Goal: Task Accomplishment & Management: Contribute content

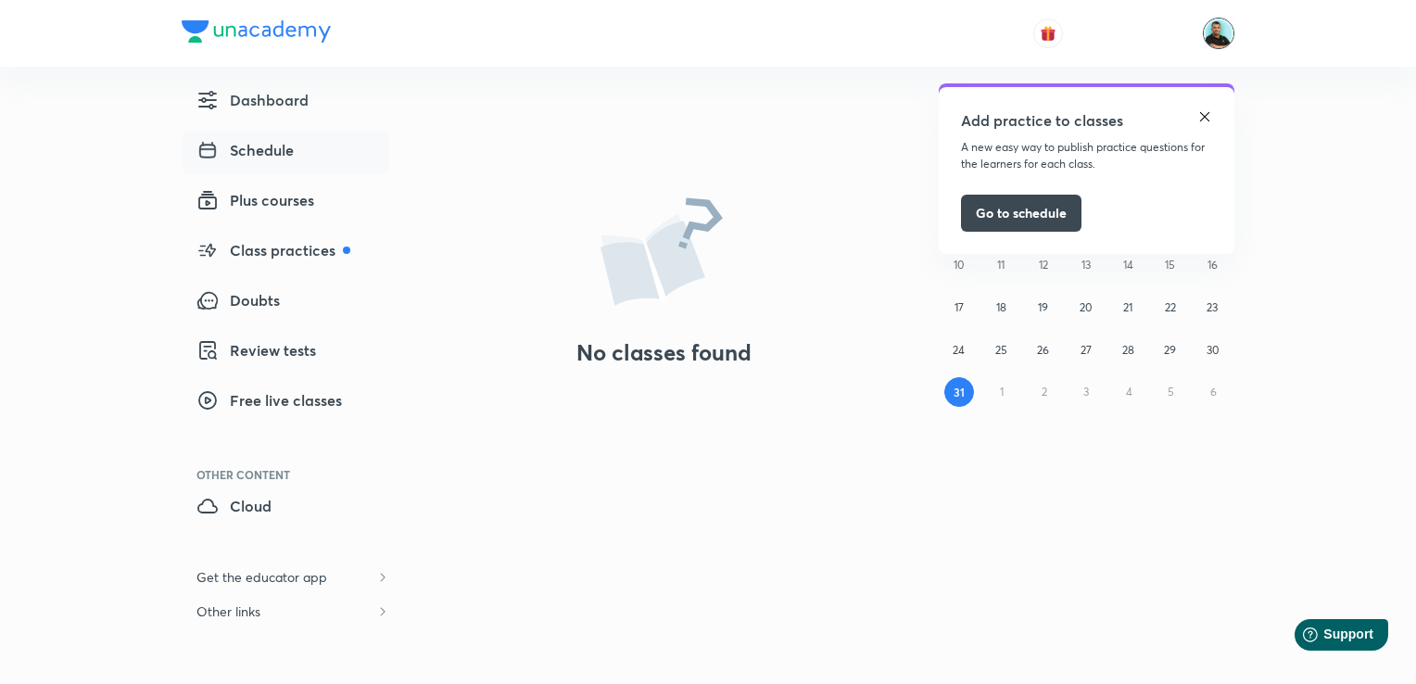
click at [1218, 32] on img at bounding box center [1219, 34] width 32 height 32
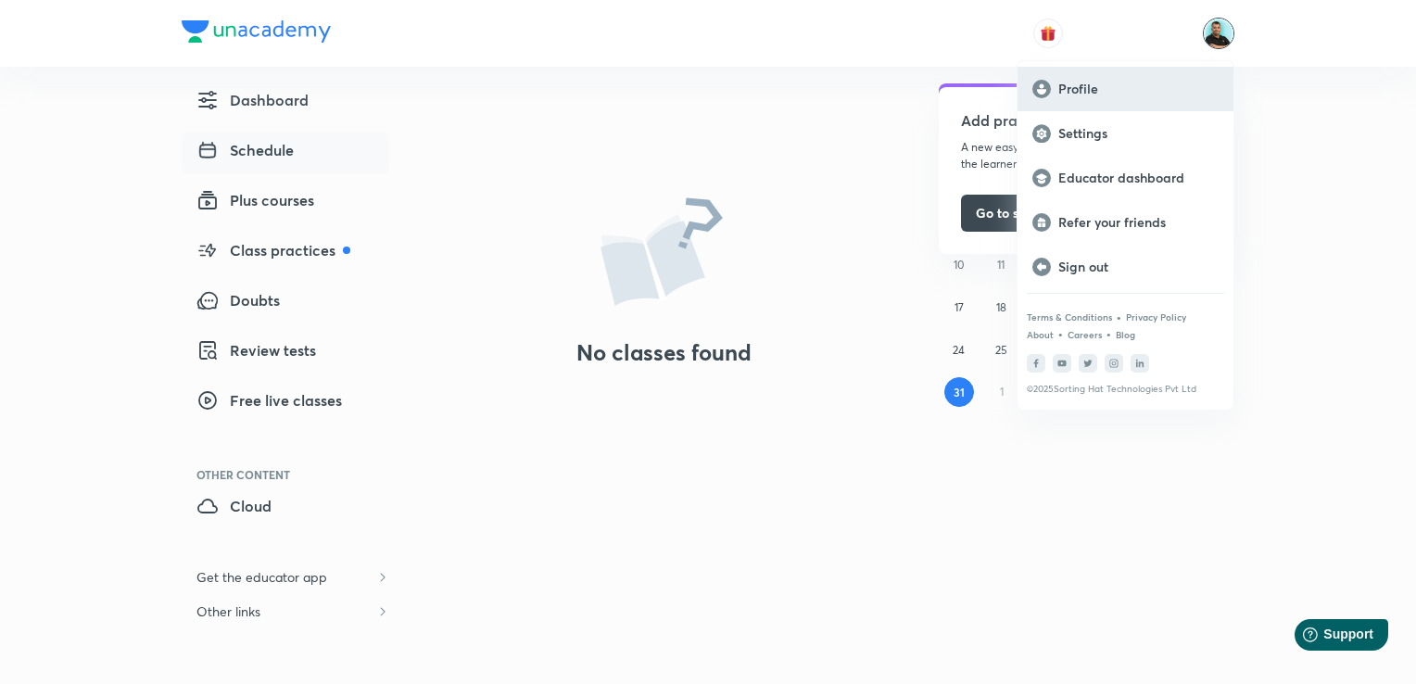
click at [1092, 82] on p "Profile" at bounding box center [1139, 89] width 160 height 17
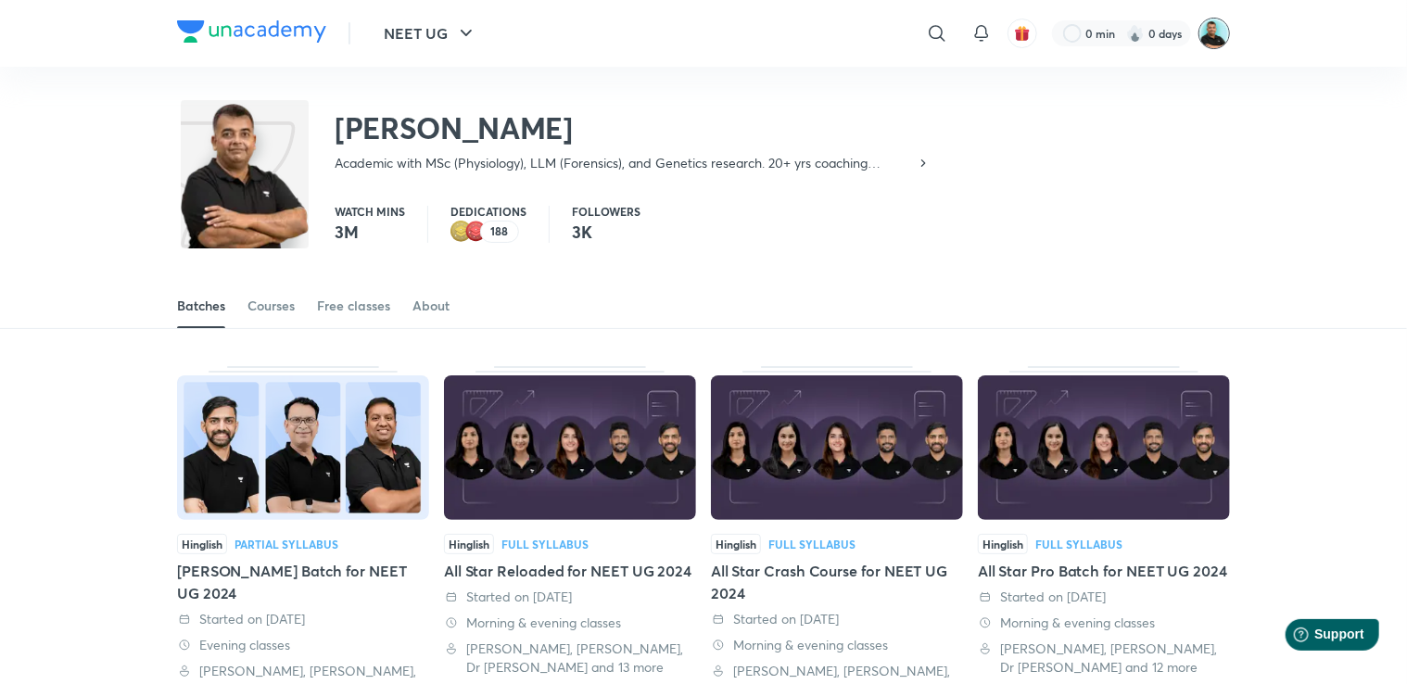
click at [1211, 29] on img at bounding box center [1215, 34] width 32 height 32
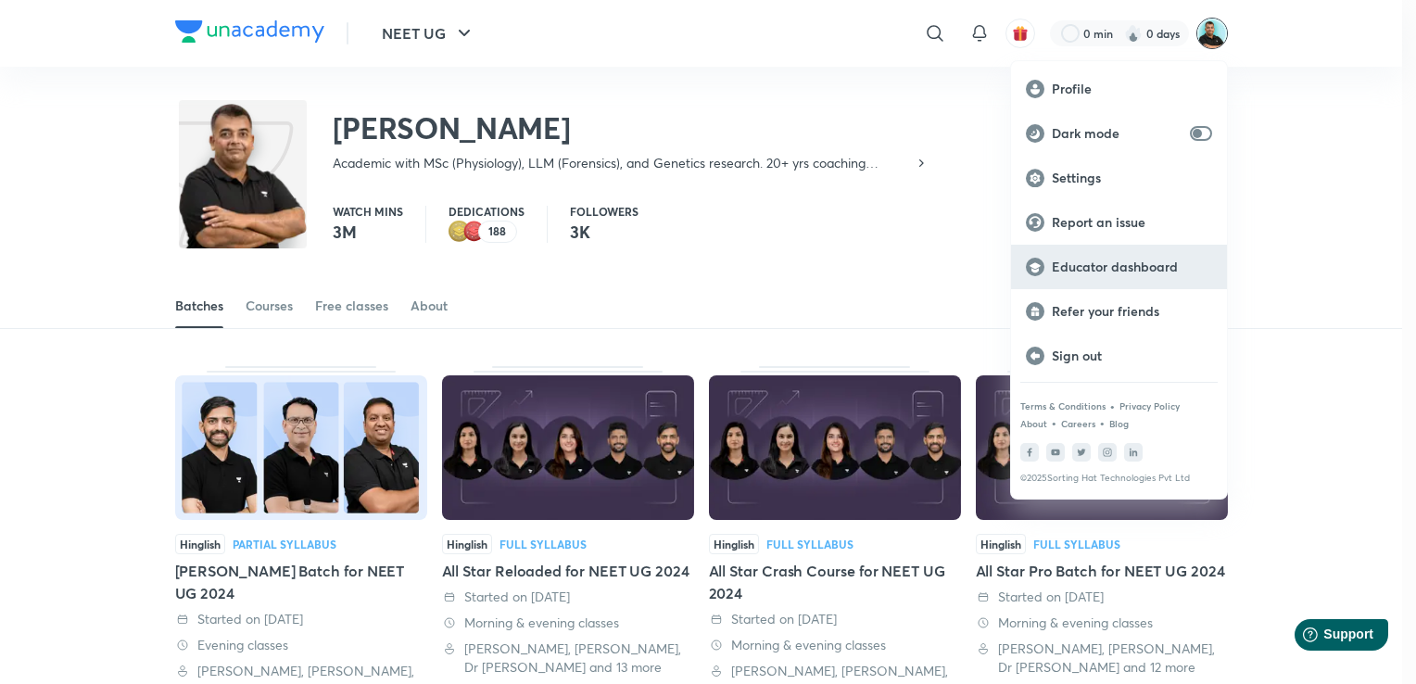
click at [1098, 274] on p "Educator dashboard" at bounding box center [1132, 267] width 160 height 17
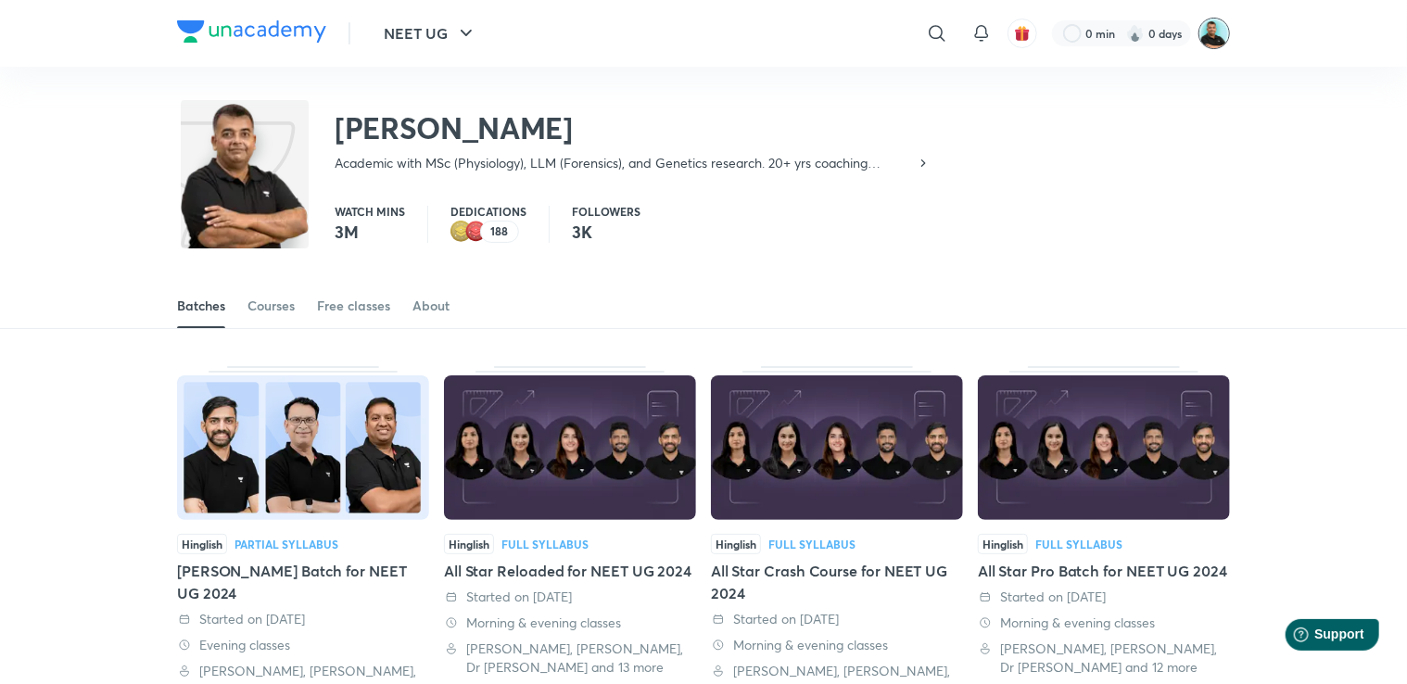
click at [1214, 33] on img at bounding box center [1215, 34] width 32 height 32
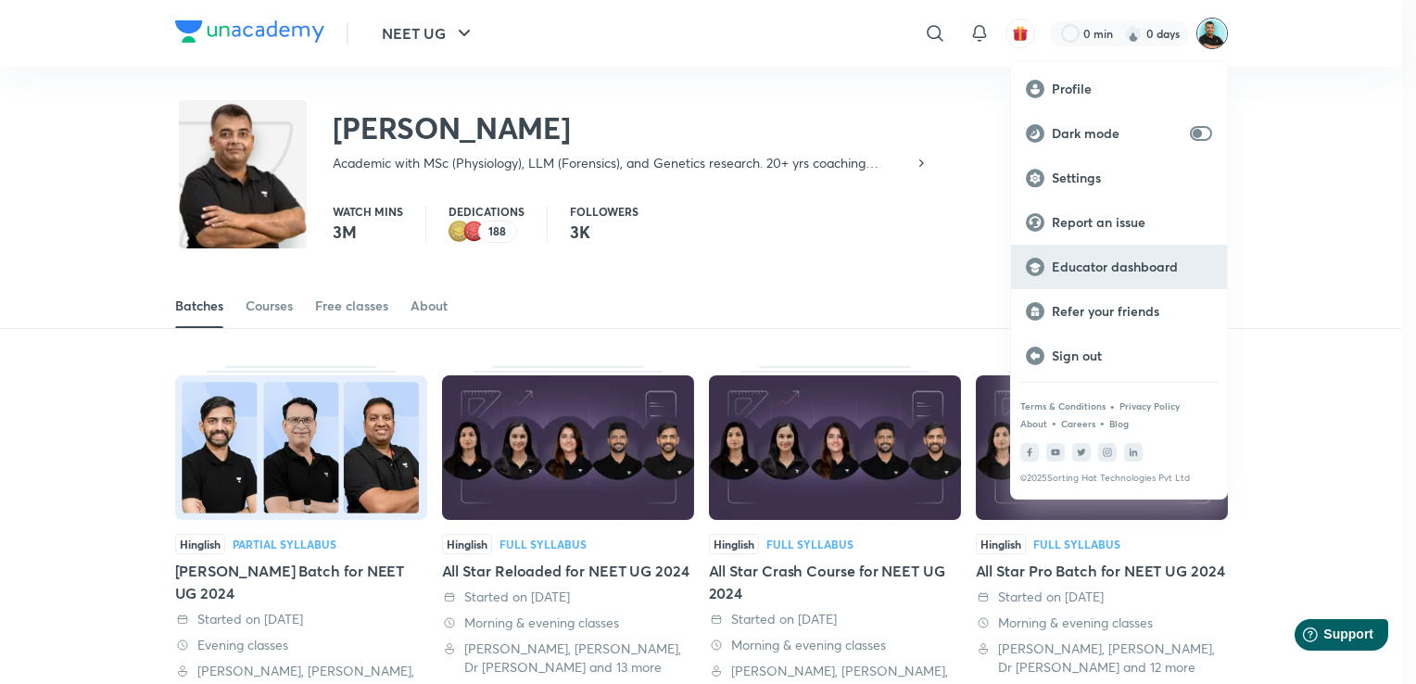
click at [1123, 269] on p "Educator dashboard" at bounding box center [1132, 267] width 160 height 17
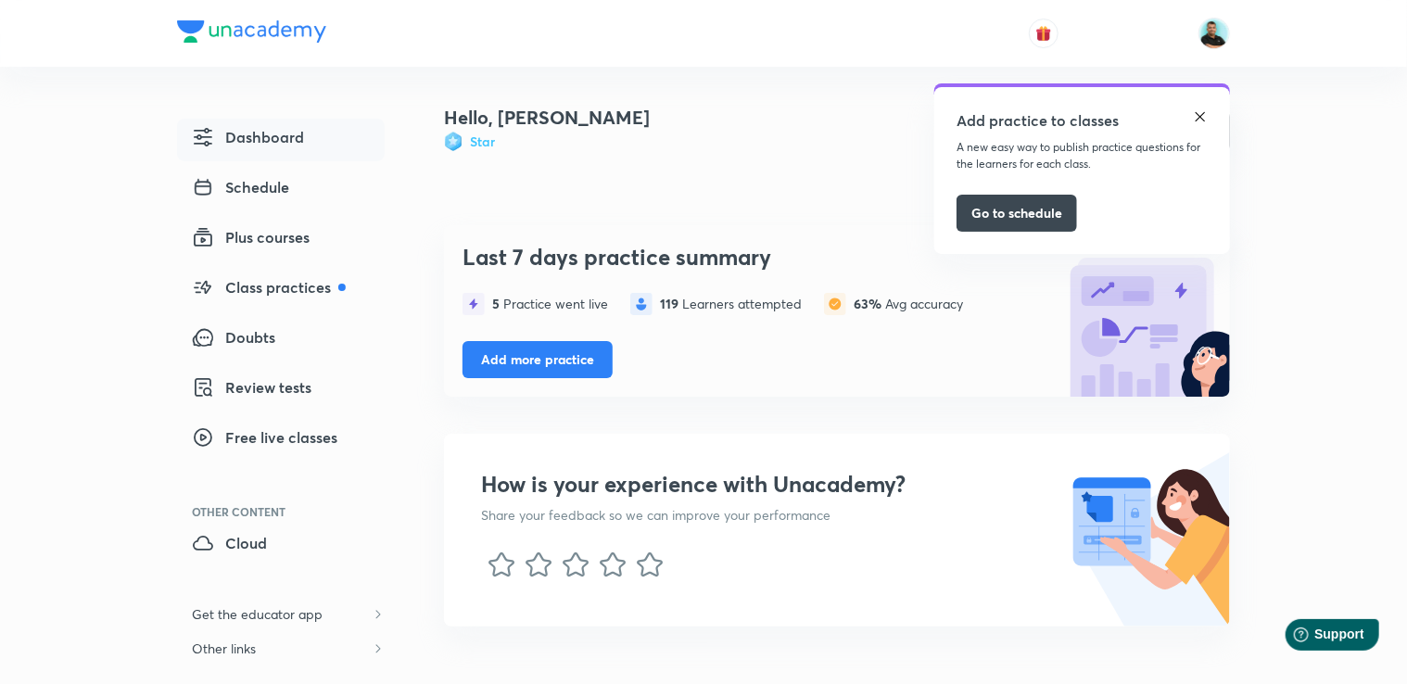
click at [1201, 118] on img at bounding box center [1200, 116] width 15 height 15
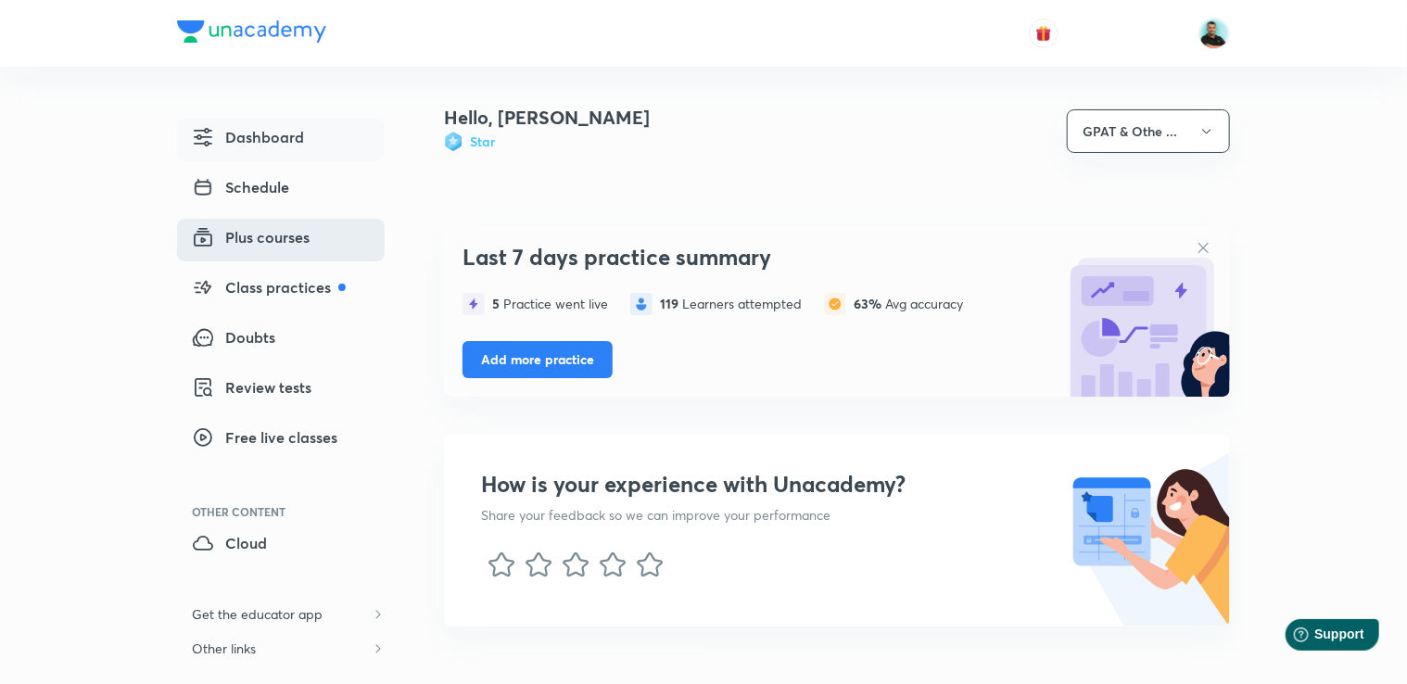
click at [267, 237] on span "Plus courses" at bounding box center [251, 237] width 118 height 22
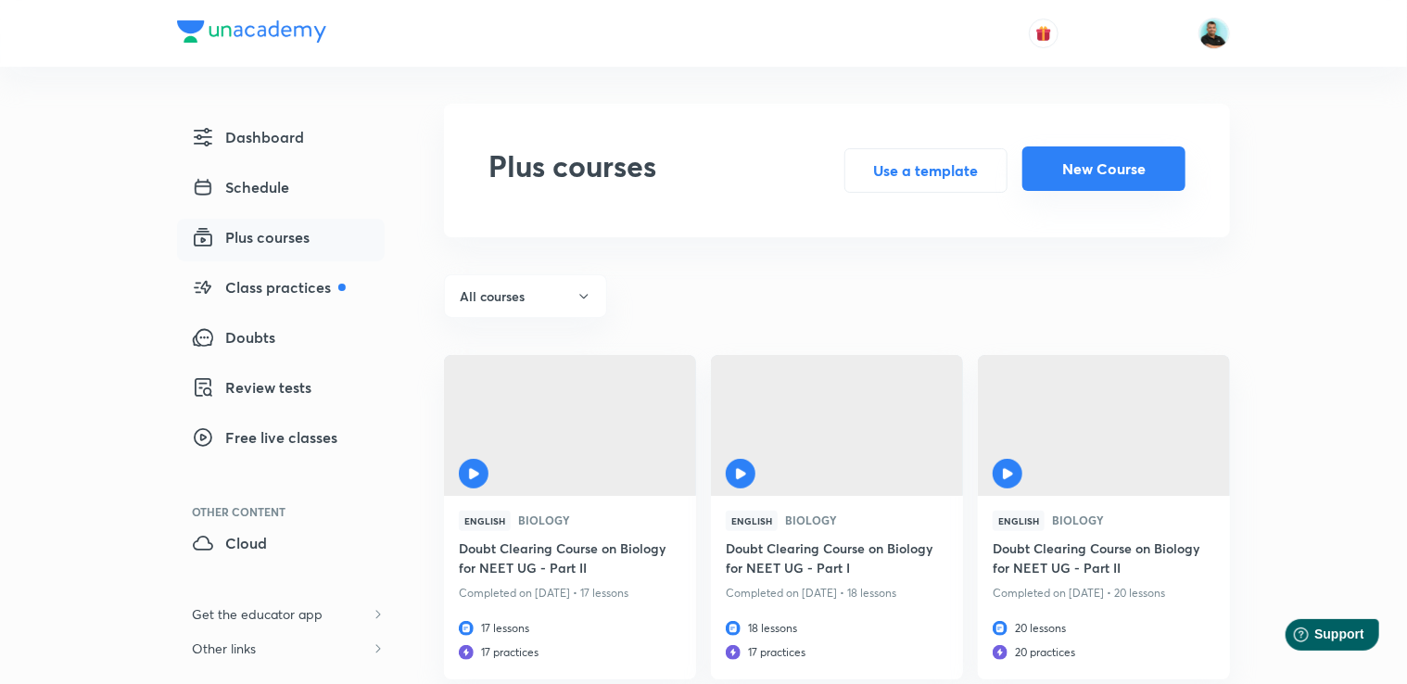
click at [1112, 167] on button "New Course" at bounding box center [1103, 168] width 163 height 44
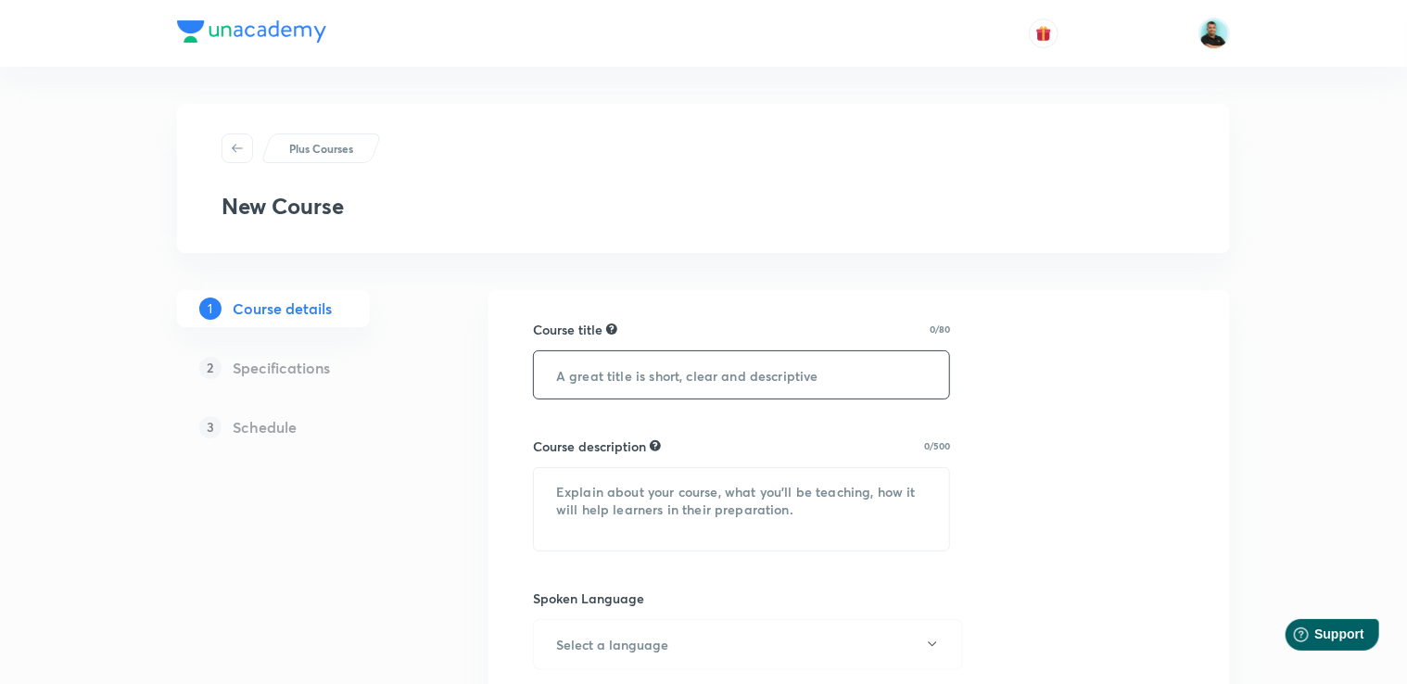
click at [577, 376] on input "text" at bounding box center [741, 374] width 415 height 47
paste input "Doubt Clearing Course on Biology for NEET UG - Part I"
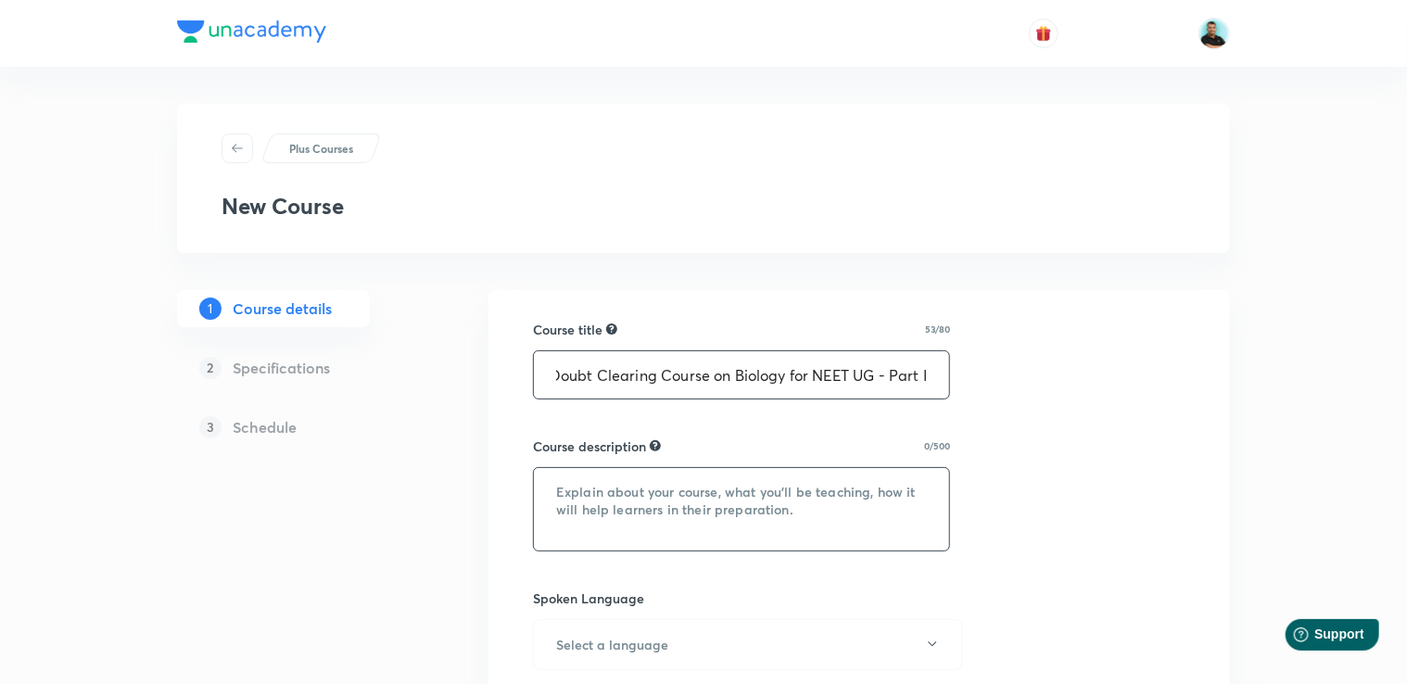
type input "Doubt Clearing Course on Biology for NEET UG - Part I"
click at [565, 492] on textarea at bounding box center [741, 509] width 415 height 82
click at [575, 492] on textarea at bounding box center [741, 509] width 415 height 82
paste textarea "In this batch, top educators will assist you in preparing for and addressing do…"
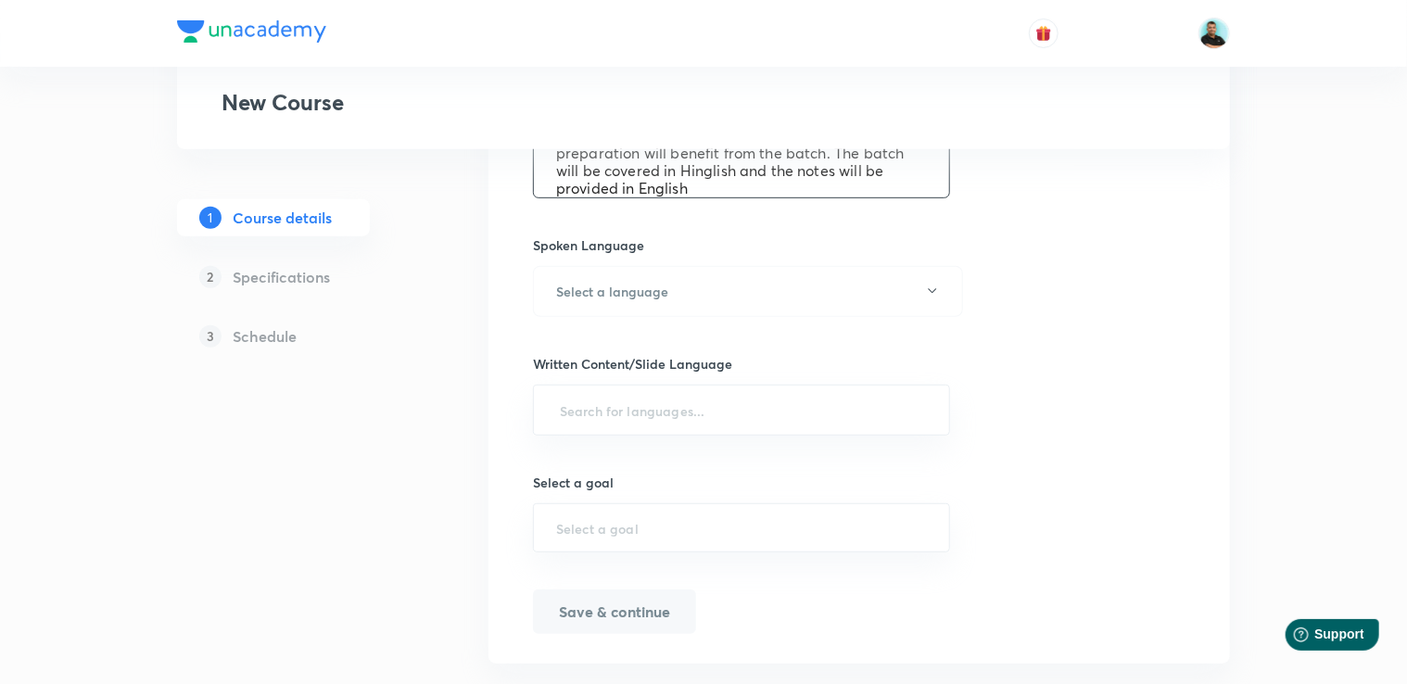
scroll to position [389, 0]
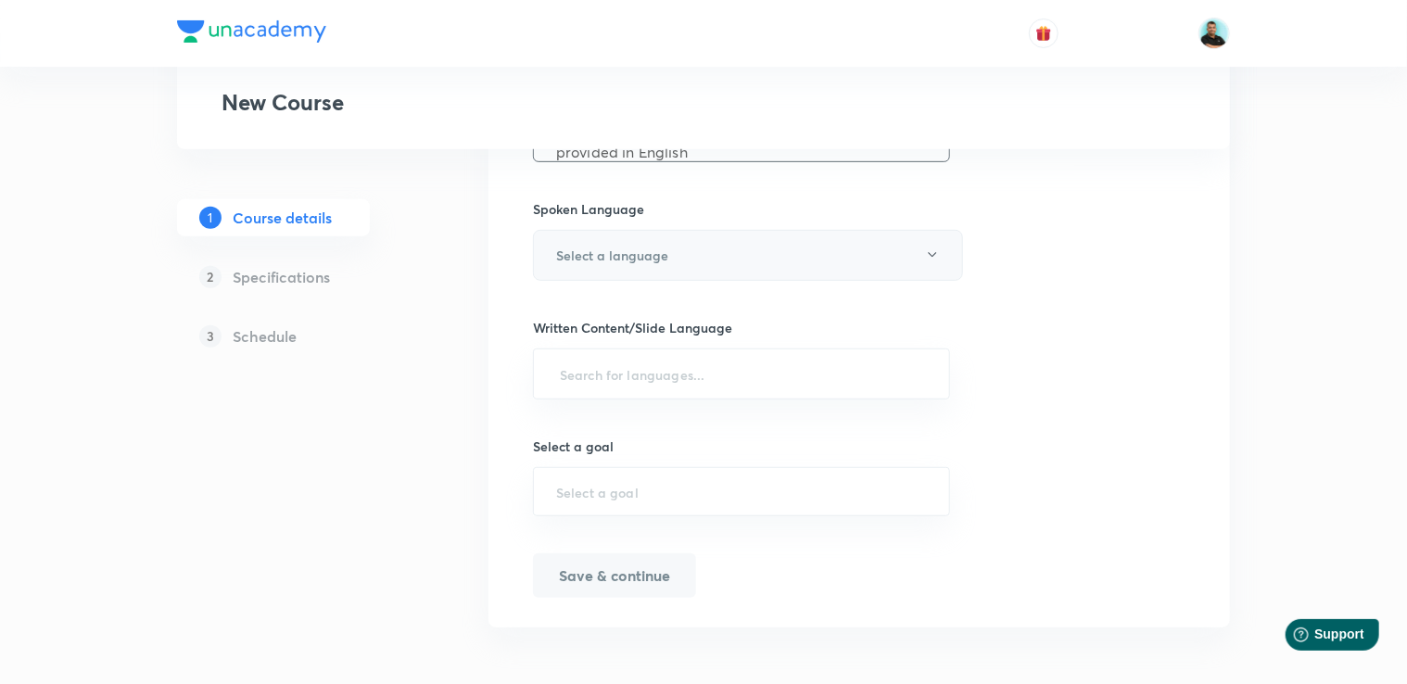
type textarea "In this batch, top educators will assist you in preparing for and addressing do…"
click at [632, 252] on h6 "Select a language" at bounding box center [612, 255] width 112 height 19
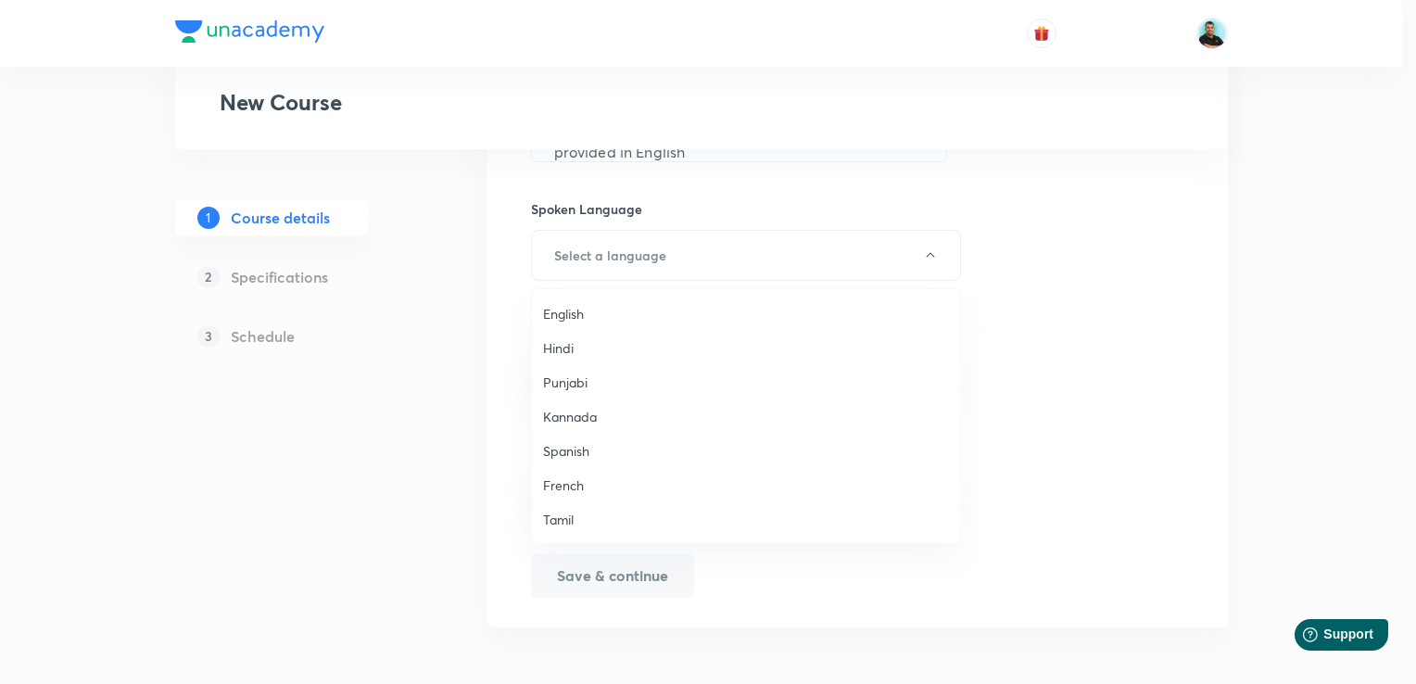
click at [580, 311] on span "English" at bounding box center [746, 313] width 406 height 19
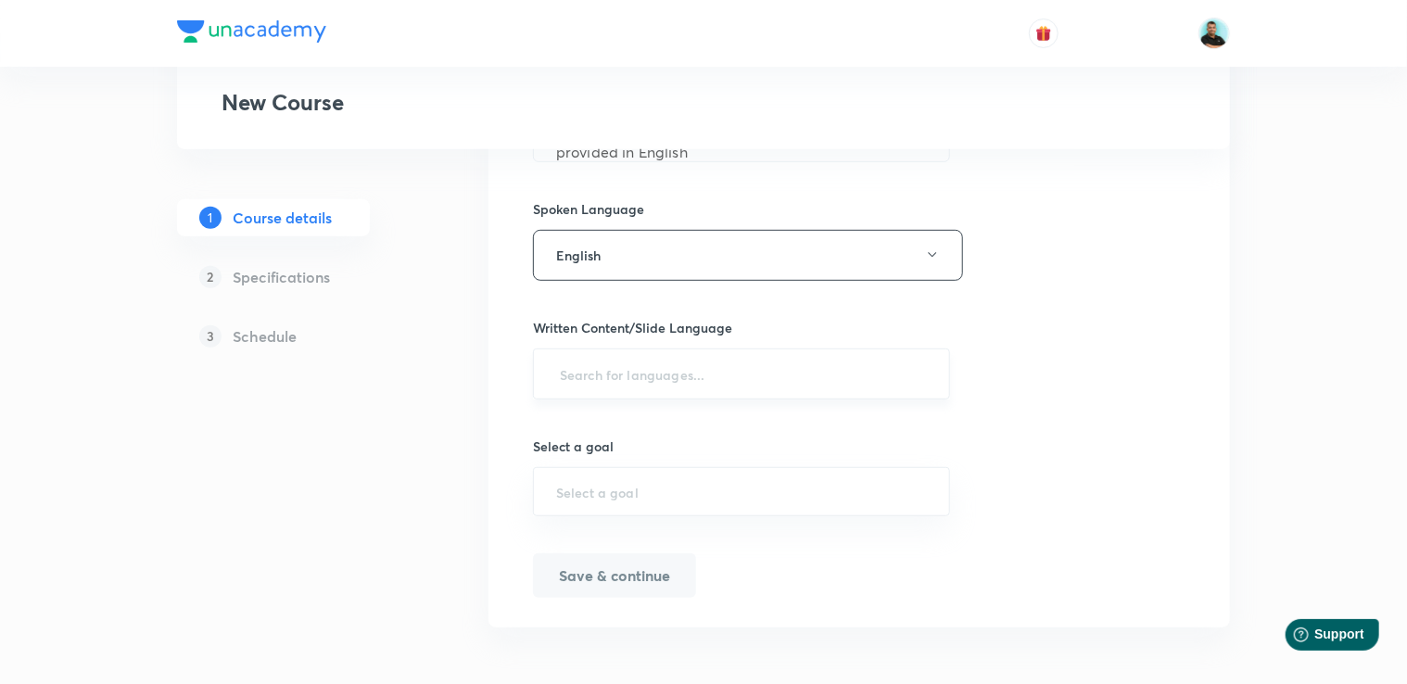
click at [571, 369] on input "text" at bounding box center [741, 374] width 371 height 34
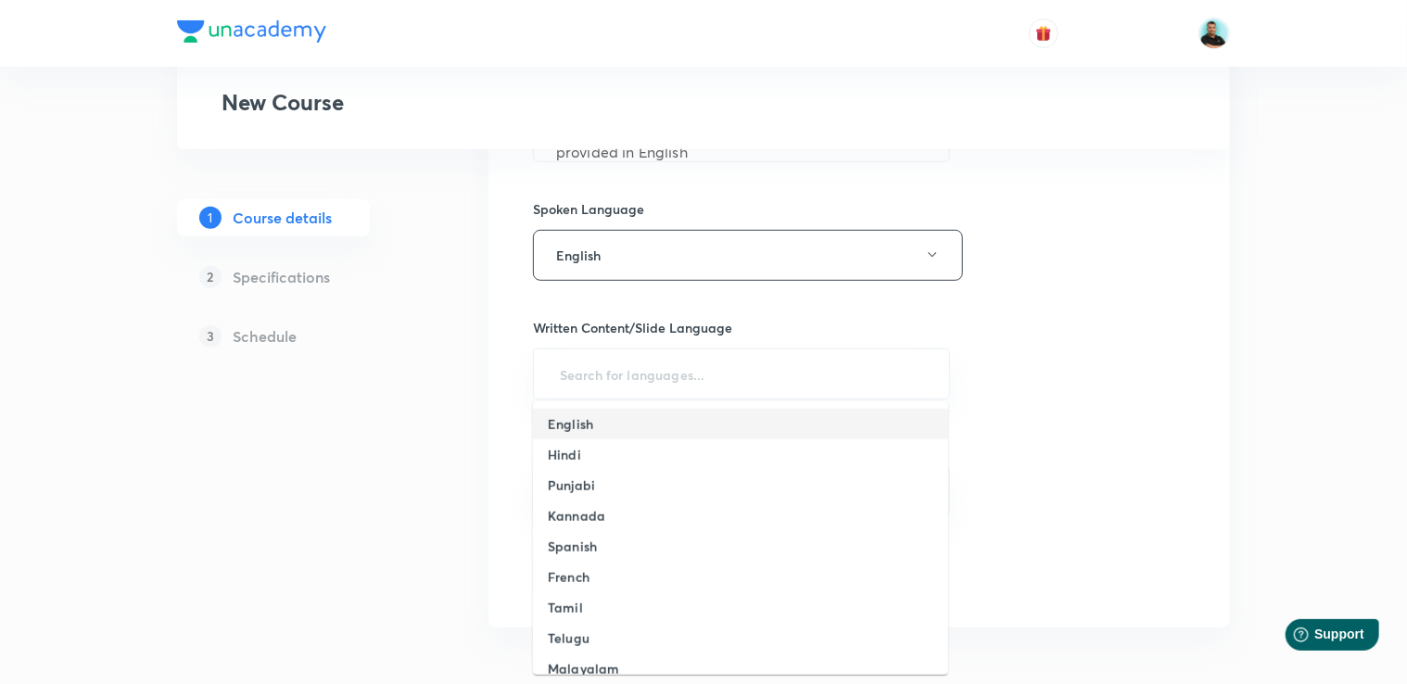
click at [572, 425] on h6 "English" at bounding box center [570, 423] width 45 height 19
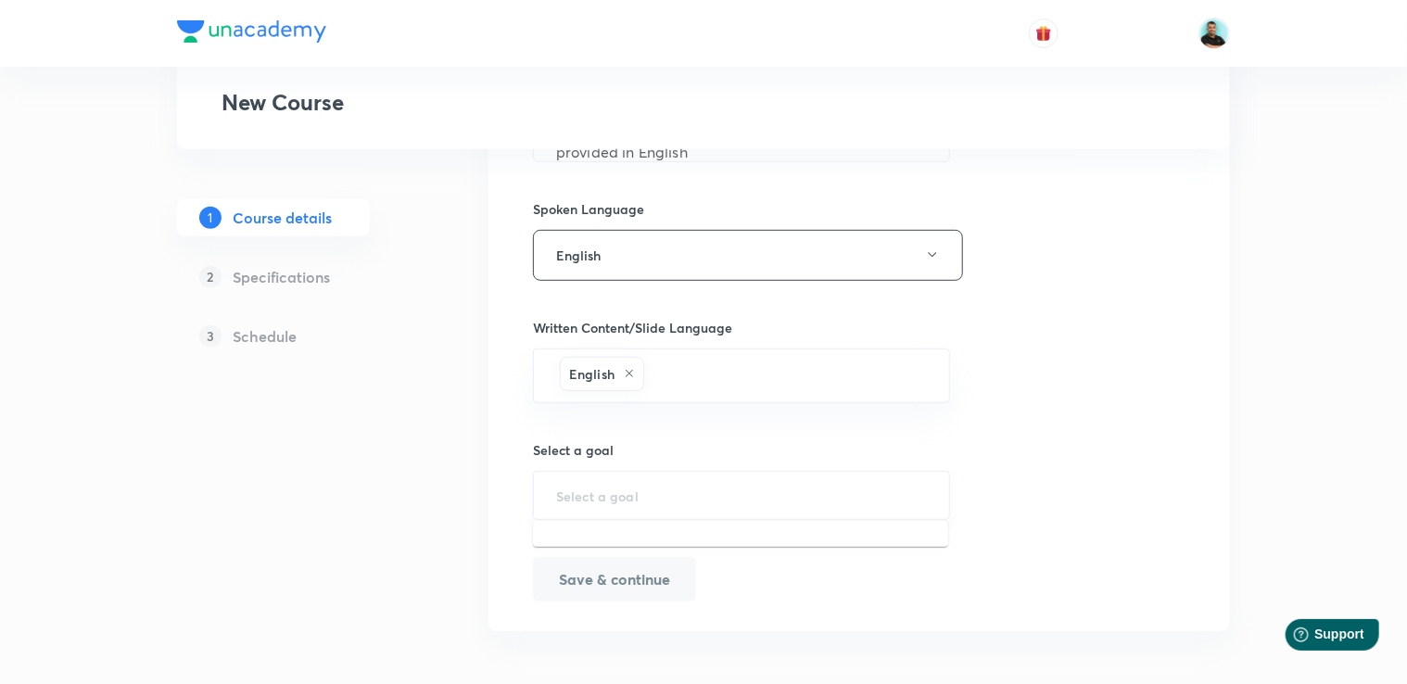
click at [567, 487] on input "text" at bounding box center [741, 496] width 371 height 18
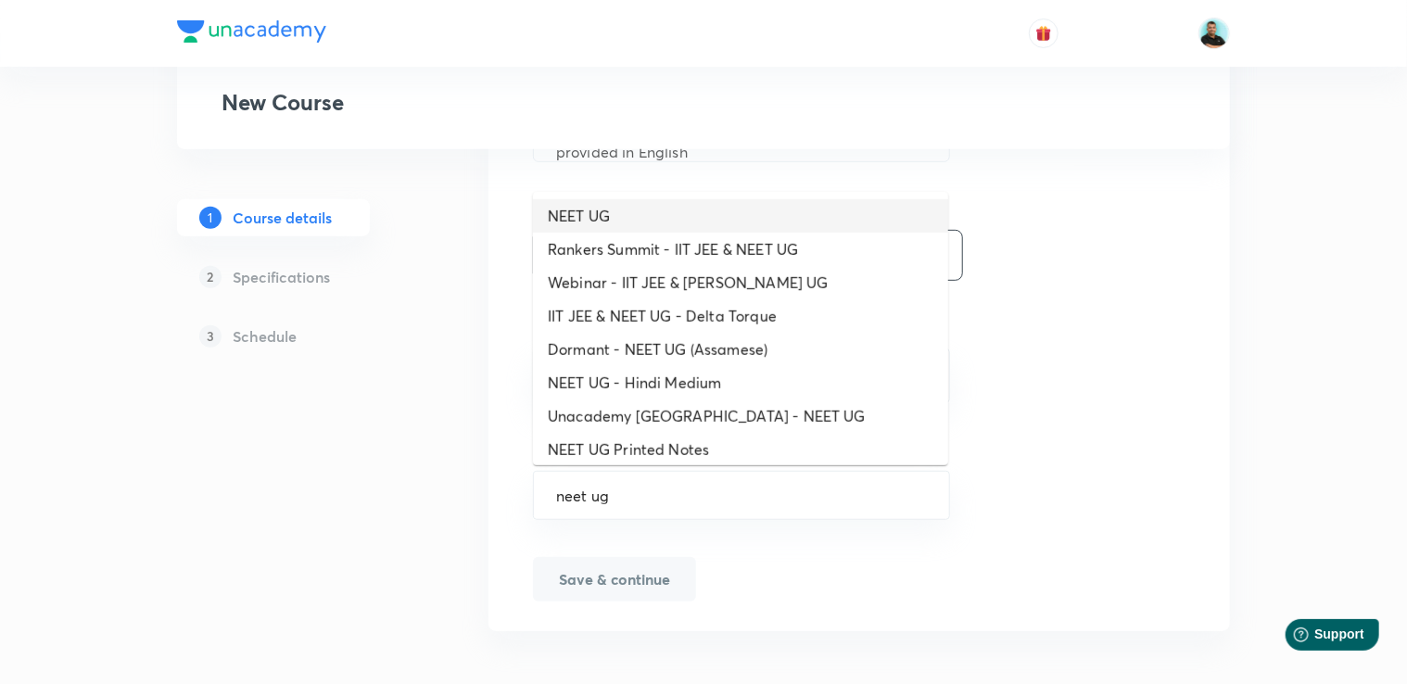
click at [601, 215] on li "NEET UG" at bounding box center [740, 215] width 415 height 33
type input "NEET UG"
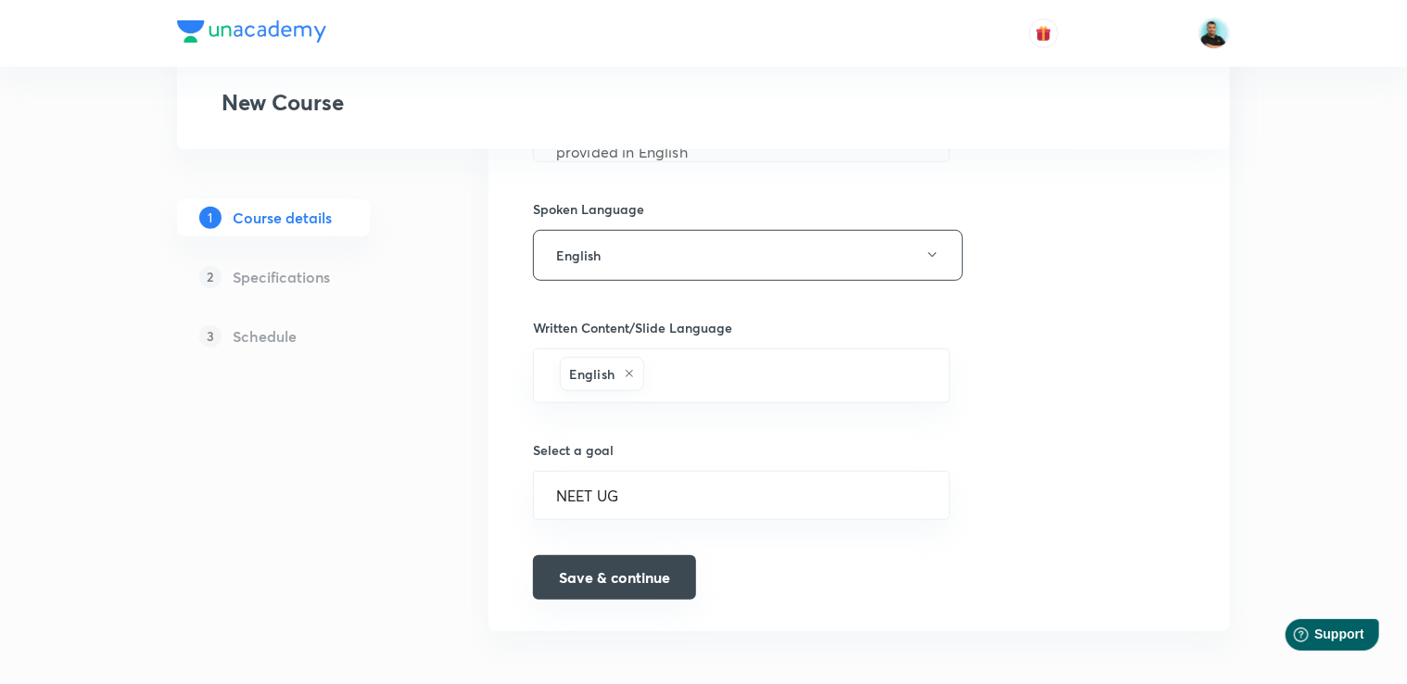
click at [648, 587] on button "Save & continue" at bounding box center [614, 577] width 163 height 44
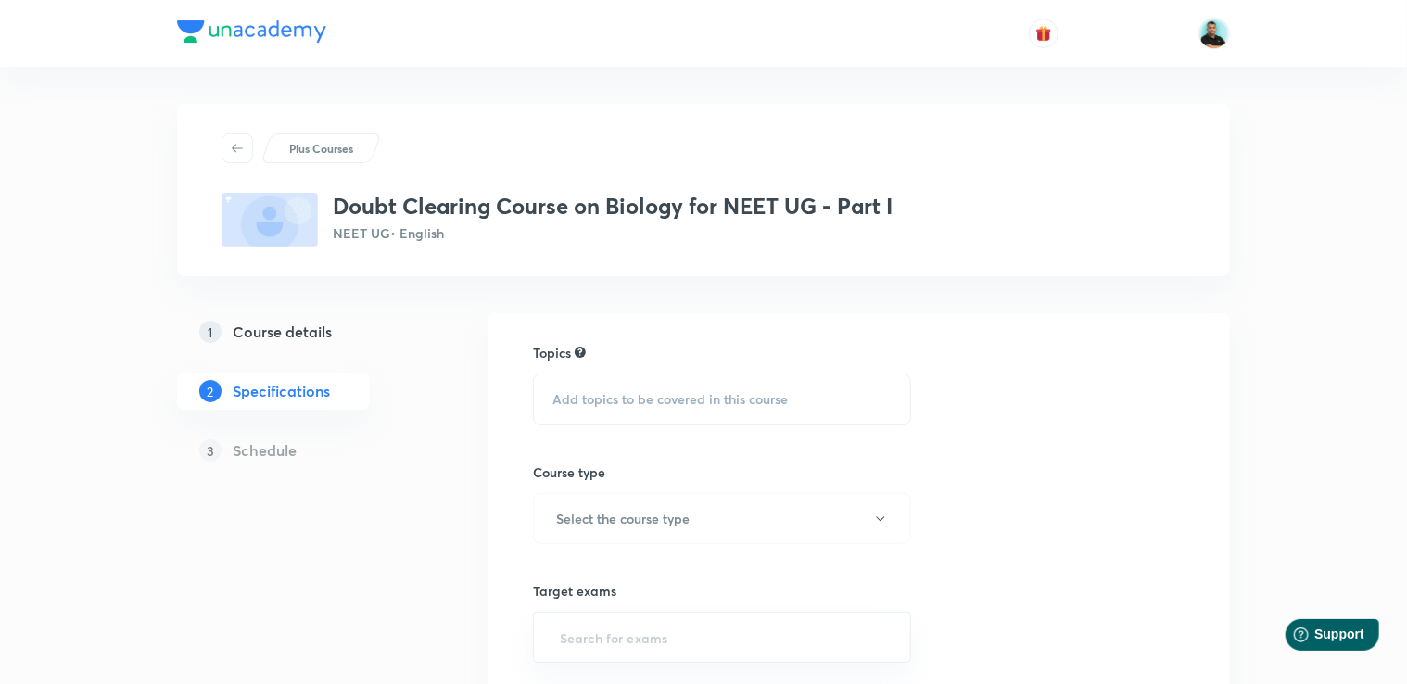
click at [619, 393] on span "Add topics to be covered in this course" at bounding box center [669, 399] width 235 height 15
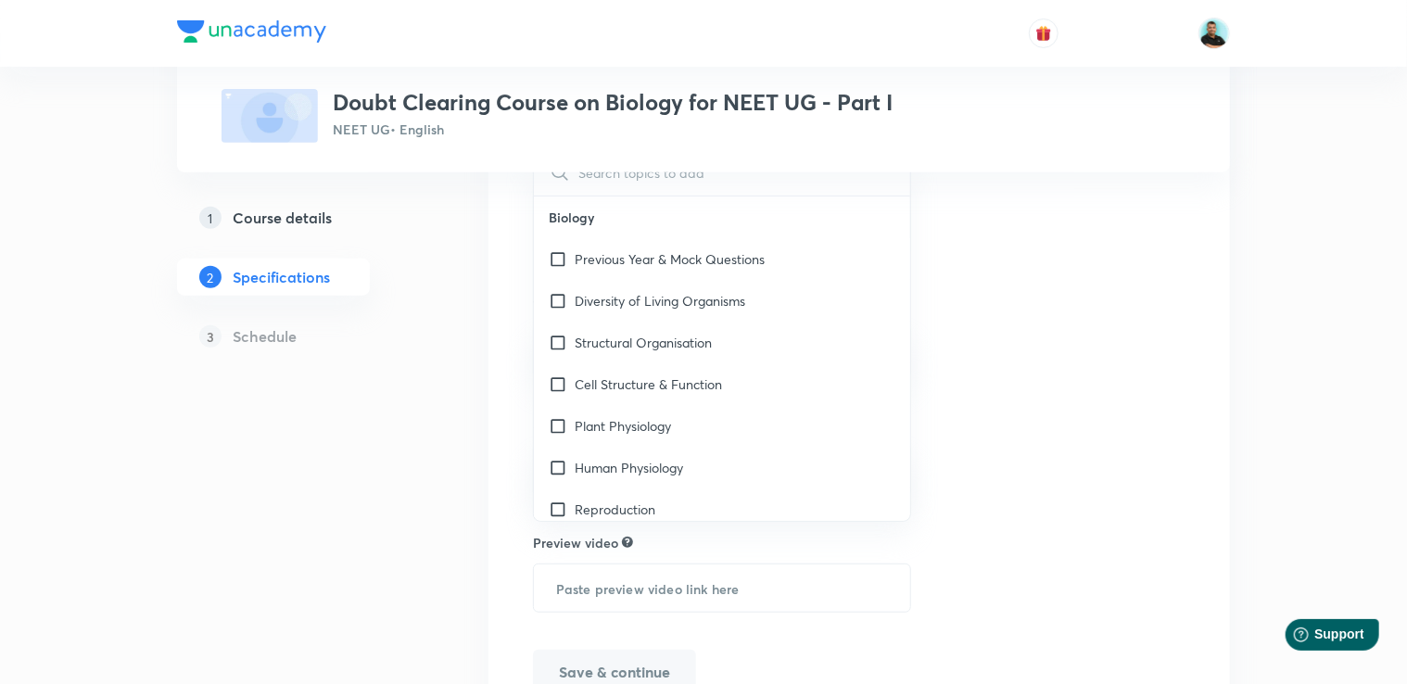
scroll to position [288, 0]
click at [714, 293] on p "Diversity of Living Organisms" at bounding box center [660, 297] width 171 height 19
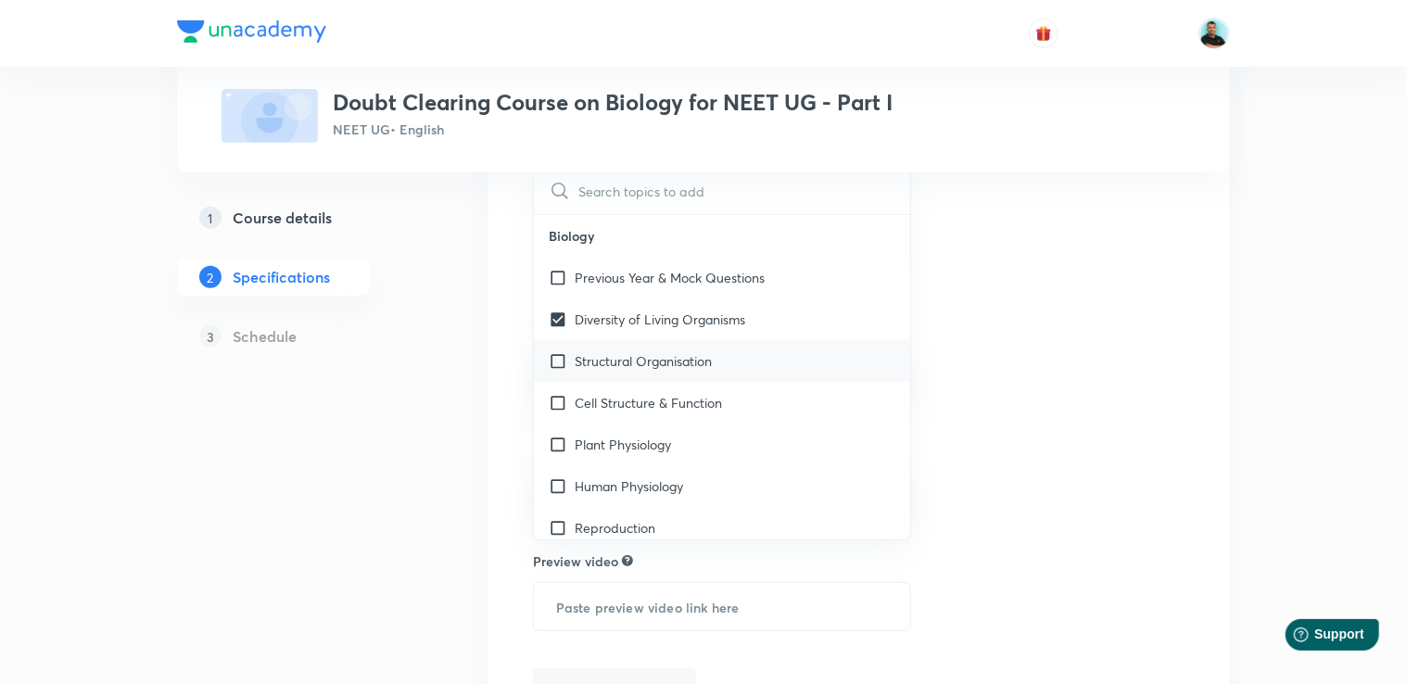
click at [674, 357] on p "Structural Organisation" at bounding box center [643, 360] width 137 height 19
checkbox input "true"
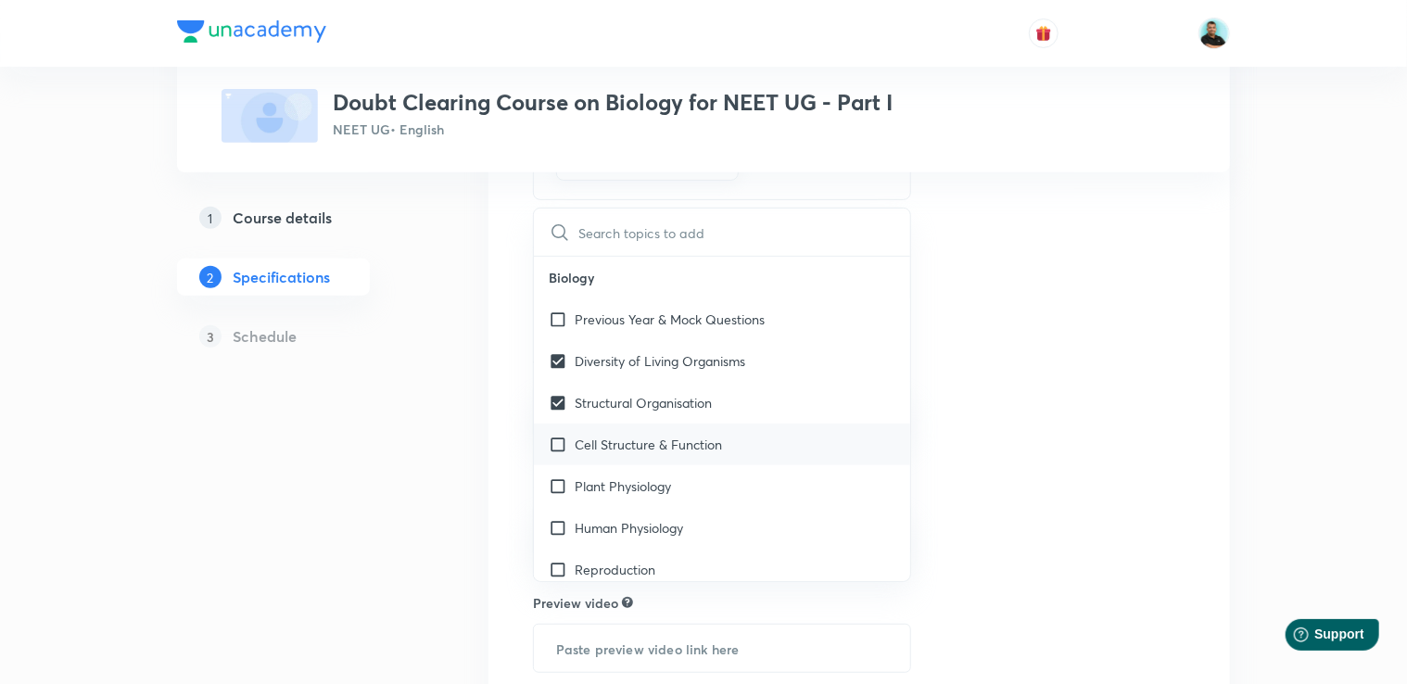
click at [676, 444] on p "Cell Structure & Function" at bounding box center [648, 444] width 147 height 19
checkbox input "true"
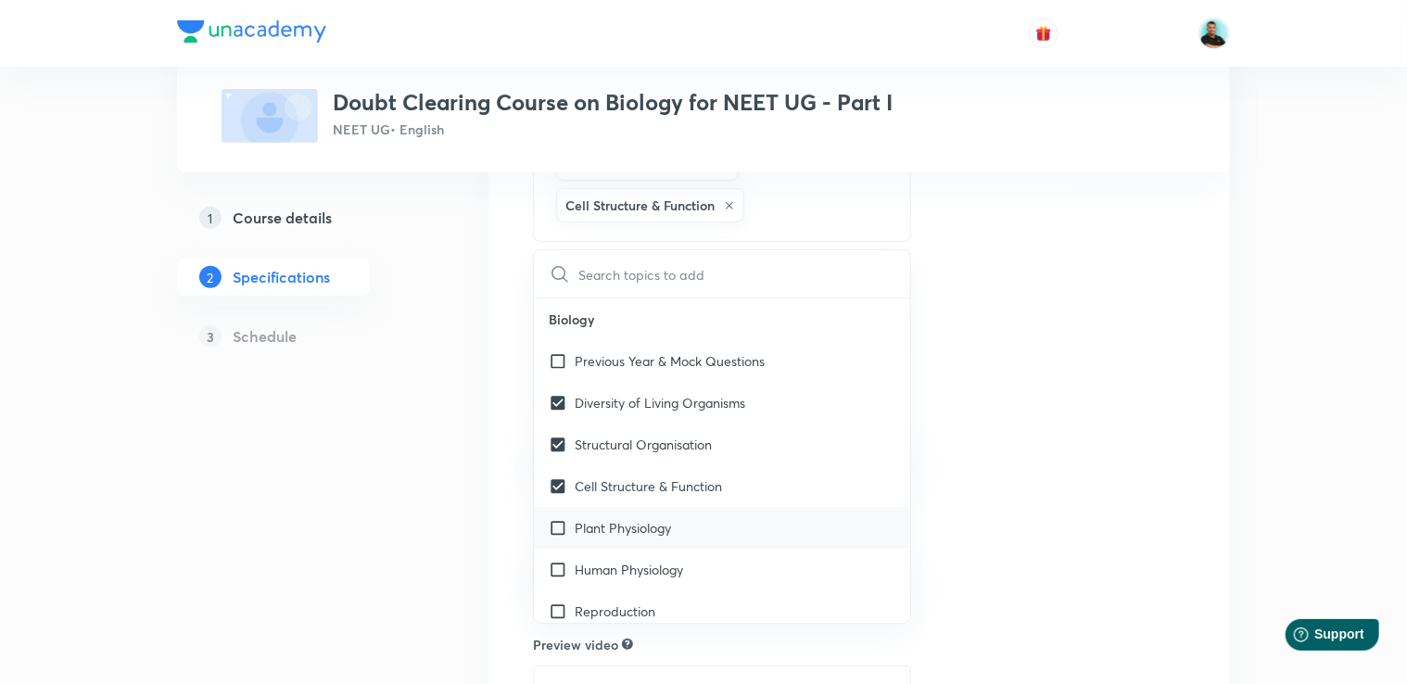
click at [653, 520] on p "Plant Physiology" at bounding box center [623, 527] width 96 height 19
checkbox input "true"
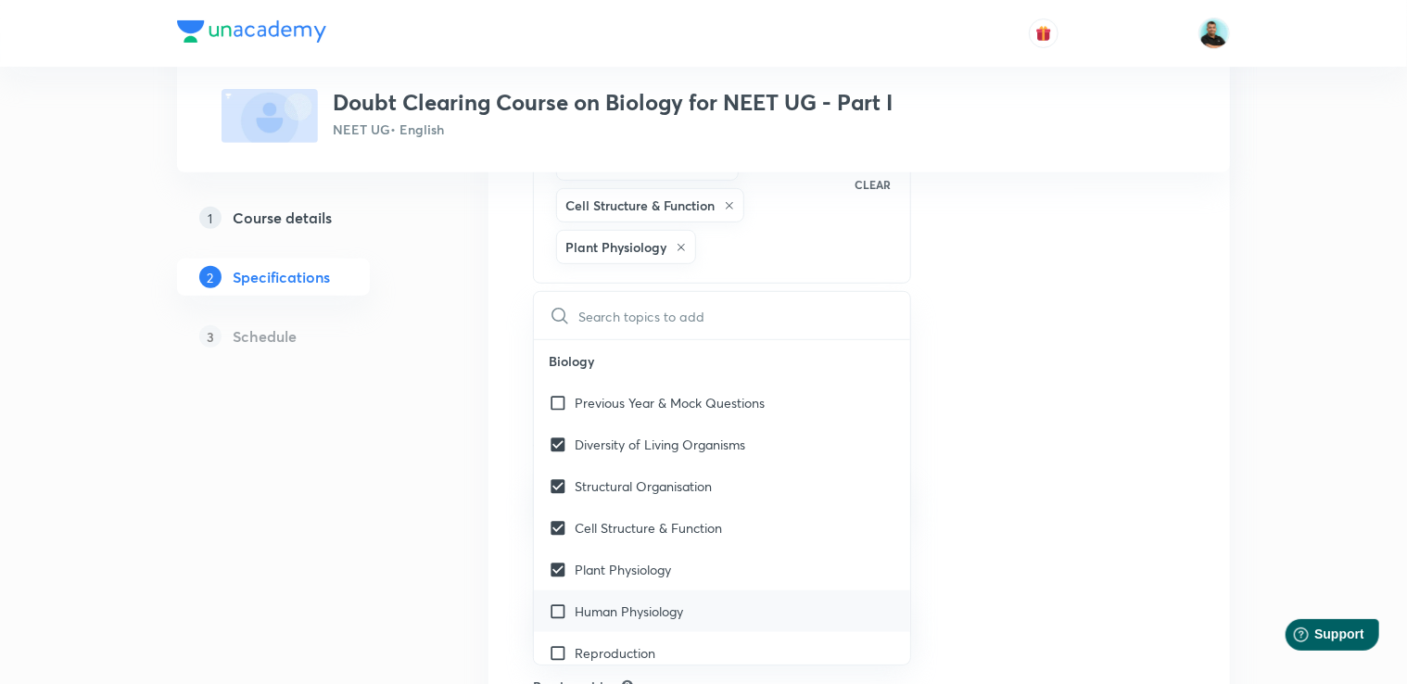
click at [649, 609] on p "Human Physiology" at bounding box center [629, 611] width 108 height 19
checkbox input "true"
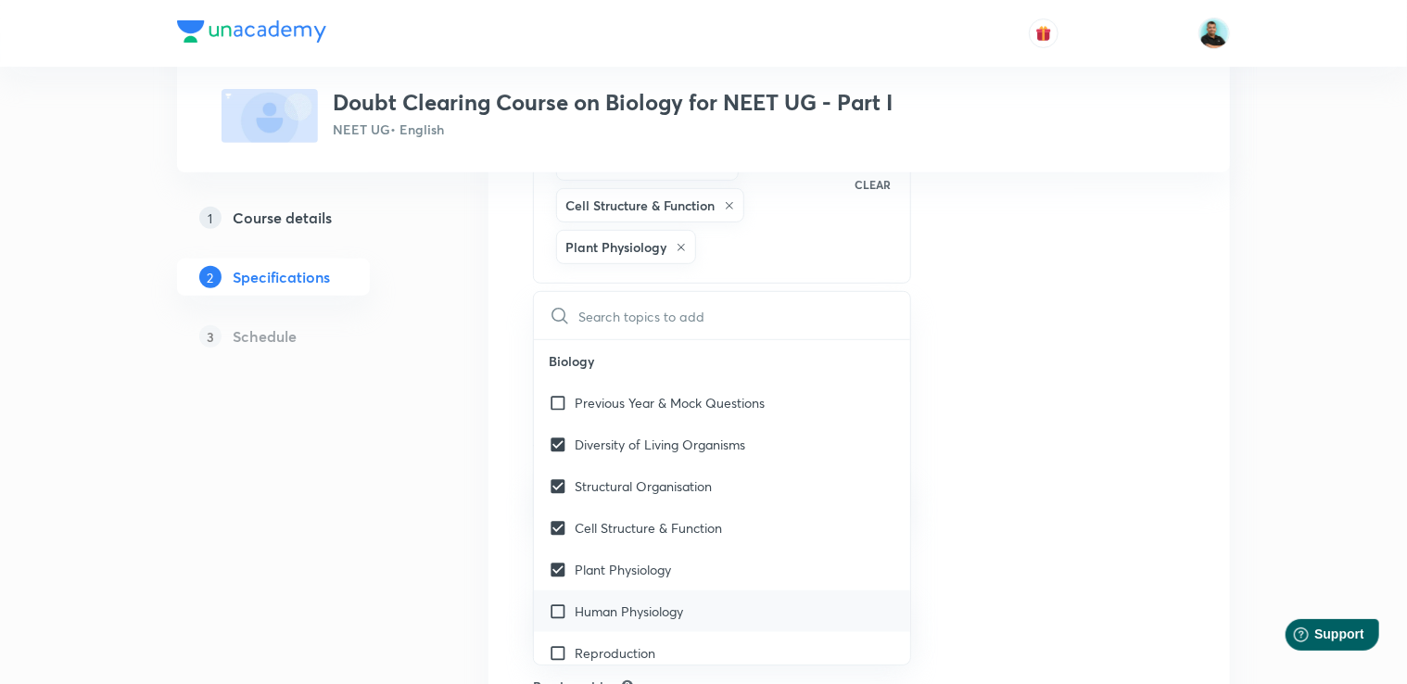
checkbox input "true"
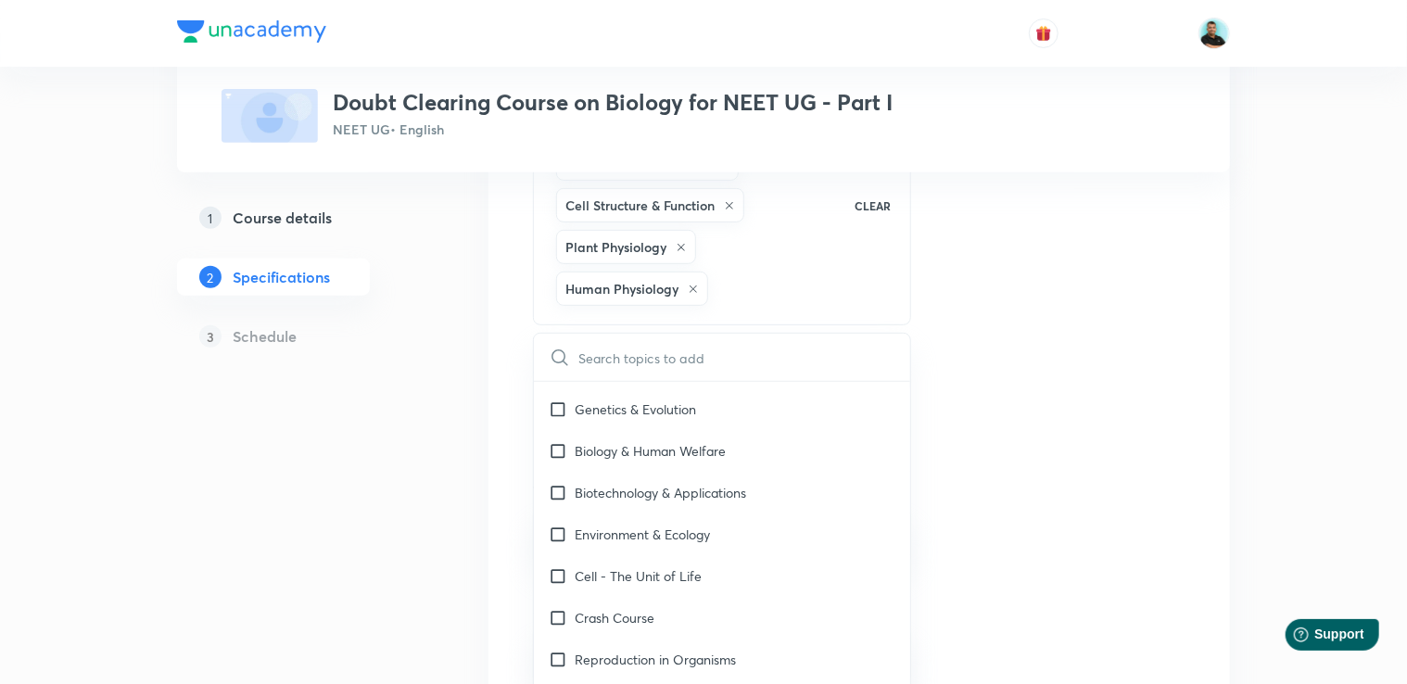
scroll to position [209, 0]
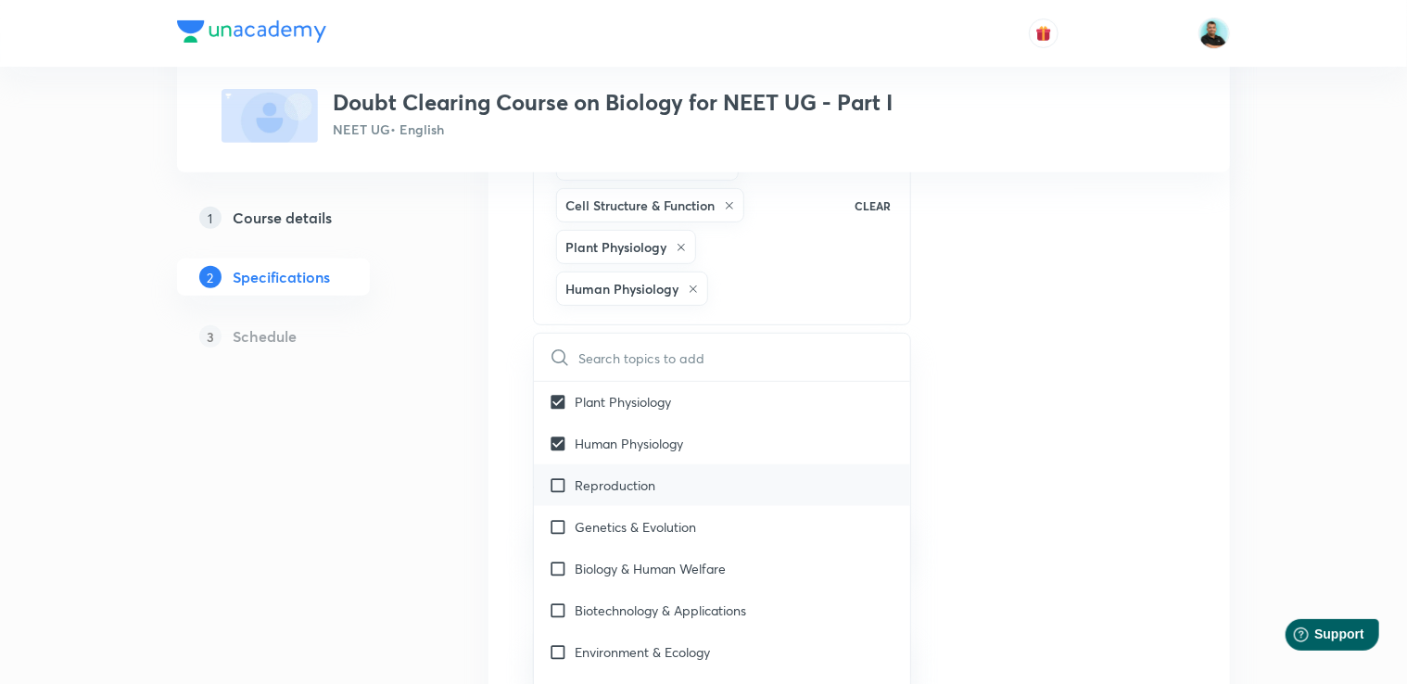
click at [626, 477] on p "Reproduction" at bounding box center [615, 485] width 81 height 19
checkbox input "true"
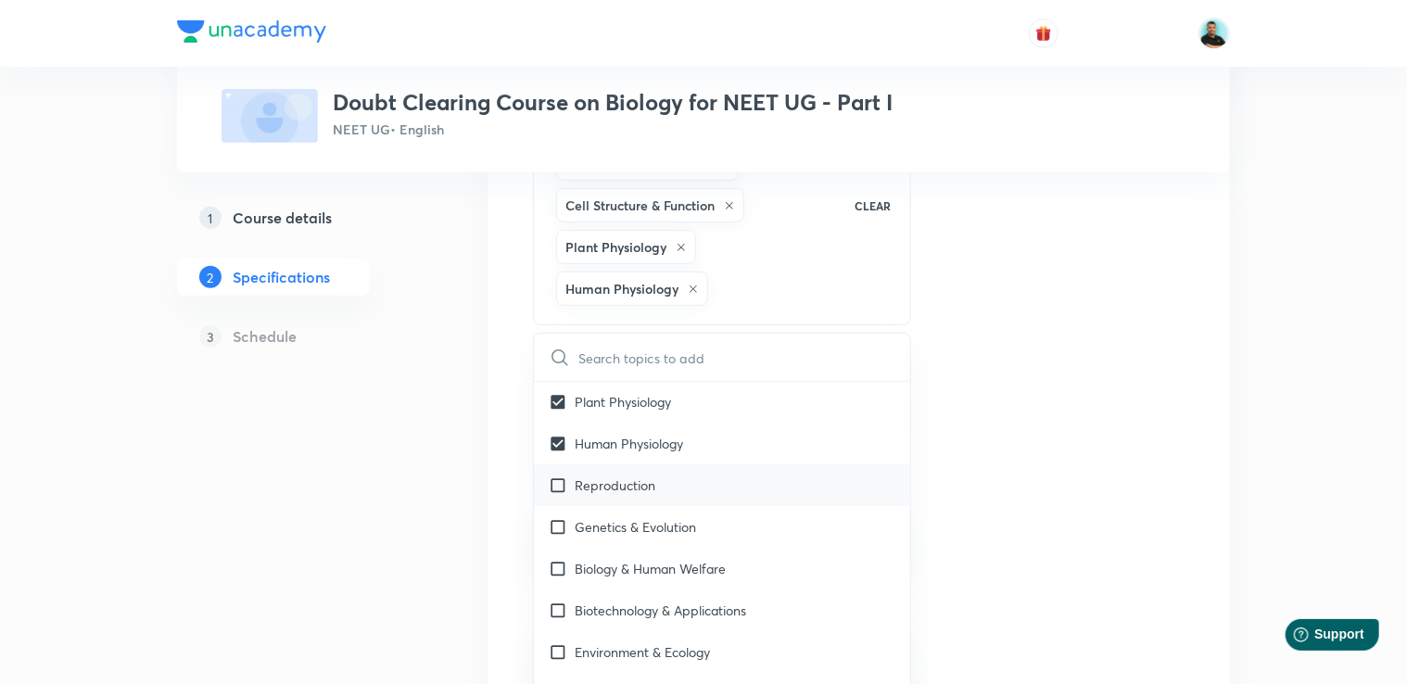
checkbox input "true"
click at [608, 532] on p "Genetics & Evolution" at bounding box center [635, 526] width 121 height 19
checkbox input "true"
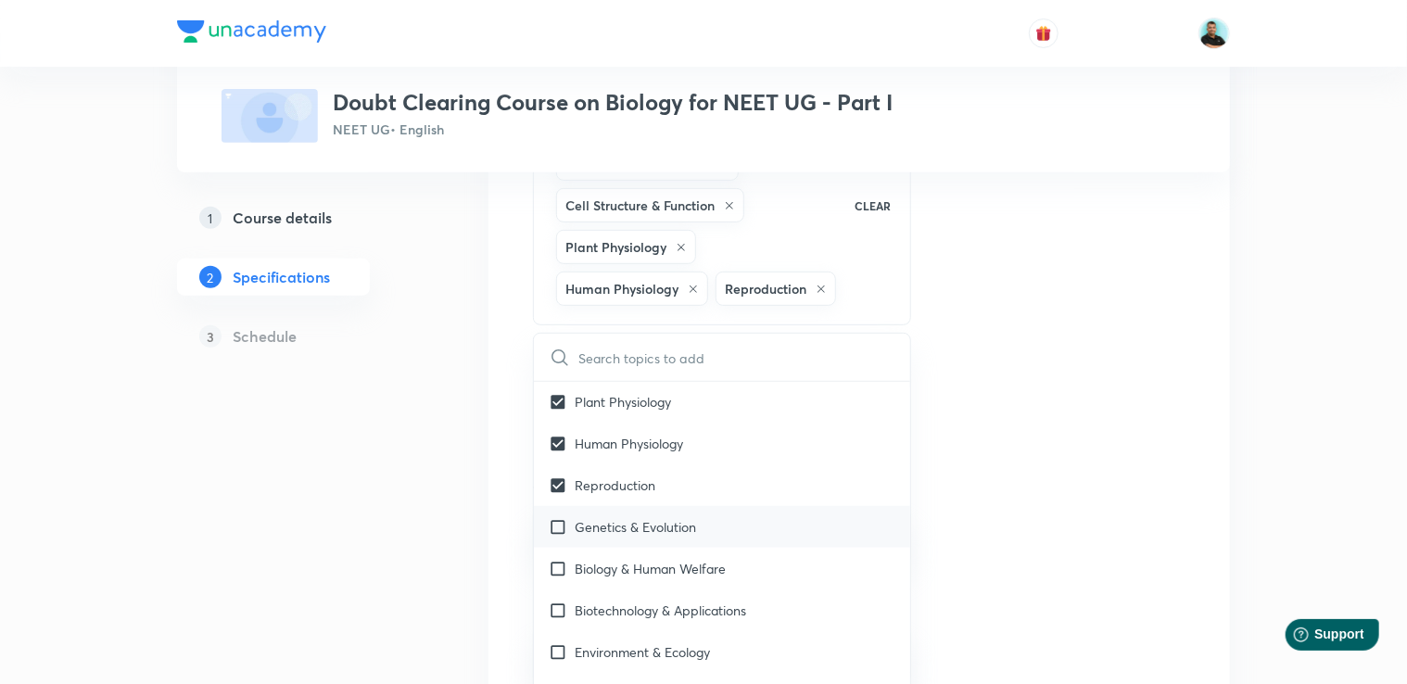
checkbox input "true"
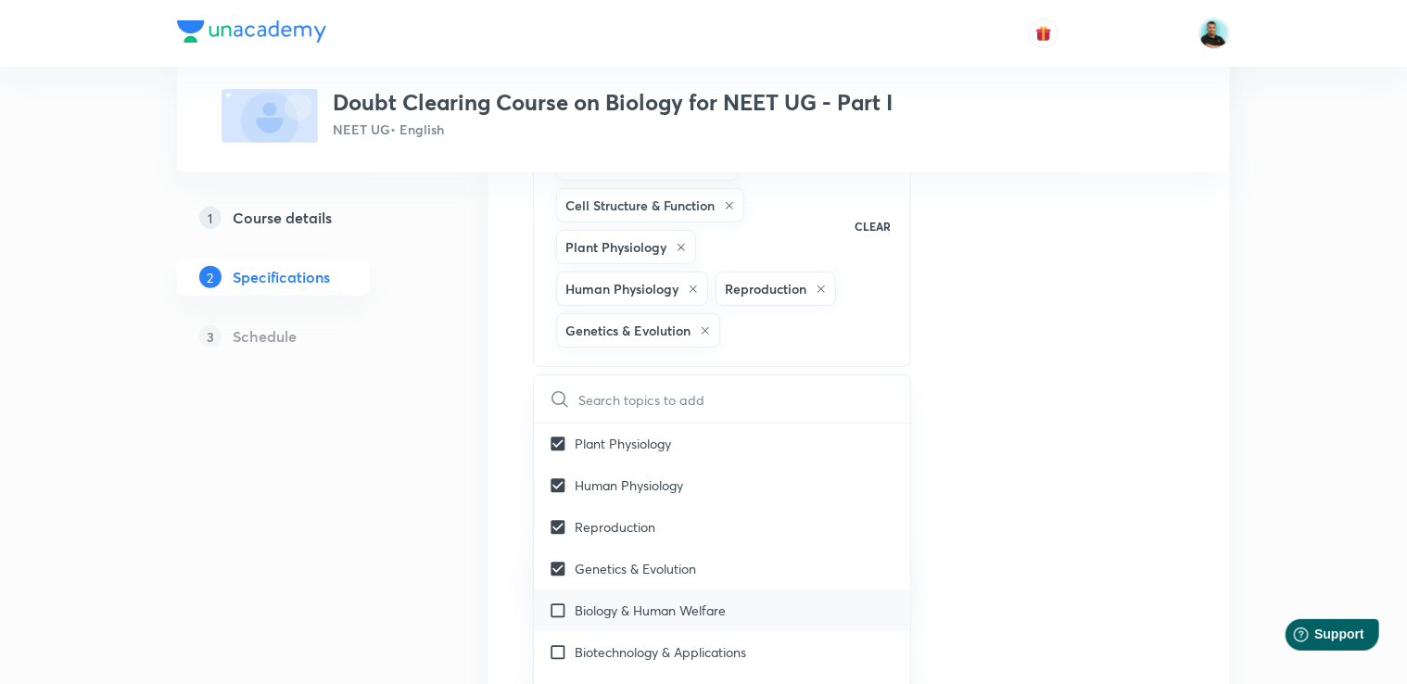
click at [615, 610] on p "Biology & Human Welfare" at bounding box center [650, 610] width 151 height 19
checkbox input "true"
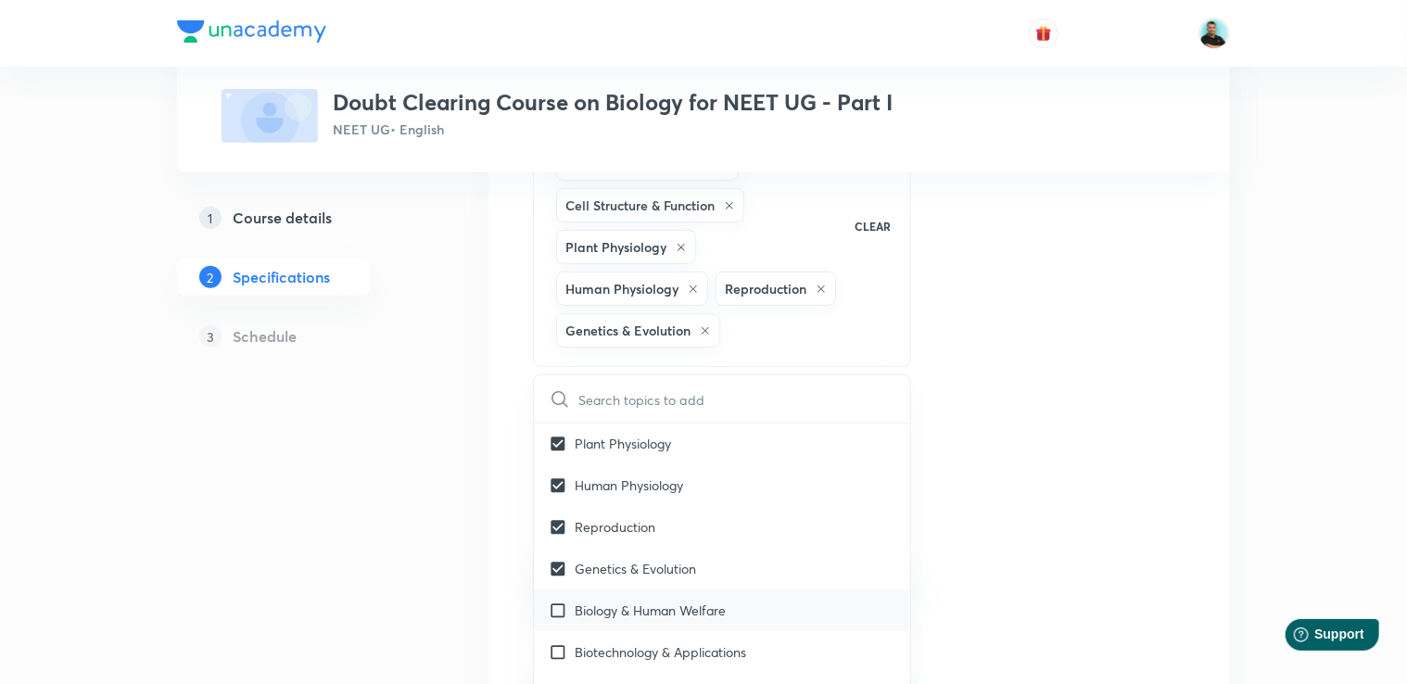
checkbox input "true"
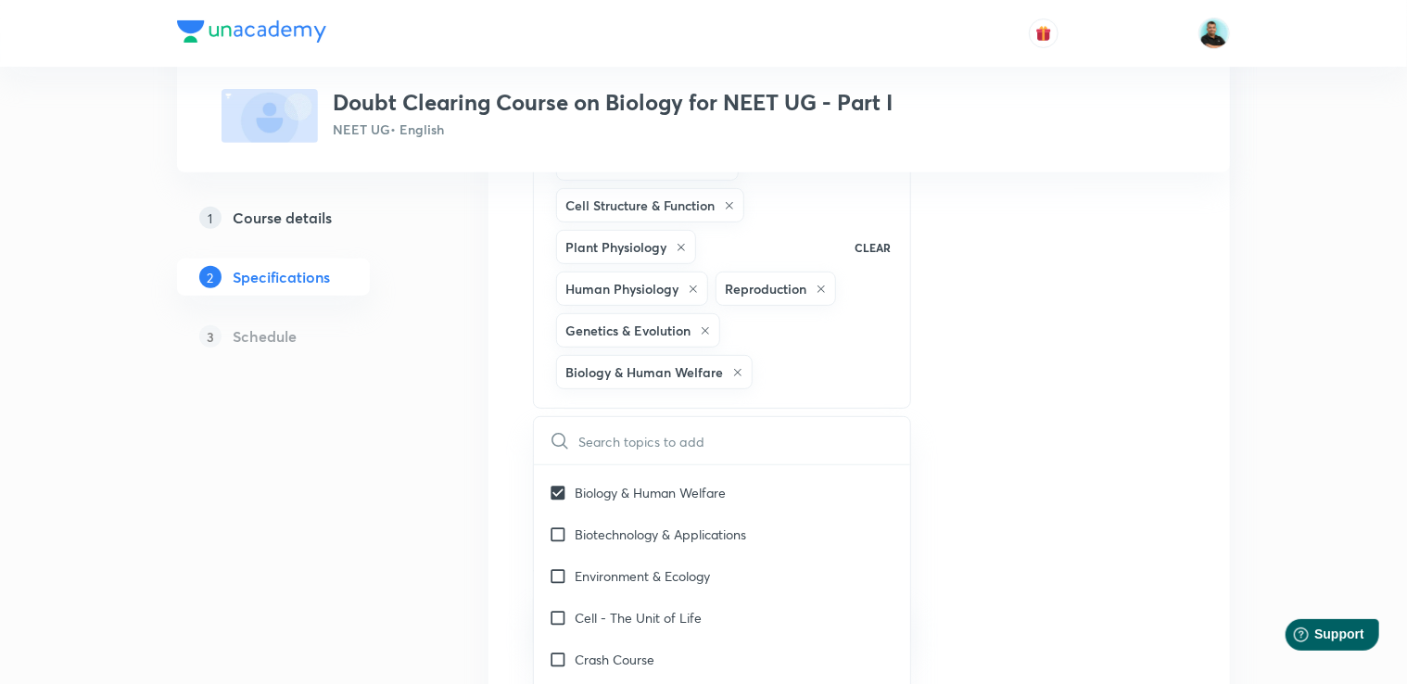
scroll to position [386, 0]
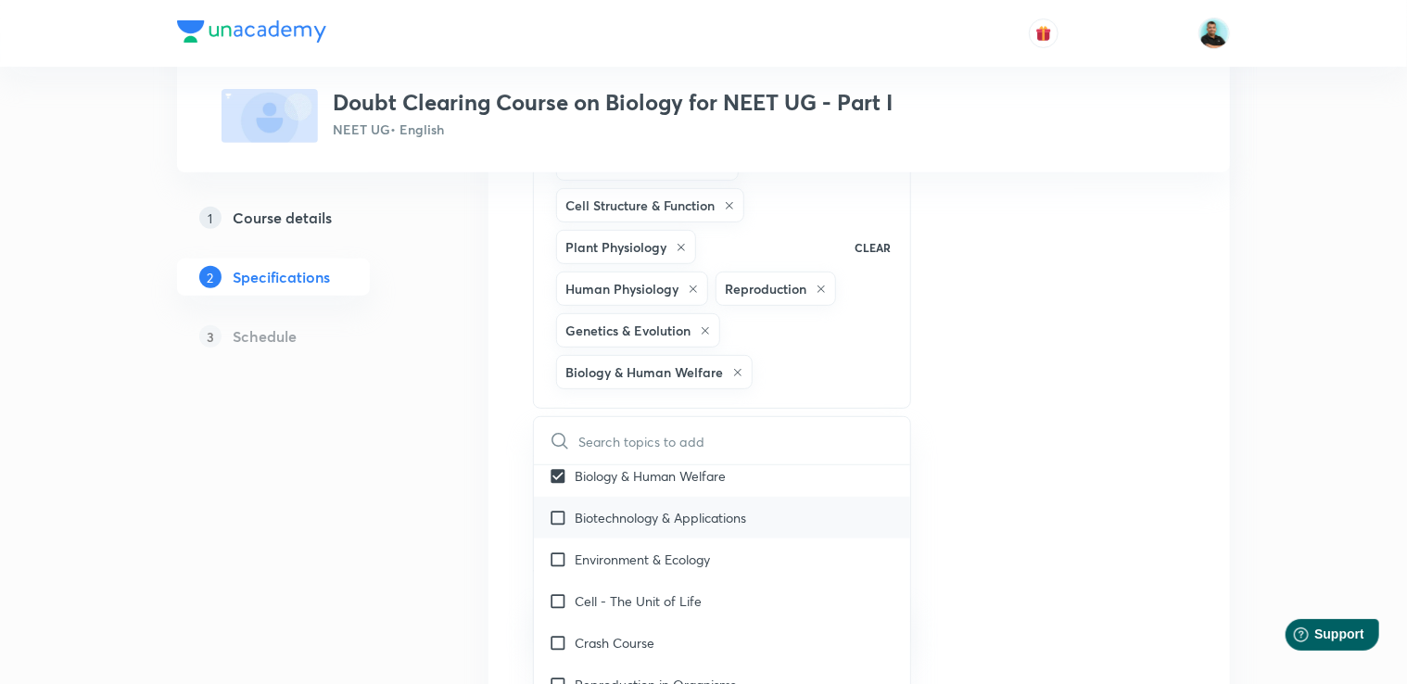
click at [727, 519] on p "Biotechnology & Applications" at bounding box center [660, 517] width 171 height 19
checkbox input "true"
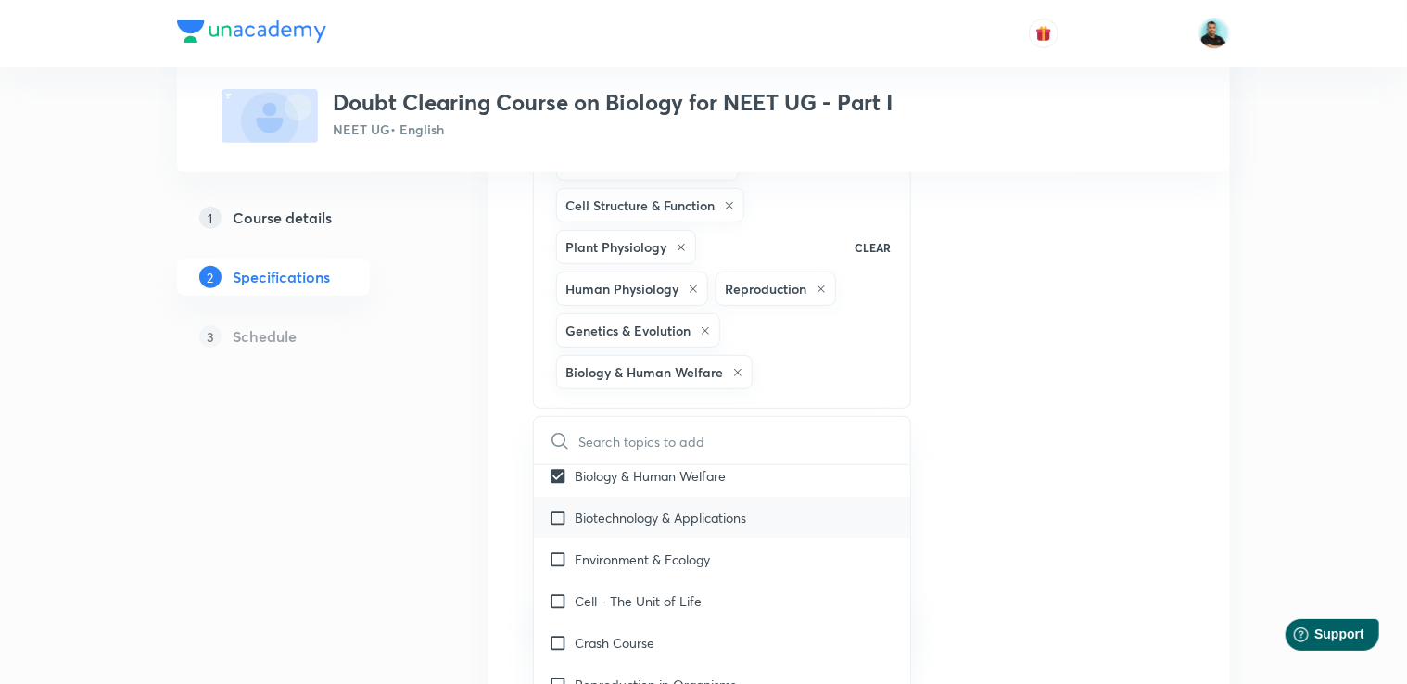
checkbox input "true"
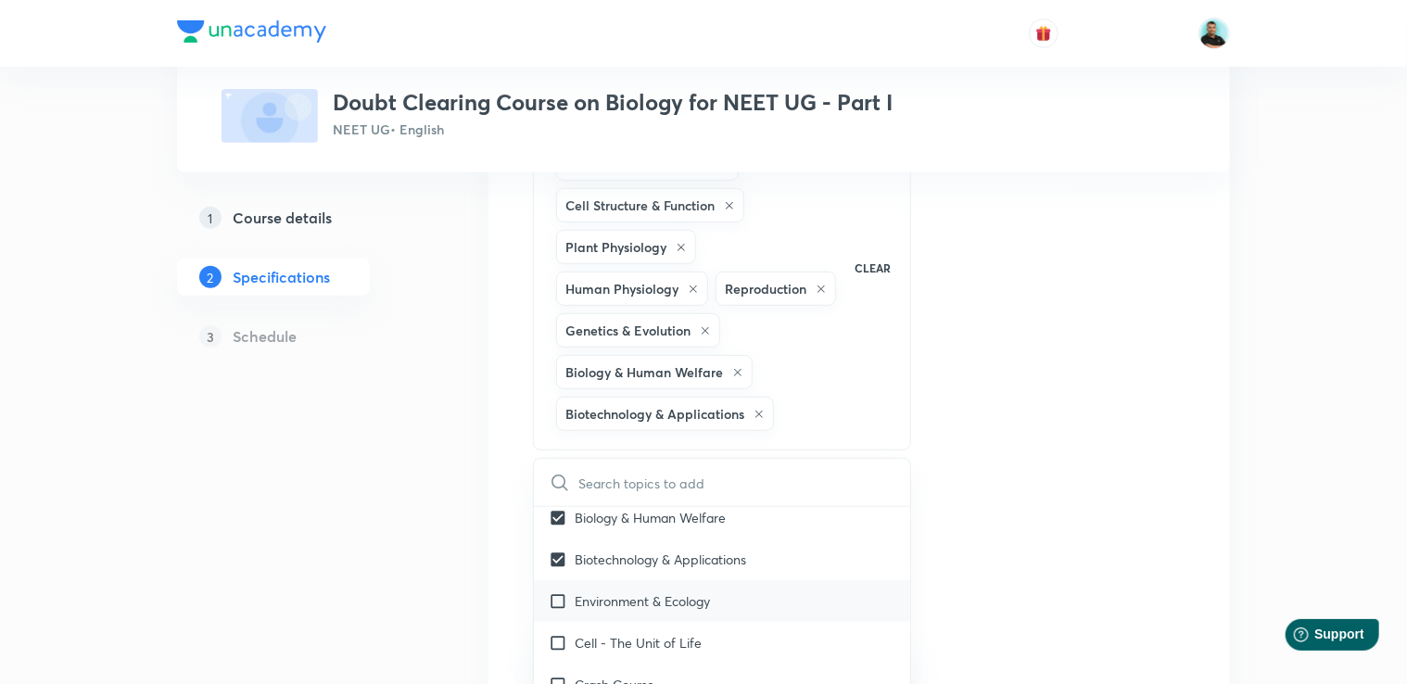
click at [675, 593] on p "Environment & Ecology" at bounding box center [642, 600] width 135 height 19
checkbox input "true"
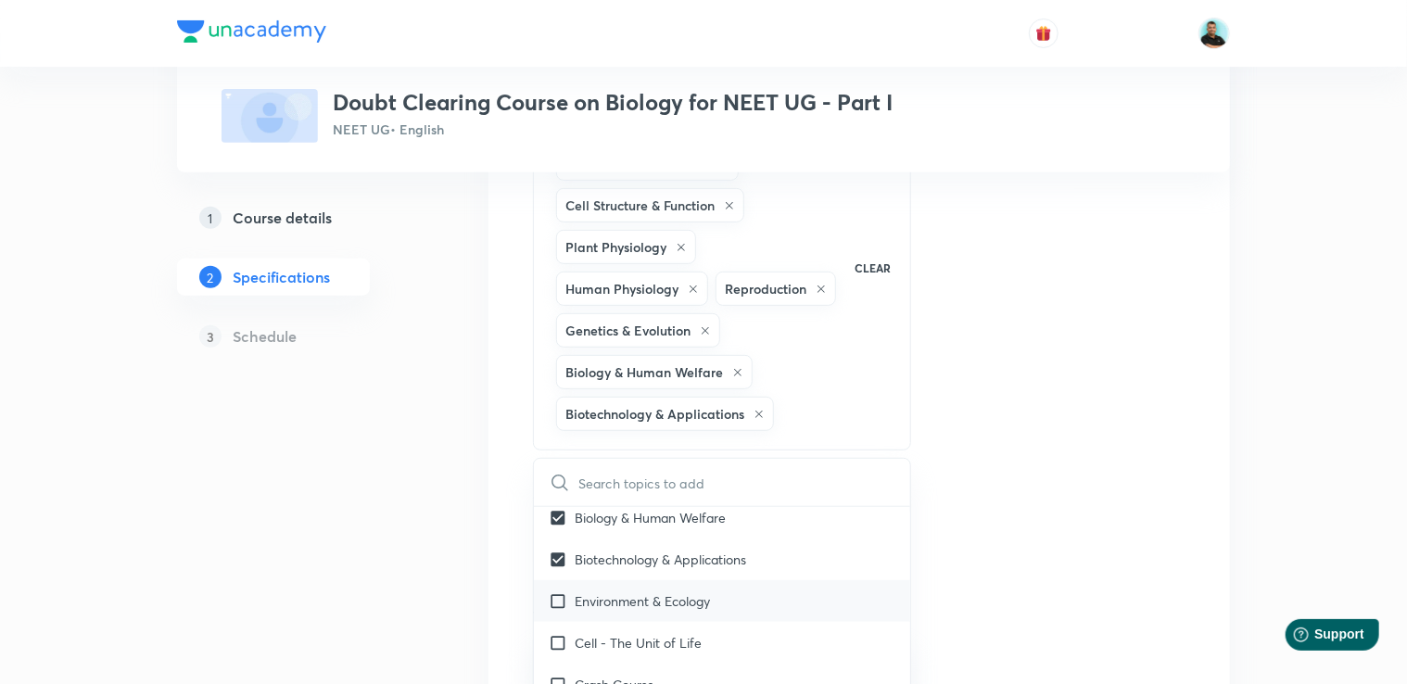
checkbox input "true"
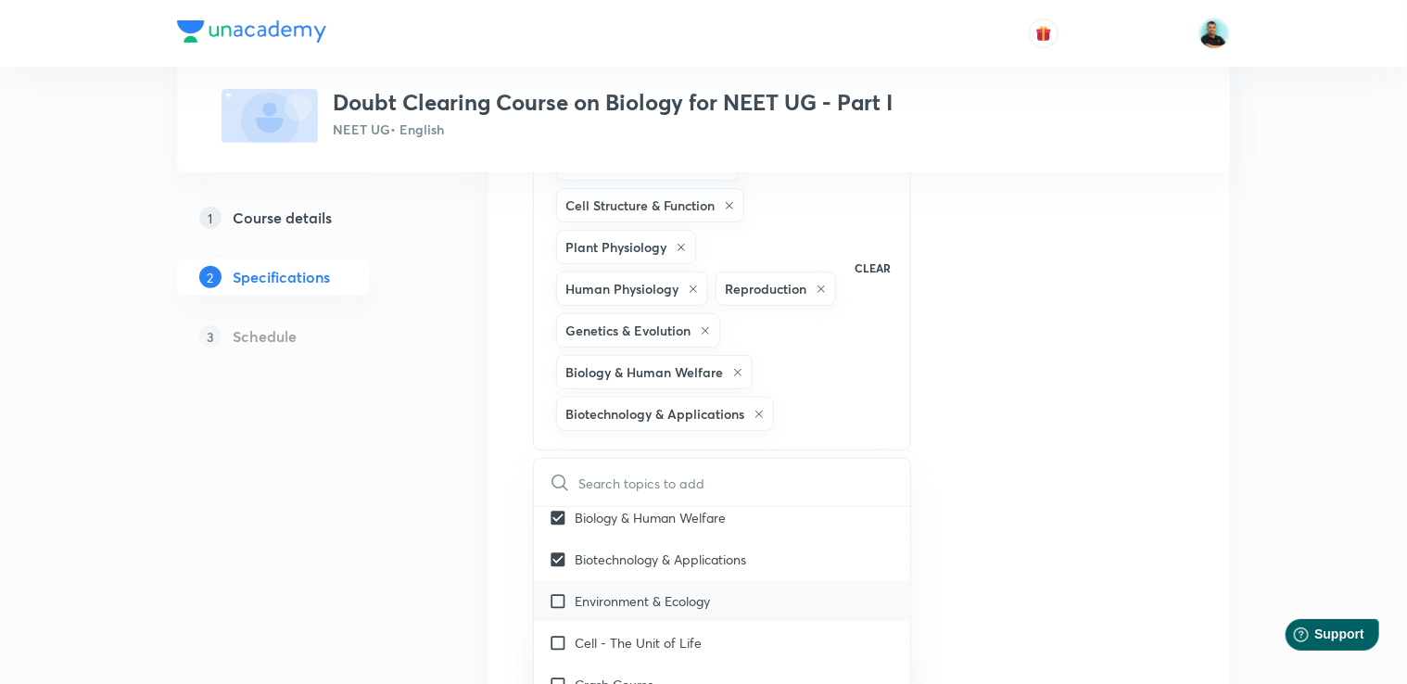
checkbox input "true"
click at [637, 680] on p "Cell - The Unit of Life" at bounding box center [638, 684] width 127 height 19
checkbox input "true"
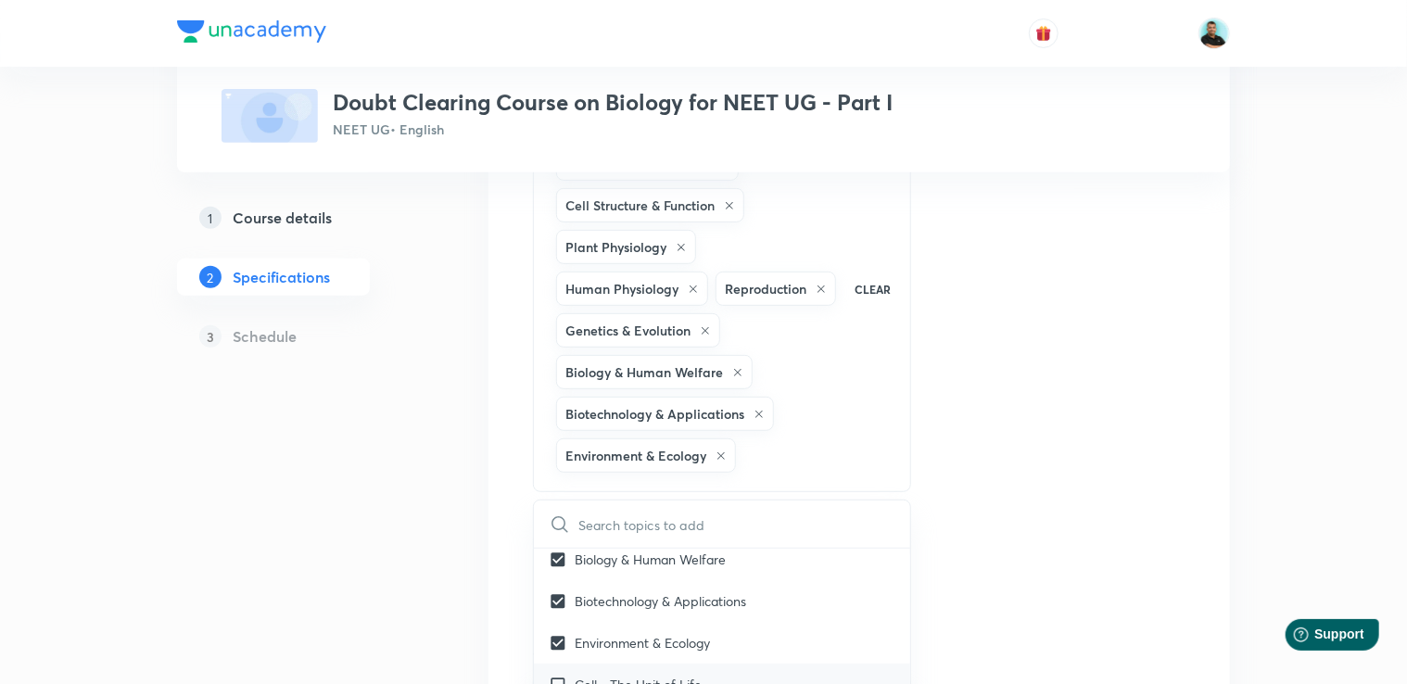
checkbox input "true"
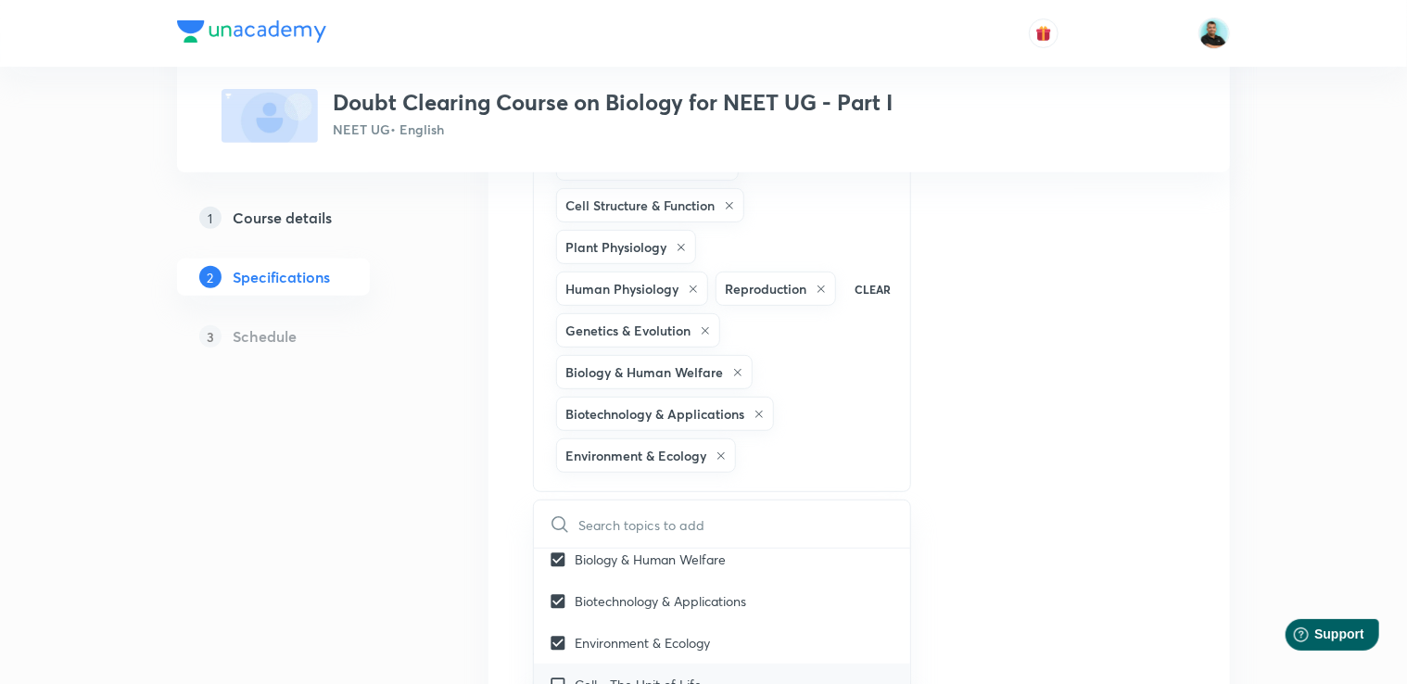
checkbox input "true"
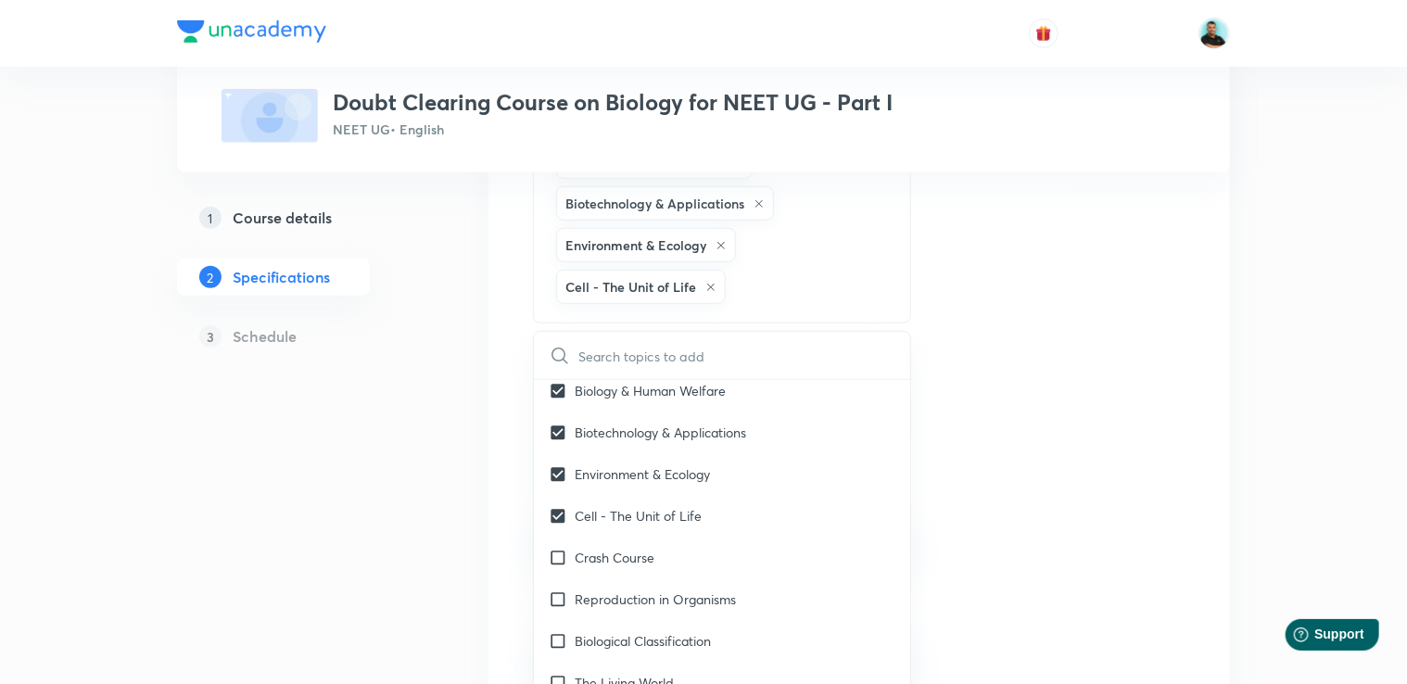
scroll to position [512, 0]
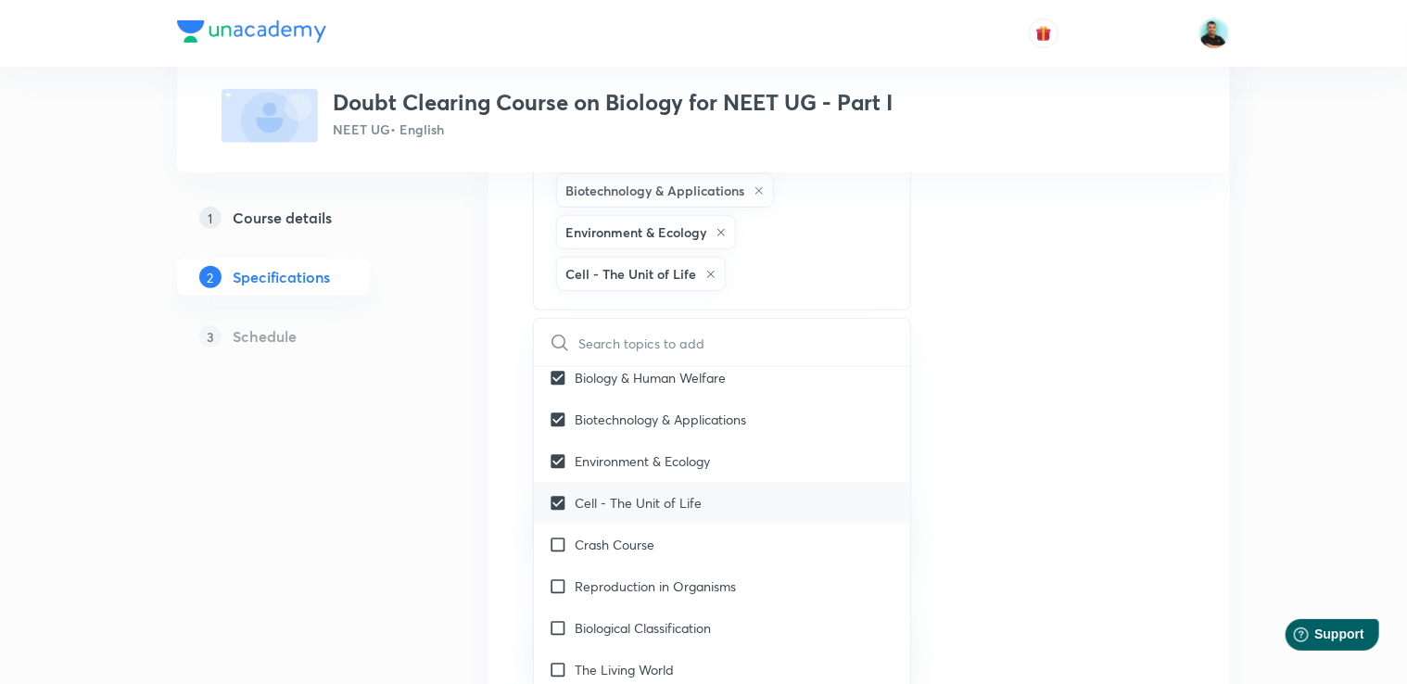
click at [641, 501] on p "Cell - The Unit of Life" at bounding box center [638, 502] width 127 height 19
checkbox input "true"
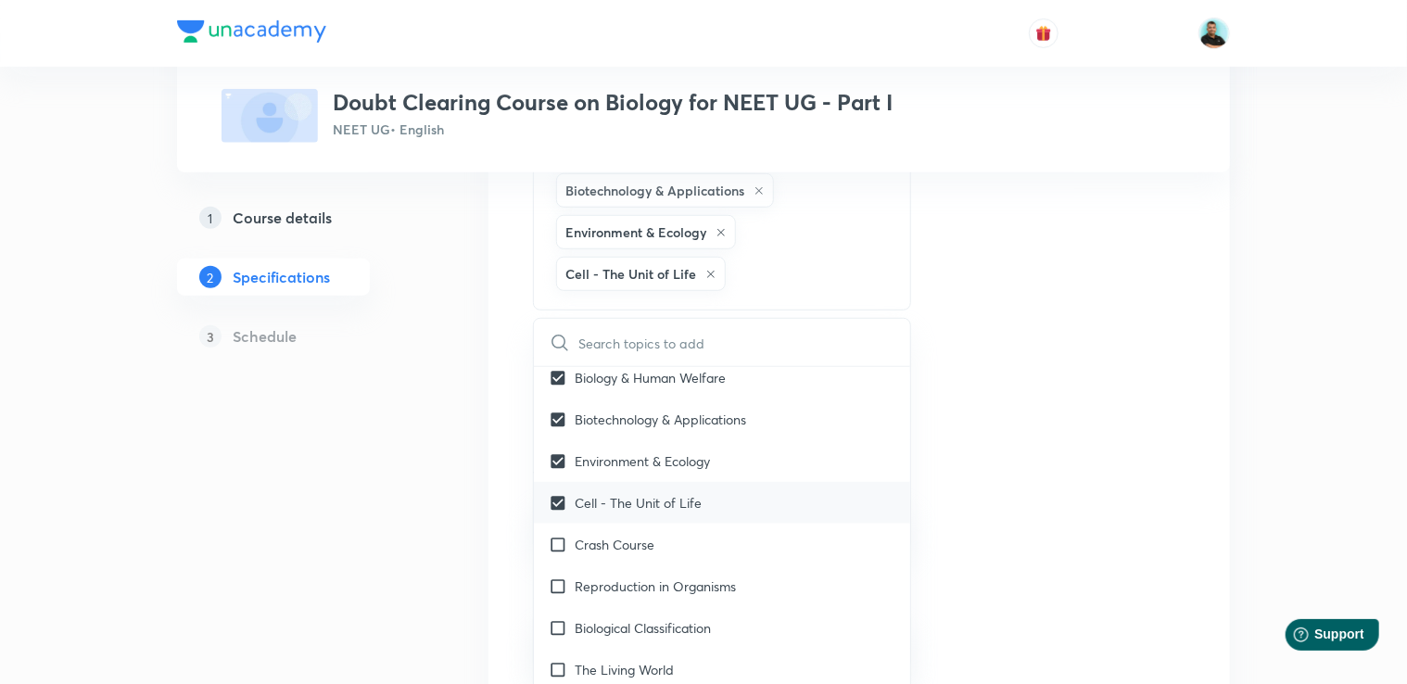
checkbox input "true"
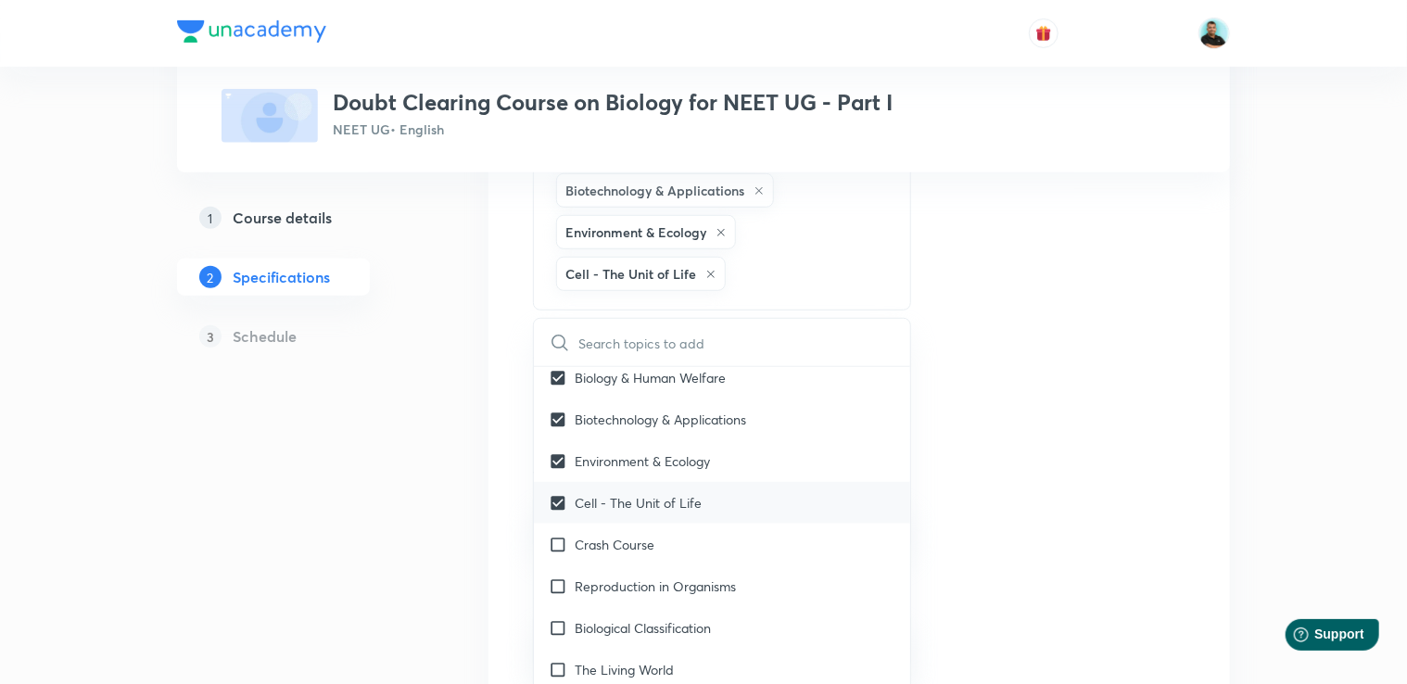
checkbox input "true"
checkbox input "false"
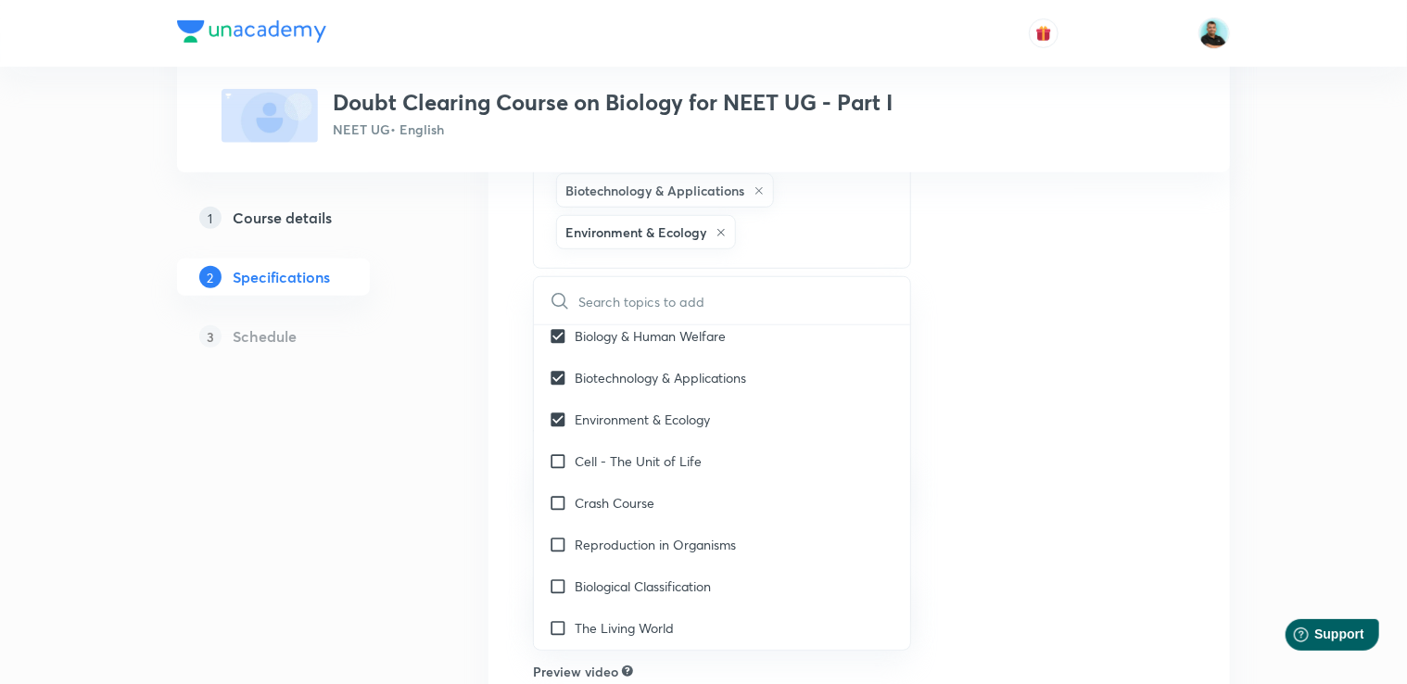
click at [470, 484] on div "Plus Courses Doubt Clearing Course on Biology for NEET UG - Part I NEET UG • En…" at bounding box center [703, 235] width 1053 height 1287
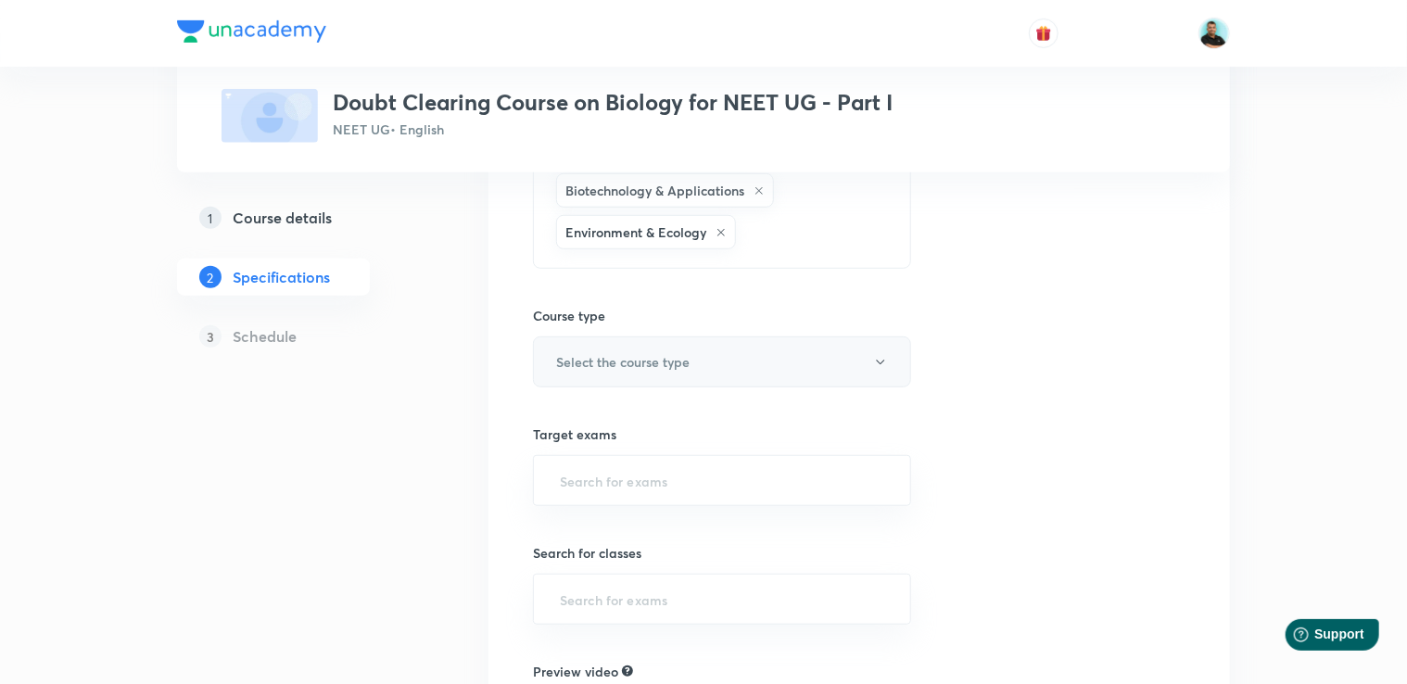
click at [612, 354] on h6 "Select the course type" at bounding box center [622, 361] width 133 height 19
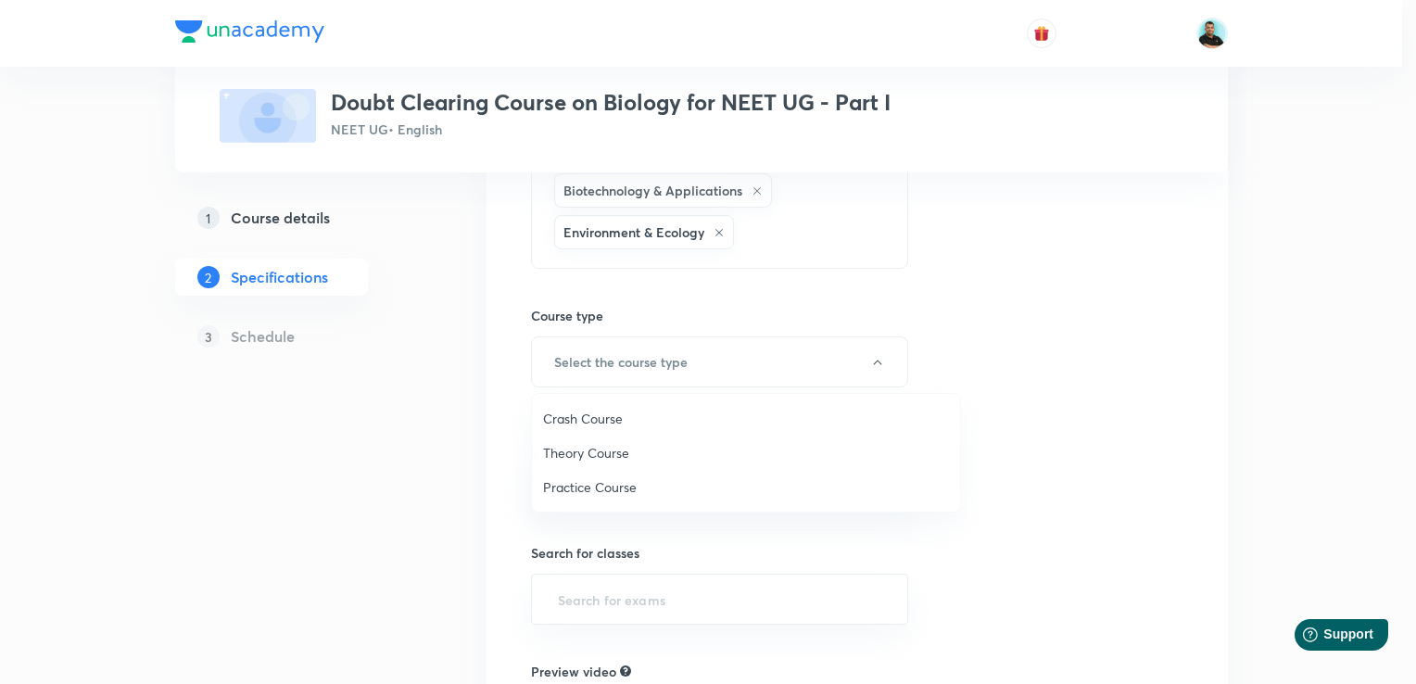
click at [586, 414] on span "Crash Course" at bounding box center [746, 418] width 406 height 19
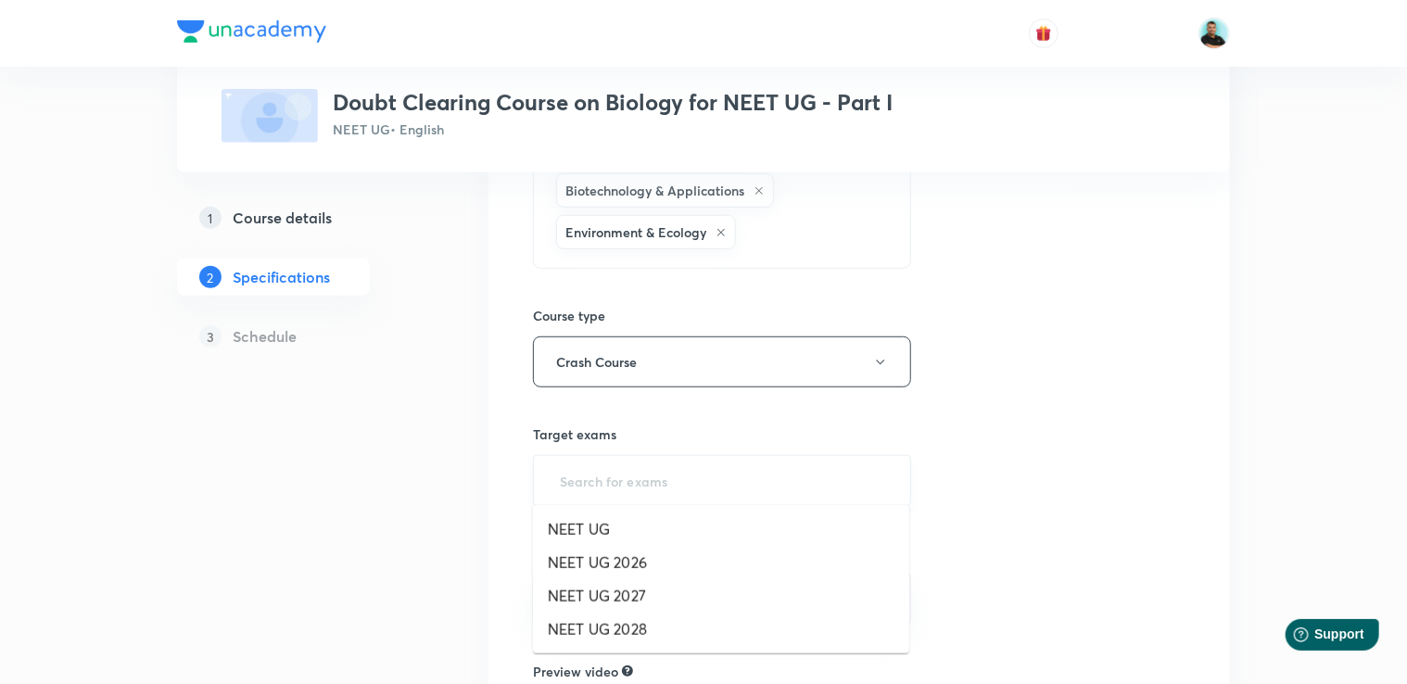
click at [562, 474] on input "text" at bounding box center [722, 480] width 332 height 34
click at [577, 524] on li "NEET UG" at bounding box center [721, 529] width 376 height 33
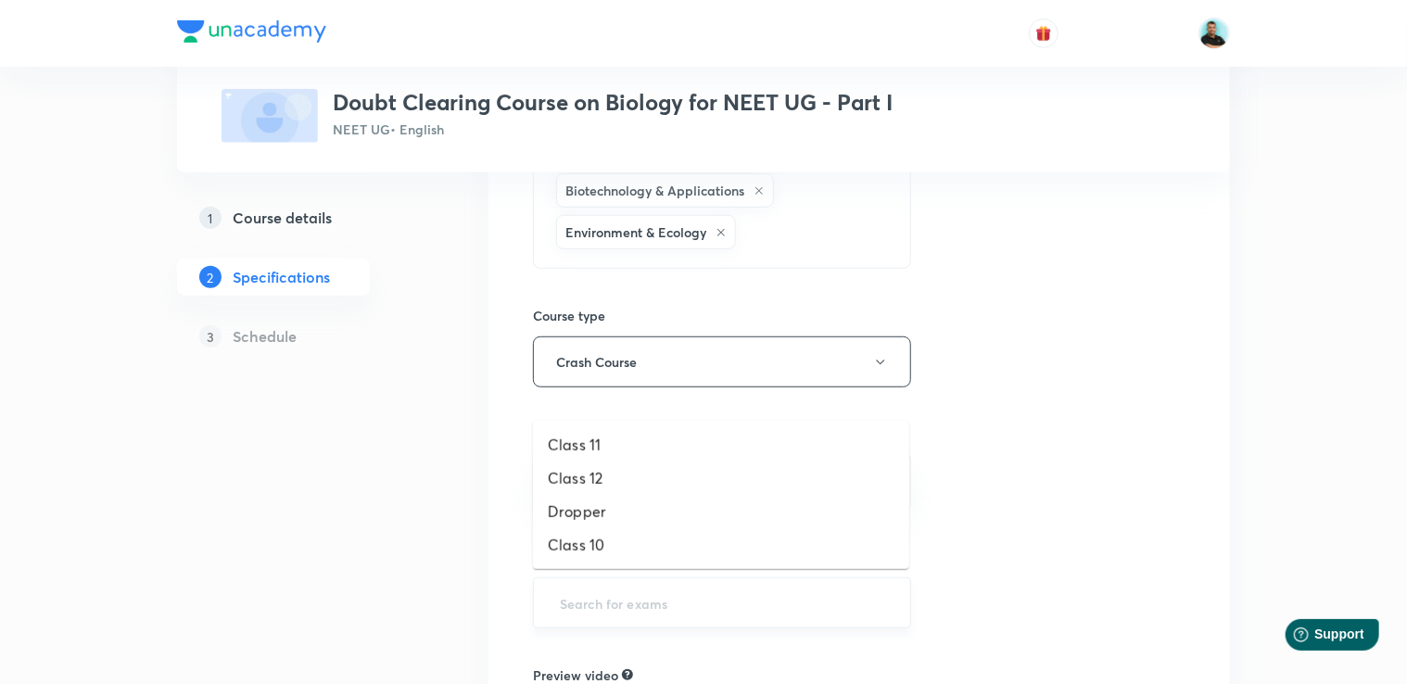
click at [562, 594] on input "text" at bounding box center [722, 603] width 332 height 34
click at [566, 520] on li "Dropper" at bounding box center [721, 511] width 376 height 33
click at [678, 597] on input "text" at bounding box center [770, 605] width 234 height 34
click at [633, 521] on li "Class 12" at bounding box center [721, 511] width 376 height 33
click at [787, 603] on input "text" at bounding box center [818, 607] width 138 height 34
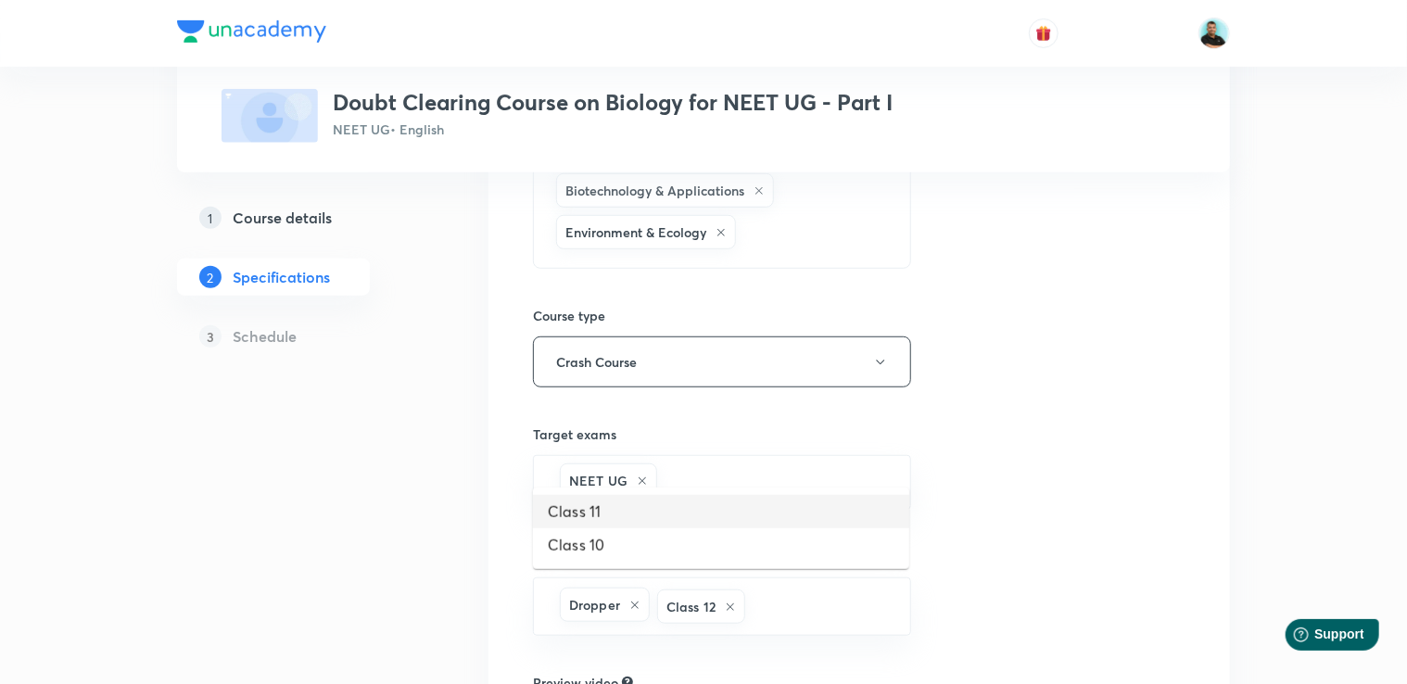
click at [756, 515] on li "Class 11" at bounding box center [721, 511] width 376 height 33
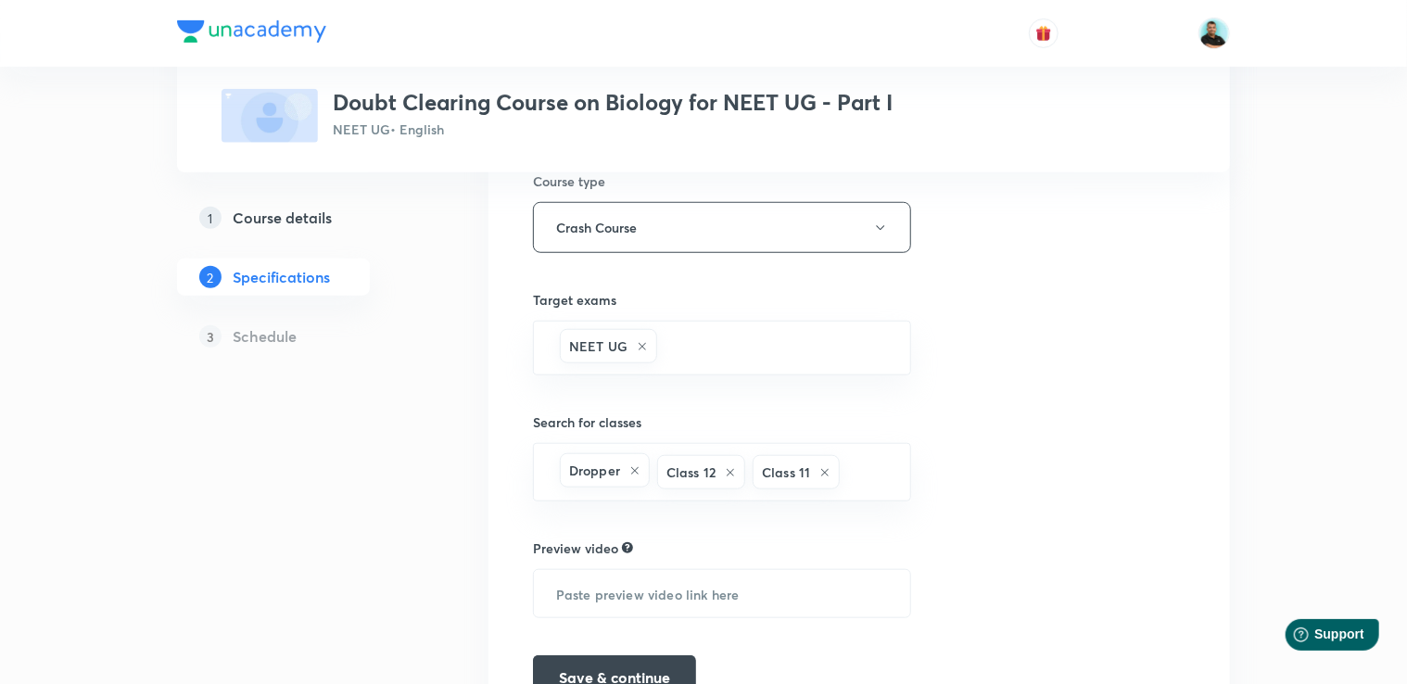
scroll to position [744, 0]
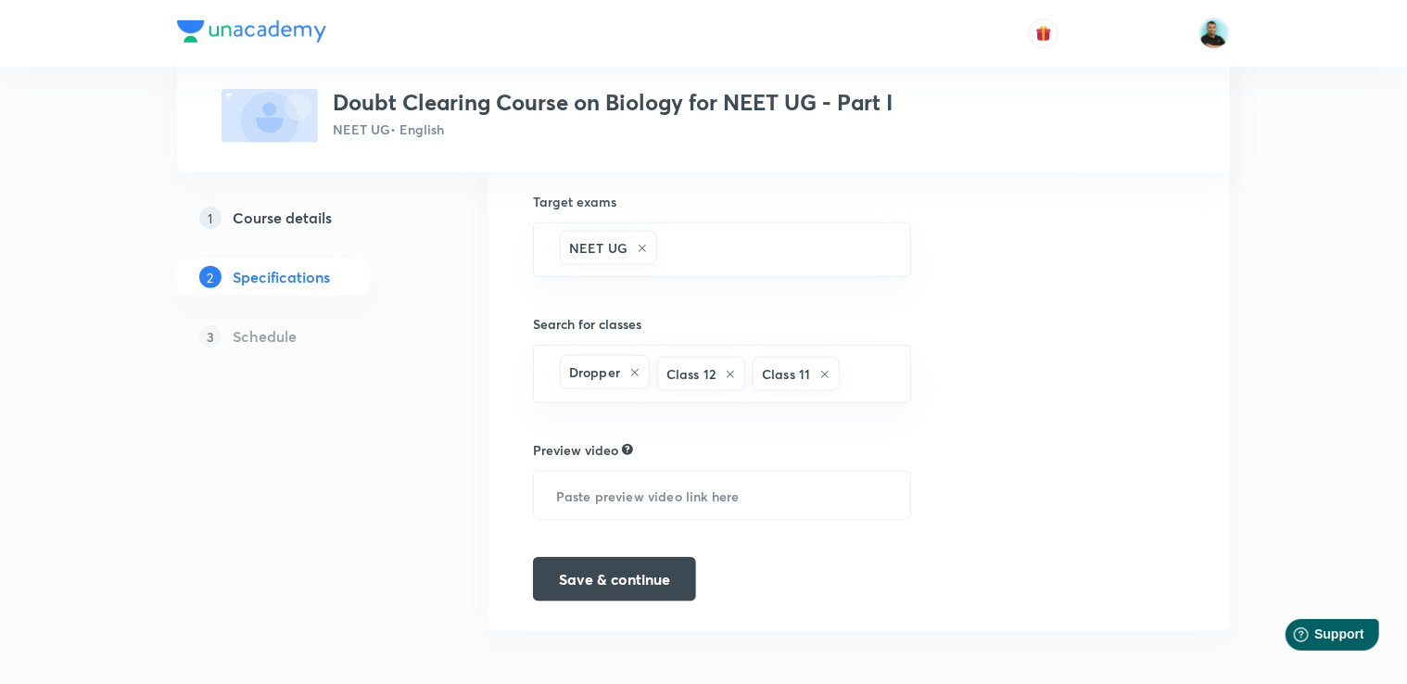
click at [630, 586] on button "Save & continue" at bounding box center [614, 579] width 163 height 44
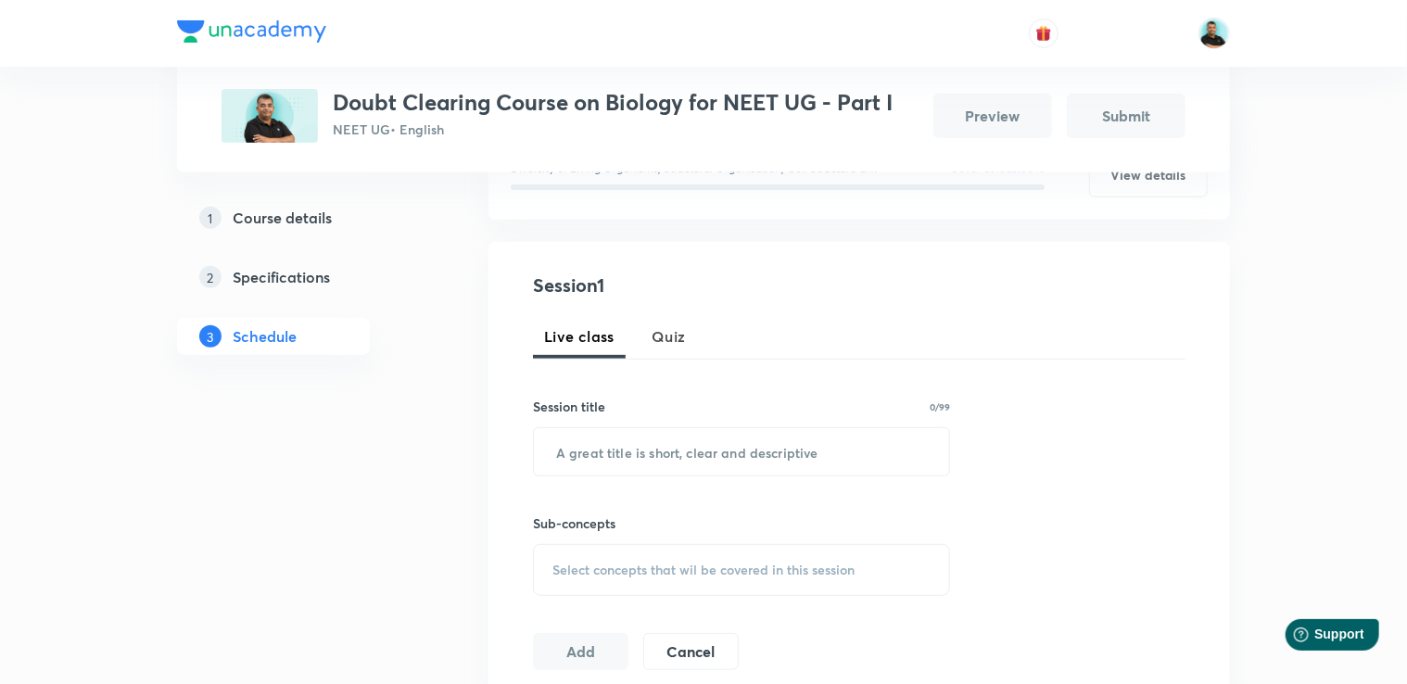
scroll to position [278, 0]
click at [726, 447] on input "text" at bounding box center [741, 450] width 415 height 47
paste input "oubt Solving Session Part -"
drag, startPoint x: 752, startPoint y: 457, endPoint x: 550, endPoint y: 472, distance: 202.6
click at [550, 472] on input "Doubt Solving Session Part -" at bounding box center [741, 450] width 415 height 47
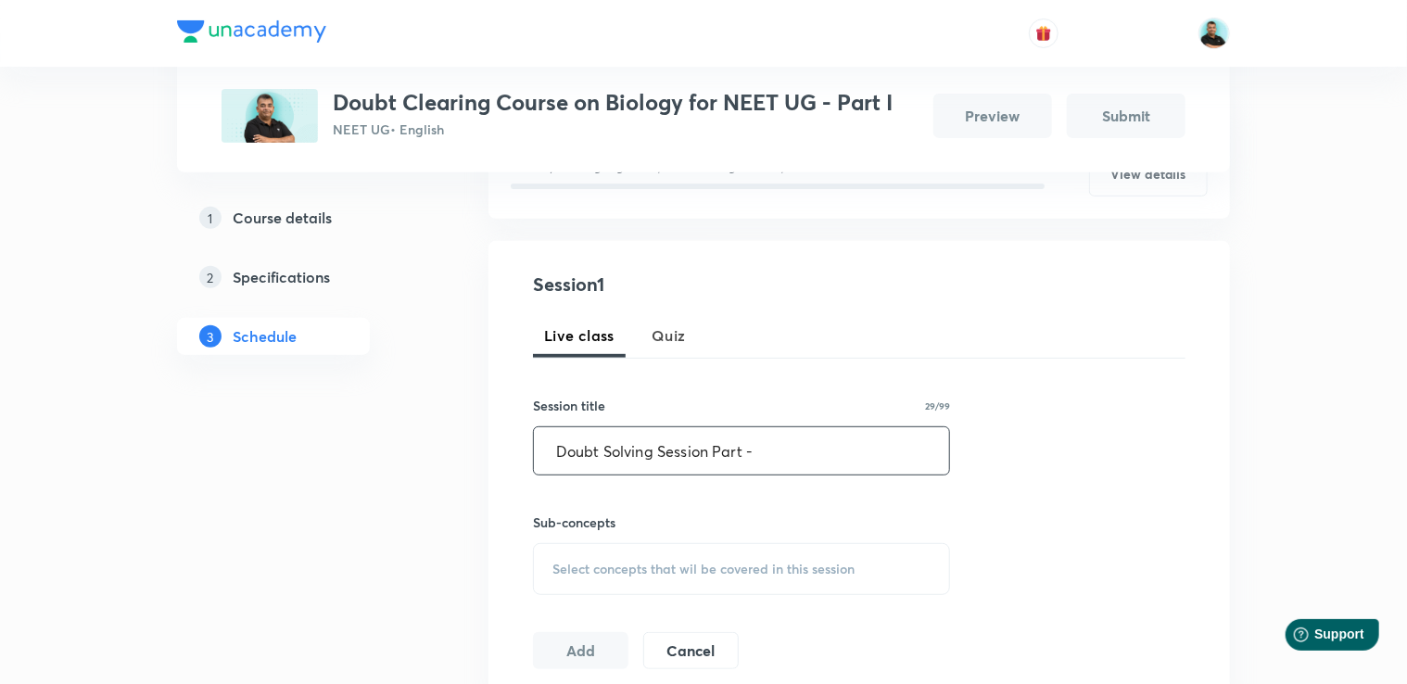
click at [833, 446] on input "Doubt Solving Session Part -" at bounding box center [741, 450] width 415 height 47
type input "Doubt Solving Session Part - I"
click at [651, 565] on span "Select concepts that wil be covered in this session" at bounding box center [703, 569] width 302 height 15
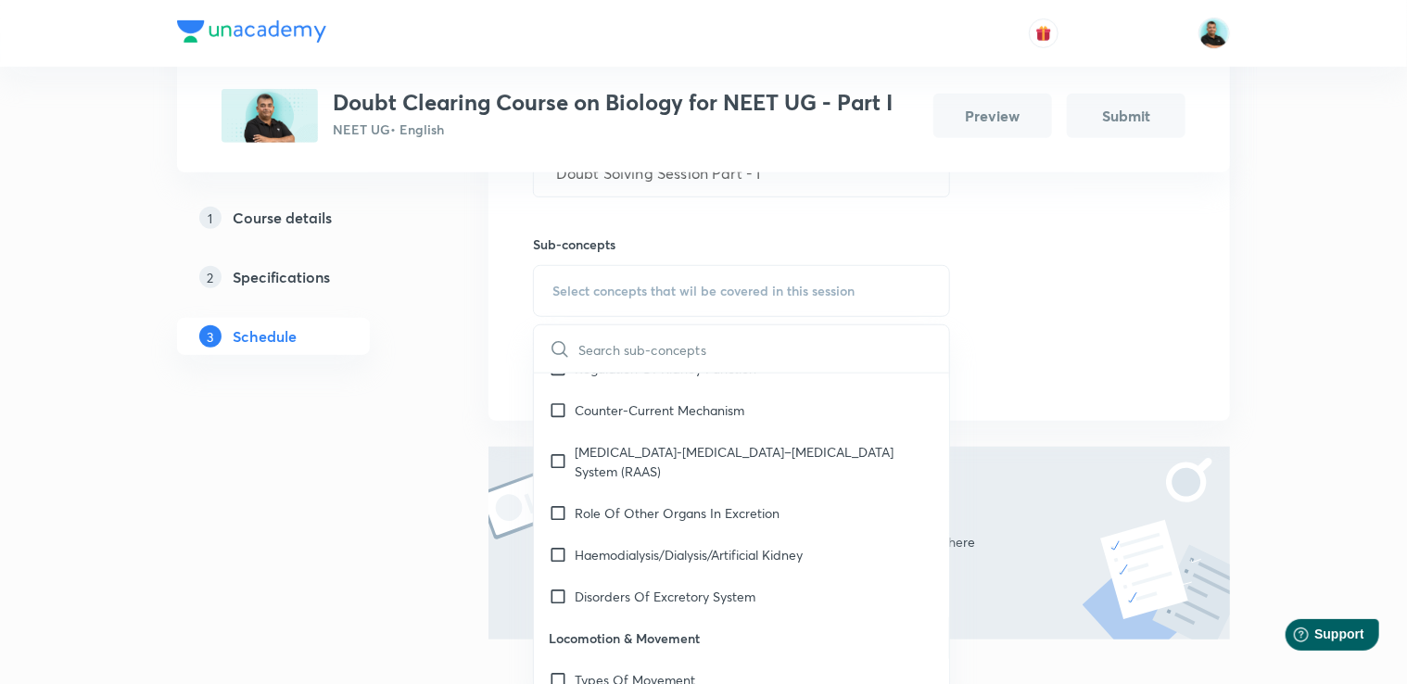
scroll to position [8498, 0]
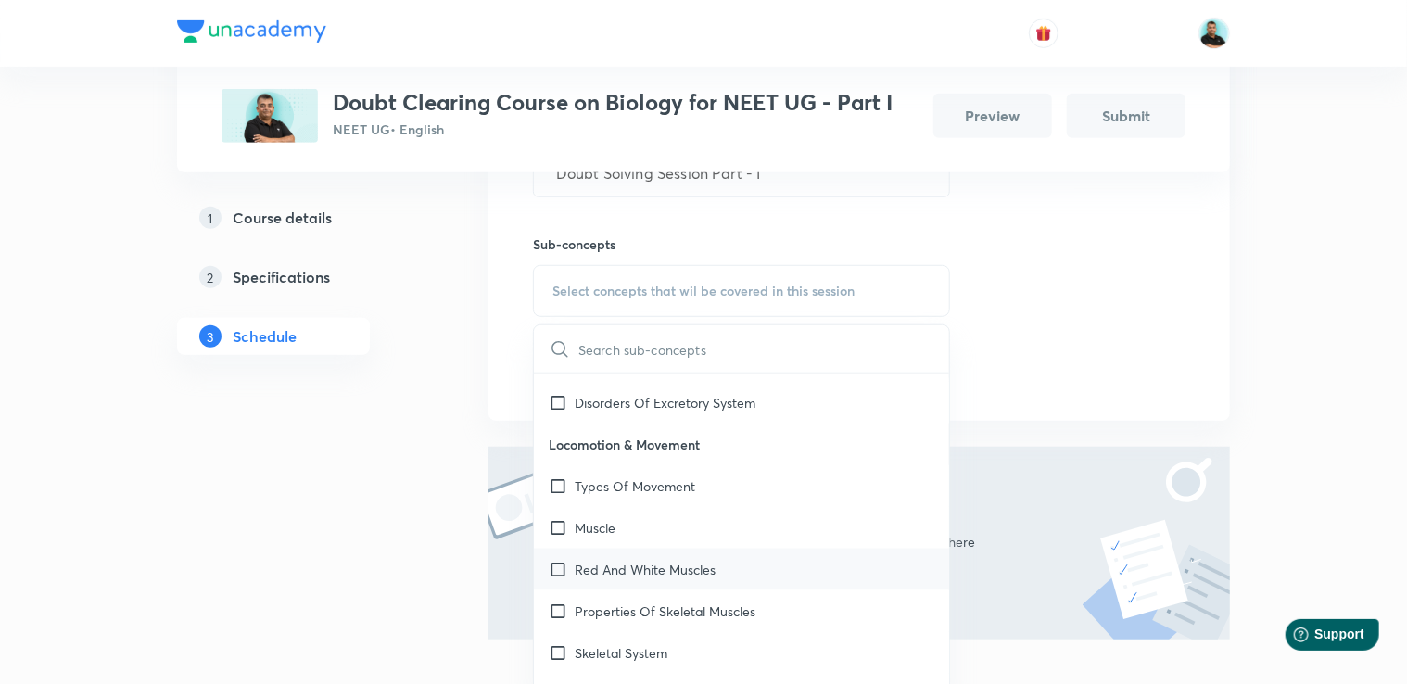
click at [745, 550] on div "Red And White Muscles" at bounding box center [741, 570] width 415 height 42
checkbox input "true"
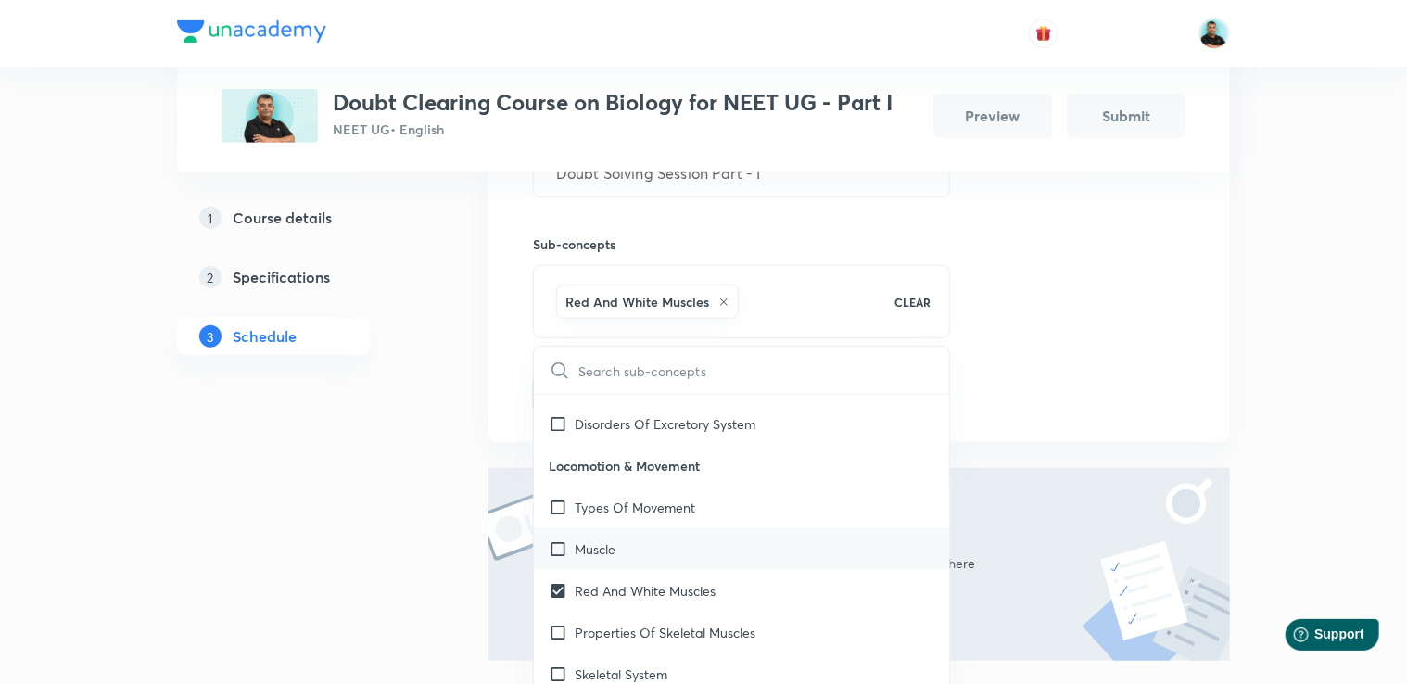
click at [721, 536] on div "Muscle" at bounding box center [741, 549] width 415 height 42
checkbox input "true"
click at [709, 510] on div "Types Of Movement" at bounding box center [741, 508] width 415 height 42
checkbox input "true"
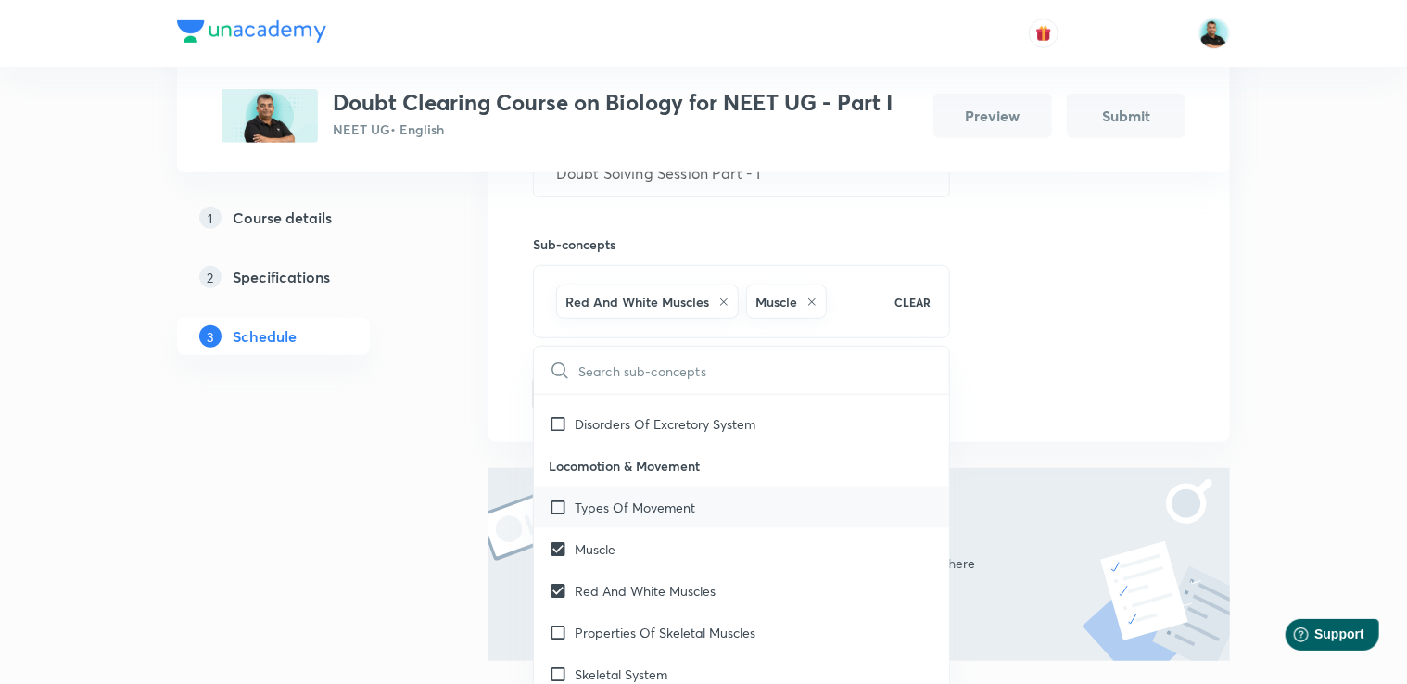
checkbox input "true"
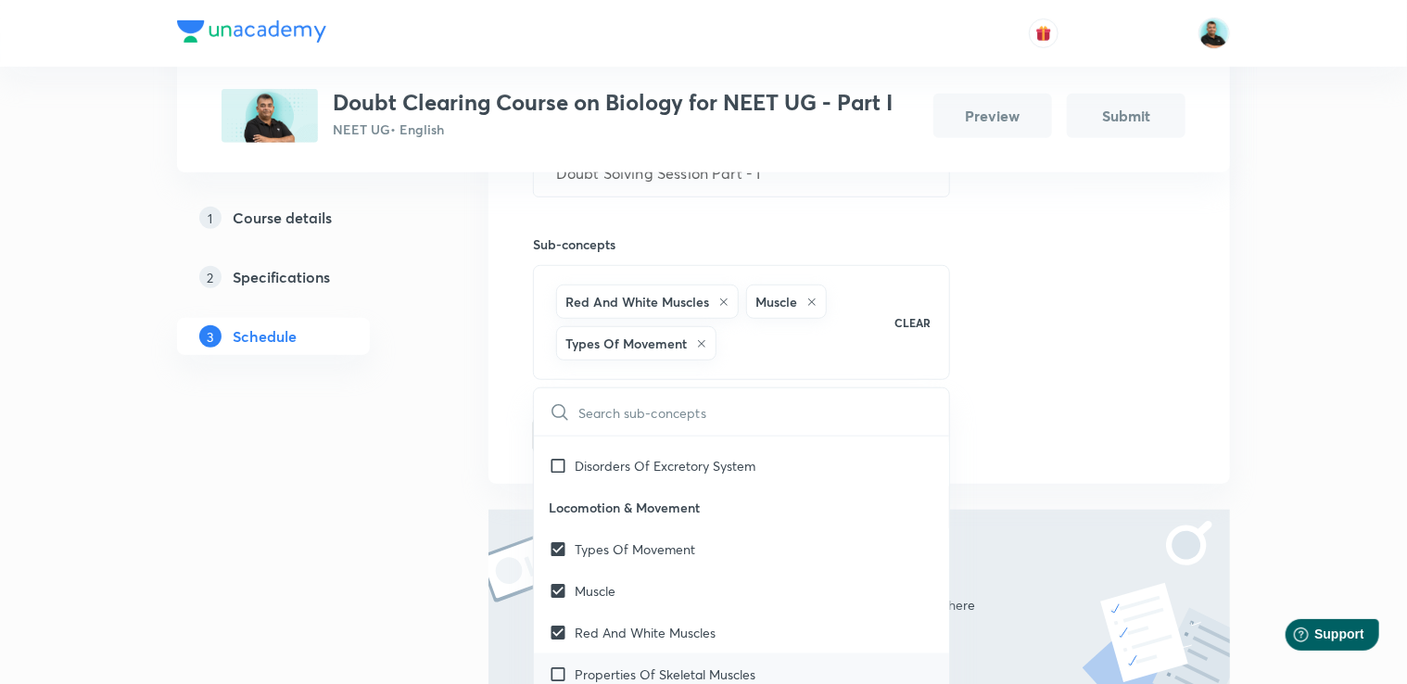
click at [682, 669] on p "Properties Of Skeletal Muscles" at bounding box center [665, 674] width 181 height 19
checkbox input "true"
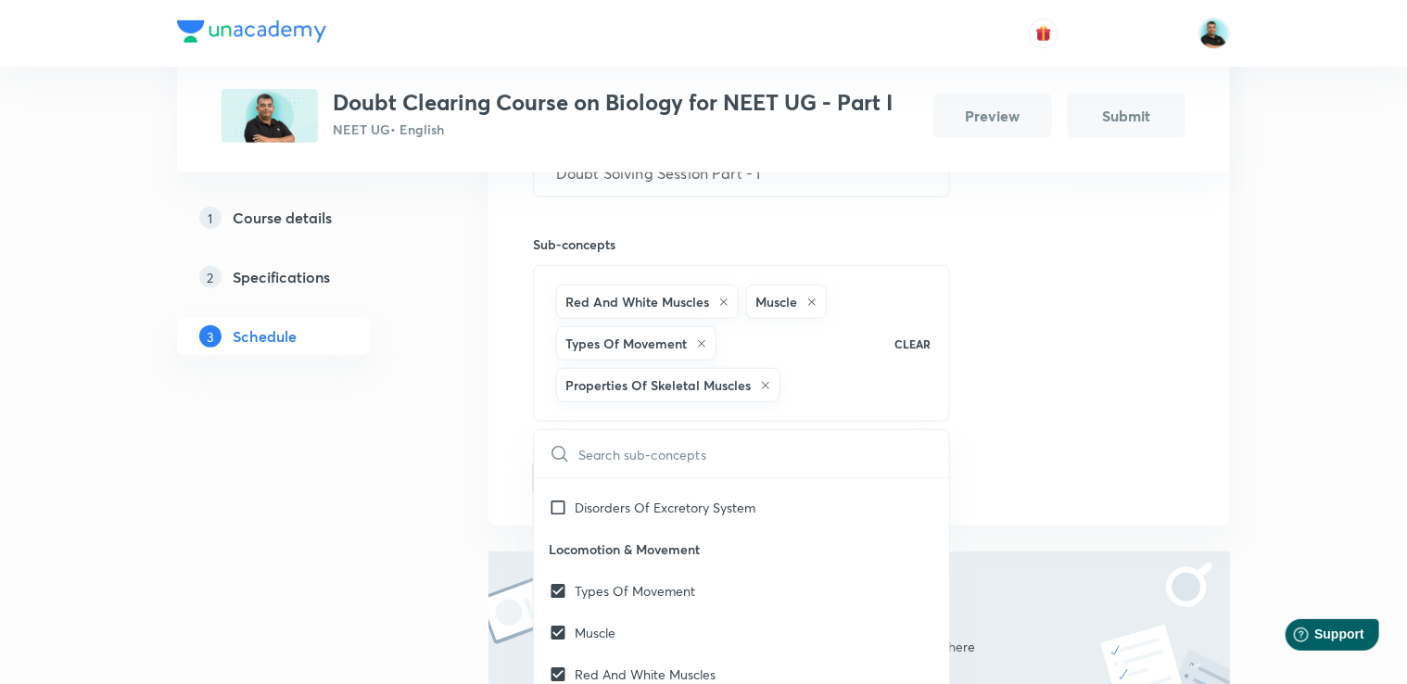
click at [346, 561] on div "1 Course details 2 Specifications 3 Schedule" at bounding box center [303, 310] width 252 height 1106
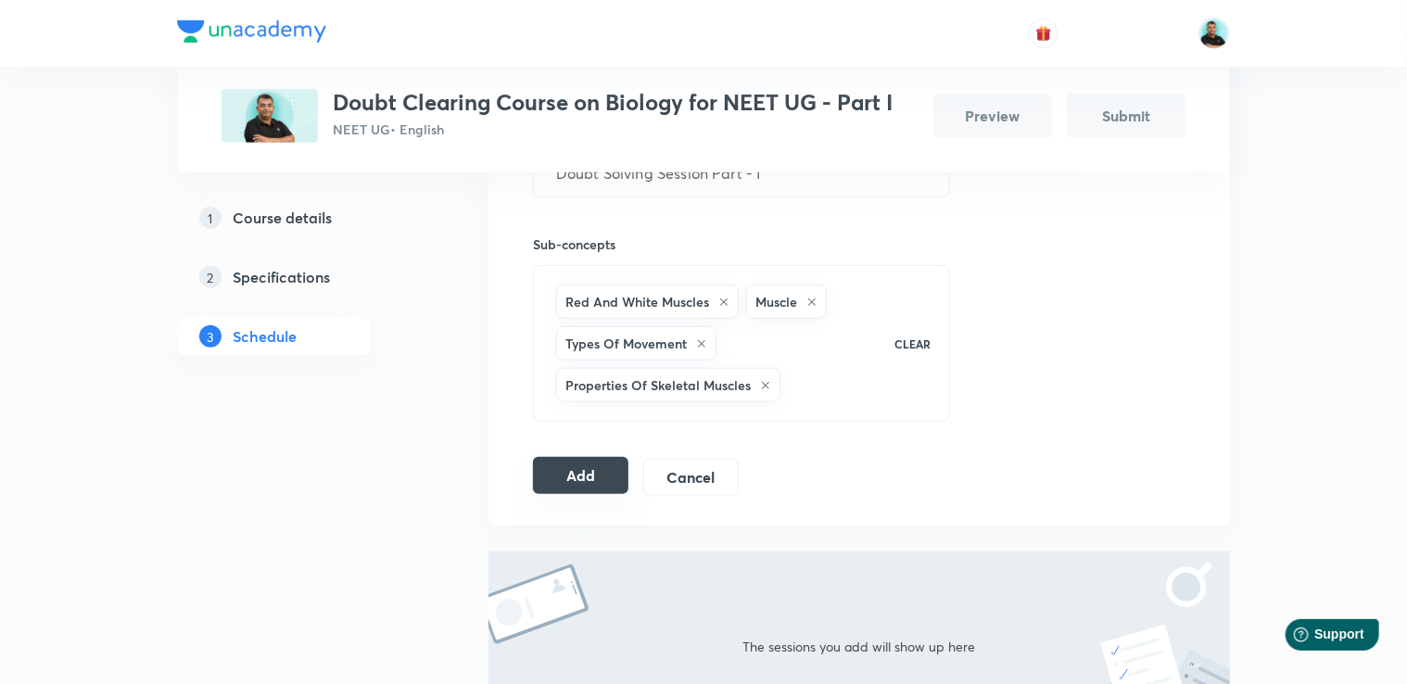
click at [590, 466] on button "Add" at bounding box center [580, 475] width 95 height 37
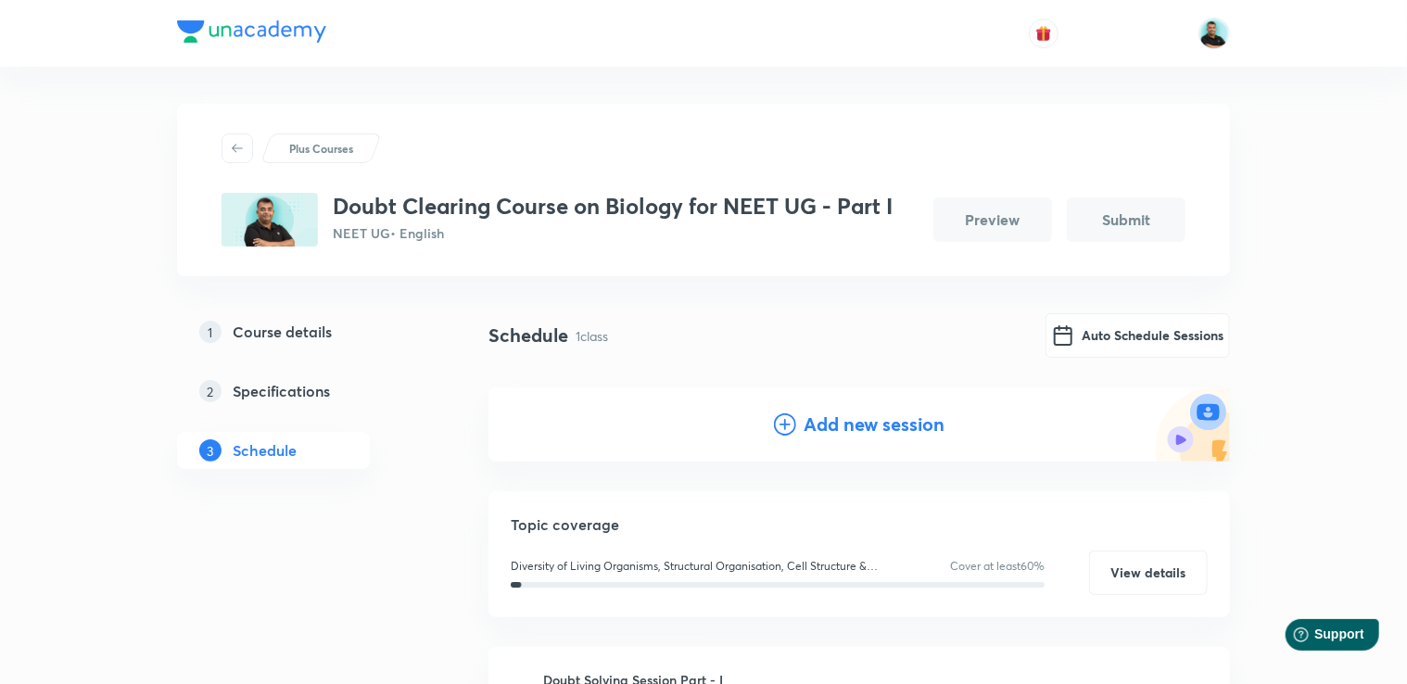
scroll to position [1, 0]
click at [844, 423] on h4 "Add new session" at bounding box center [874, 424] width 141 height 28
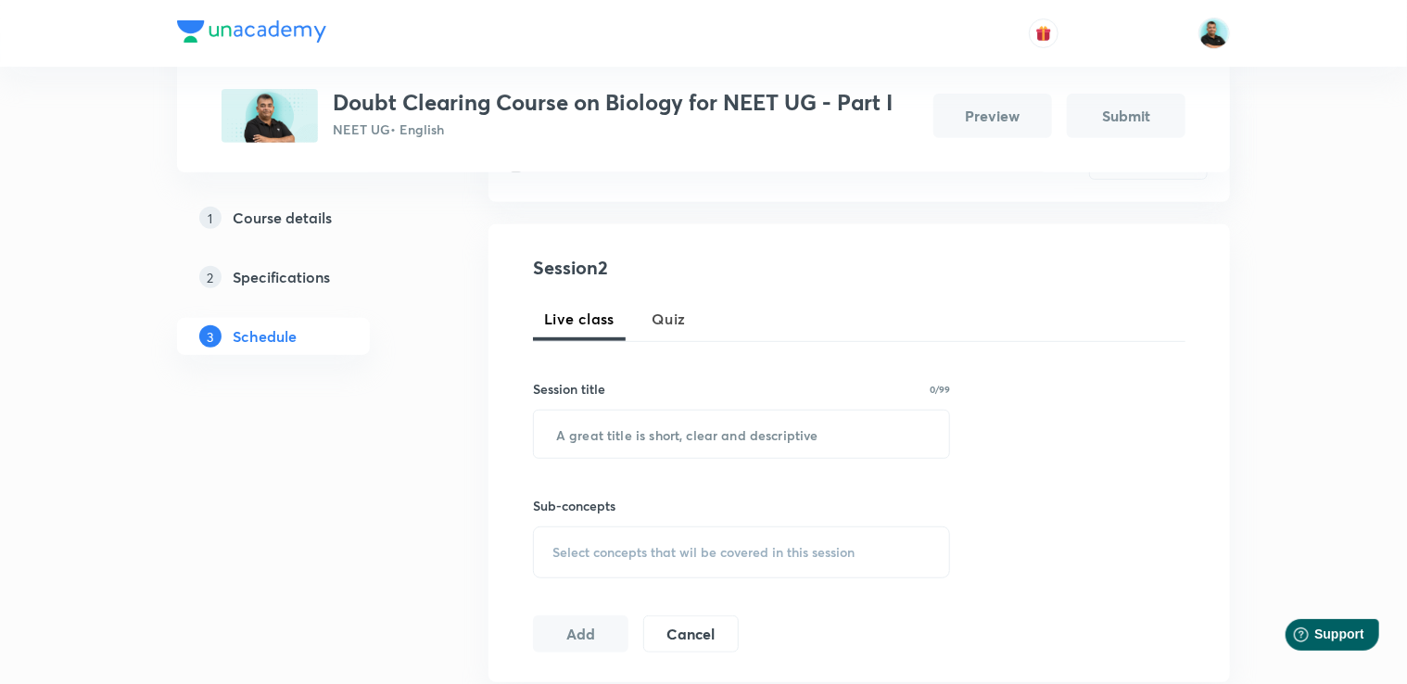
scroll to position [325, 0]
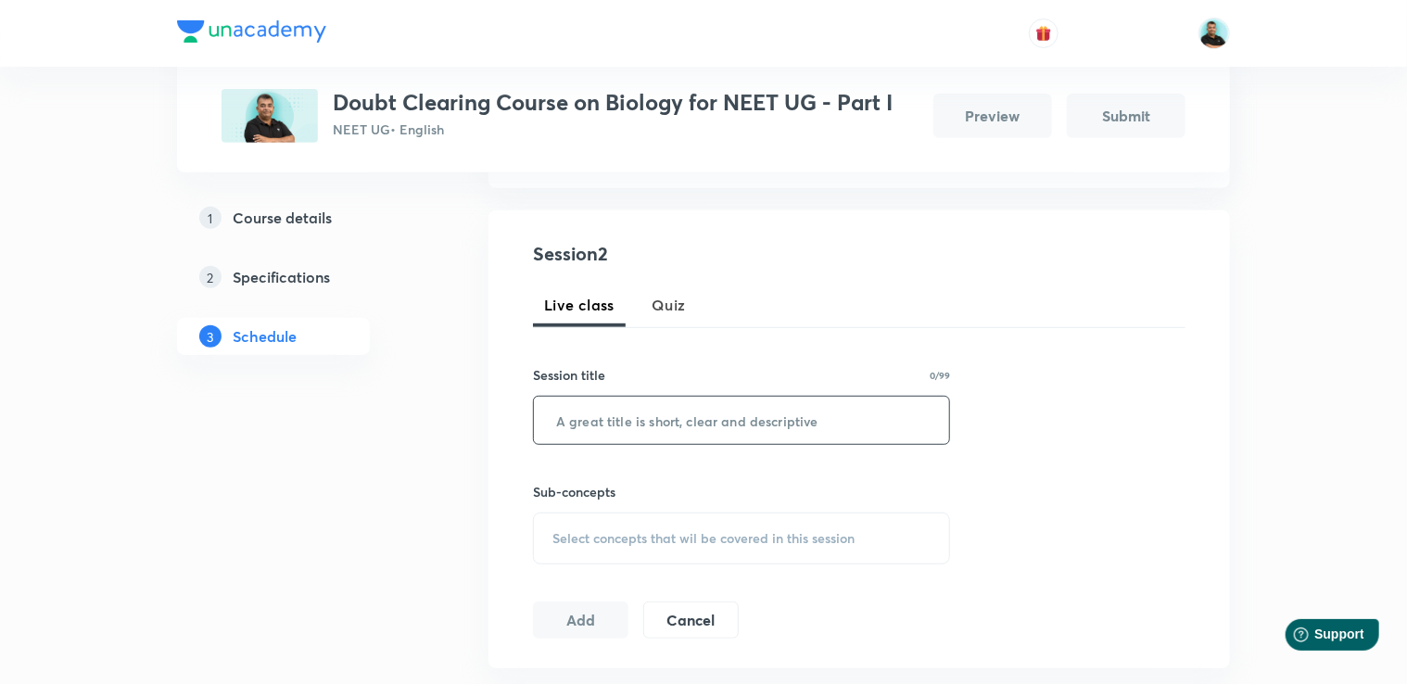
click at [687, 425] on input "text" at bounding box center [741, 420] width 415 height 47
paste input "Doubt Solving Session Part -"
type input "Doubt Solving Session Part - II"
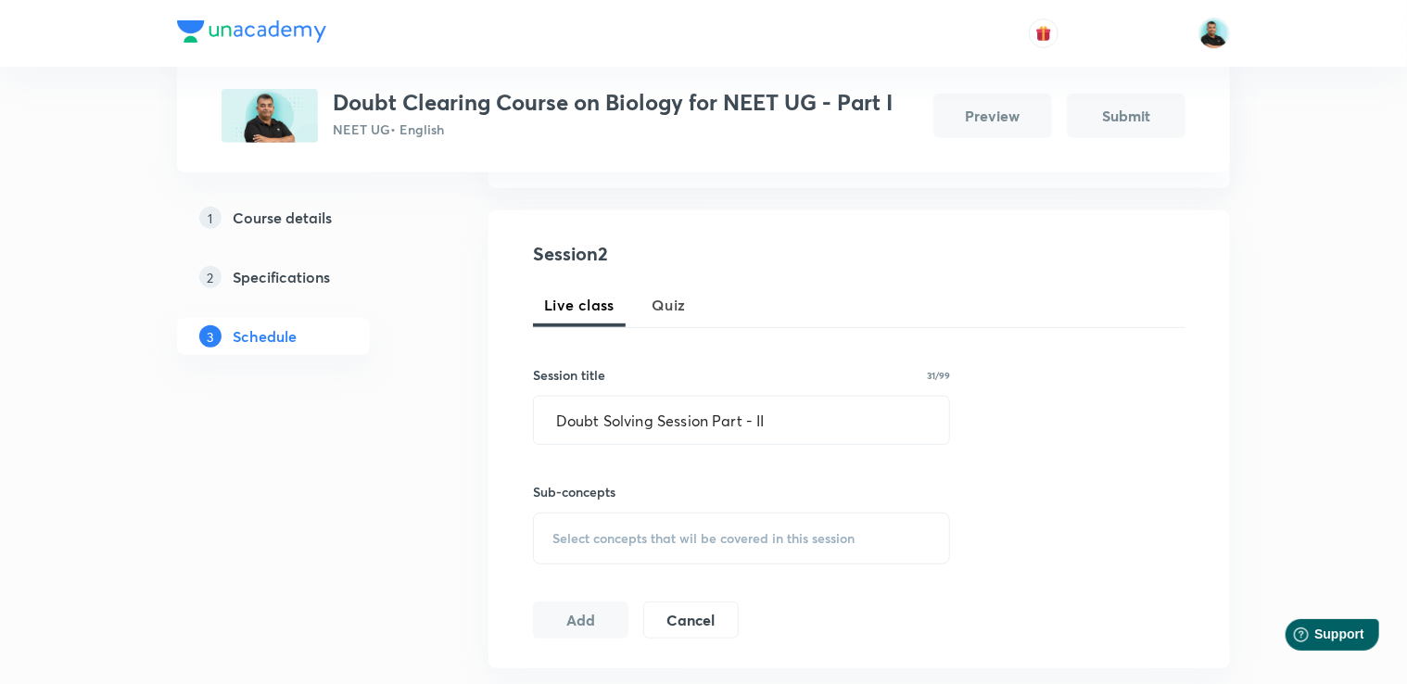
click at [601, 539] on span "Select concepts that wil be covered in this session" at bounding box center [703, 538] width 302 height 15
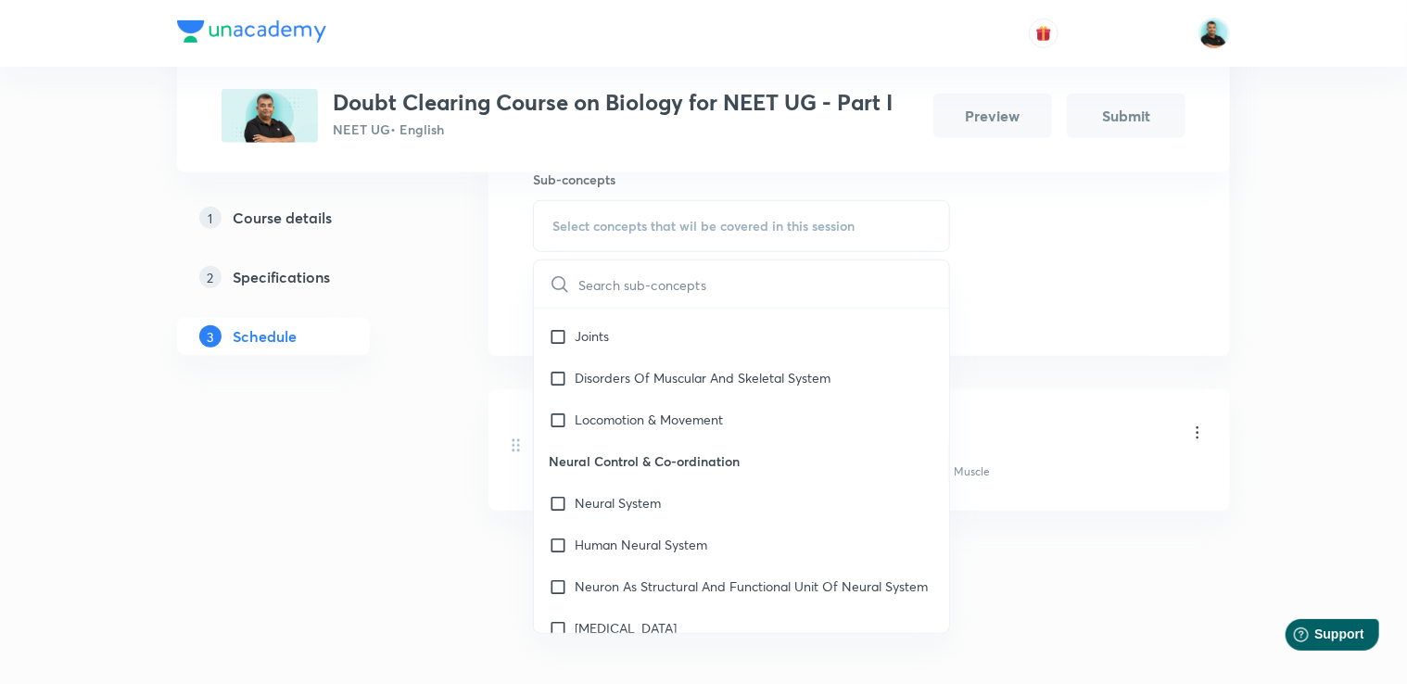
scroll to position [8937, 0]
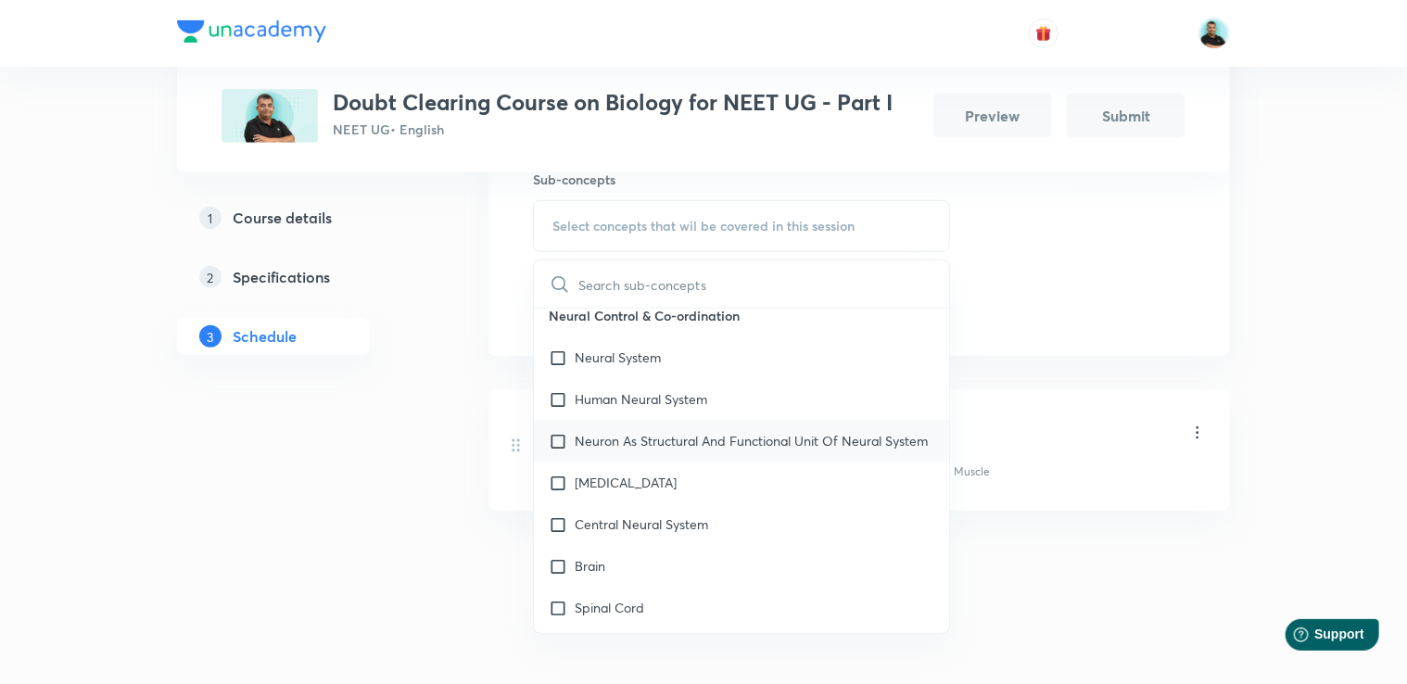
click at [651, 448] on p "Neuron As Structural And Functional Unit Of Neural System" at bounding box center [751, 441] width 353 height 19
checkbox input "true"
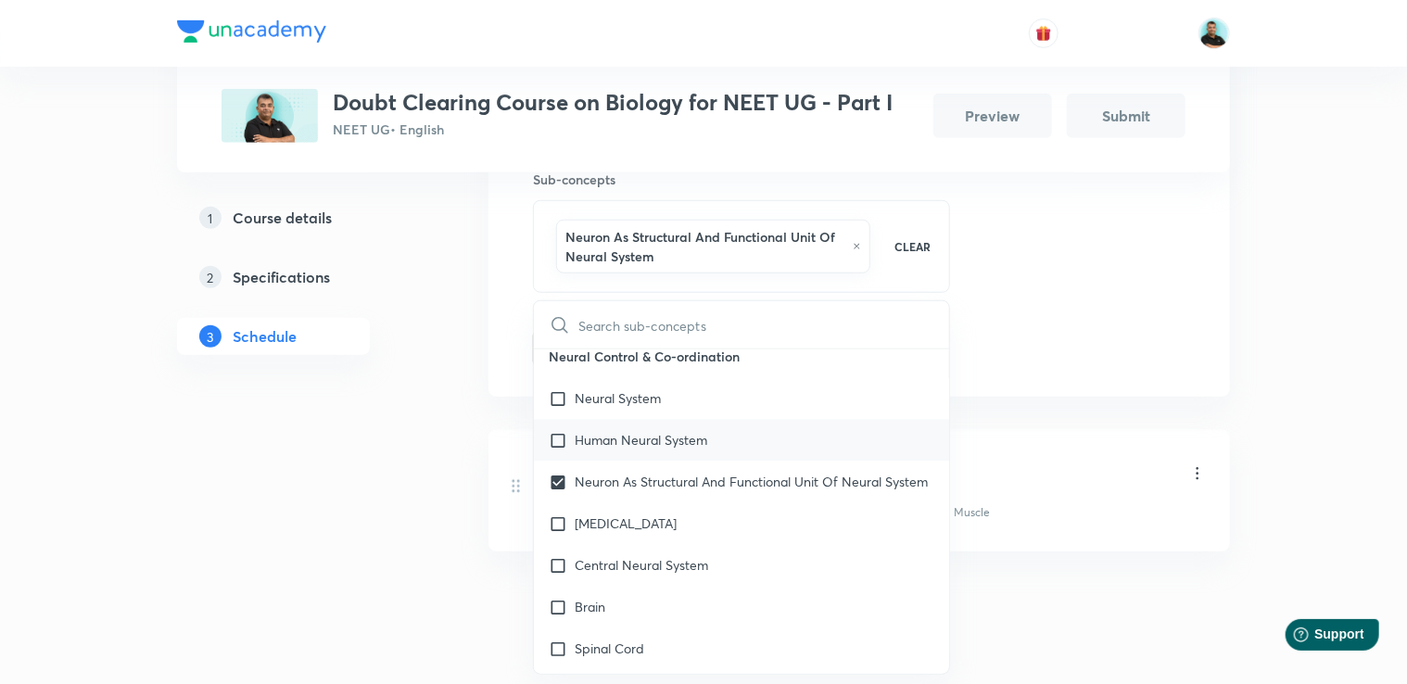
click at [646, 441] on p "Human Neural System" at bounding box center [641, 440] width 133 height 19
checkbox input "true"
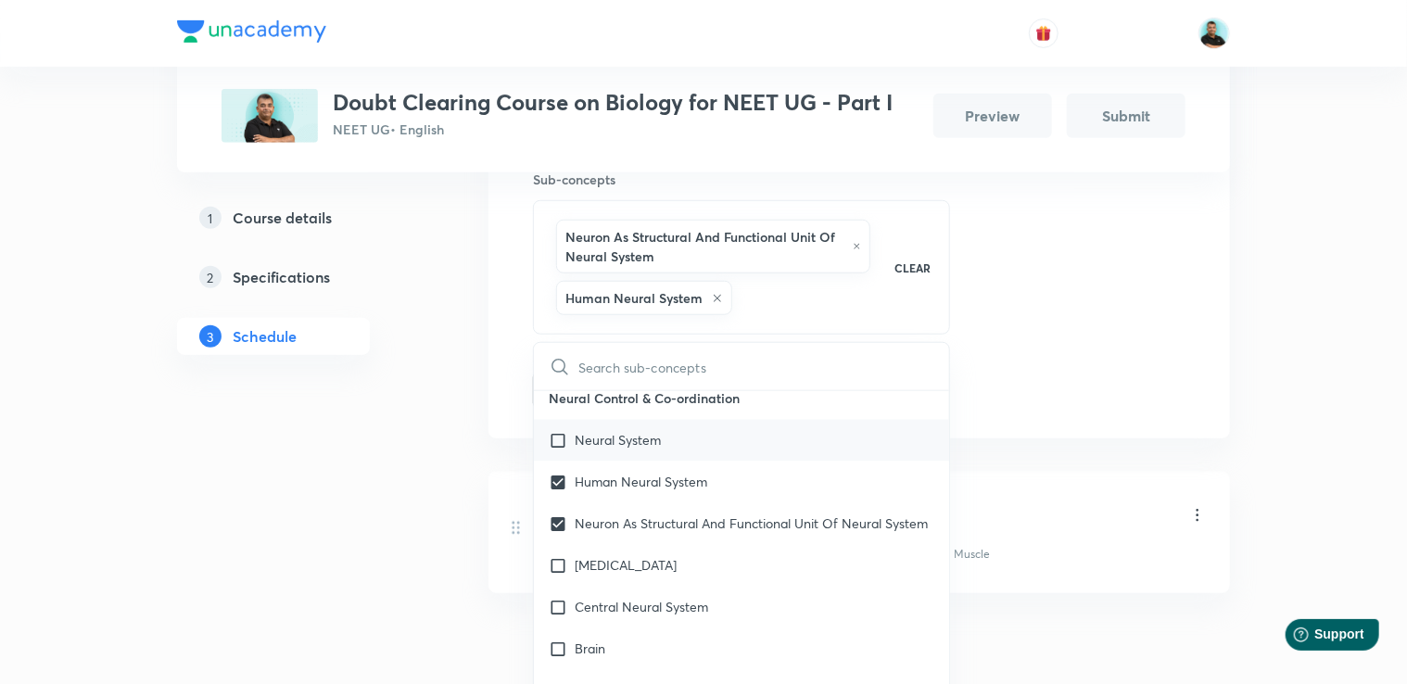
click at [558, 451] on div "Neural System" at bounding box center [741, 441] width 415 height 42
checkbox input "true"
click at [417, 477] on div "1 Course details 2 Specifications 3 Schedule" at bounding box center [303, 205] width 252 height 1059
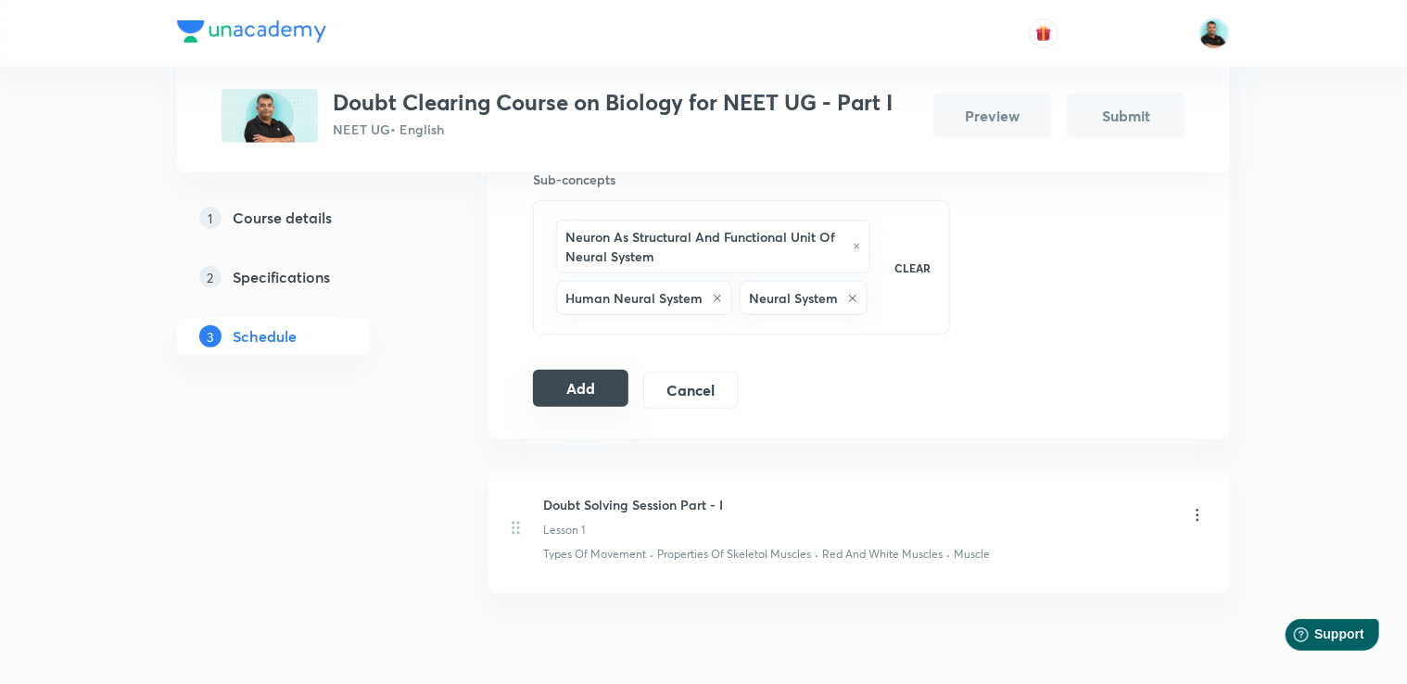
click at [581, 394] on button "Add" at bounding box center [580, 388] width 95 height 37
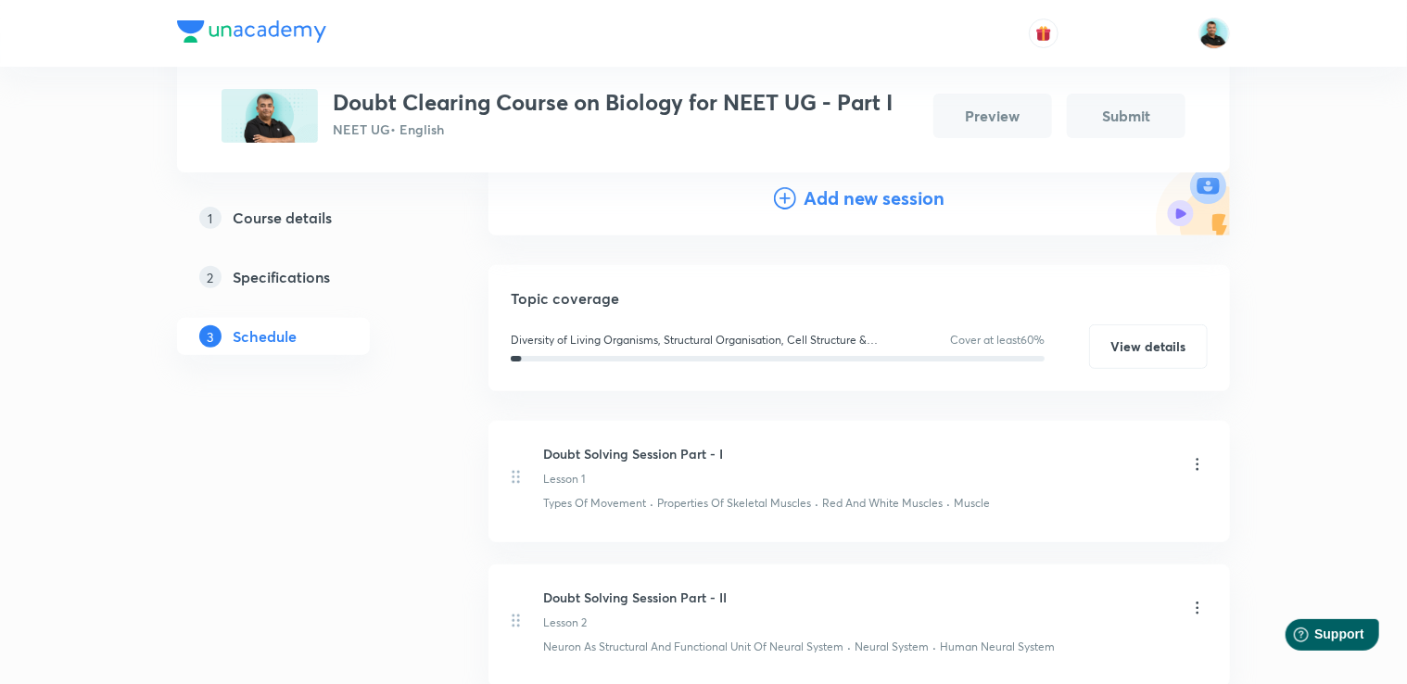
scroll to position [222, 0]
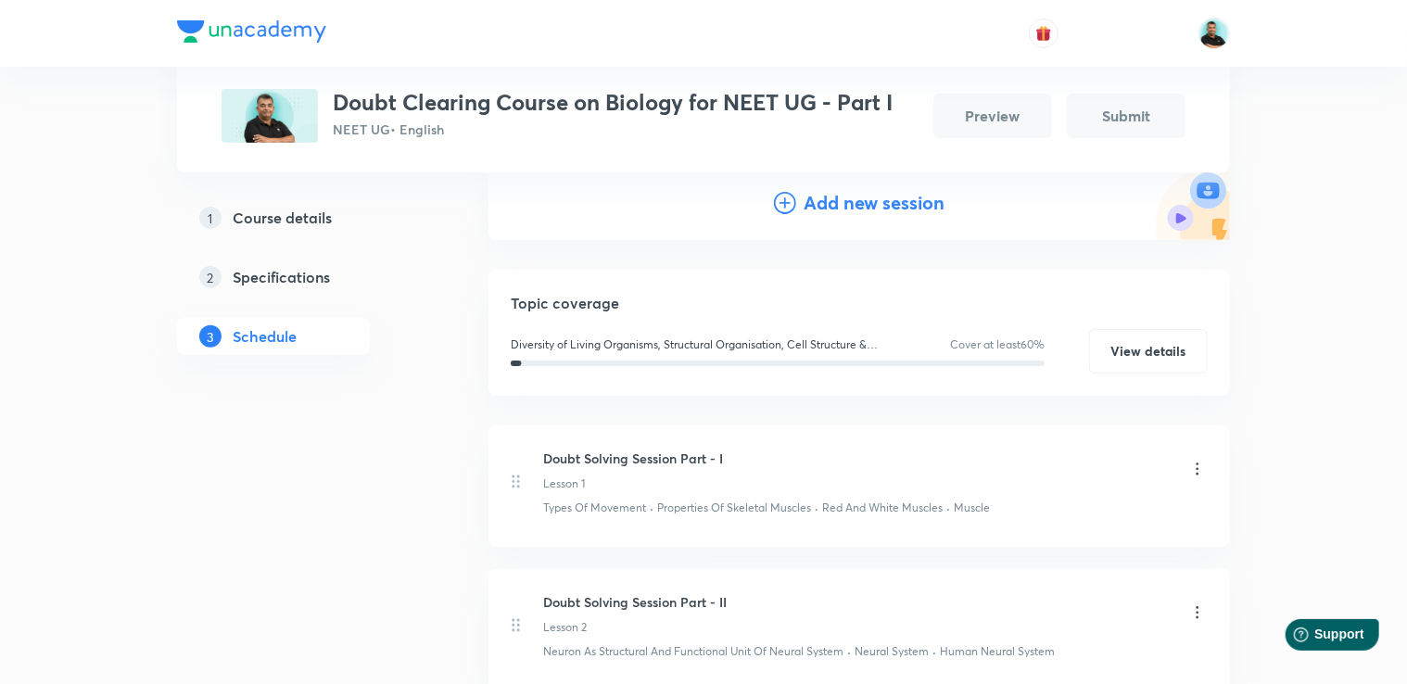
click at [840, 202] on h4 "Add new session" at bounding box center [874, 203] width 141 height 28
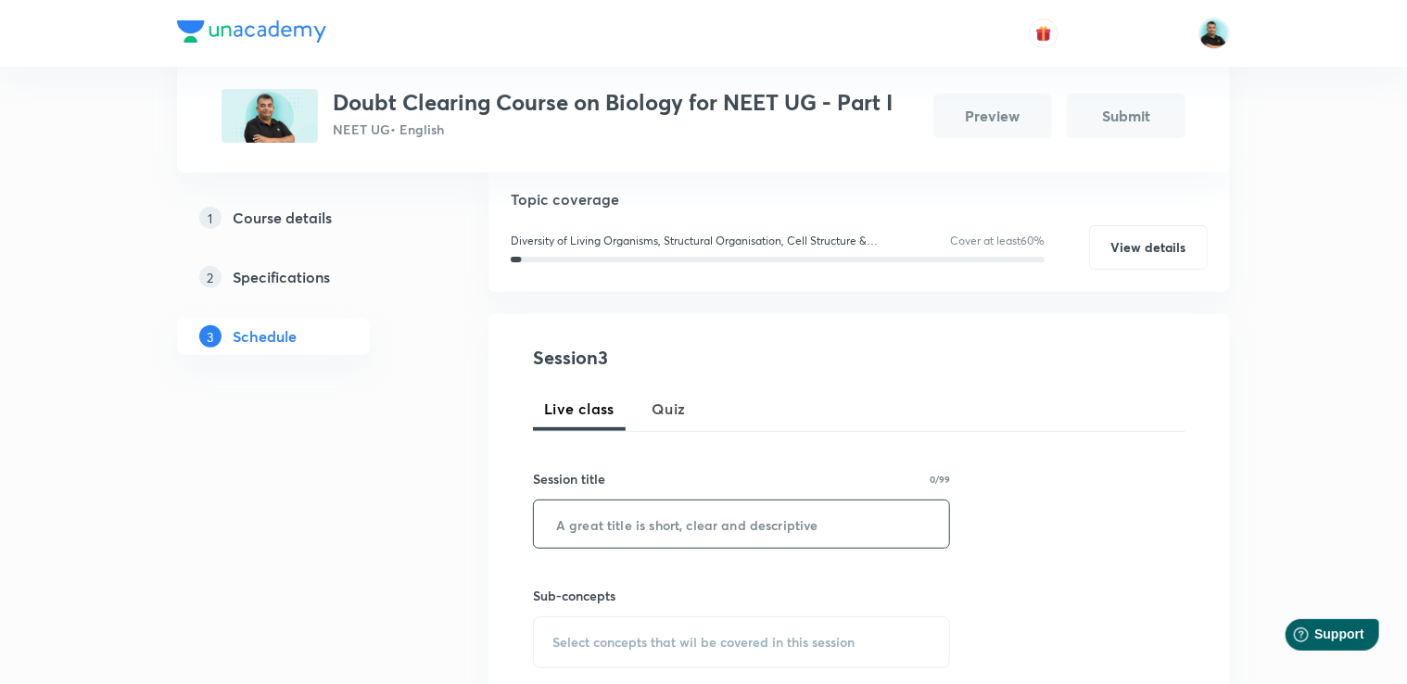
click at [635, 521] on input "text" at bounding box center [741, 524] width 415 height 47
paste input "Doubt Solving Session Part -"
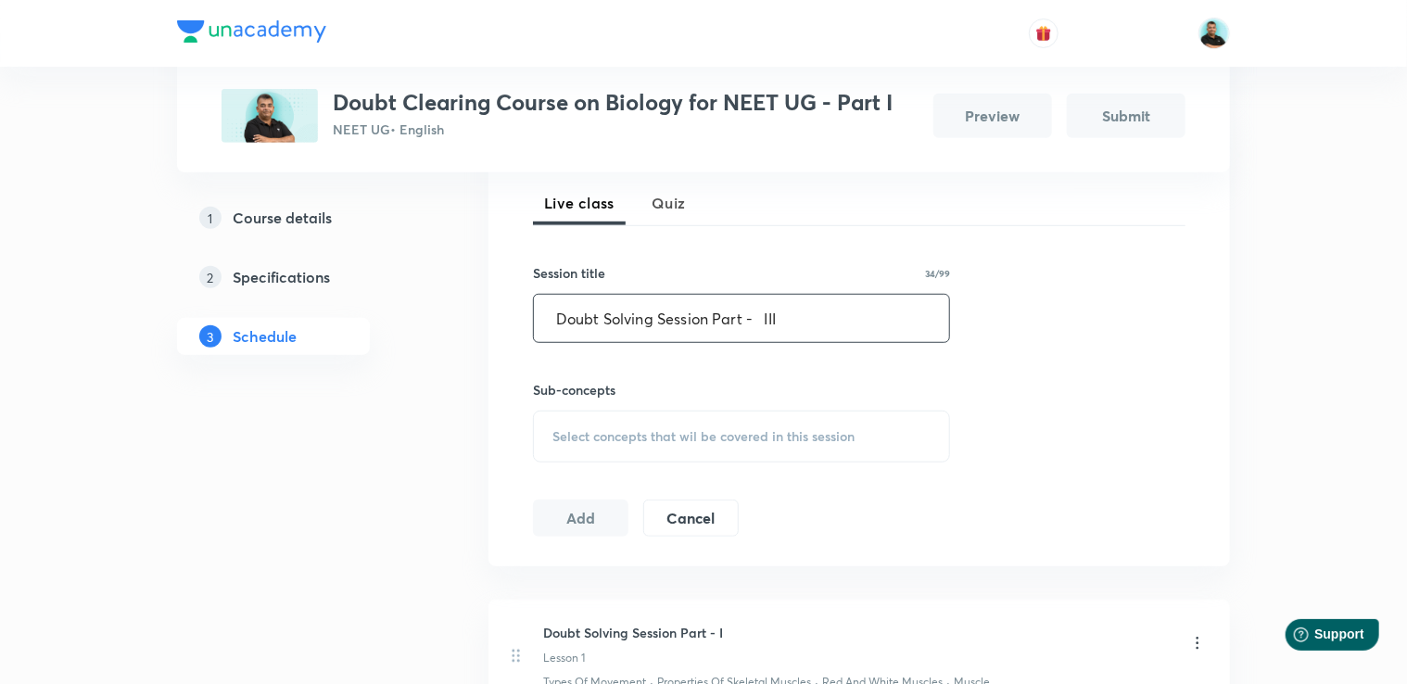
scroll to position [430, 0]
type input "Doubt Solving Session Part - III"
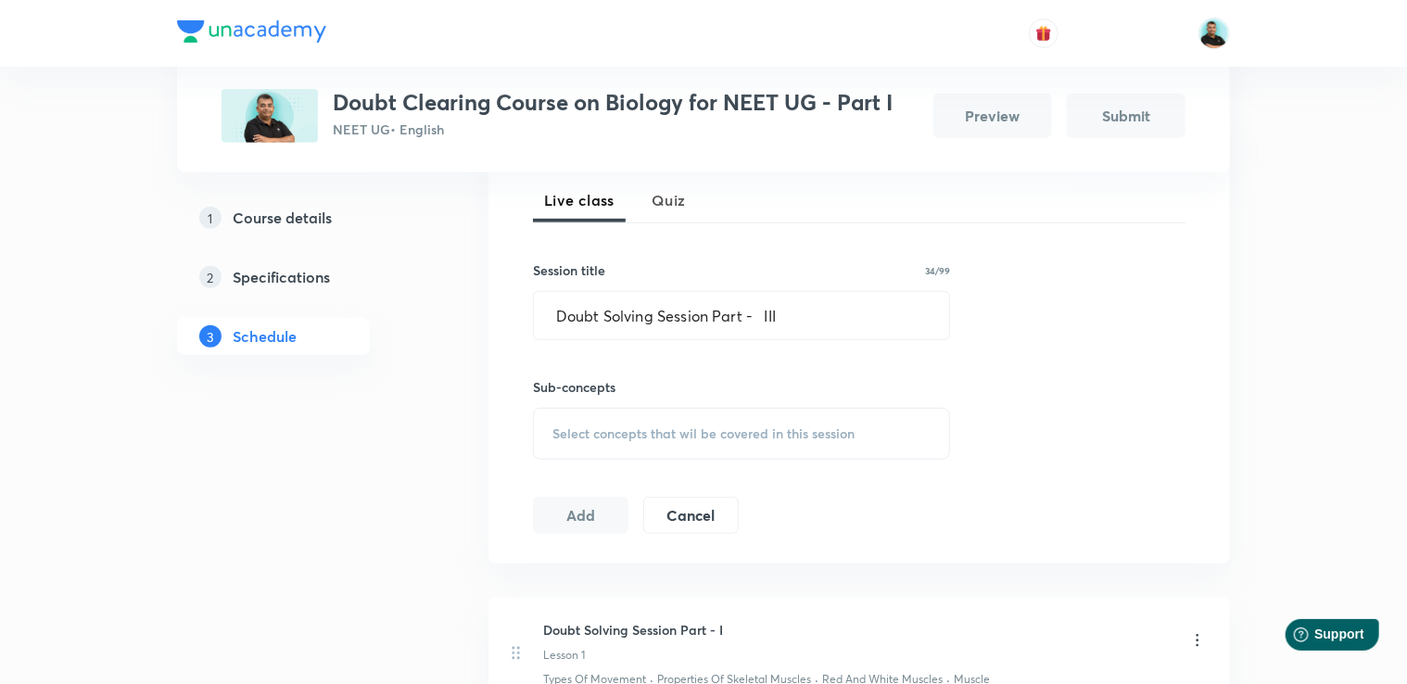
click at [725, 429] on span "Select concepts that wil be covered in this session" at bounding box center [703, 433] width 302 height 15
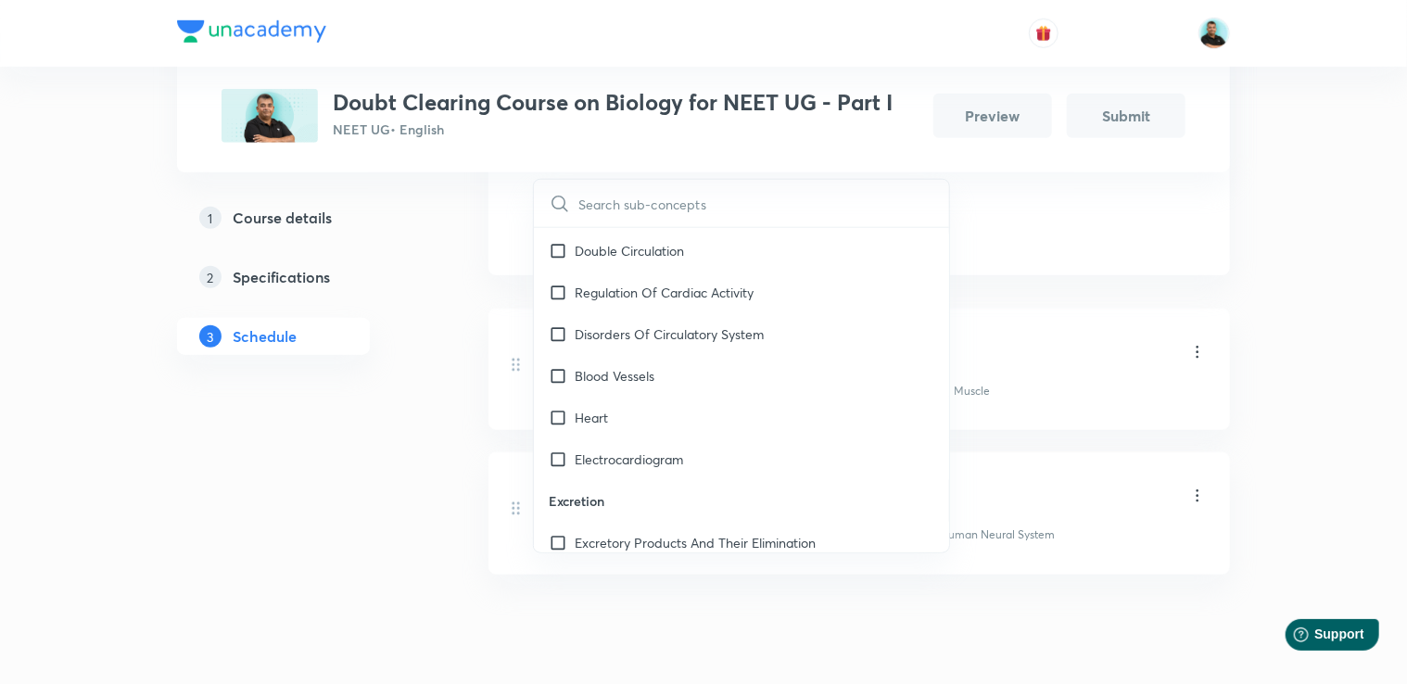
scroll to position [8241, 0]
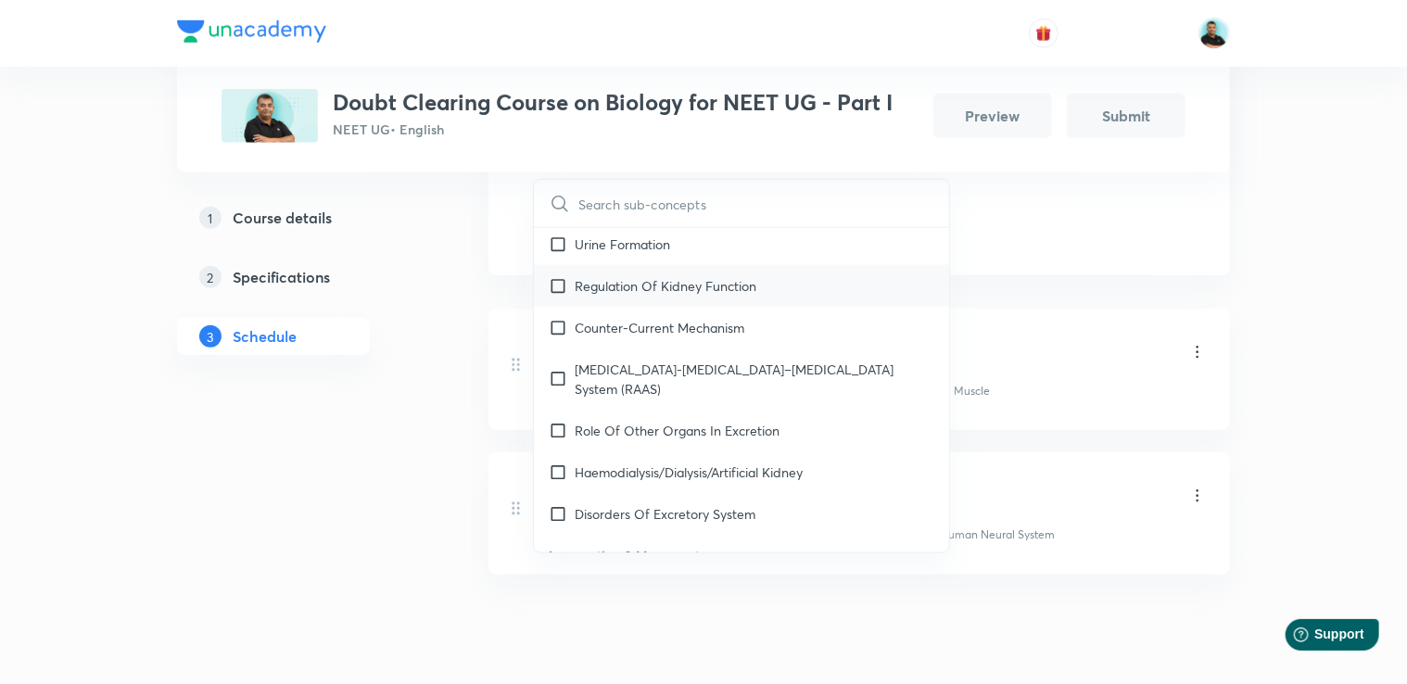
click at [790, 307] on div "Regulation Of Kidney Function" at bounding box center [741, 286] width 415 height 42
checkbox input "true"
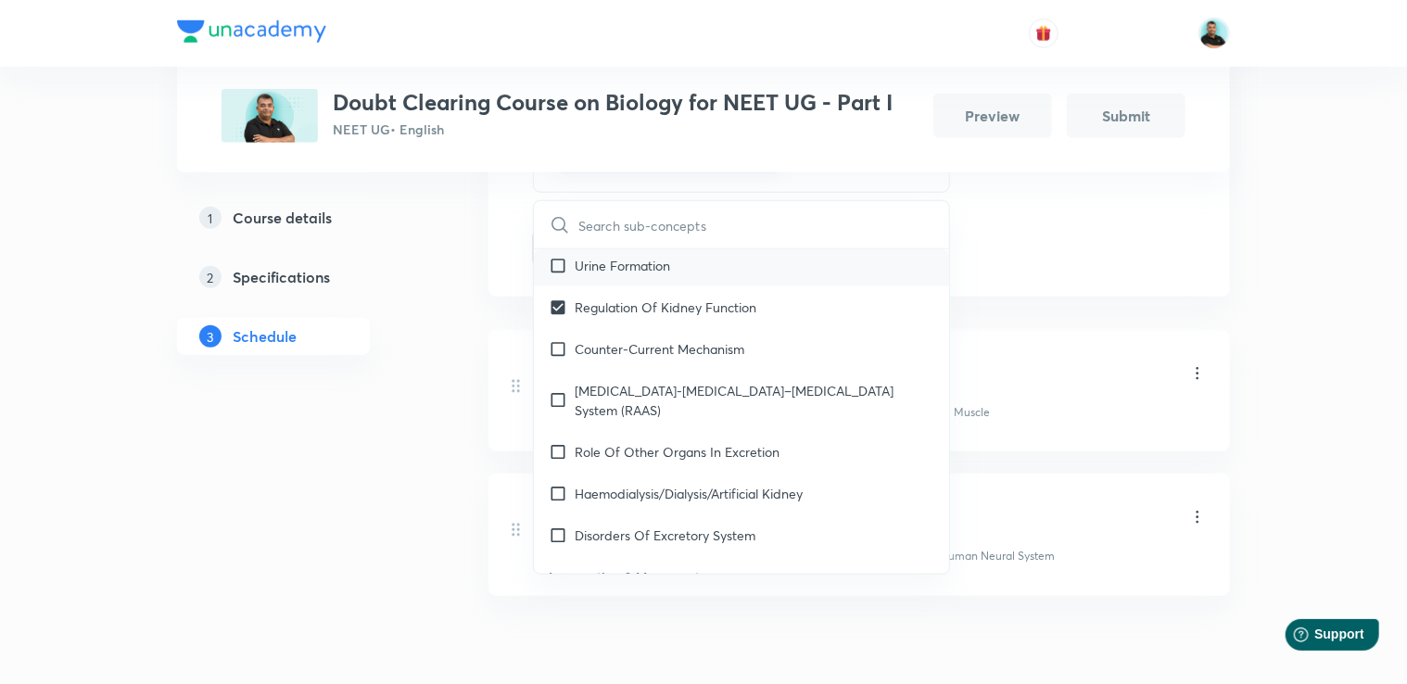
click at [755, 286] on div "Urine Formation" at bounding box center [741, 266] width 415 height 42
checkbox input "true"
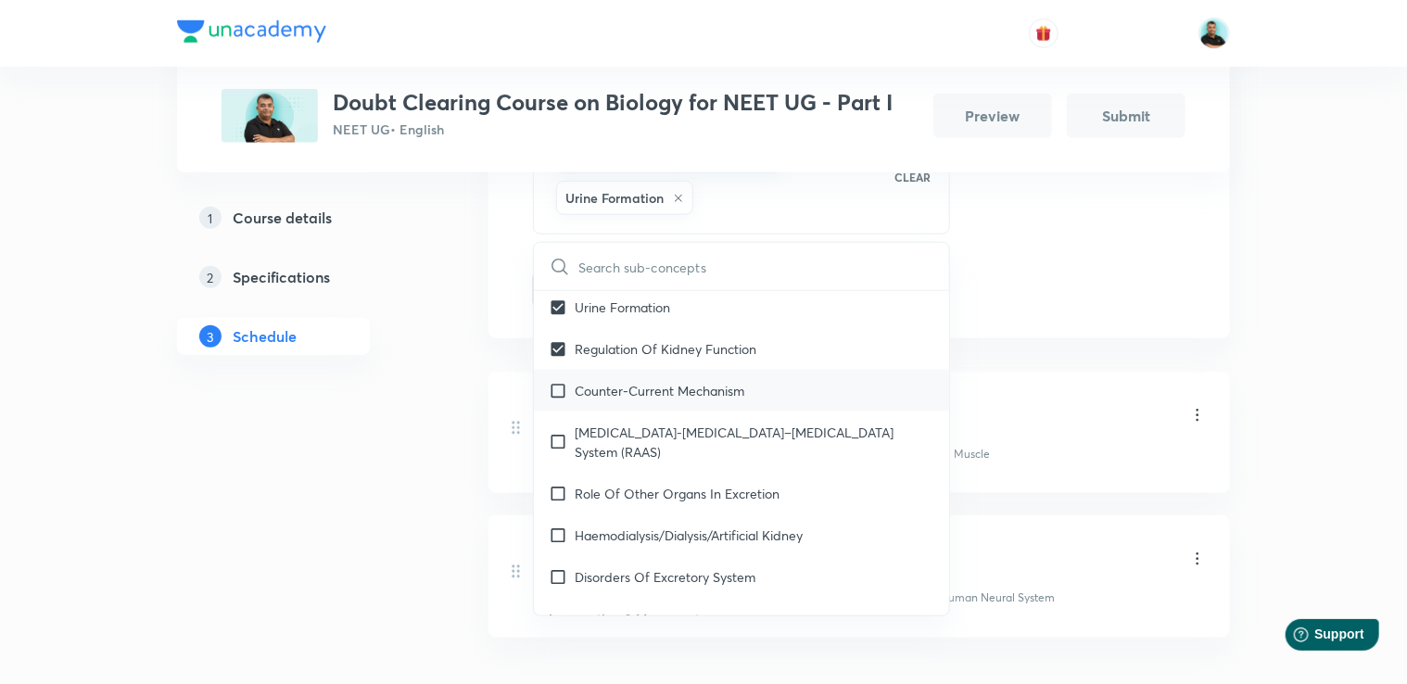
click at [737, 400] on p "Counter-Current Mechanism" at bounding box center [660, 390] width 170 height 19
checkbox input "true"
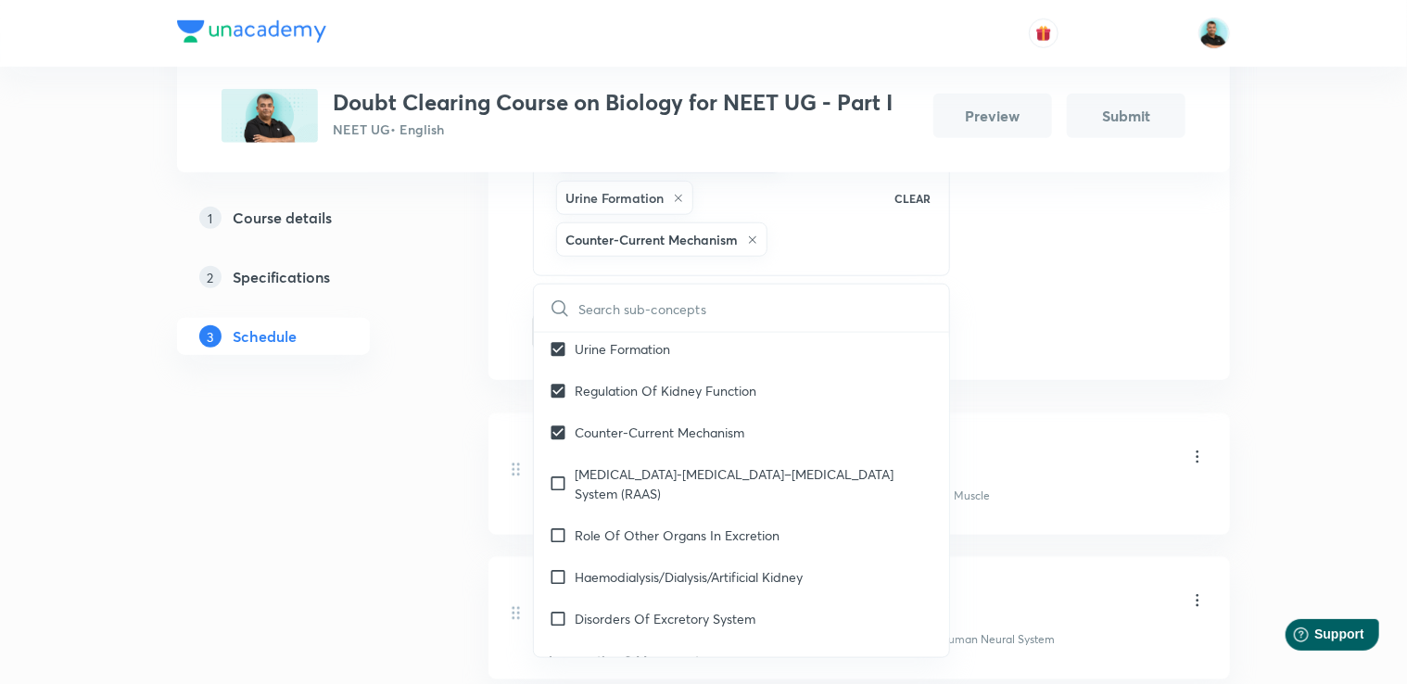
click at [387, 402] on div "1 Course details 2 Specifications 3 Schedule" at bounding box center [303, 207] width 252 height 1225
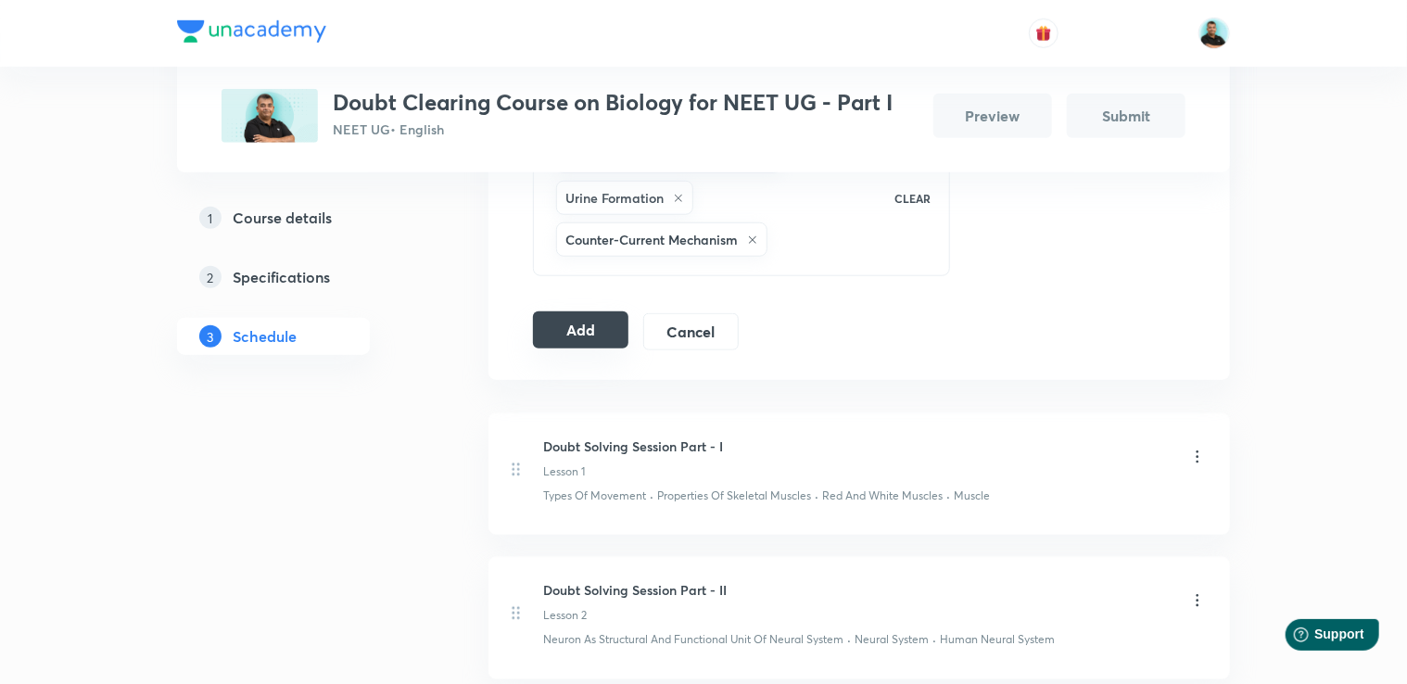
click at [579, 332] on button "Add" at bounding box center [580, 329] width 95 height 37
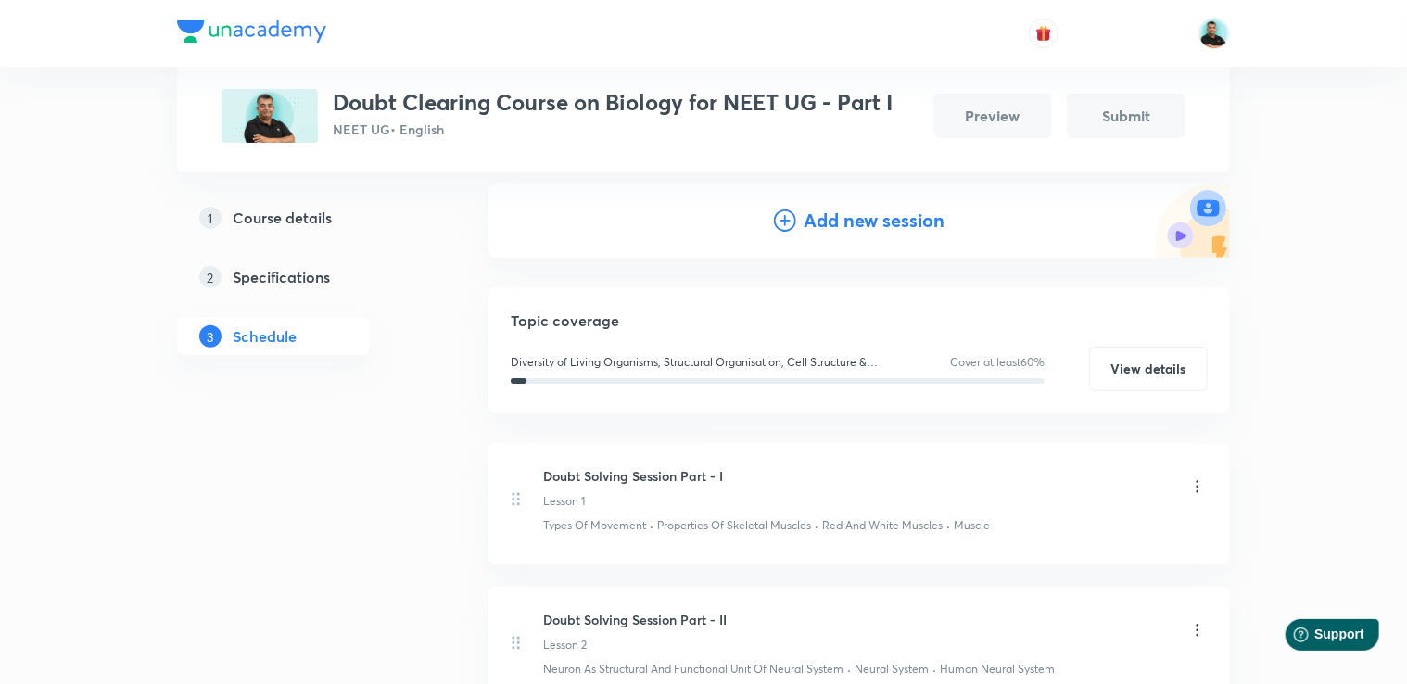
scroll to position [173, 0]
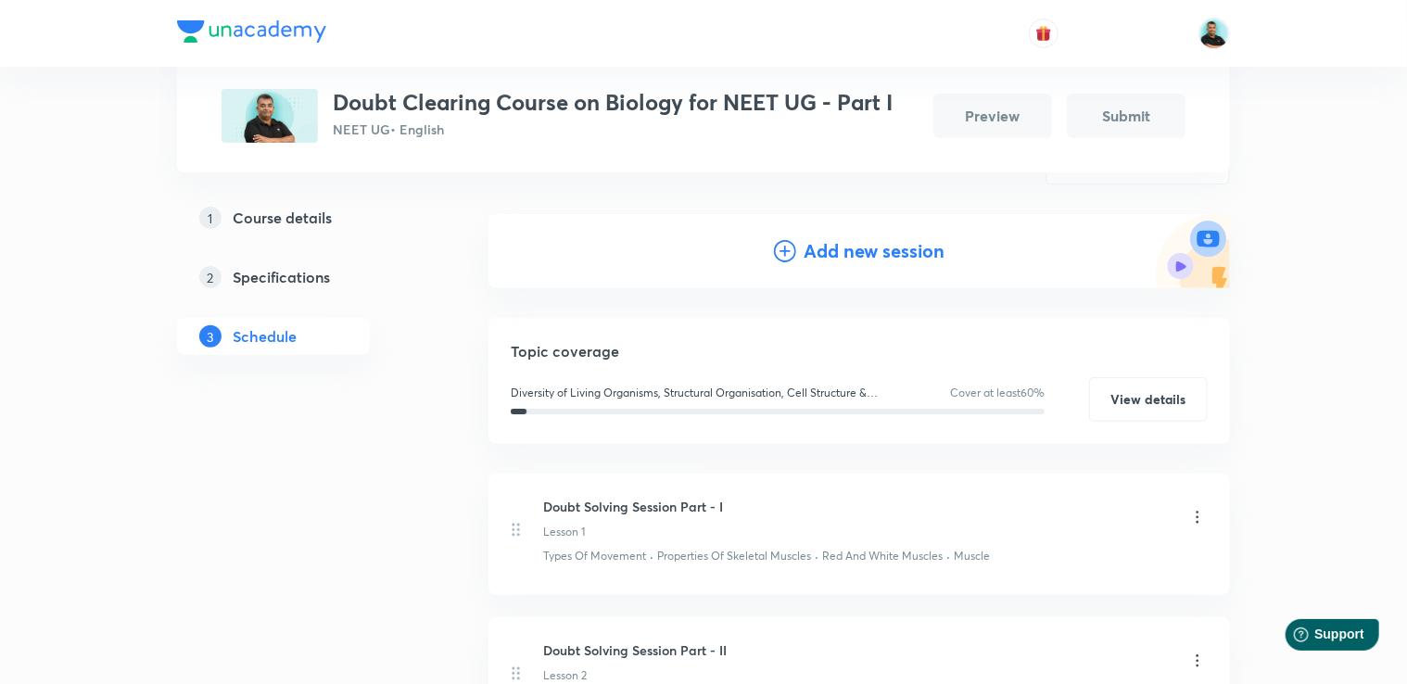
click at [829, 247] on h4 "Add new session" at bounding box center [874, 251] width 141 height 28
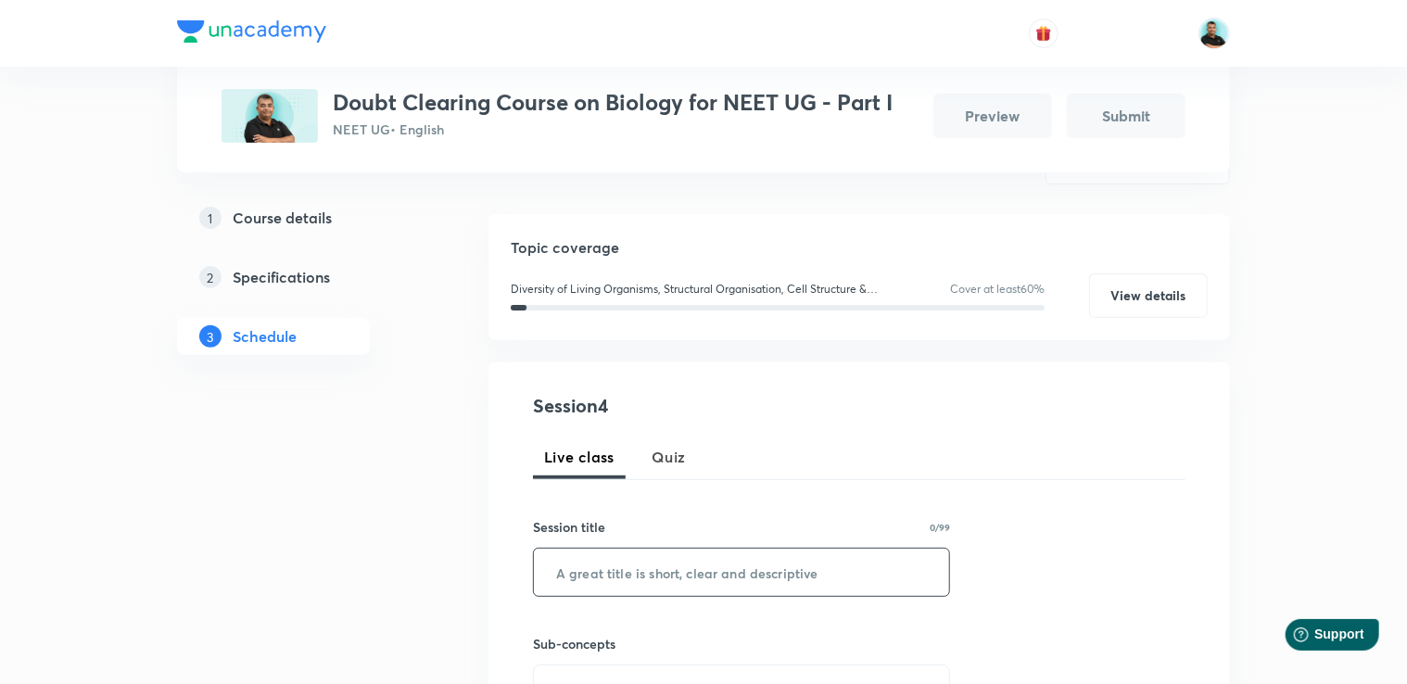
click at [585, 577] on input "text" at bounding box center [741, 572] width 415 height 47
paste input "Doubt Solving Session Part -"
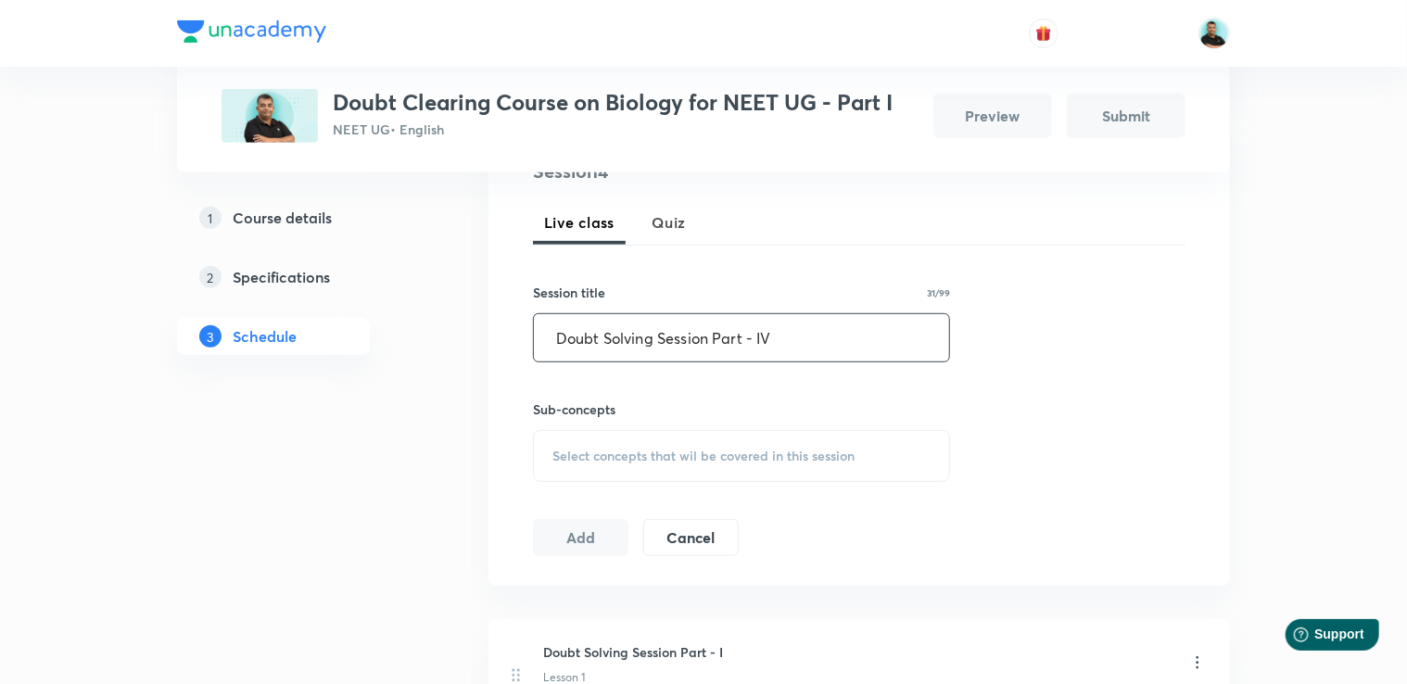
scroll to position [434, 0]
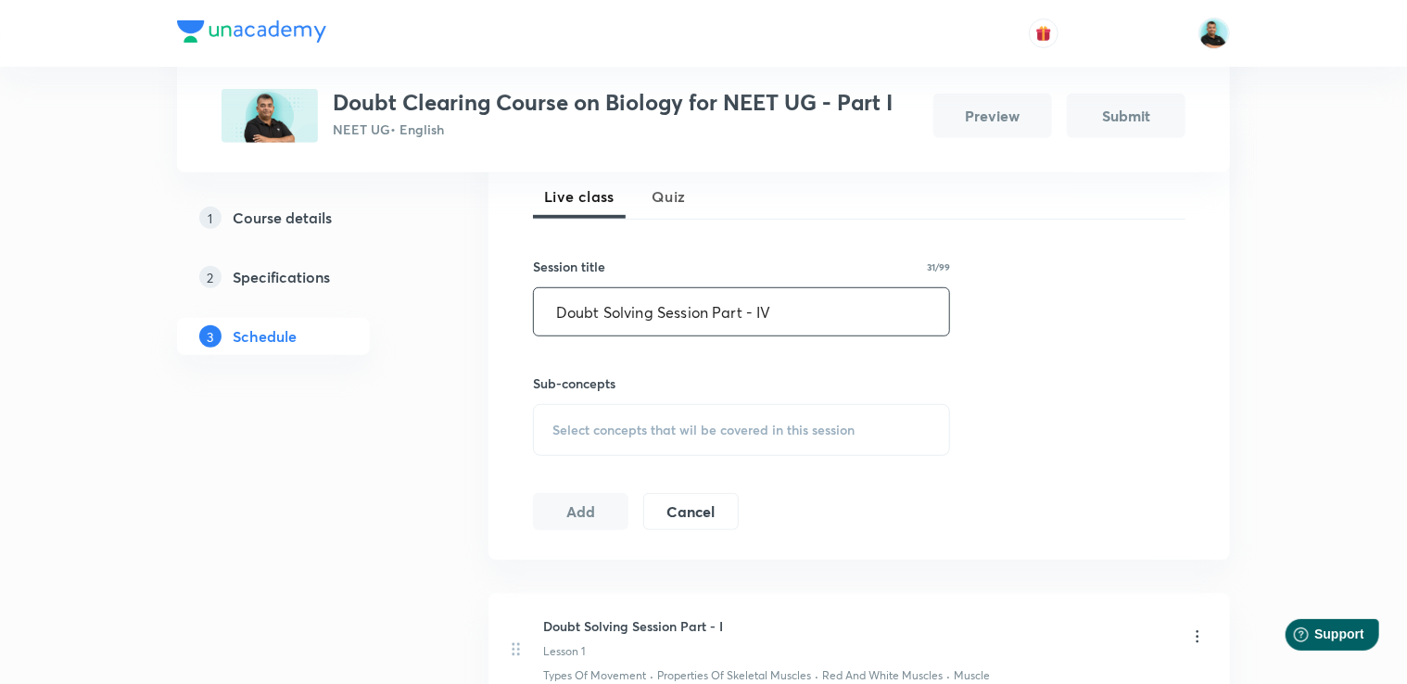
type input "Doubt Solving Session Part - IV"
click at [729, 427] on span "Select concepts that wil be covered in this session" at bounding box center [703, 430] width 302 height 15
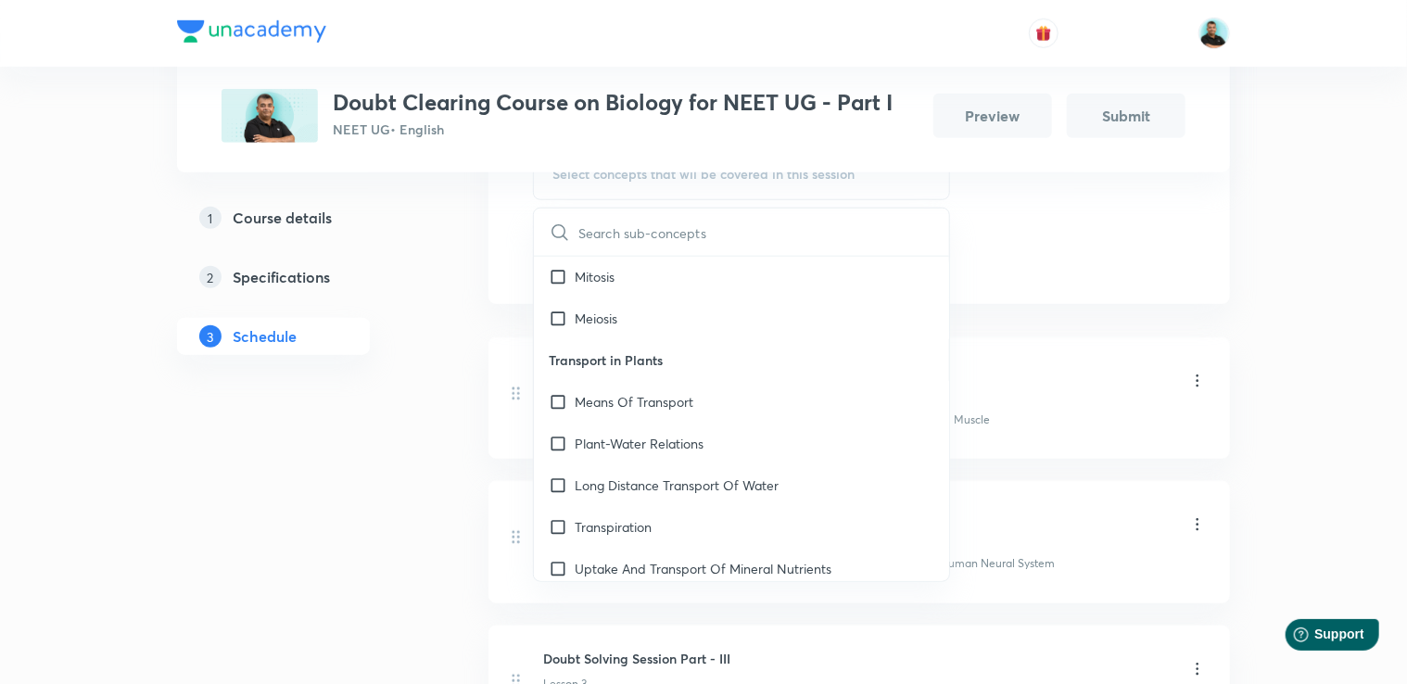
scroll to position [4352, 0]
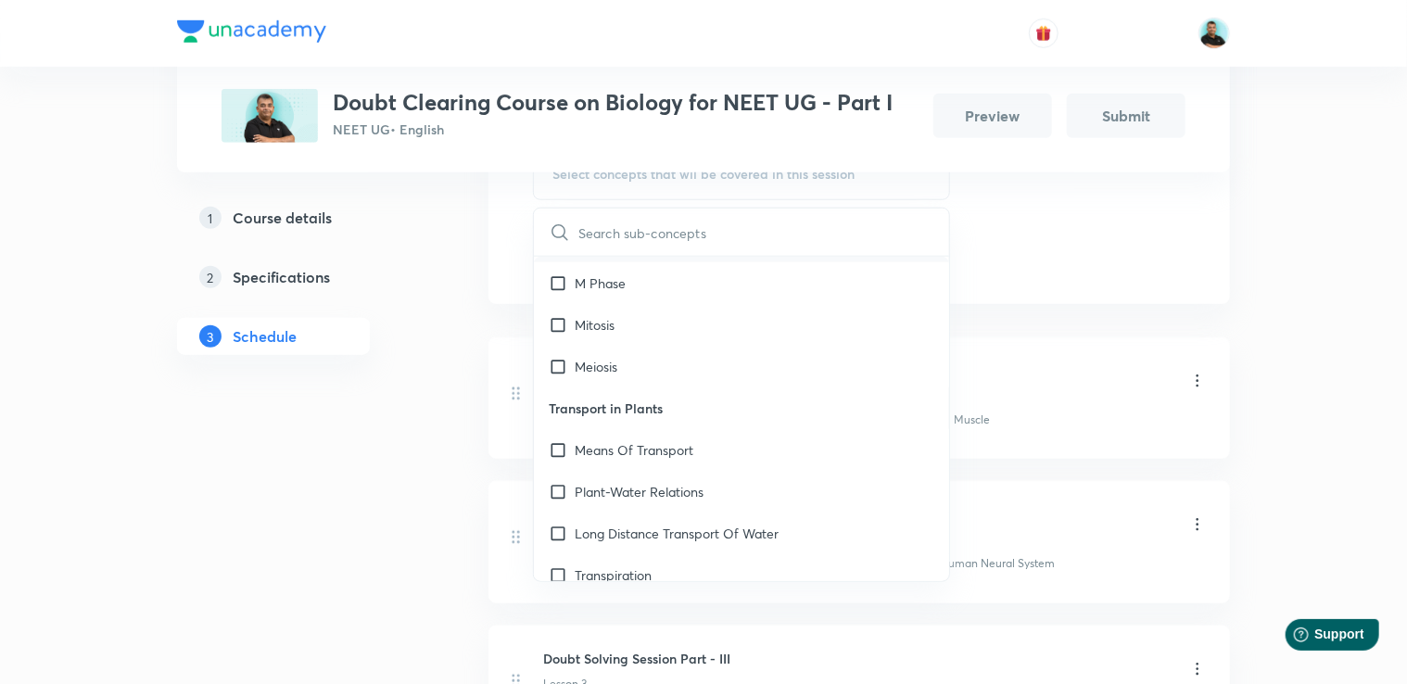
click at [715, 262] on div "Cell Cycle" at bounding box center [741, 242] width 415 height 42
click at [680, 256] on input "text" at bounding box center [763, 232] width 371 height 47
checkbox input "true"
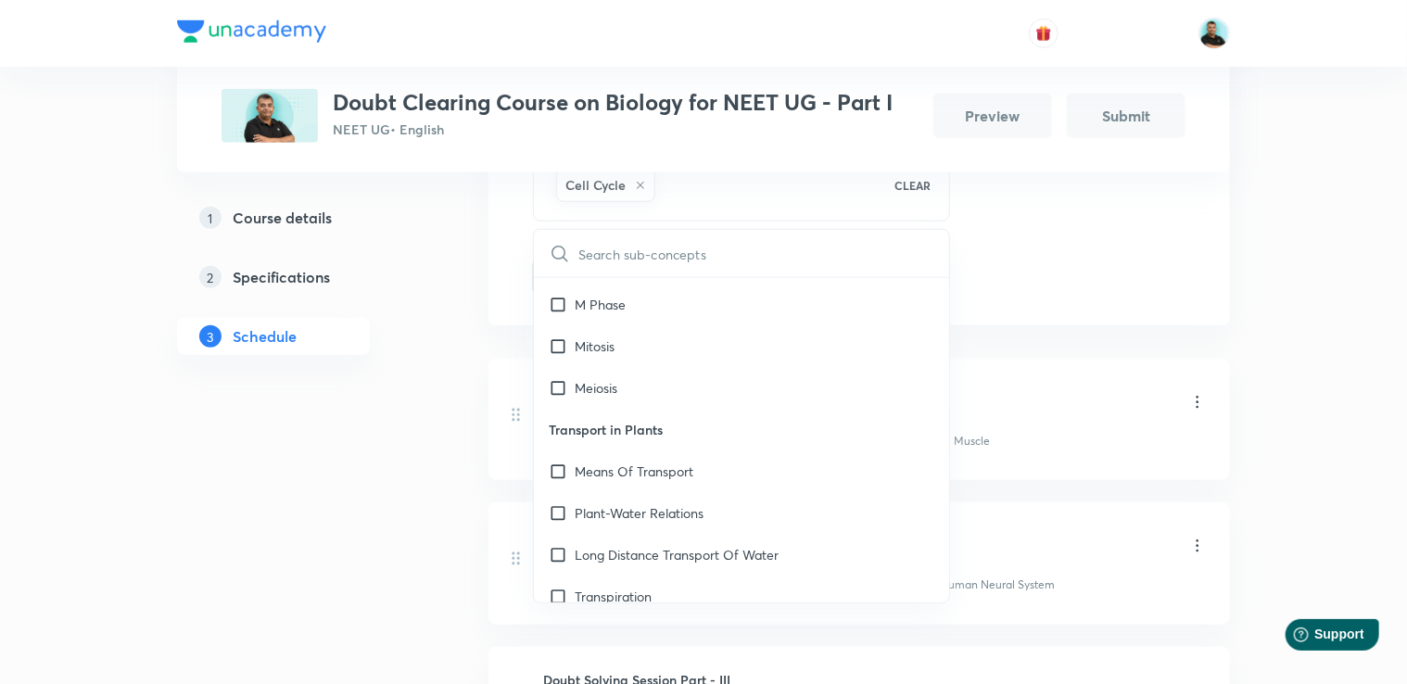
click at [582, 263] on input "text" at bounding box center [763, 253] width 371 height 47
click at [557, 261] on icon at bounding box center [560, 254] width 22 height 22
click at [564, 314] on input "checkbox" at bounding box center [562, 304] width 26 height 19
checkbox input "true"
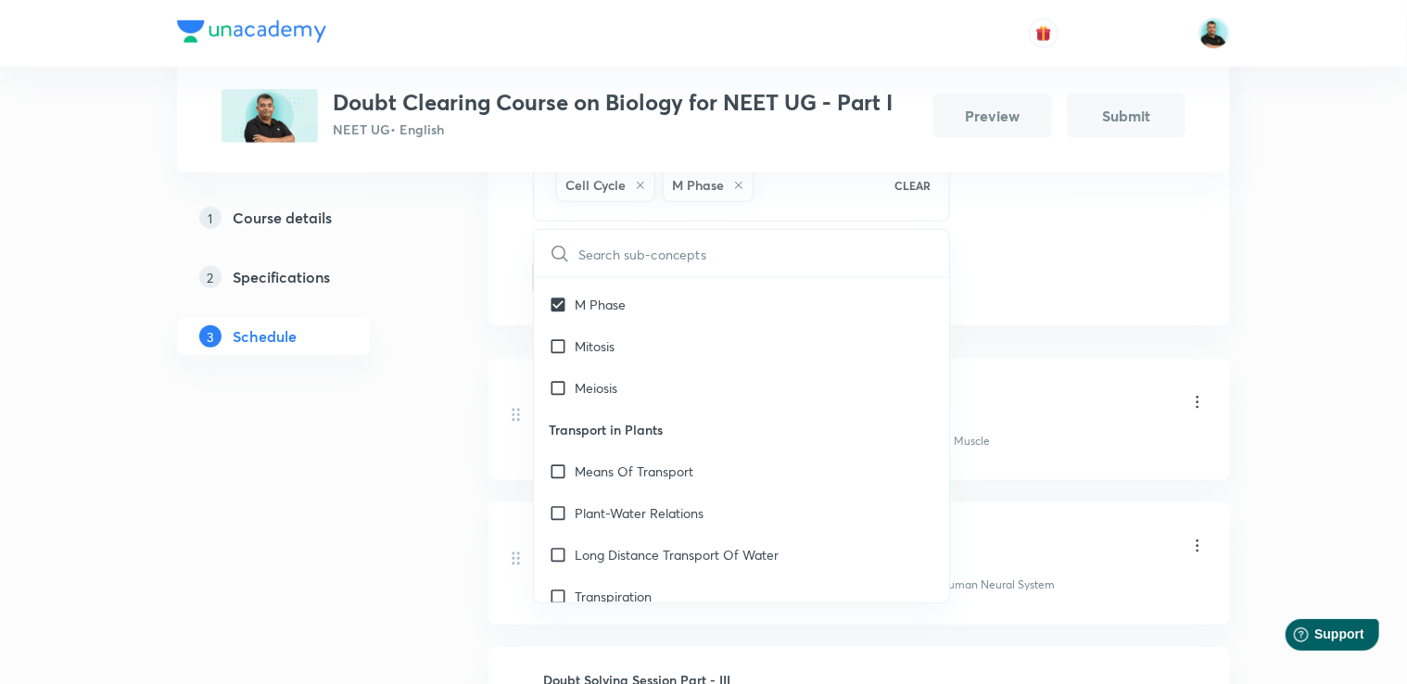
click at [472, 366] on div "Plus Courses Doubt Clearing Course on Biology for NEET UG - Part I NEET UG • En…" at bounding box center [703, 161] width 1053 height 1495
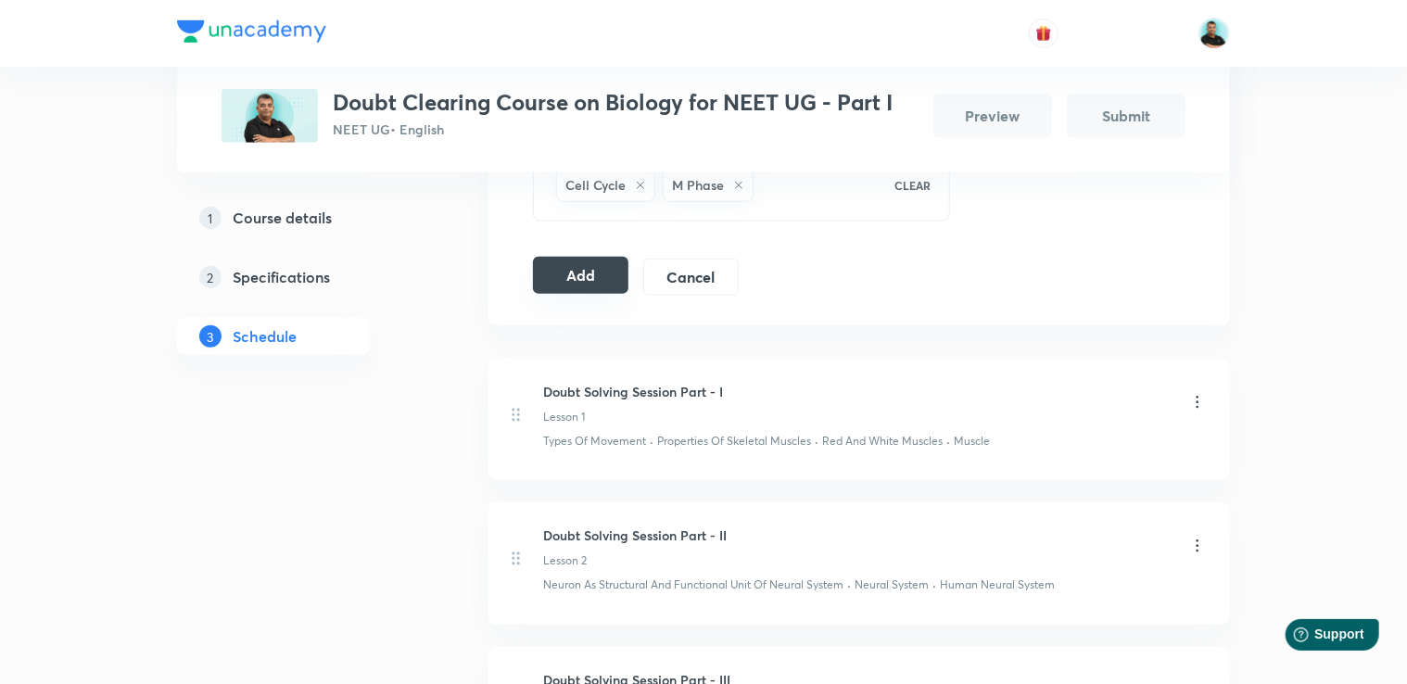
click at [575, 273] on button "Add" at bounding box center [580, 275] width 95 height 37
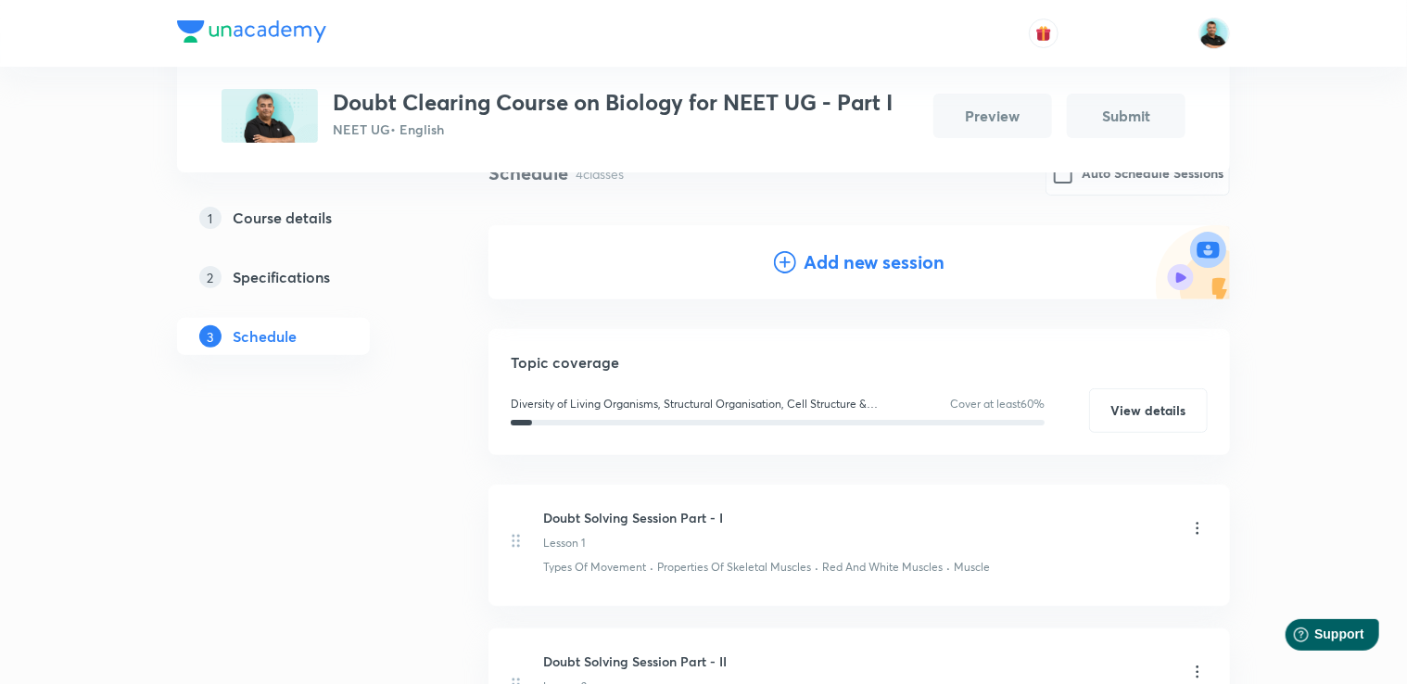
scroll to position [163, 0]
click at [860, 258] on h4 "Add new session" at bounding box center [874, 261] width 141 height 28
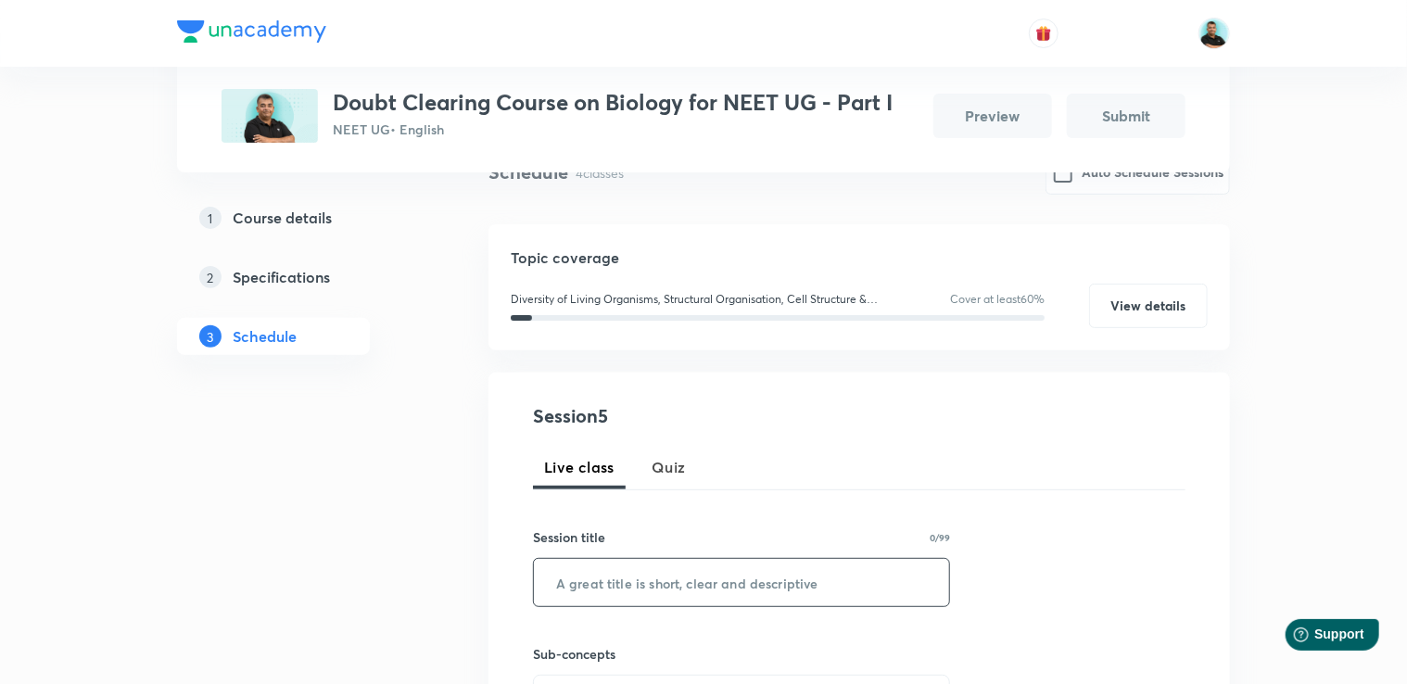
click at [632, 583] on input "text" at bounding box center [741, 582] width 415 height 47
paste input "Doubt Solving Session Part -"
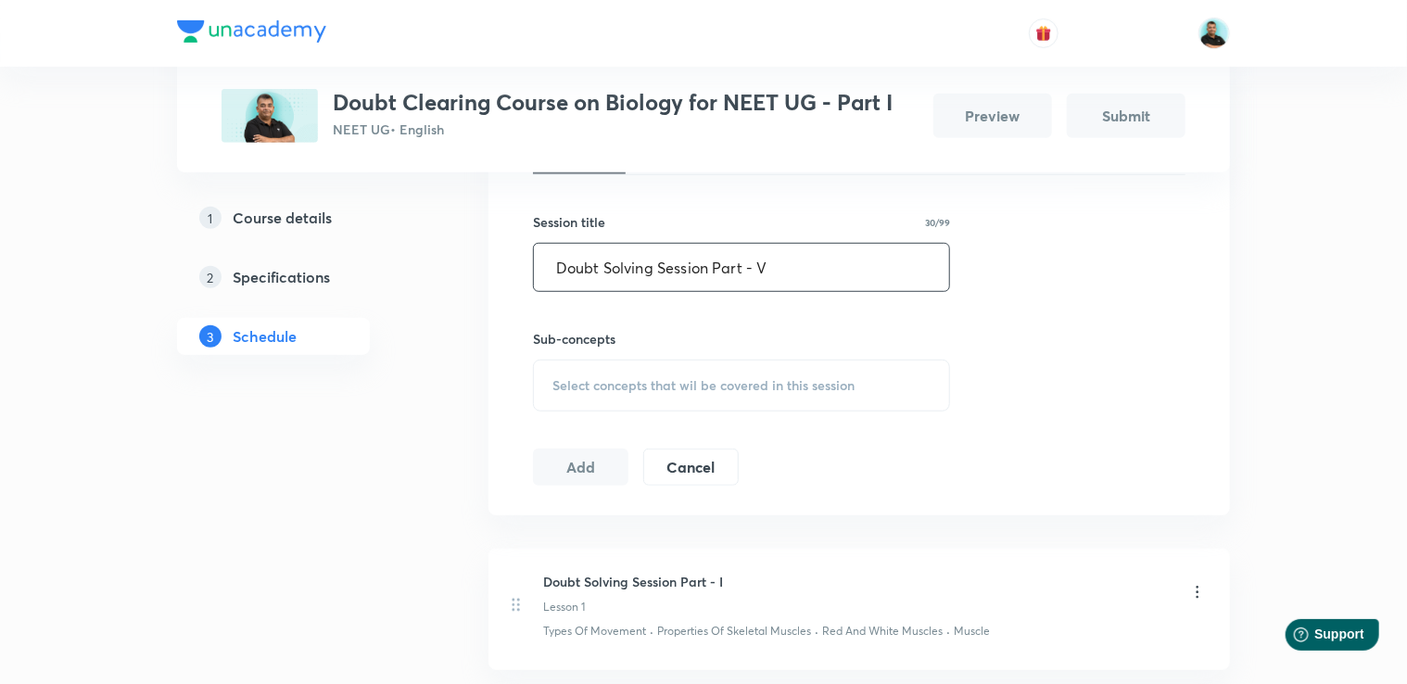
scroll to position [482, 0]
type input "Doubt Solving Session Part - V"
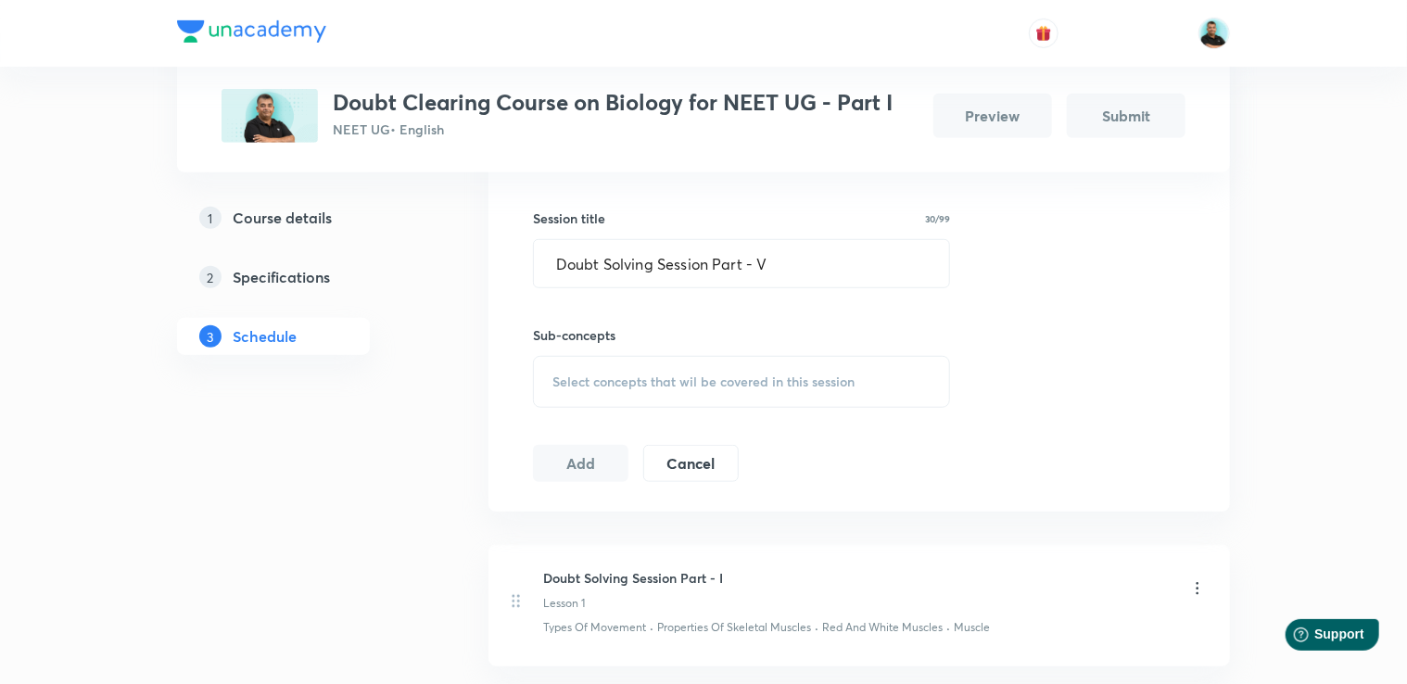
click at [864, 384] on div "Select concepts that wil be covered in this session" at bounding box center [741, 382] width 417 height 52
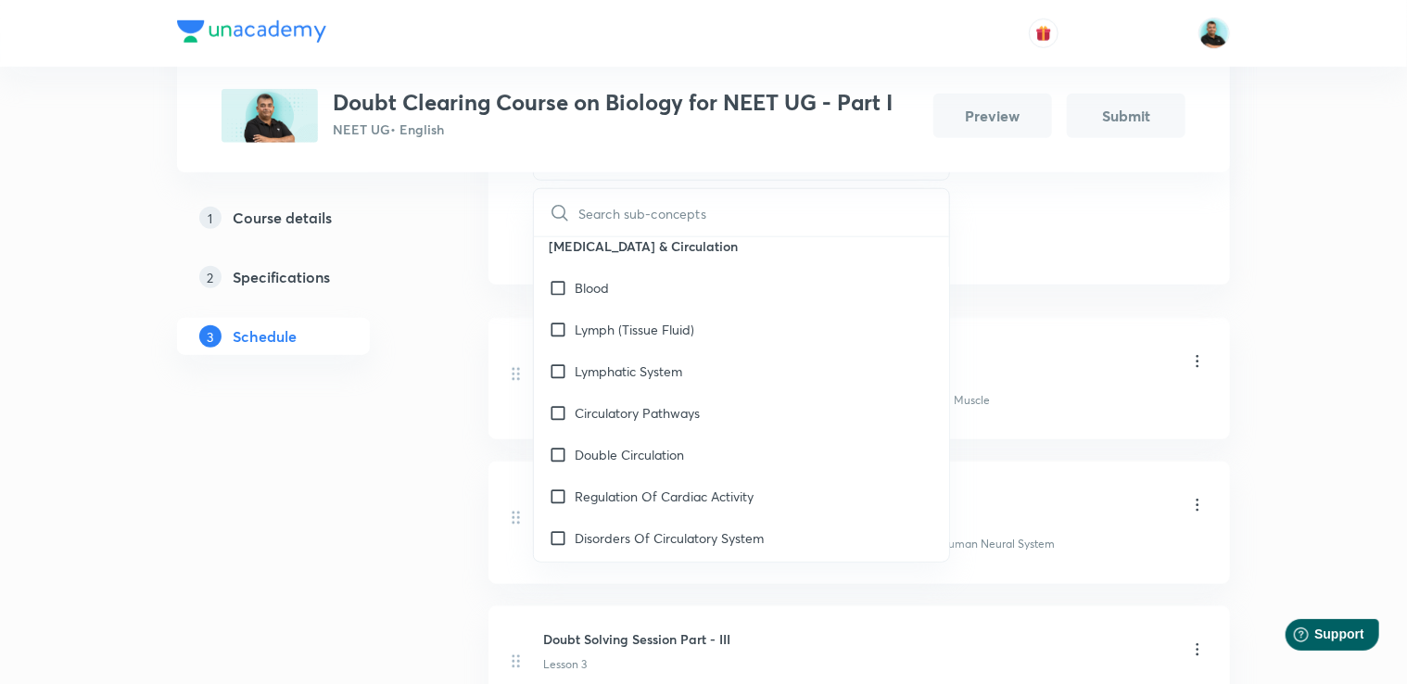
scroll to position [7804, 0]
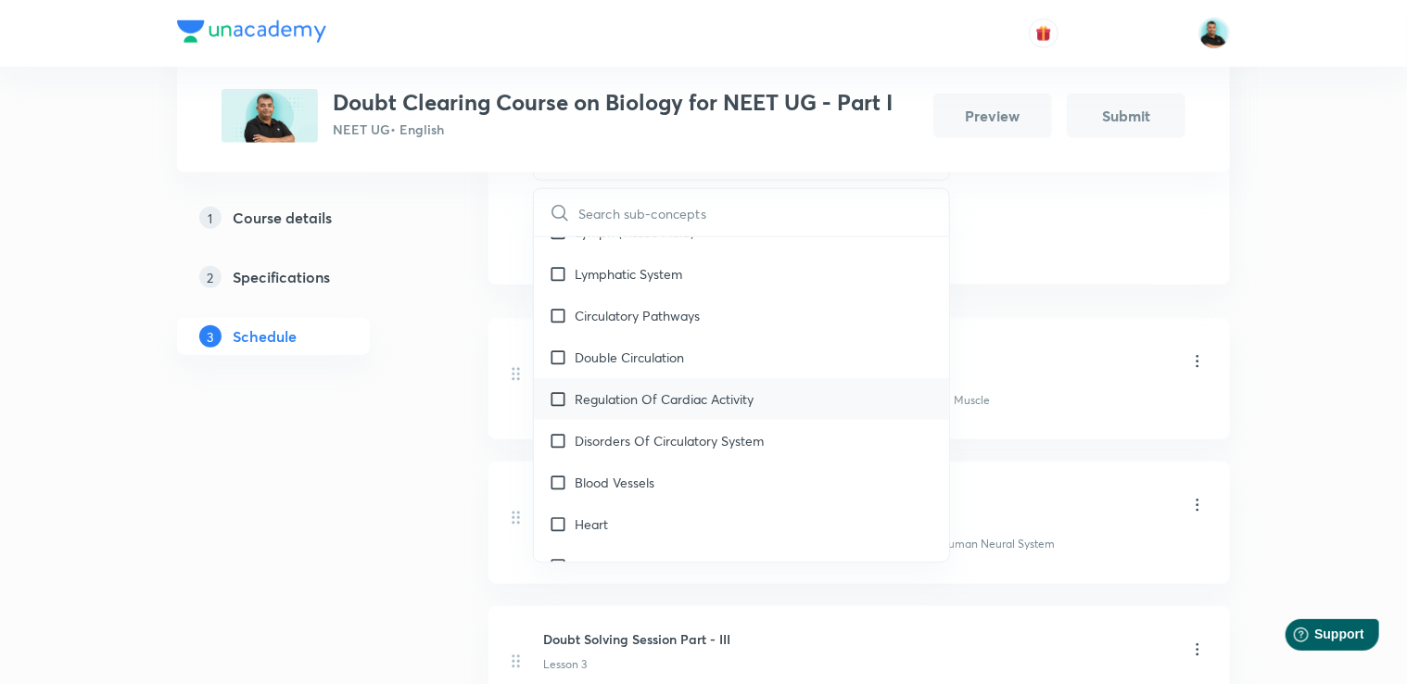
click at [779, 419] on div "Regulation Of Cardiac Activity" at bounding box center [741, 399] width 415 height 42
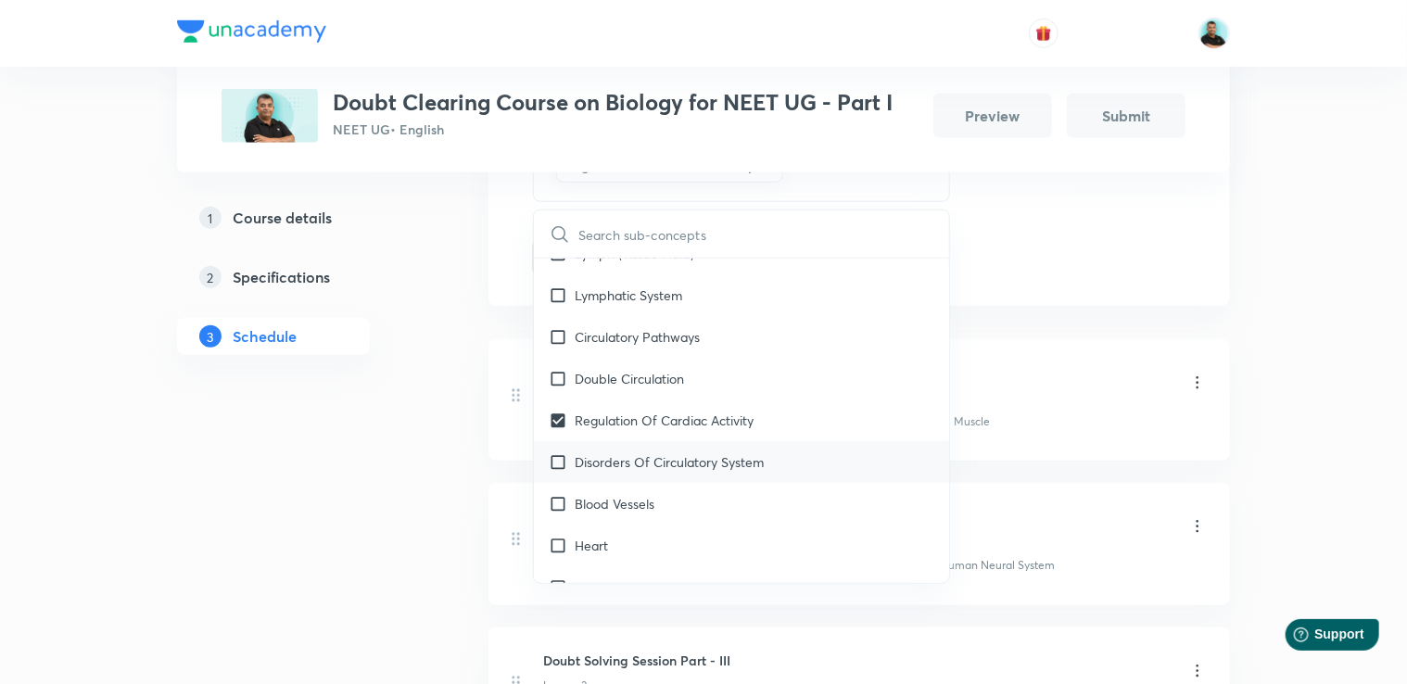
click at [771, 473] on div "Disorders Of Circulatory System" at bounding box center [741, 462] width 415 height 42
checkbox input "true"
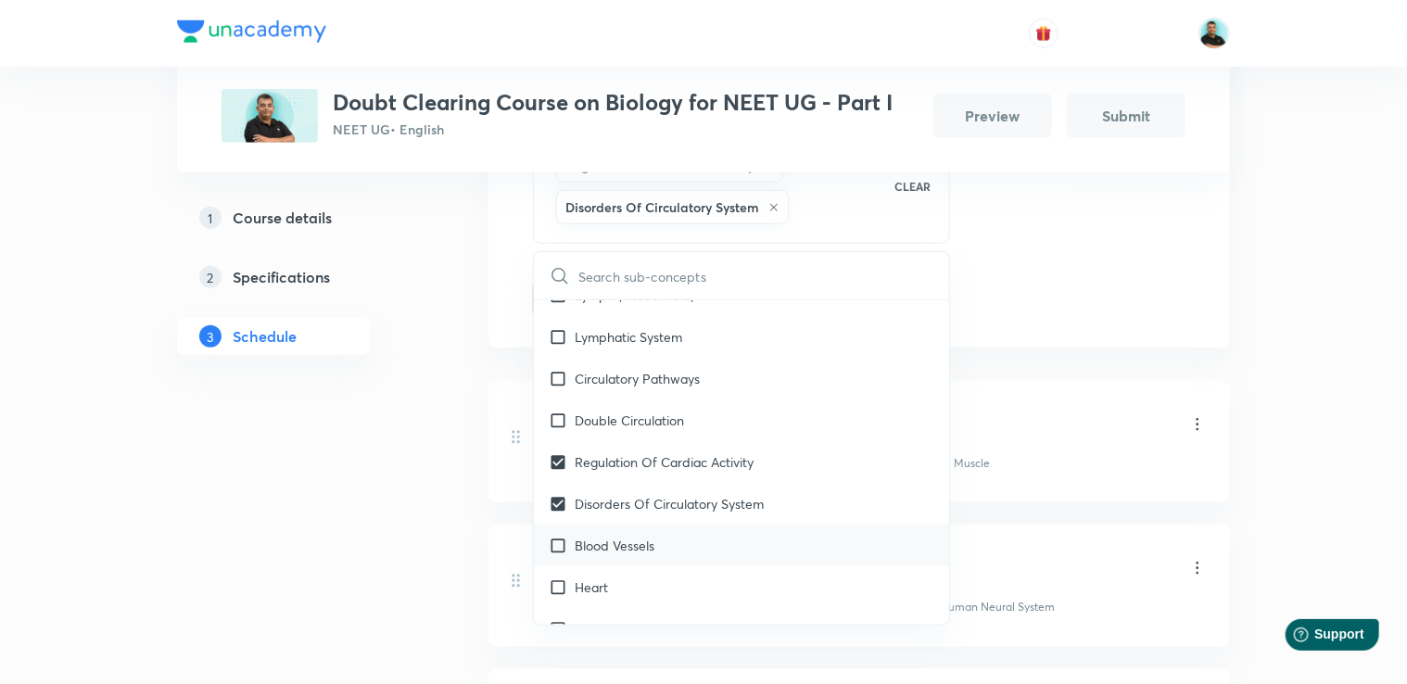
click at [675, 566] on div "Blood Vessels" at bounding box center [741, 546] width 415 height 42
checkbox input "true"
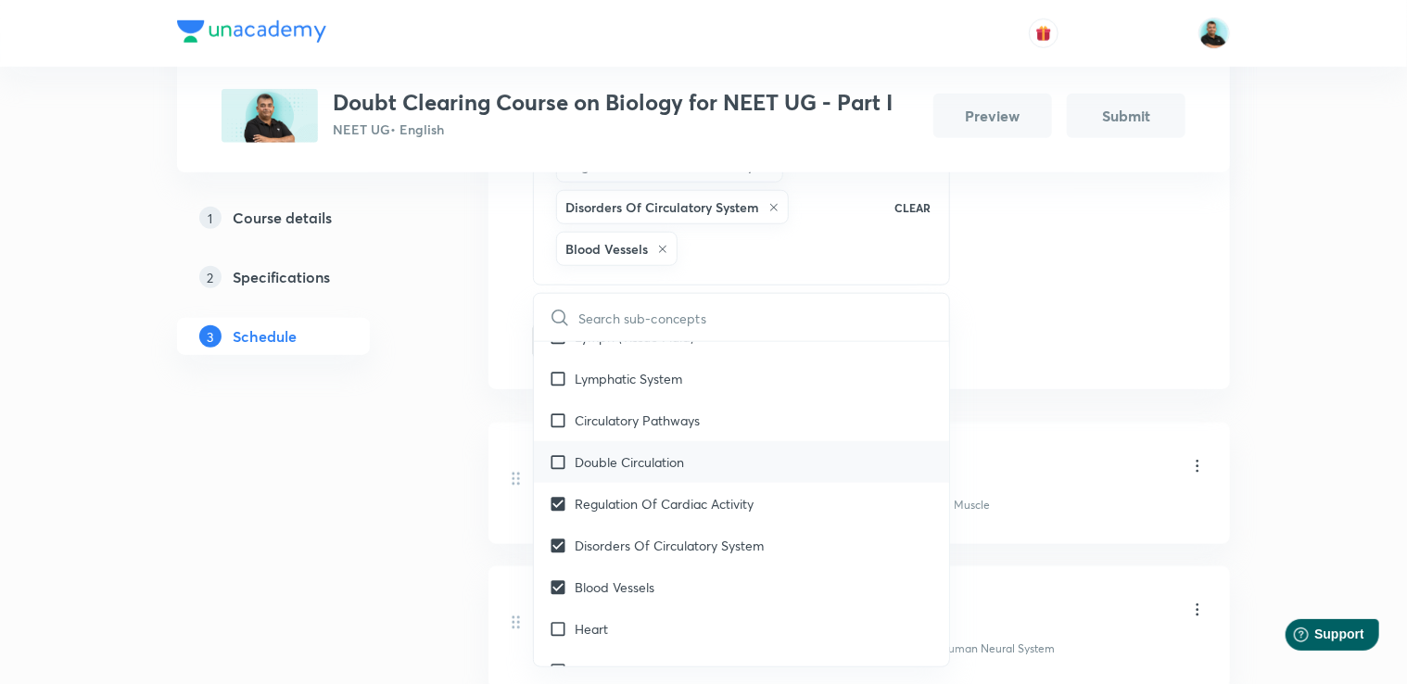
click at [670, 472] on p "Double Circulation" at bounding box center [629, 461] width 109 height 19
checkbox input "true"
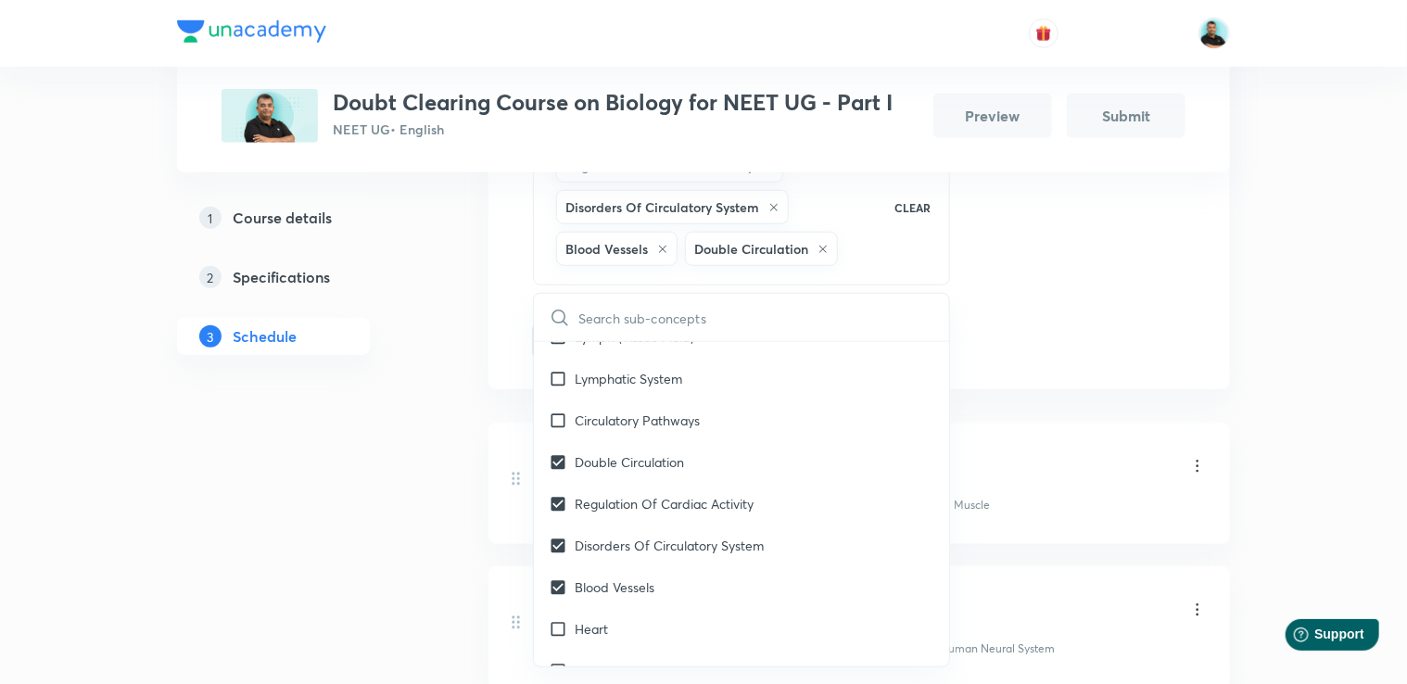
click at [412, 500] on div "1 Course details 2 Specifications 3 Schedule" at bounding box center [303, 361] width 252 height 1514
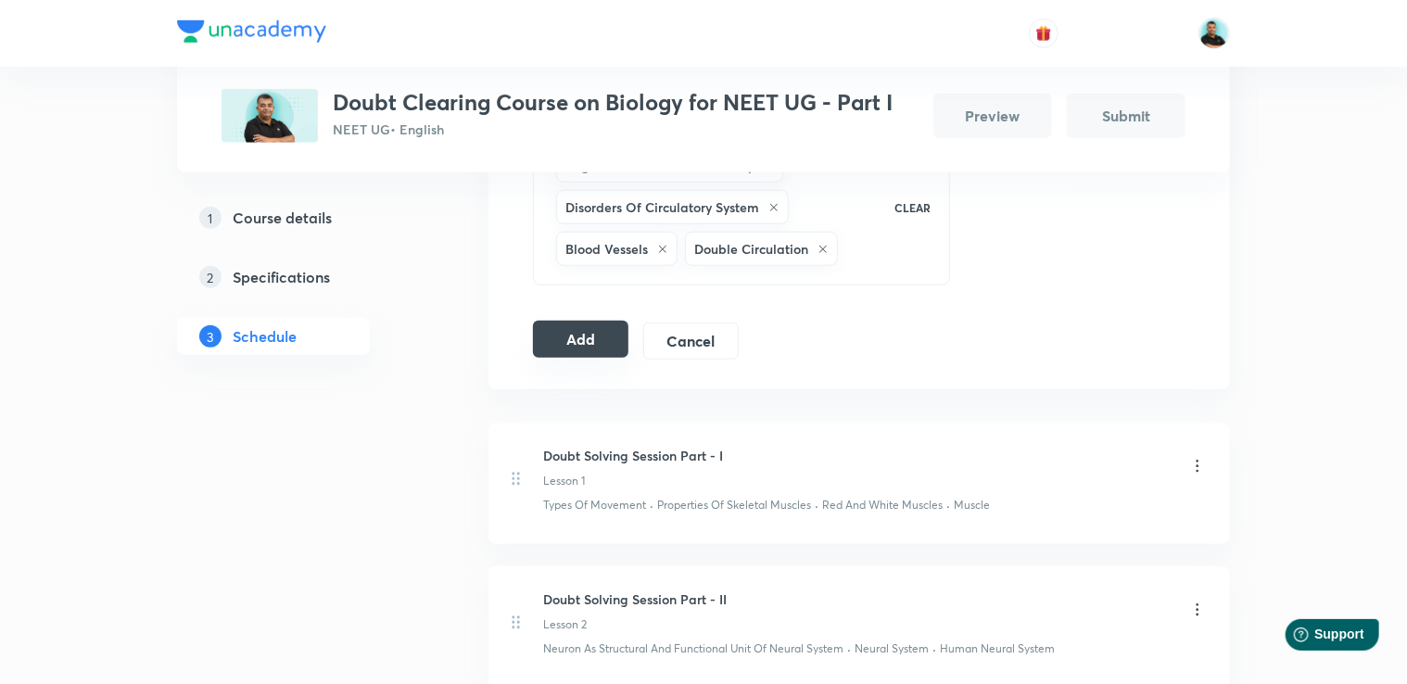
click at [573, 336] on button "Add" at bounding box center [580, 339] width 95 height 37
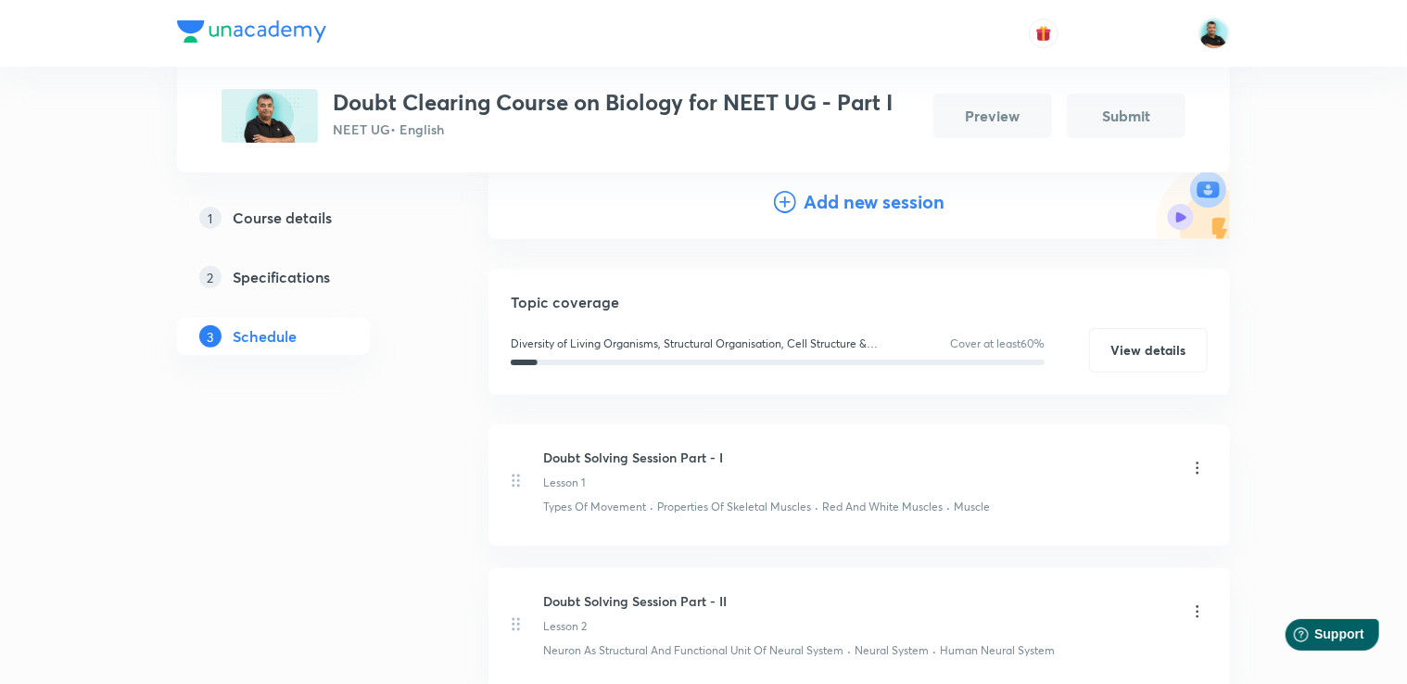
scroll to position [207, 0]
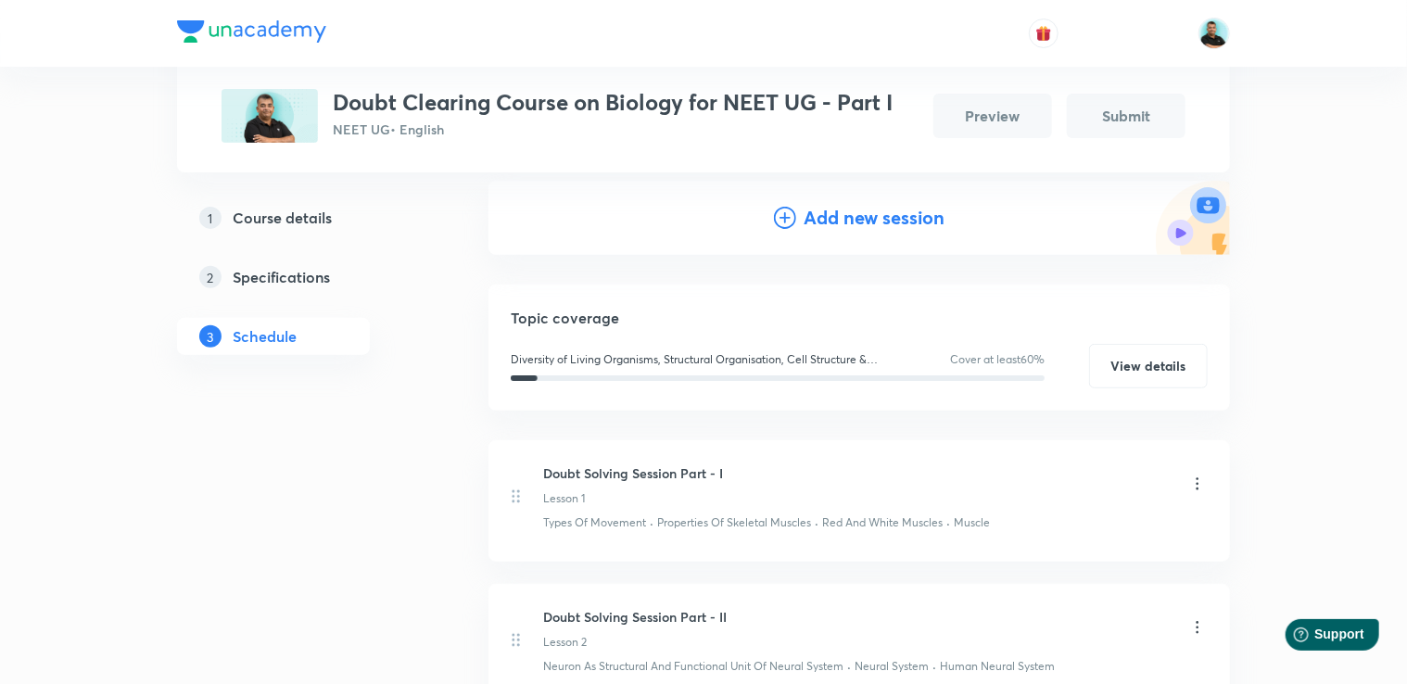
click at [895, 219] on h4 "Add new session" at bounding box center [874, 218] width 141 height 28
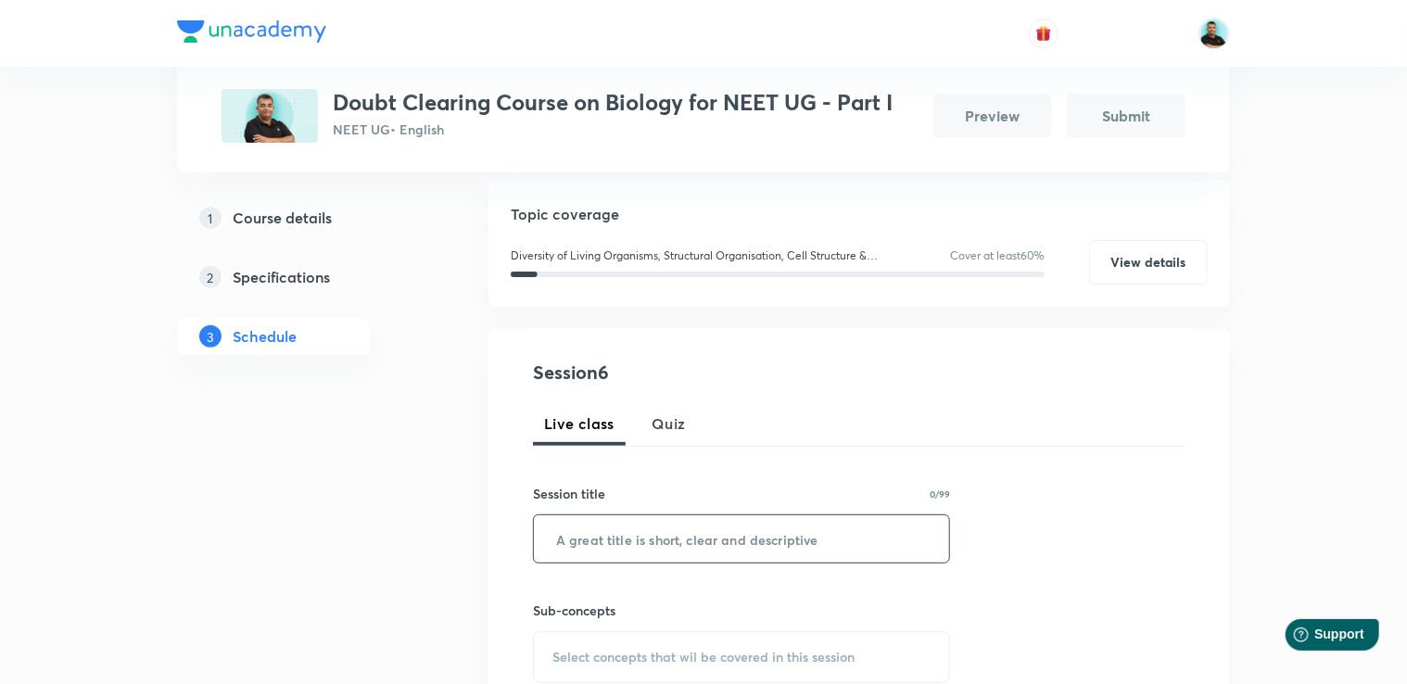
click at [671, 543] on input "text" at bounding box center [741, 538] width 415 height 47
paste input "Doubt Solving Session Part -"
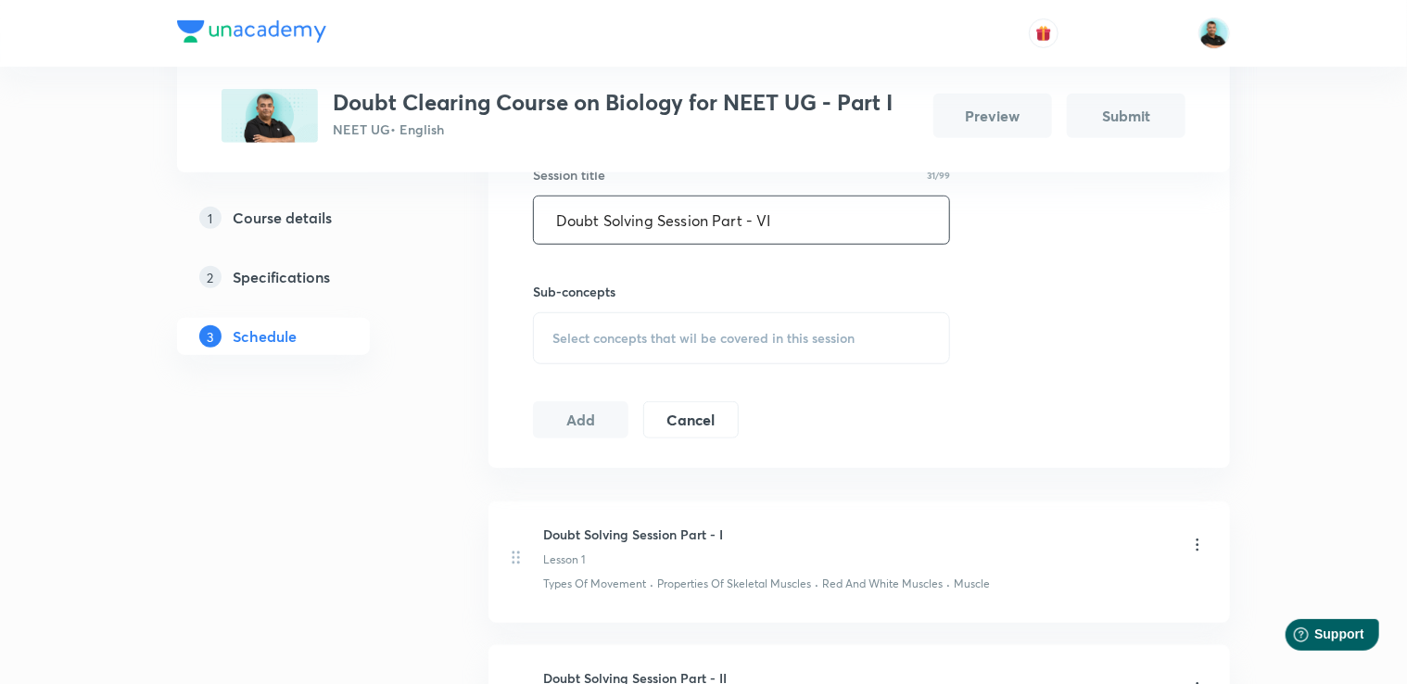
scroll to position [530, 0]
type input "Doubt Solving Session Part - VI"
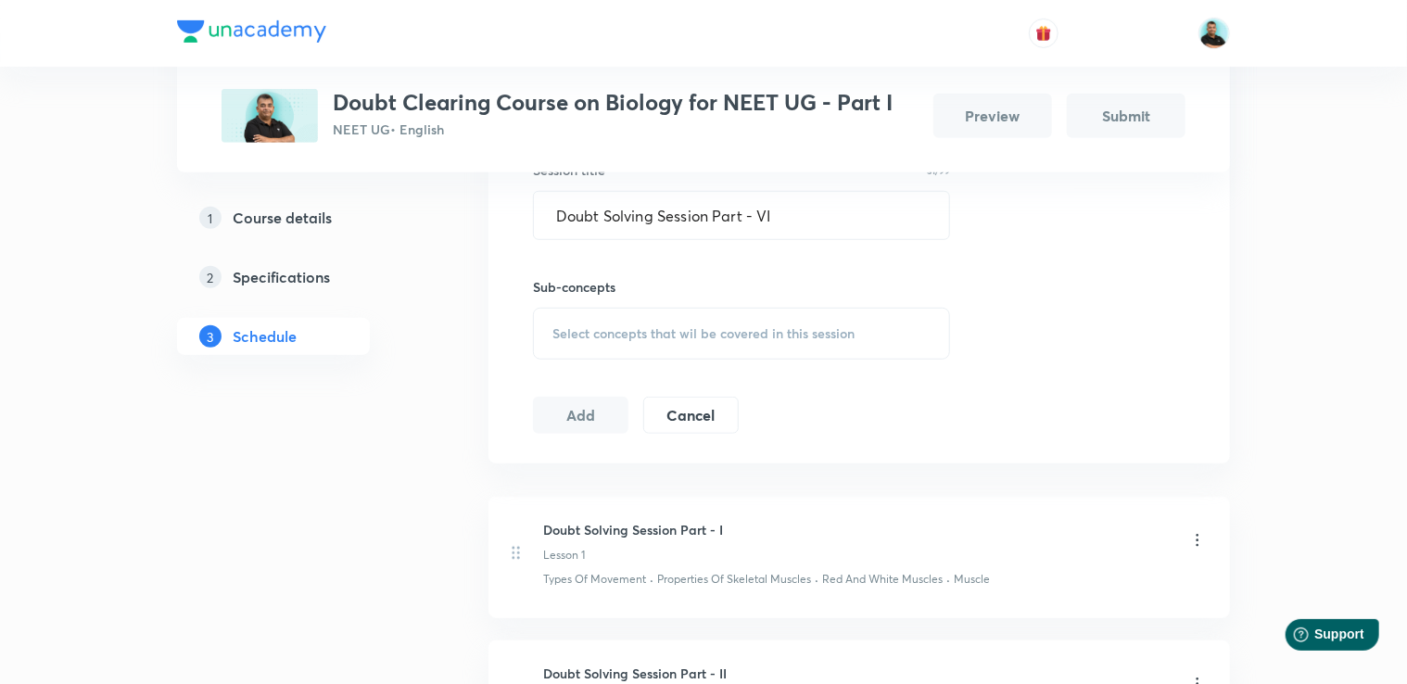
click at [758, 340] on span "Select concepts that wil be covered in this session" at bounding box center [703, 333] width 302 height 15
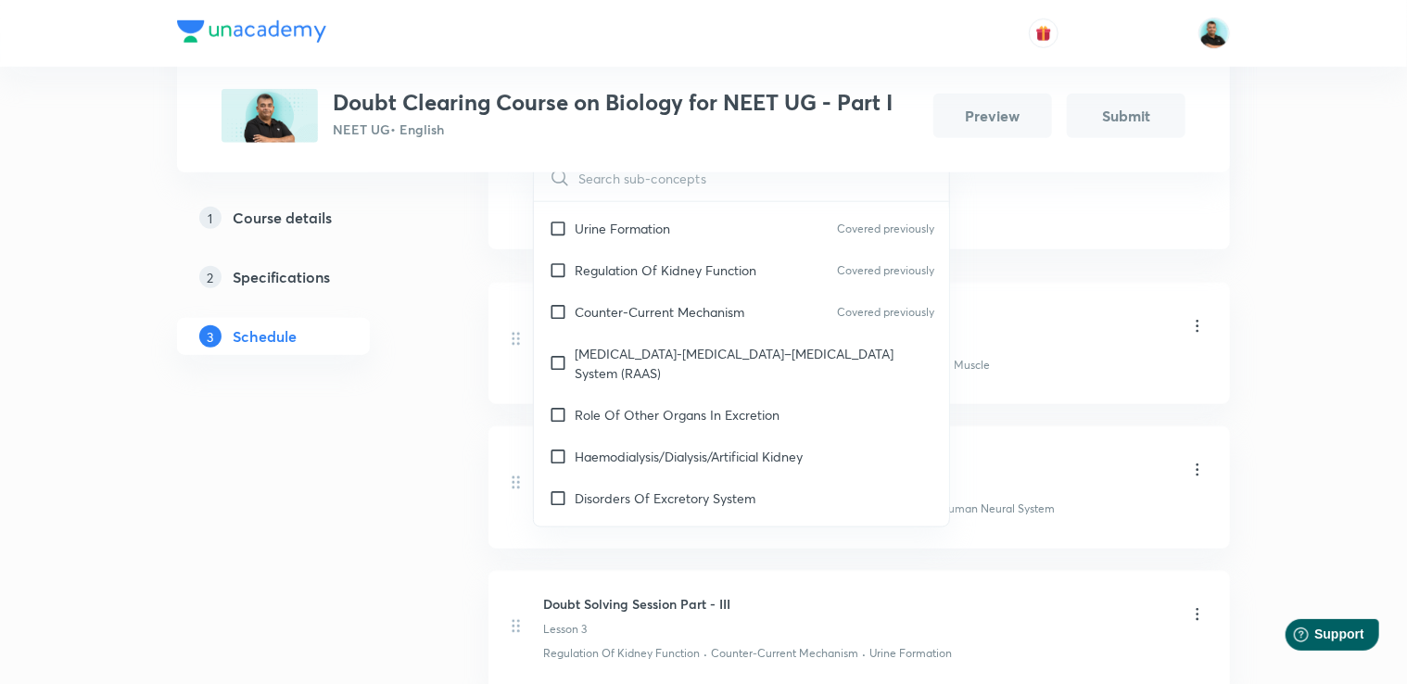
scroll to position [8299, 0]
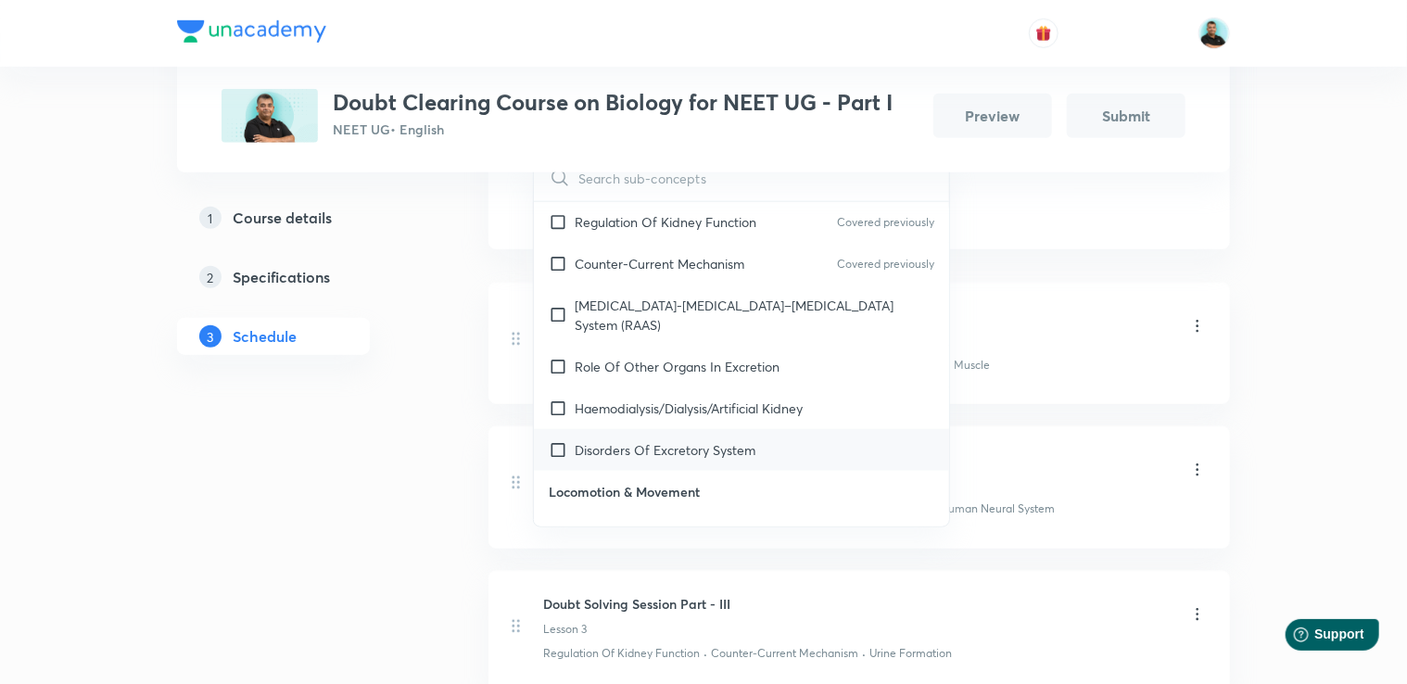
click at [717, 443] on p "Disorders Of Excretory System" at bounding box center [665, 449] width 181 height 19
checkbox input "true"
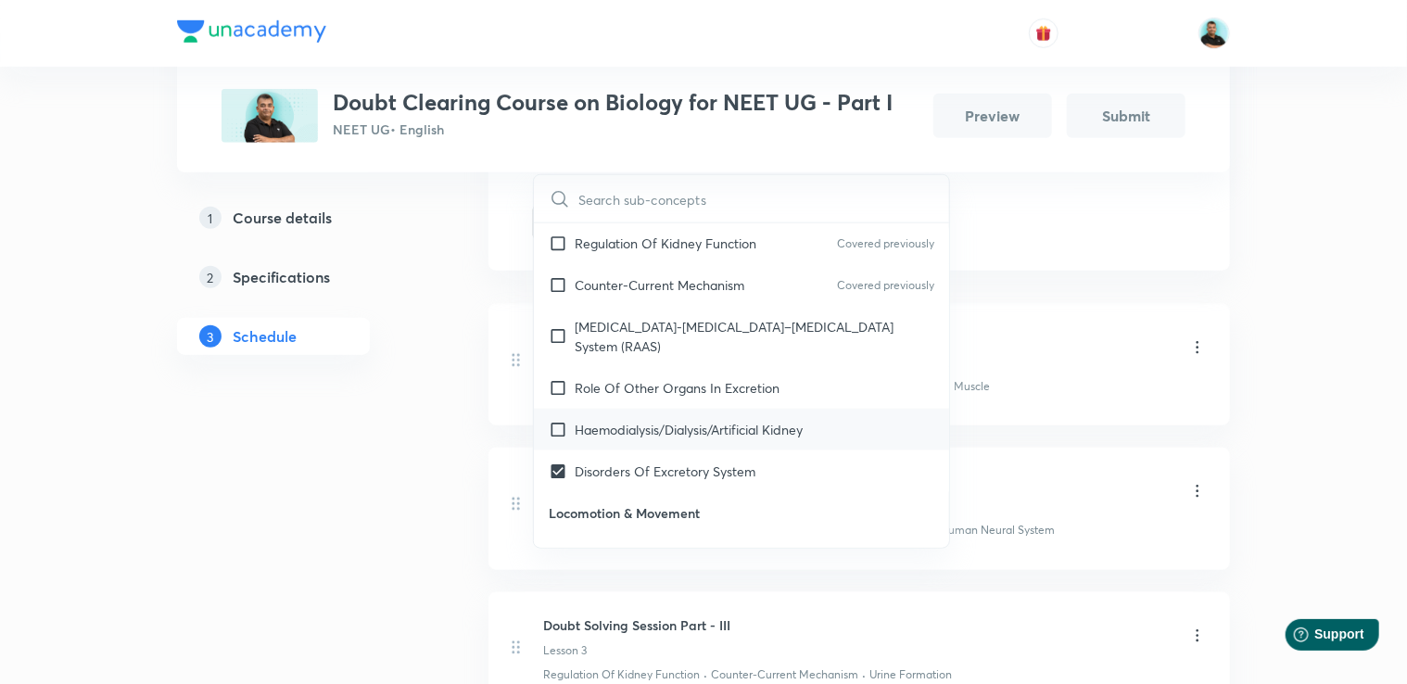
click at [721, 433] on p "Haemodialysis/Dialysis/Artificial Kidney" at bounding box center [689, 429] width 228 height 19
checkbox input "true"
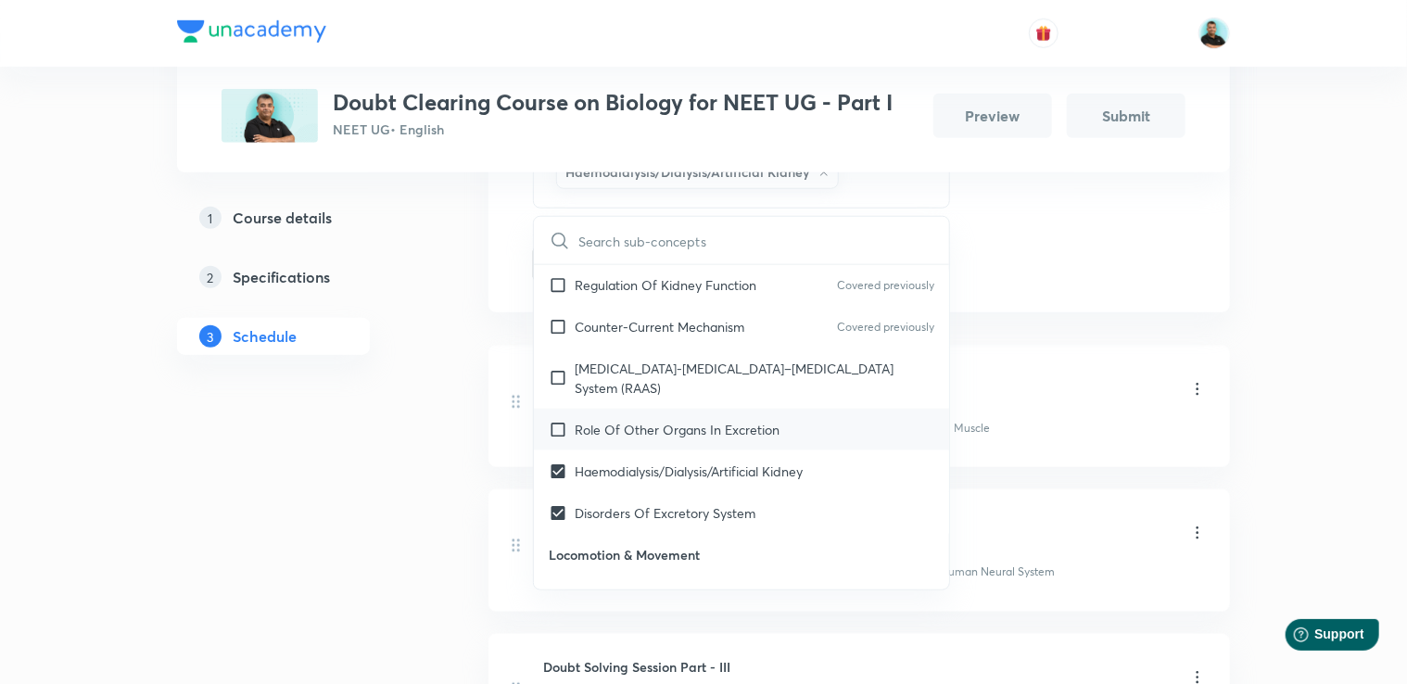
click at [724, 429] on p "Role Of Other Organs In Excretion" at bounding box center [677, 429] width 205 height 19
checkbox input "true"
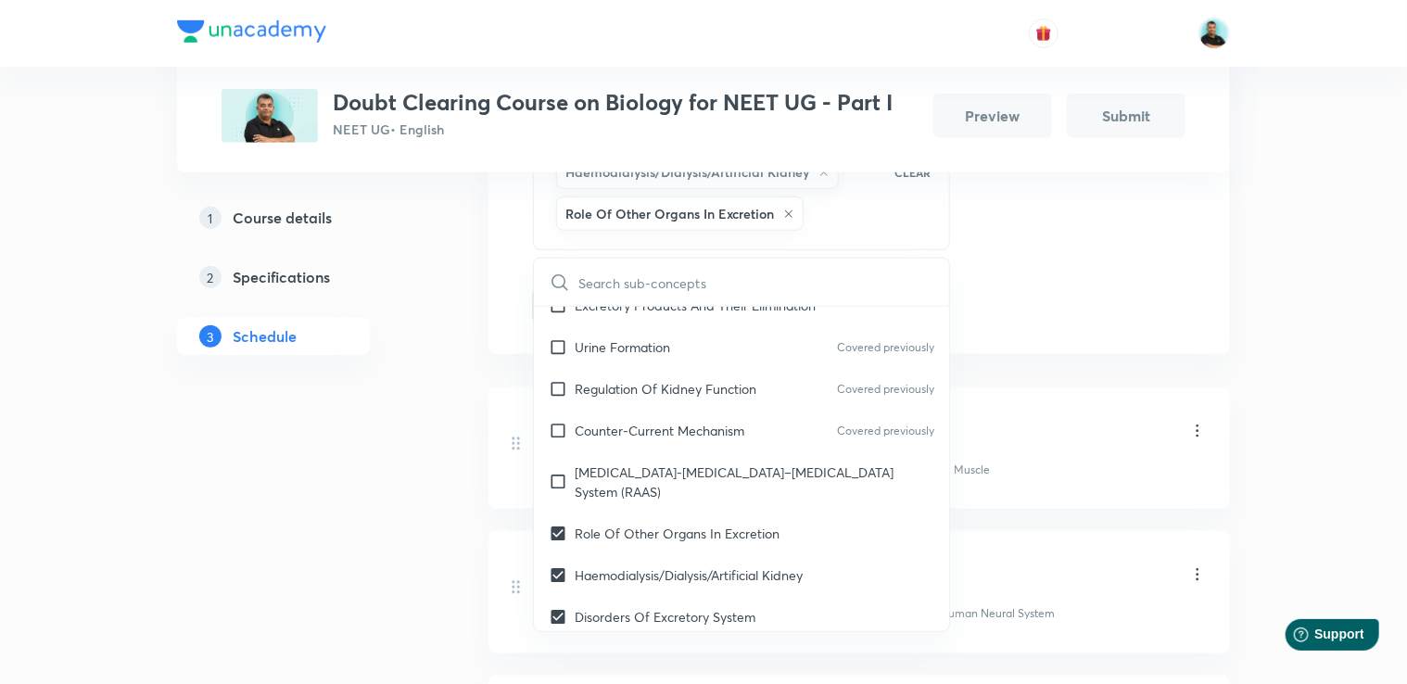
scroll to position [8225, 0]
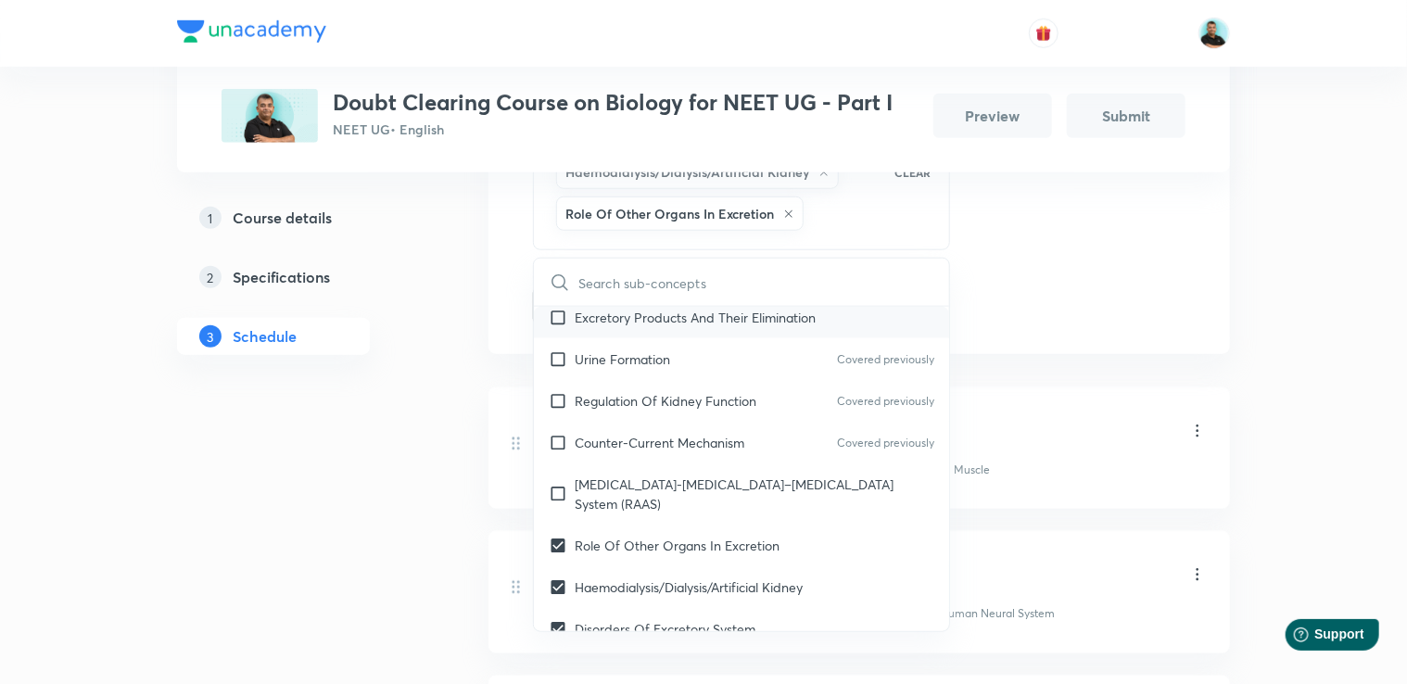
click at [844, 338] on div "Excretory Products And Their Elimination" at bounding box center [741, 318] width 415 height 42
checkbox input "true"
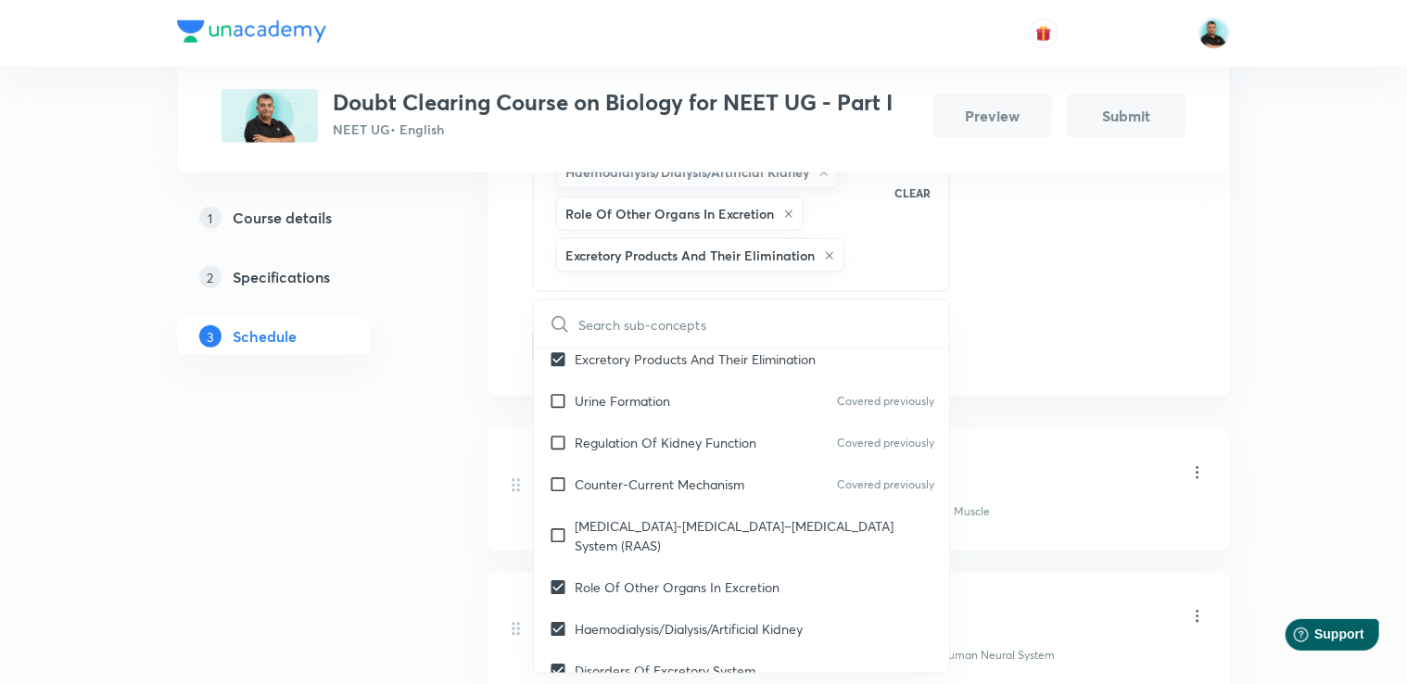
click at [467, 441] on div "Plus Courses Doubt Clearing Course on Biology for NEET UG - Part I NEET UG • En…" at bounding box center [703, 313] width 1053 height 1909
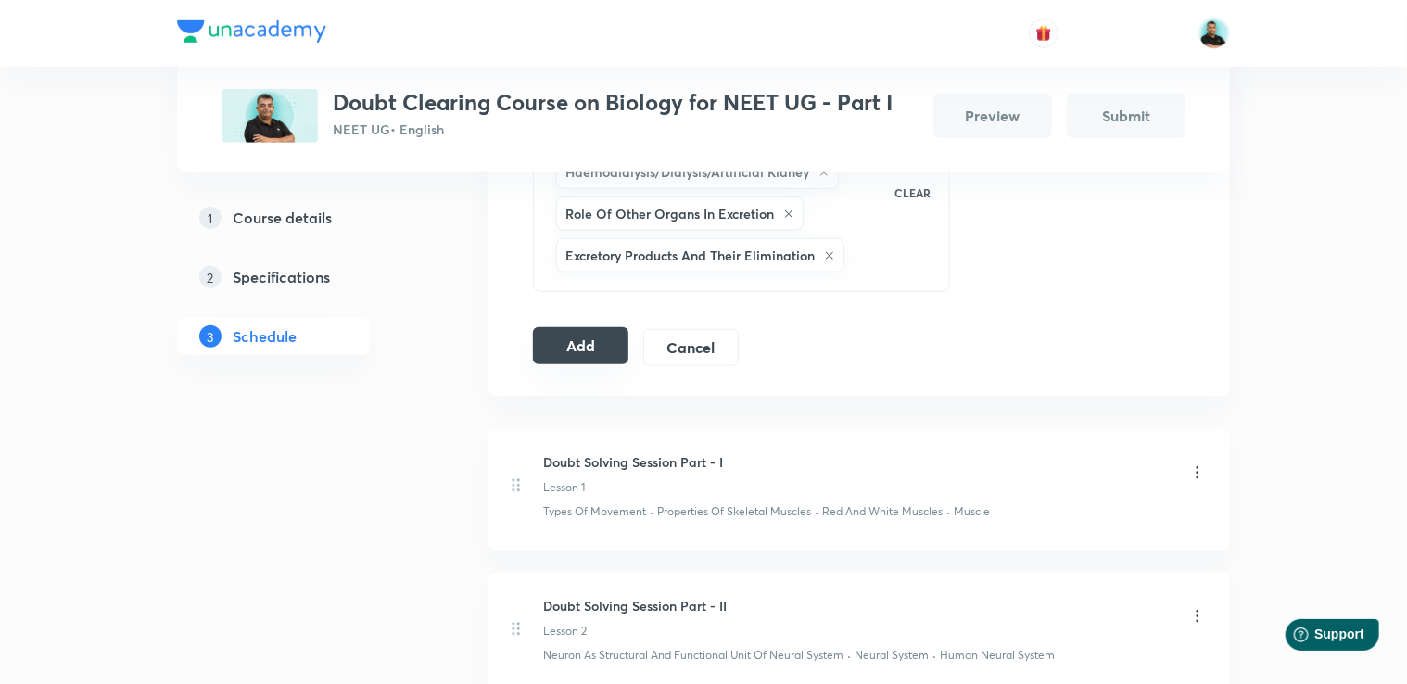
click at [595, 338] on button "Add" at bounding box center [580, 345] width 95 height 37
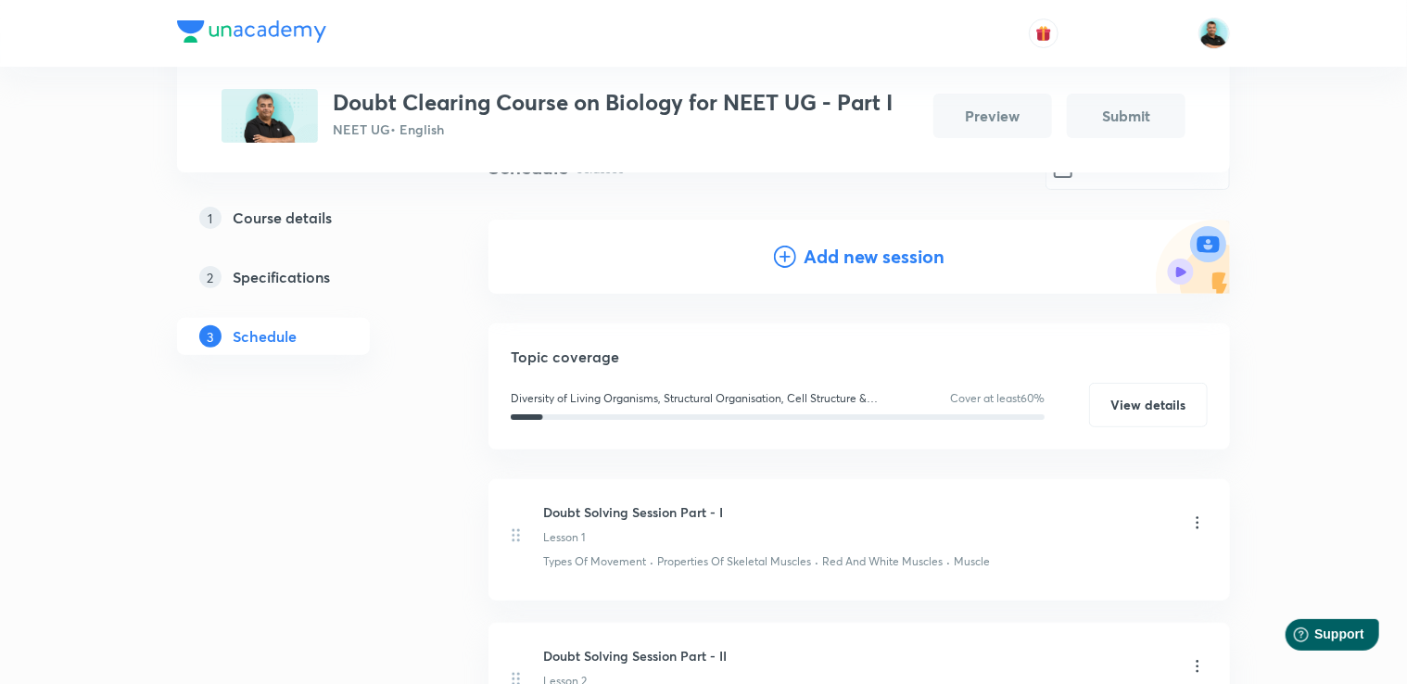
scroll to position [169, 0]
click at [872, 256] on h4 "Add new session" at bounding box center [874, 256] width 141 height 28
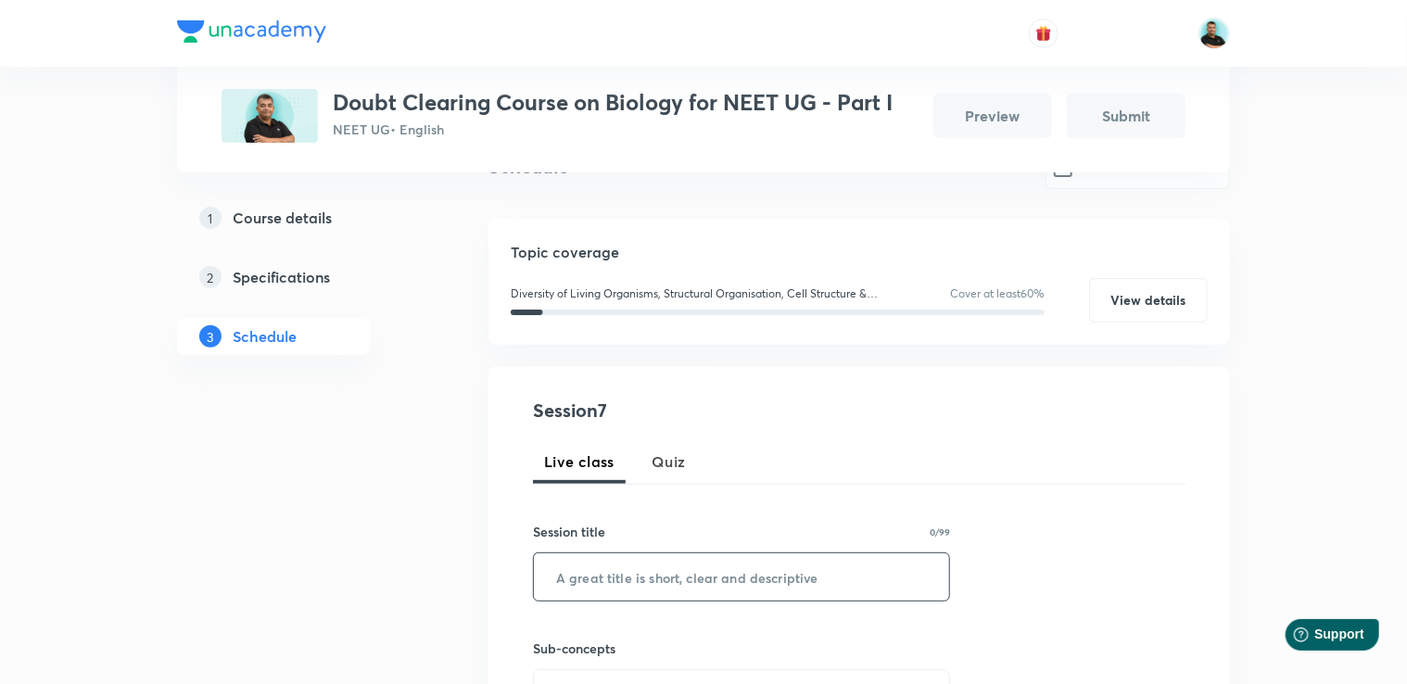
click at [664, 571] on input "text" at bounding box center [741, 576] width 415 height 47
paste input "Doubt Solving Session Part -"
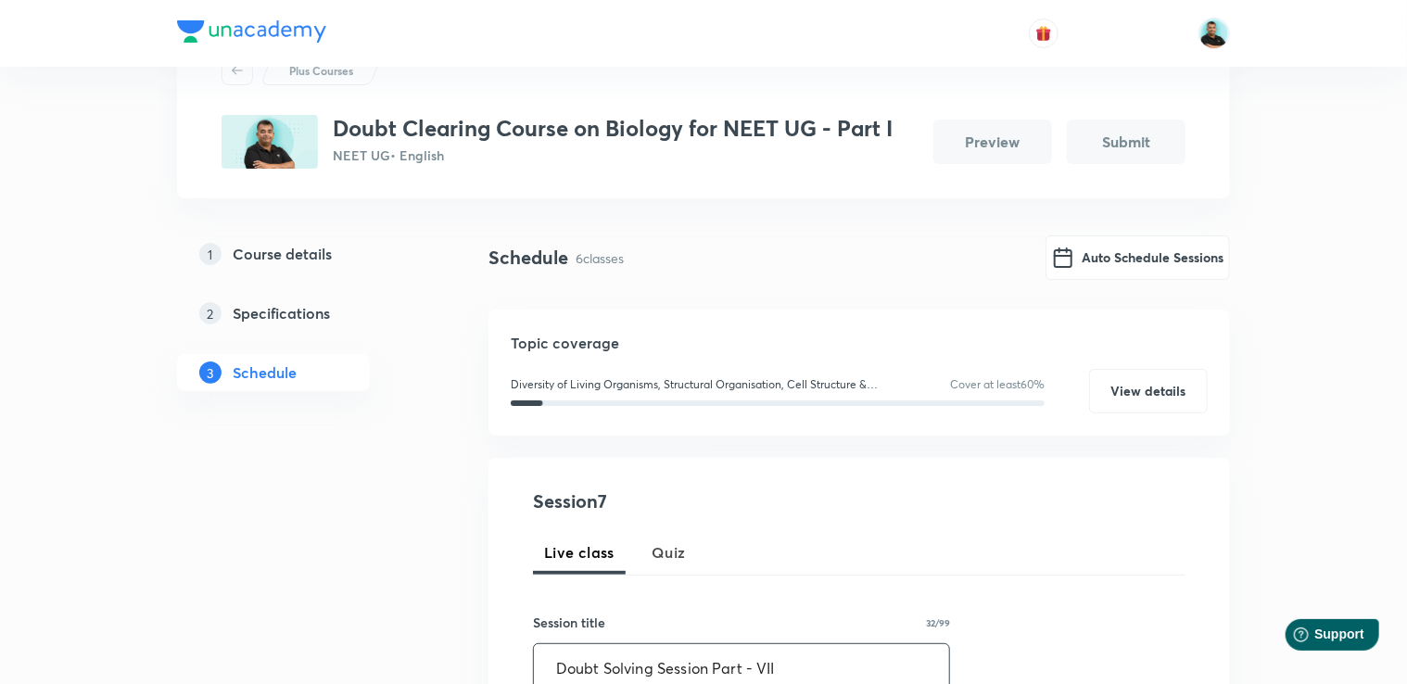
scroll to position [599, 0]
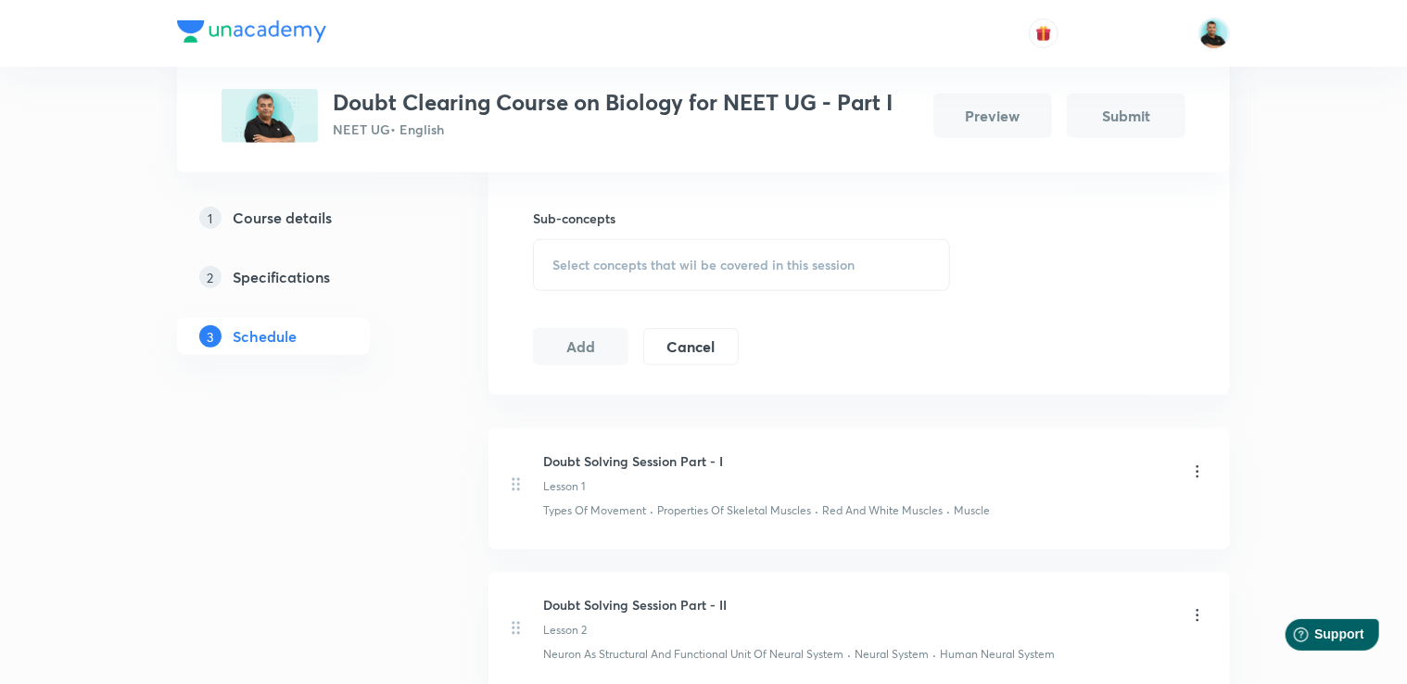
type input "Doubt Solving Session Part - VII"
click at [868, 249] on div "Select concepts that wil be covered in this session" at bounding box center [741, 265] width 417 height 52
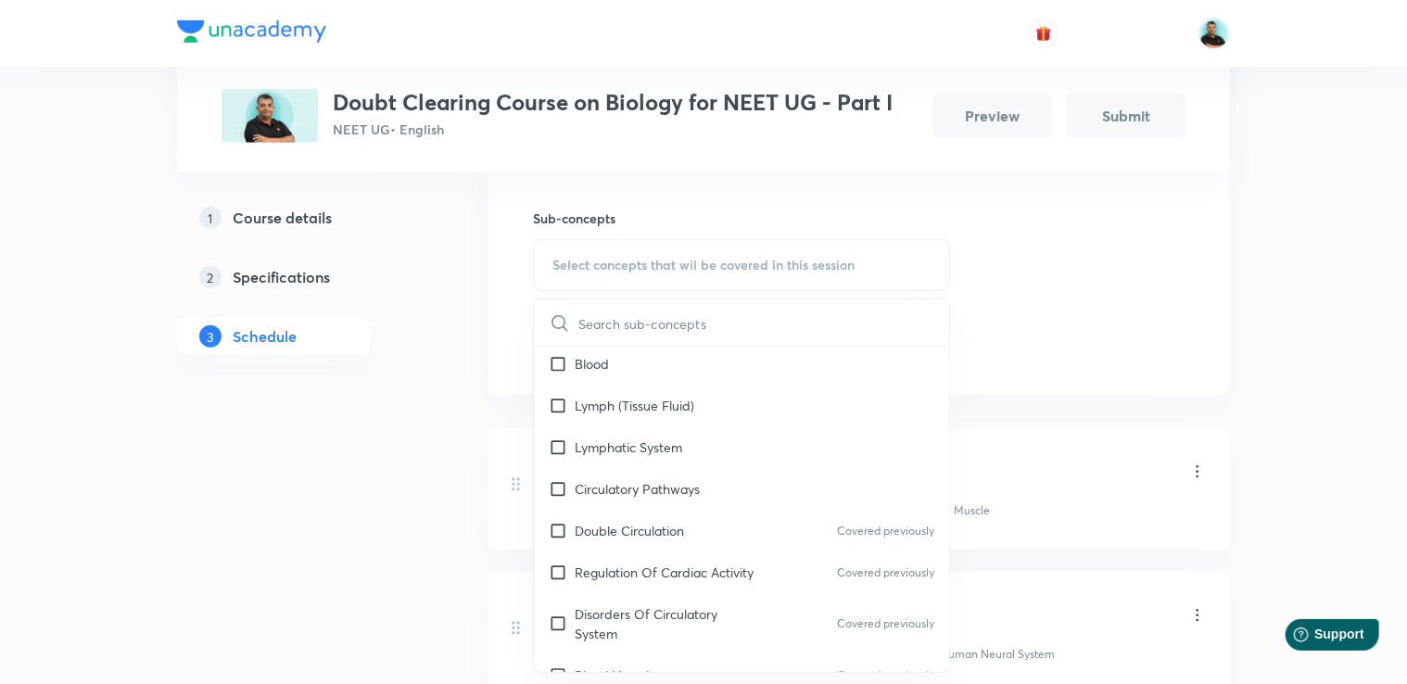
scroll to position [7693, 0]
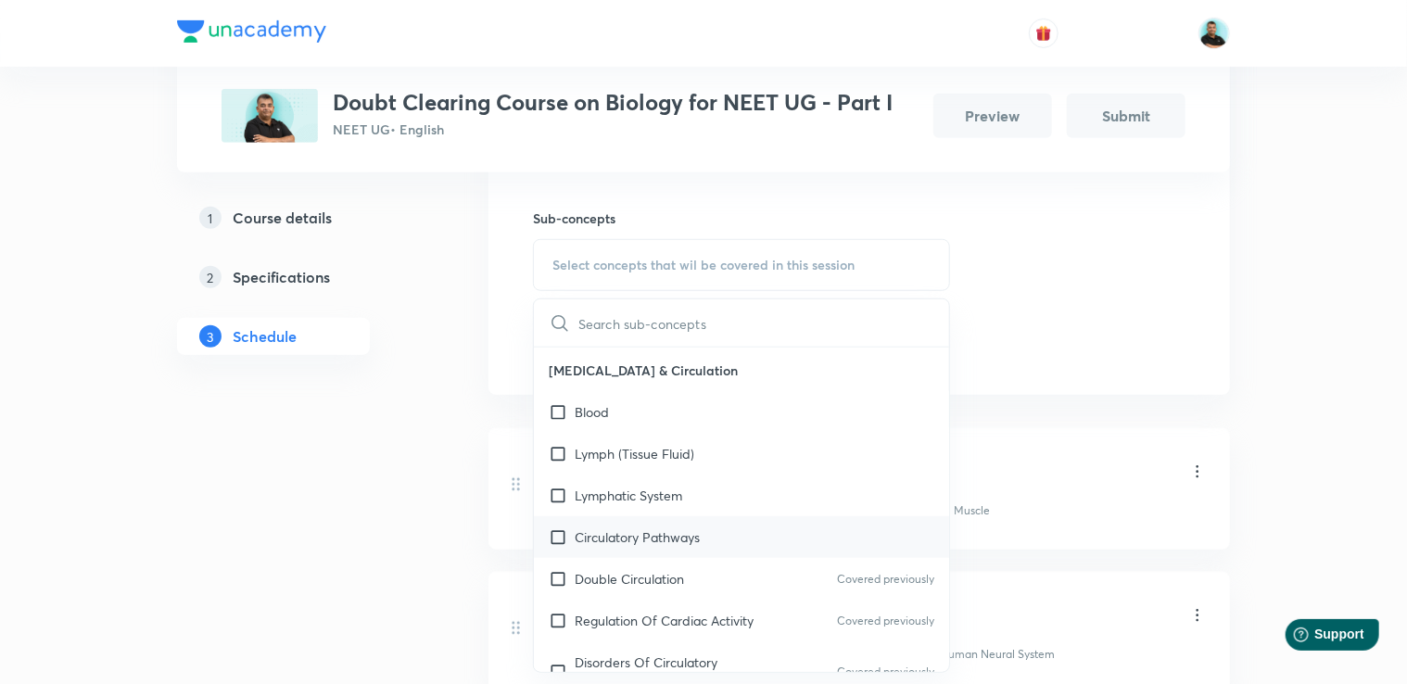
click at [694, 547] on p "Circulatory Pathways" at bounding box center [637, 536] width 125 height 19
checkbox input "true"
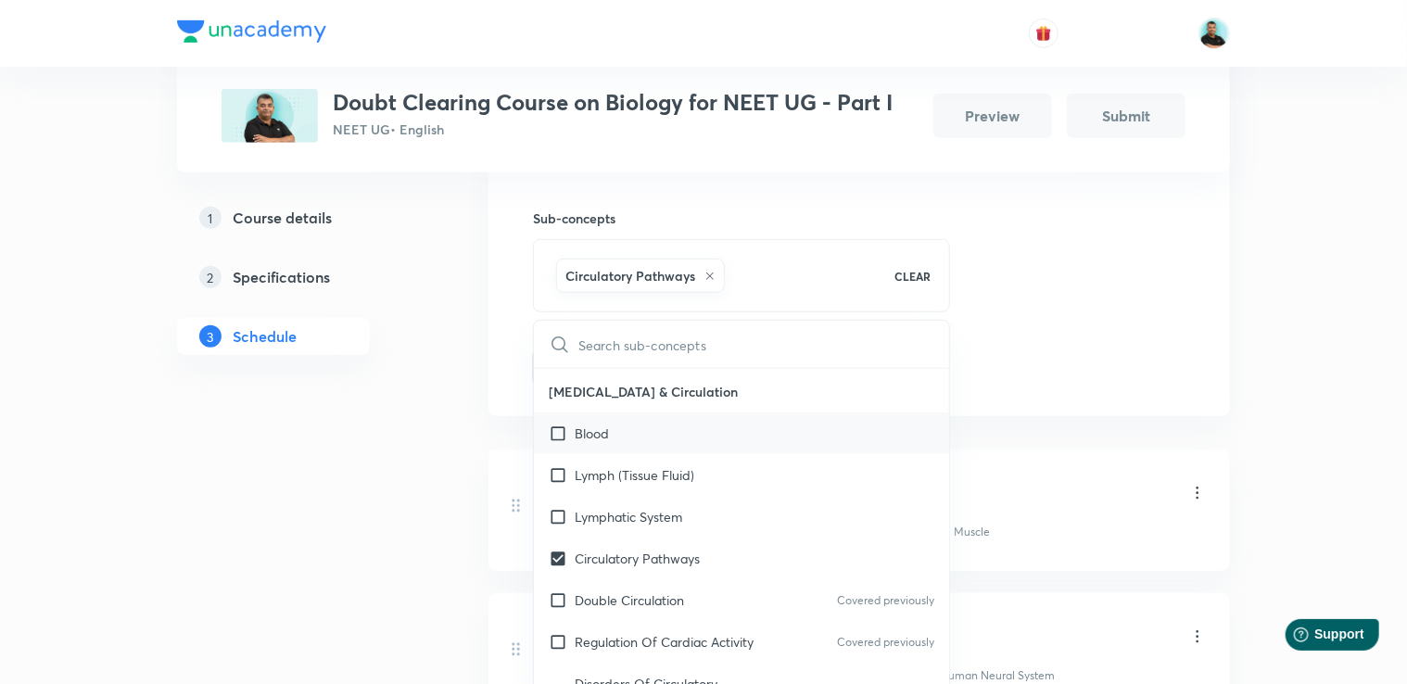
click at [673, 432] on div "Blood" at bounding box center [741, 433] width 415 height 42
checkbox input "true"
click at [624, 447] on div "Blood" at bounding box center [741, 433] width 415 height 42
checkbox input "false"
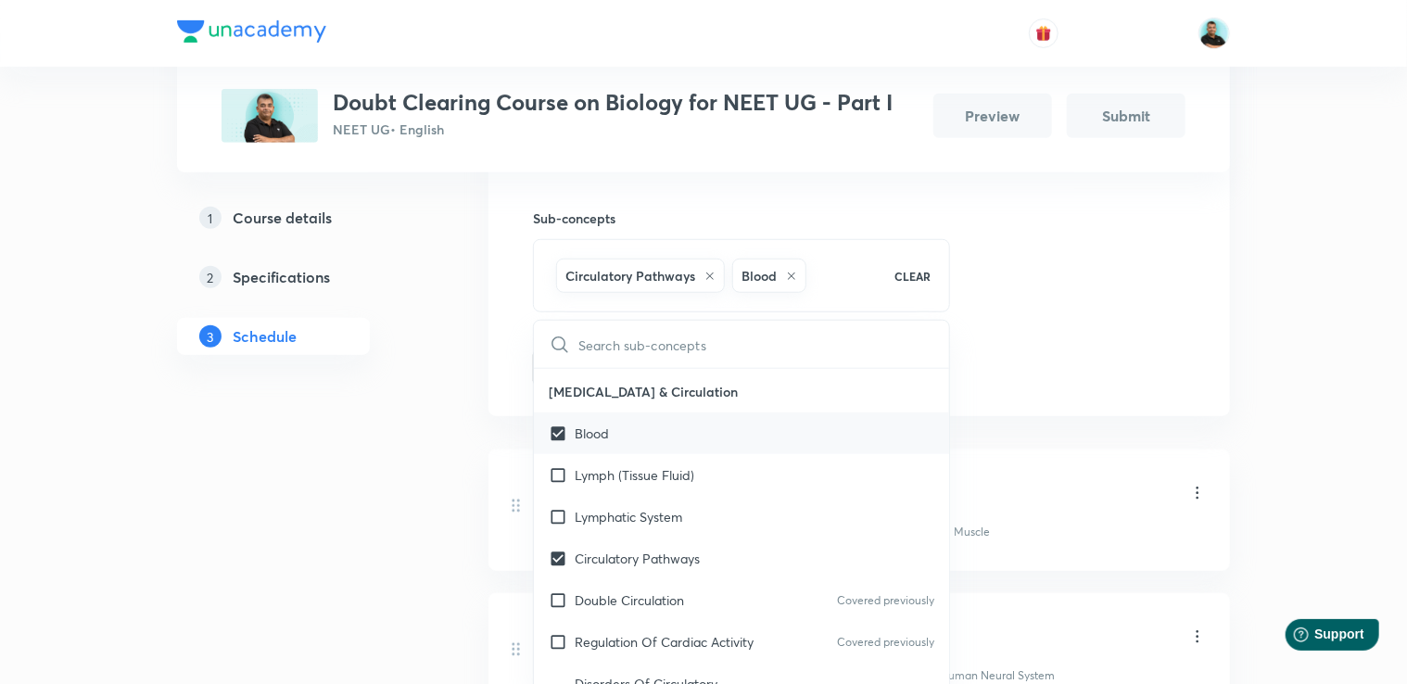
checkbox input "true"
click at [624, 447] on div "Blood" at bounding box center [741, 433] width 415 height 42
checkbox input "true"
click at [604, 527] on p "Lymphatic System" at bounding box center [629, 516] width 108 height 19
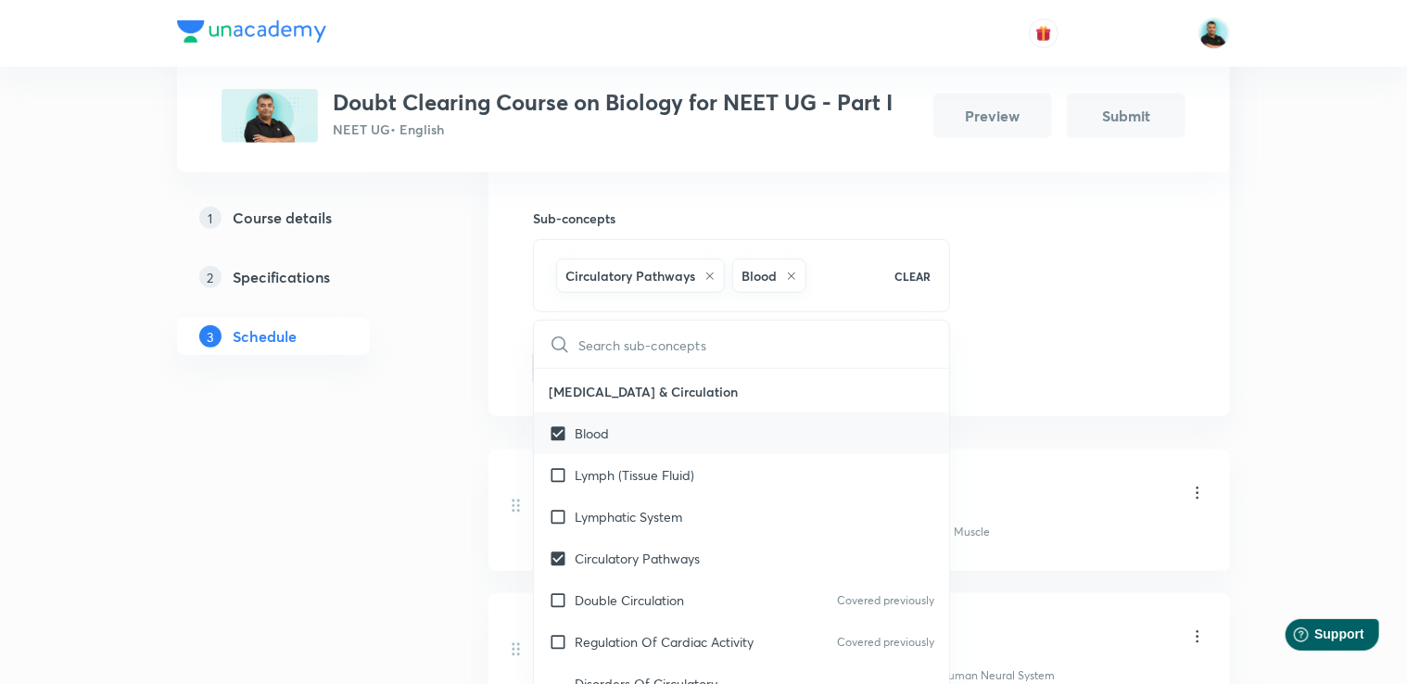
click at [601, 443] on p "Blood" at bounding box center [592, 433] width 34 height 19
checkbox input "false"
checkbox input "true"
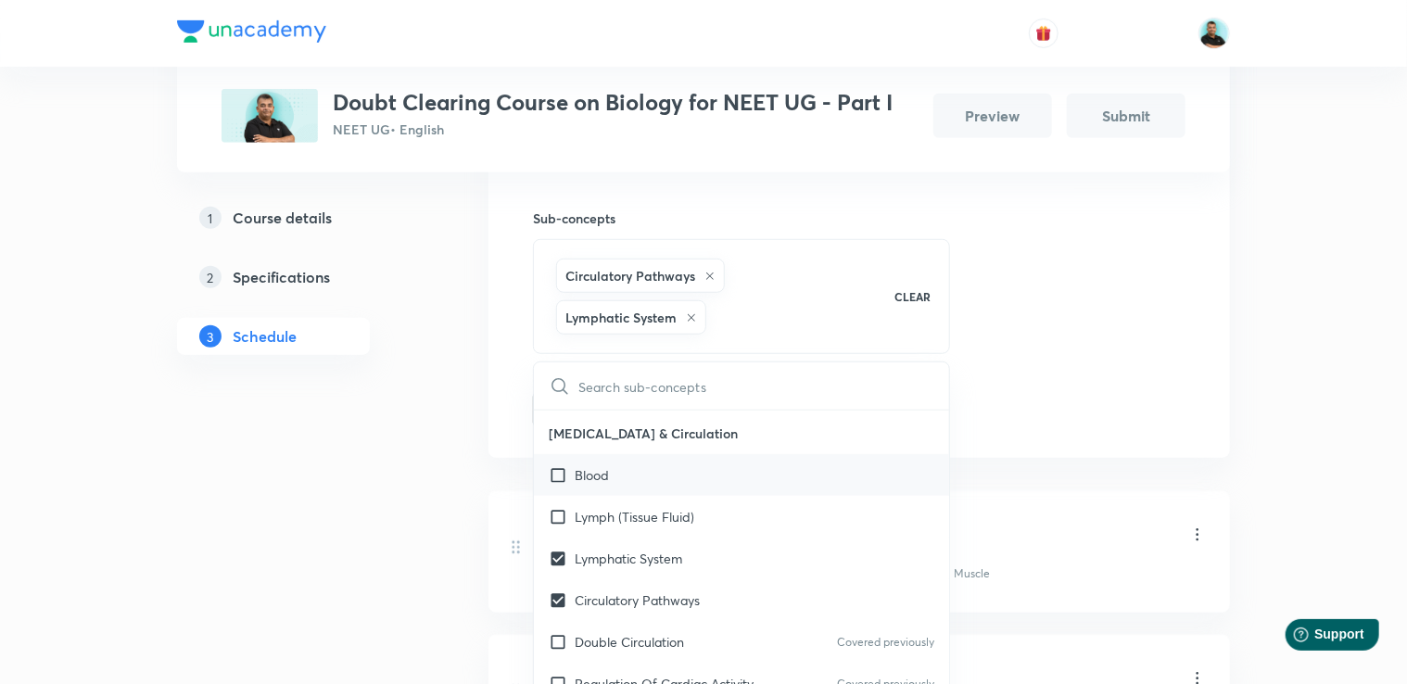
click at [601, 485] on p "Blood" at bounding box center [592, 474] width 34 height 19
checkbox input "true"
click at [552, 527] on input "checkbox" at bounding box center [562, 516] width 26 height 19
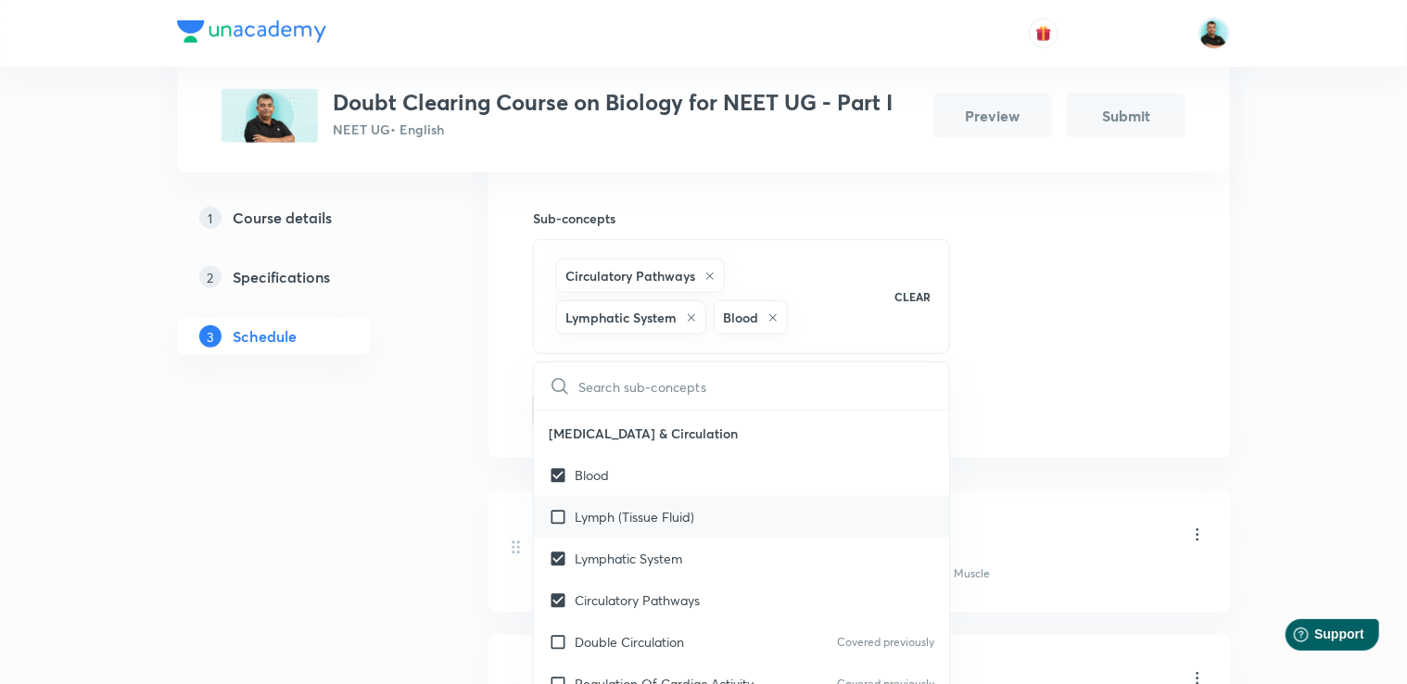
checkbox input "true"
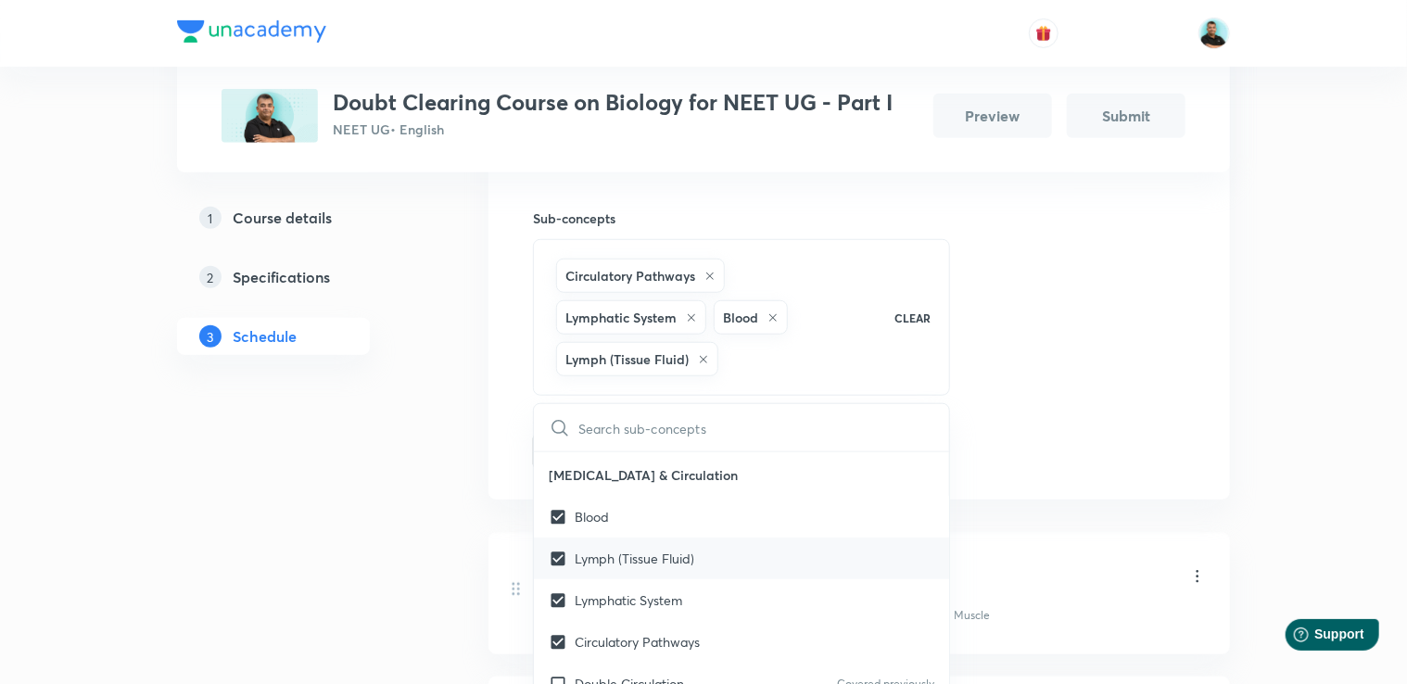
checkbox input "true"
click at [449, 552] on div "Plus Courses Doubt Clearing Course on Biology for NEET UG - Part I NEET UG • En…" at bounding box center [703, 518] width 1053 height 2027
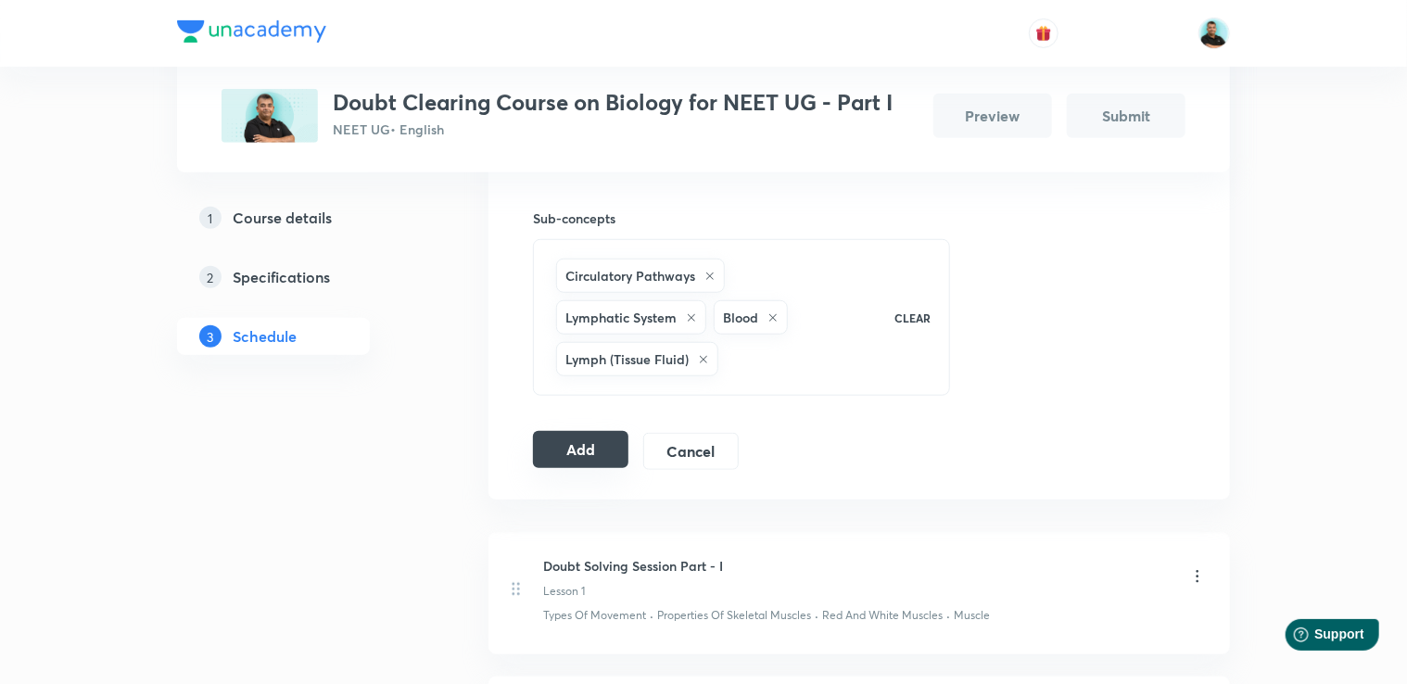
click at [603, 443] on button "Add" at bounding box center [580, 449] width 95 height 37
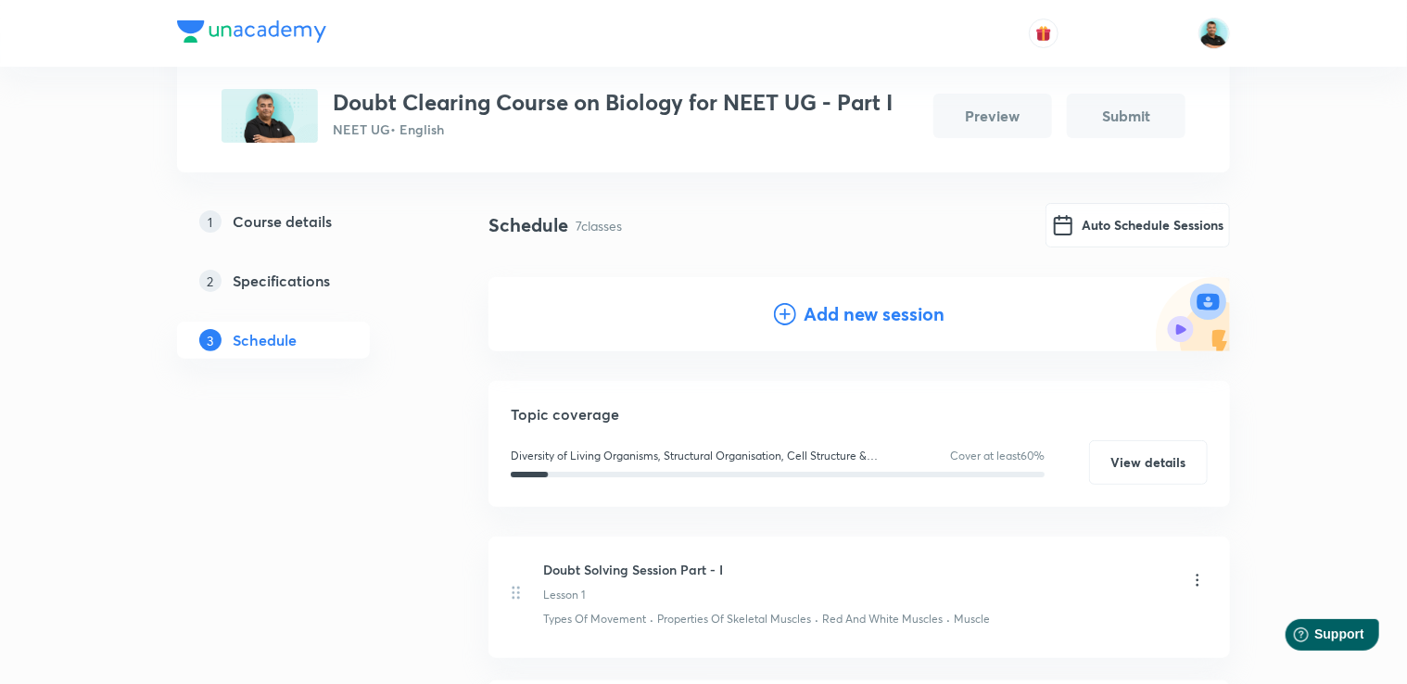
scroll to position [100, 0]
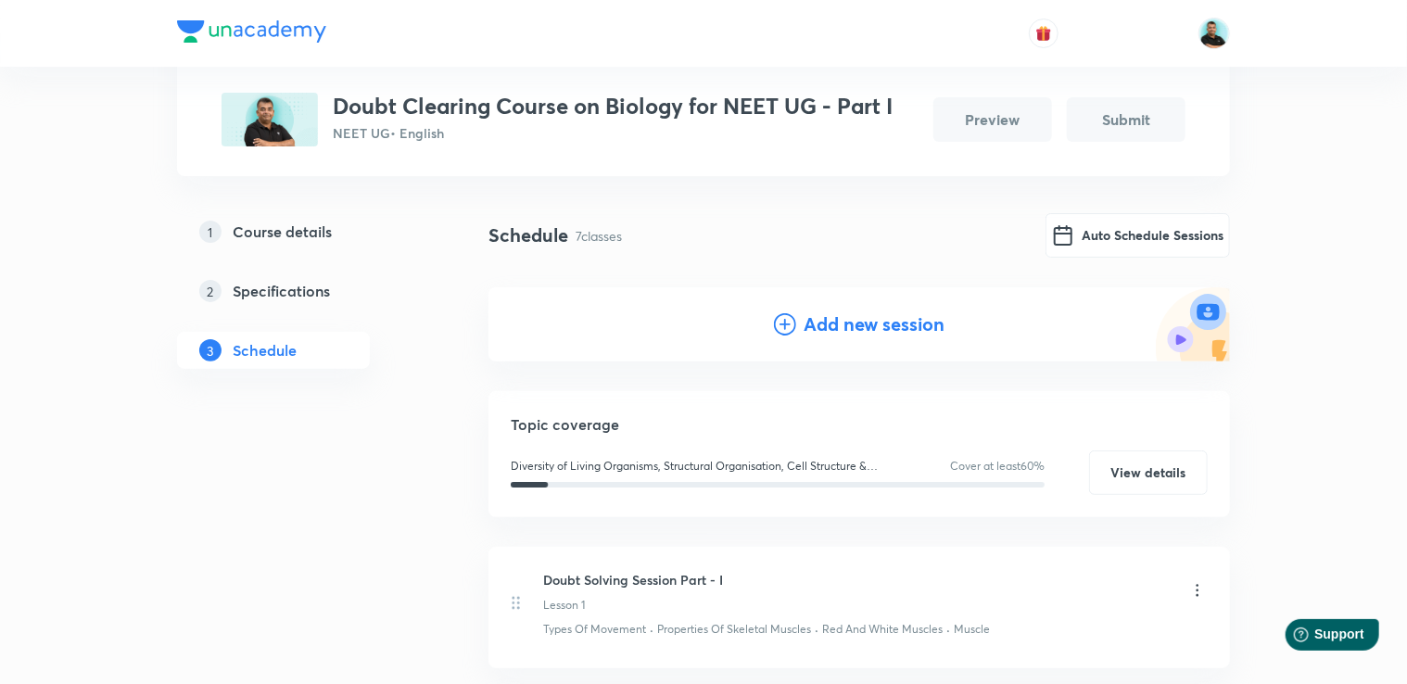
click at [854, 324] on h4 "Add new session" at bounding box center [874, 325] width 141 height 28
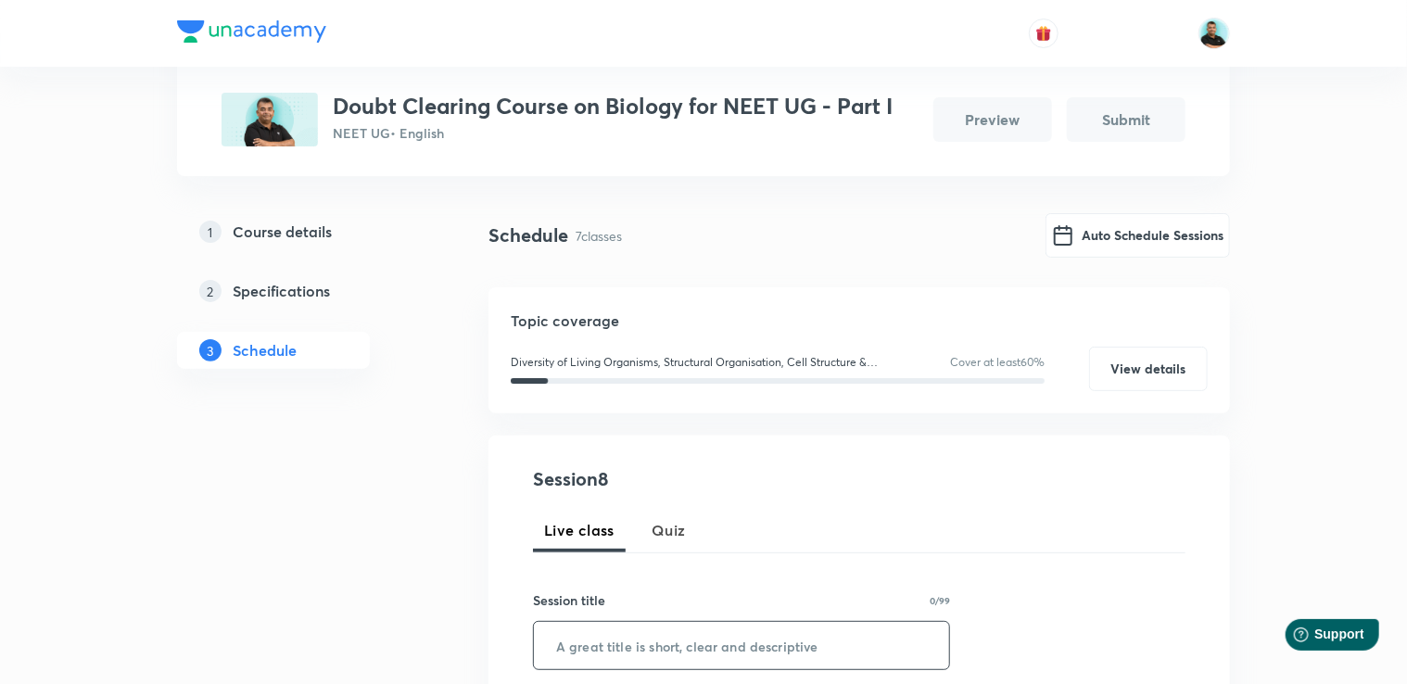
click at [611, 666] on input "text" at bounding box center [741, 645] width 415 height 47
paste input "Doubt Solving Session Part -"
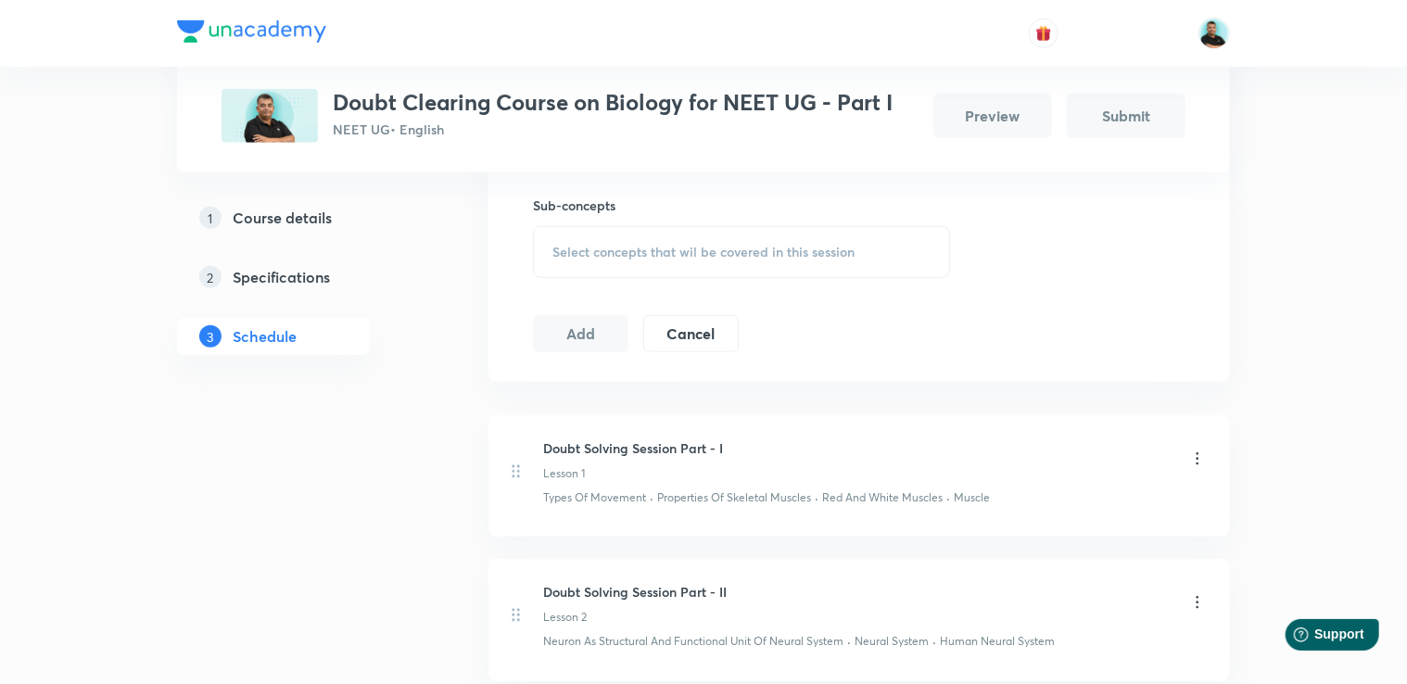
scroll to position [601, 0]
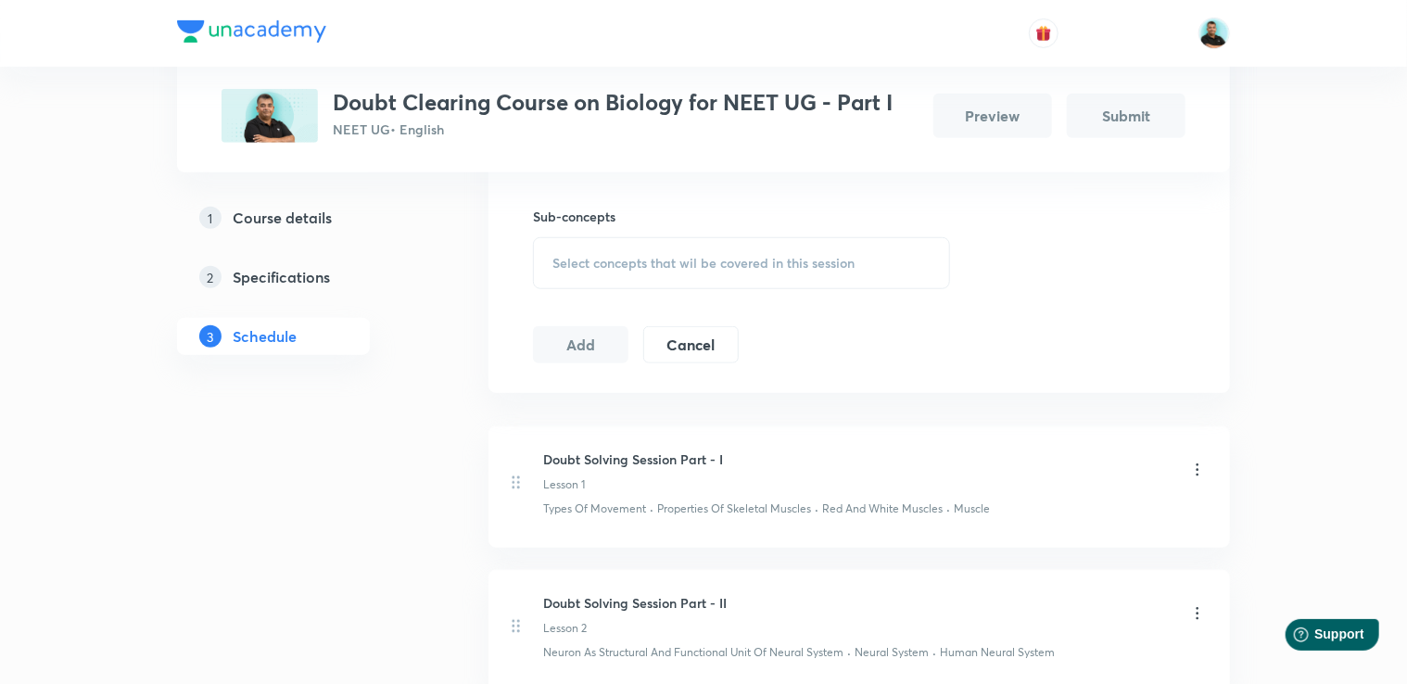
type input "Doubt Solving Session Part - VIII"
click at [696, 256] on span "Select concepts that wil be covered in this session" at bounding box center [703, 263] width 302 height 15
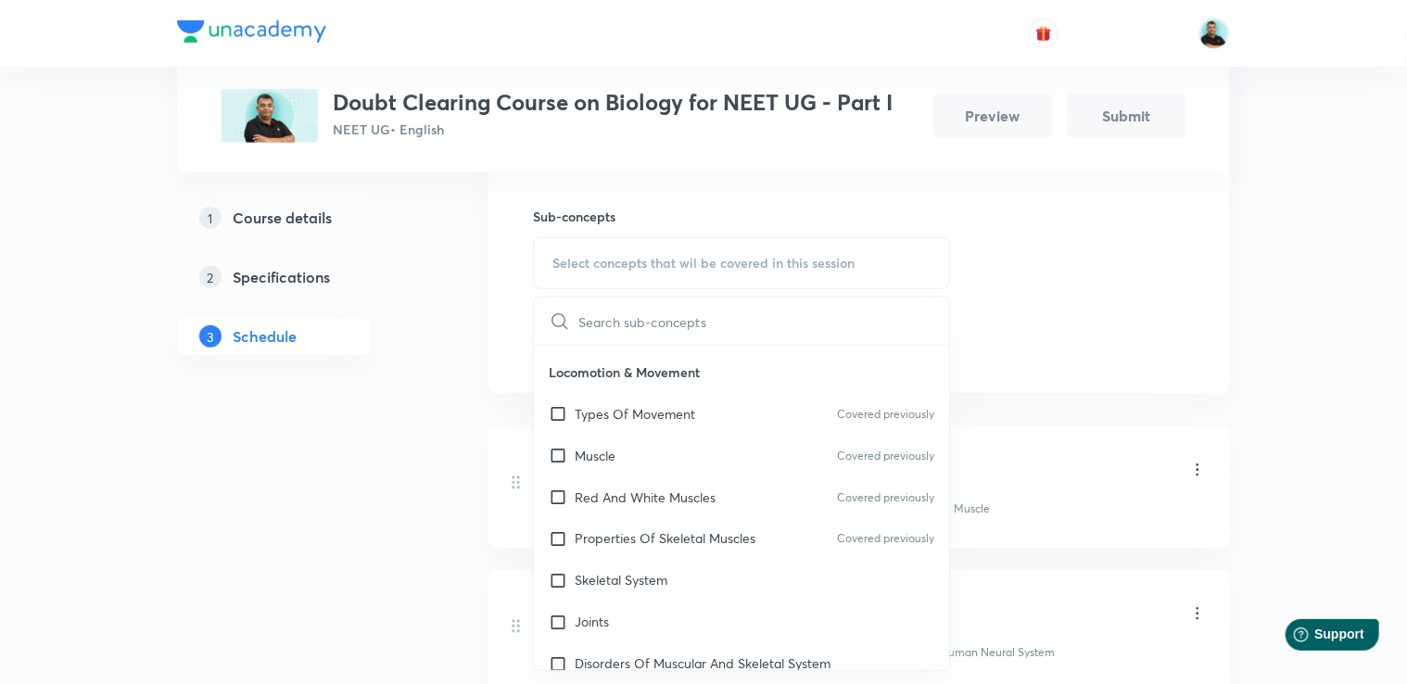
scroll to position [8864, 0]
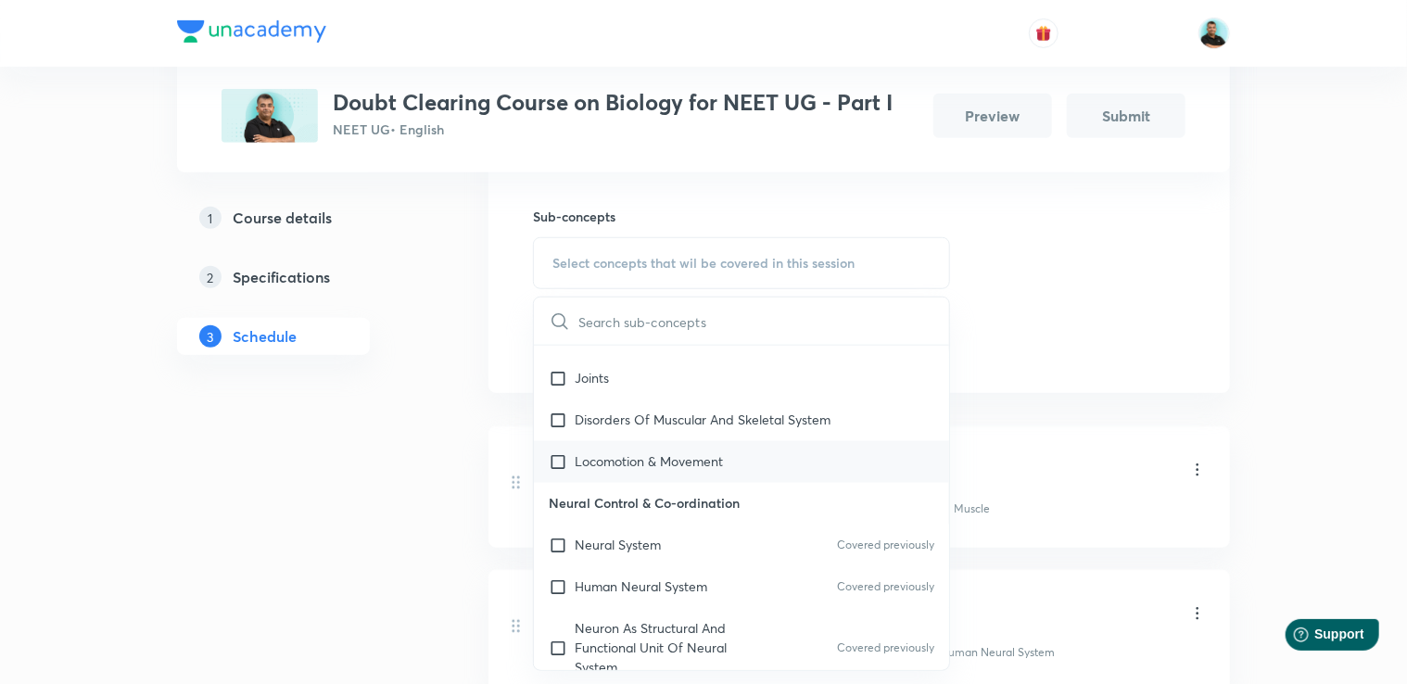
click at [683, 461] on p "Locomotion & Movement" at bounding box center [649, 461] width 148 height 19
checkbox input "true"
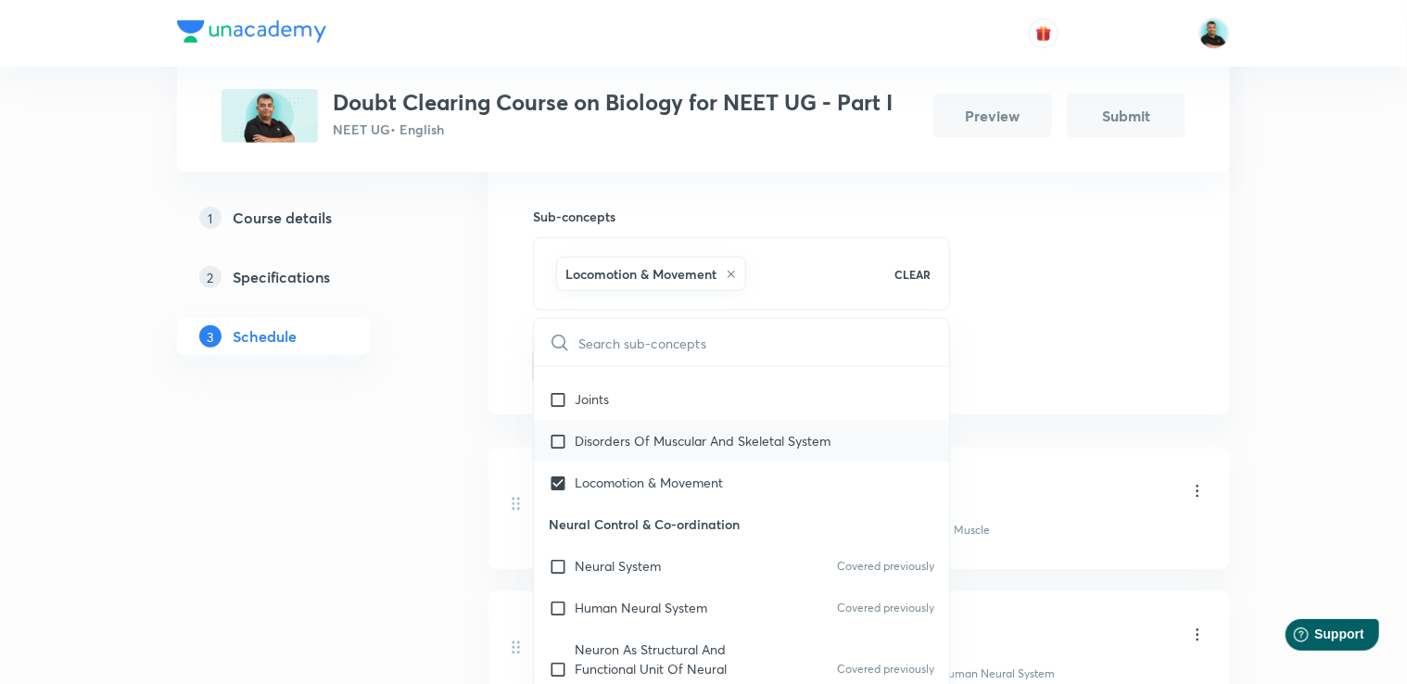
click at [671, 450] on div "Disorders Of Muscular And Skeletal System" at bounding box center [741, 442] width 415 height 42
checkbox input "true"
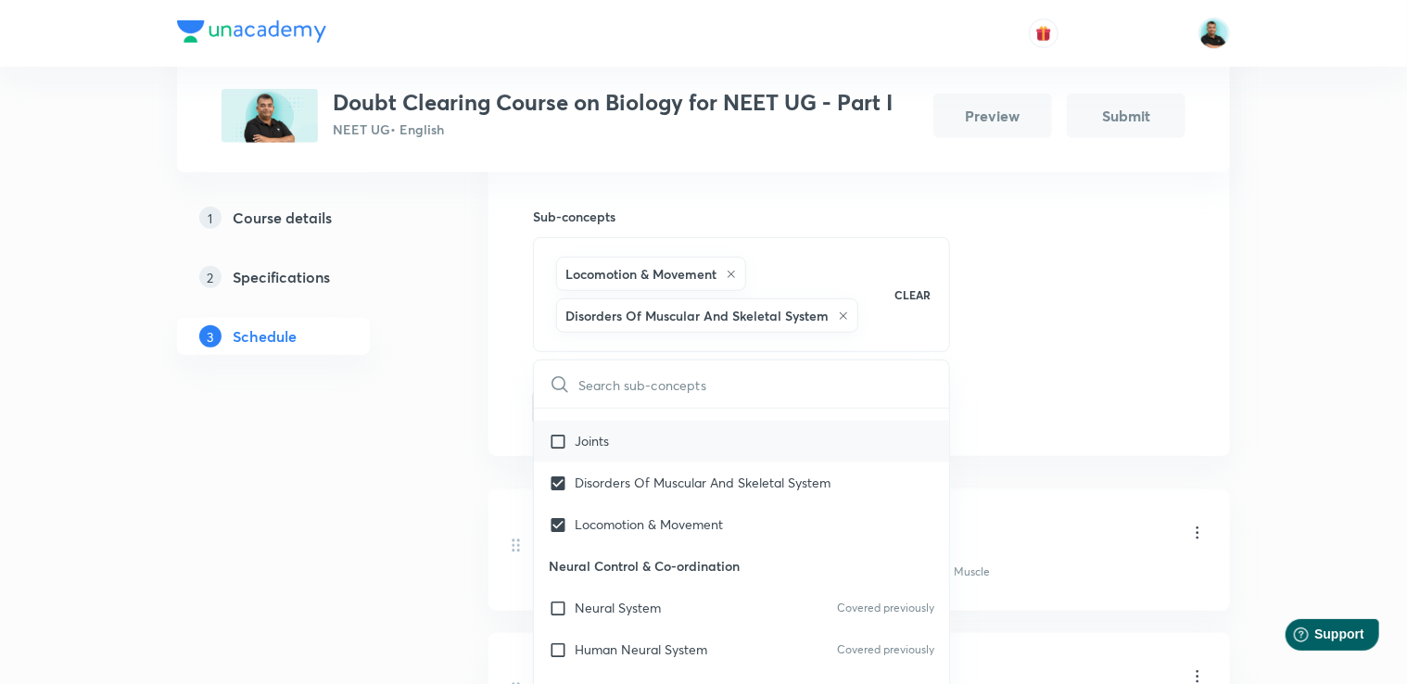
click at [641, 450] on div "Joints" at bounding box center [741, 442] width 415 height 42
checkbox input "true"
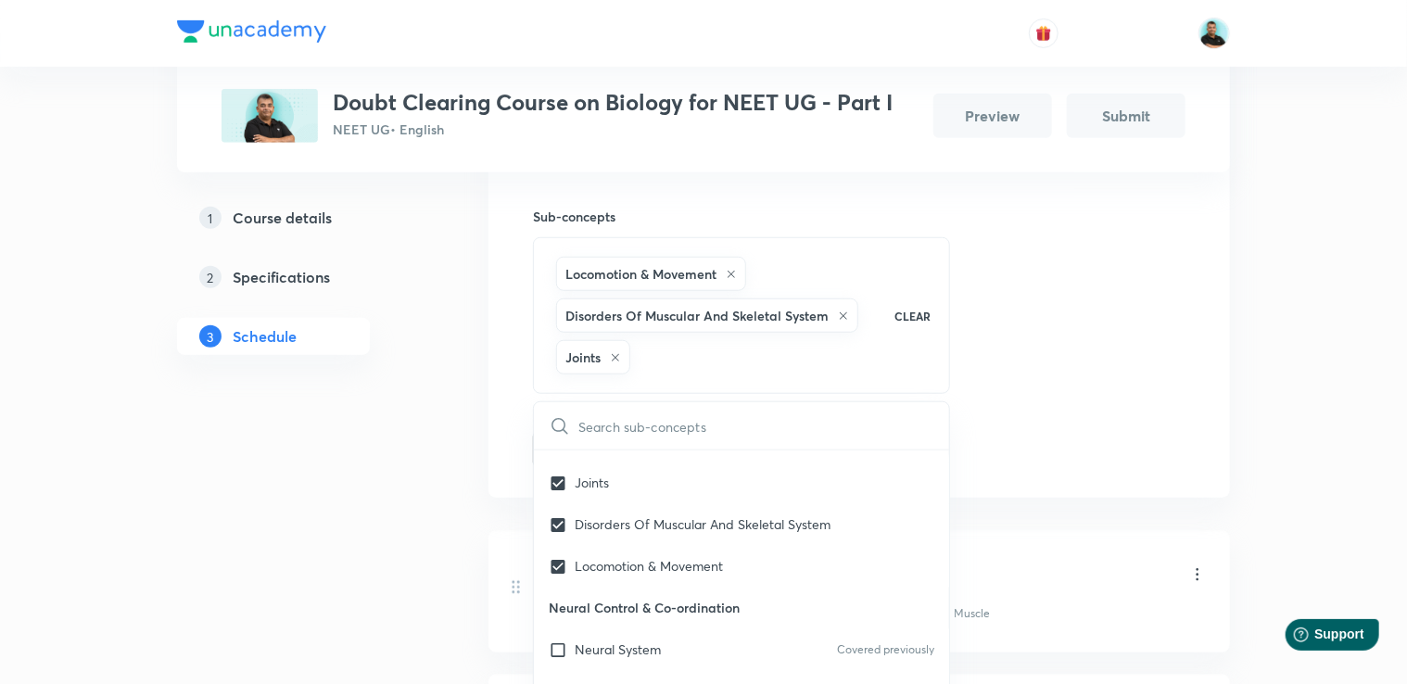
click at [453, 486] on div "Plus Courses Doubt Clearing Course on Biology for NEET UG - Part I NEET UG • En…" at bounding box center [703, 589] width 1053 height 2172
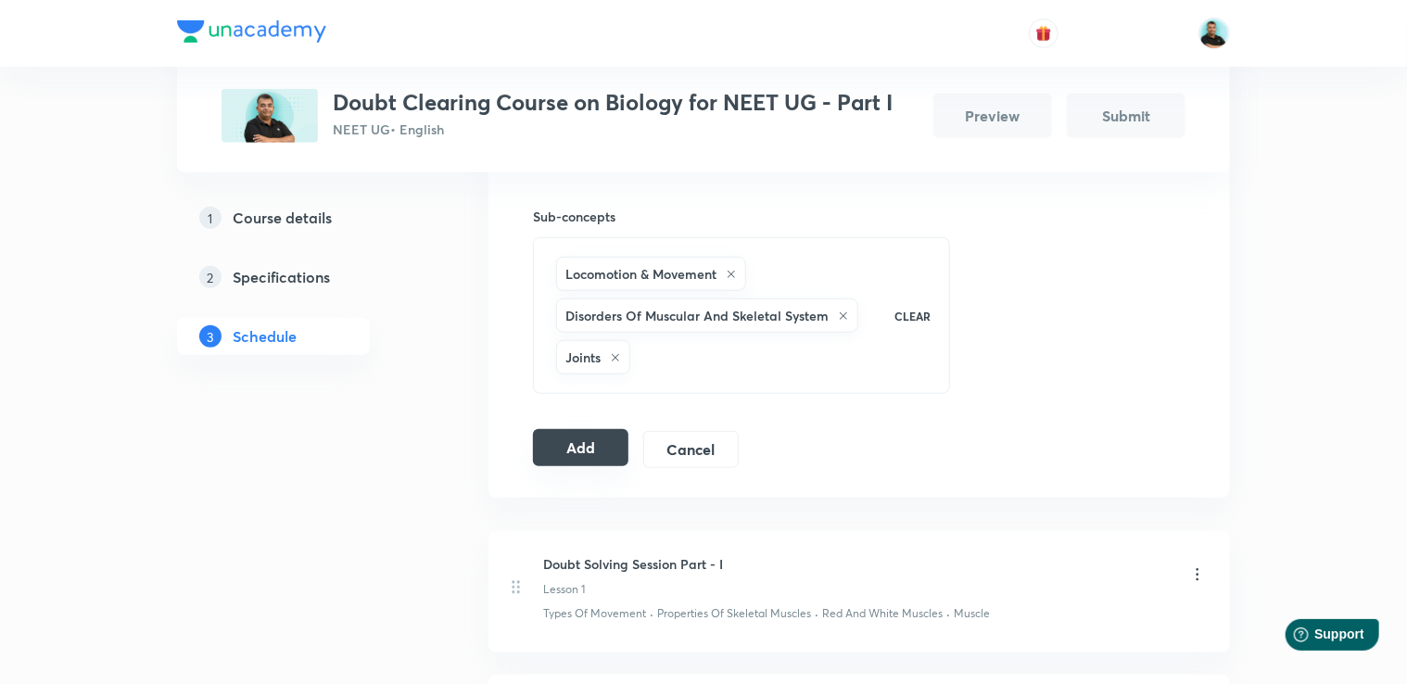
click at [587, 454] on button "Add" at bounding box center [580, 447] width 95 height 37
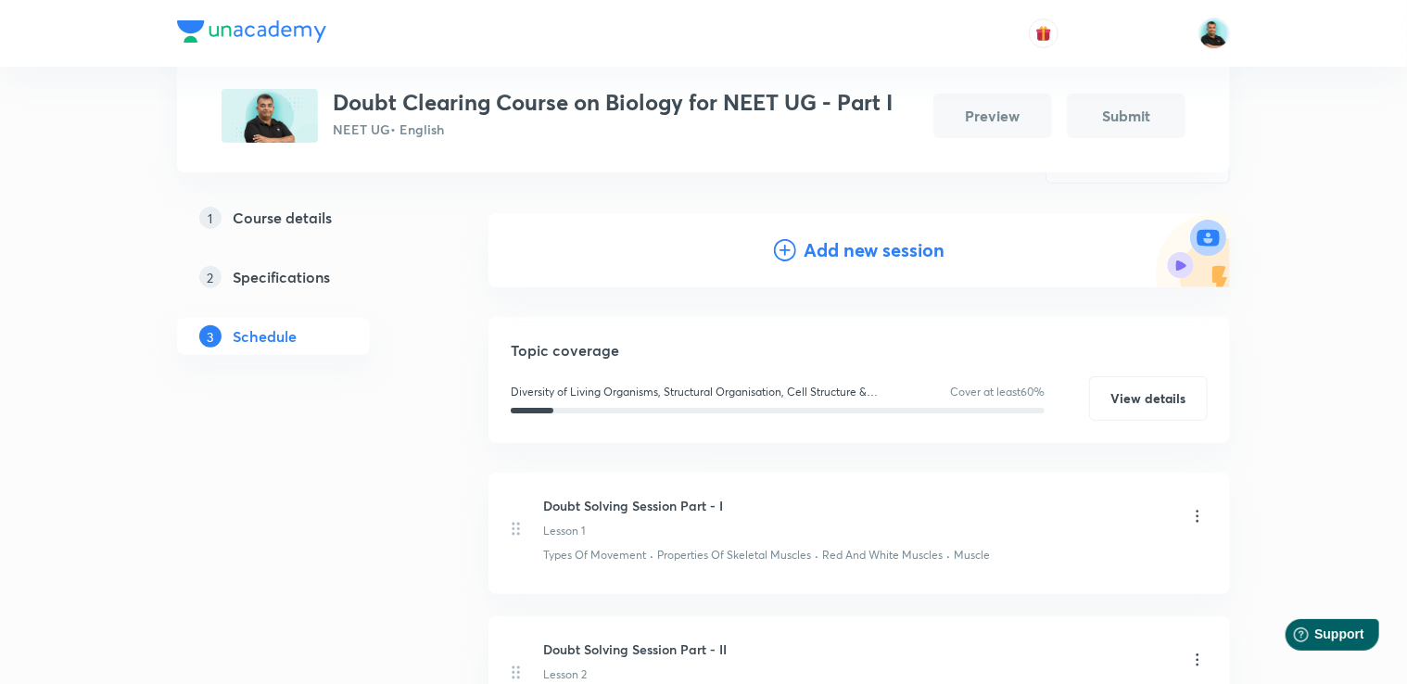
scroll to position [176, 0]
click at [891, 253] on h4 "Add new session" at bounding box center [874, 249] width 141 height 28
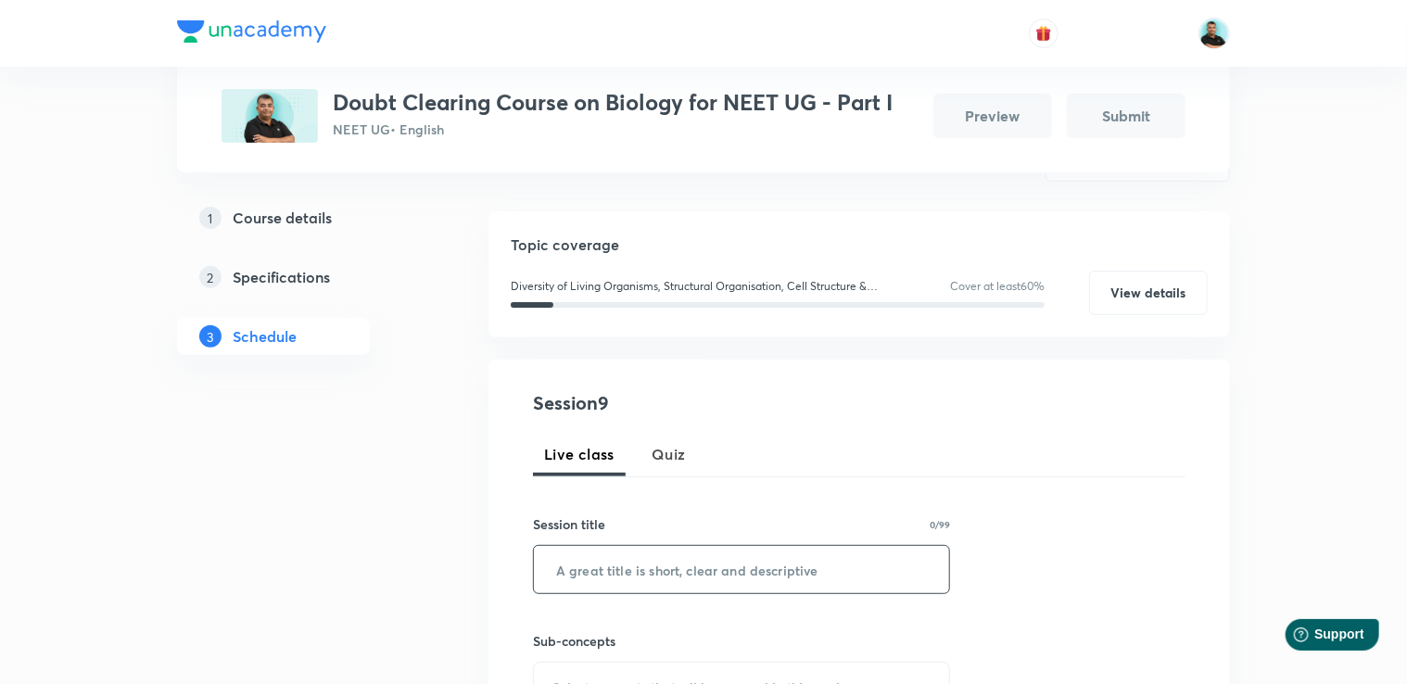
click at [638, 571] on input "text" at bounding box center [741, 569] width 415 height 47
paste input "Doubt Solving Session Part -"
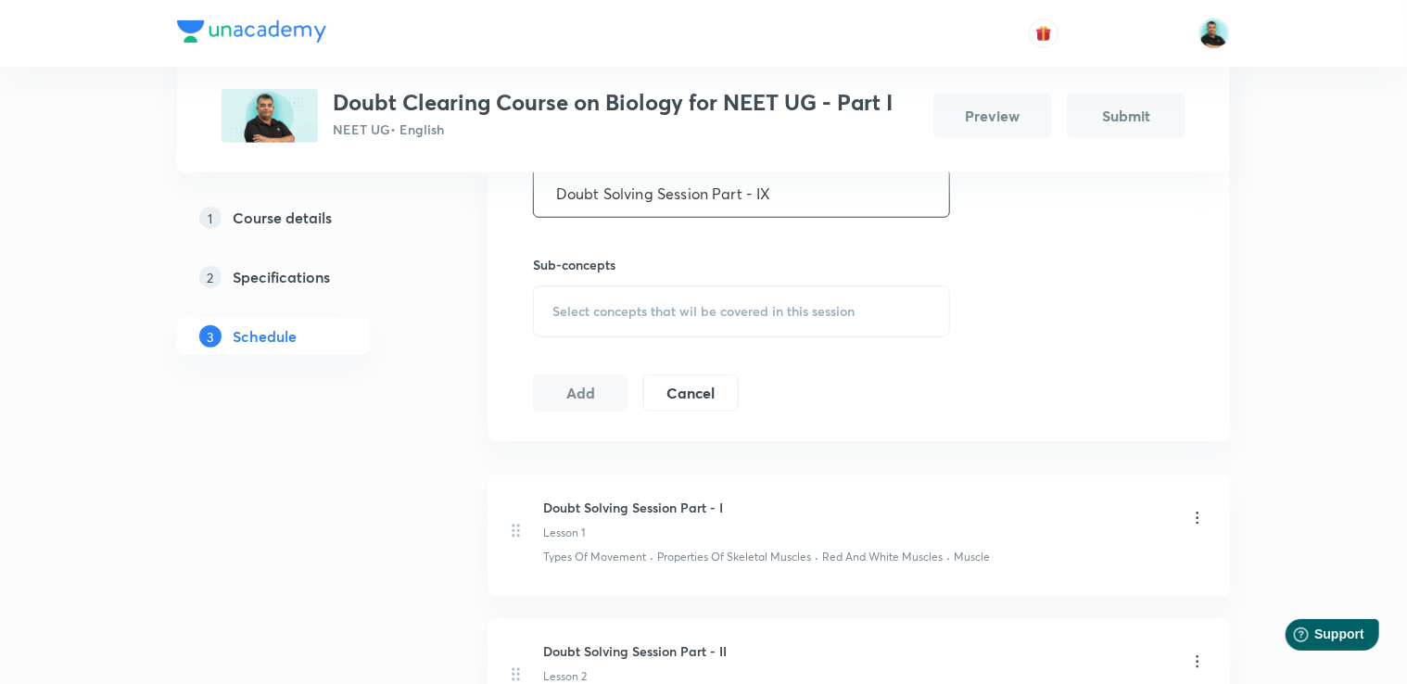
scroll to position [549, 0]
type input "Doubt Solving Session Part - IX"
click at [585, 326] on div "Select concepts that wil be covered in this session" at bounding box center [741, 315] width 417 height 52
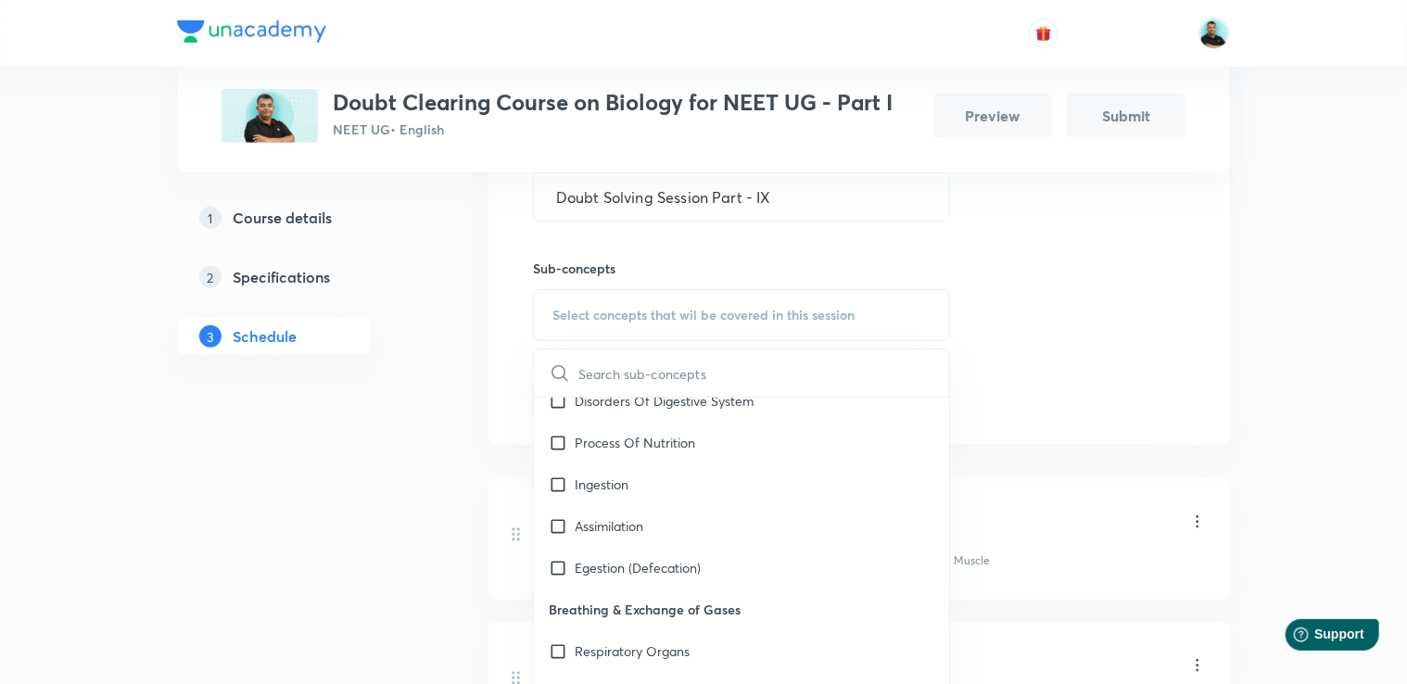
scroll to position [7260, 0]
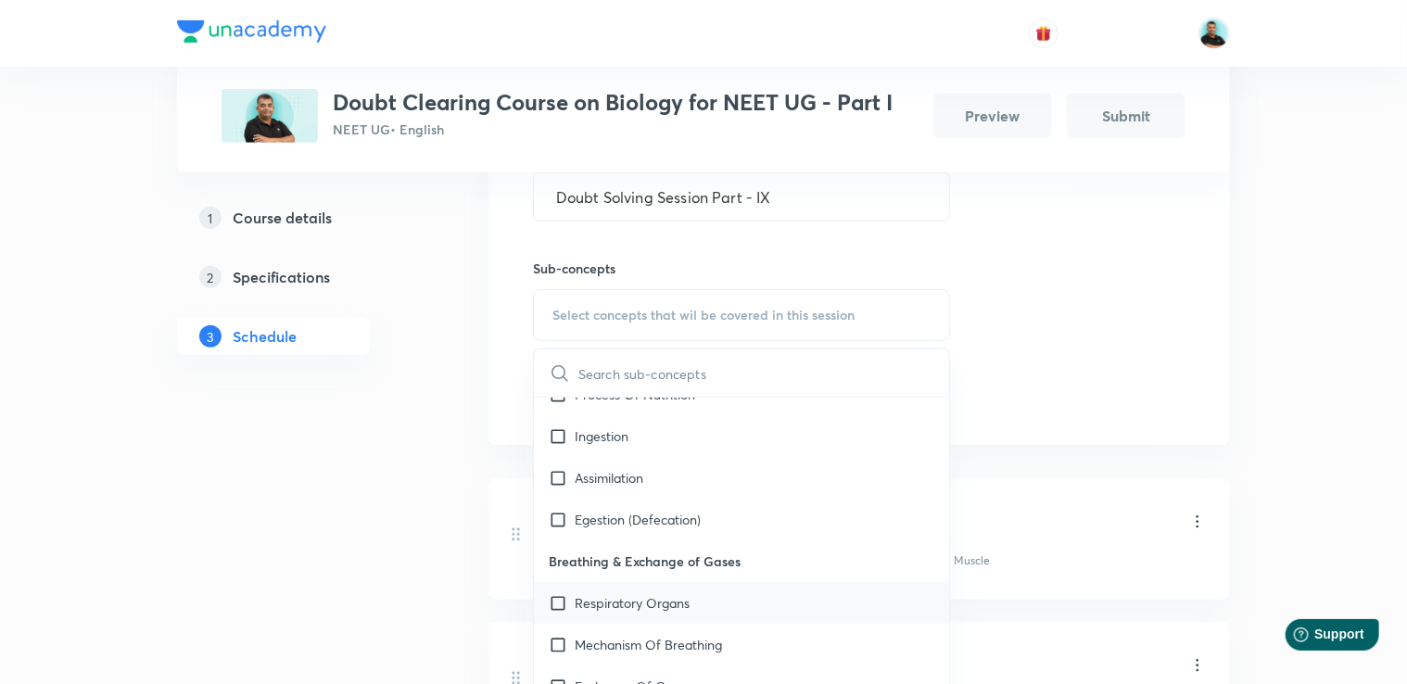
click at [670, 613] on p "Respiratory Organs" at bounding box center [632, 602] width 115 height 19
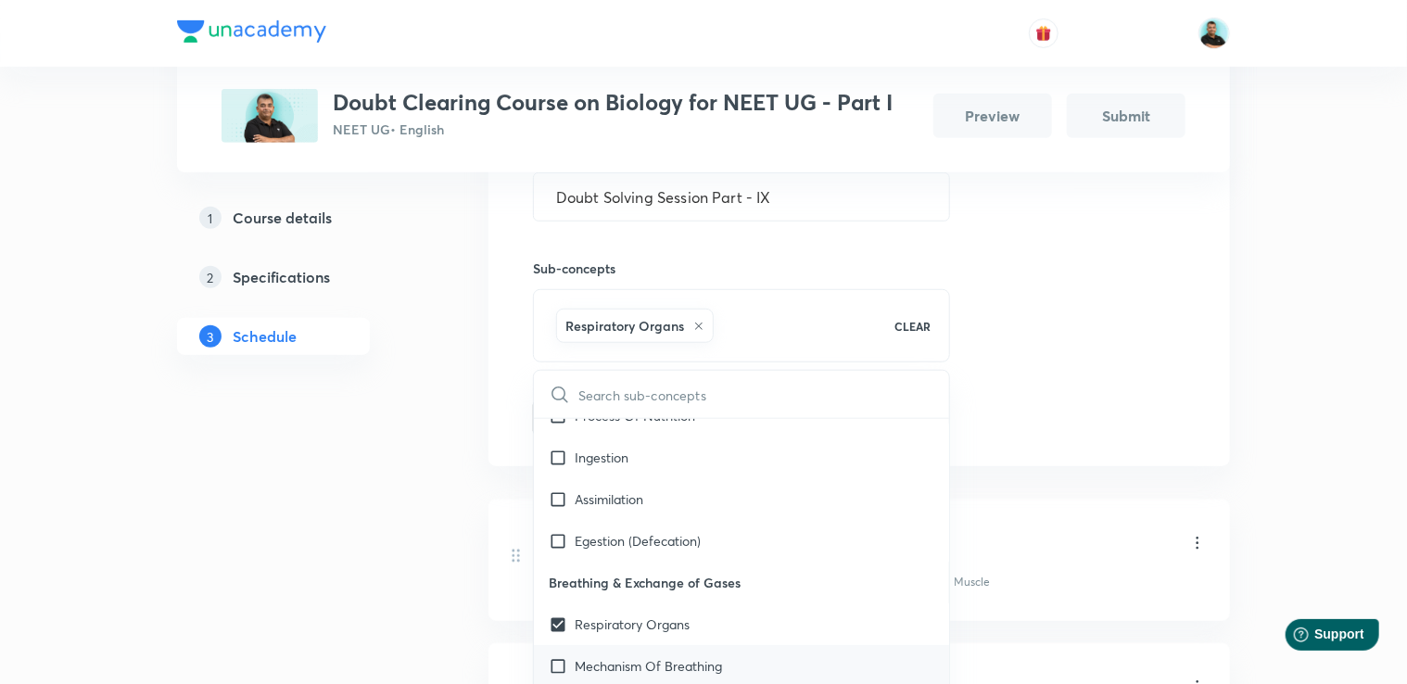
click at [615, 676] on p "Mechanism Of Breathing" at bounding box center [648, 665] width 147 height 19
checkbox input "true"
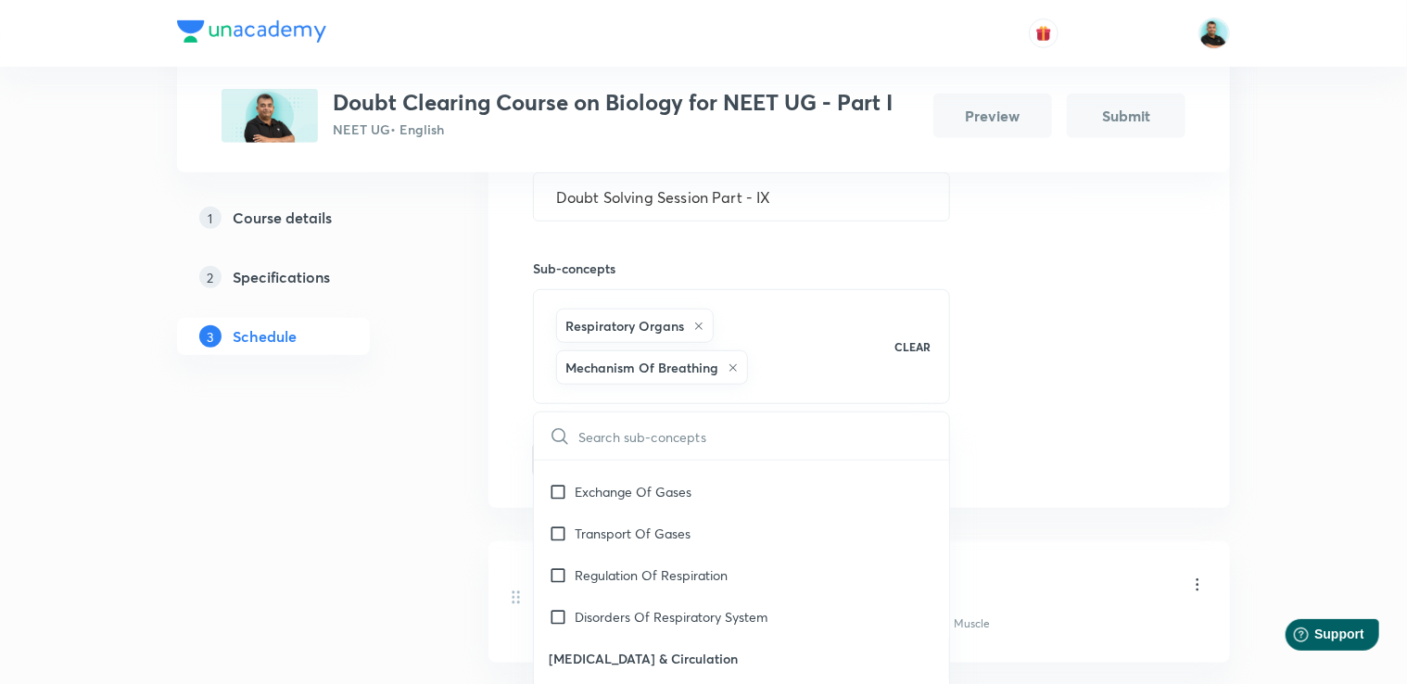
scroll to position [7519, 0]
click at [629, 541] on p "Transport Of Gases" at bounding box center [633, 531] width 116 height 19
checkbox input "true"
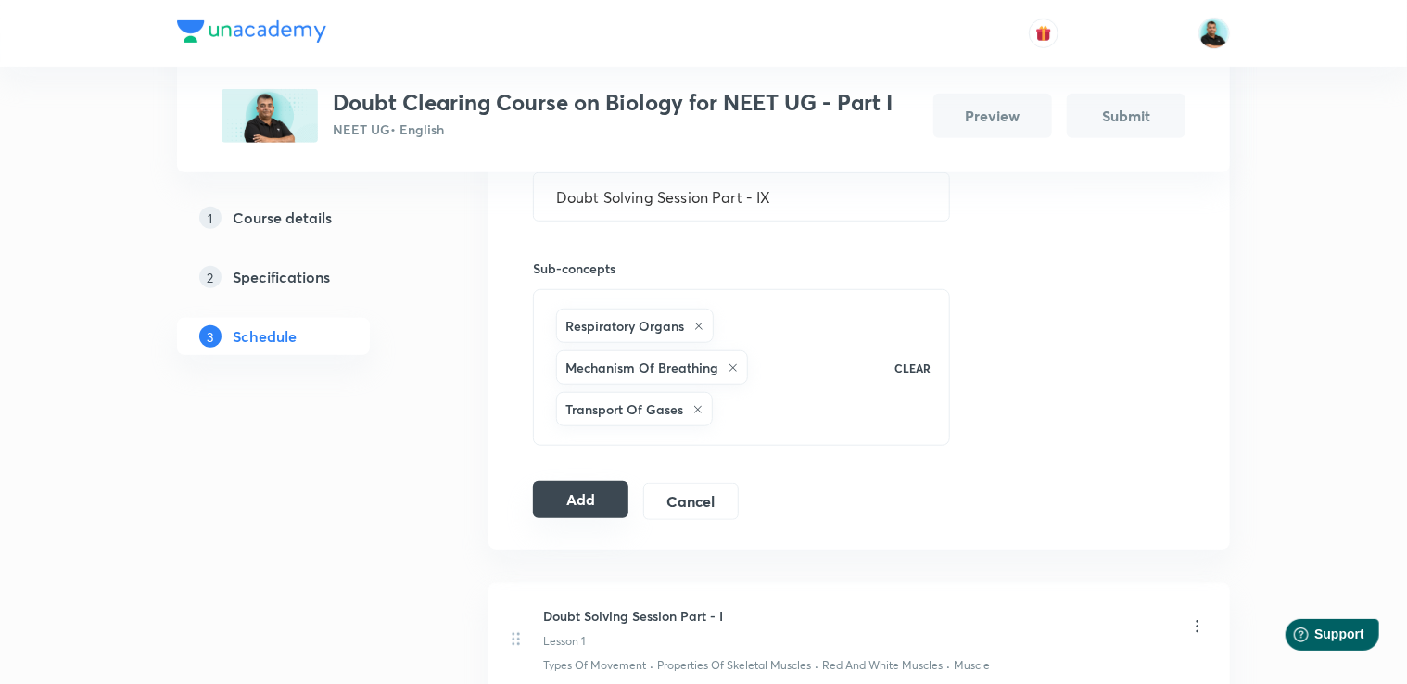
click at [585, 502] on button "Add" at bounding box center [580, 499] width 95 height 37
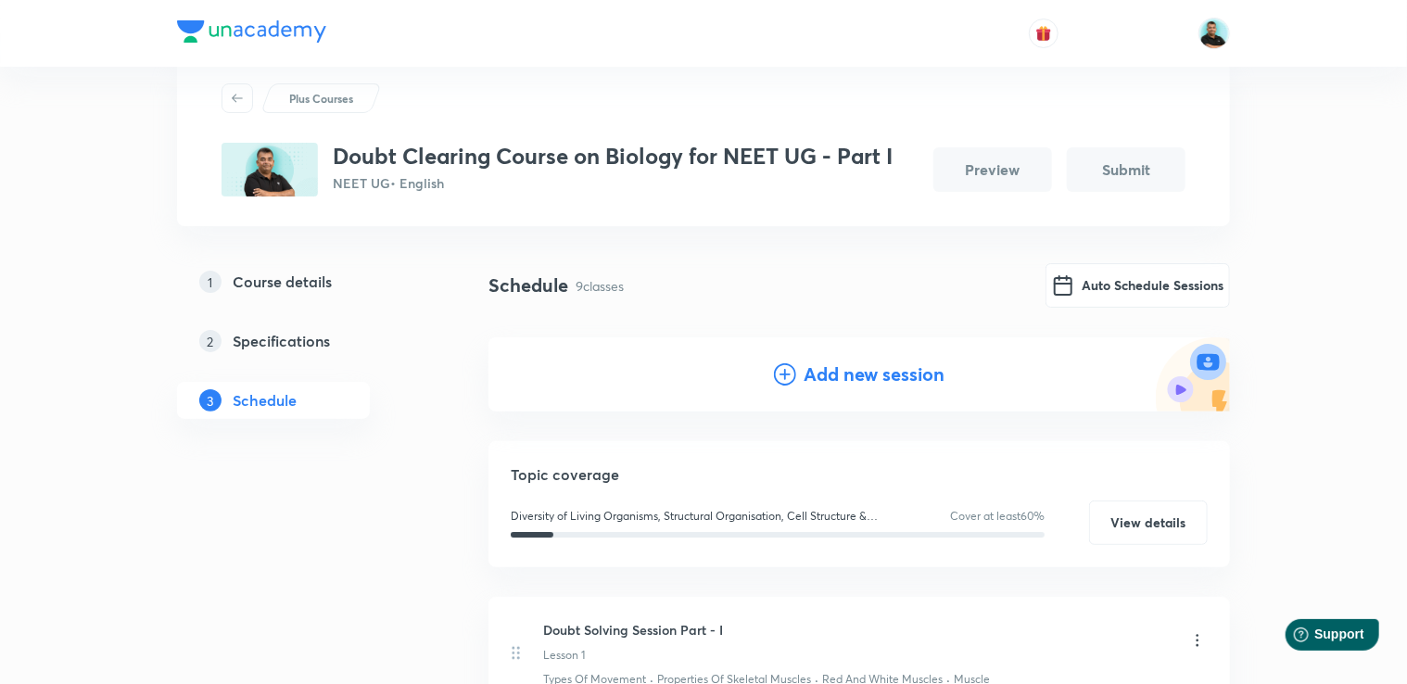
scroll to position [59, 0]
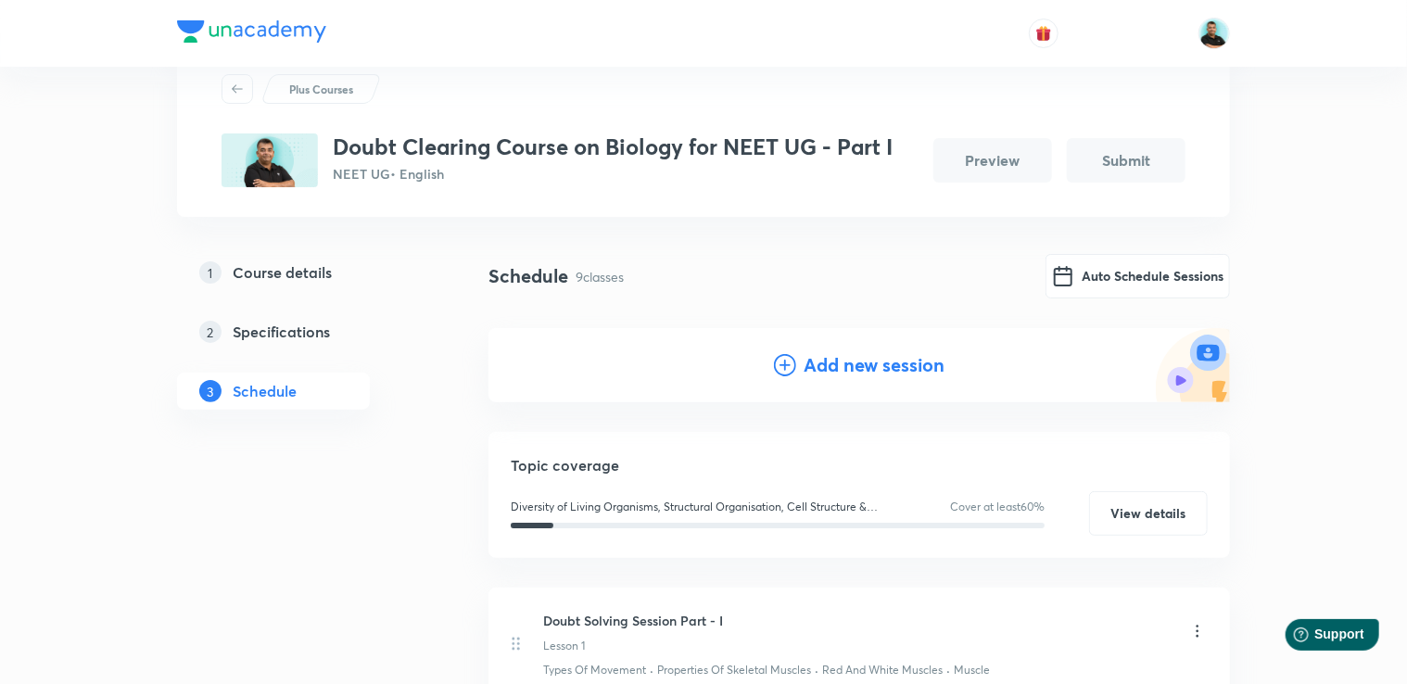
click at [856, 366] on h4 "Add new session" at bounding box center [874, 365] width 141 height 28
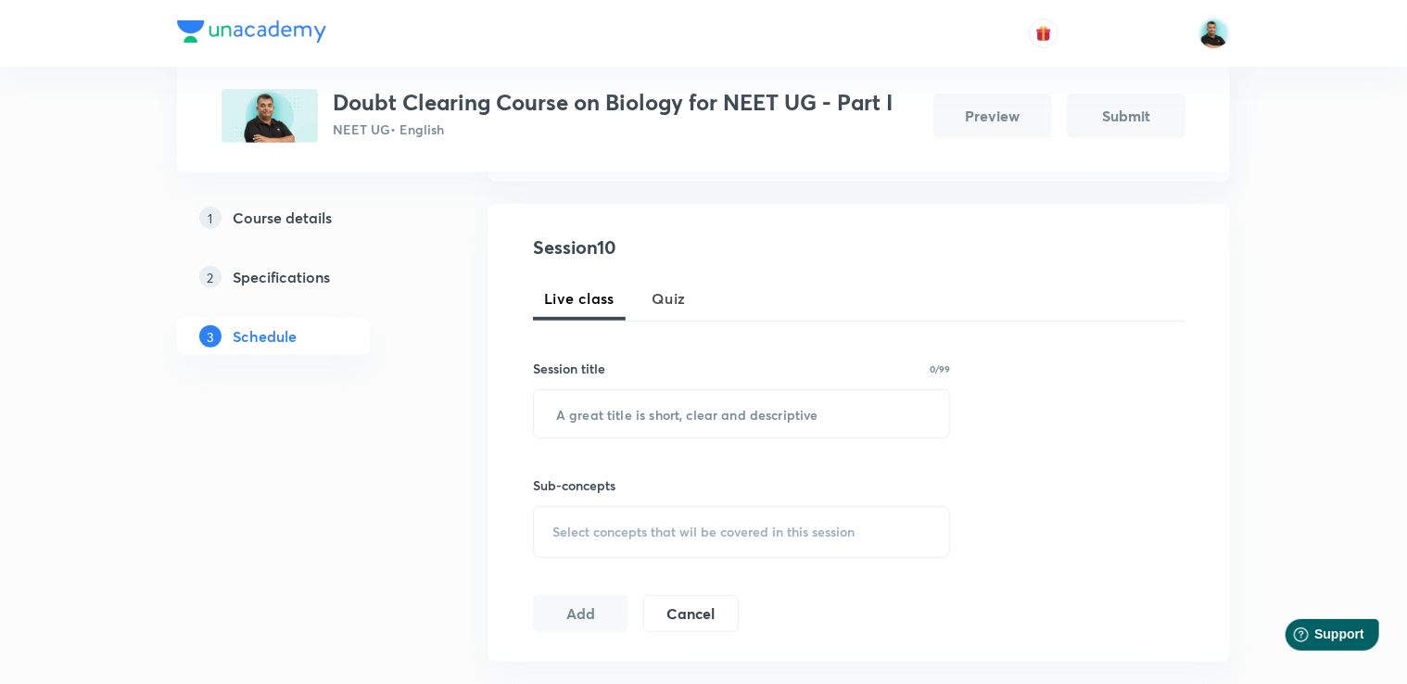
scroll to position [345, 0]
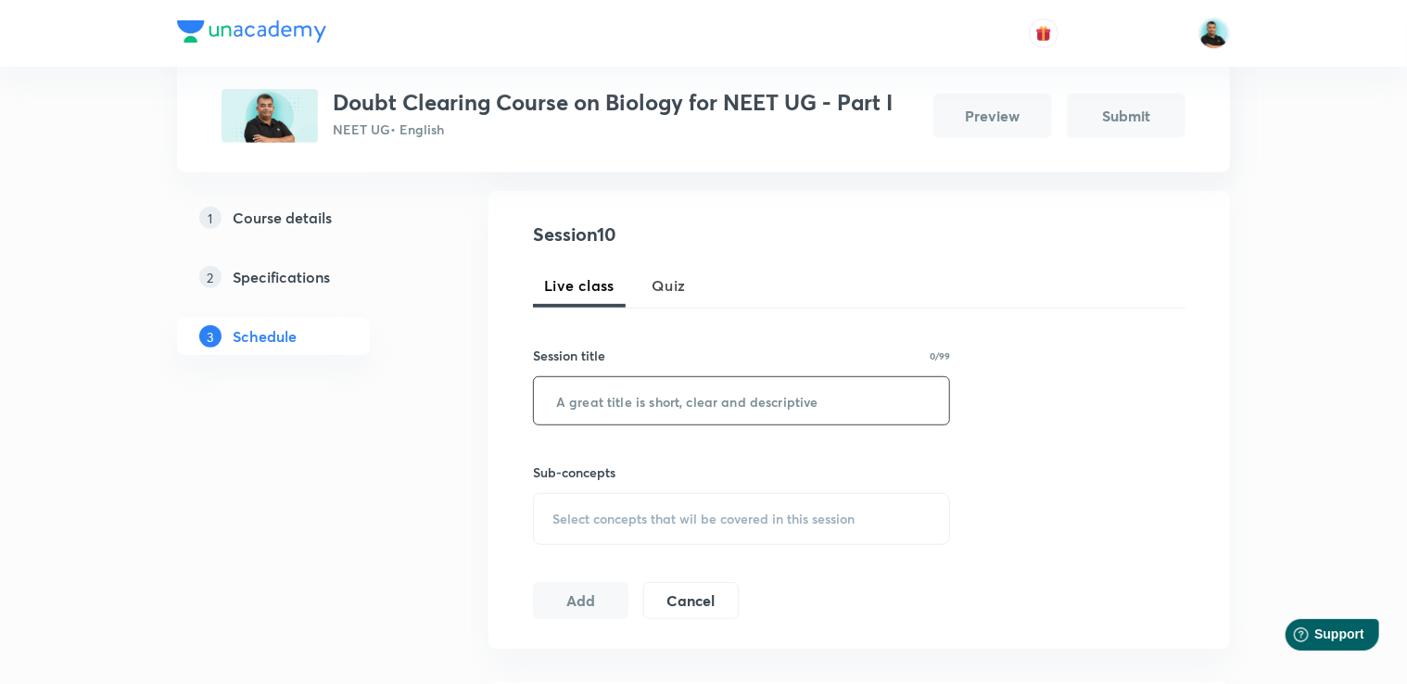
click at [564, 402] on input "text" at bounding box center [741, 400] width 415 height 47
paste input "Doubt Solving Session Part -"
type input "Doubt Solving Session Part -X"
click at [645, 514] on span "Select concepts that wil be covered in this session" at bounding box center [703, 519] width 302 height 15
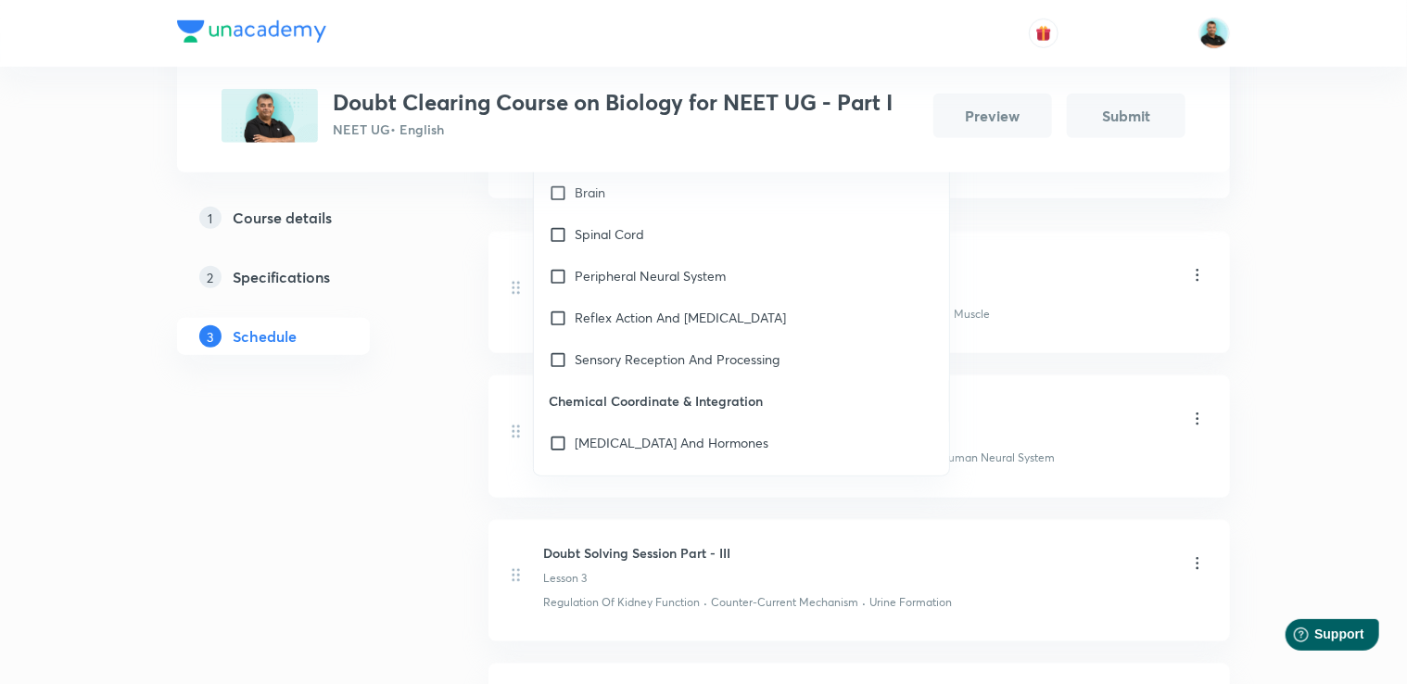
scroll to position [9045, 0]
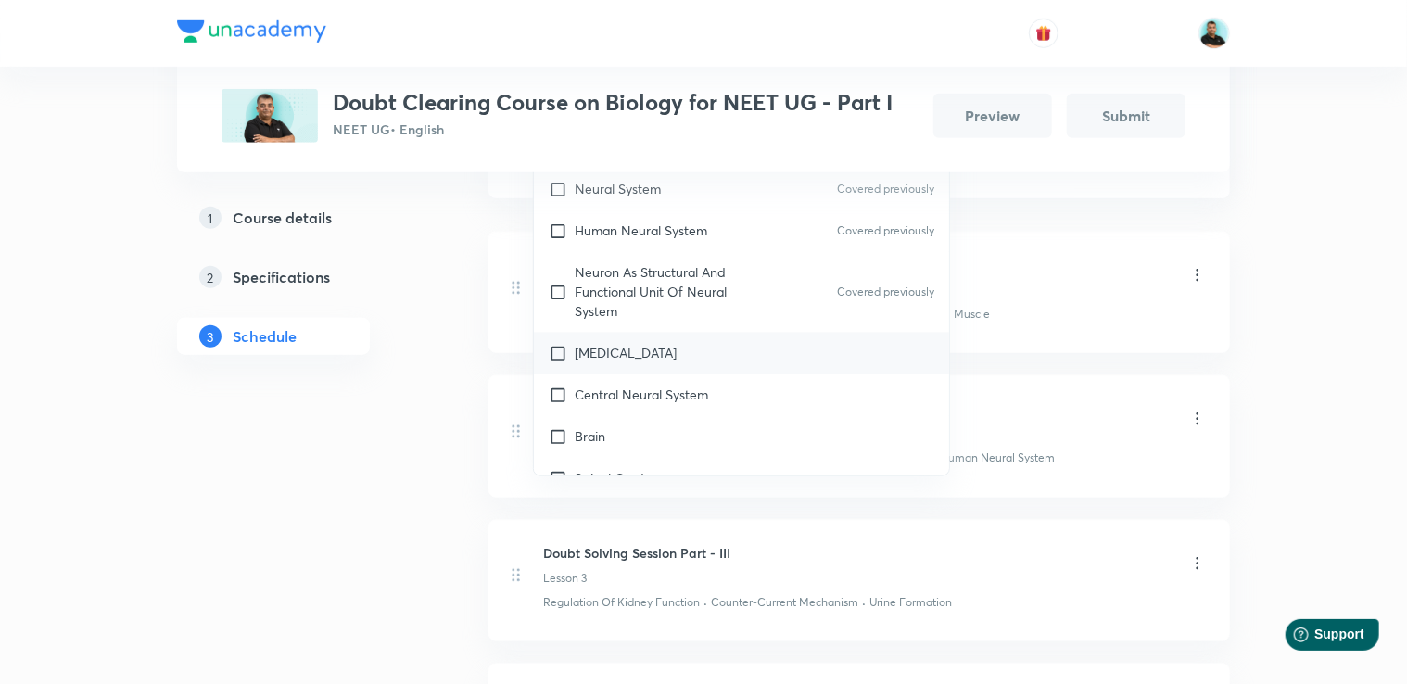
click at [649, 341] on div "[MEDICAL_DATA]" at bounding box center [741, 354] width 415 height 42
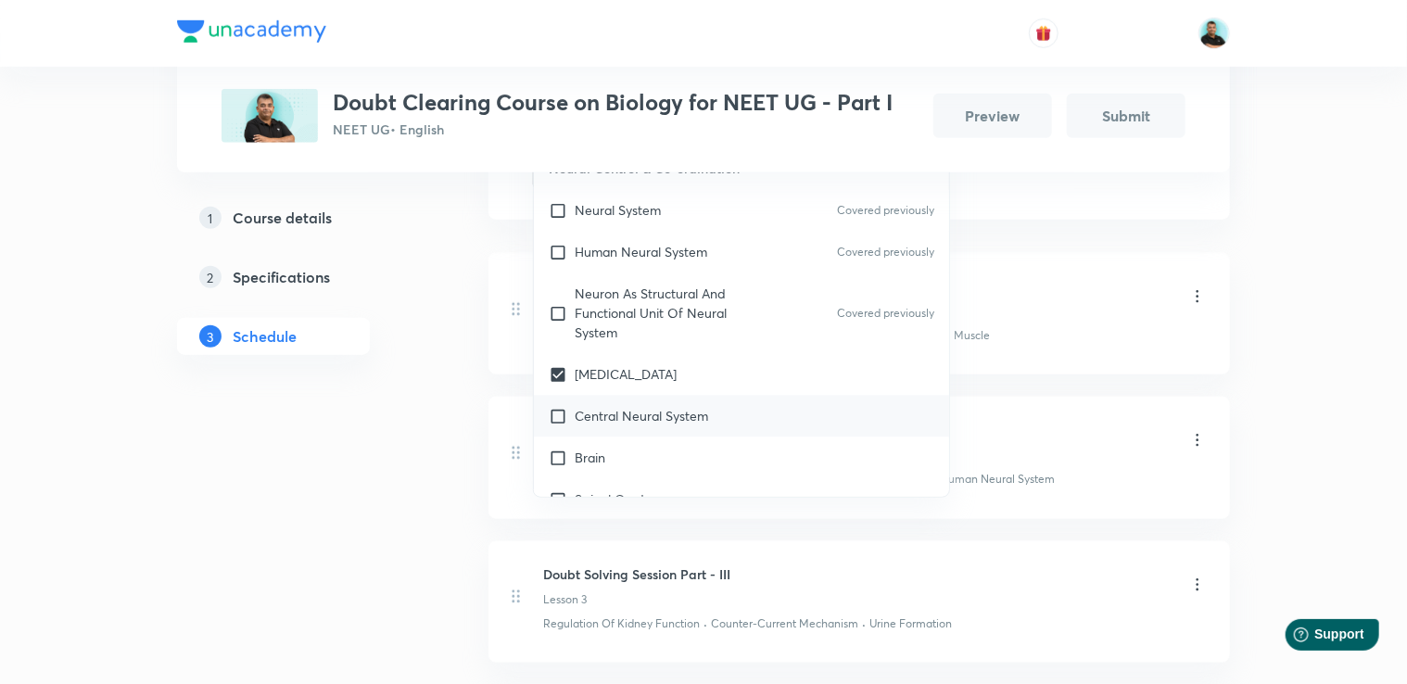
click at [634, 400] on div "Central Neural System" at bounding box center [741, 417] width 415 height 42
checkbox input "true"
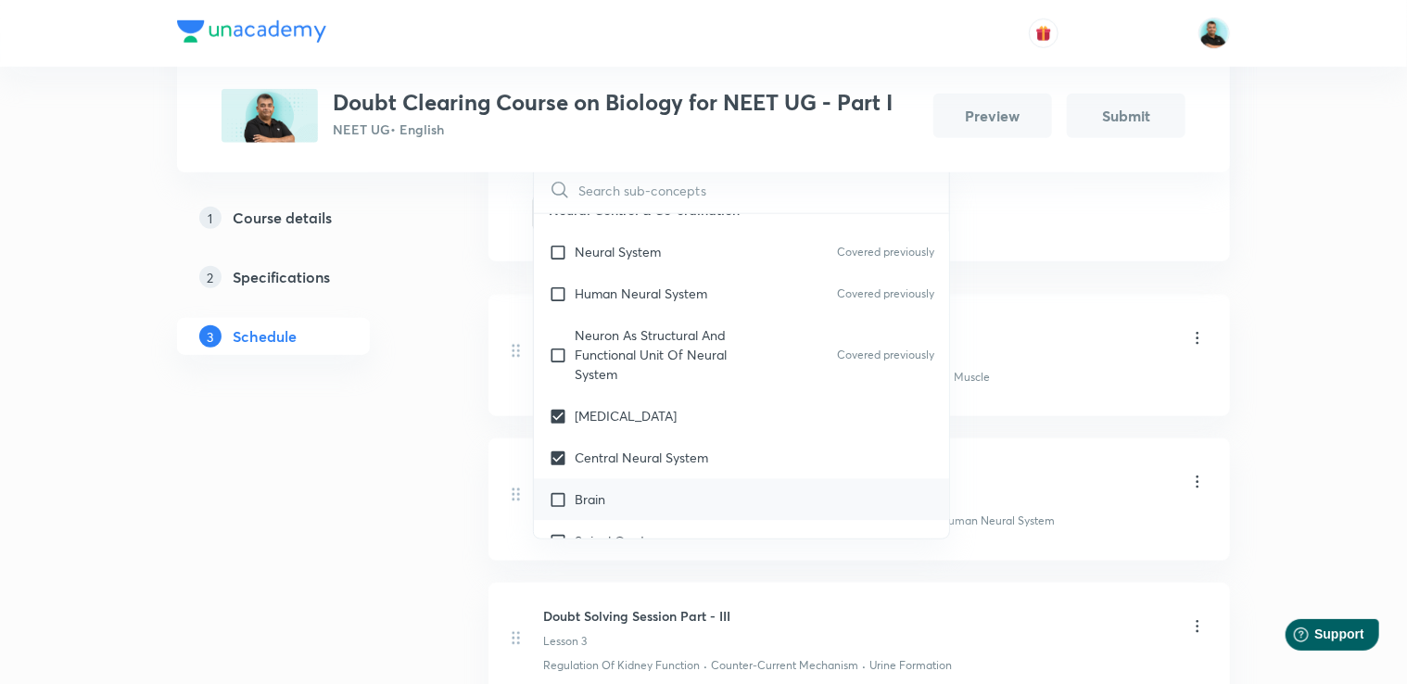
click at [601, 490] on p "Brain" at bounding box center [590, 499] width 31 height 19
checkbox input "true"
click at [371, 487] on div "1 Course details 2 Specifications 3 Schedule" at bounding box center [303, 622] width 252 height 2209
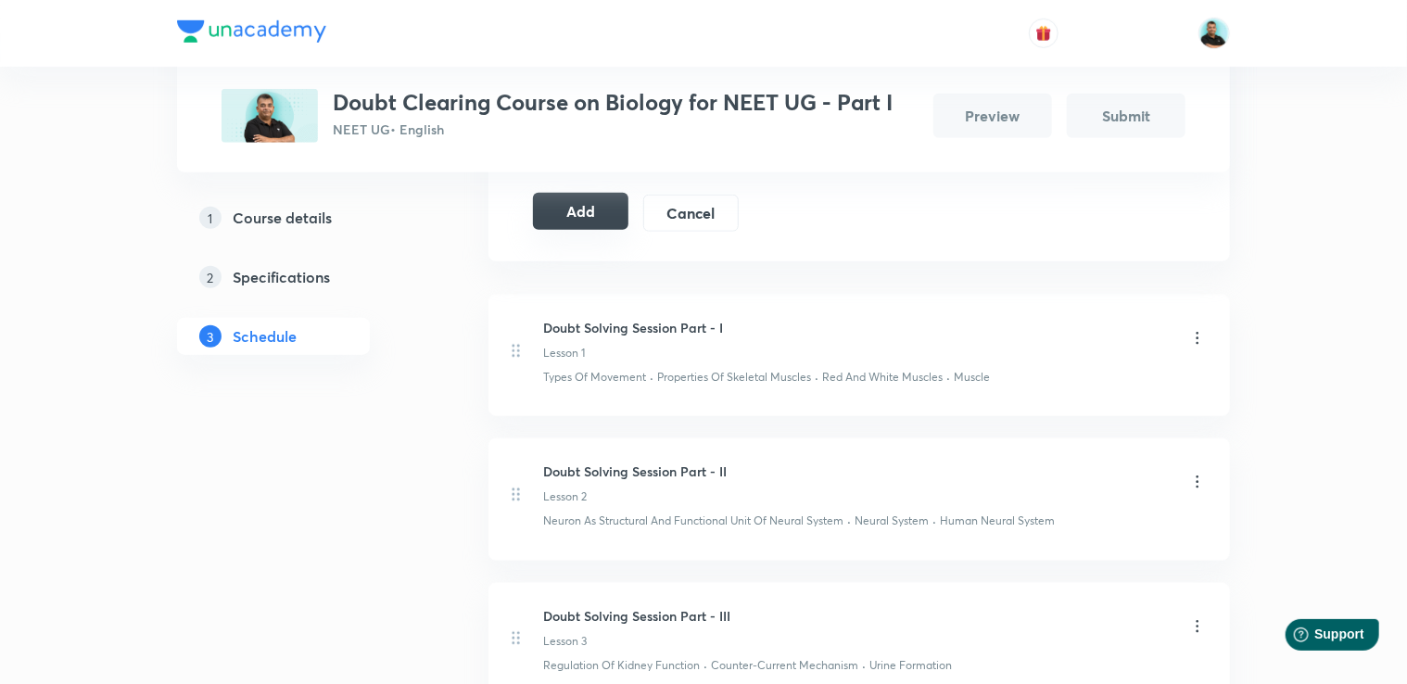
click at [590, 216] on button "Add" at bounding box center [580, 211] width 95 height 37
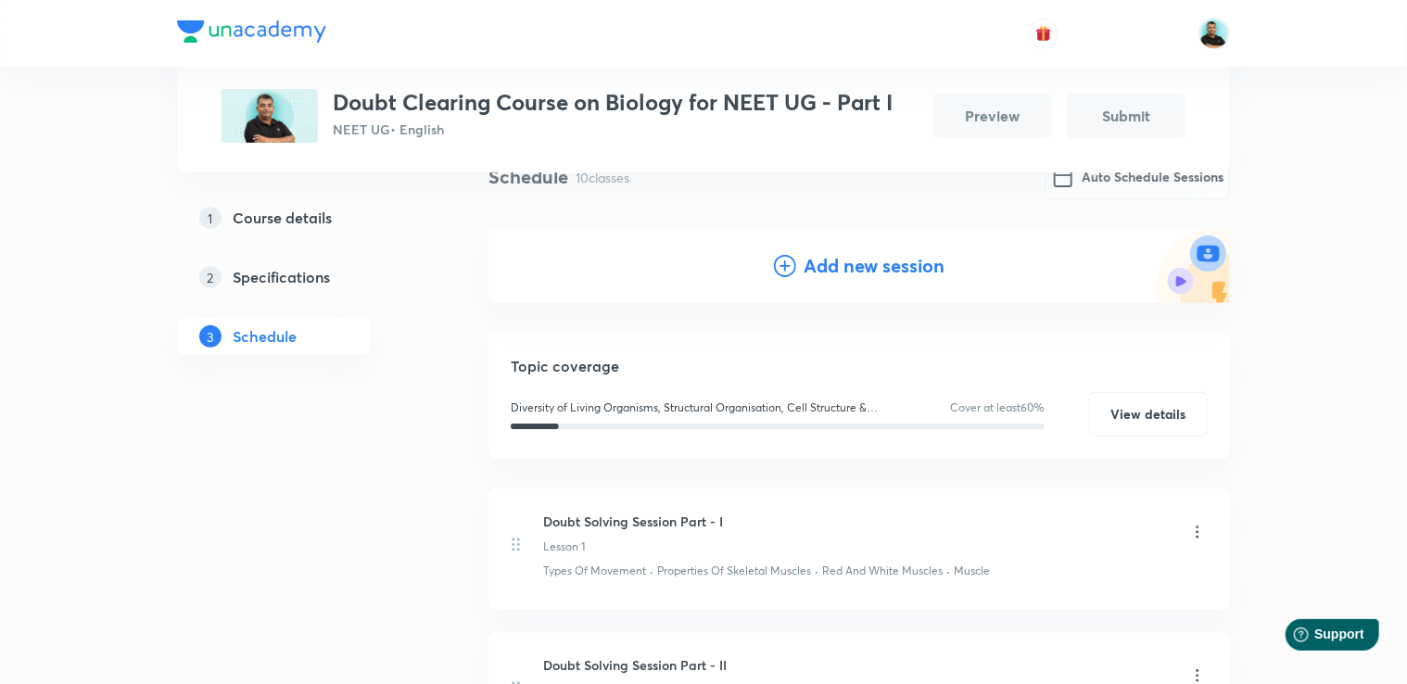
scroll to position [156, 0]
click at [821, 273] on h4 "Add new session" at bounding box center [874, 269] width 141 height 28
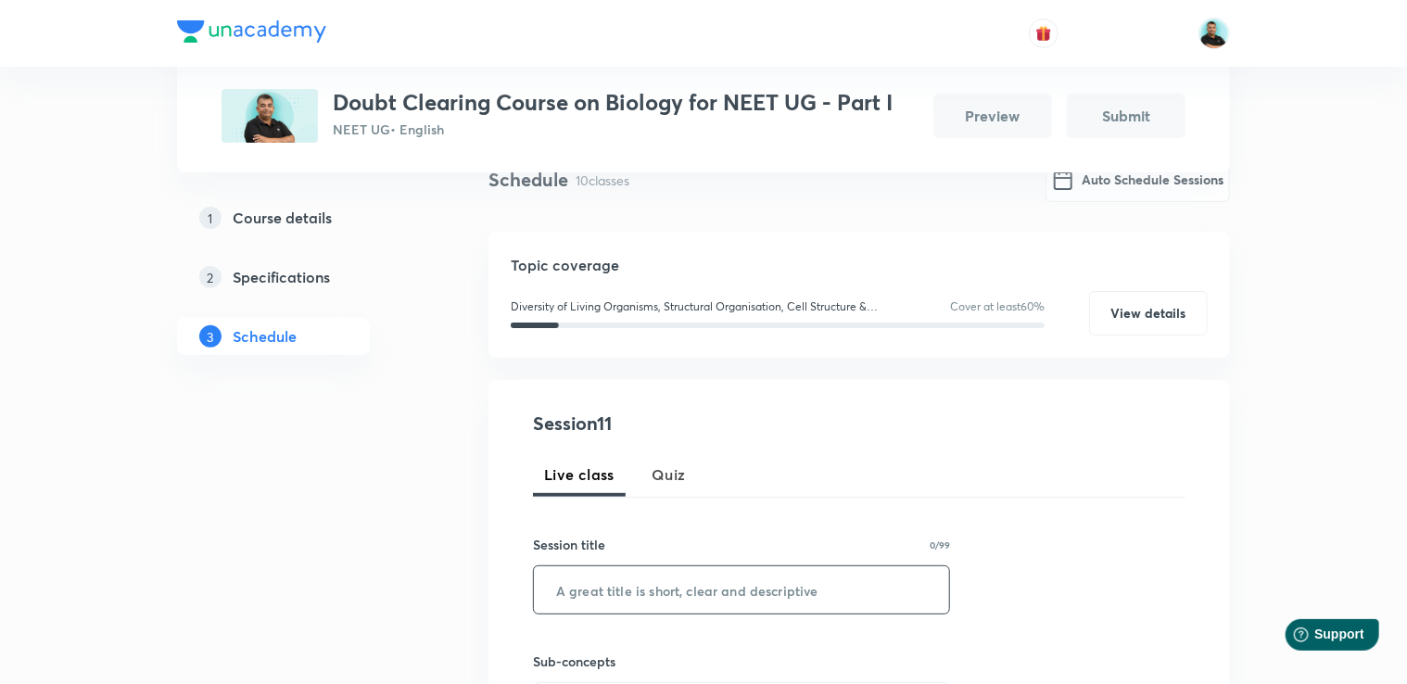
click at [639, 588] on input "text" at bounding box center [741, 589] width 415 height 47
paste input "Doubt Solving Session Part -"
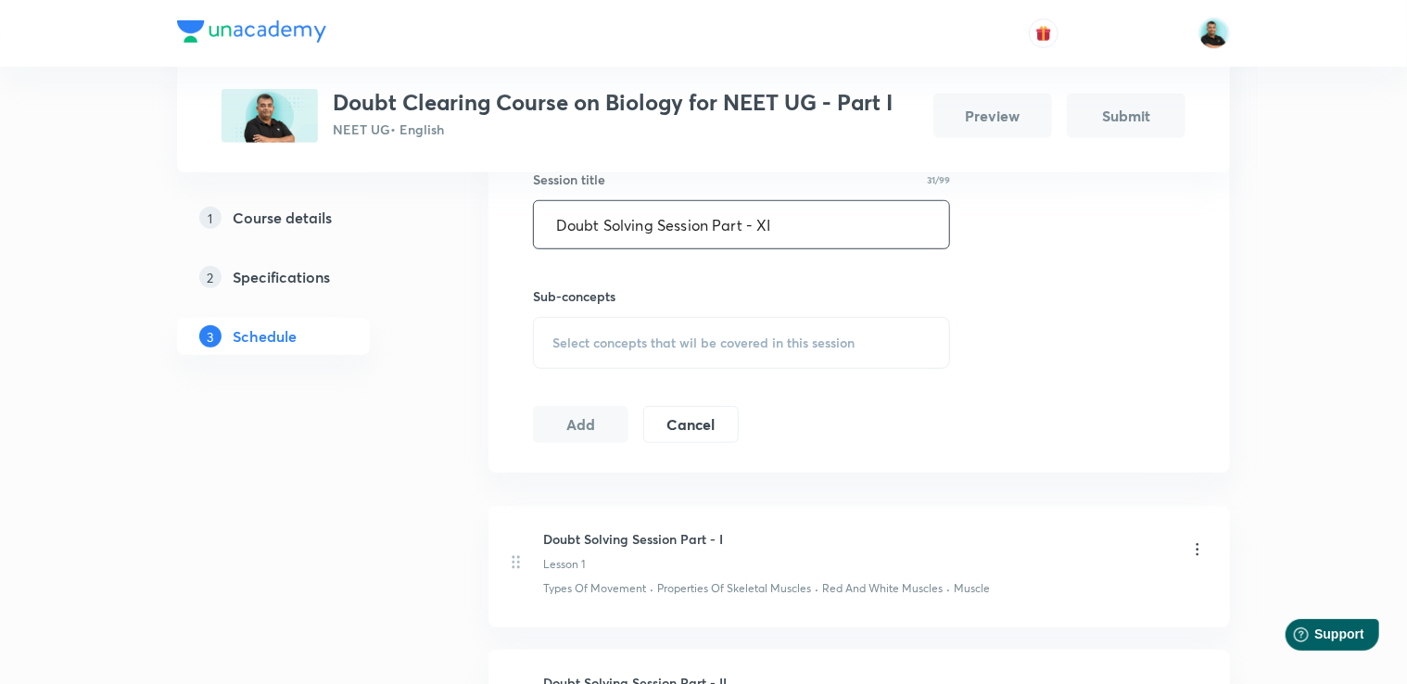
scroll to position [530, 0]
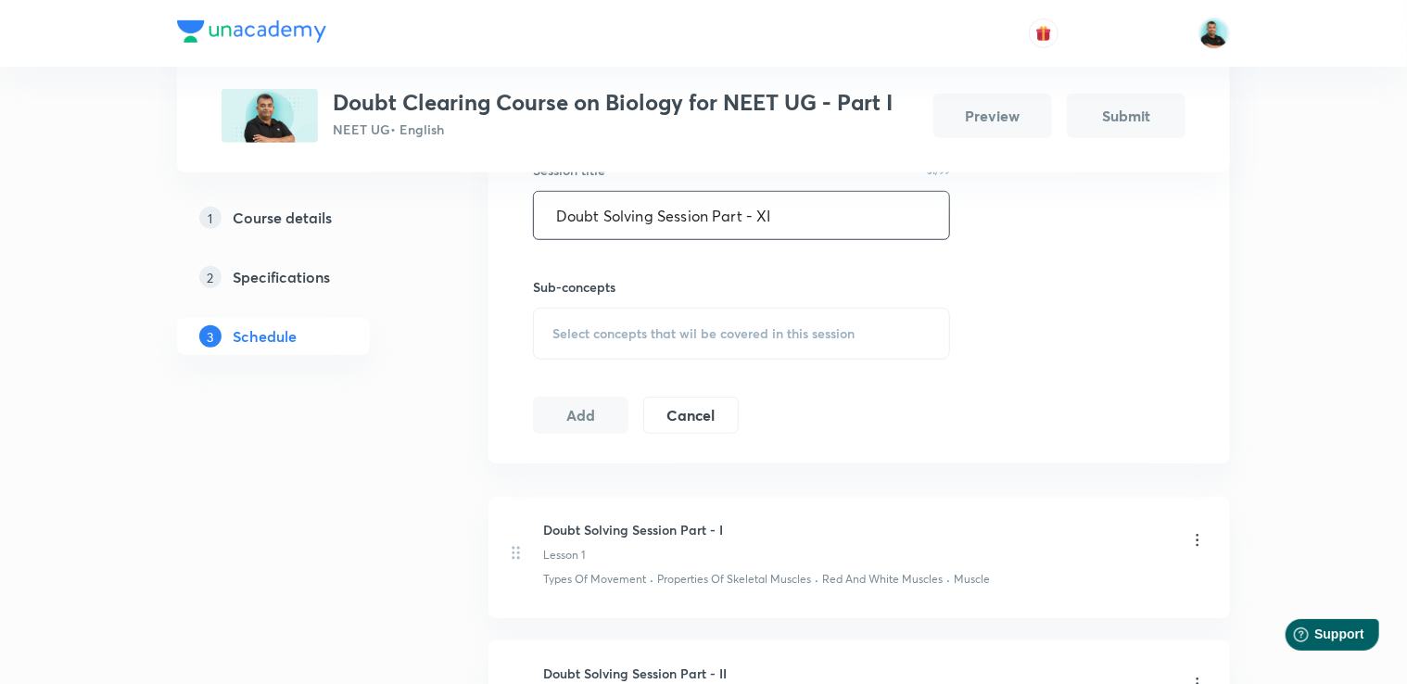
type input "Doubt Solving Session Part - XI"
click at [744, 326] on span "Select concepts that wil be covered in this session" at bounding box center [703, 333] width 302 height 15
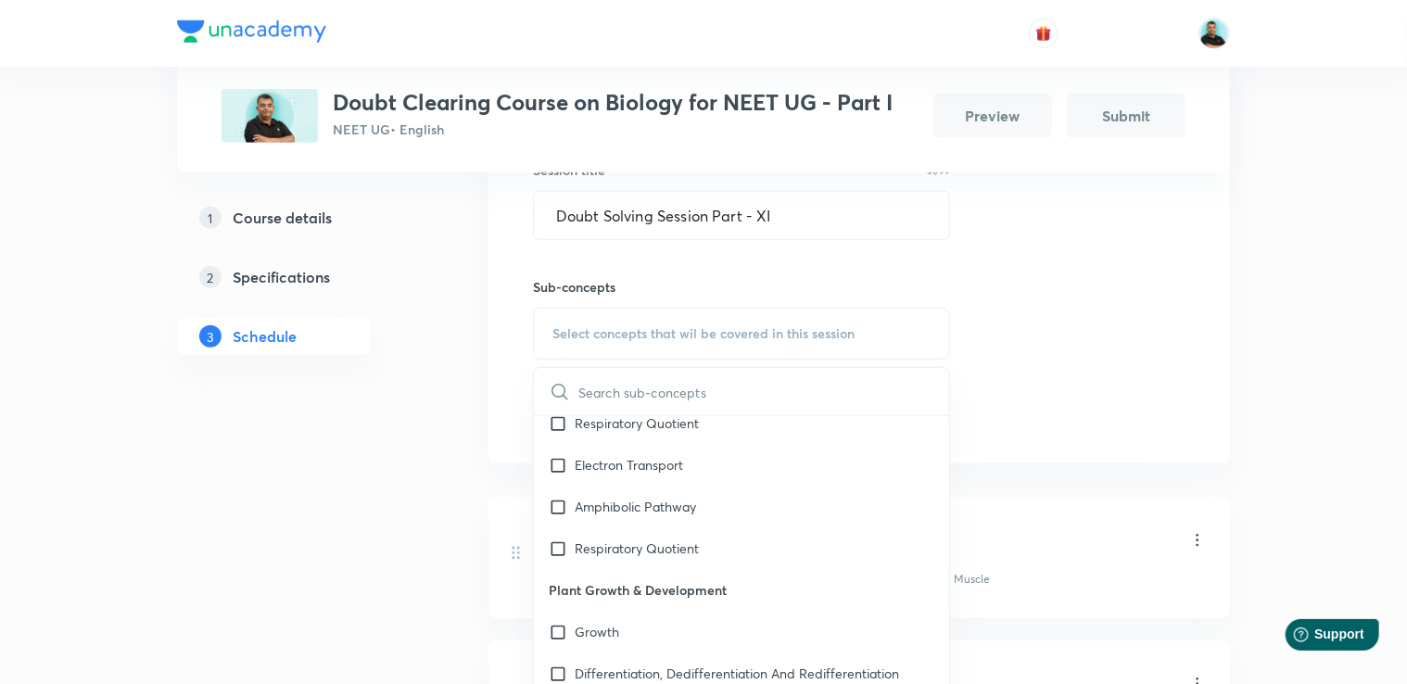
scroll to position [6527, 0]
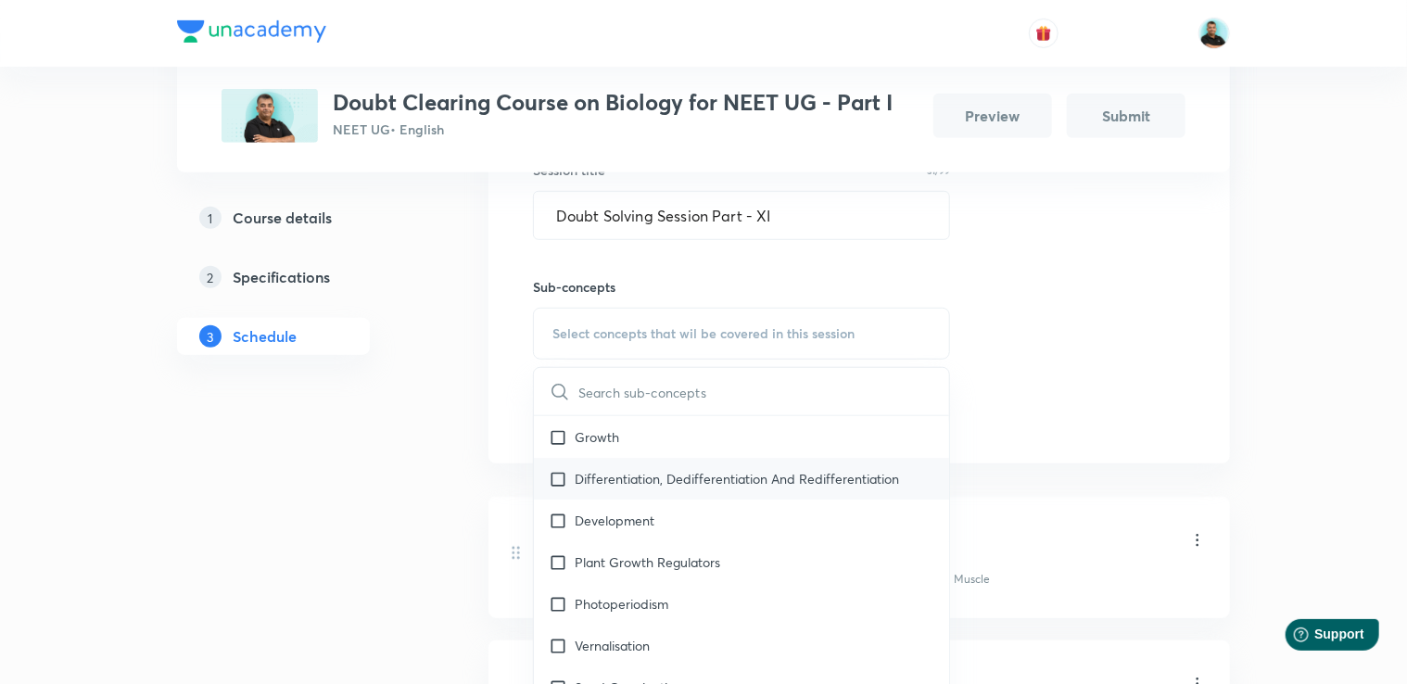
click at [777, 488] on p "Differentiation, Dedifferentiation And Redifferentiation" at bounding box center [737, 478] width 324 height 19
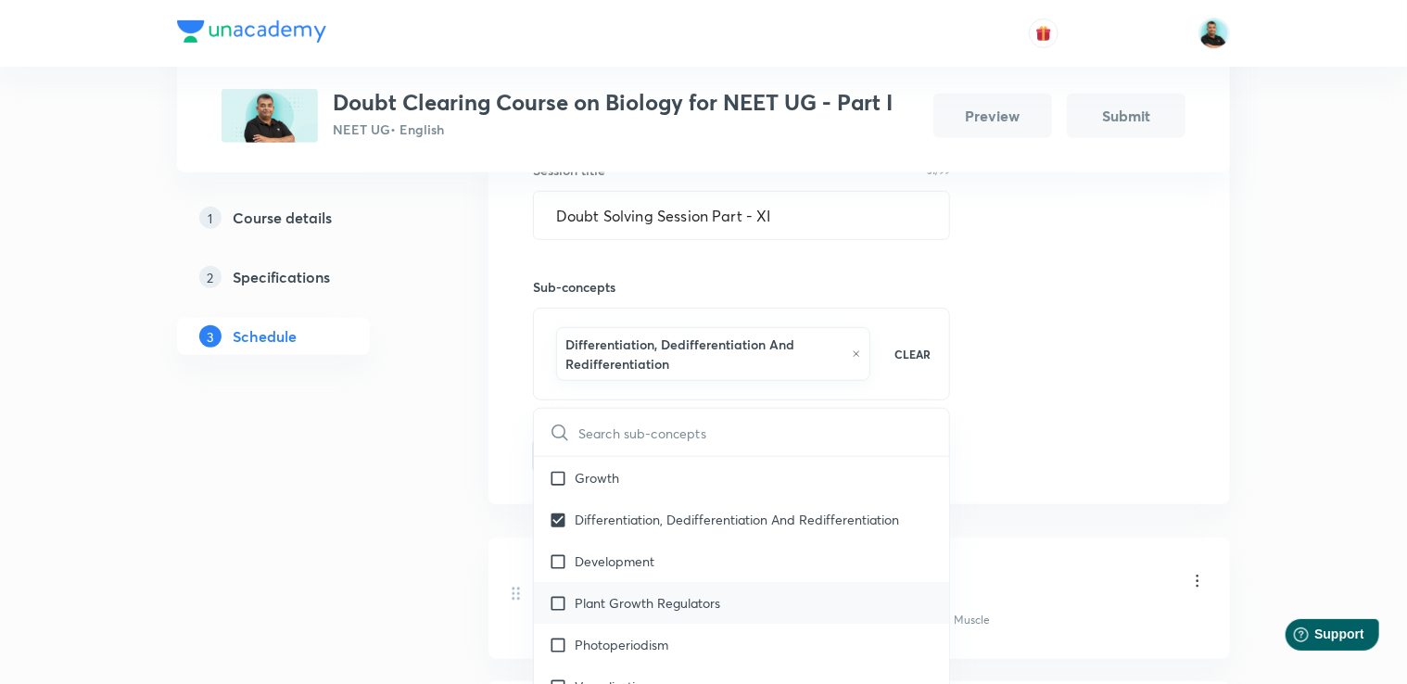
click at [708, 613] on p "Plant Growth Regulators" at bounding box center [648, 602] width 146 height 19
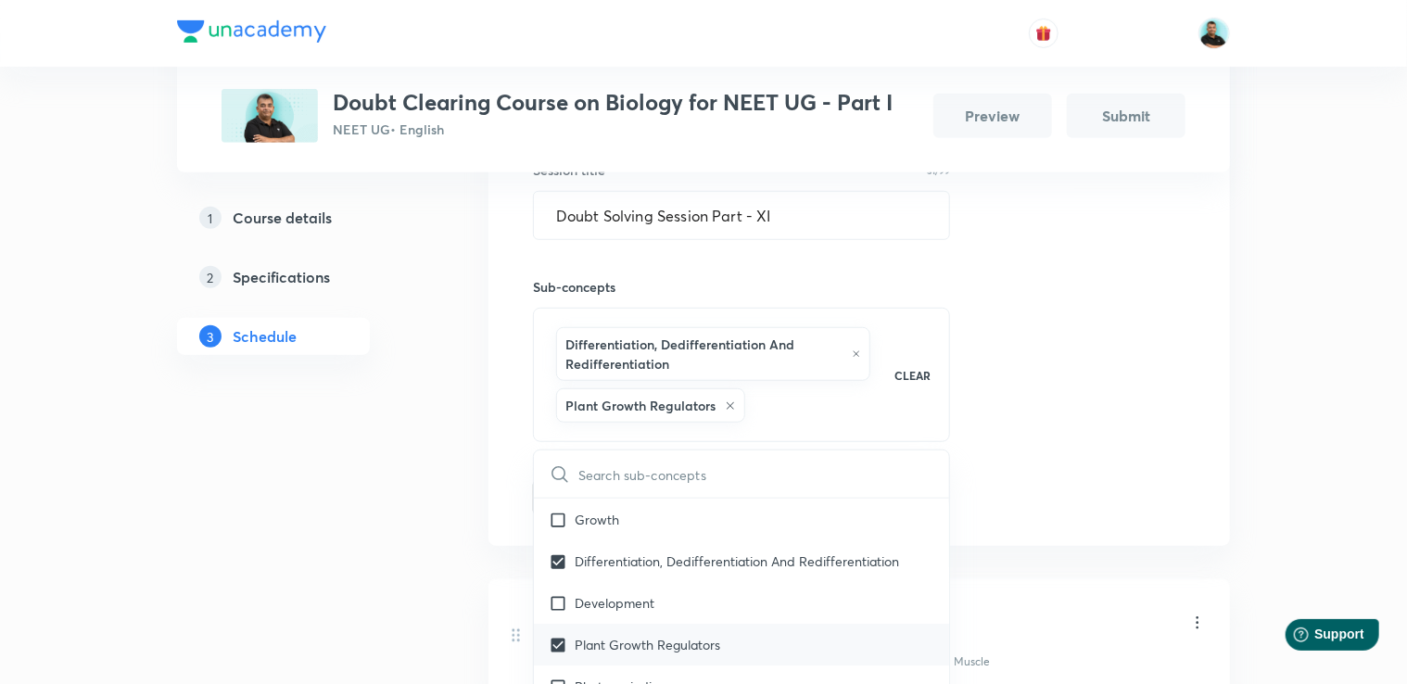
checkbox input "true"
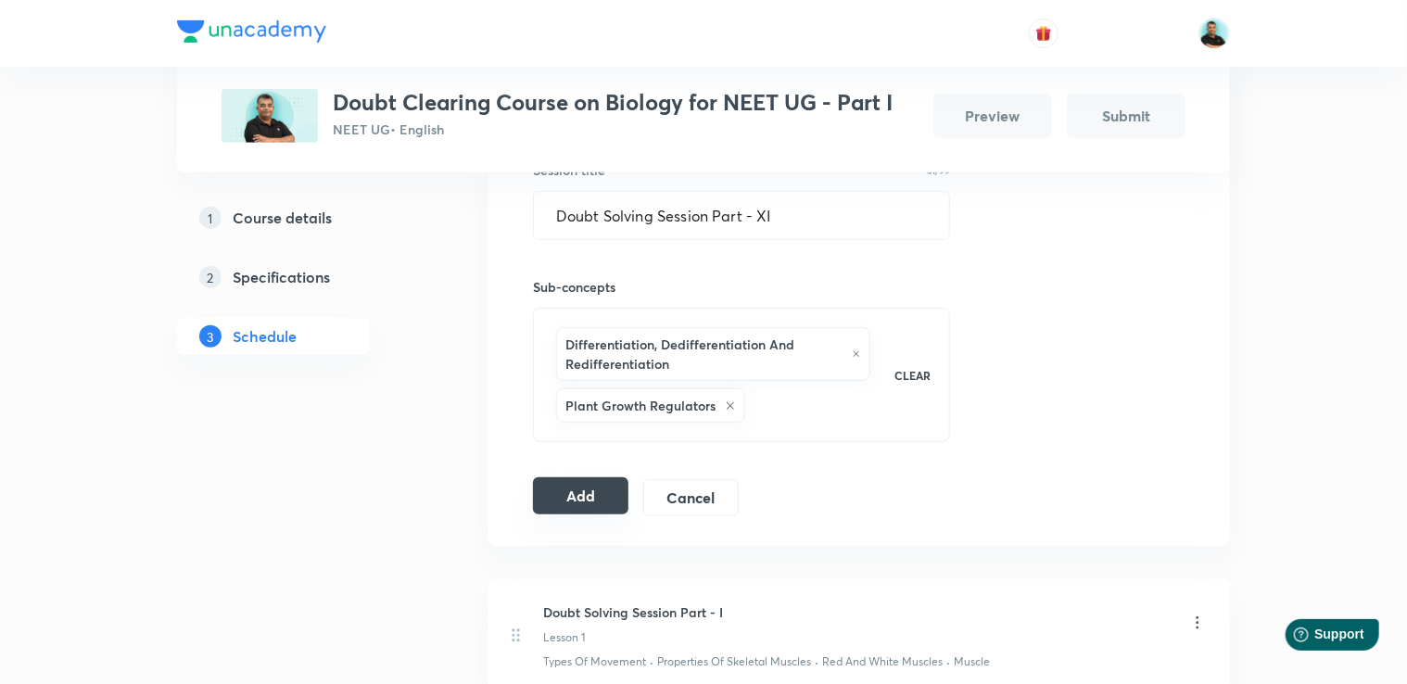
click at [585, 494] on button "Add" at bounding box center [580, 495] width 95 height 37
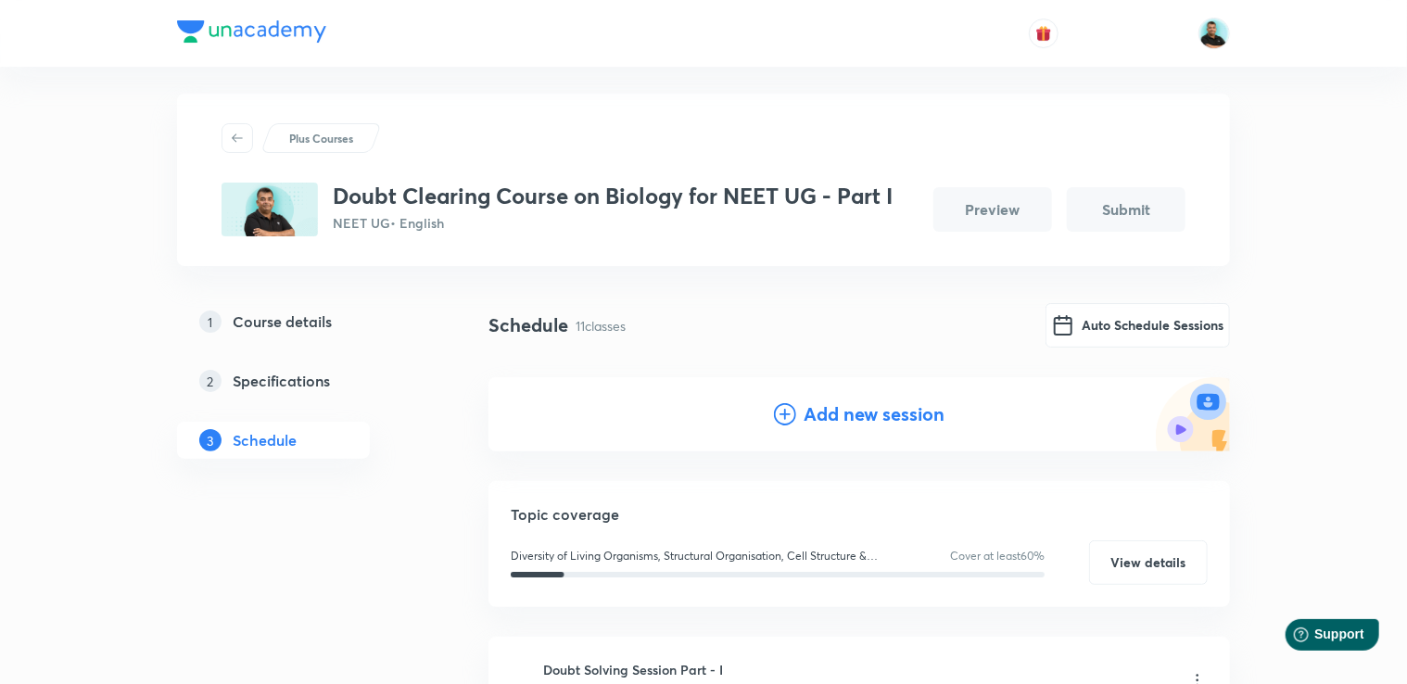
scroll to position [20, 0]
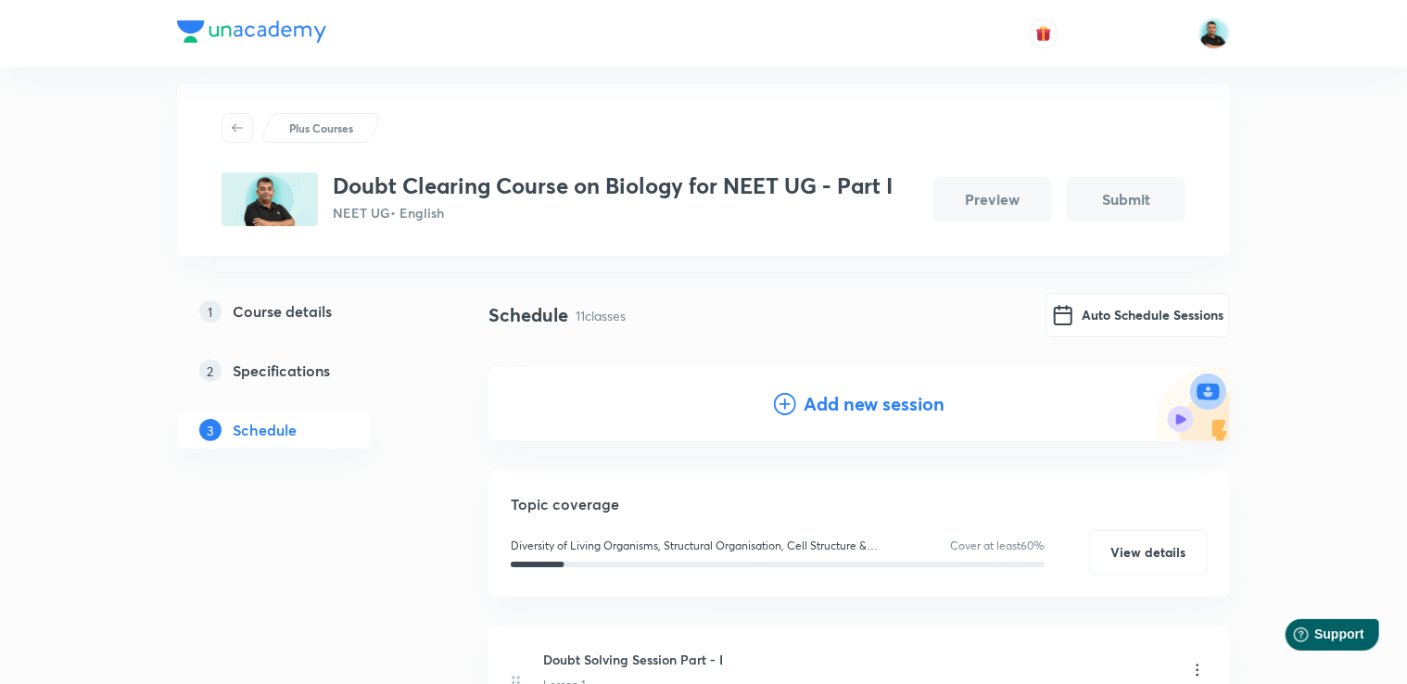
click at [859, 398] on h4 "Add new session" at bounding box center [874, 404] width 141 height 28
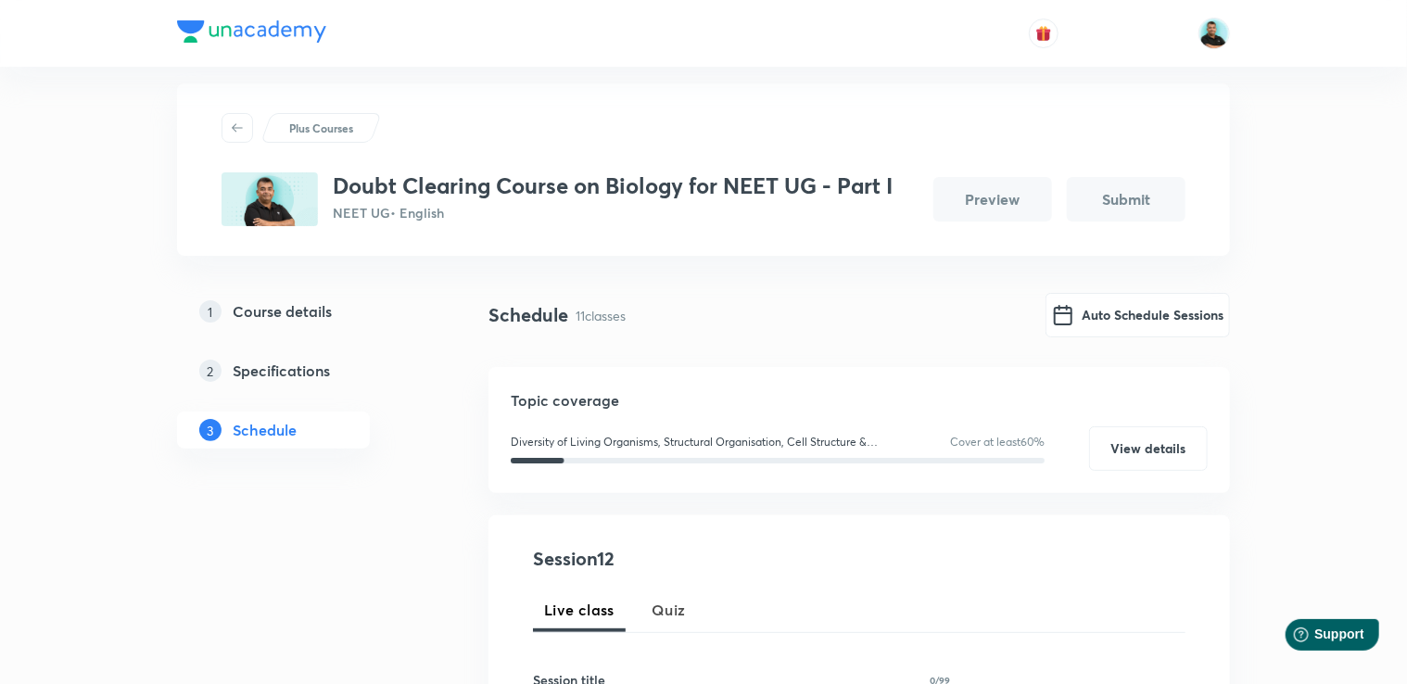
click at [565, 673] on h6 "Session title" at bounding box center [569, 679] width 72 height 19
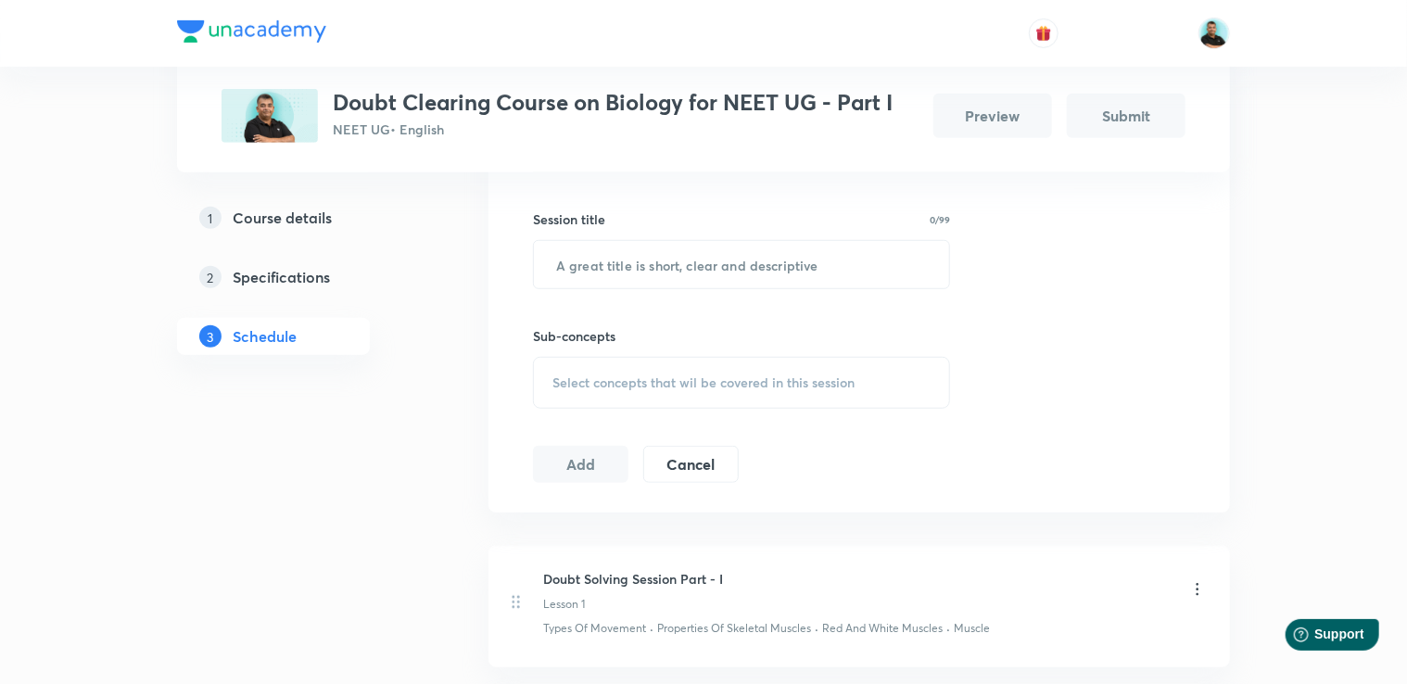
scroll to position [499, 0]
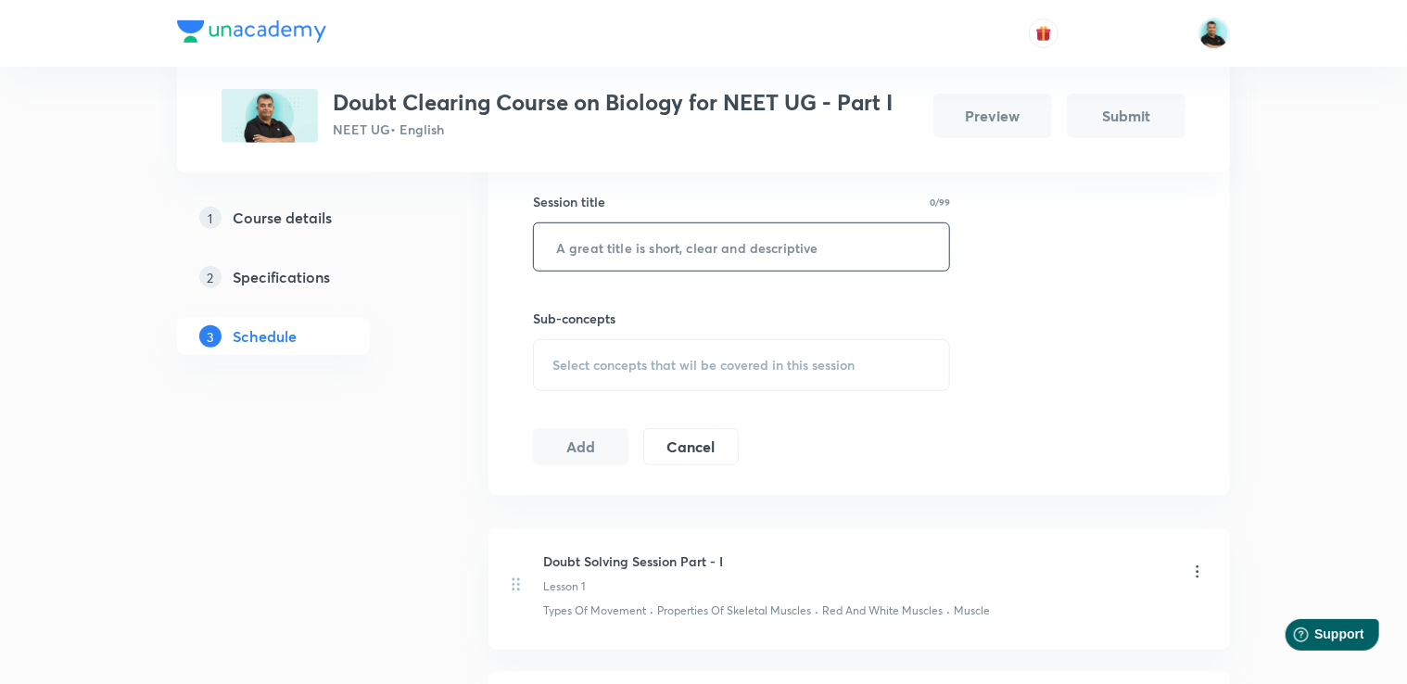
click at [675, 253] on input "text" at bounding box center [741, 246] width 415 height 47
paste input "Doubt Solving Session Part -"
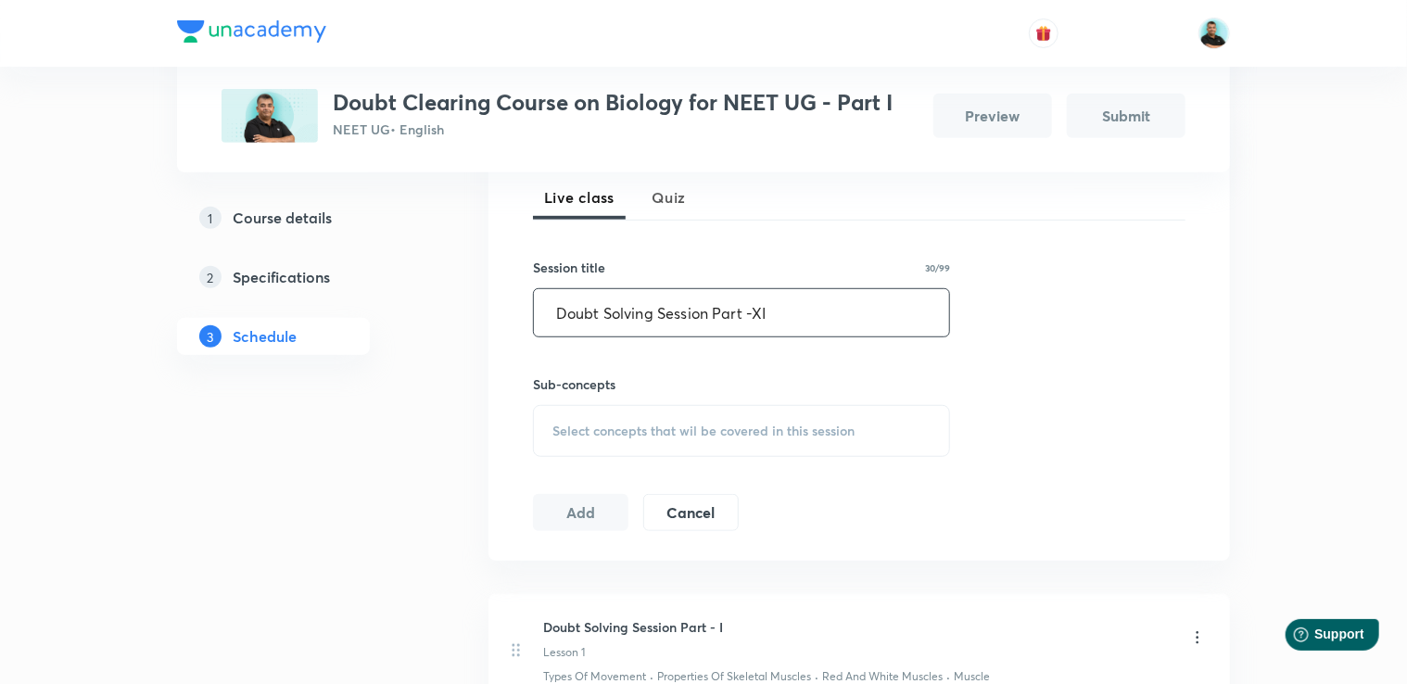
scroll to position [441, 0]
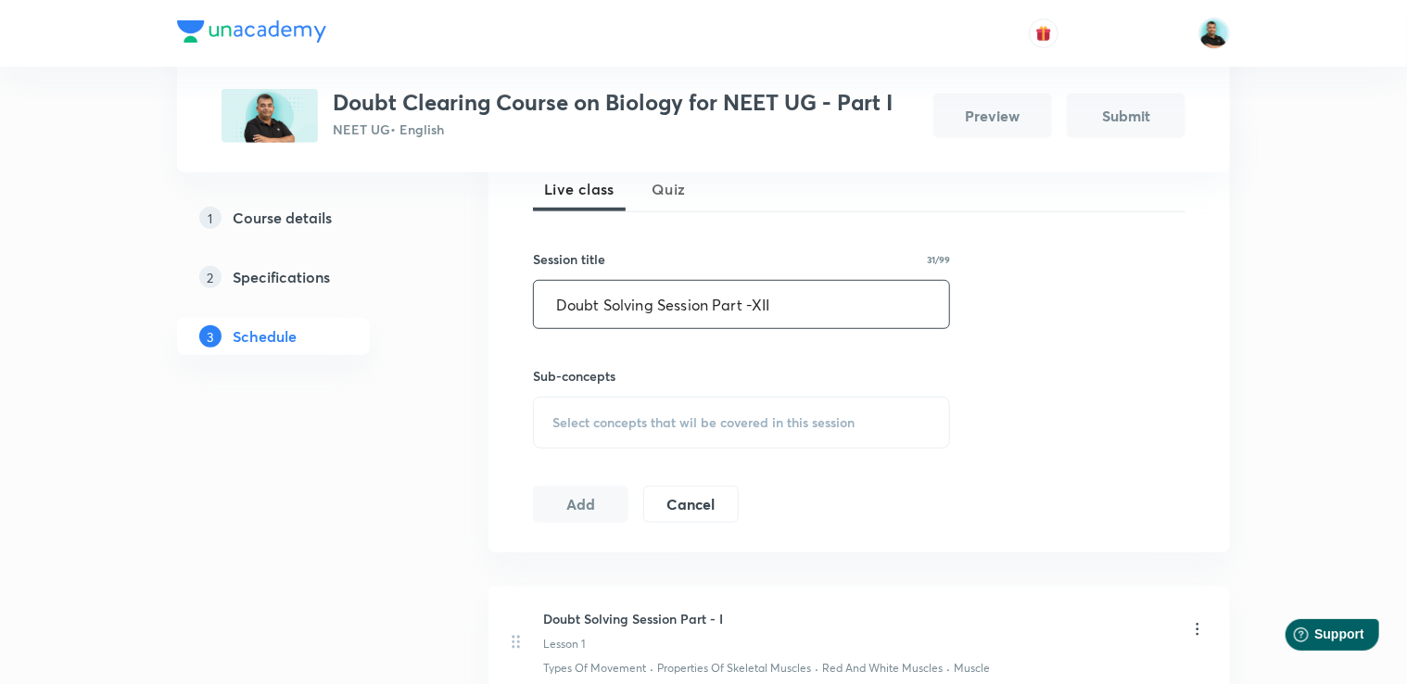
type input "Doubt Solving Session Part -XII"
click at [869, 410] on div "Select concepts that wil be covered in this session" at bounding box center [741, 423] width 417 height 52
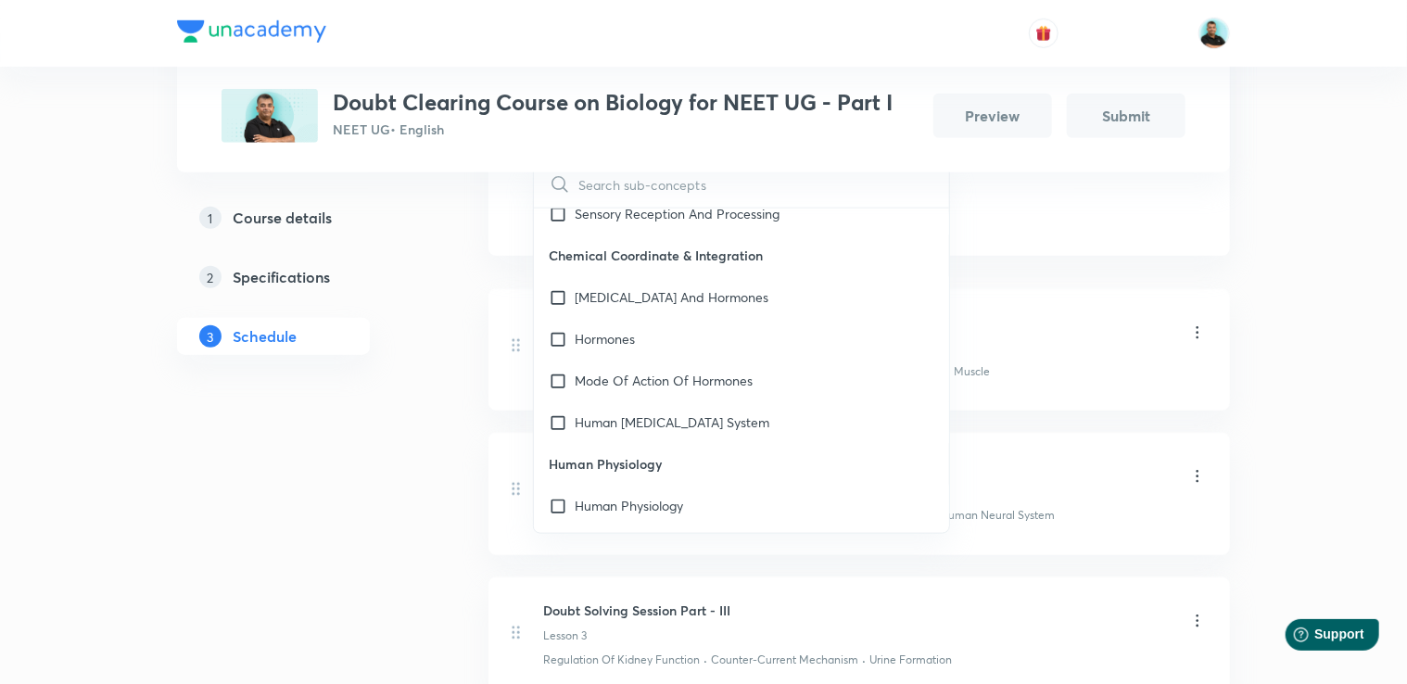
scroll to position [9433, 0]
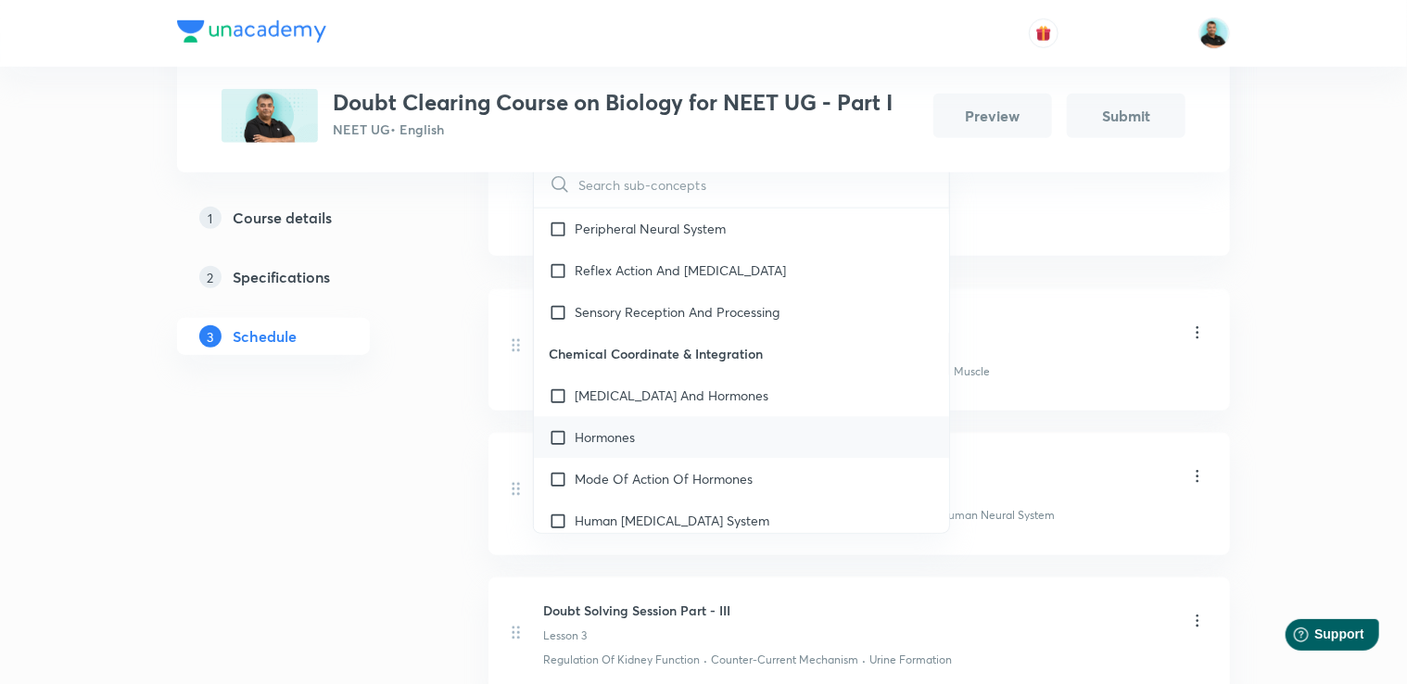
click at [731, 436] on div "Hormones" at bounding box center [741, 438] width 415 height 42
checkbox input "true"
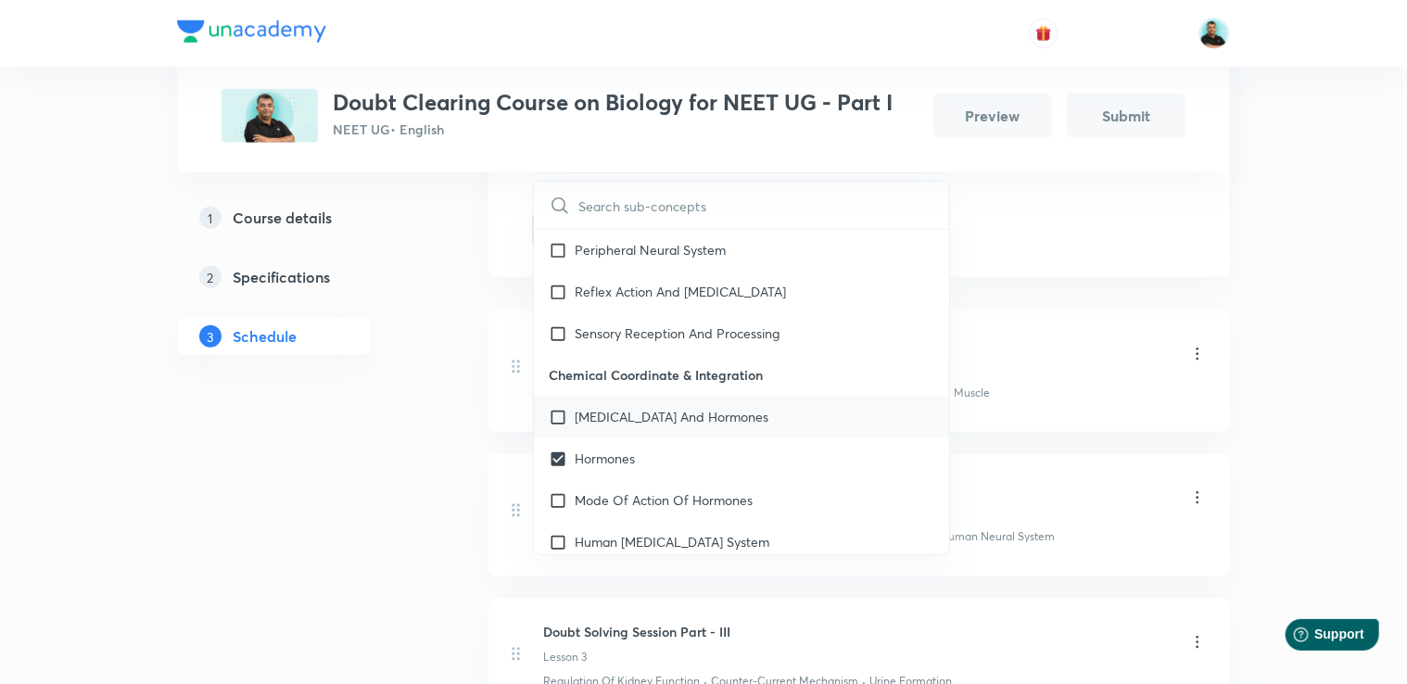
click at [727, 416] on p "[MEDICAL_DATA] And Hormones" at bounding box center [672, 417] width 194 height 19
checkbox input "true"
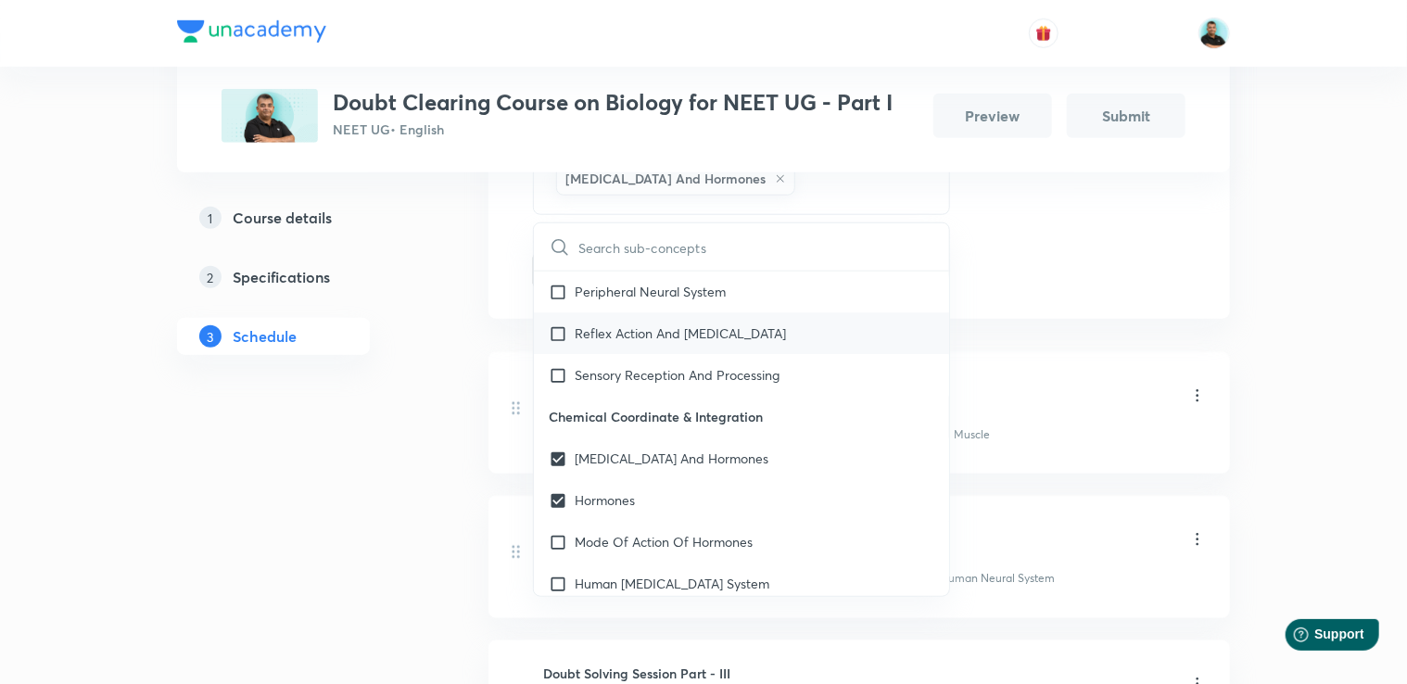
click at [650, 342] on div "Reflex Action And [MEDICAL_DATA]" at bounding box center [741, 334] width 415 height 42
checkbox input "true"
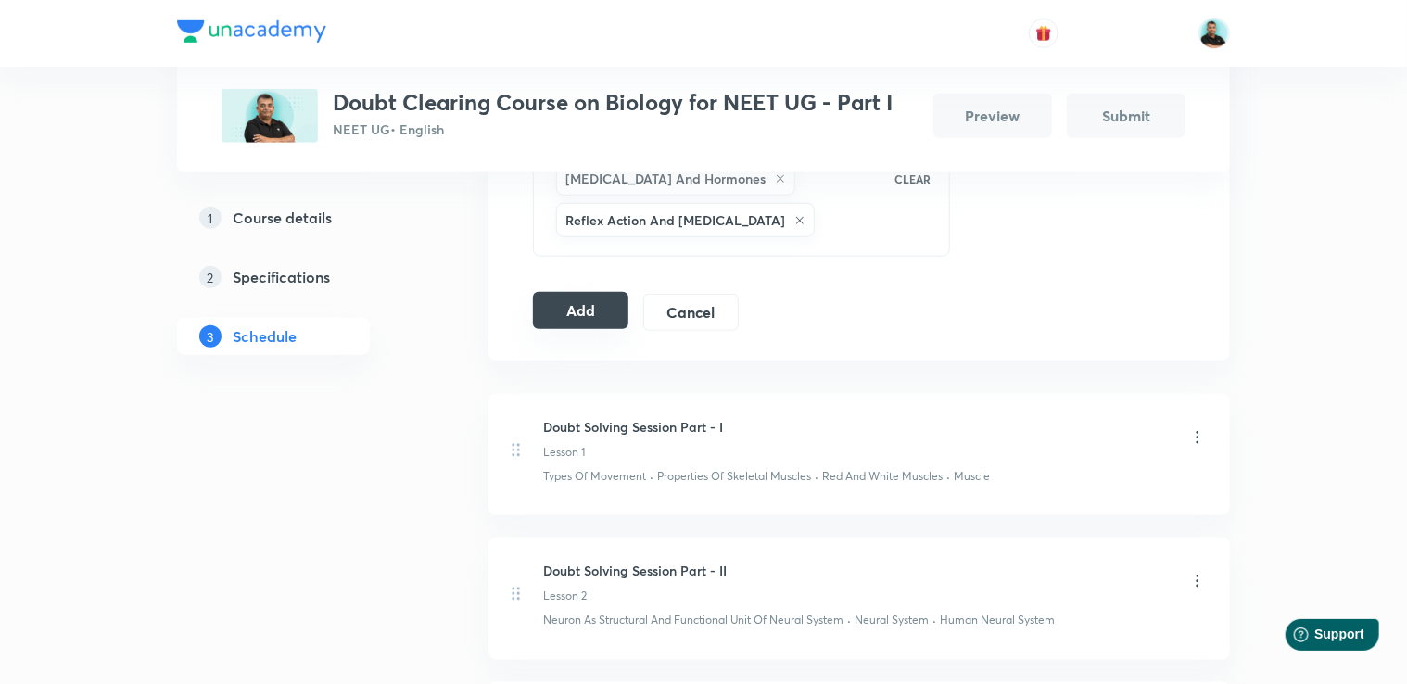
click at [565, 311] on button "Add" at bounding box center [580, 310] width 95 height 37
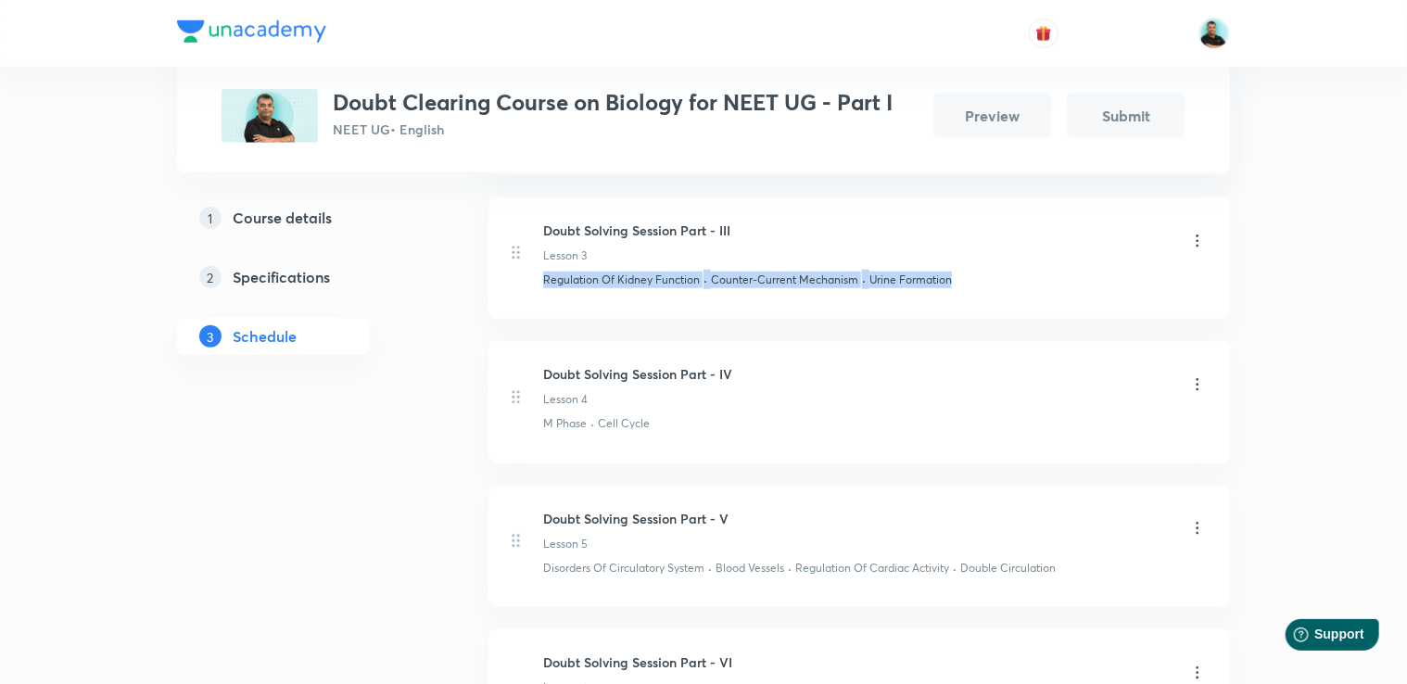
drag, startPoint x: 1405, startPoint y: 298, endPoint x: 1405, endPoint y: 209, distance: 88.1
click at [1405, 209] on div "Plus Courses Doubt Clearing Course on Biology for NEET UG - Part I NEET UG • En…" at bounding box center [703, 462] width 1407 height 2400
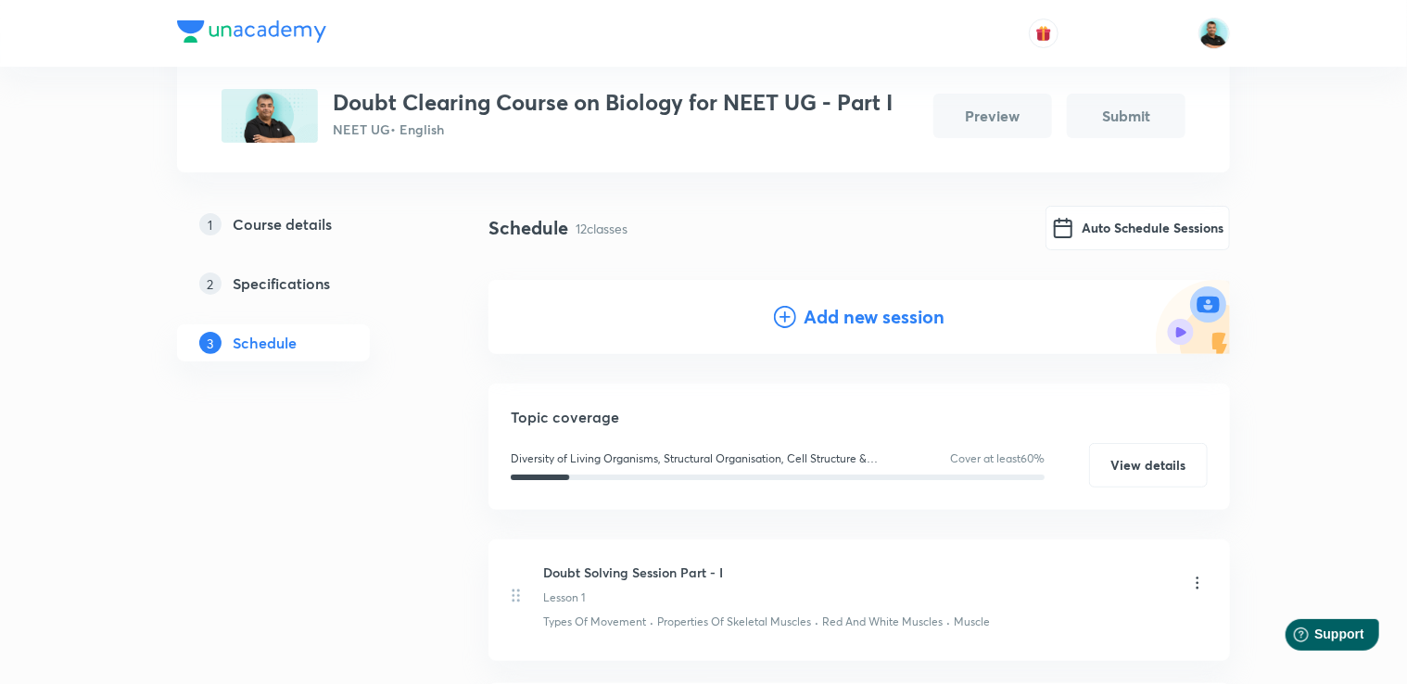
scroll to position [107, 0]
click at [826, 312] on h4 "Add new session" at bounding box center [874, 318] width 141 height 28
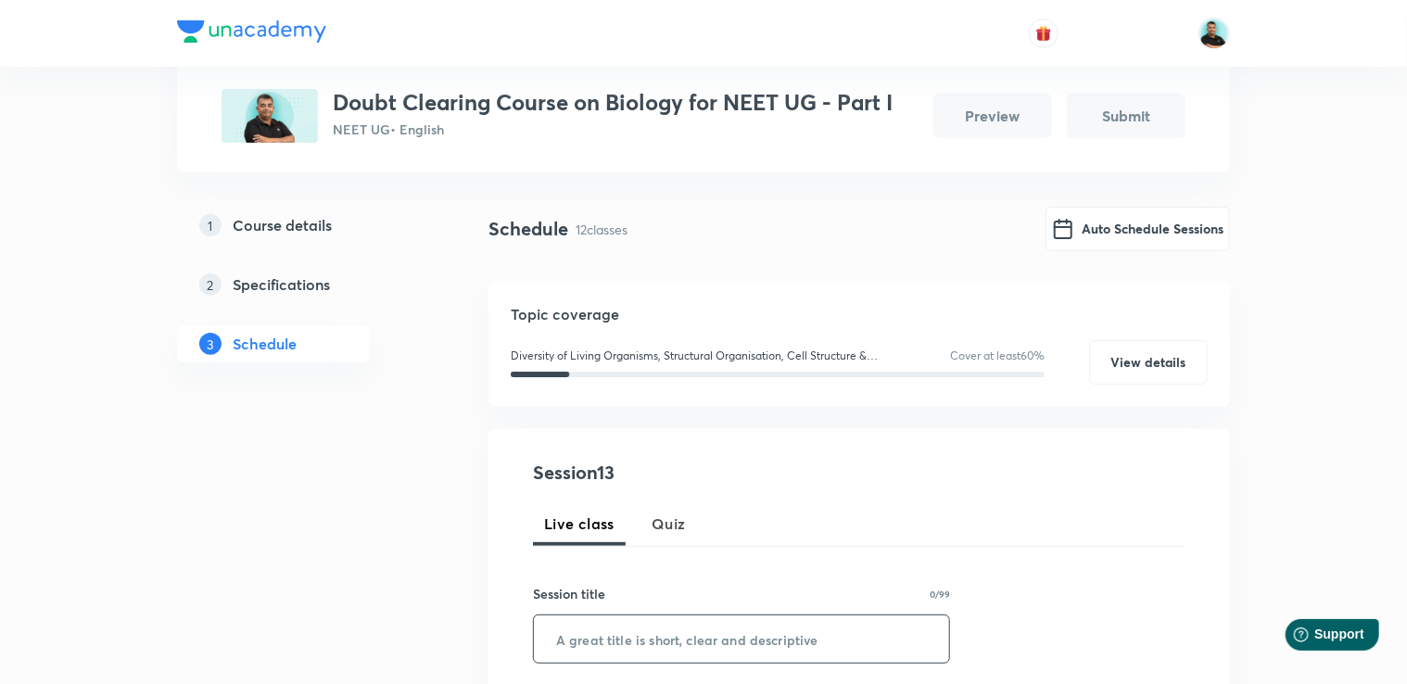
click at [604, 640] on input "text" at bounding box center [741, 638] width 415 height 47
paste input "Doubt Solving Session Part -"
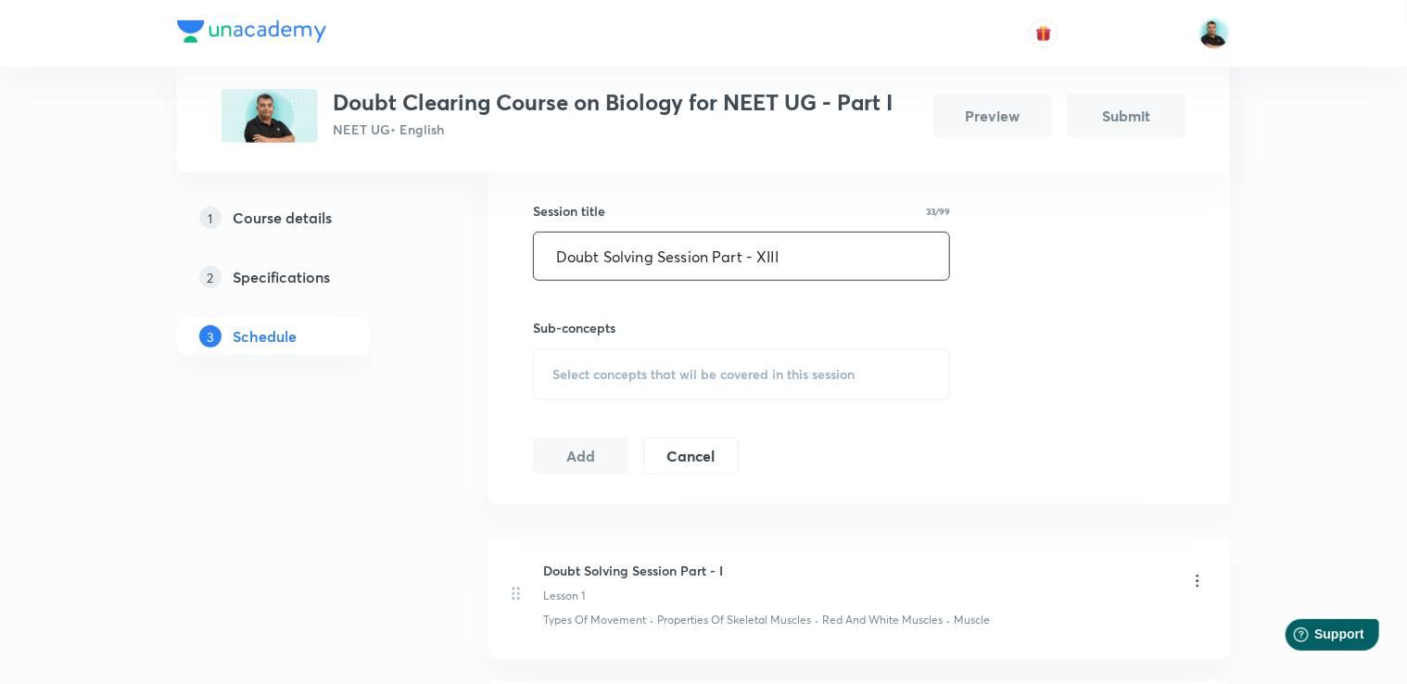
scroll to position [527, 0]
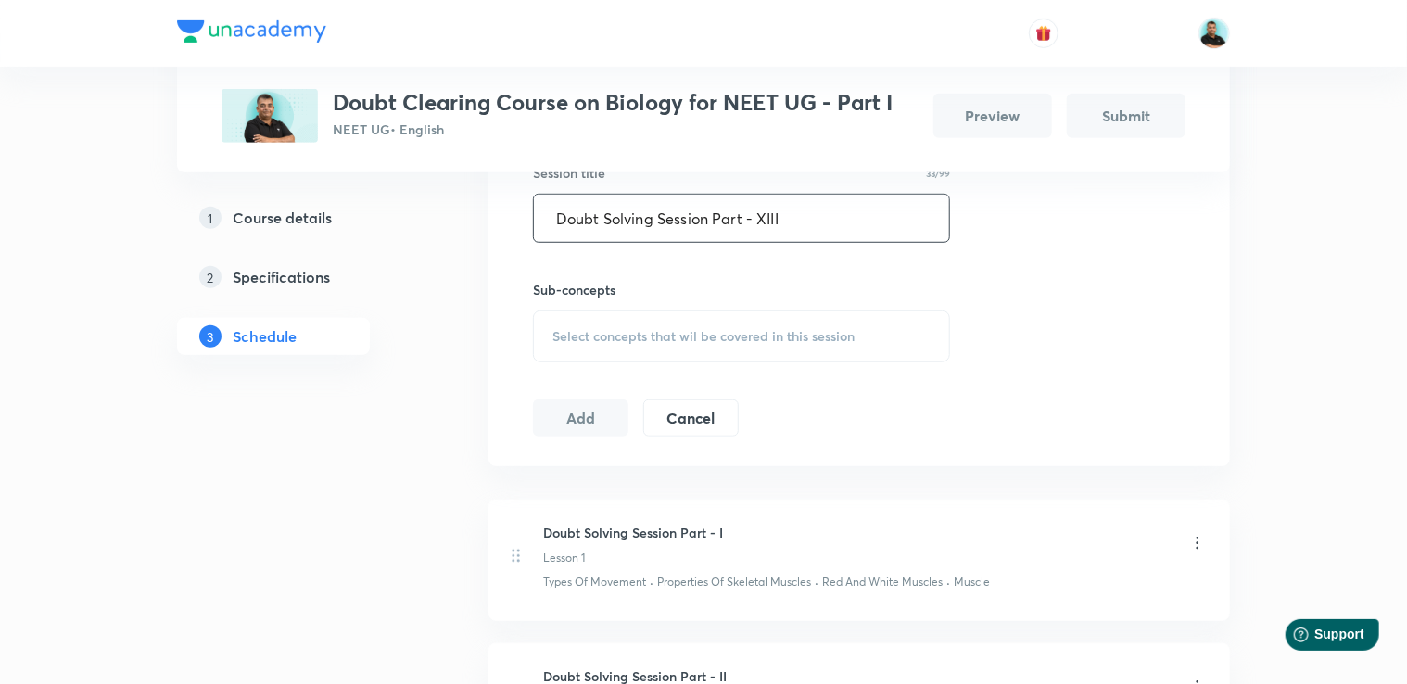
type input "Doubt Solving Session Part - XIII"
click at [691, 324] on div "Select concepts that wil be covered in this session" at bounding box center [741, 337] width 417 height 52
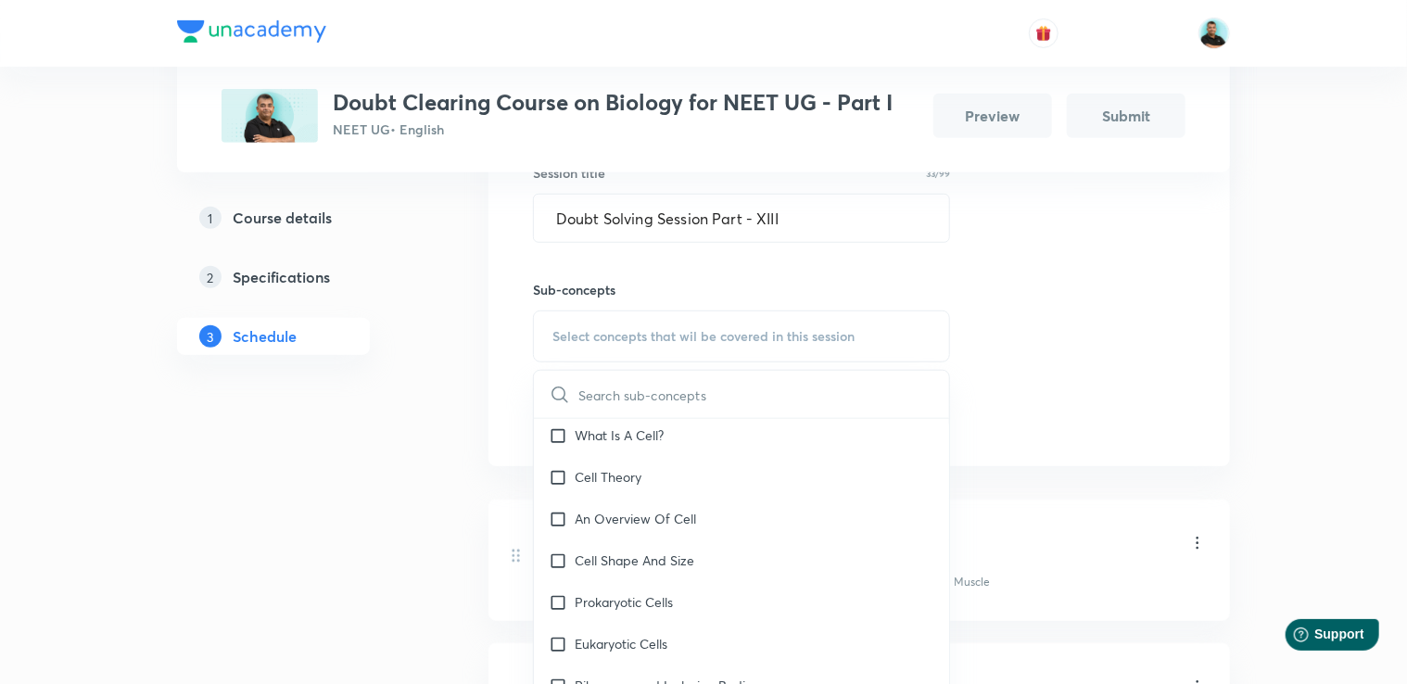
scroll to position [2722, 0]
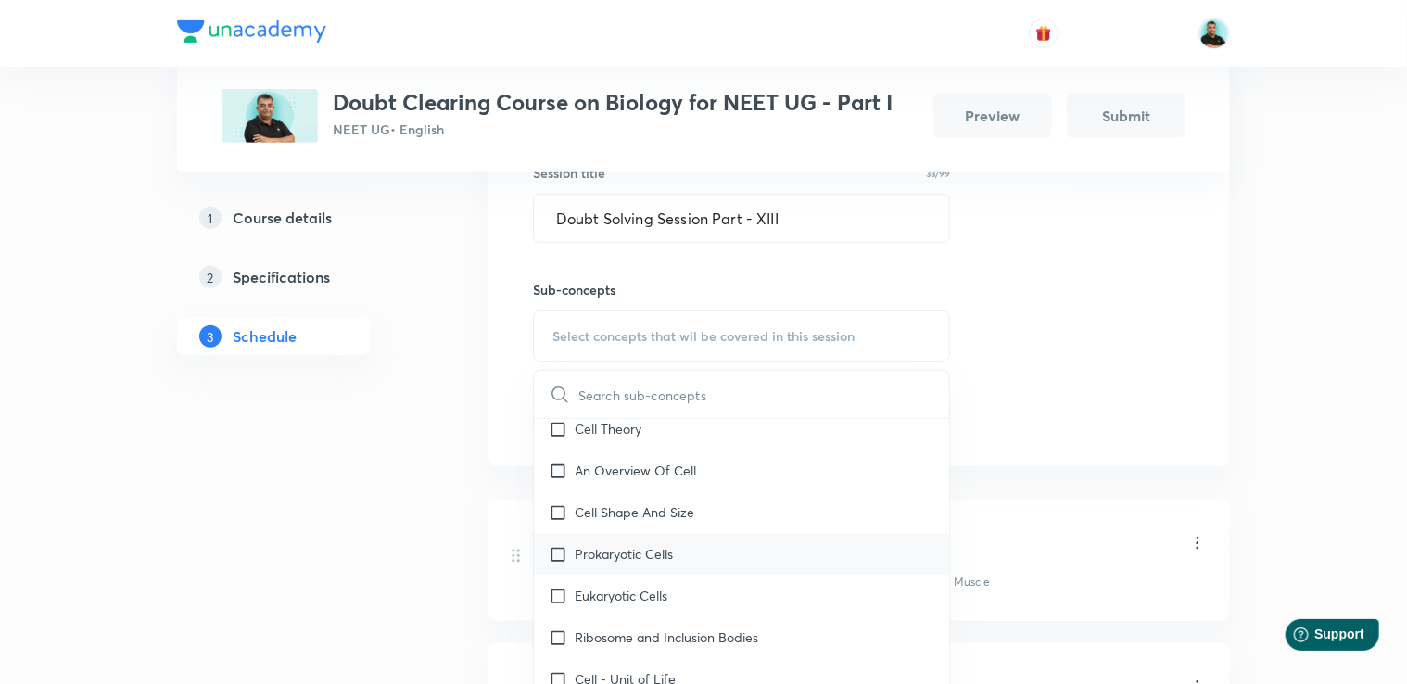
click at [668, 564] on p "Prokaryotic Cells" at bounding box center [624, 553] width 98 height 19
checkbox input "true"
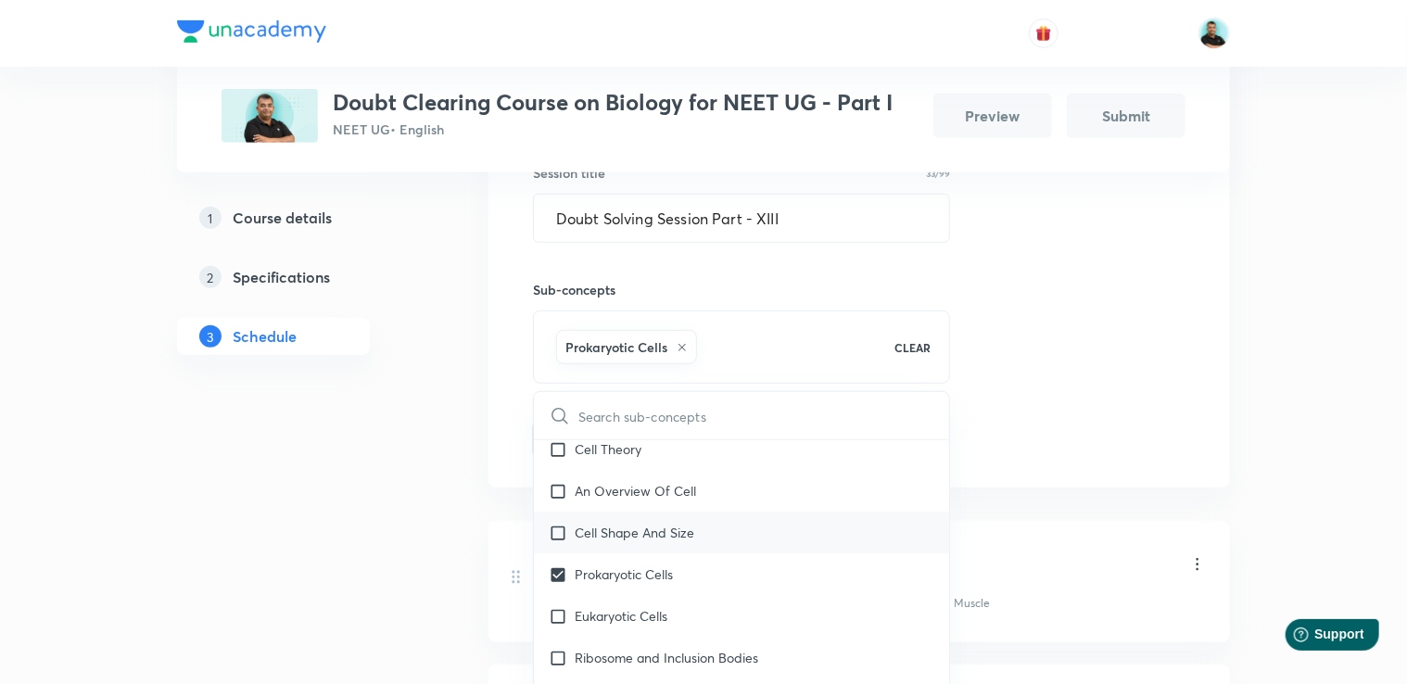
click at [637, 543] on p "Cell Shape And Size" at bounding box center [635, 533] width 120 height 19
checkbox input "true"
click at [629, 513] on div "An Overview Of Cell" at bounding box center [741, 492] width 415 height 42
checkbox input "true"
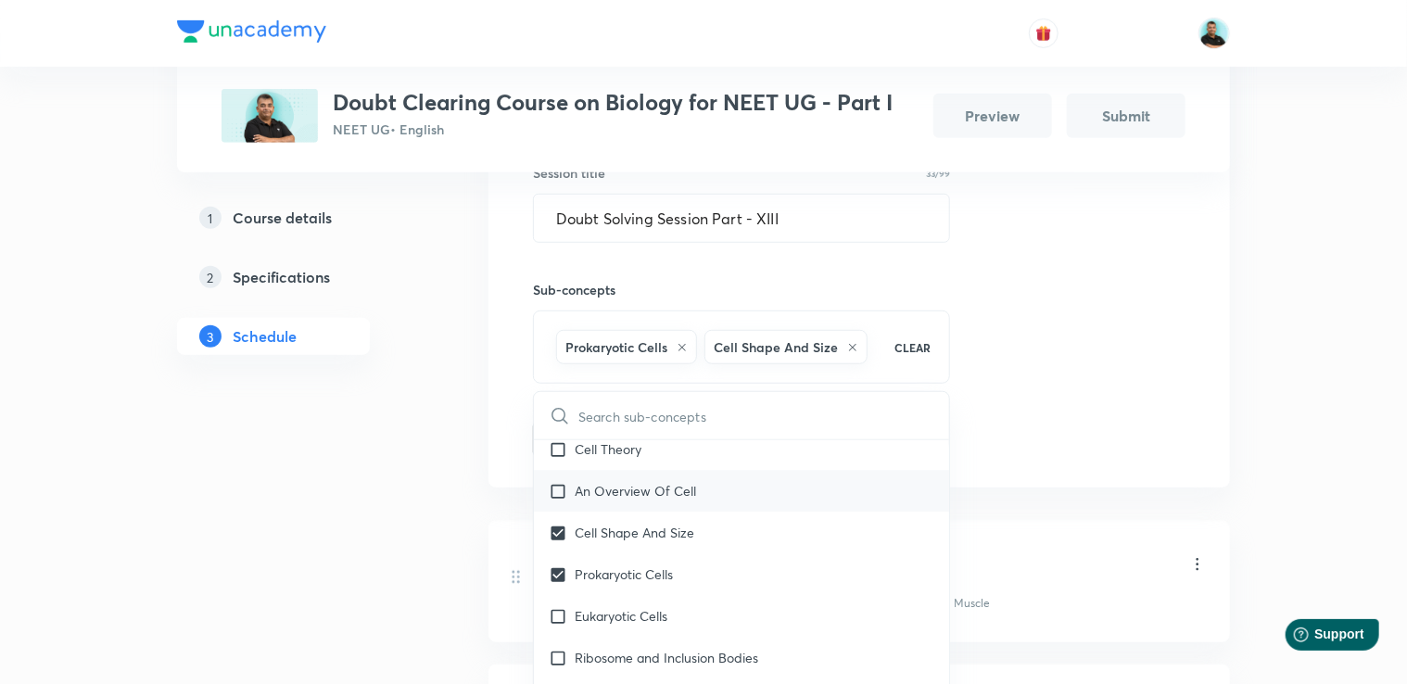
checkbox input "true"
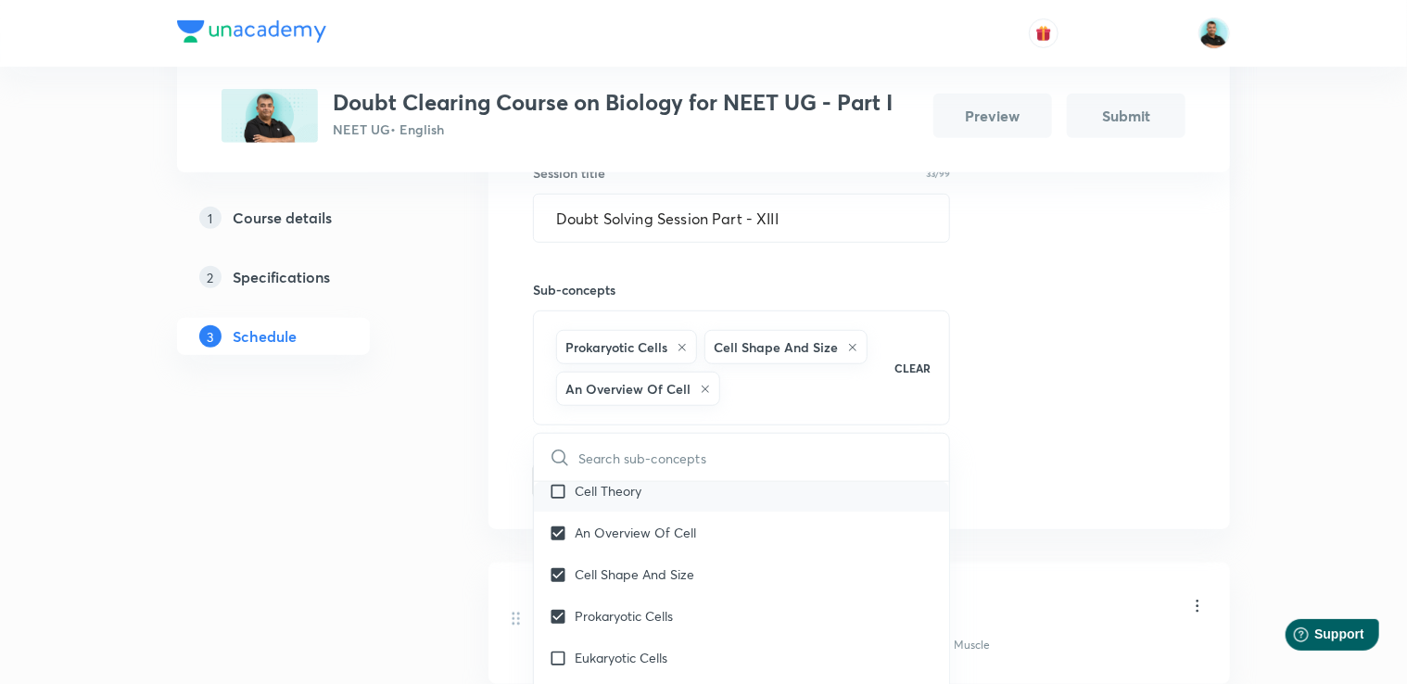
click at [628, 501] on p "Cell Theory" at bounding box center [608, 491] width 67 height 19
checkbox input "true"
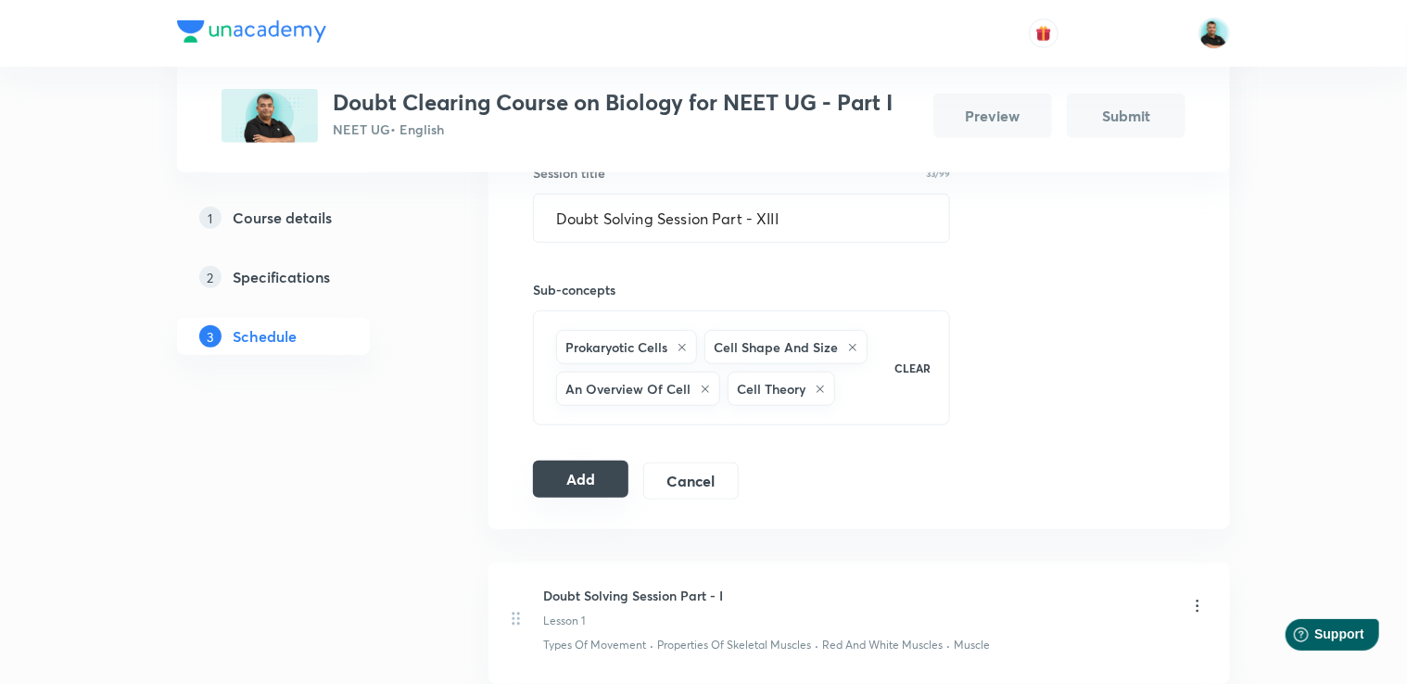
click at [586, 476] on button "Add" at bounding box center [580, 479] width 95 height 37
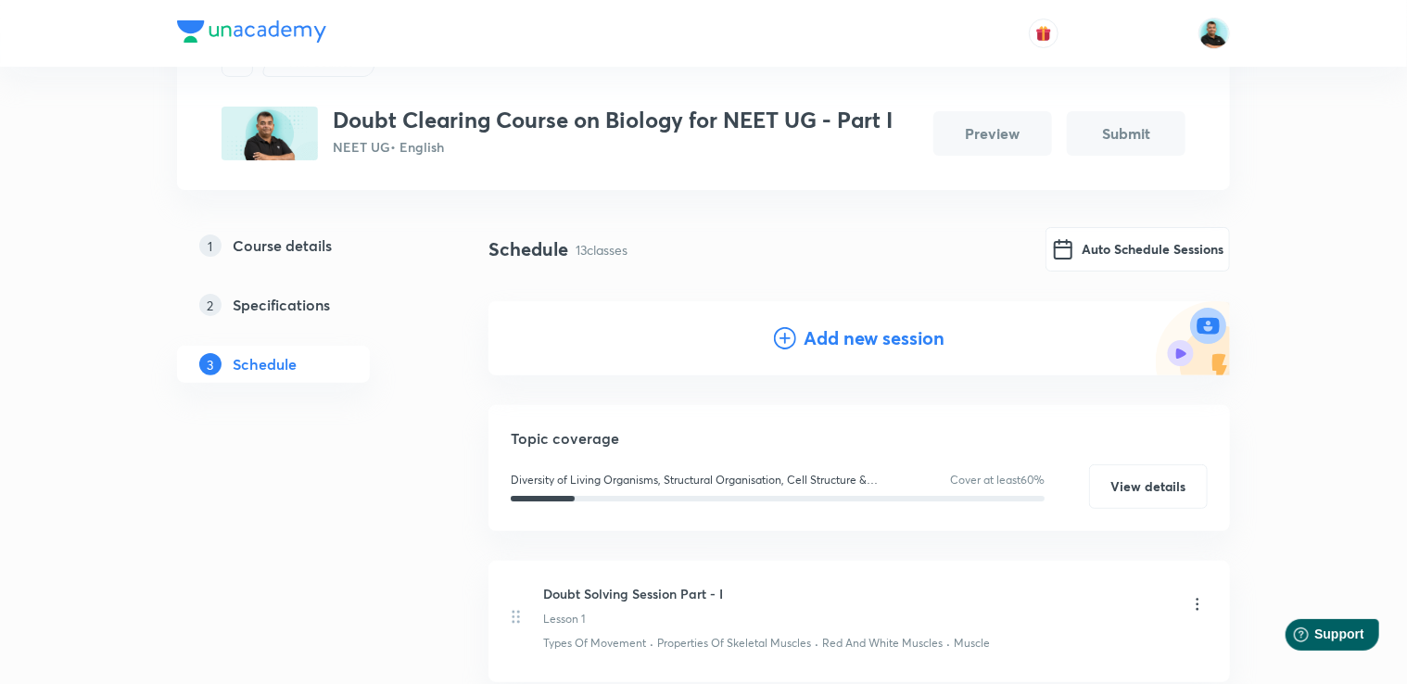
scroll to position [0, 0]
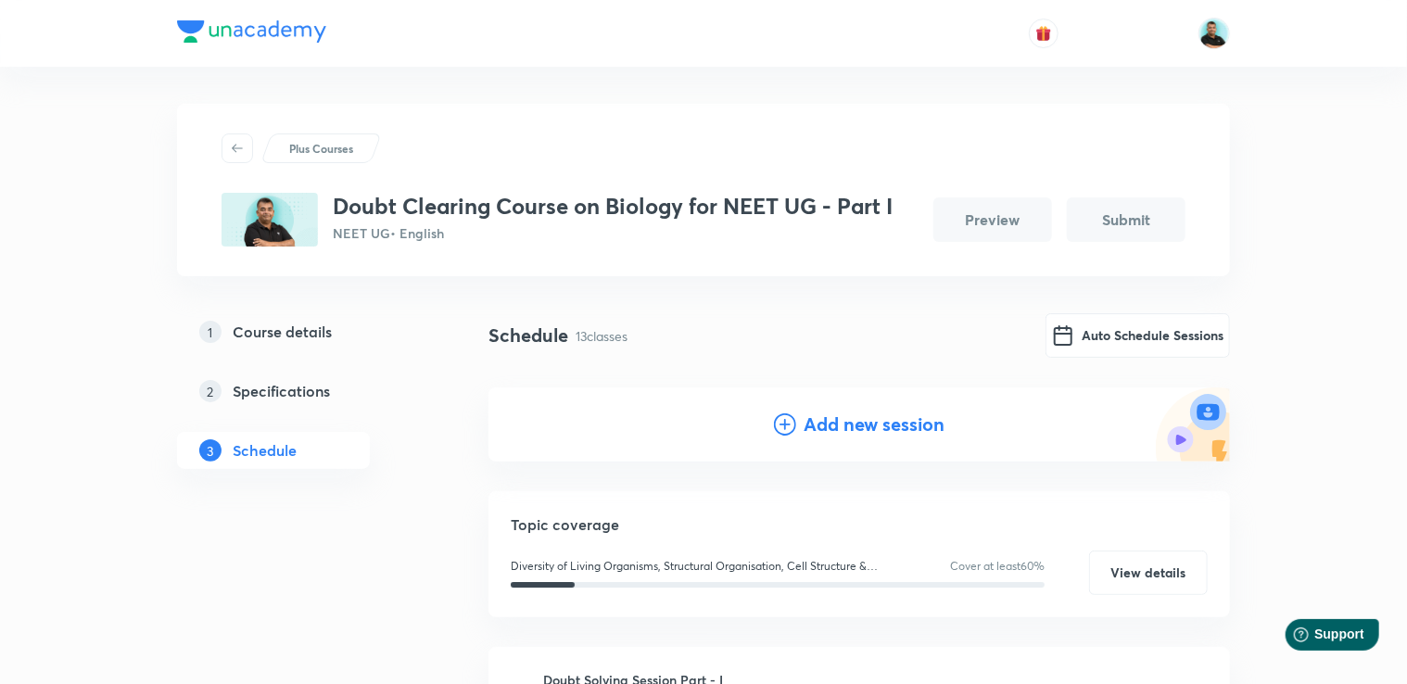
click at [847, 419] on h4 "Add new session" at bounding box center [874, 425] width 141 height 28
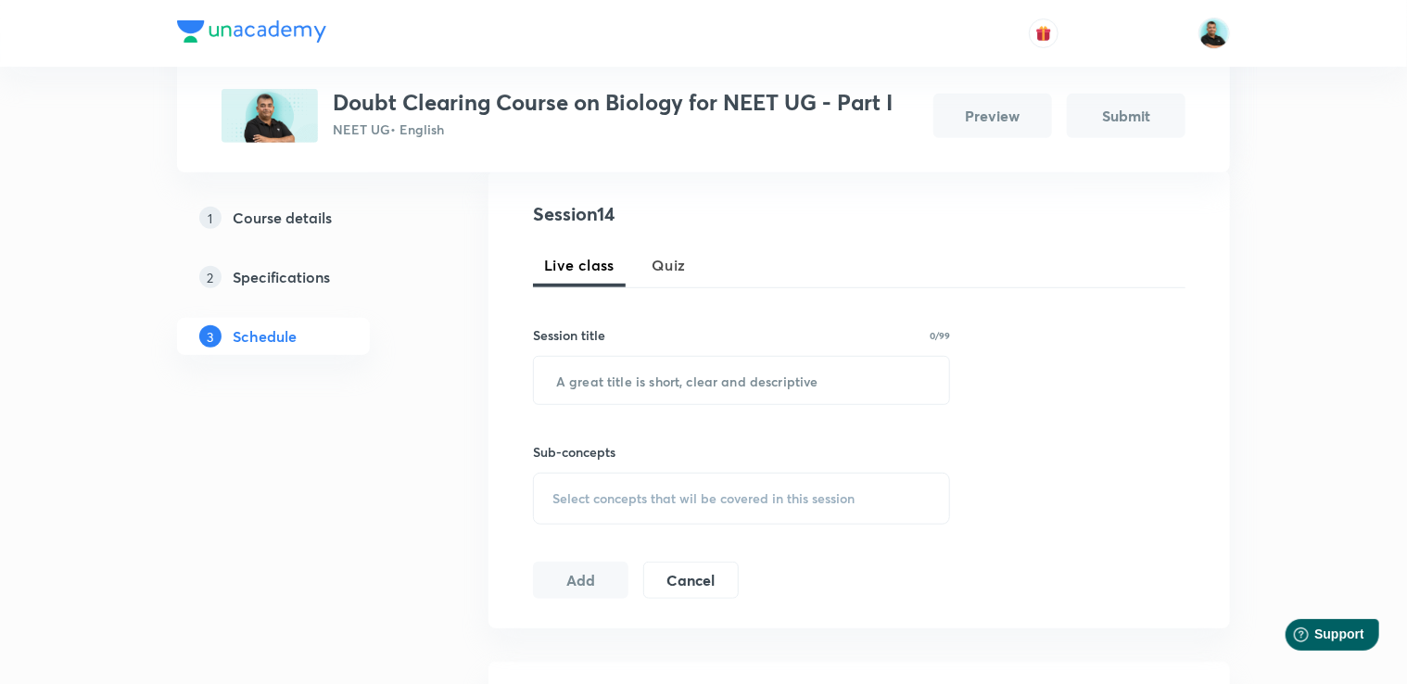
scroll to position [378, 0]
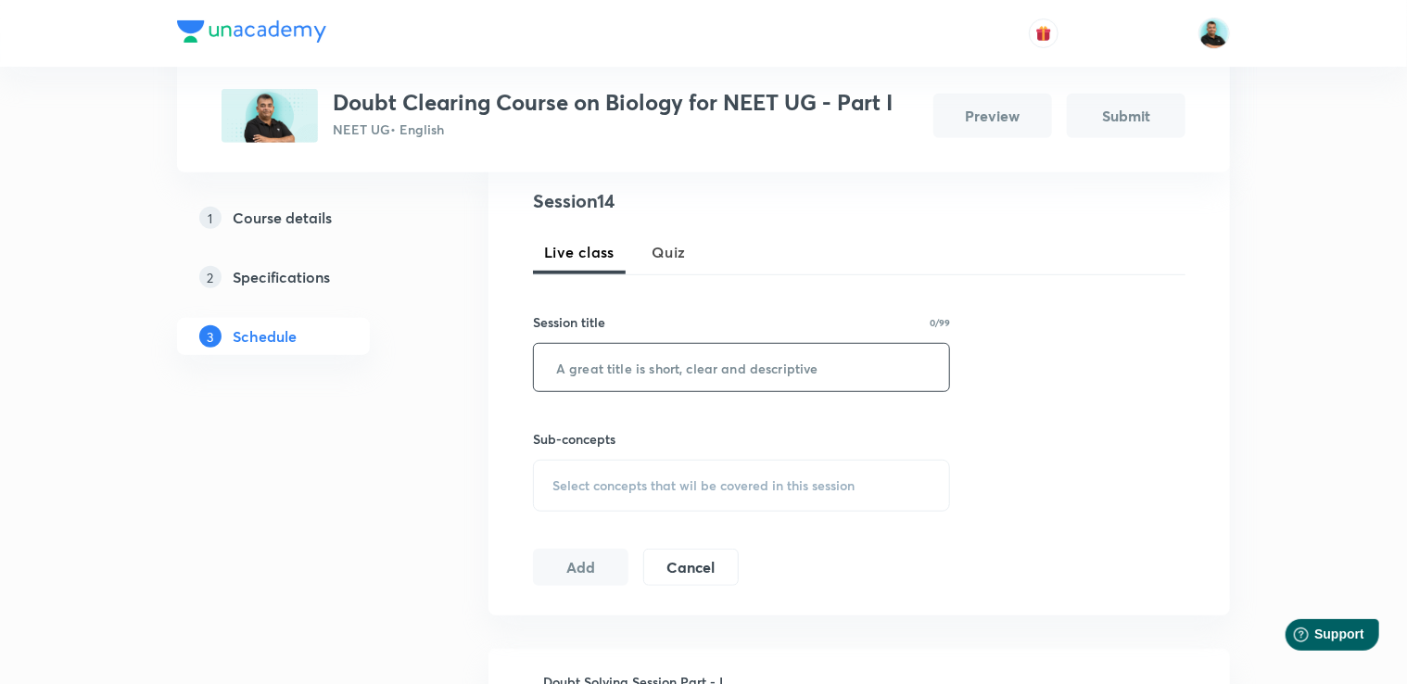
click at [604, 363] on input "text" at bounding box center [741, 367] width 415 height 47
paste input "Doubt Solving Session Part -"
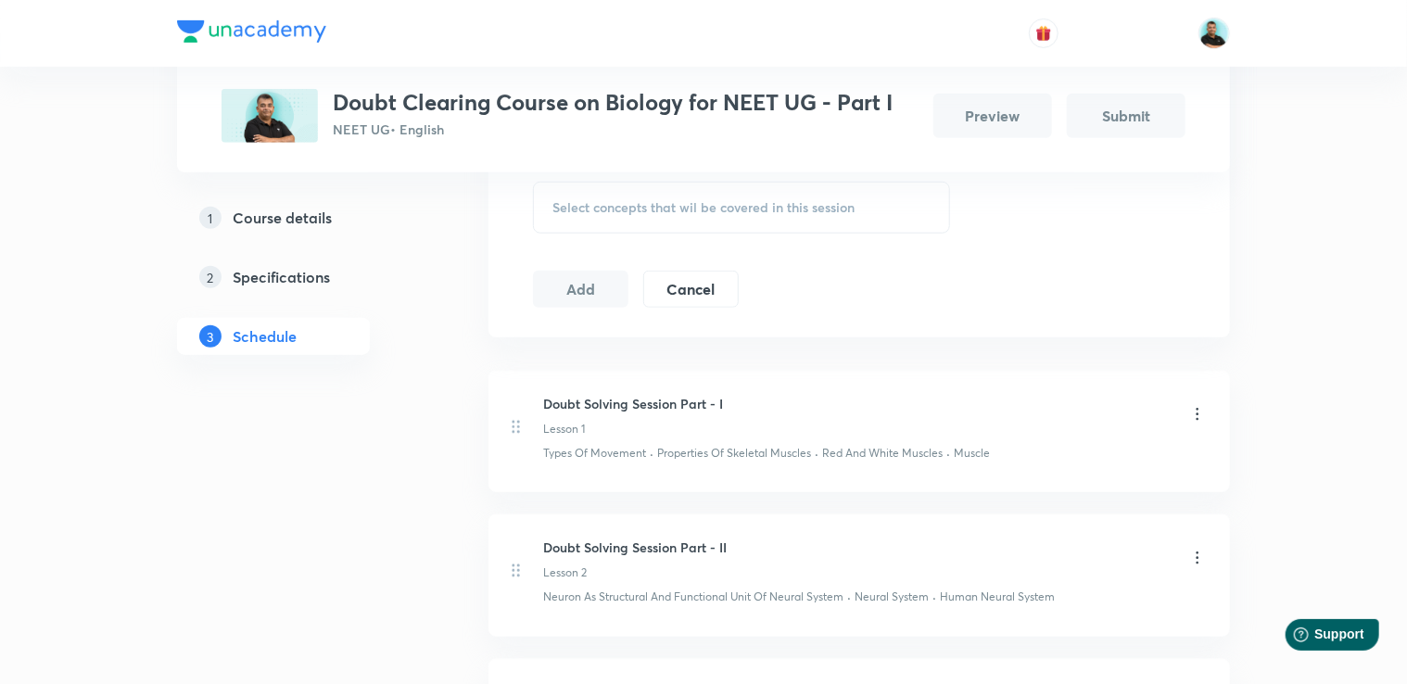
scroll to position [653, 0]
type input "Doubt Solving Session Part - XIV"
click at [603, 207] on span "Select concepts that wil be covered in this session" at bounding box center [703, 211] width 302 height 15
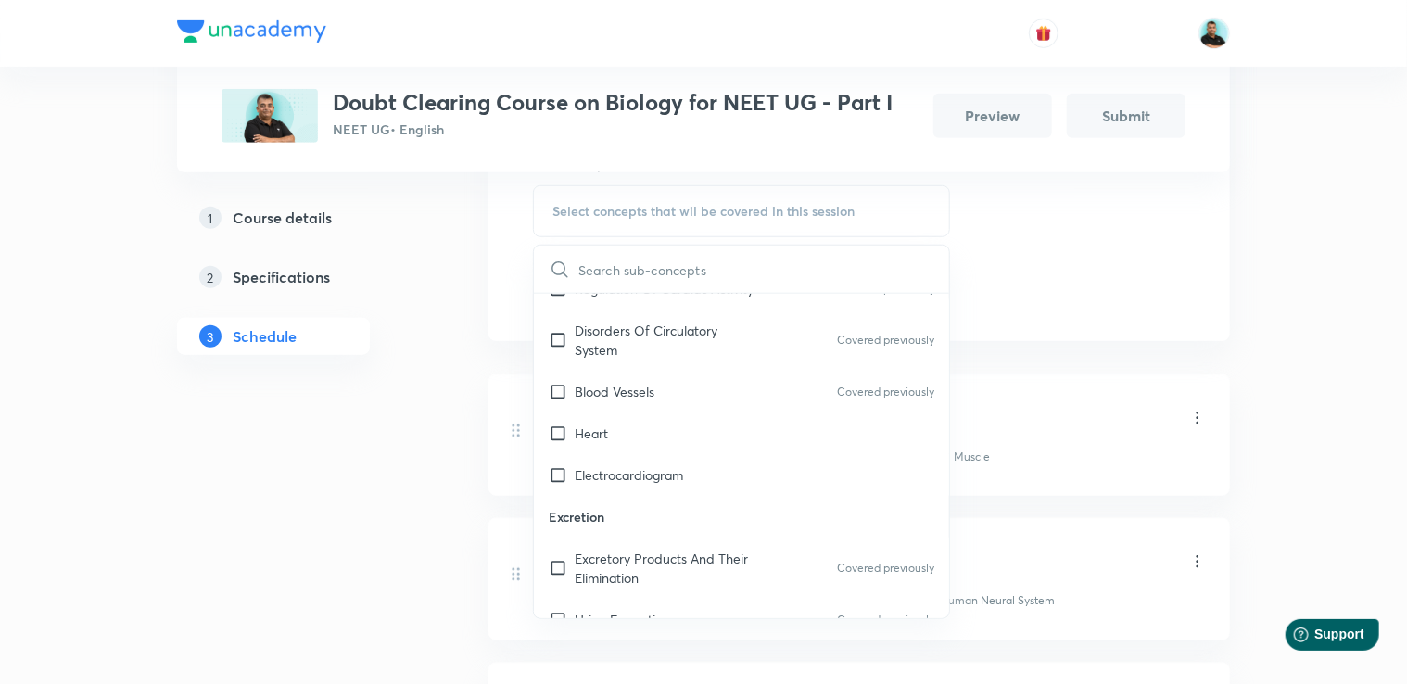
scroll to position [8035, 0]
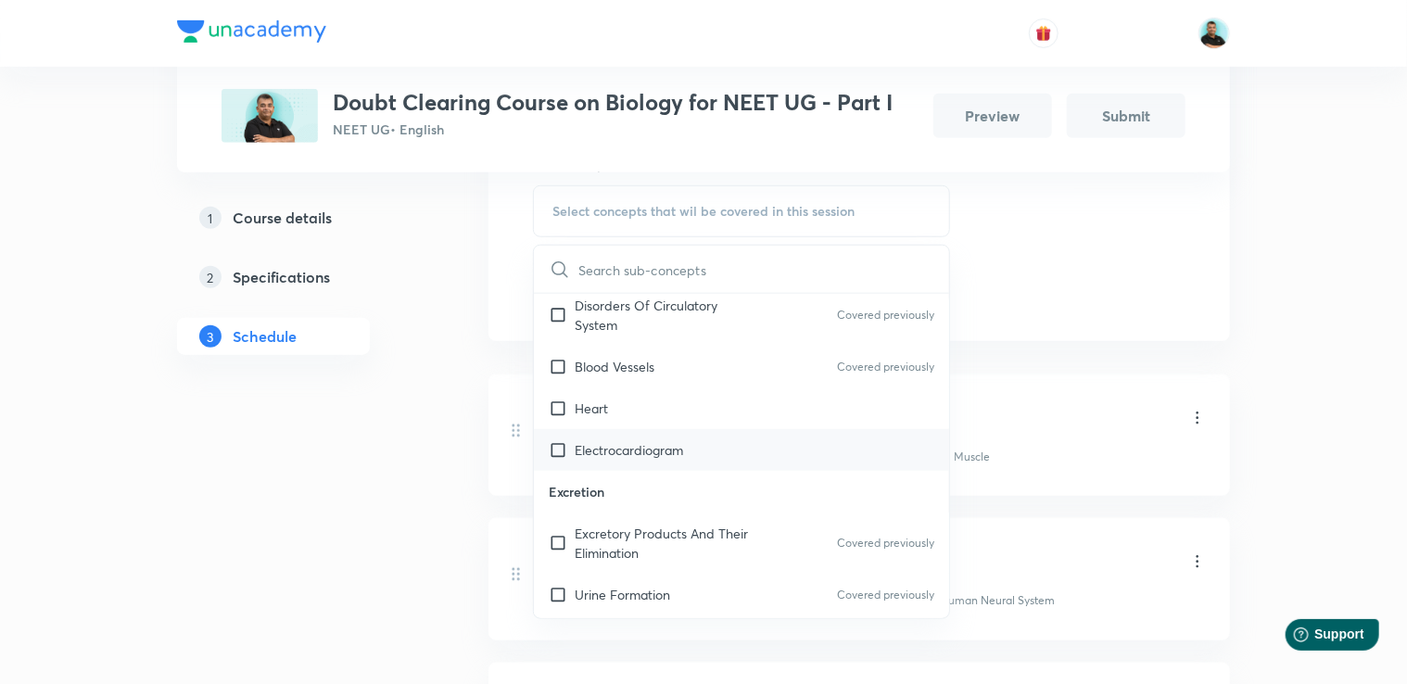
click at [713, 471] on div "Electrocardiogram" at bounding box center [741, 450] width 415 height 42
checkbox input "true"
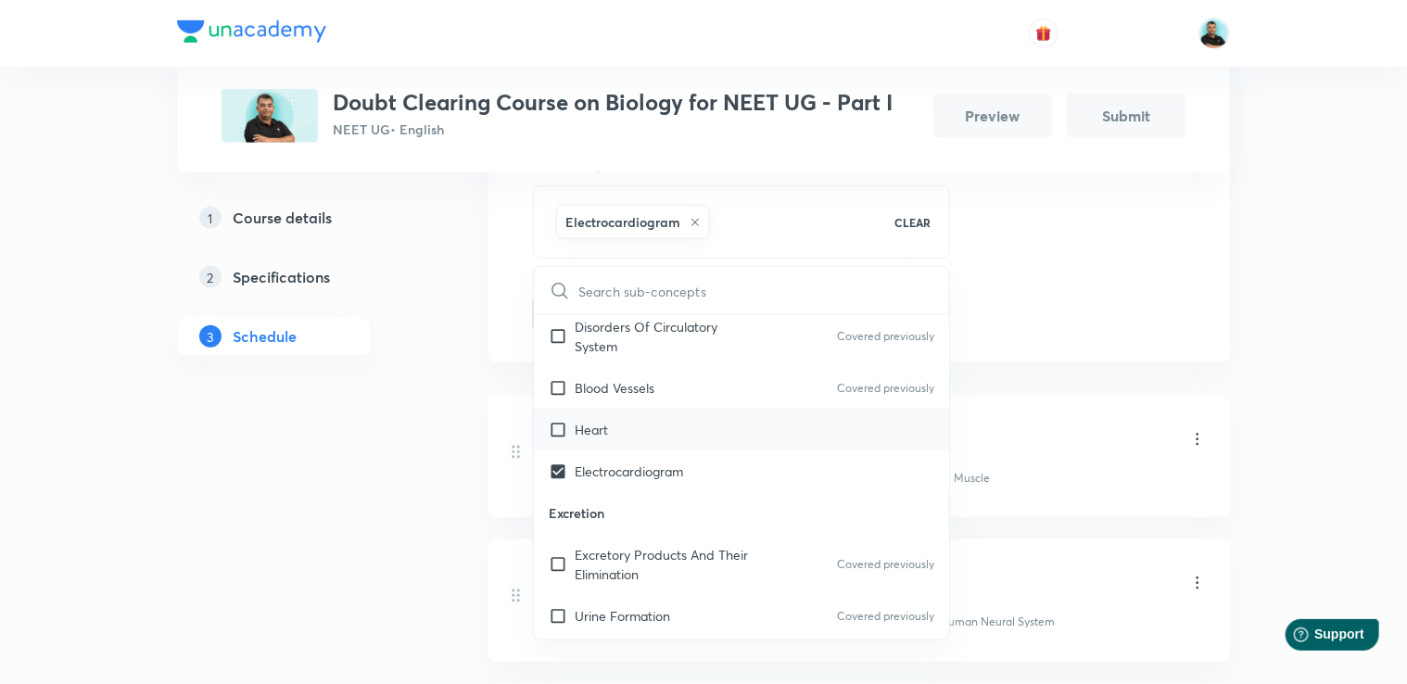
click at [679, 450] on div "Heart" at bounding box center [741, 430] width 415 height 42
checkbox input "true"
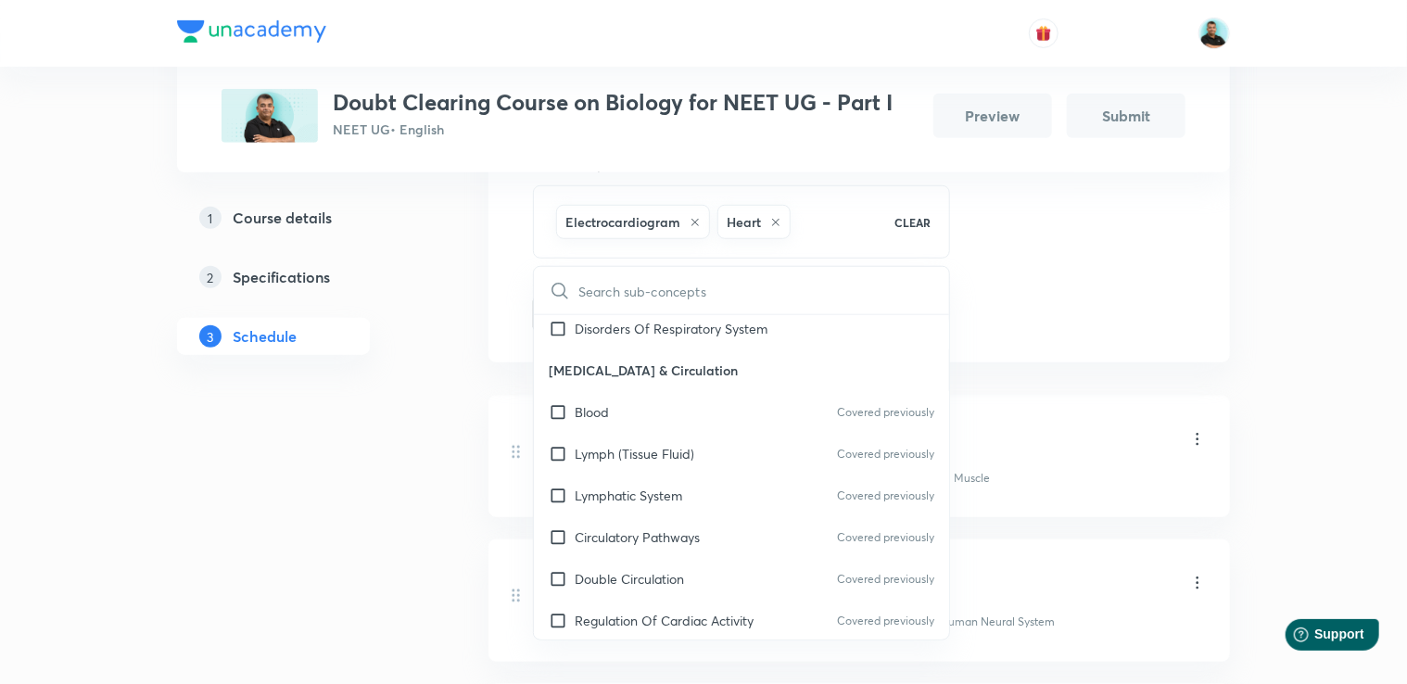
scroll to position [7664, 0]
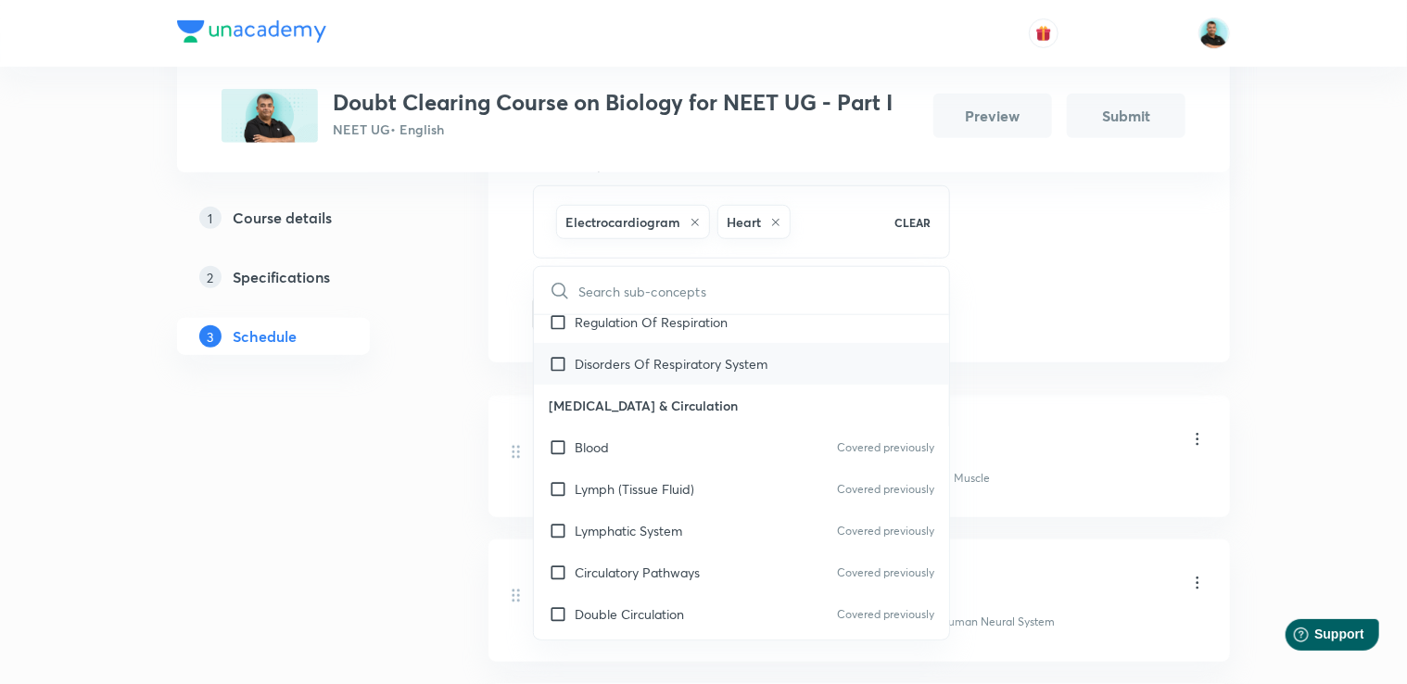
click at [699, 374] on p "Disorders Of Respiratory System" at bounding box center [671, 363] width 193 height 19
checkbox input "true"
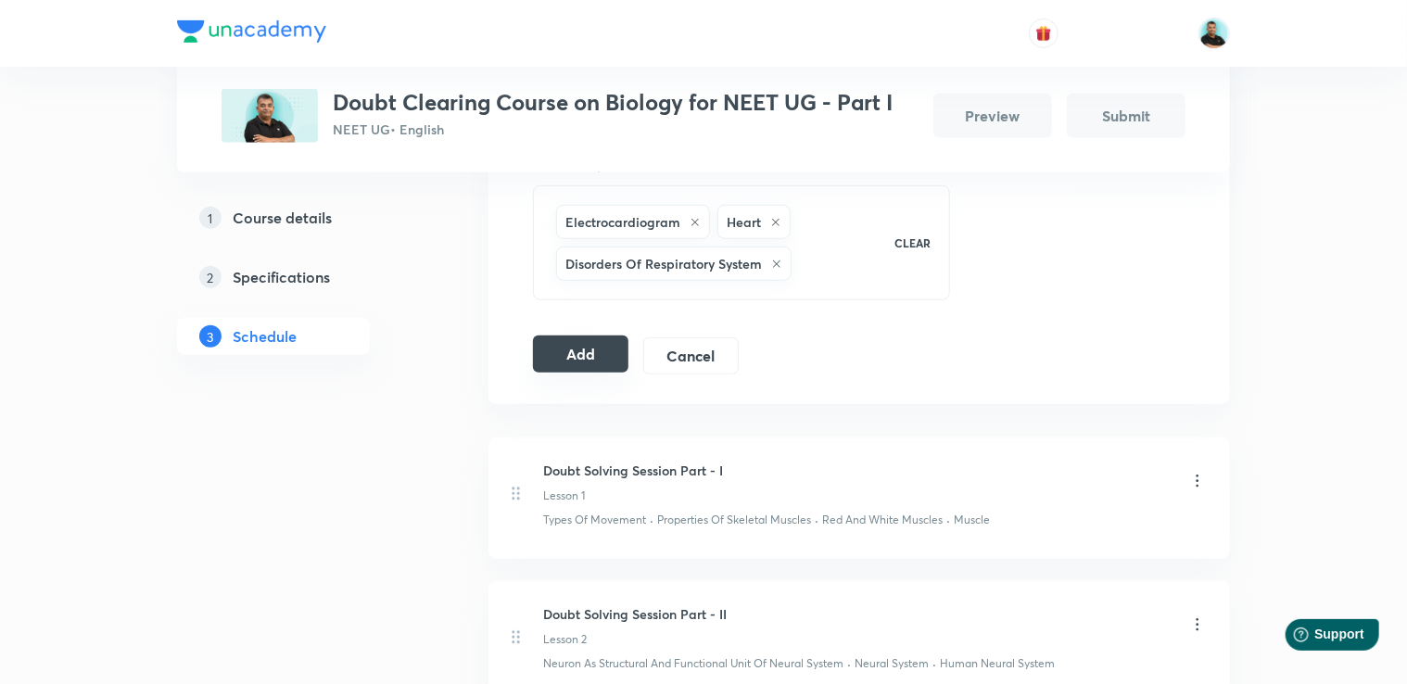
click at [607, 353] on button "Add" at bounding box center [580, 354] width 95 height 37
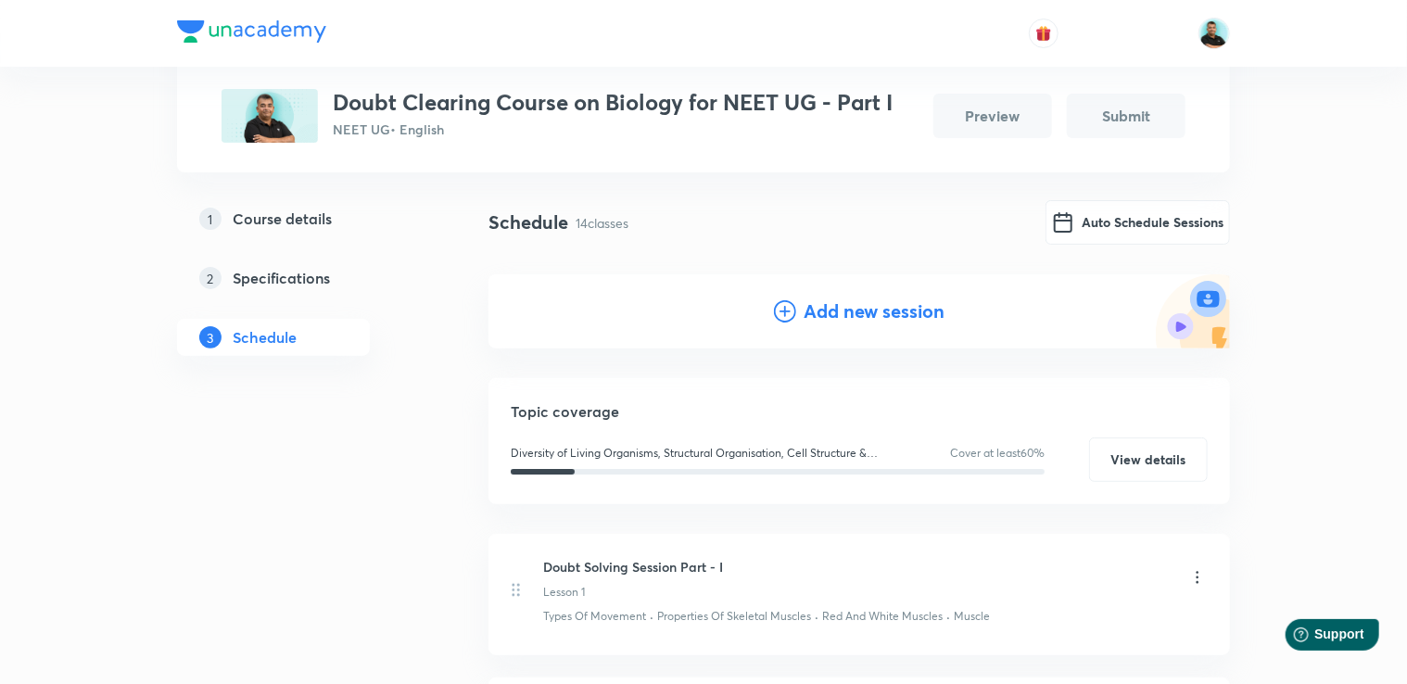
scroll to position [0, 0]
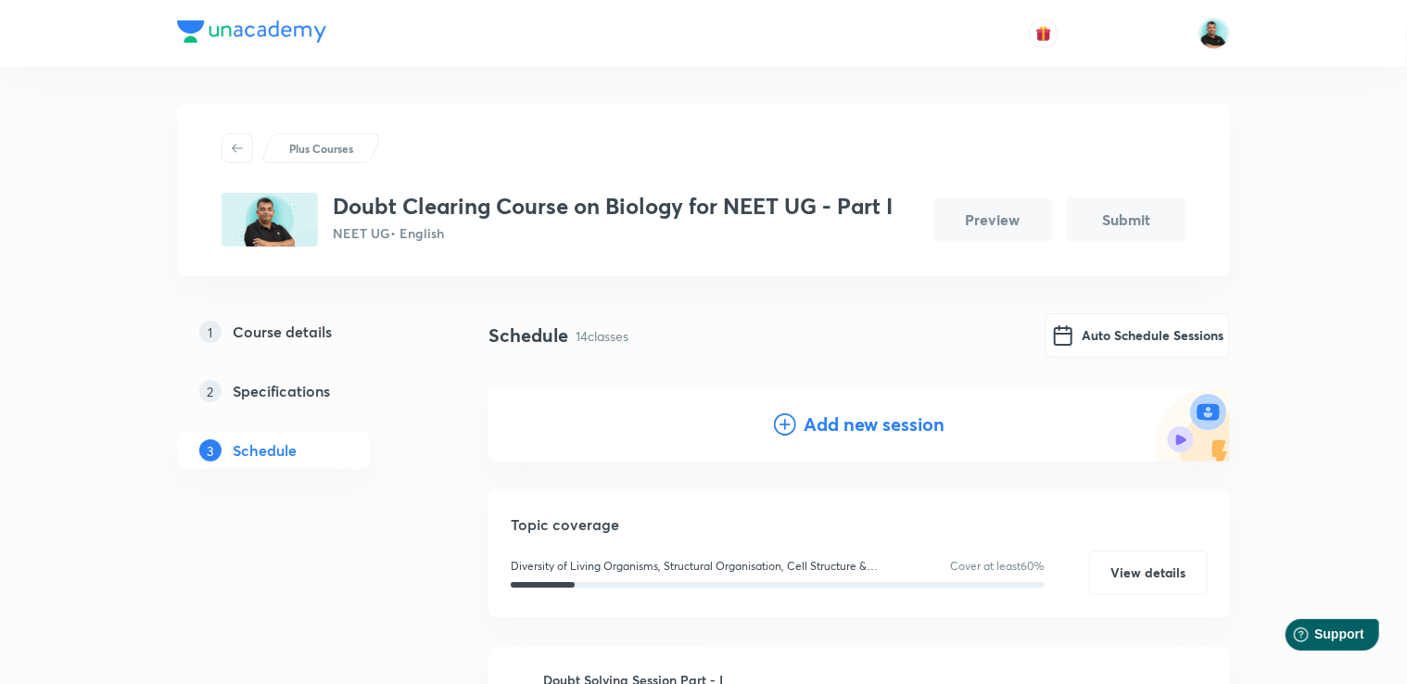
click at [828, 428] on h4 "Add new session" at bounding box center [874, 425] width 141 height 28
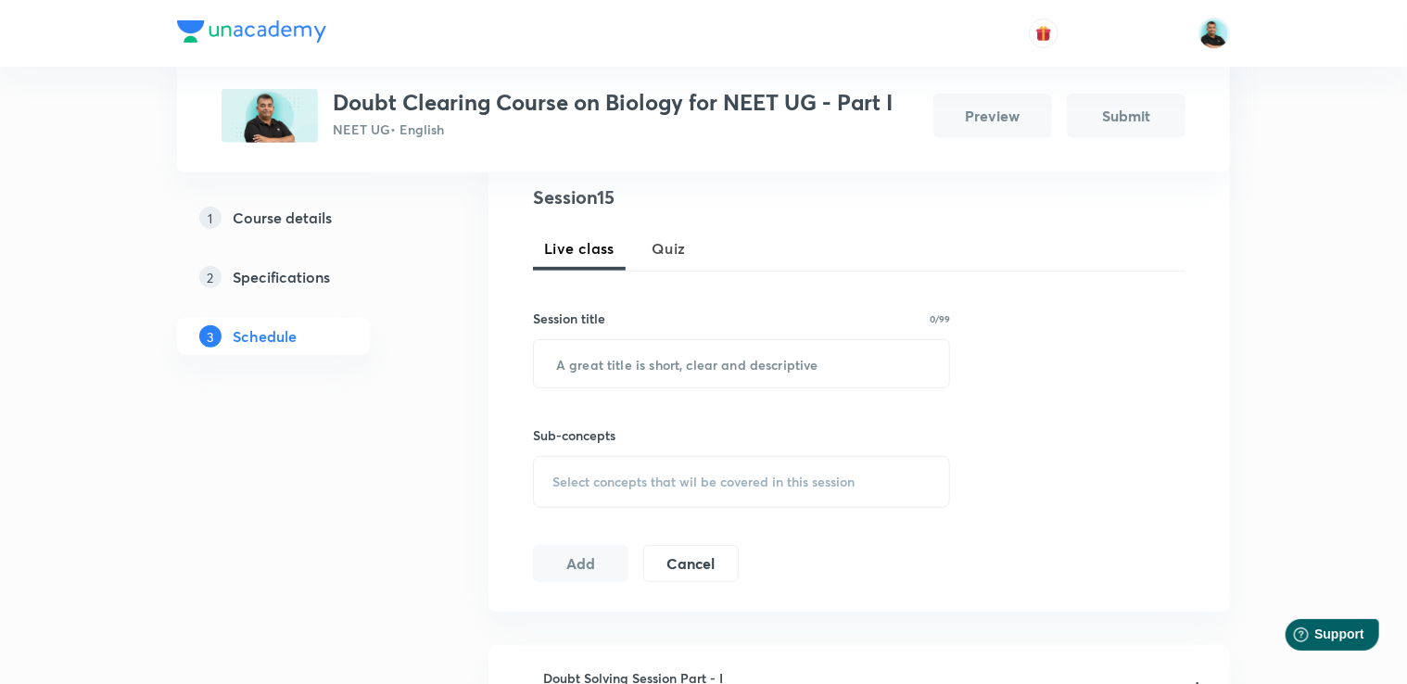
scroll to position [396, 0]
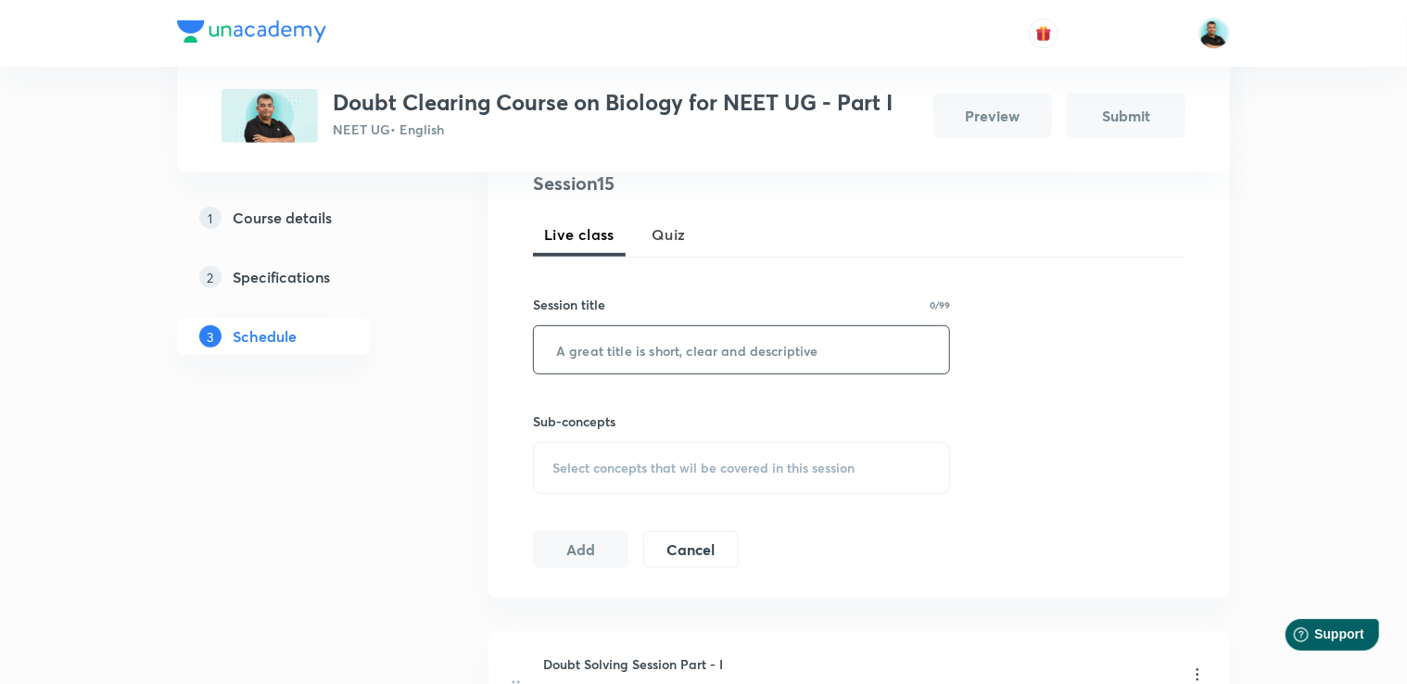
click at [594, 343] on input "text" at bounding box center [741, 349] width 415 height 47
paste input "Doubt Solving Session Part -"
type input "Doubt Solving Session Part - XV"
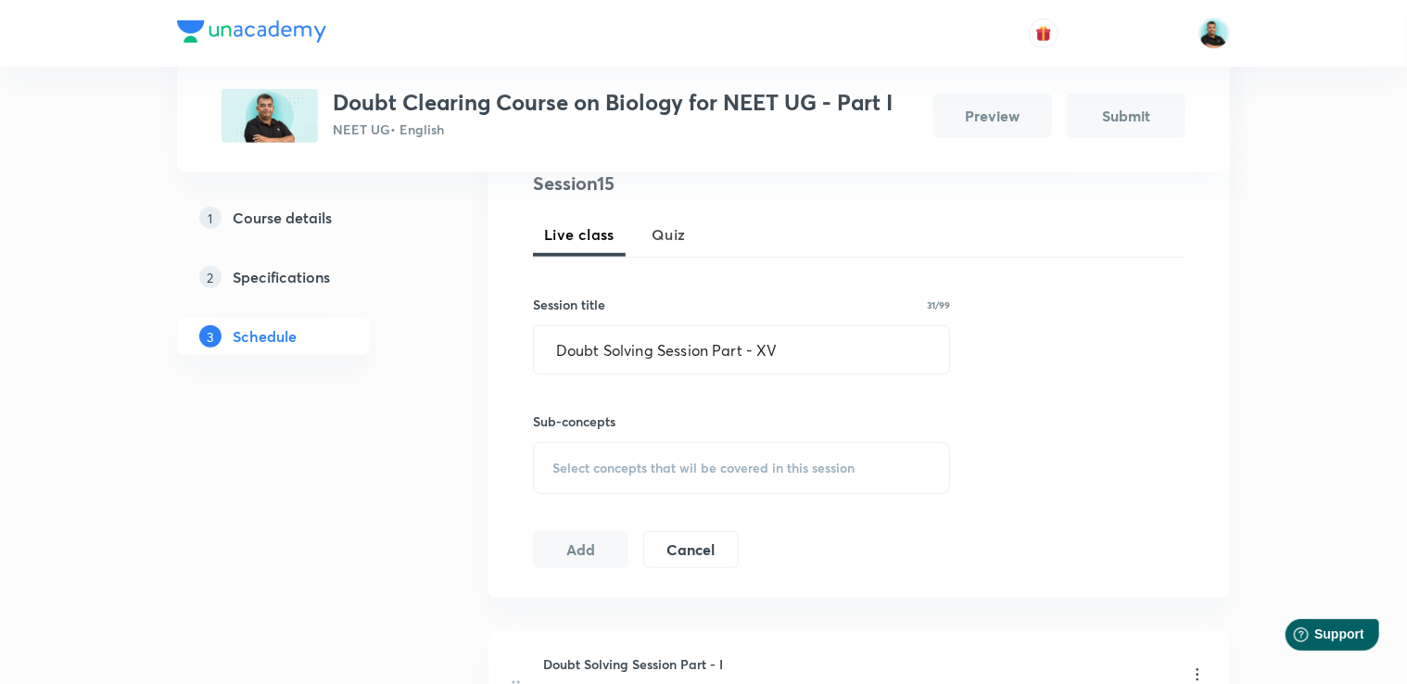
click at [637, 464] on span "Select concepts that wil be covered in this session" at bounding box center [703, 468] width 302 height 15
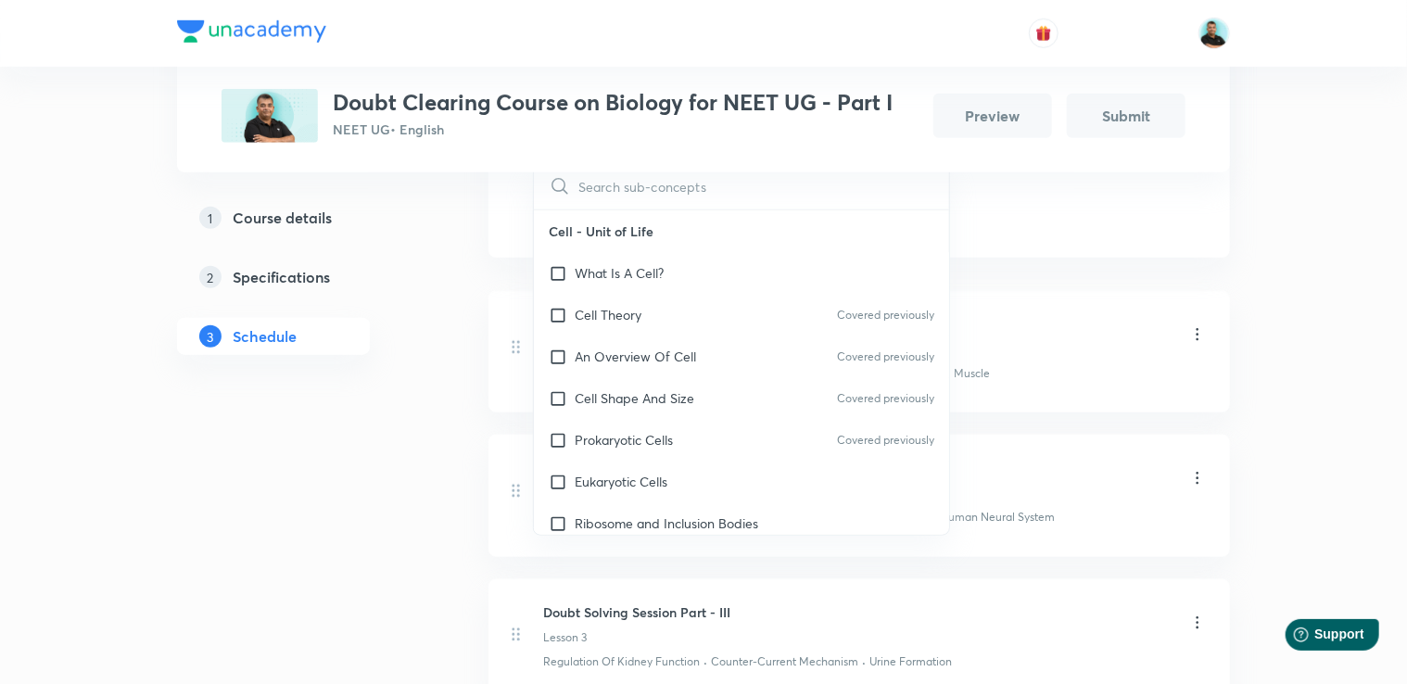
scroll to position [3315, 0]
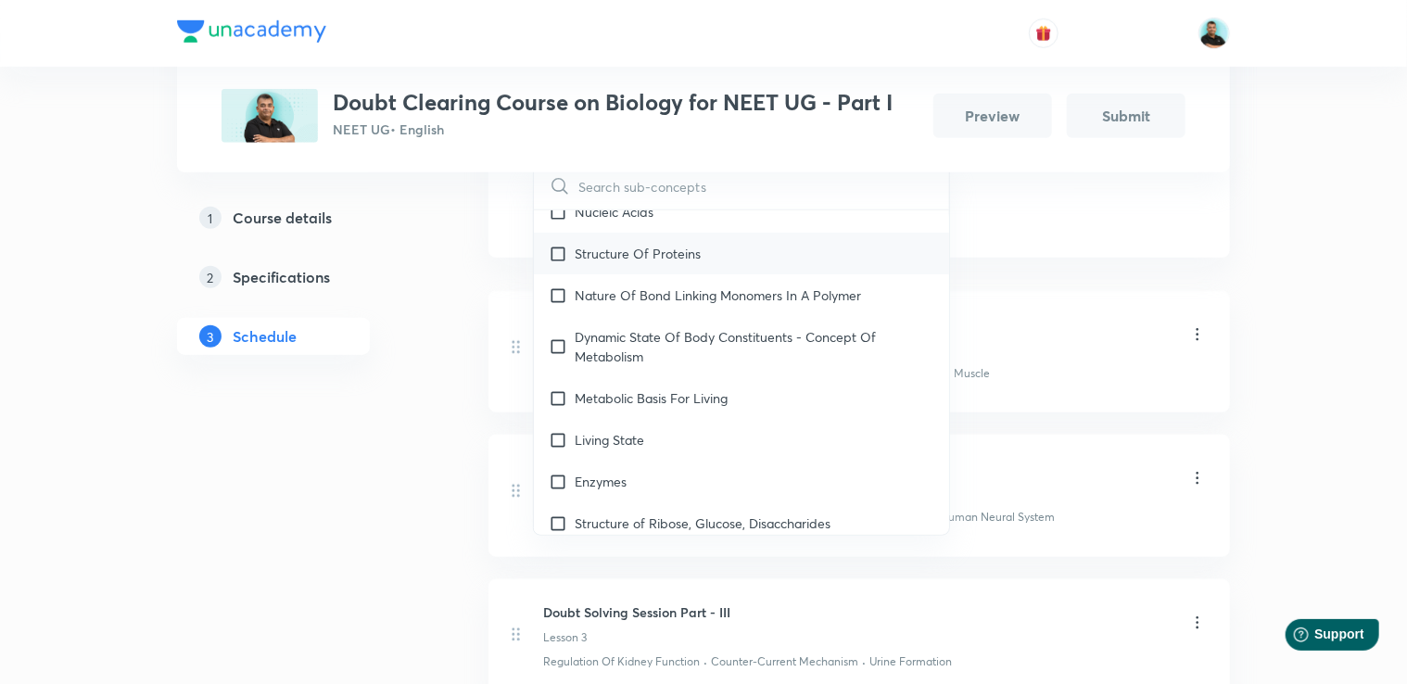
click at [636, 263] on p "Structure Of Proteins" at bounding box center [638, 253] width 126 height 19
checkbox input "true"
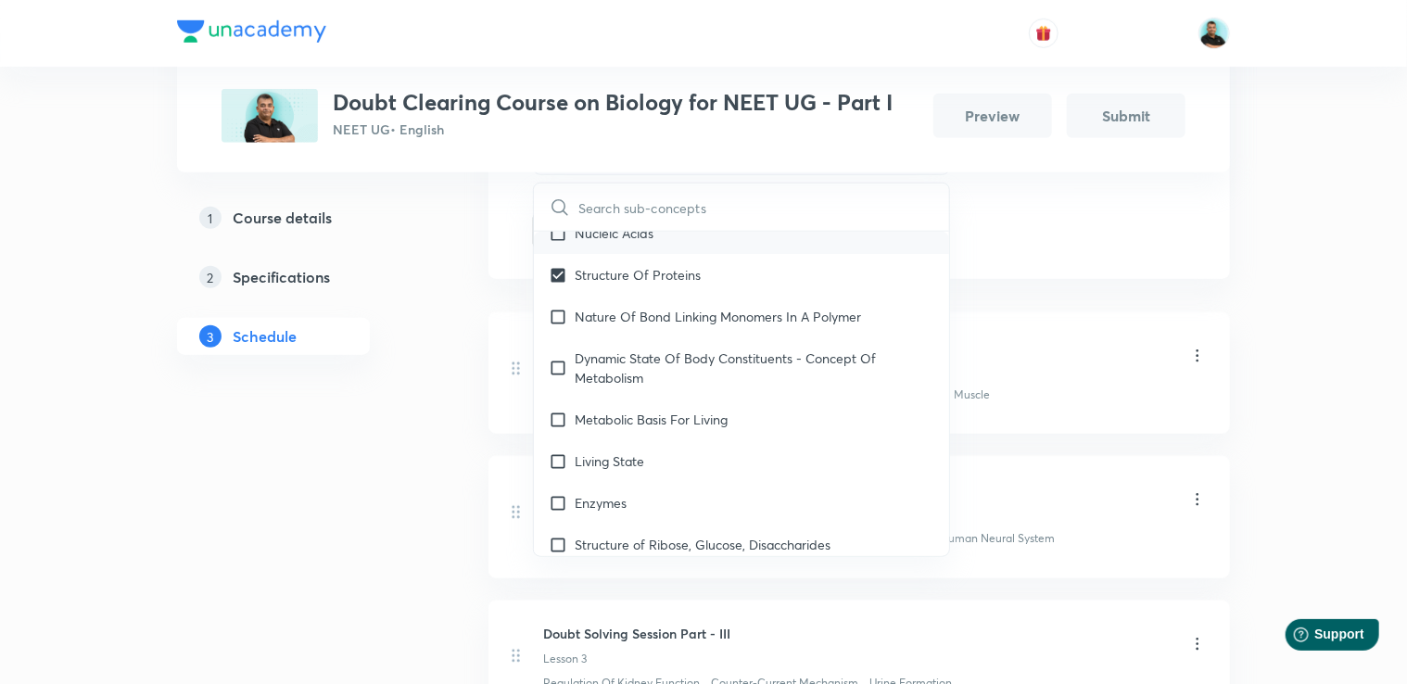
click at [628, 243] on p "Nucleic Acids" at bounding box center [614, 232] width 79 height 19
checkbox input "true"
click at [597, 513] on p "Enzymes" at bounding box center [601, 502] width 52 height 19
checkbox input "true"
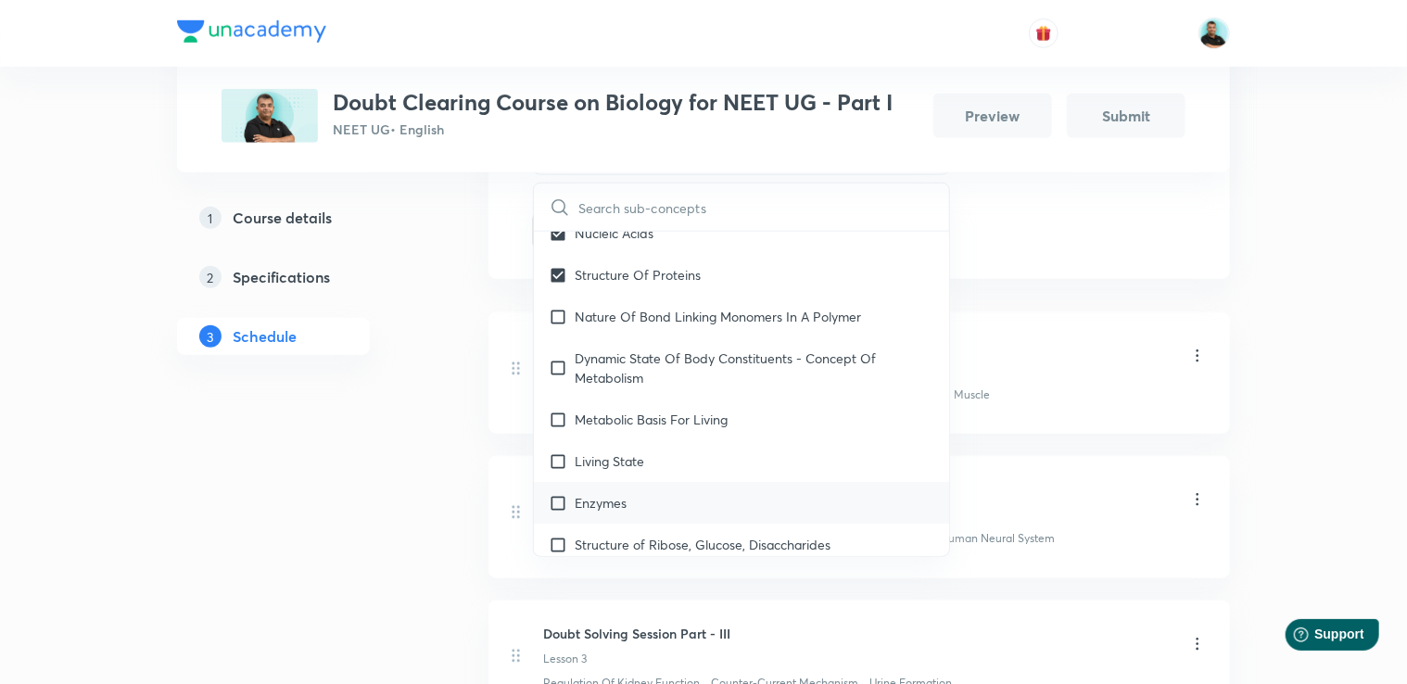
checkbox input "true"
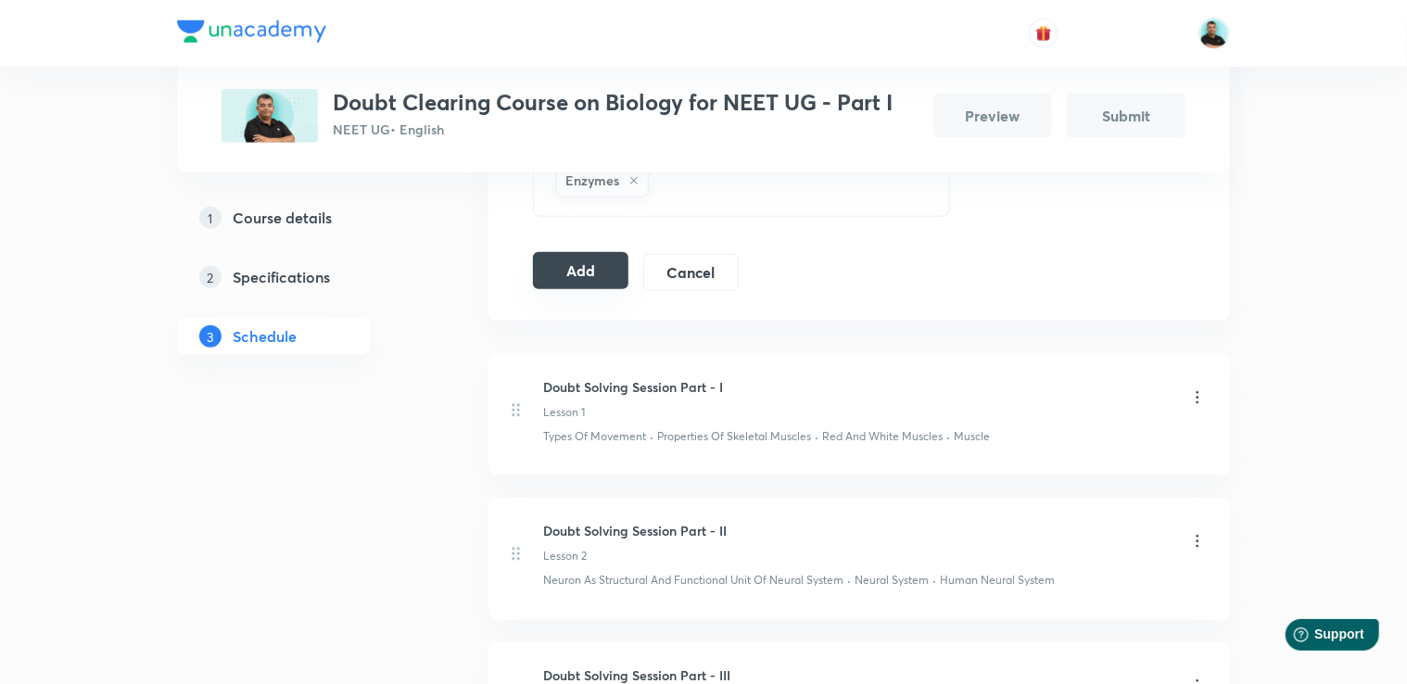
click at [586, 263] on button "Add" at bounding box center [580, 270] width 95 height 37
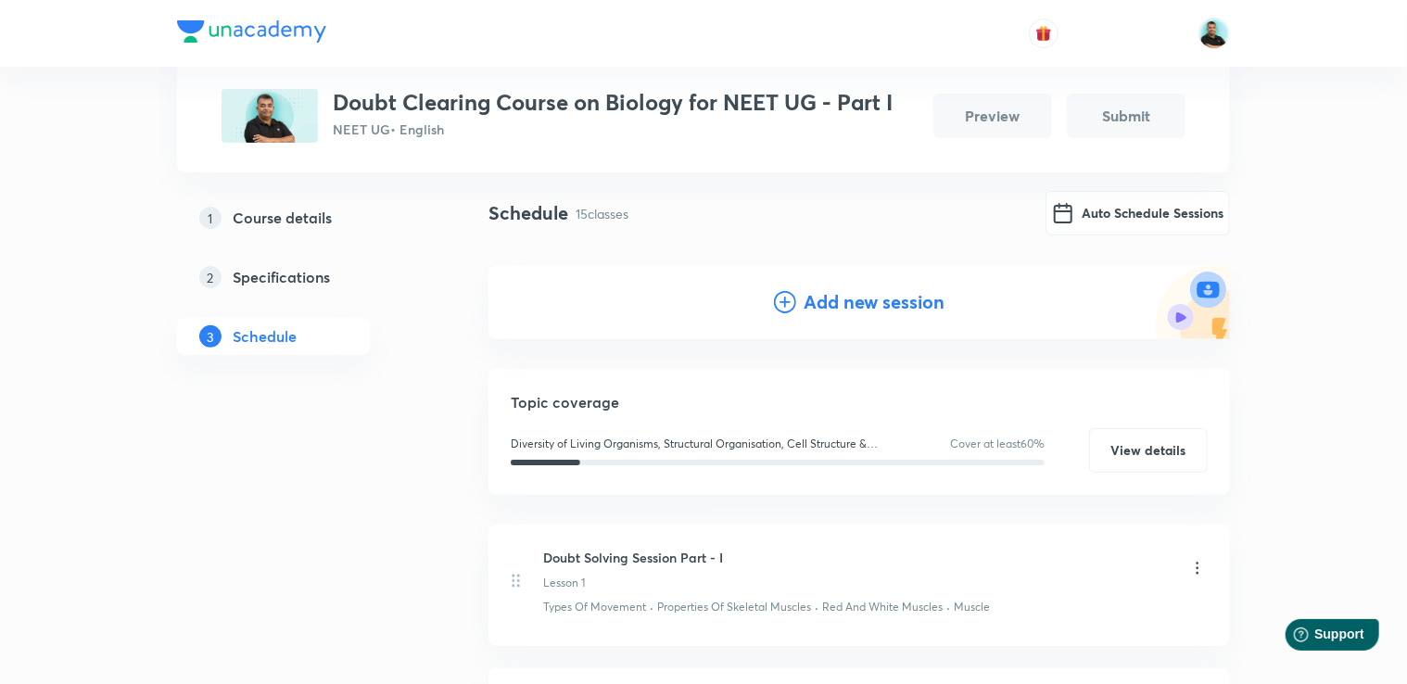
scroll to position [125, 0]
click at [887, 295] on h4 "Add new session" at bounding box center [874, 299] width 141 height 28
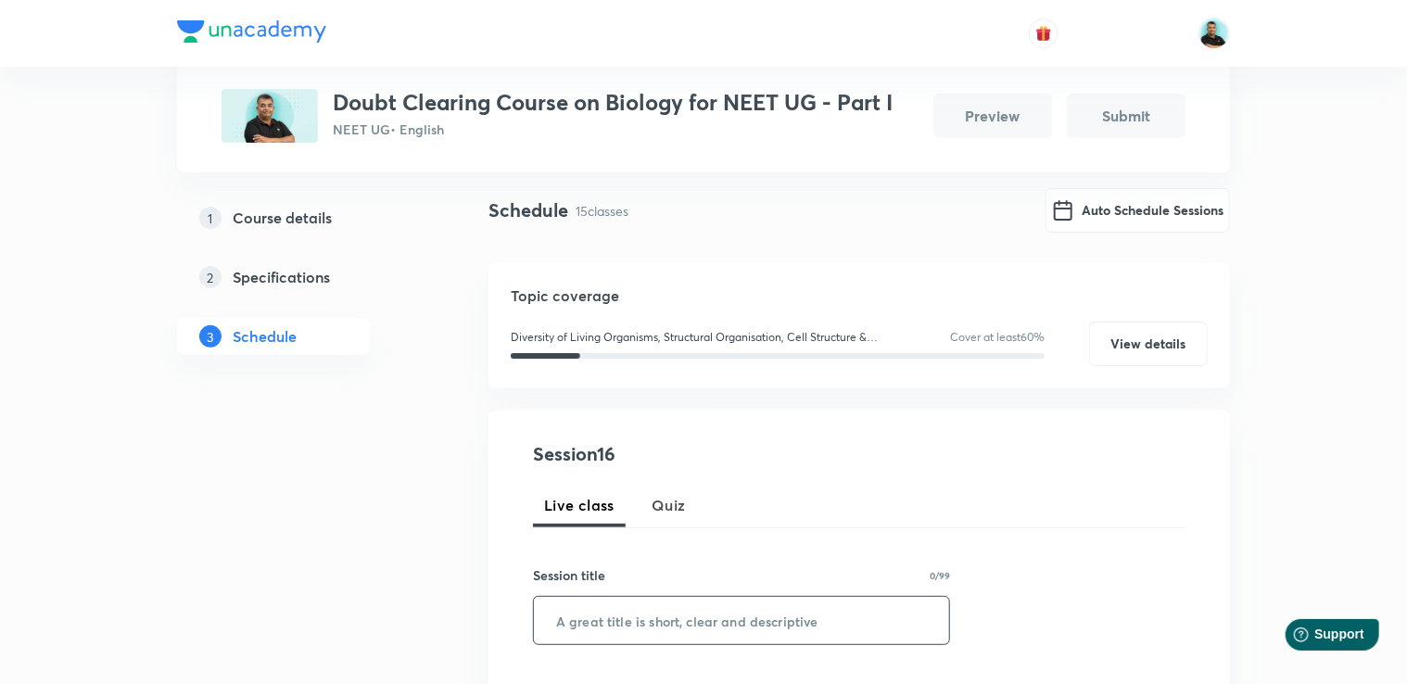
click at [585, 628] on input "text" at bounding box center [741, 620] width 415 height 47
paste input "Doubt Solving Session Part -"
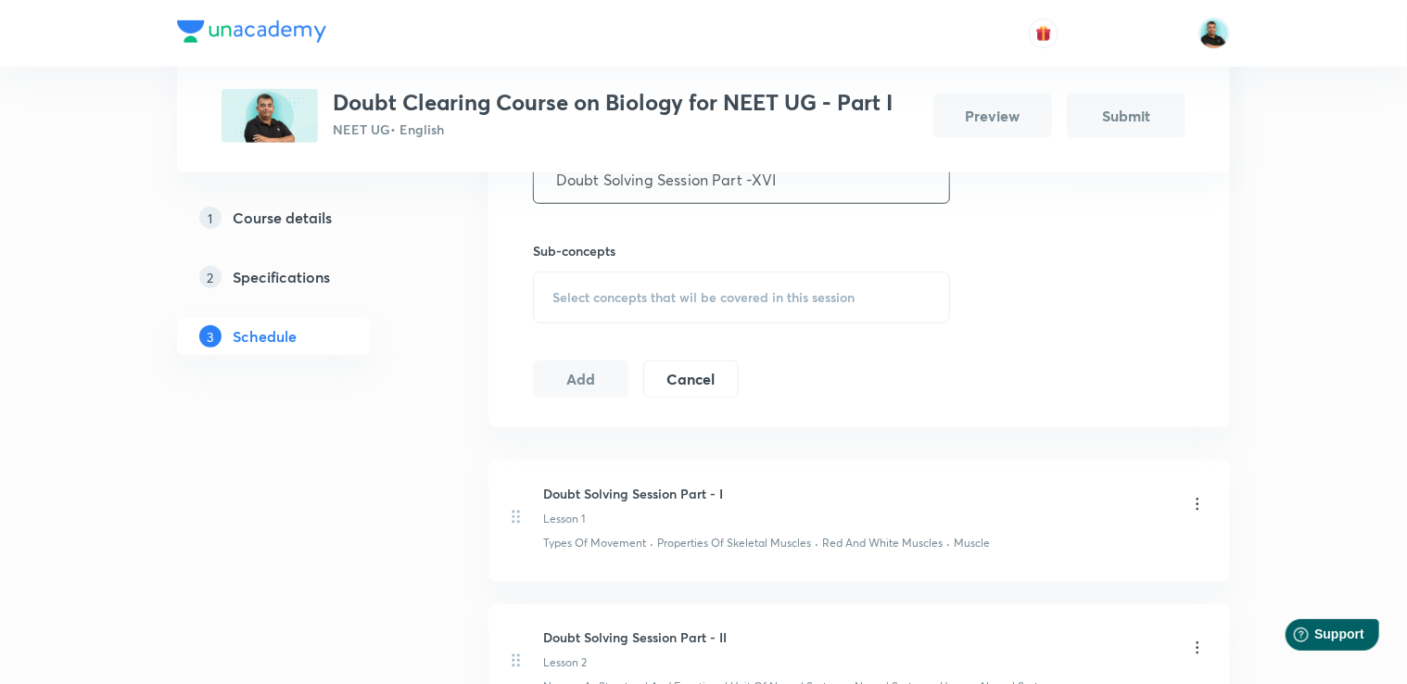
scroll to position [570, 0]
click at [592, 287] on span "Select concepts that wil be covered in this session" at bounding box center [703, 293] width 302 height 15
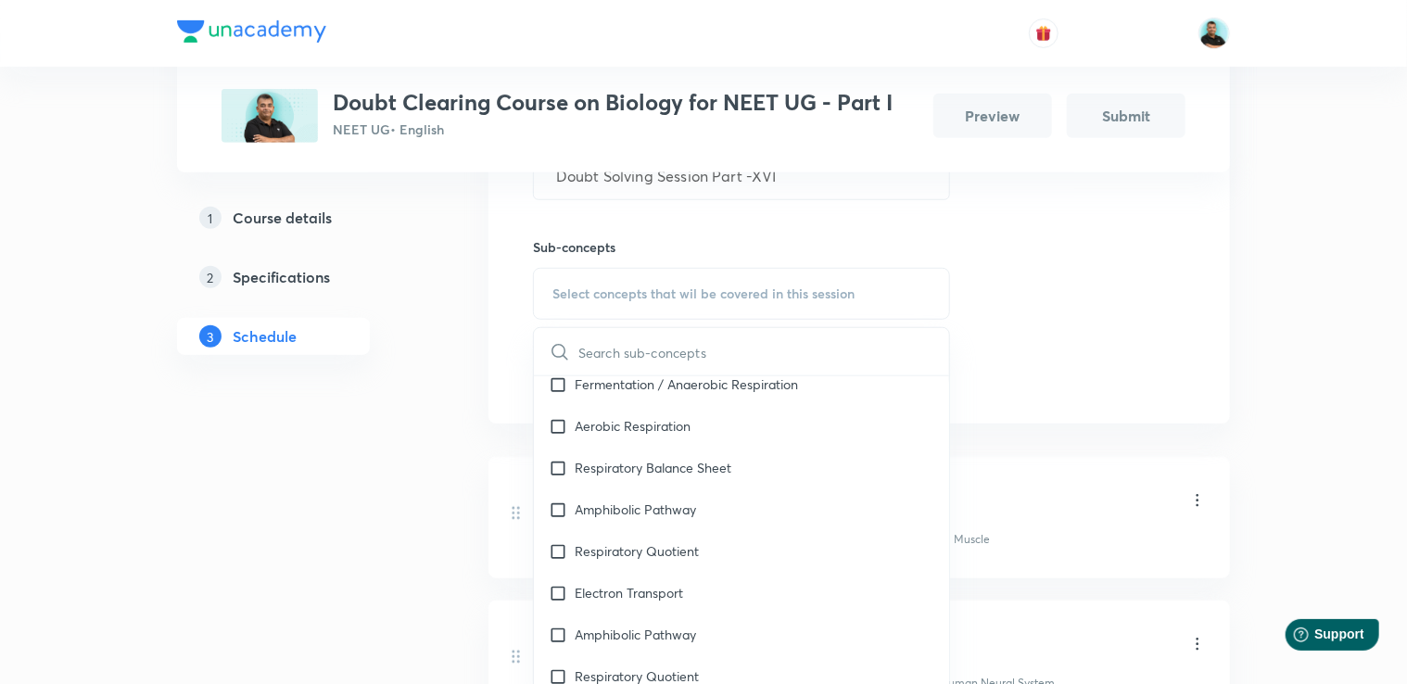
scroll to position [5967, 0]
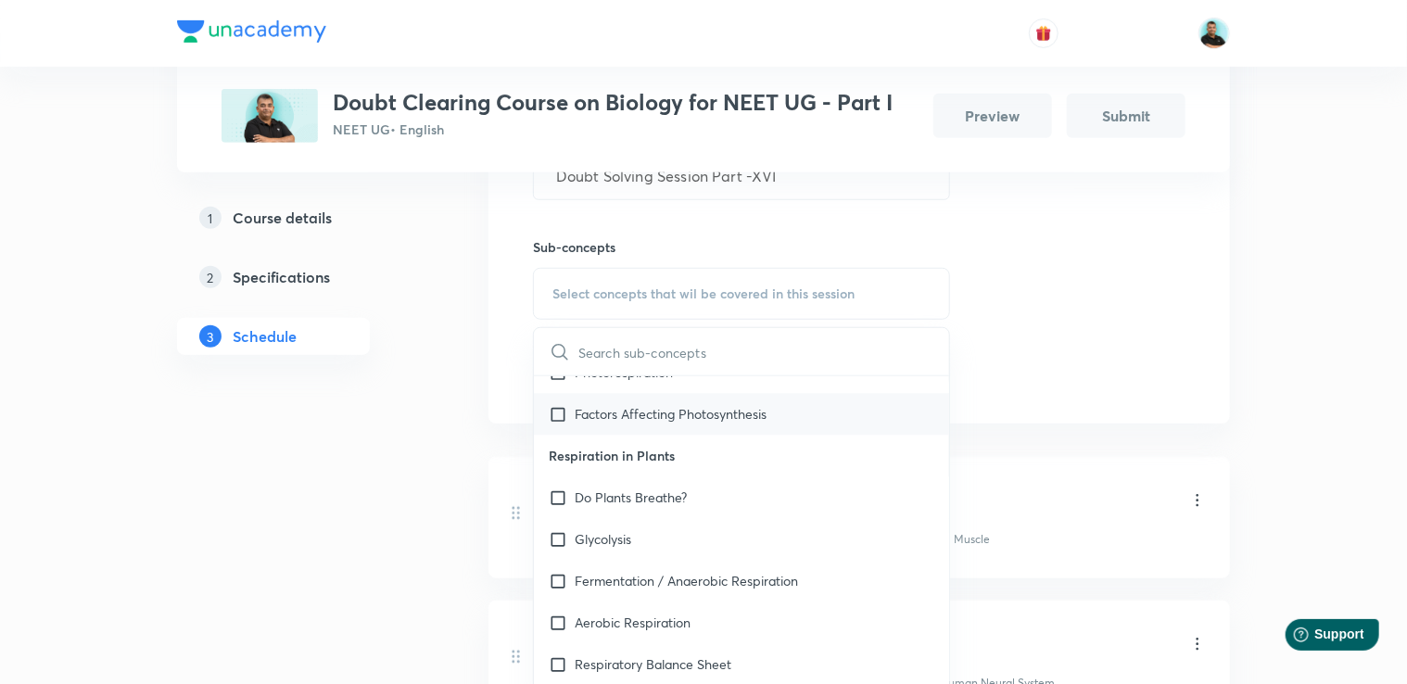
click at [656, 425] on p "Factors Affecting Photosynthesis" at bounding box center [671, 414] width 192 height 19
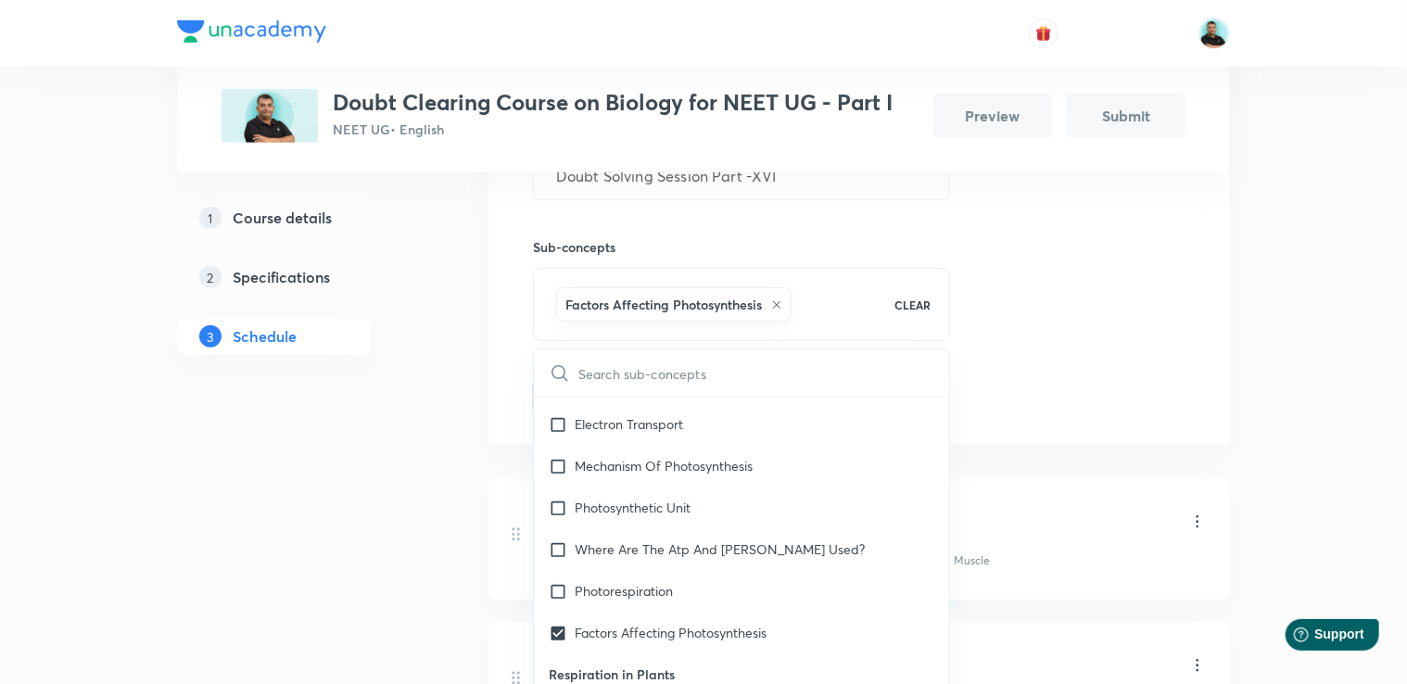
scroll to position [5769, 0]
click at [708, 436] on div "Electron Transport" at bounding box center [741, 425] width 415 height 42
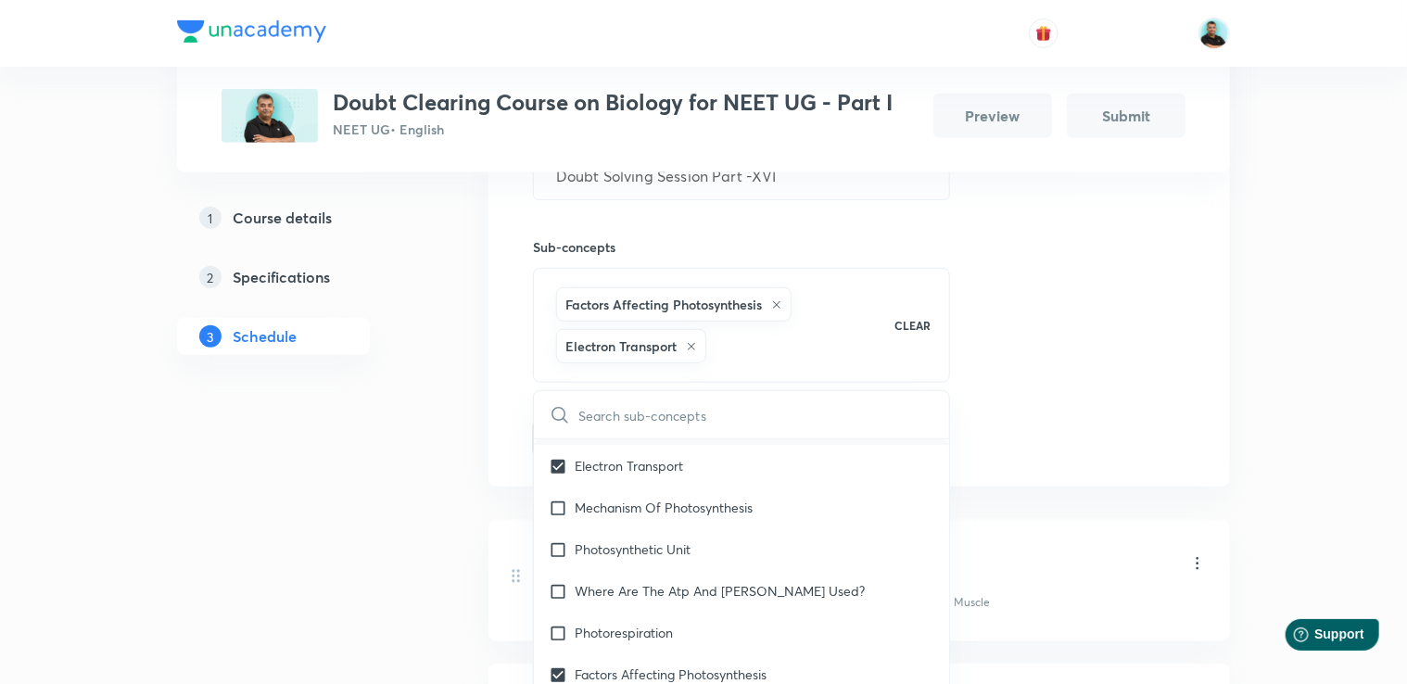
click at [687, 446] on div "Light Reaction" at bounding box center [741, 425] width 415 height 42
click at [682, 518] on p "Mechanism Of Photosynthesis" at bounding box center [664, 508] width 178 height 19
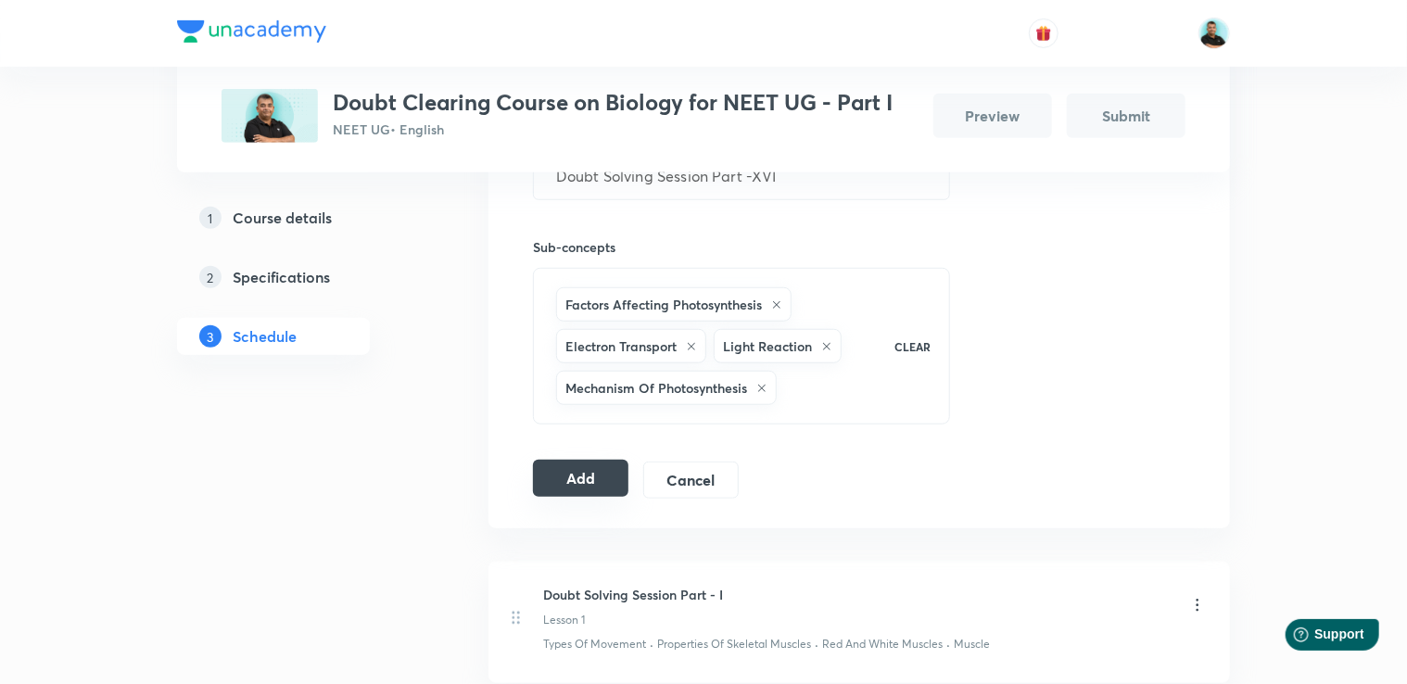
click at [575, 476] on button "Add" at bounding box center [580, 478] width 95 height 37
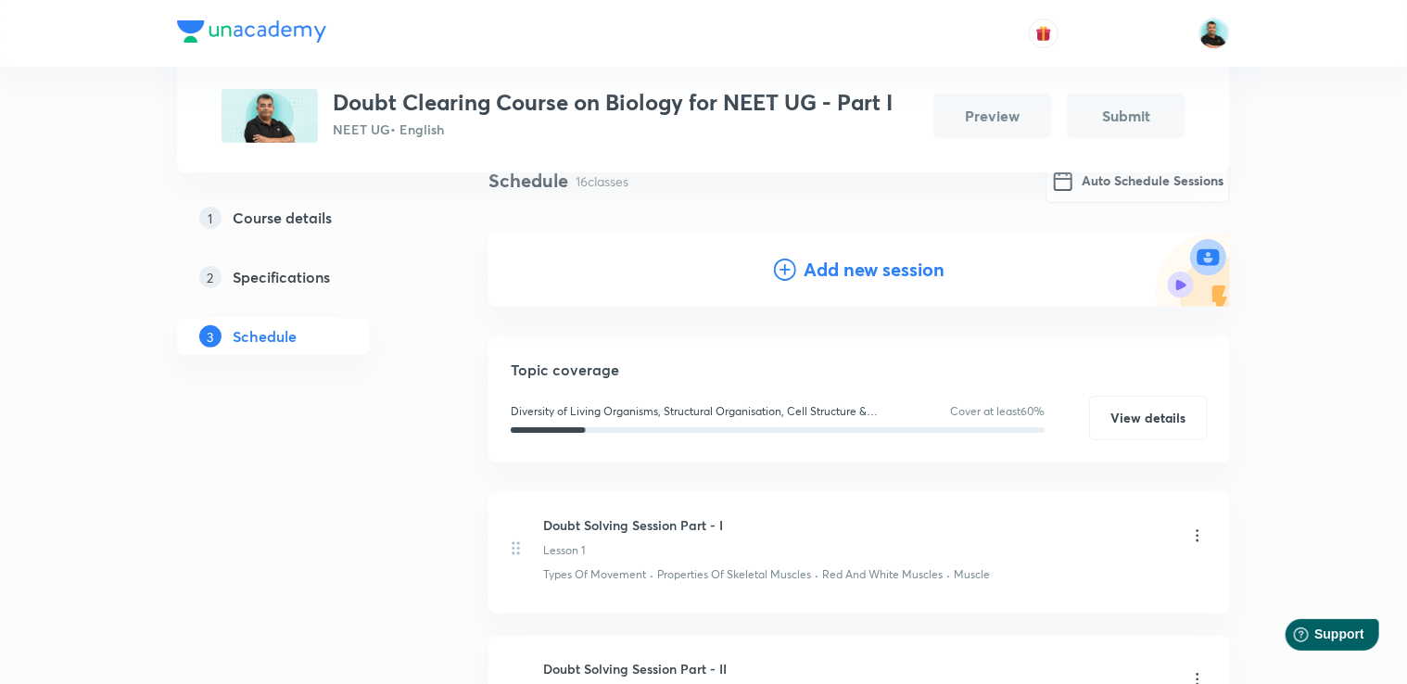
scroll to position [148, 0]
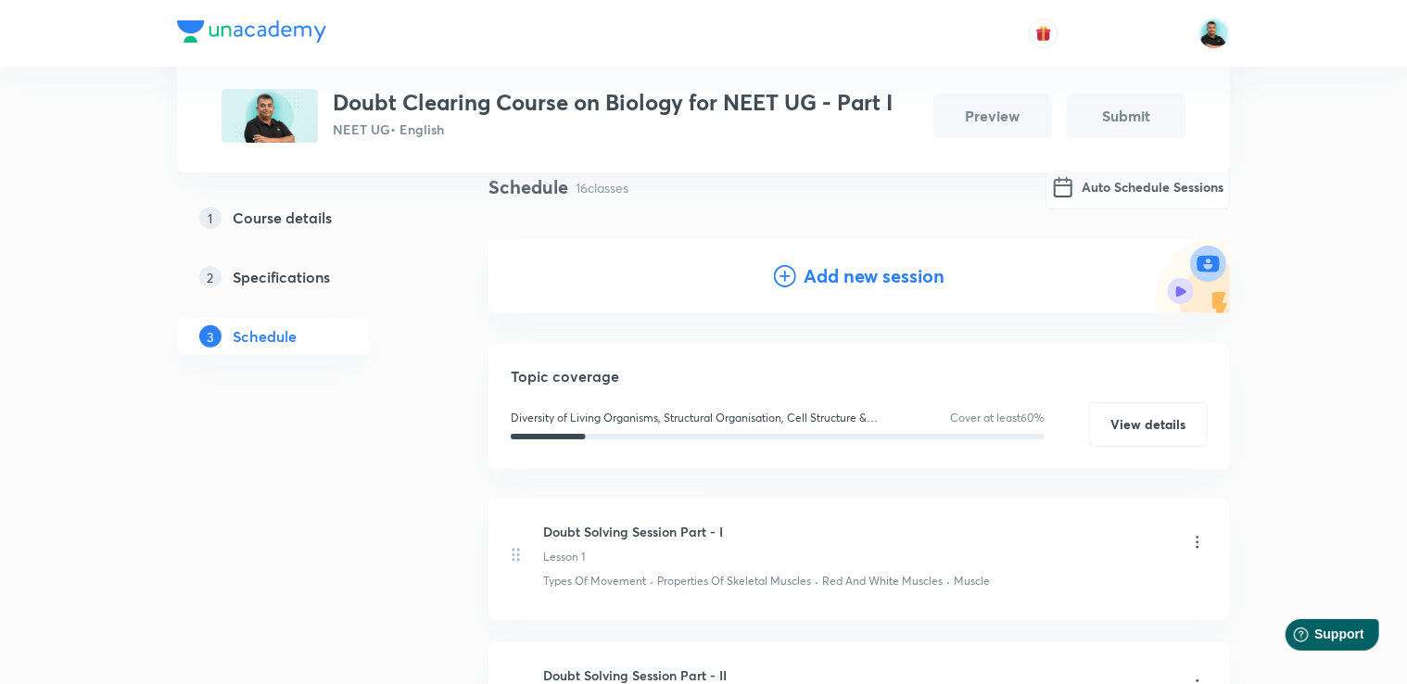
click at [877, 272] on h4 "Add new session" at bounding box center [874, 276] width 141 height 28
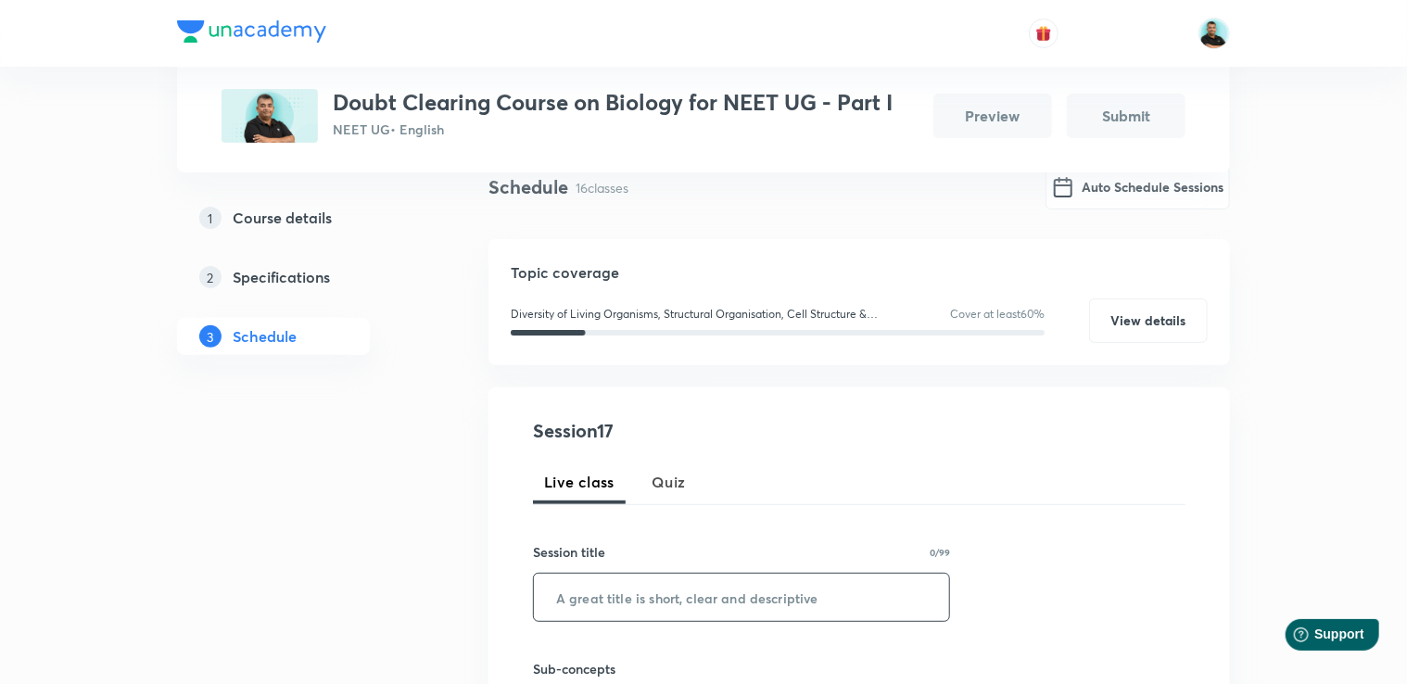
click at [595, 601] on input "text" at bounding box center [741, 597] width 415 height 47
paste input "Doubt Solving Session Part -"
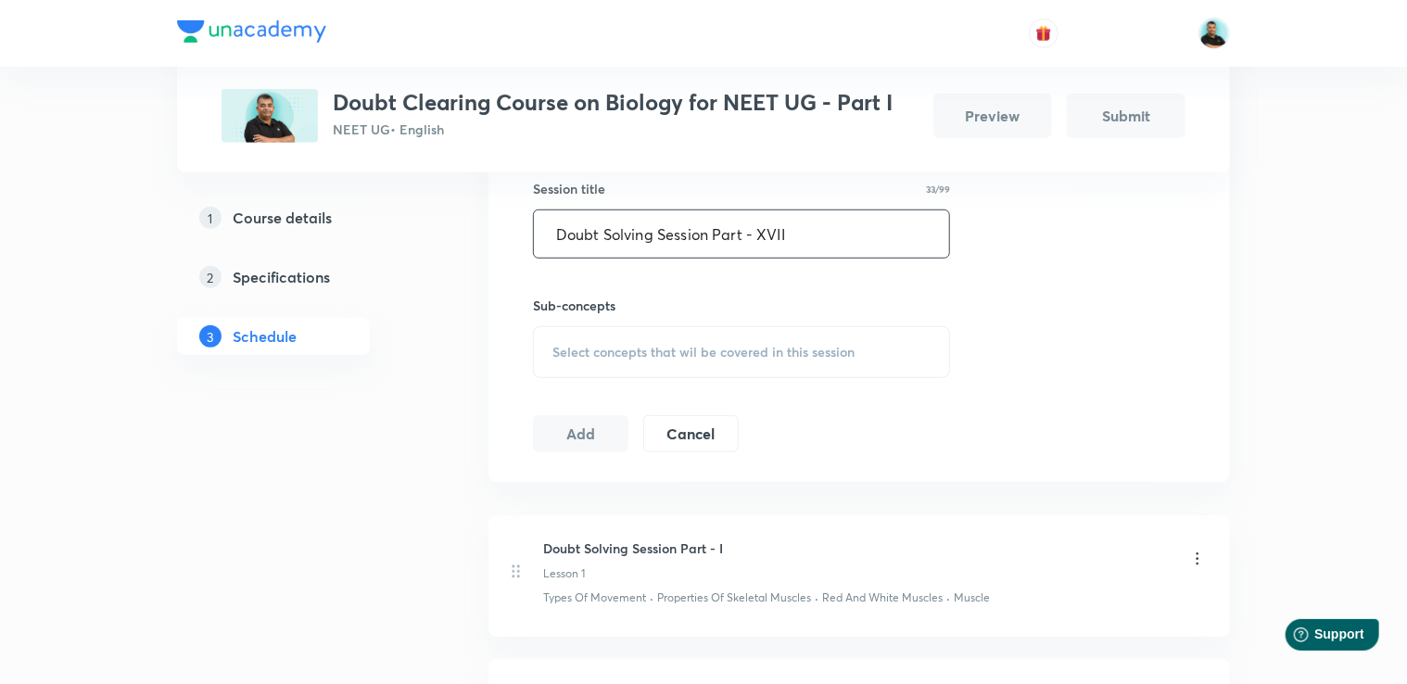
scroll to position [514, 0]
click at [704, 358] on div "Select concepts that wil be covered in this session" at bounding box center [741, 350] width 417 height 52
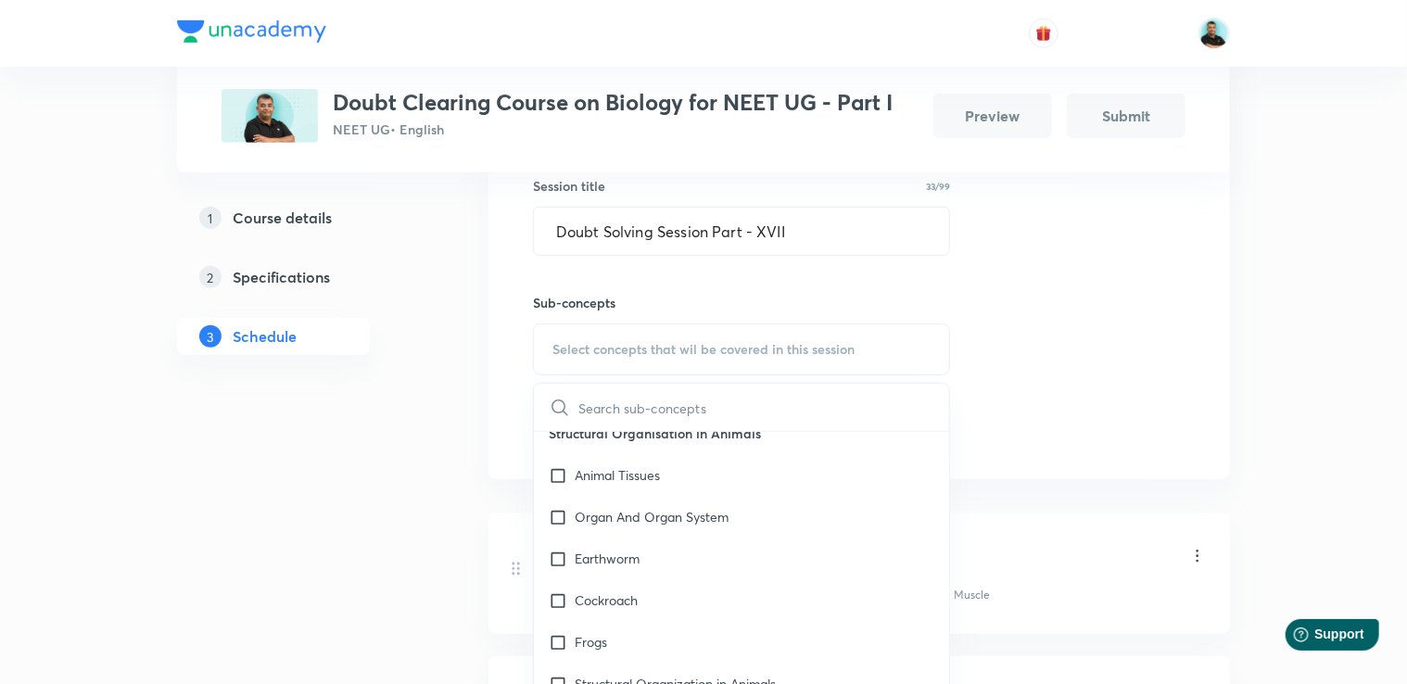
scroll to position [2237, 0]
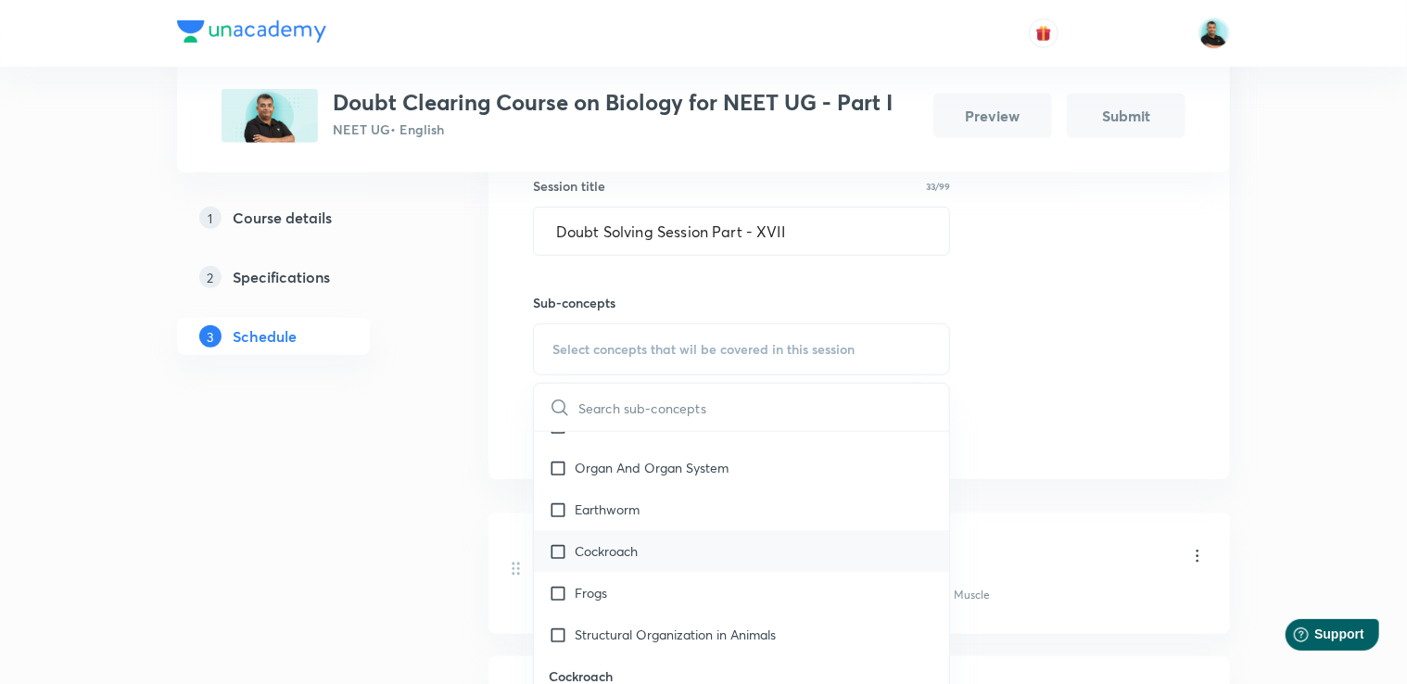
click at [615, 562] on p "Cockroach" at bounding box center [606, 551] width 63 height 19
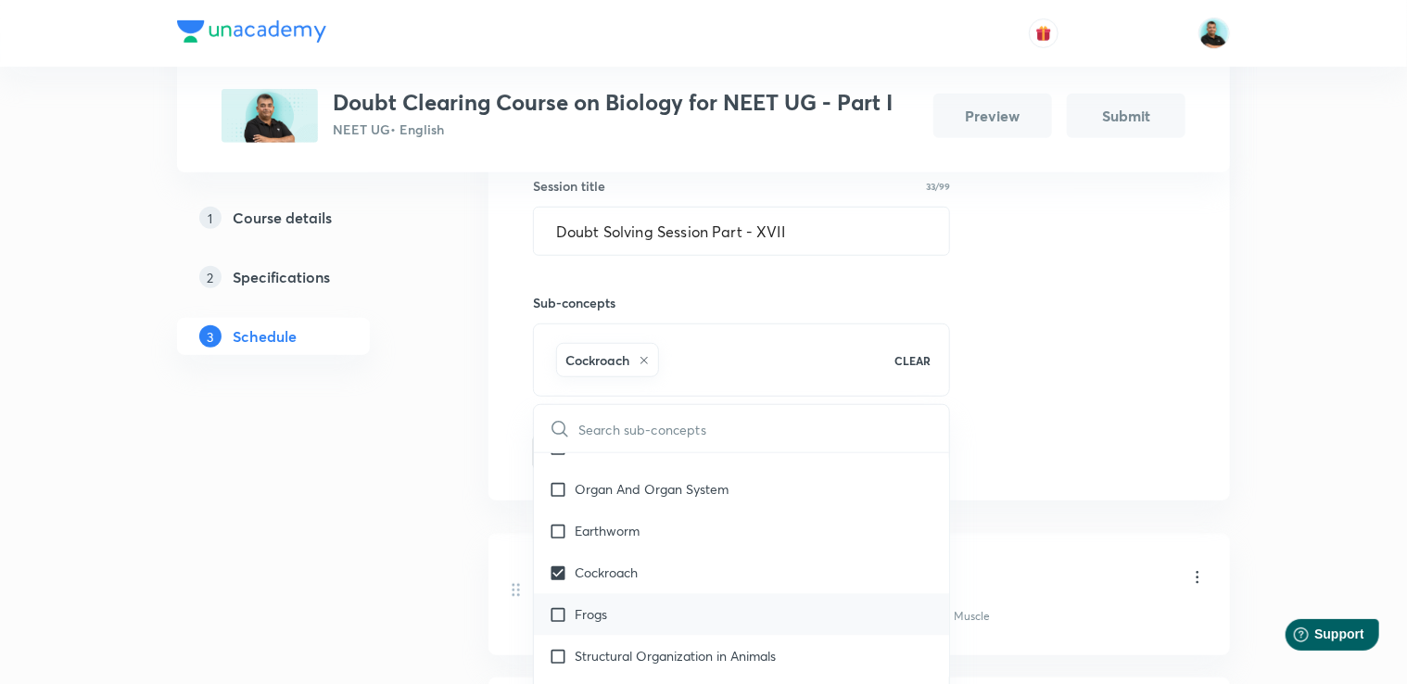
click at [594, 625] on p "Frogs" at bounding box center [591, 614] width 32 height 19
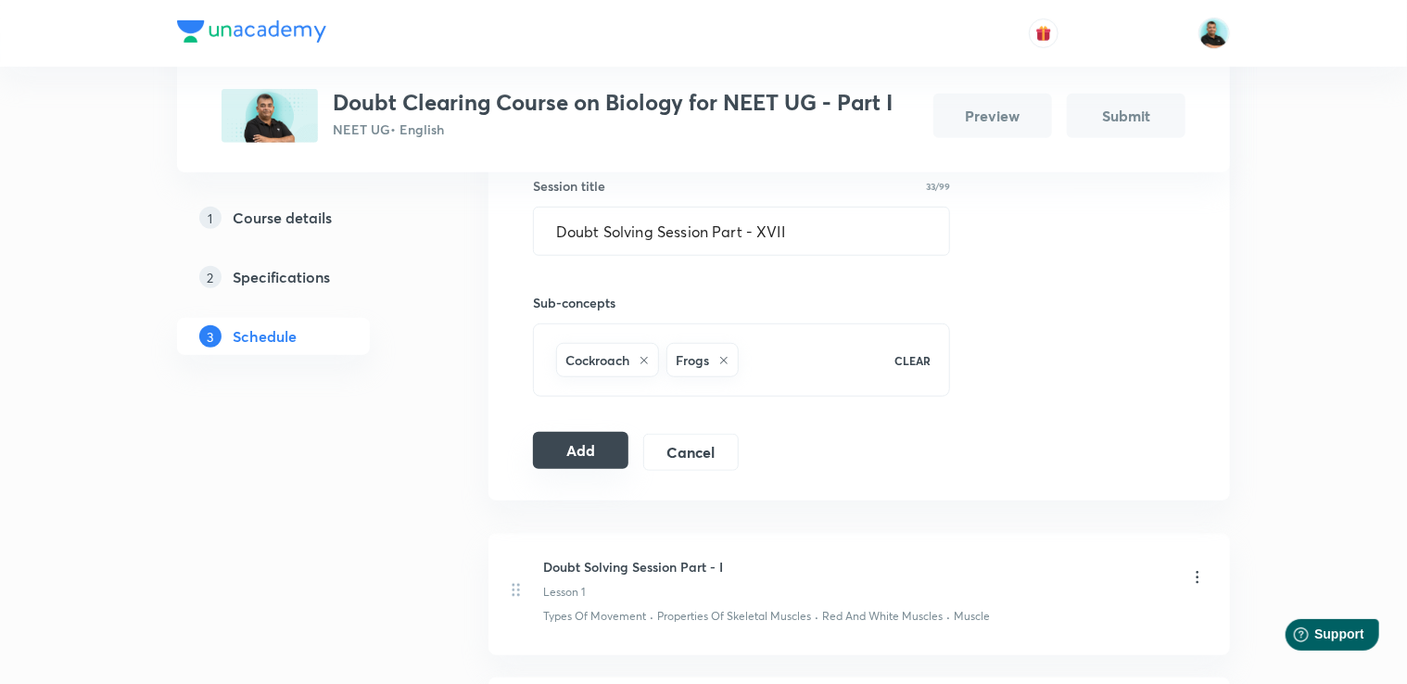
click at [597, 447] on button "Add" at bounding box center [580, 450] width 95 height 37
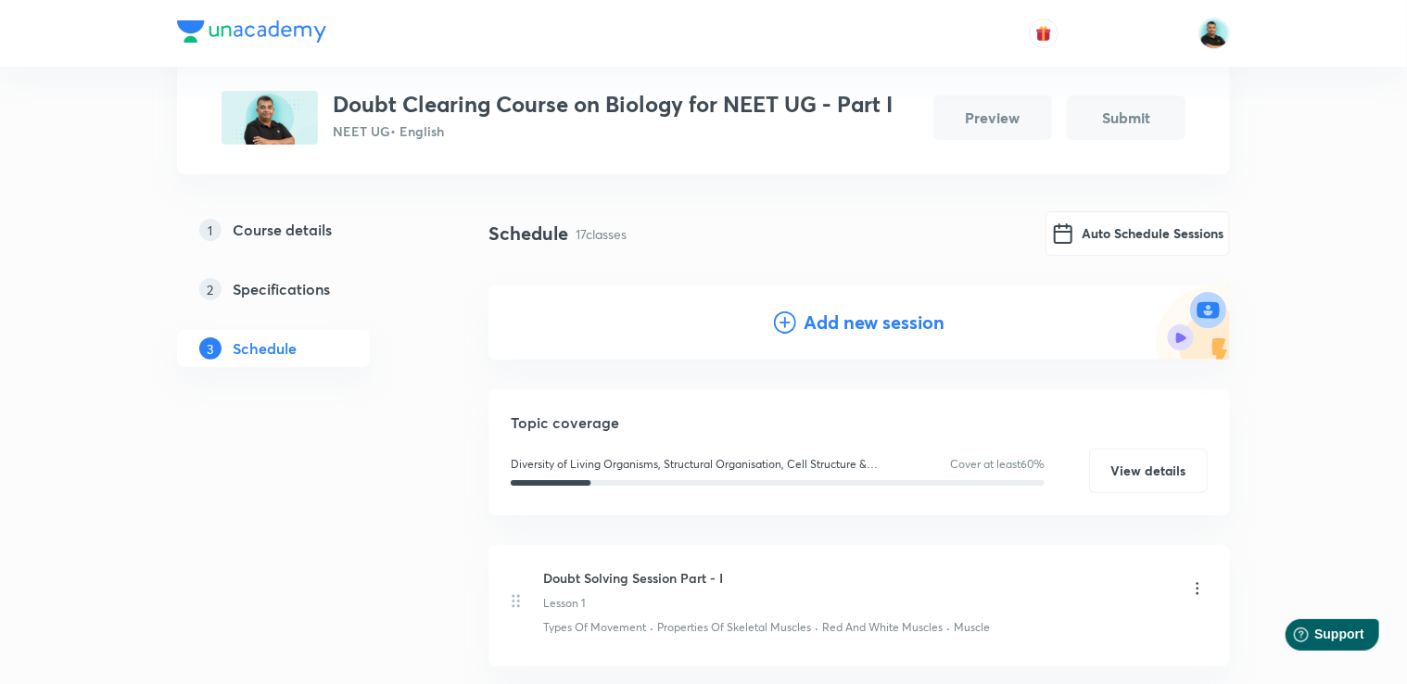
scroll to position [0, 0]
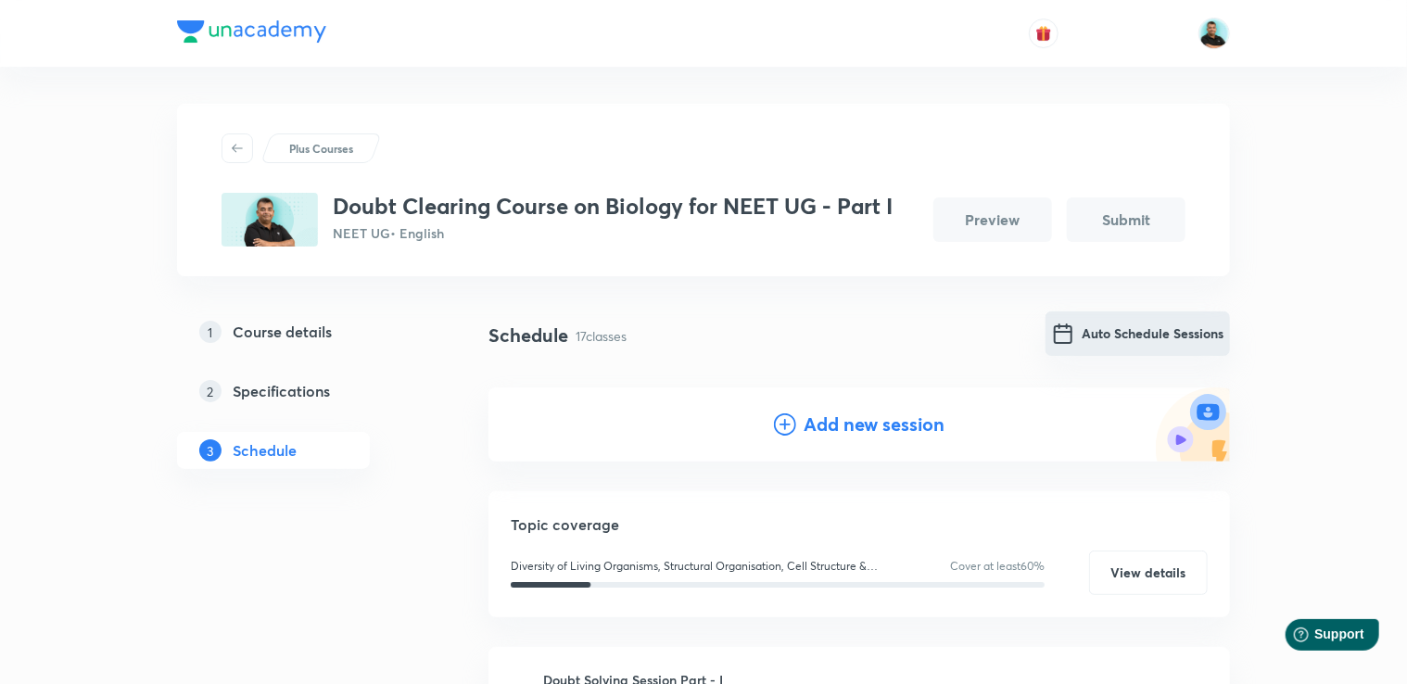
click at [1105, 325] on button "Auto Schedule Sessions" at bounding box center [1138, 333] width 184 height 44
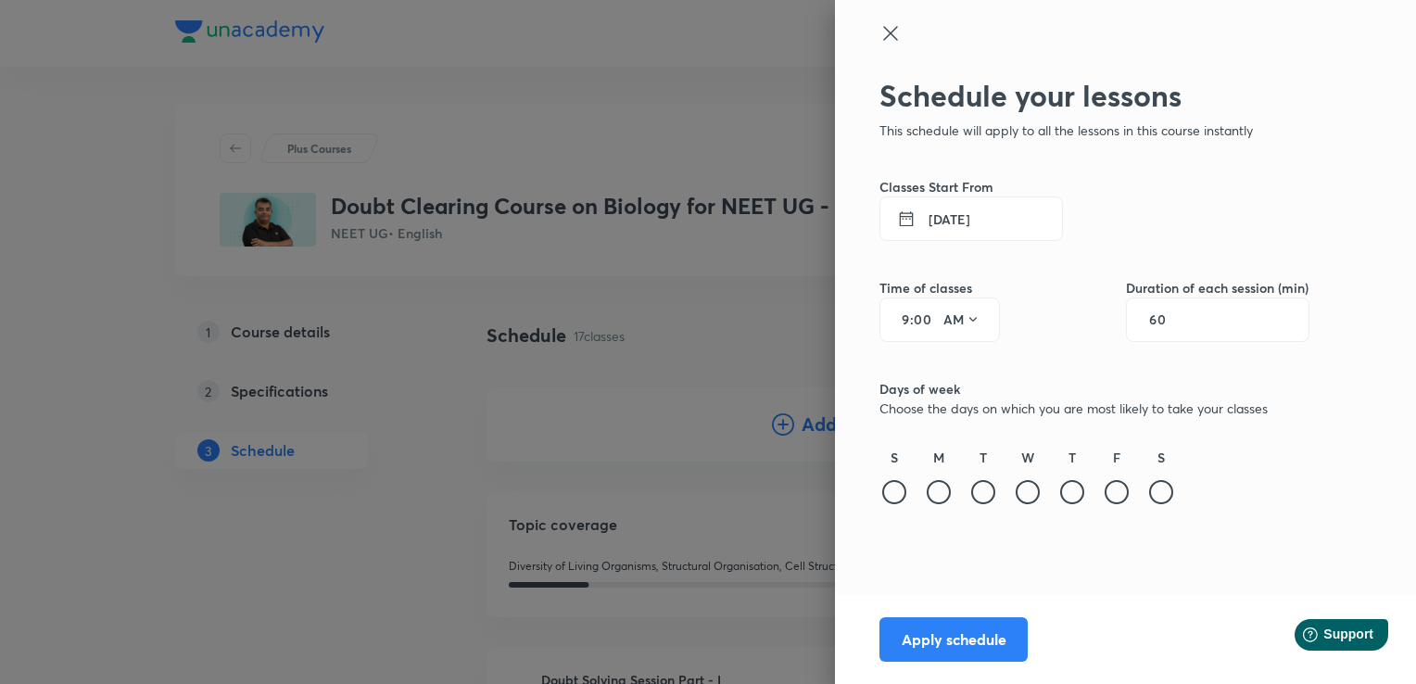
click at [907, 224] on icon at bounding box center [907, 218] width 30 height 19
click at [945, 217] on button "[DATE]" at bounding box center [972, 219] width 184 height 44
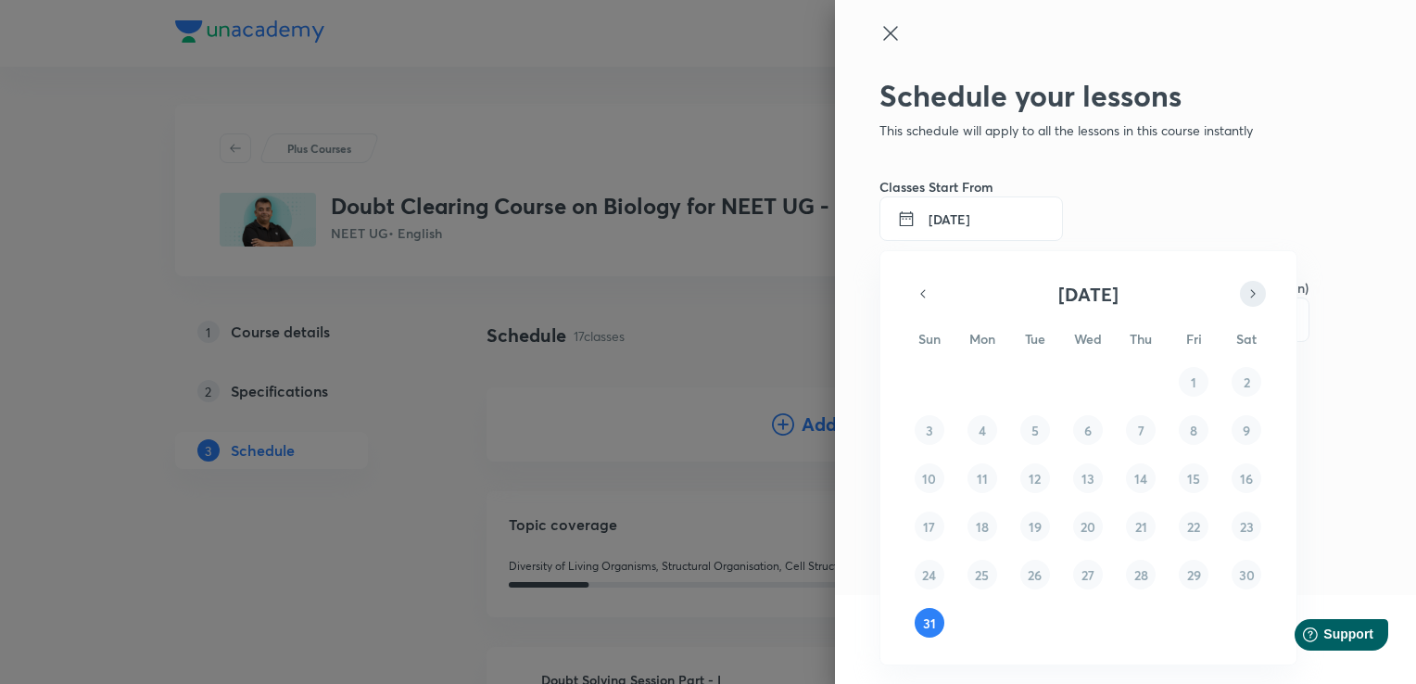
click at [1251, 291] on icon "button" at bounding box center [1253, 294] width 15 height 22
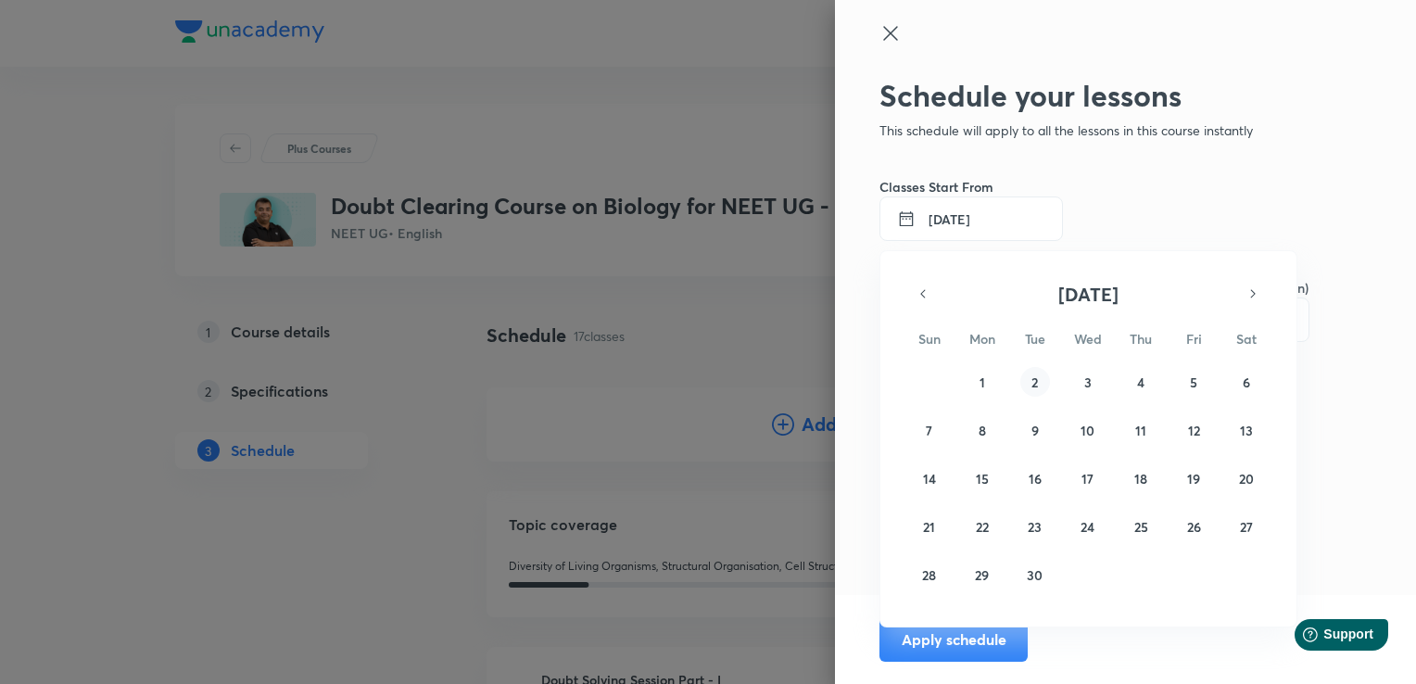
click at [1032, 380] on abbr "2" at bounding box center [1035, 383] width 6 height 18
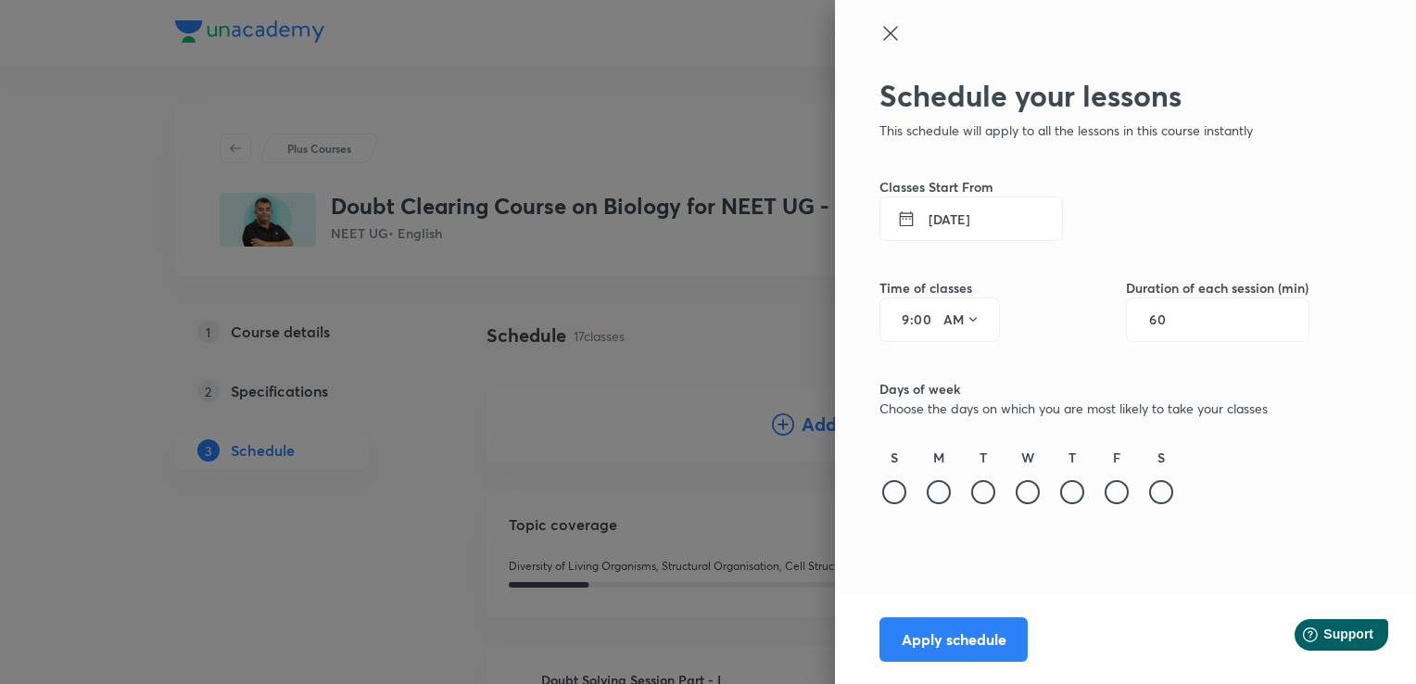
click at [908, 317] on input "9" at bounding box center [899, 319] width 22 height 15
click at [1183, 321] on input "60" at bounding box center [1166, 319] width 35 height 15
click at [937, 495] on div at bounding box center [939, 492] width 24 height 24
click at [975, 499] on div at bounding box center [983, 492] width 24 height 24
click at [1029, 491] on div at bounding box center [1028, 492] width 24 height 24
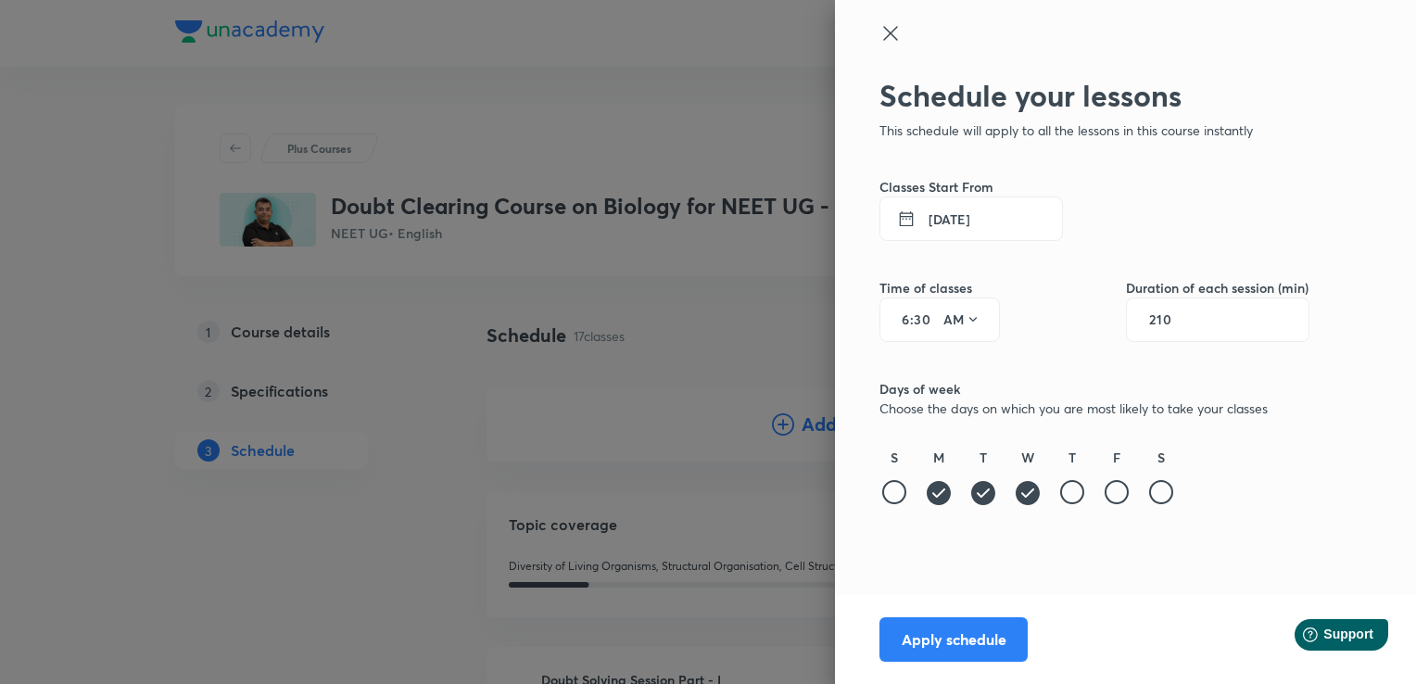
click at [1021, 497] on icon at bounding box center [1028, 493] width 24 height 24
click at [939, 497] on icon at bounding box center [939, 493] width 24 height 24
click at [1071, 491] on div at bounding box center [1072, 492] width 24 height 24
click at [1123, 491] on div at bounding box center [1117, 492] width 24 height 24
click at [1161, 491] on div at bounding box center [1161, 492] width 24 height 24
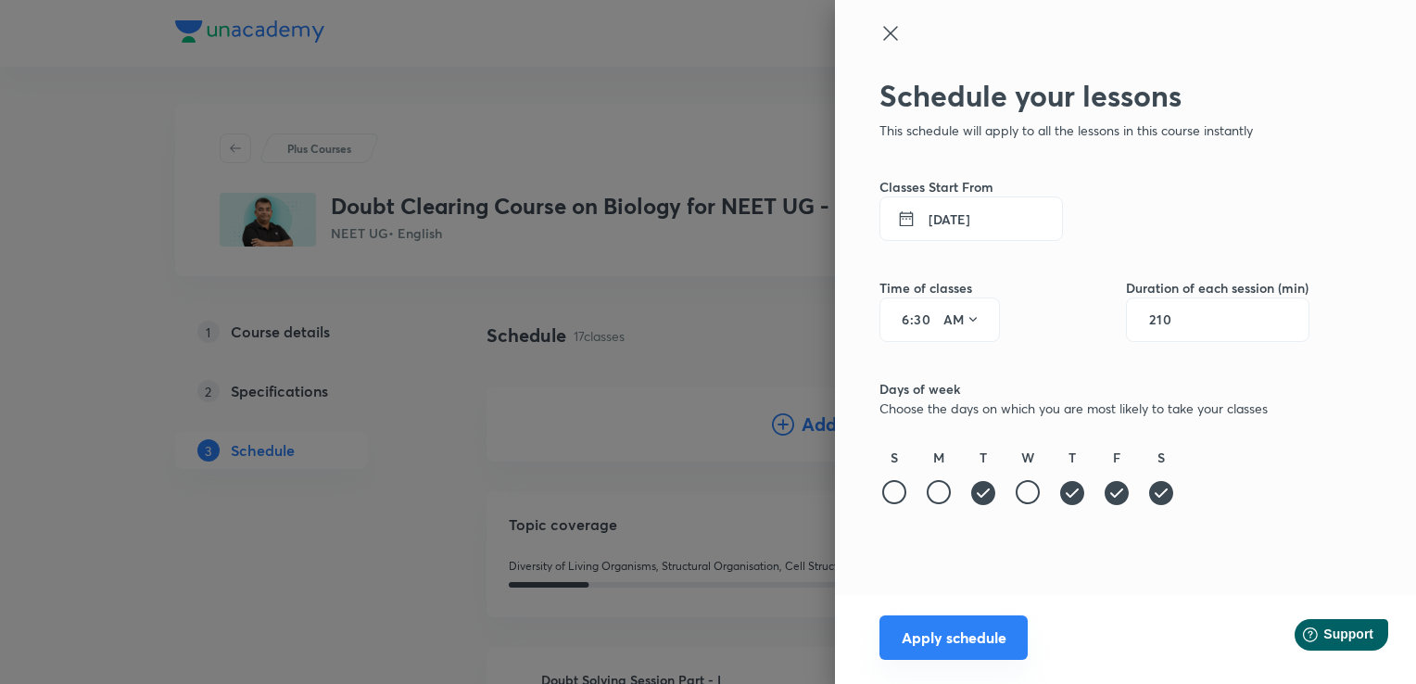
click at [977, 636] on button "Apply schedule" at bounding box center [954, 637] width 148 height 44
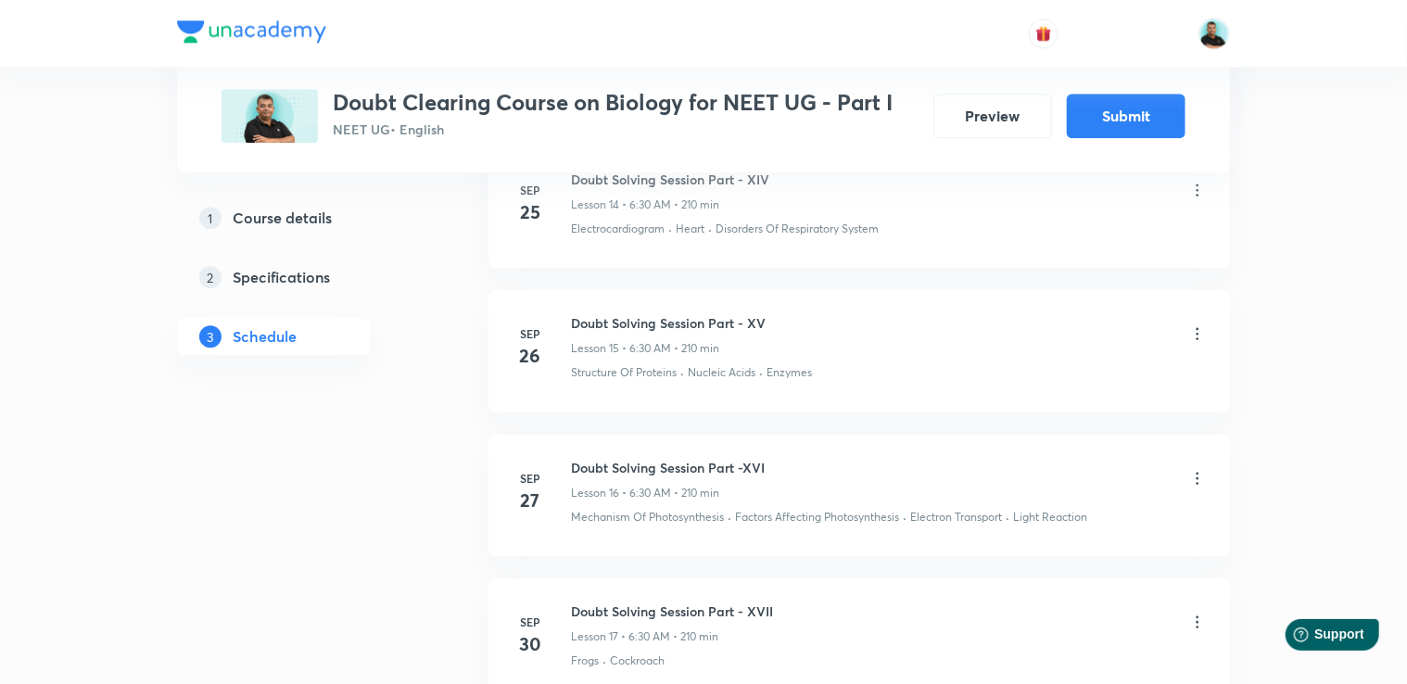
scroll to position [2387, 0]
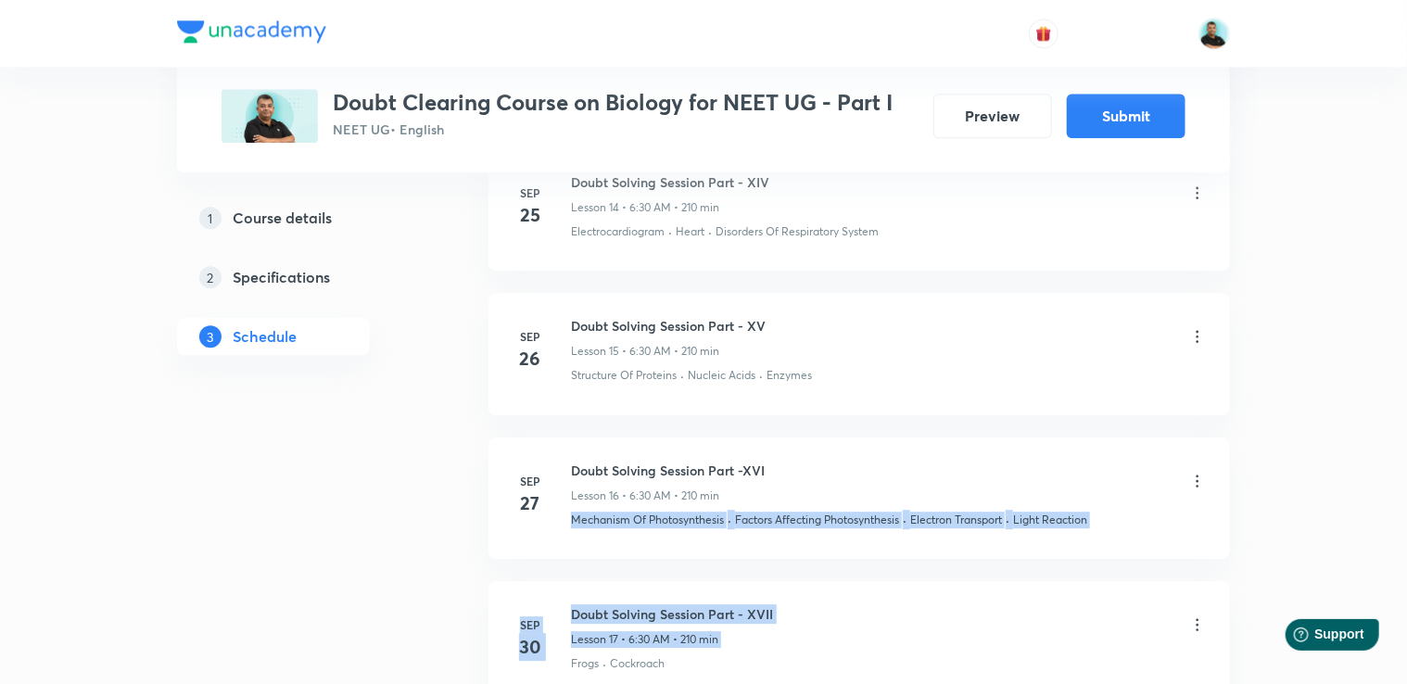
drag, startPoint x: 1405, startPoint y: 555, endPoint x: 1416, endPoint y: 421, distance: 134.9
drag, startPoint x: 1416, startPoint y: 421, endPoint x: 1344, endPoint y: 519, distance: 122.0
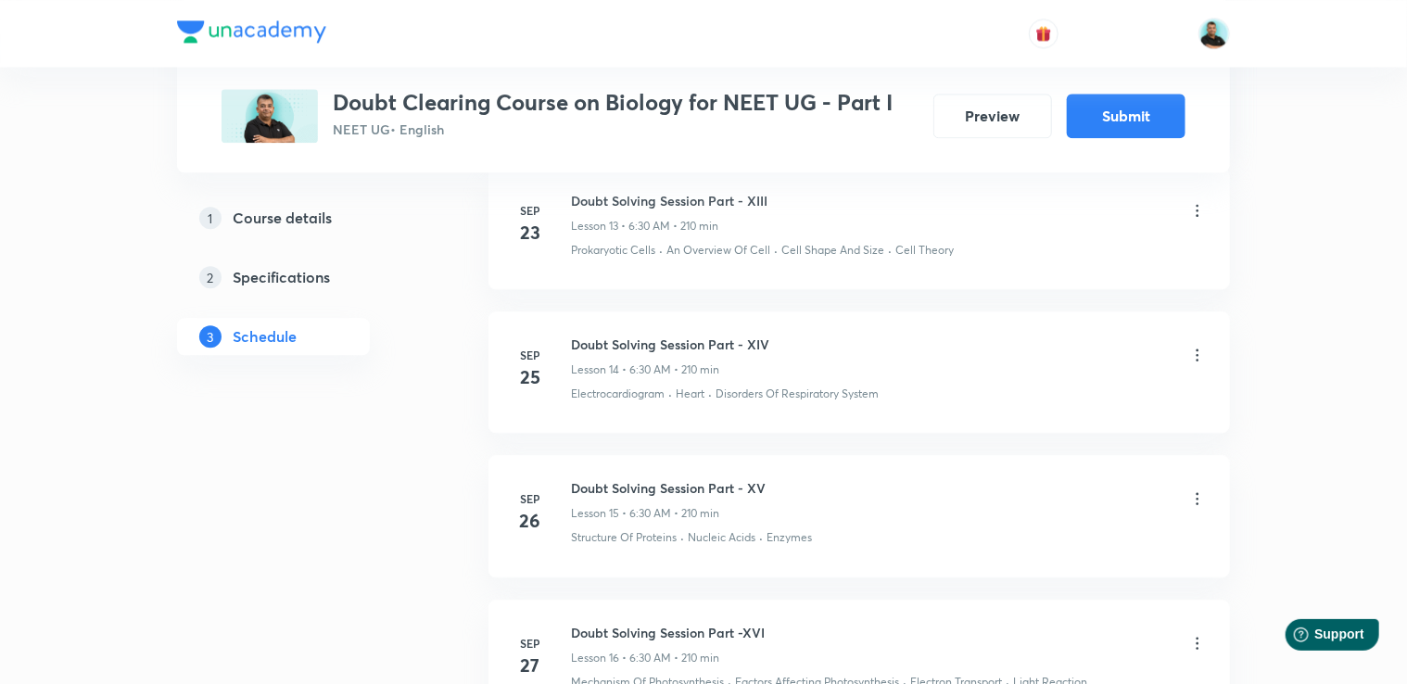
scroll to position [2373, 0]
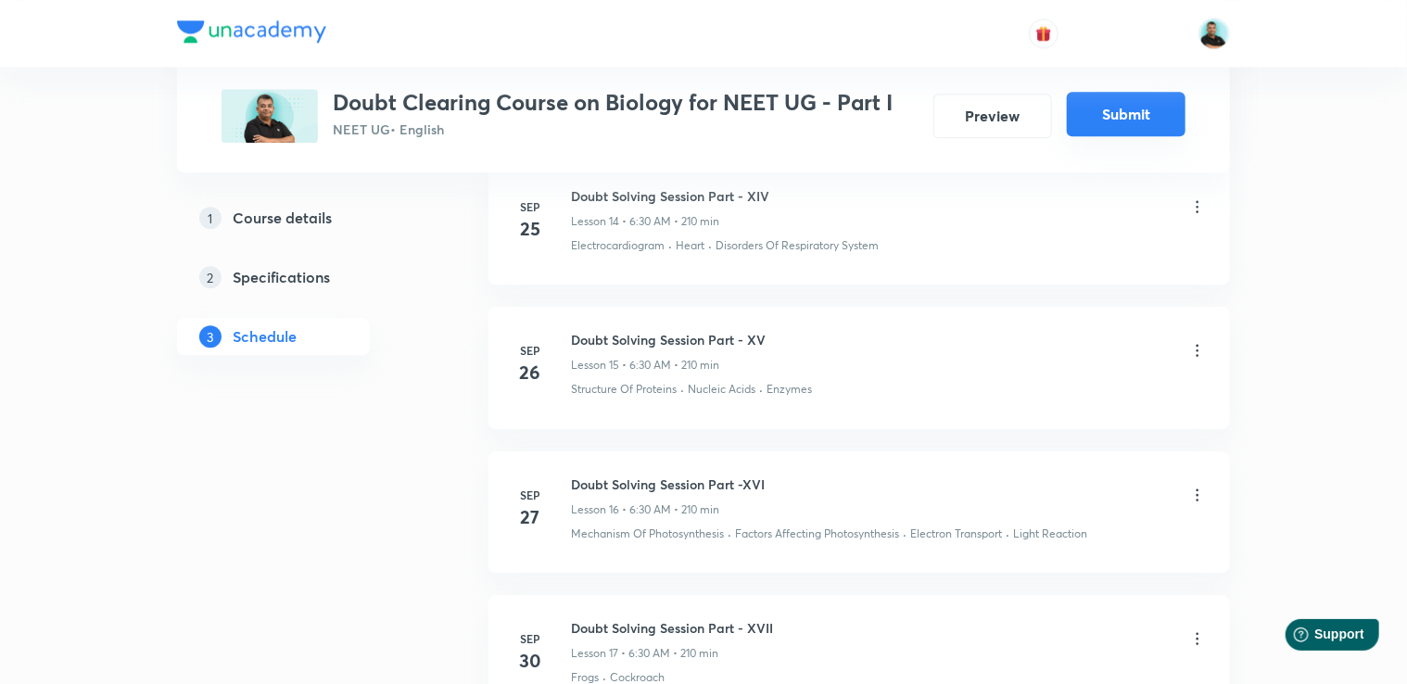
click at [1136, 117] on button "Submit" at bounding box center [1126, 114] width 119 height 44
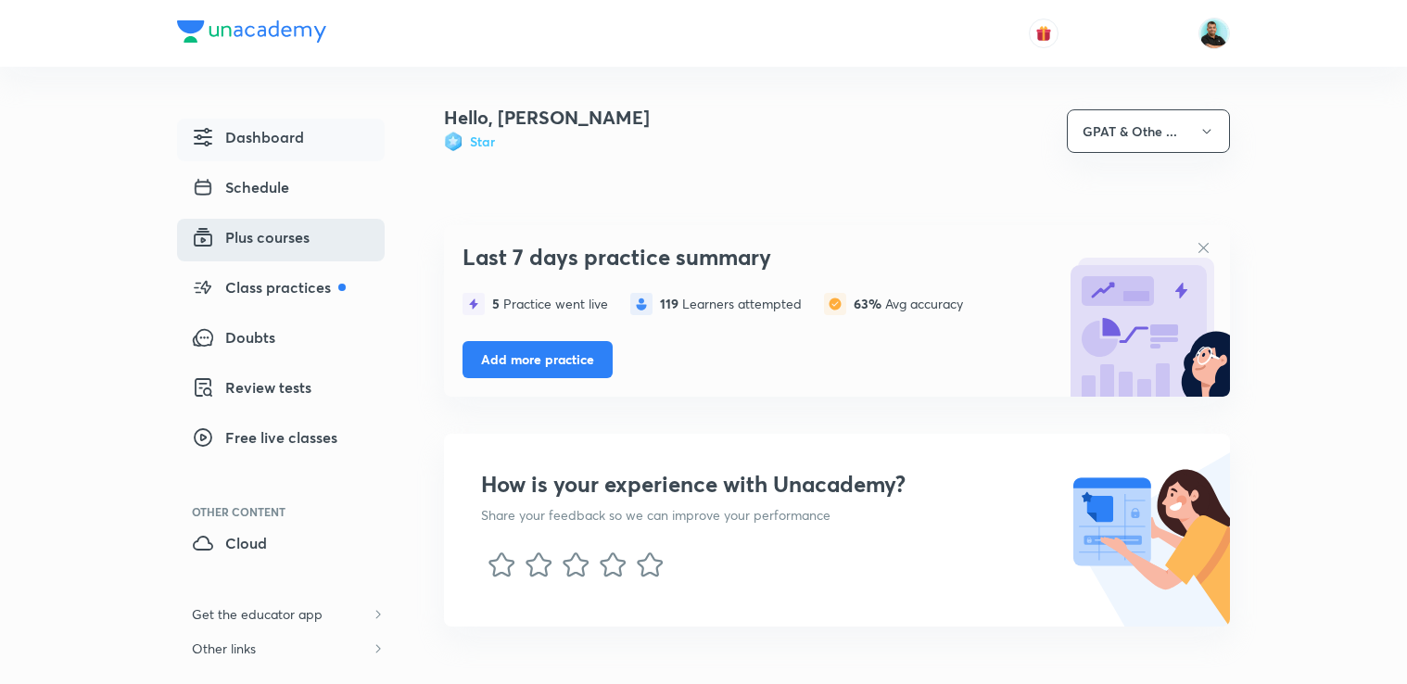
click at [267, 235] on span "Plus courses" at bounding box center [251, 237] width 118 height 22
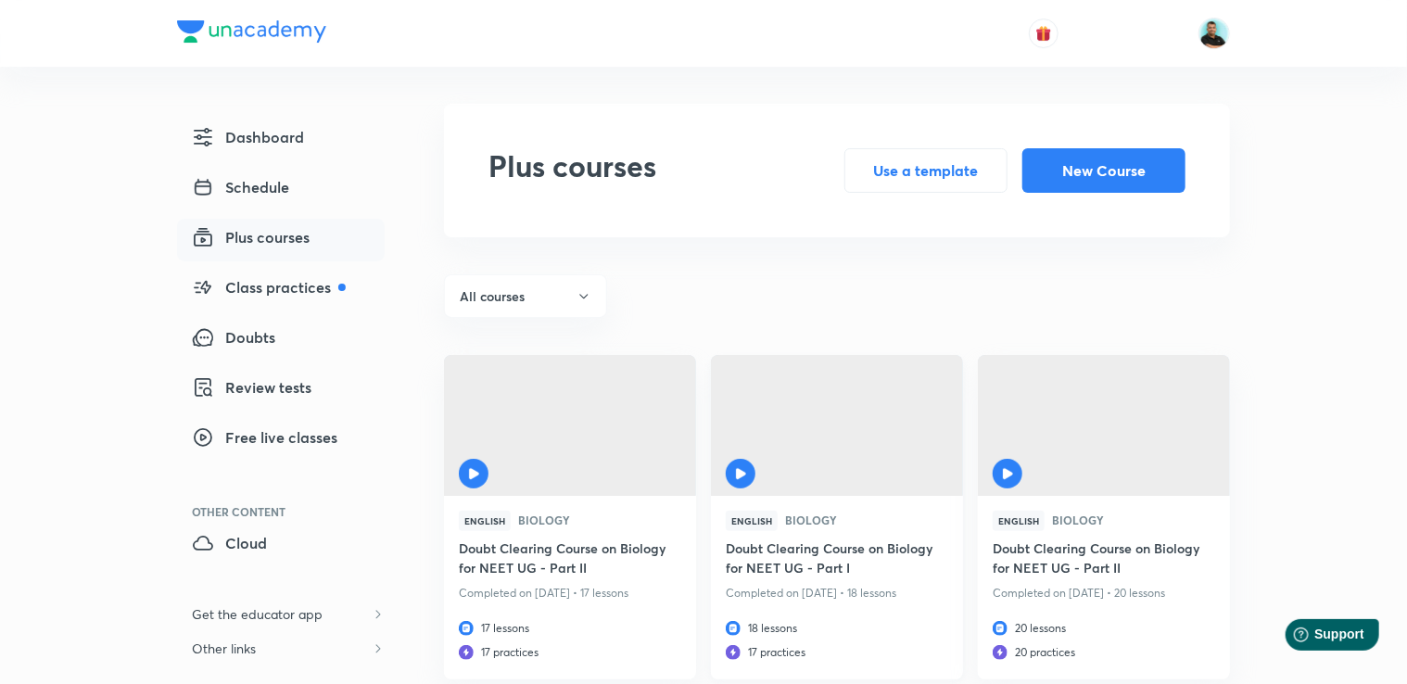
click at [842, 547] on h6 "Doubt Clearing Course on Biology for NEET UG - Part I" at bounding box center [837, 560] width 222 height 43
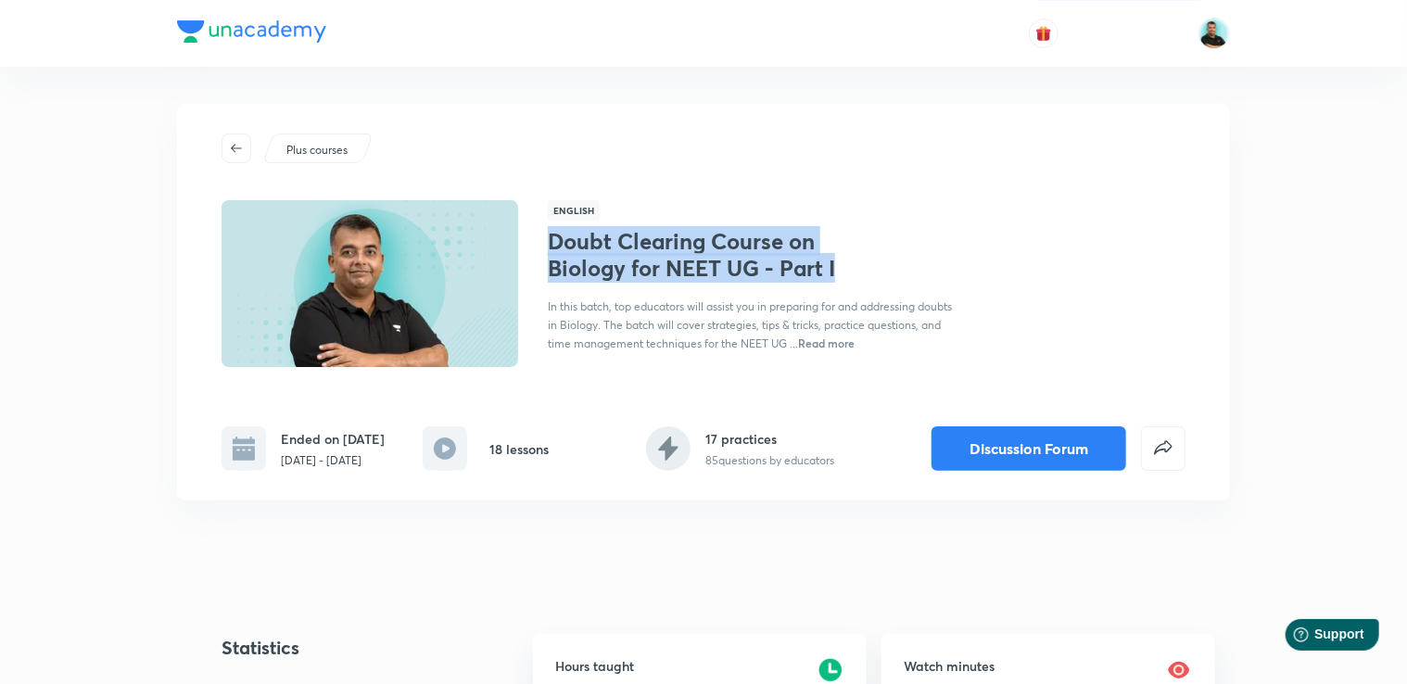
drag, startPoint x: 847, startPoint y: 273, endPoint x: 542, endPoint y: 247, distance: 306.1
click at [542, 247] on div "English Doubt Clearing Course on Biology for NEET UG - Part I In this batch, to…" at bounding box center [704, 283] width 964 height 167
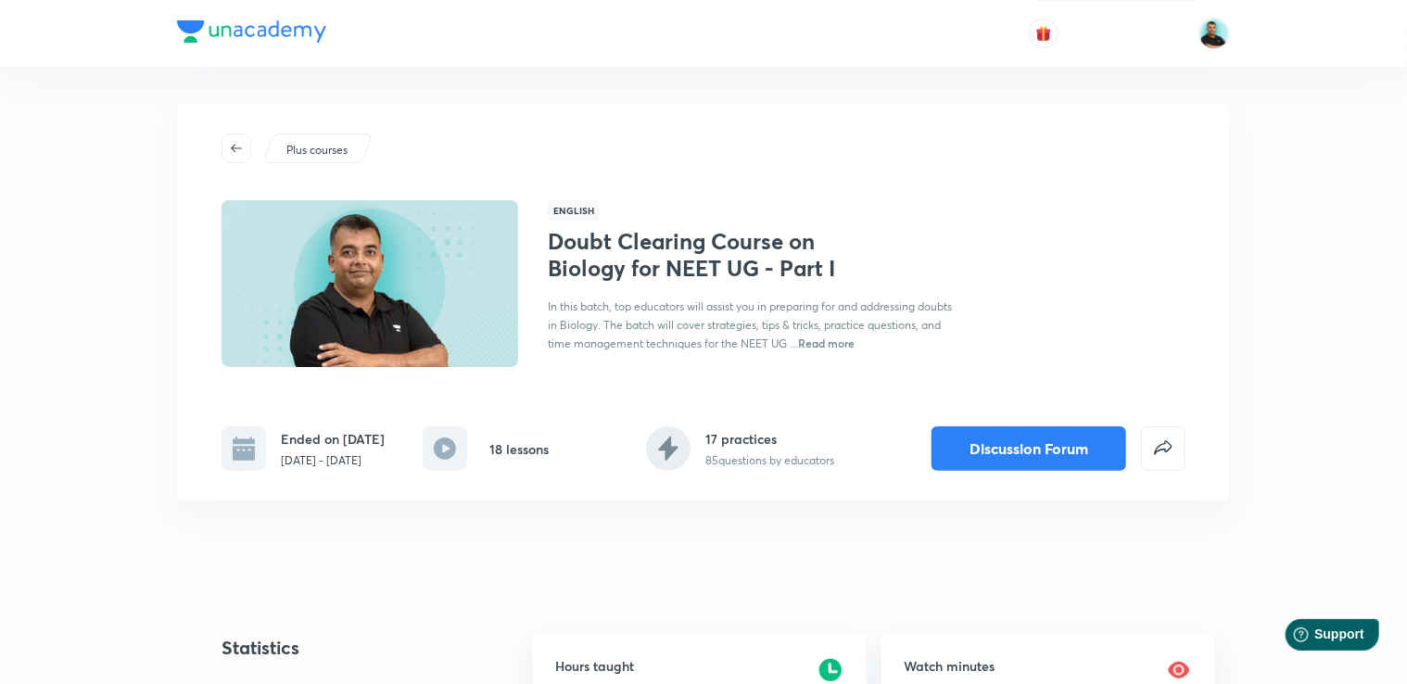
click at [842, 342] on span "Read more" at bounding box center [826, 343] width 57 height 15
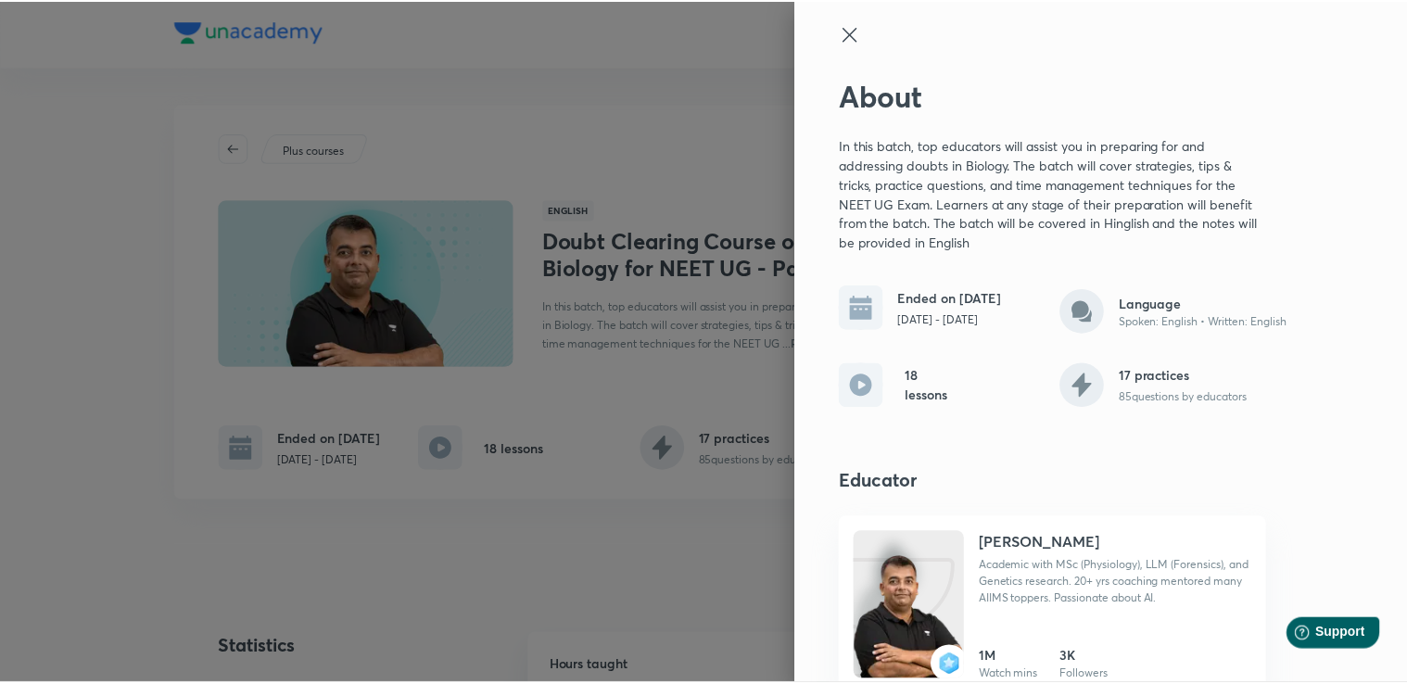
scroll to position [26, 0]
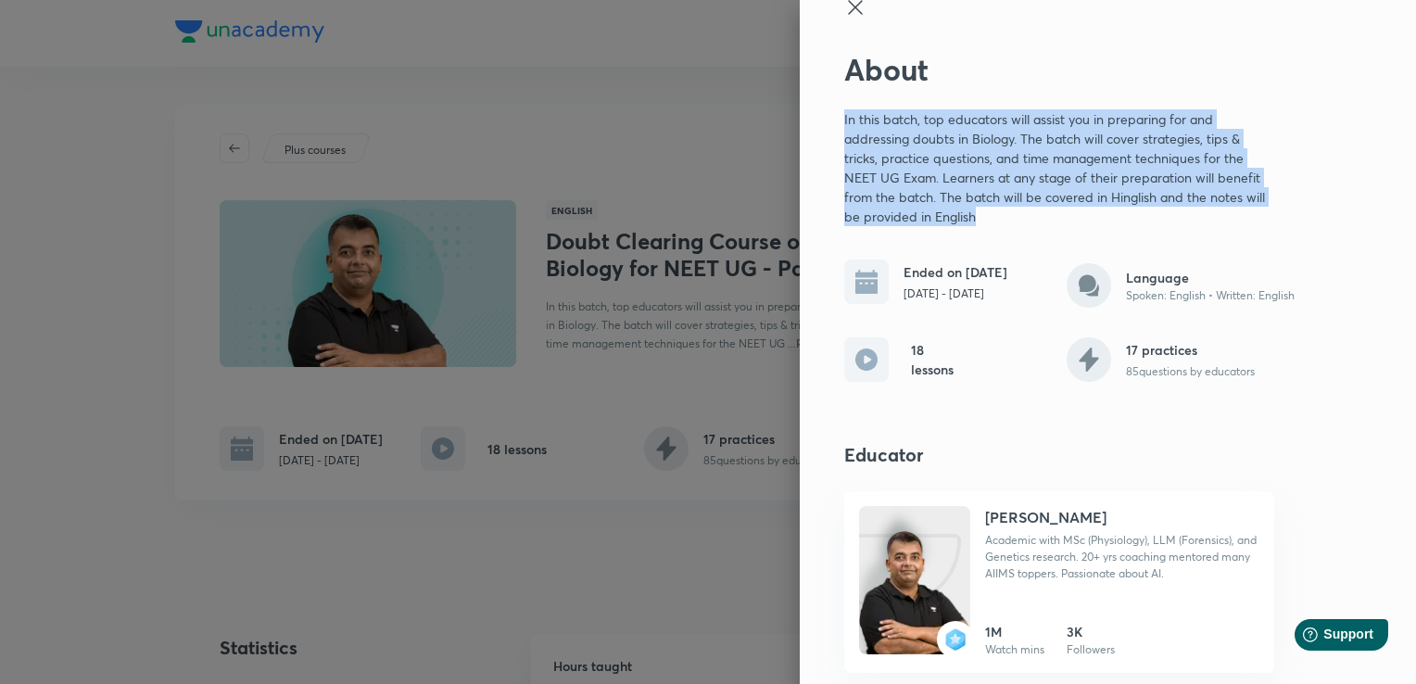
drag, startPoint x: 983, startPoint y: 228, endPoint x: 816, endPoint y: 108, distance: 205.3
click at [816, 108] on div "About In this batch, top educators will assist you in preparing for and address…" at bounding box center [1108, 342] width 616 height 684
copy p "In this batch, top educators will assist you in preparing for and addressing do…"
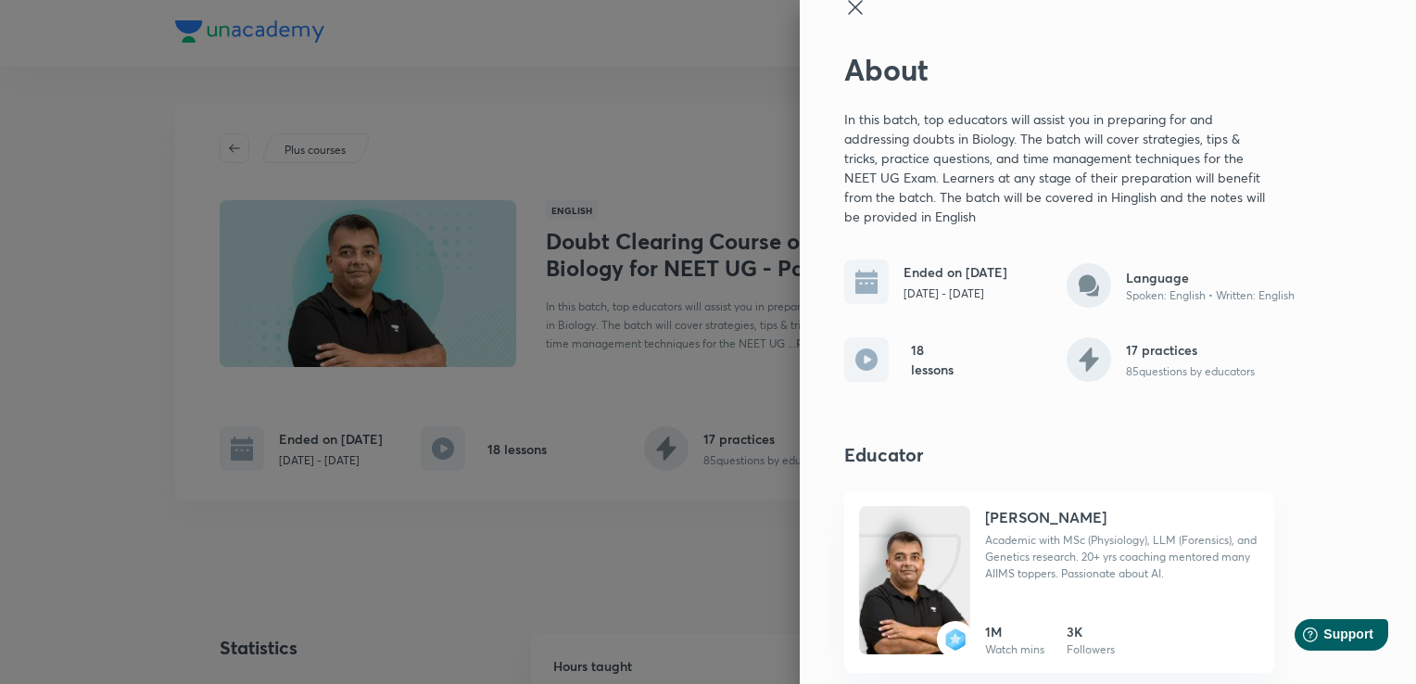
click at [848, 13] on icon at bounding box center [855, 7] width 14 height 14
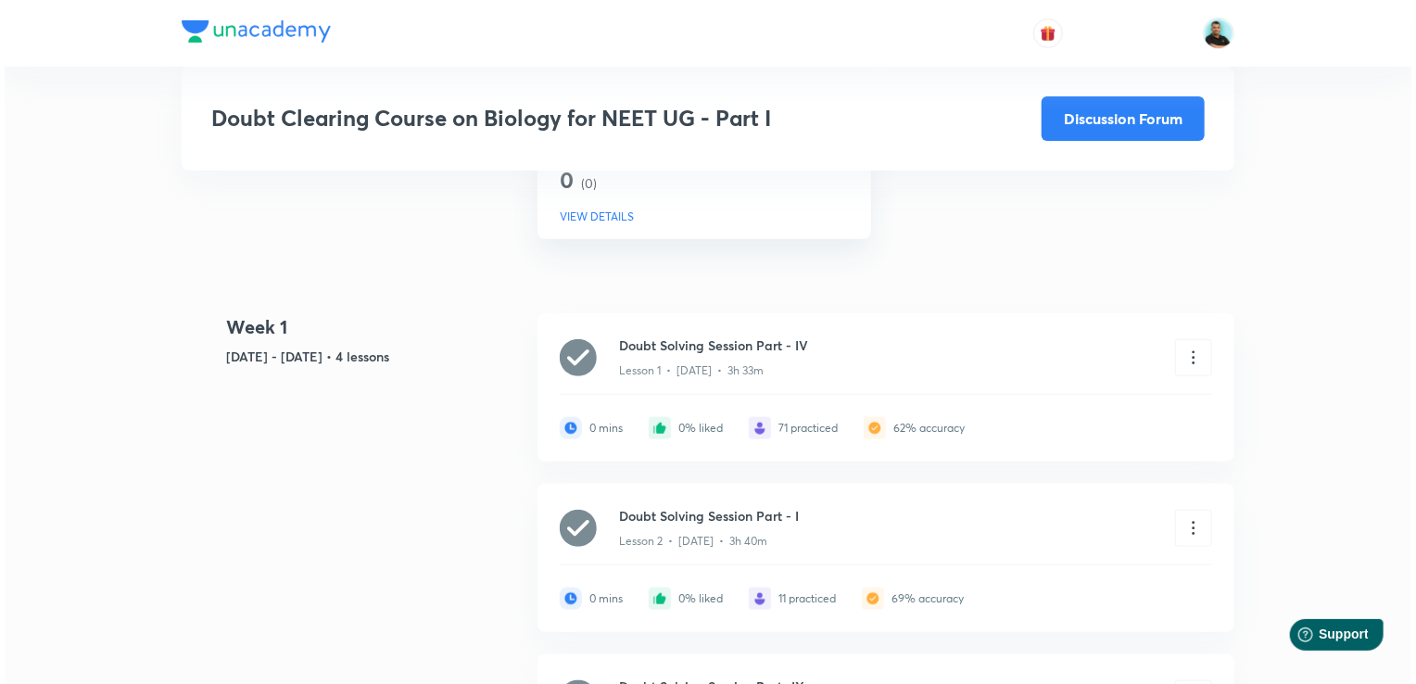
scroll to position [680, 0]
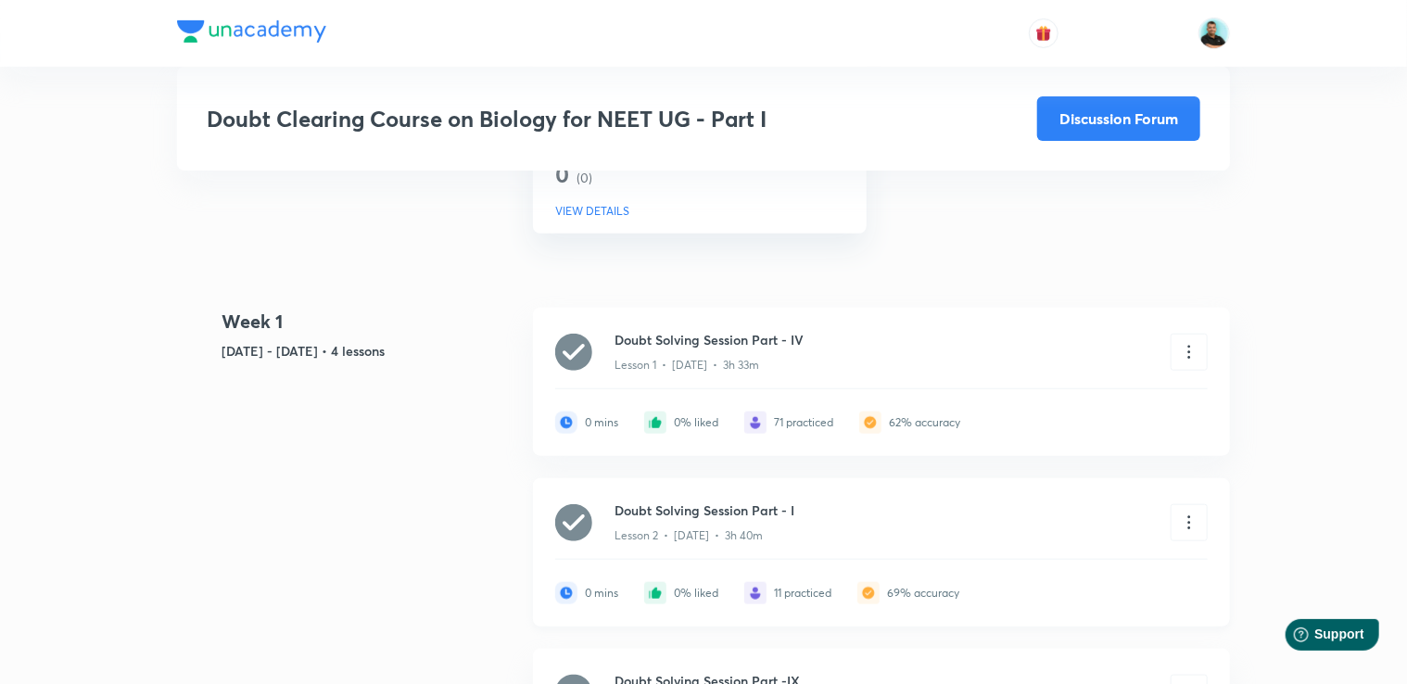
click at [821, 520] on h6 "Doubt Solving Session Part - I" at bounding box center [784, 510] width 338 height 19
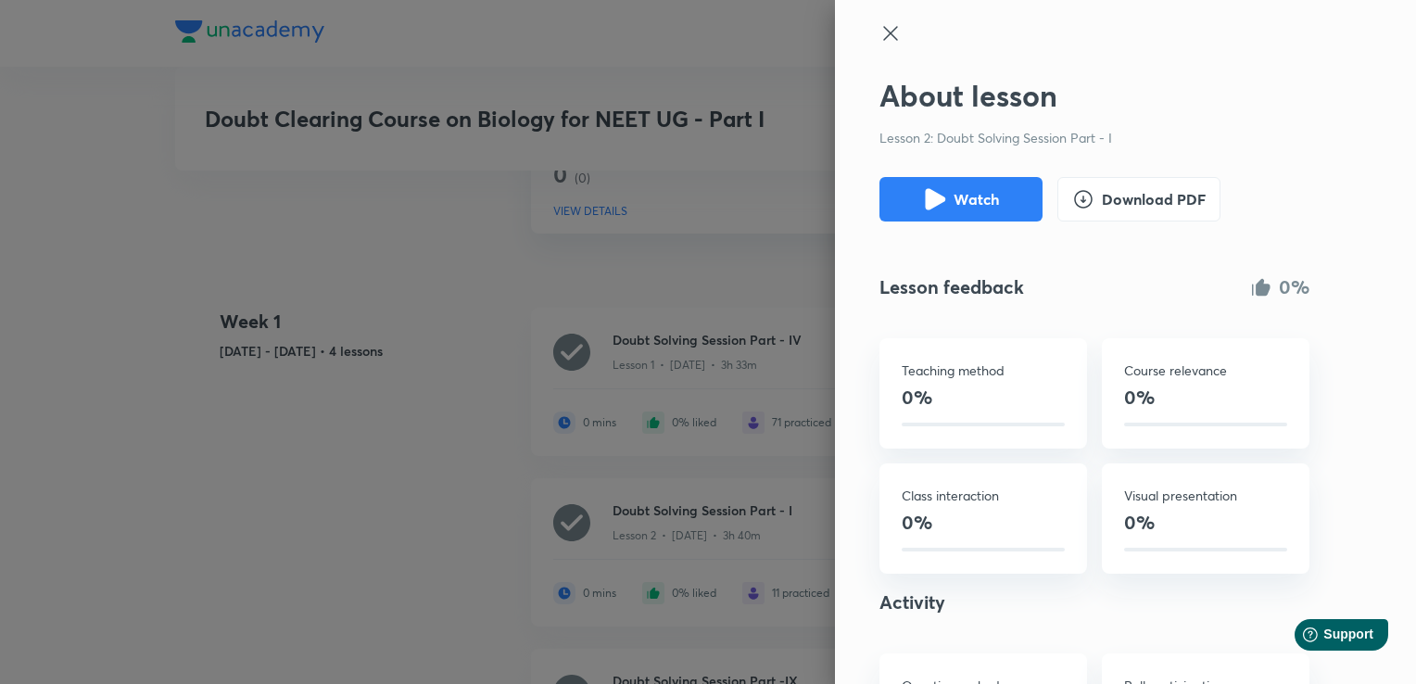
click at [883, 20] on div "About lesson Lesson 2: Doubt Solving Session Part - I Watch Download PDF Lesson…" at bounding box center [1125, 342] width 581 height 684
click at [883, 32] on icon at bounding box center [890, 33] width 14 height 14
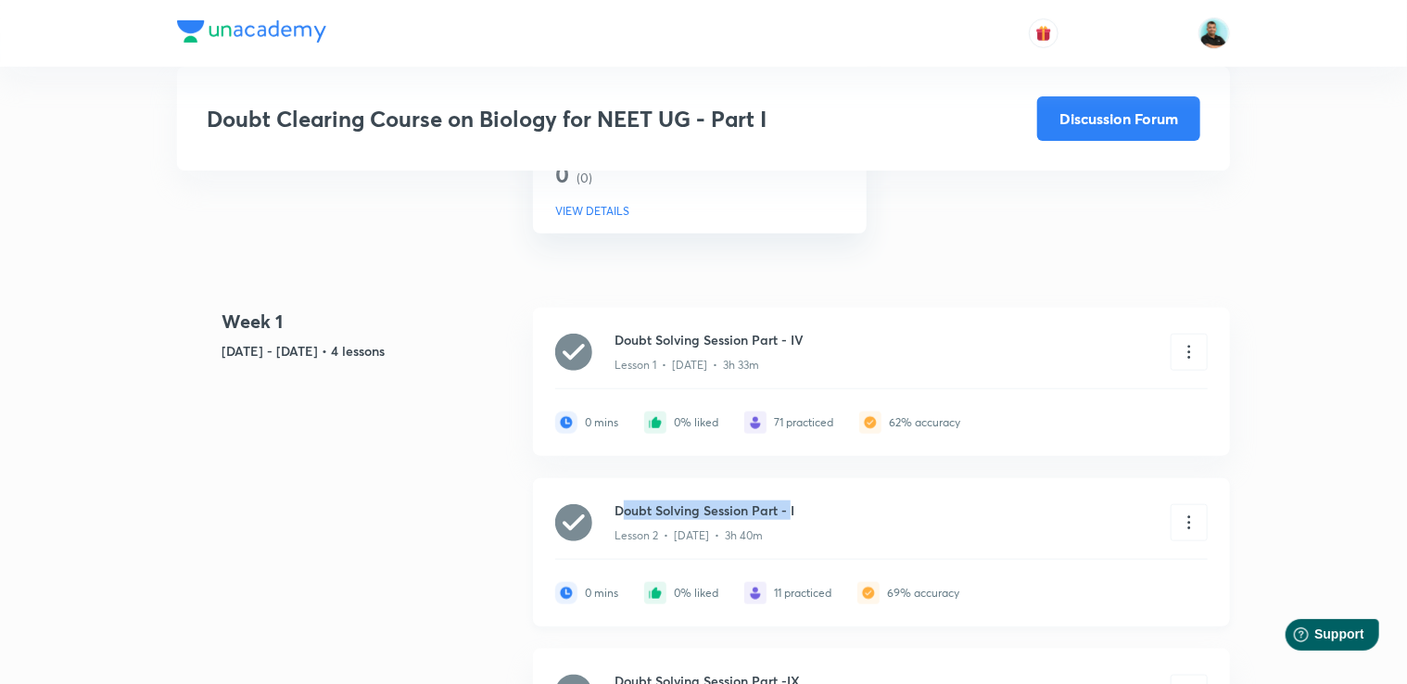
drag, startPoint x: 620, startPoint y: 539, endPoint x: 791, endPoint y: 547, distance: 170.7
click at [791, 520] on h6 "Doubt Solving Session Part - I" at bounding box center [784, 510] width 338 height 19
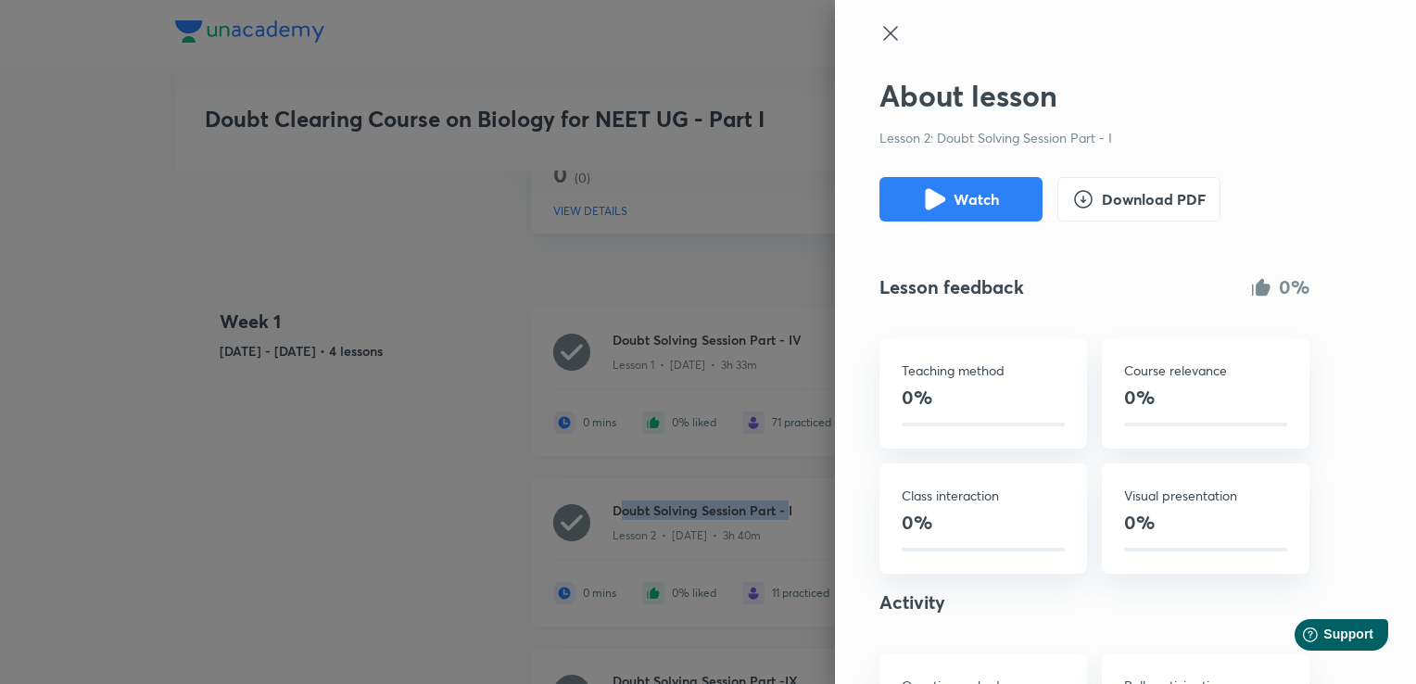
copy h6 "oubt Solving Session Part -"
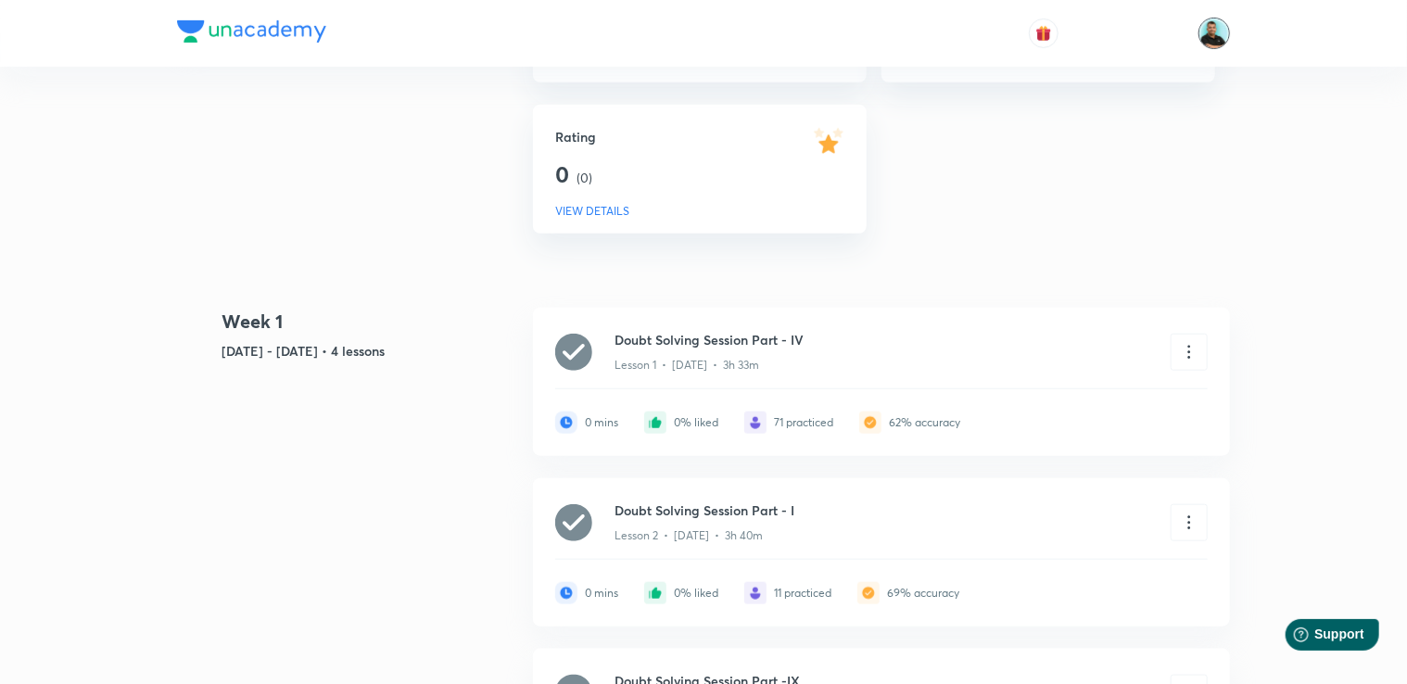
click at [1210, 32] on img at bounding box center [1215, 34] width 32 height 32
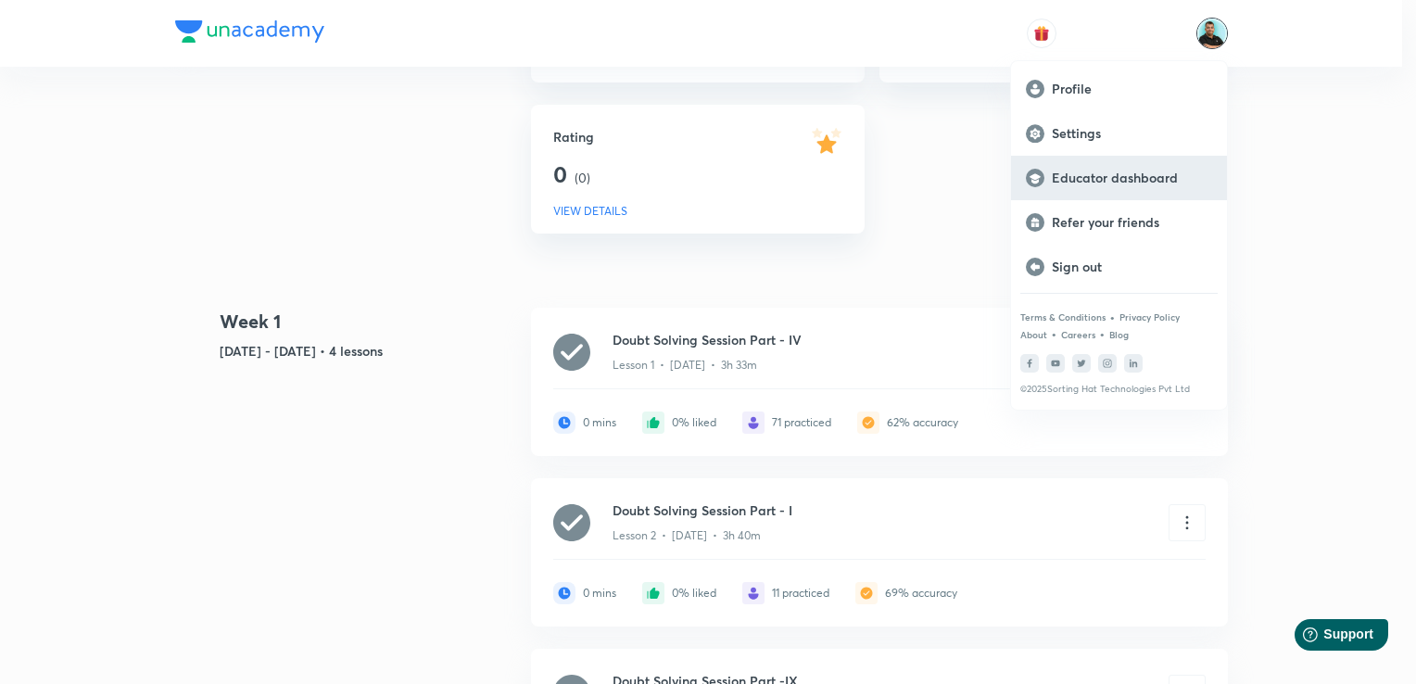
click at [1161, 177] on p "Educator dashboard" at bounding box center [1132, 178] width 160 height 17
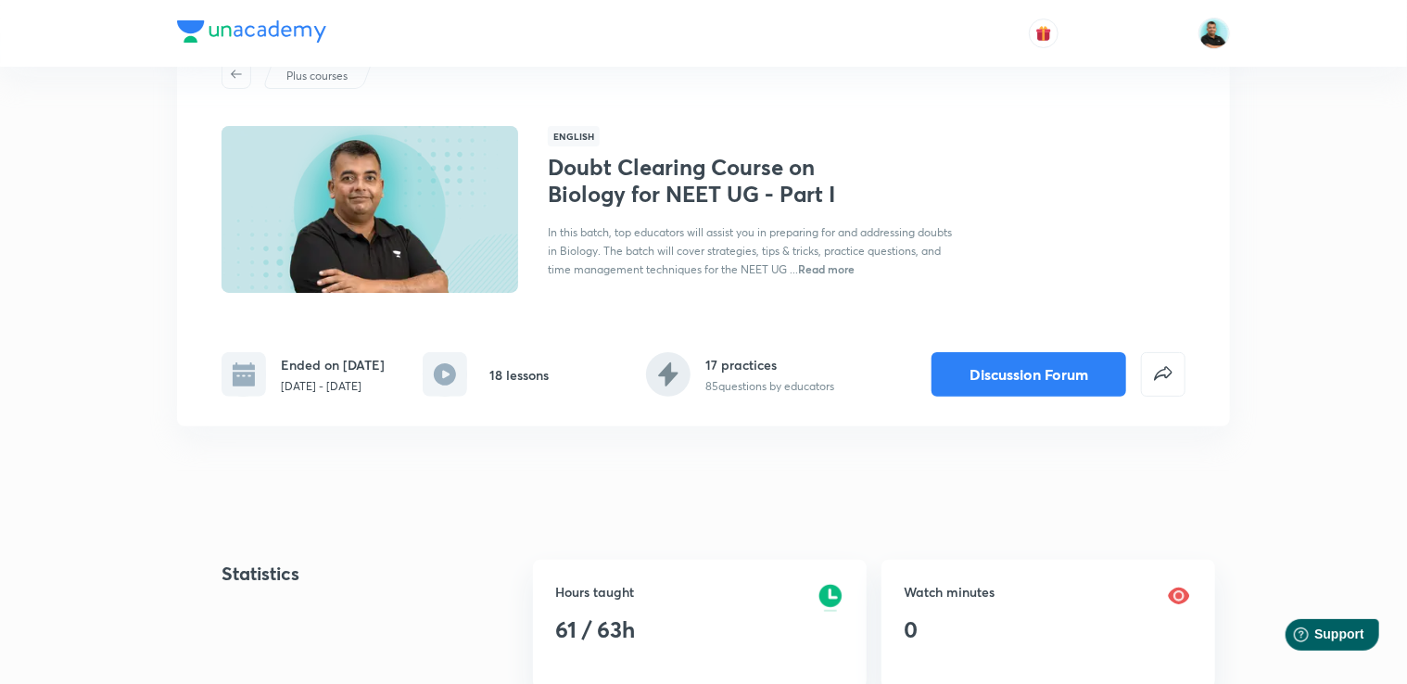
scroll to position [70, 0]
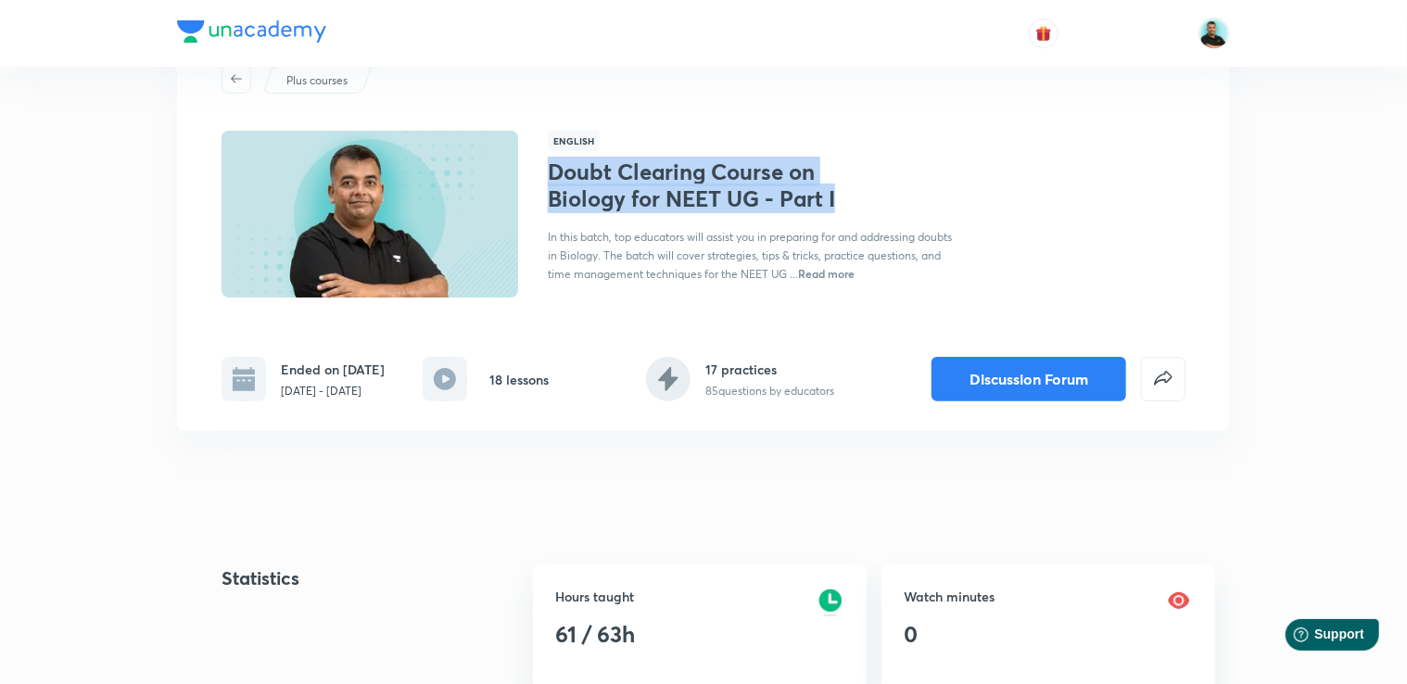
drag, startPoint x: 838, startPoint y: 197, endPoint x: 549, endPoint y: 176, distance: 289.9
click at [549, 176] on h1 "Doubt Clearing Course on Biology for NEET UG - Part I" at bounding box center [699, 186] width 303 height 54
copy h1 "Doubt Clearing Course on Biology for NEET UG - Part I"
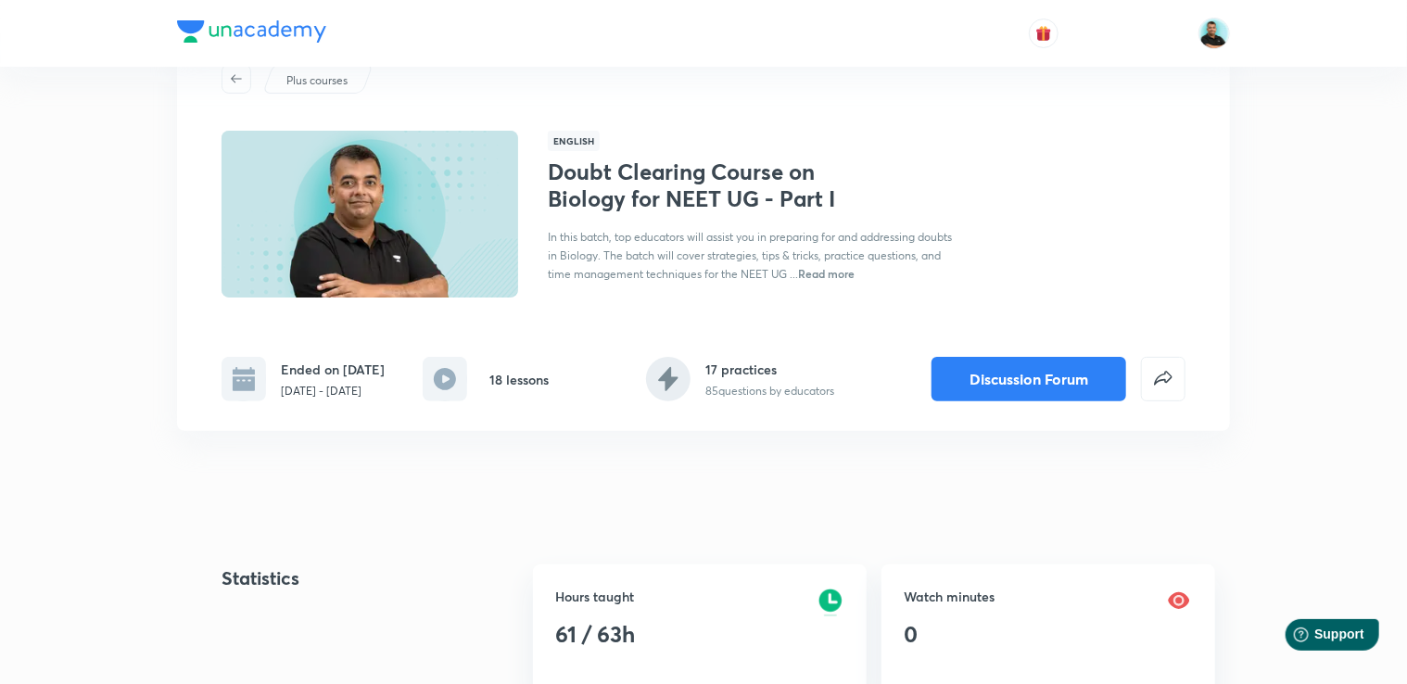
click at [818, 273] on span "Read more" at bounding box center [826, 273] width 57 height 15
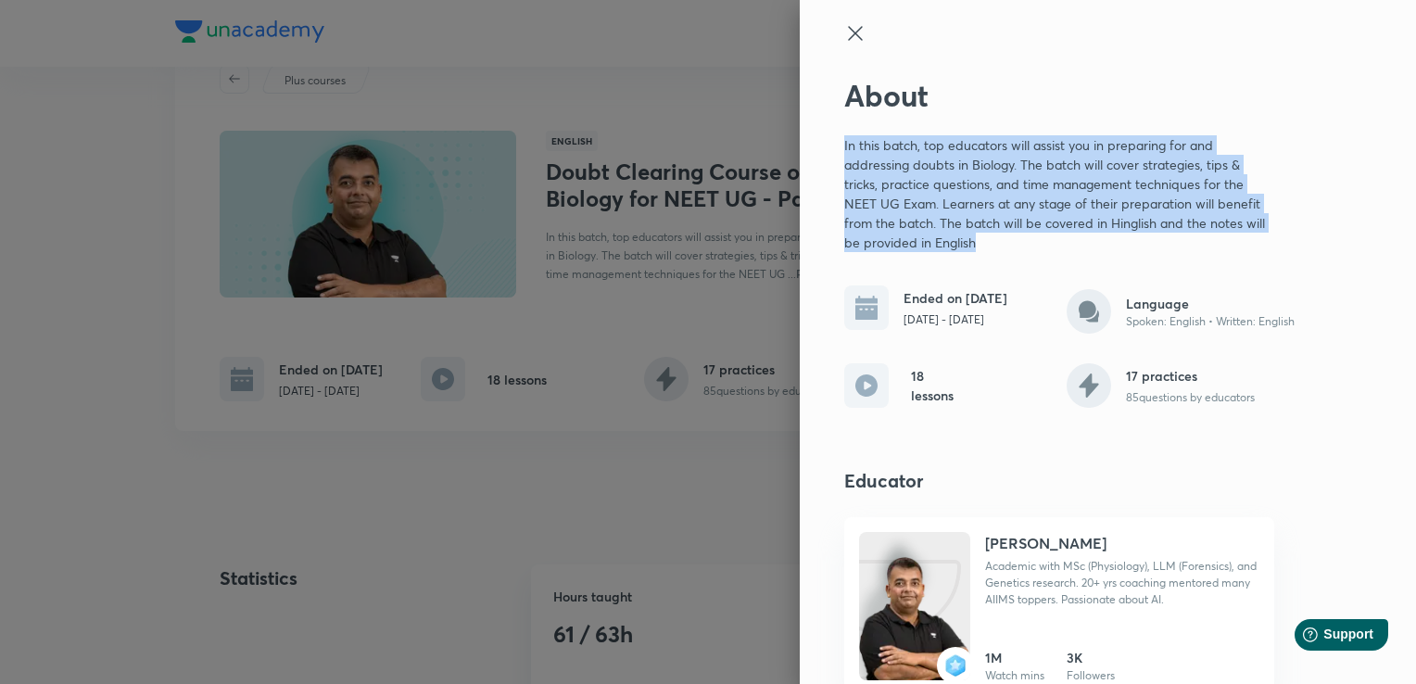
drag, startPoint x: 968, startPoint y: 245, endPoint x: 822, endPoint y: 148, distance: 174.6
click at [822, 148] on div "About In this batch, top educators will assist you in preparing for and address…" at bounding box center [1108, 342] width 616 height 684
copy p "In this batch, top educators will assist you in preparing for and addressing do…"
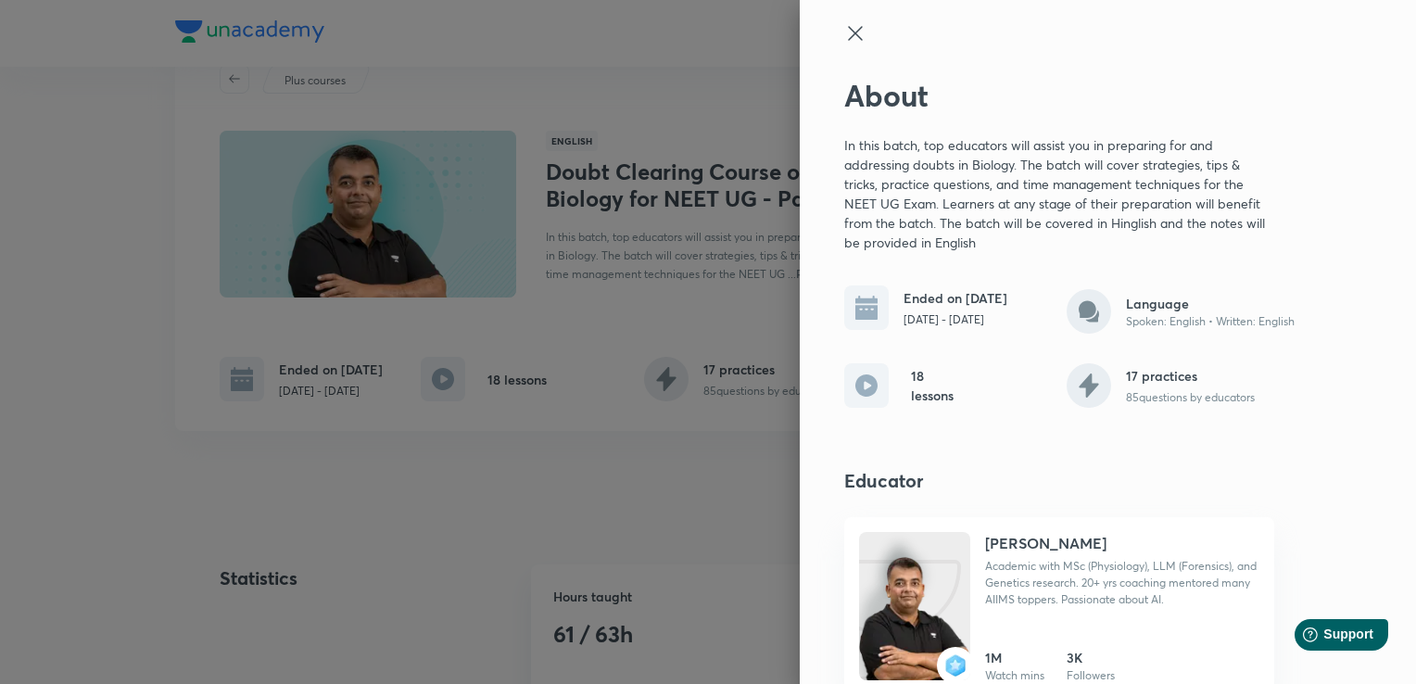
click at [844, 29] on icon at bounding box center [855, 33] width 22 height 22
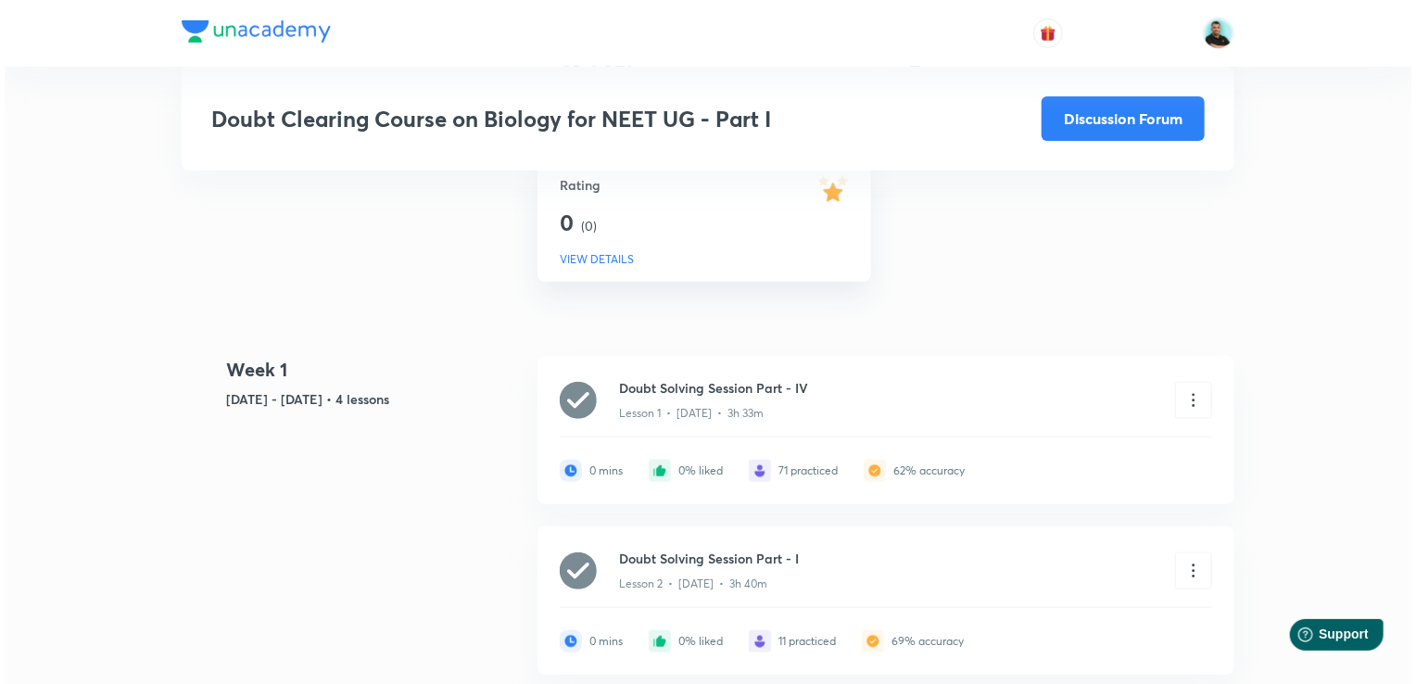
scroll to position [634, 0]
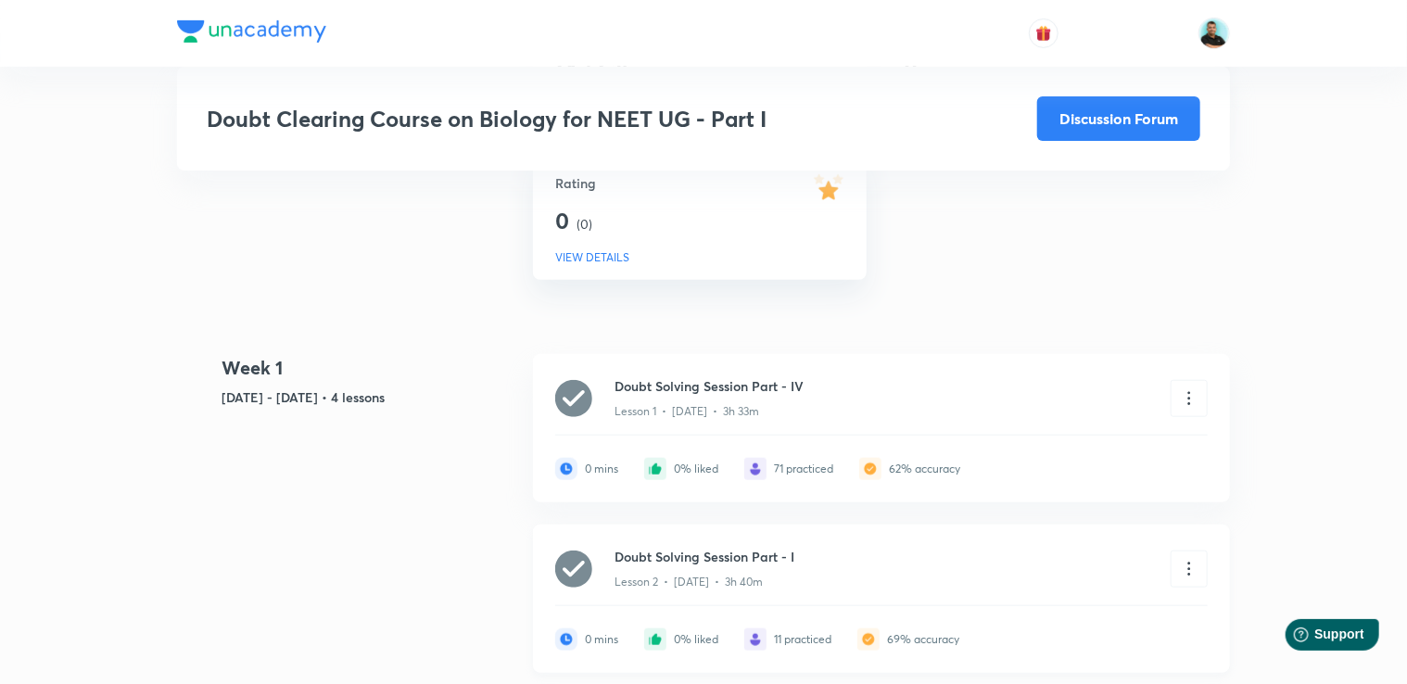
click at [803, 566] on h6 "Doubt Solving Session Part - I" at bounding box center [784, 556] width 338 height 19
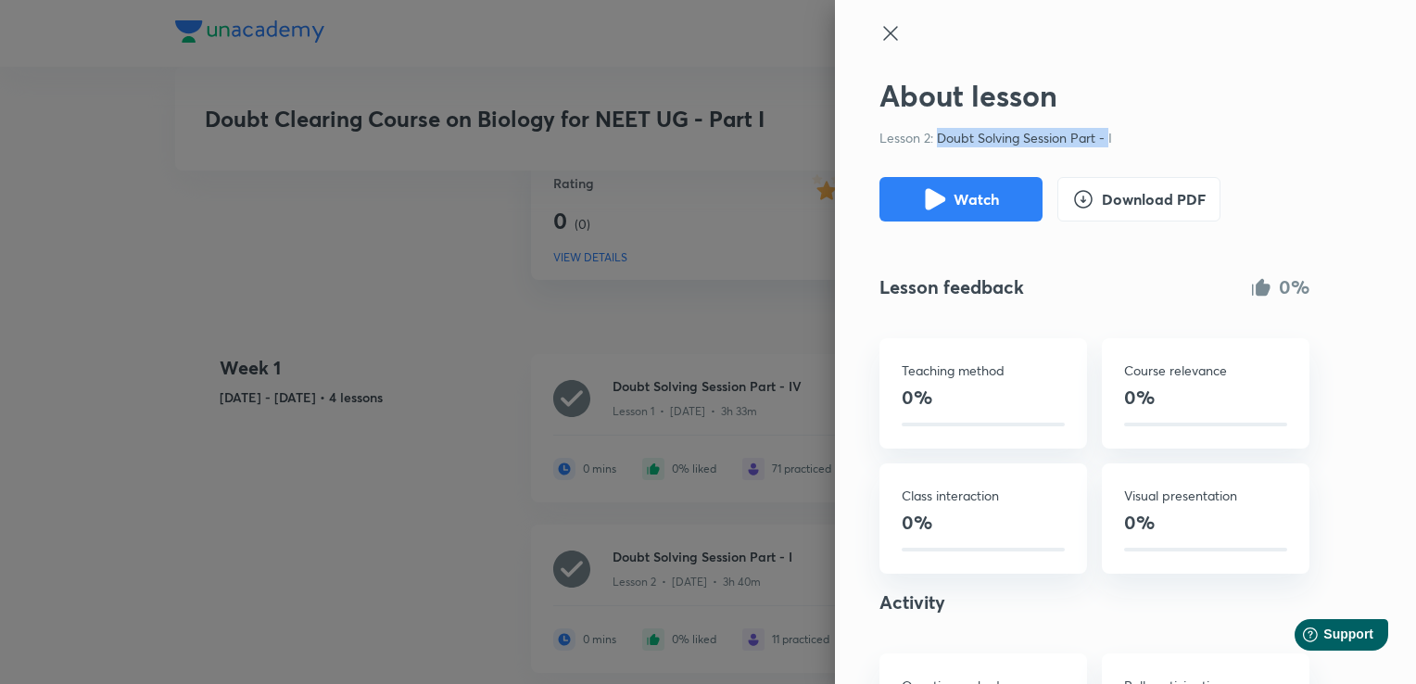
drag, startPoint x: 1095, startPoint y: 138, endPoint x: 927, endPoint y: 138, distance: 167.8
click at [927, 138] on p "Lesson 2: Doubt Solving Session Part - I" at bounding box center [1095, 137] width 430 height 19
copy p "Doubt Solving Session Part -"
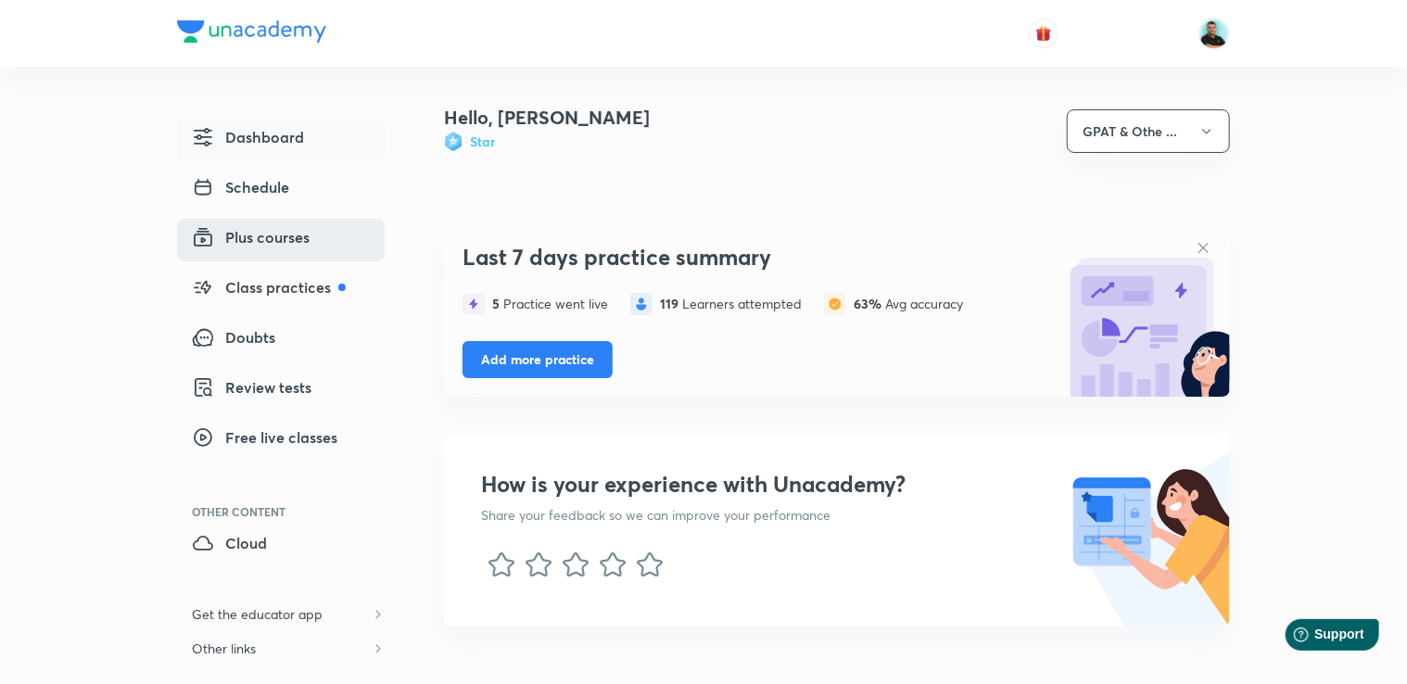
click at [271, 235] on span "Plus courses" at bounding box center [251, 237] width 118 height 22
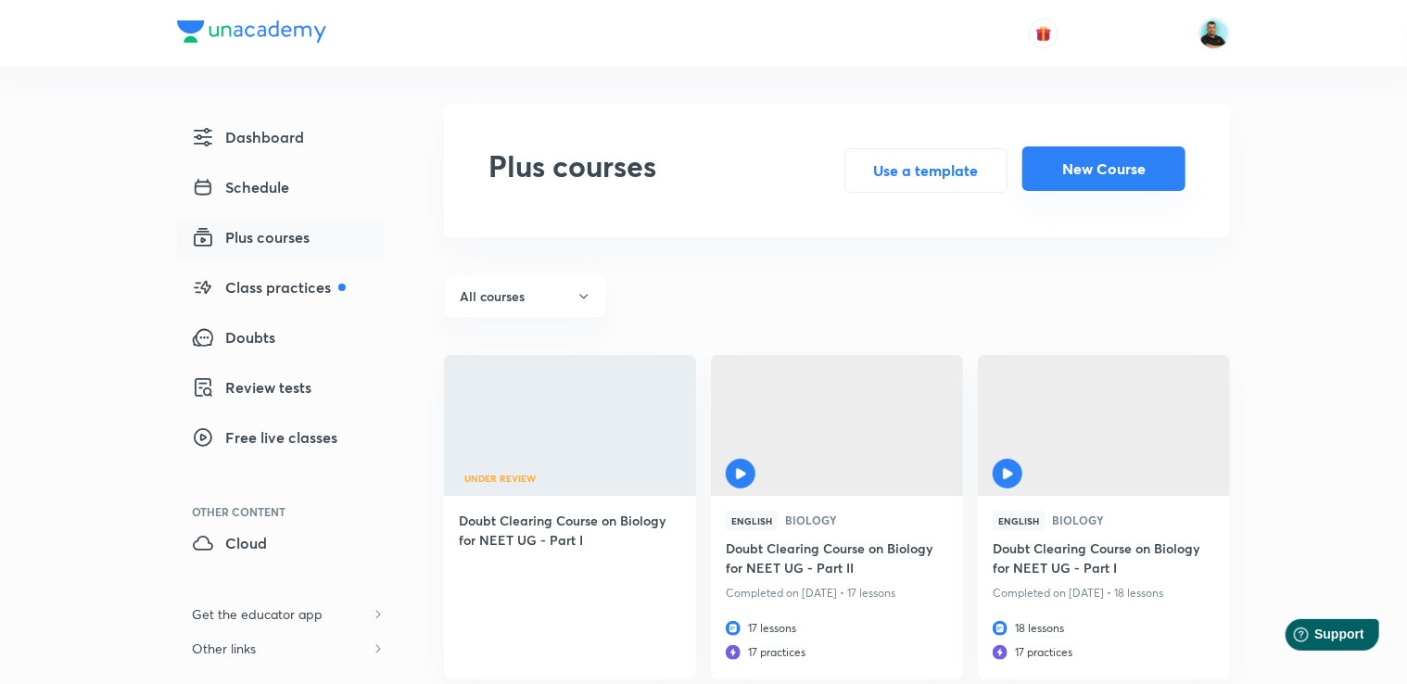
click at [1089, 171] on button "New Course" at bounding box center [1103, 168] width 163 height 44
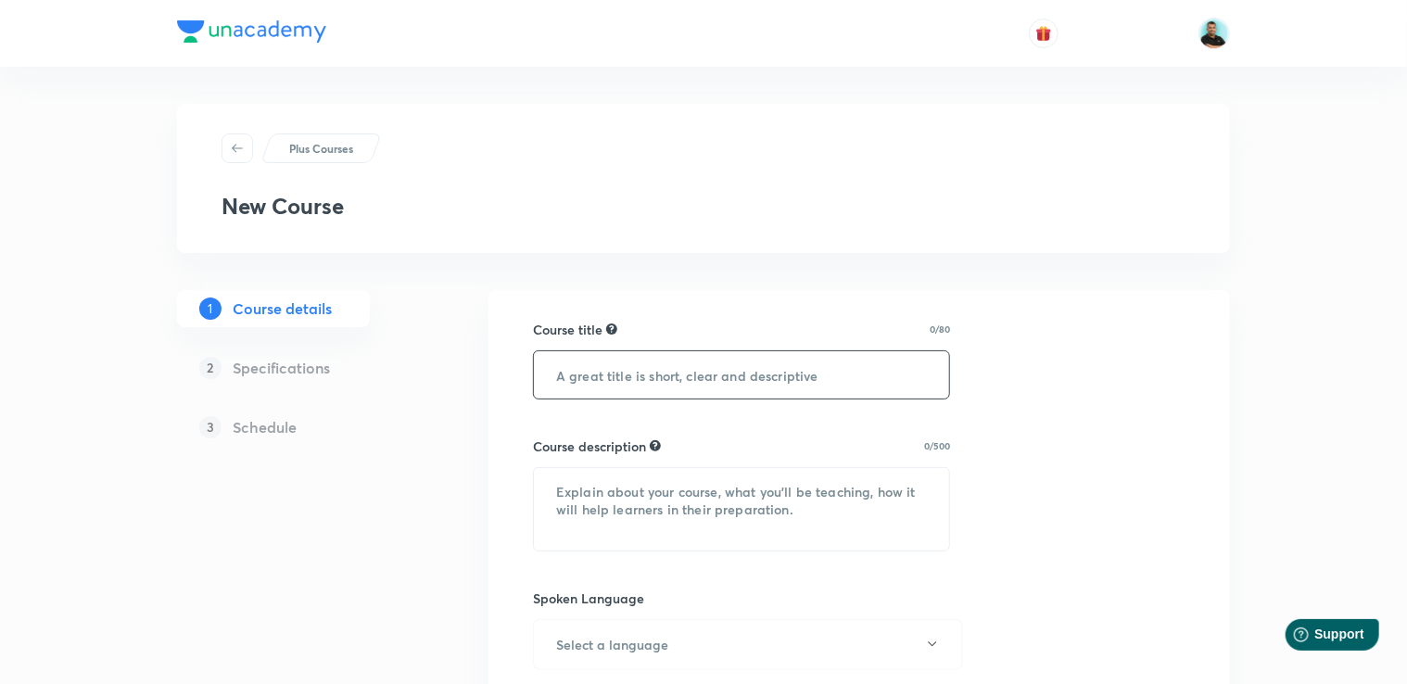
click at [686, 376] on input "text" at bounding box center [741, 374] width 415 height 47
paste input "Doubt Clearing Course on Biology for NEET UG - Part I"
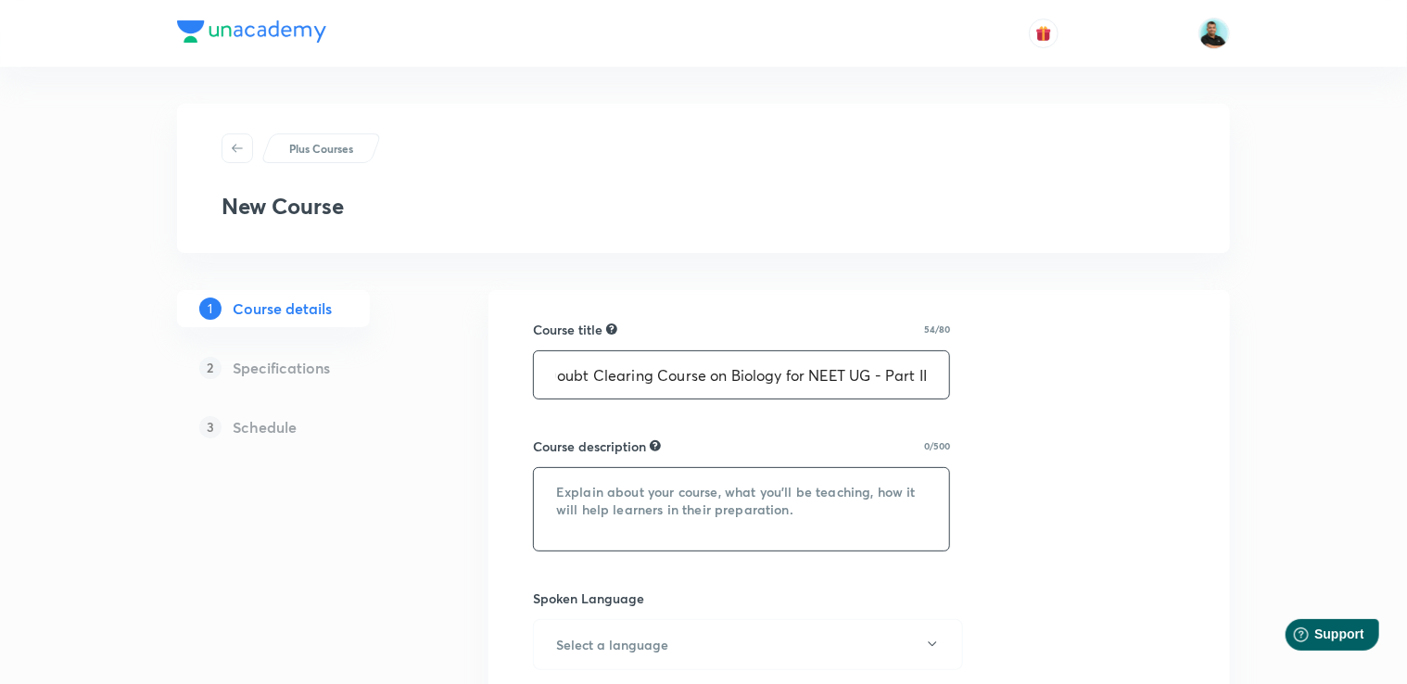
type input "Doubt Clearing Course on Biology for NEET UG - Part II"
click at [590, 502] on textarea at bounding box center [741, 509] width 415 height 82
click at [617, 508] on textarea at bounding box center [741, 509] width 415 height 82
paste textarea "In this batch, top educators will assist you in preparing for and addressing do…"
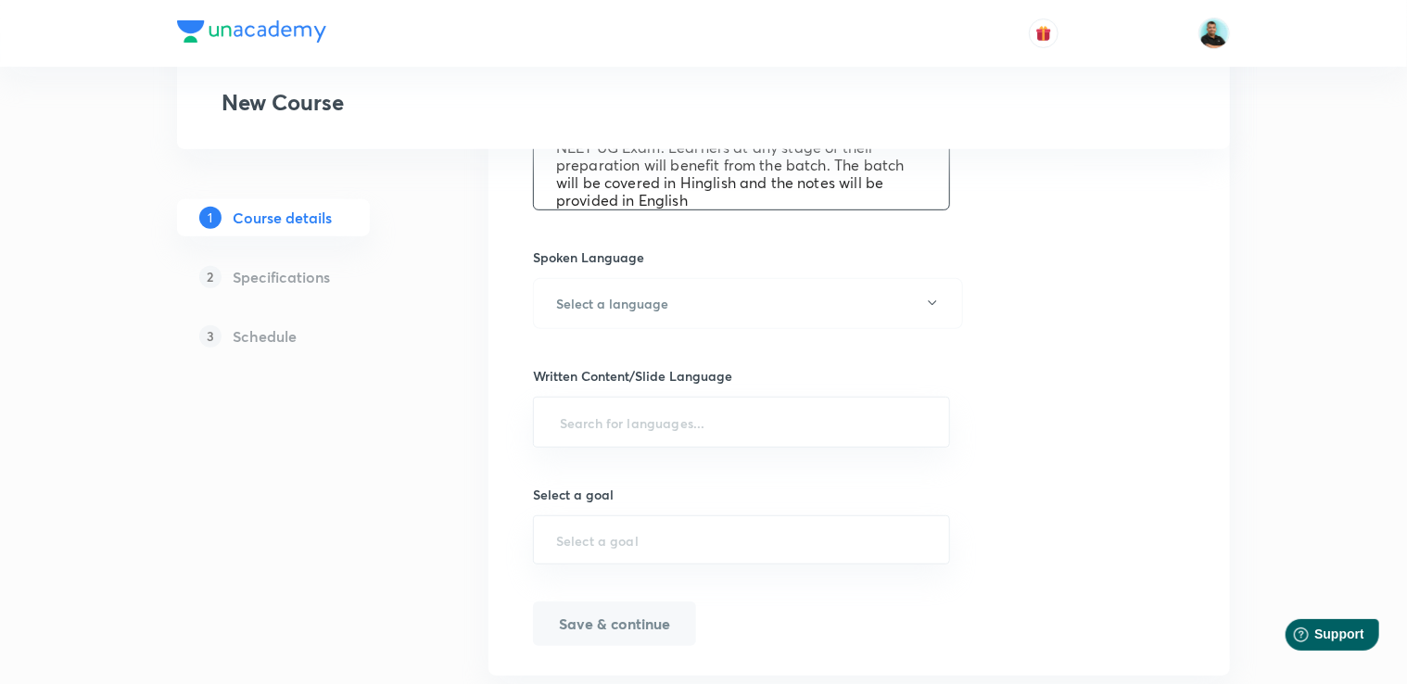
scroll to position [343, 0]
type textarea "In this batch, top educators will assist you in preparing for and addressing do…"
click at [645, 298] on h6 "Select a language" at bounding box center [612, 301] width 112 height 19
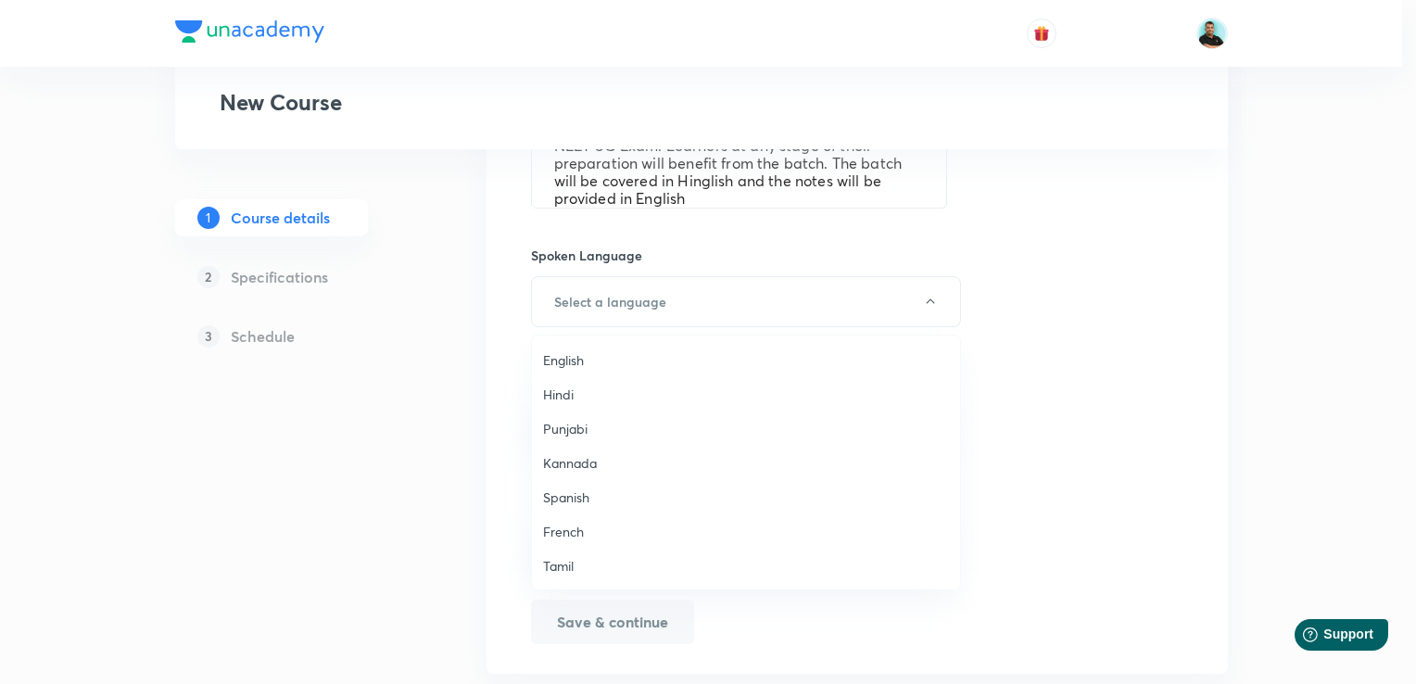
click at [590, 348] on li "English" at bounding box center [746, 360] width 428 height 34
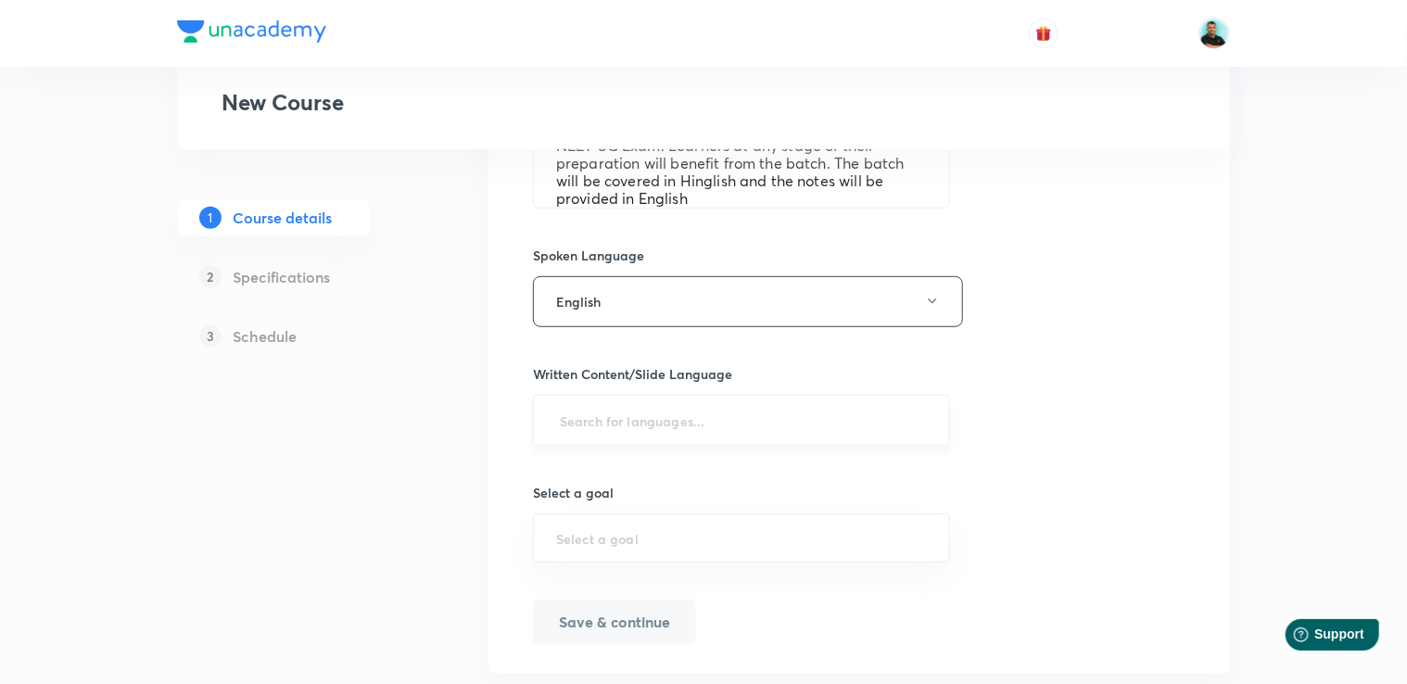
click at [590, 425] on input "text" at bounding box center [741, 420] width 371 height 34
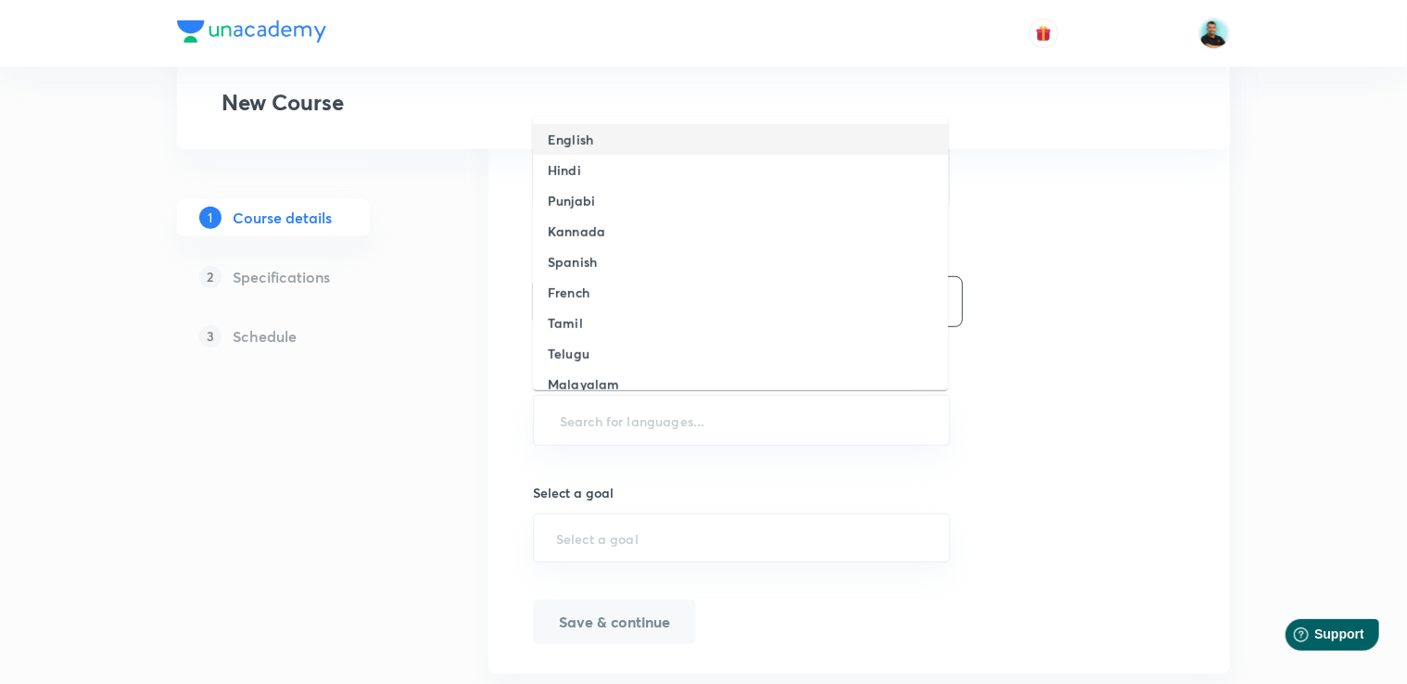
click at [572, 143] on h6 "English" at bounding box center [570, 139] width 45 height 19
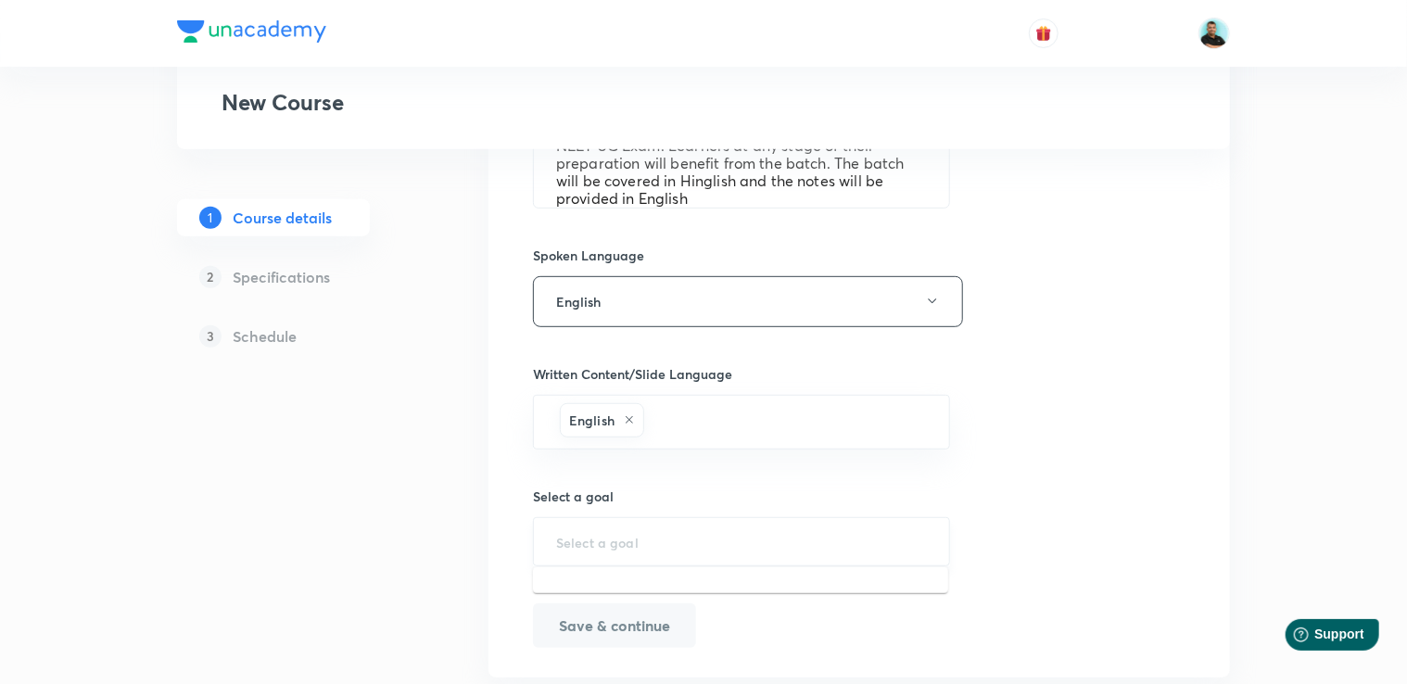
click at [626, 535] on input "text" at bounding box center [741, 542] width 371 height 18
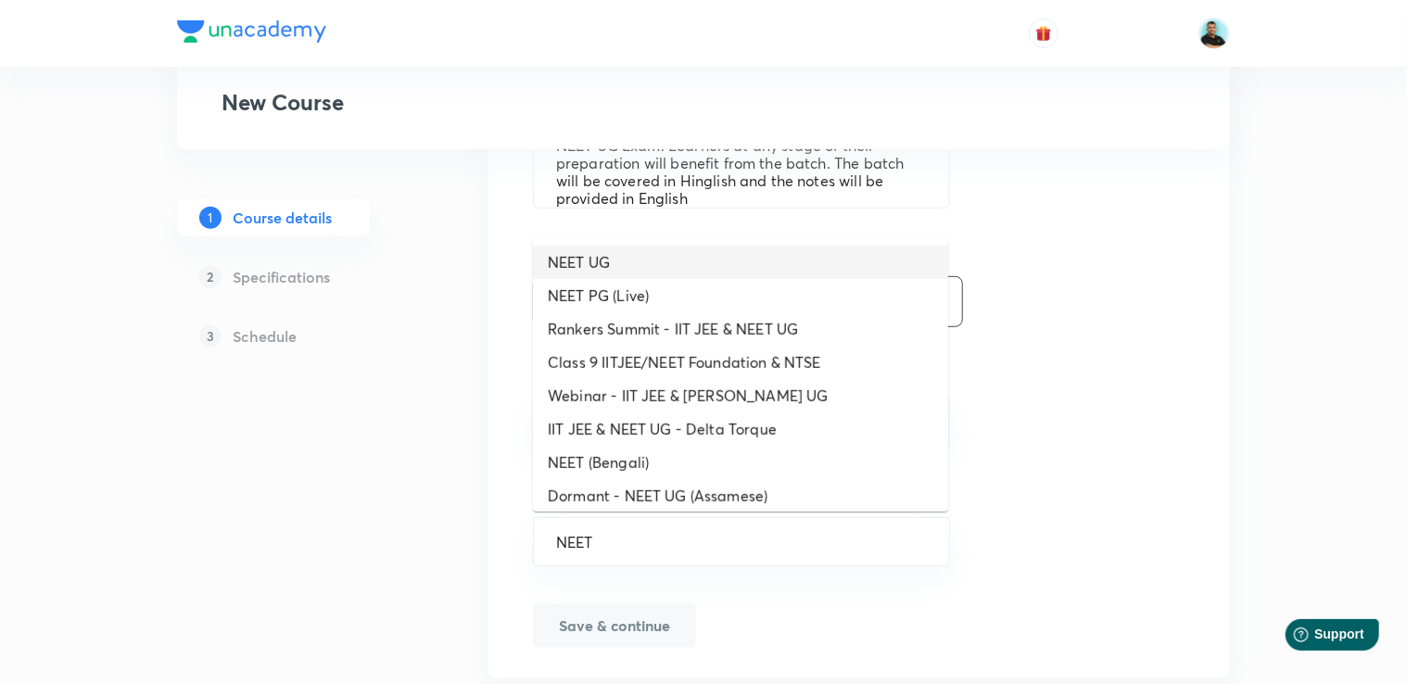
click at [575, 262] on li "NEET UG" at bounding box center [740, 262] width 415 height 33
type input "NEET UG"
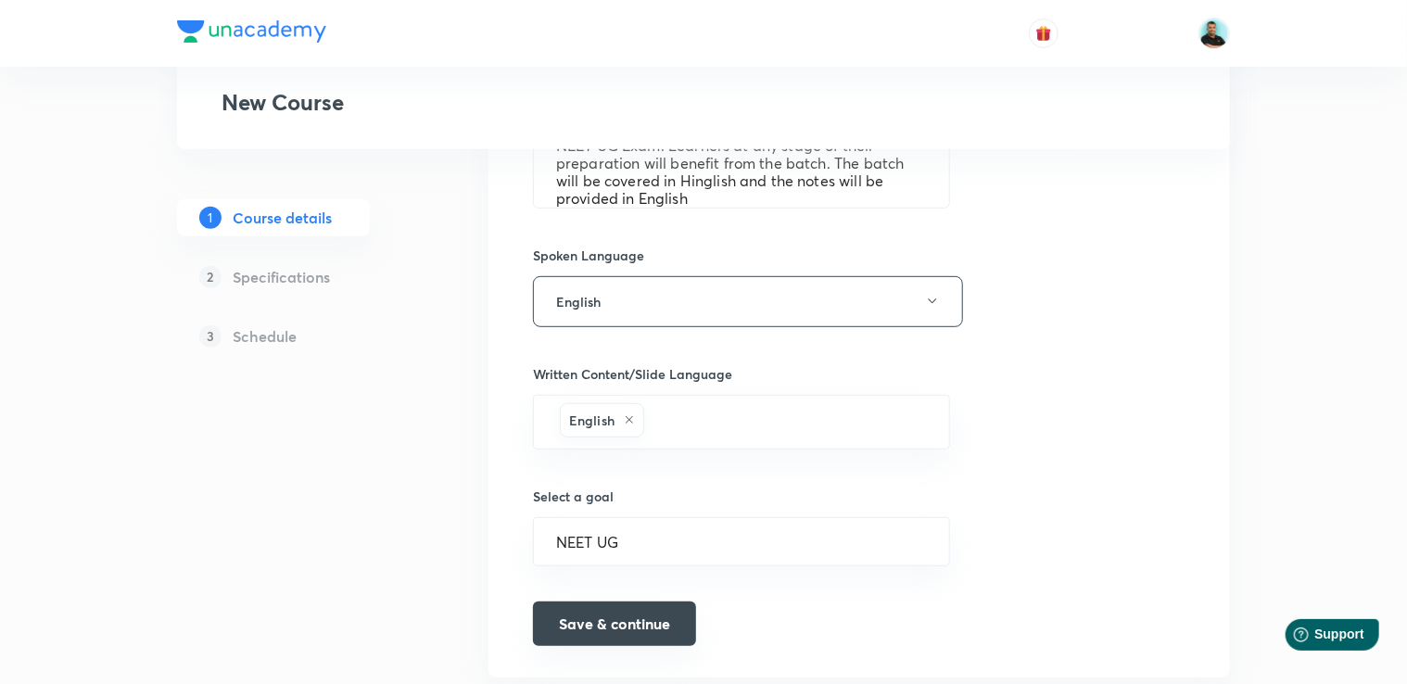
click at [658, 625] on button "Save & continue" at bounding box center [614, 624] width 163 height 44
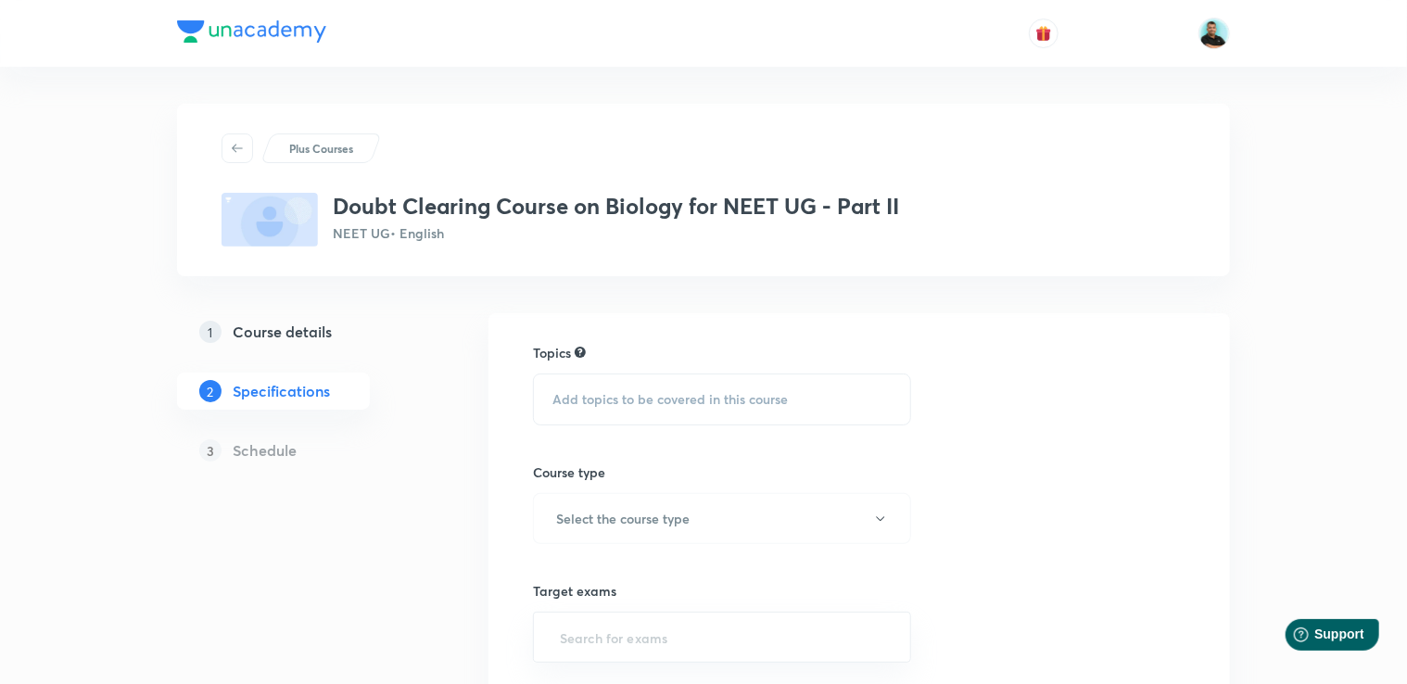
click at [766, 398] on span "Add topics to be covered in this course" at bounding box center [669, 399] width 235 height 15
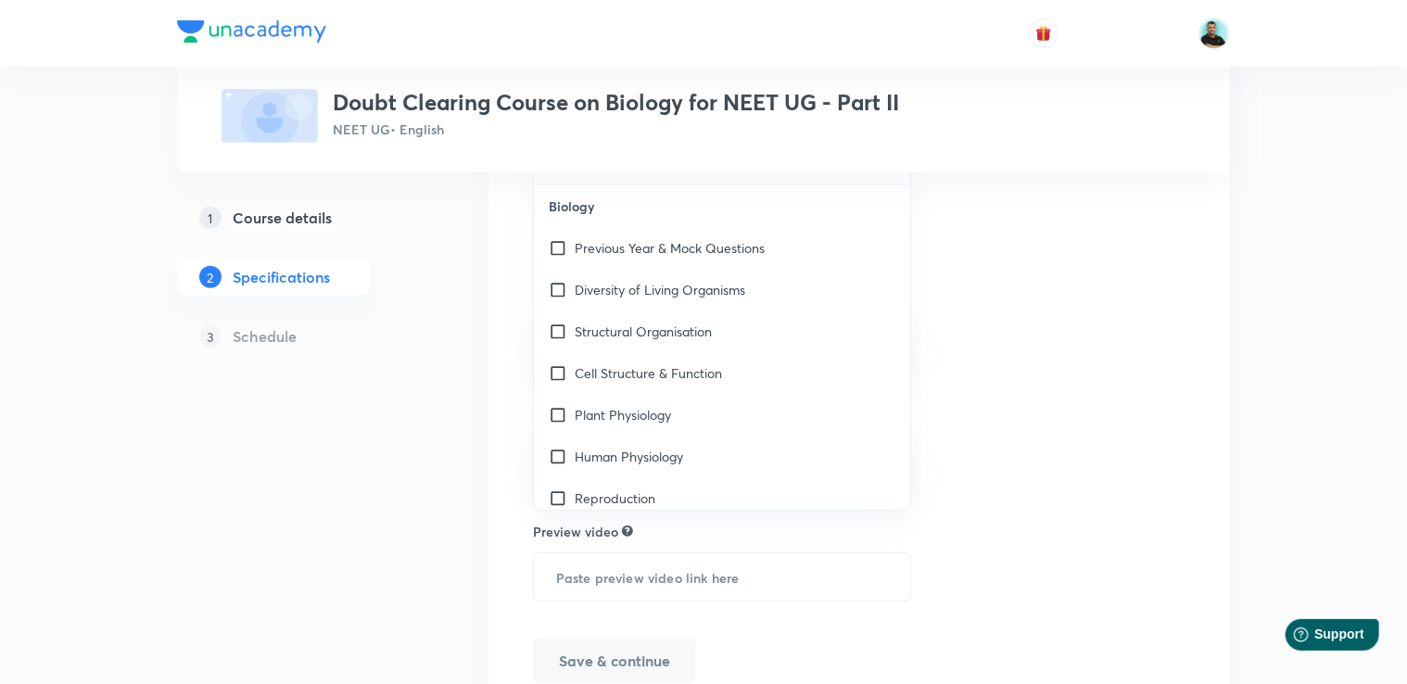
scroll to position [295, 0]
click at [776, 295] on div "Diversity of Living Organisms" at bounding box center [722, 292] width 376 height 42
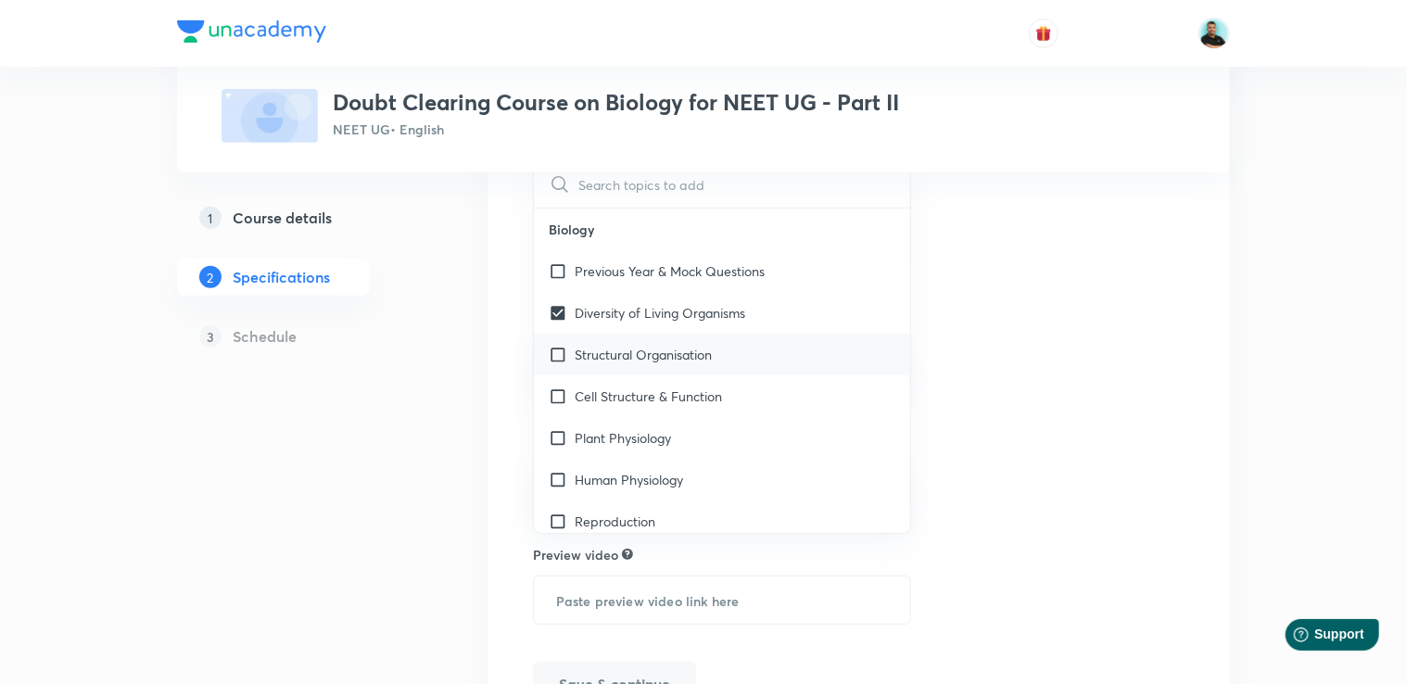
click at [697, 350] on p "Structural Organisation" at bounding box center [643, 354] width 137 height 19
checkbox input "true"
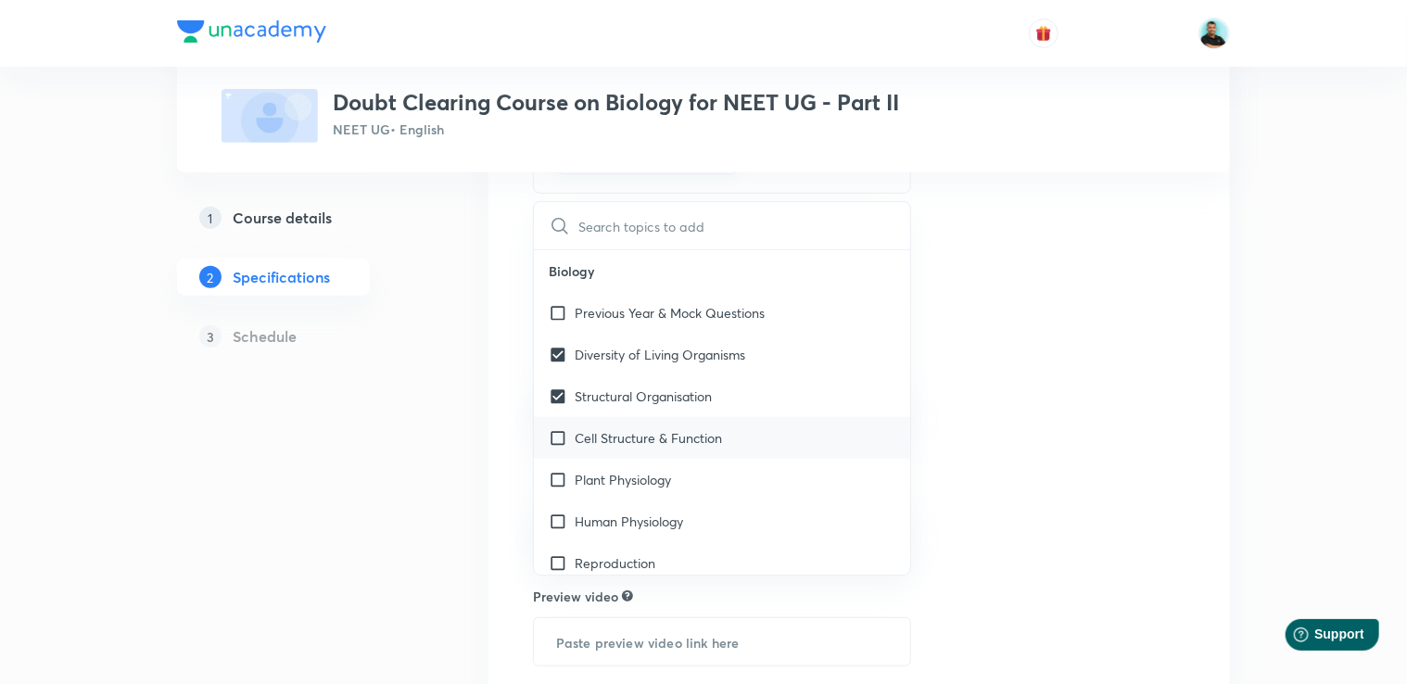
click at [657, 430] on p "Cell Structure & Function" at bounding box center [648, 437] width 147 height 19
checkbox input "true"
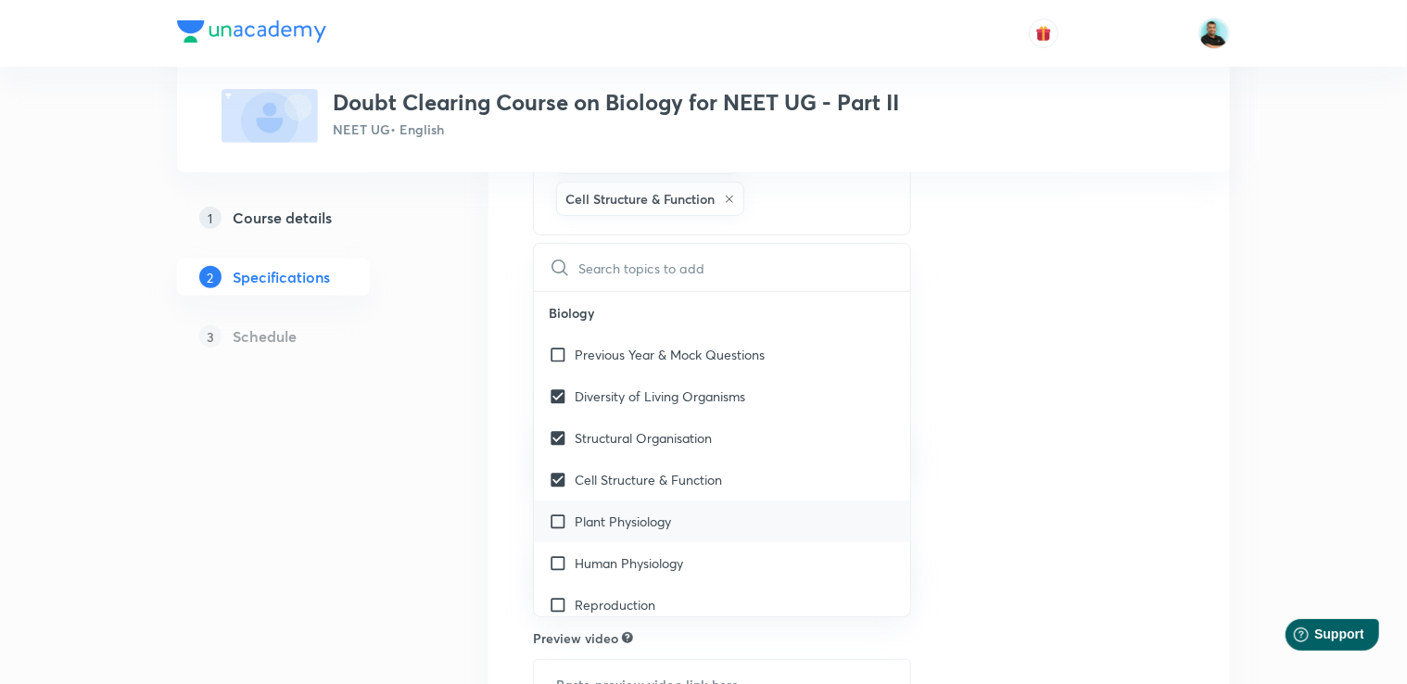
click at [625, 522] on p "Plant Physiology" at bounding box center [623, 521] width 96 height 19
checkbox input "true"
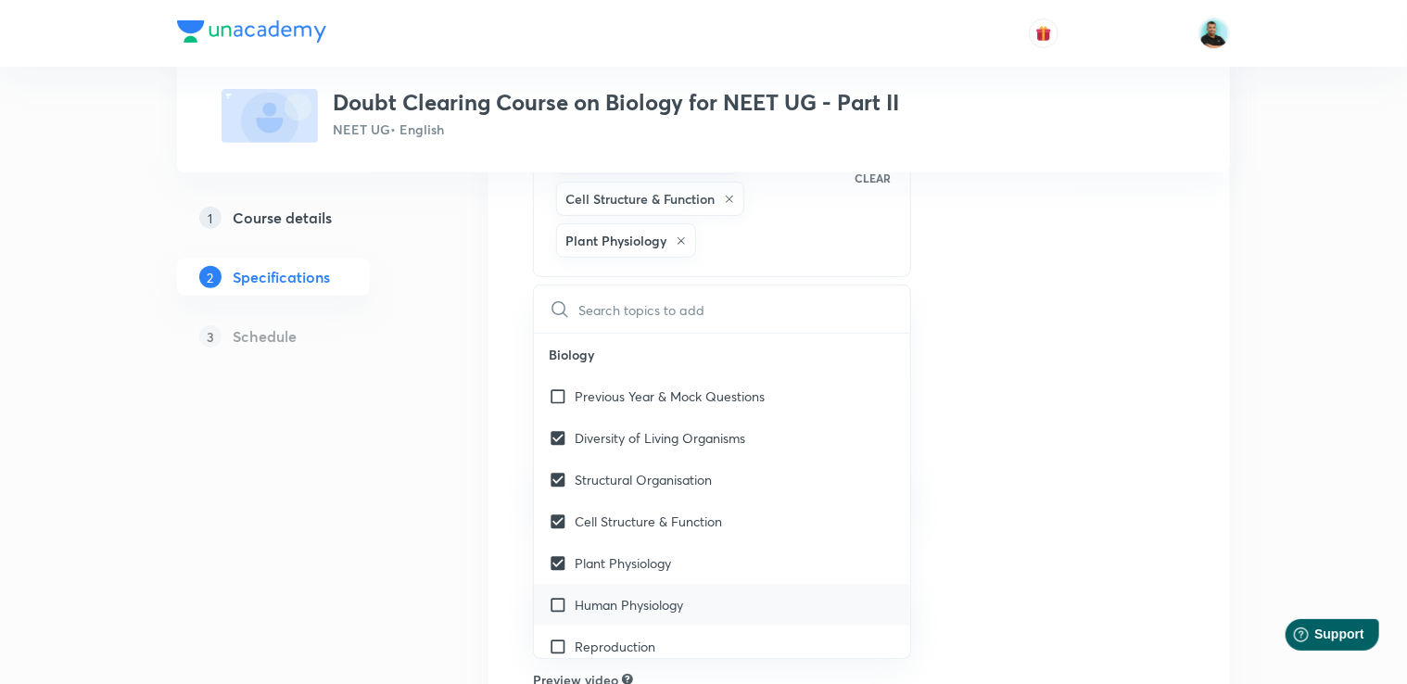
click at [614, 602] on p "Human Physiology" at bounding box center [629, 604] width 108 height 19
checkbox input "true"
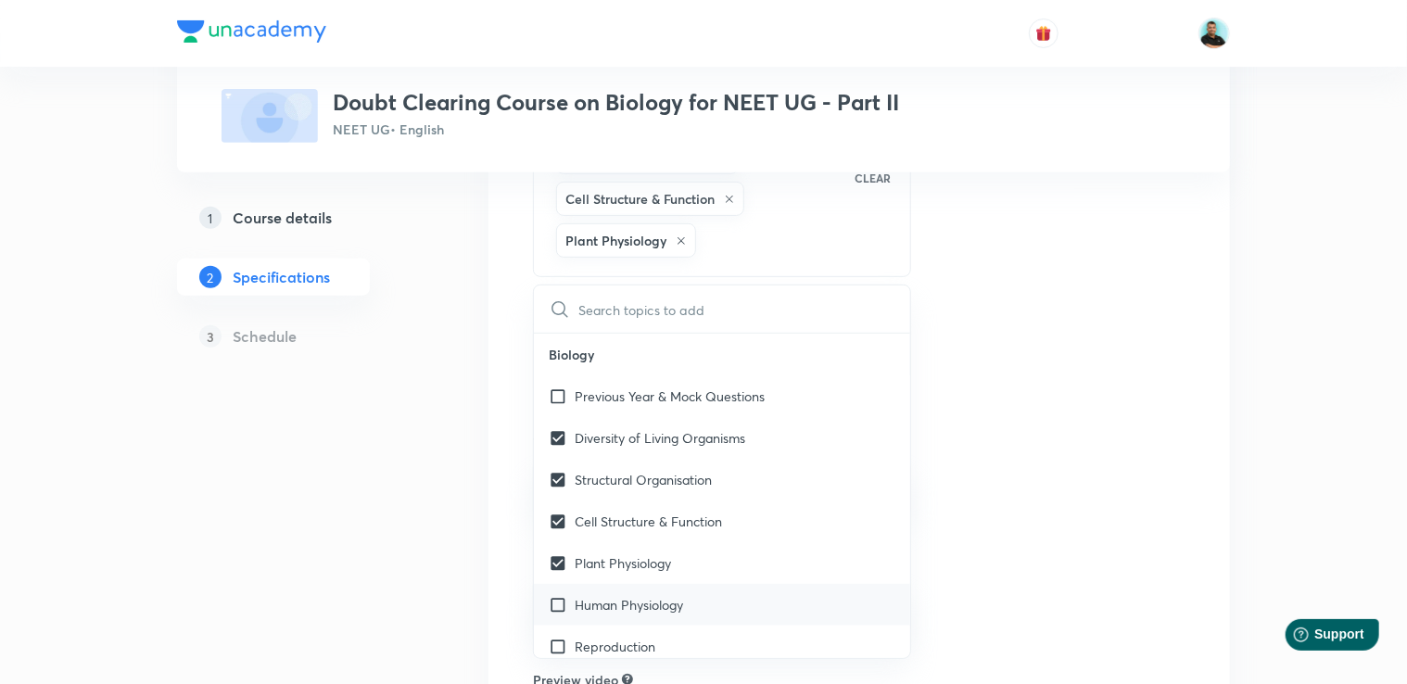
checkbox input "true"
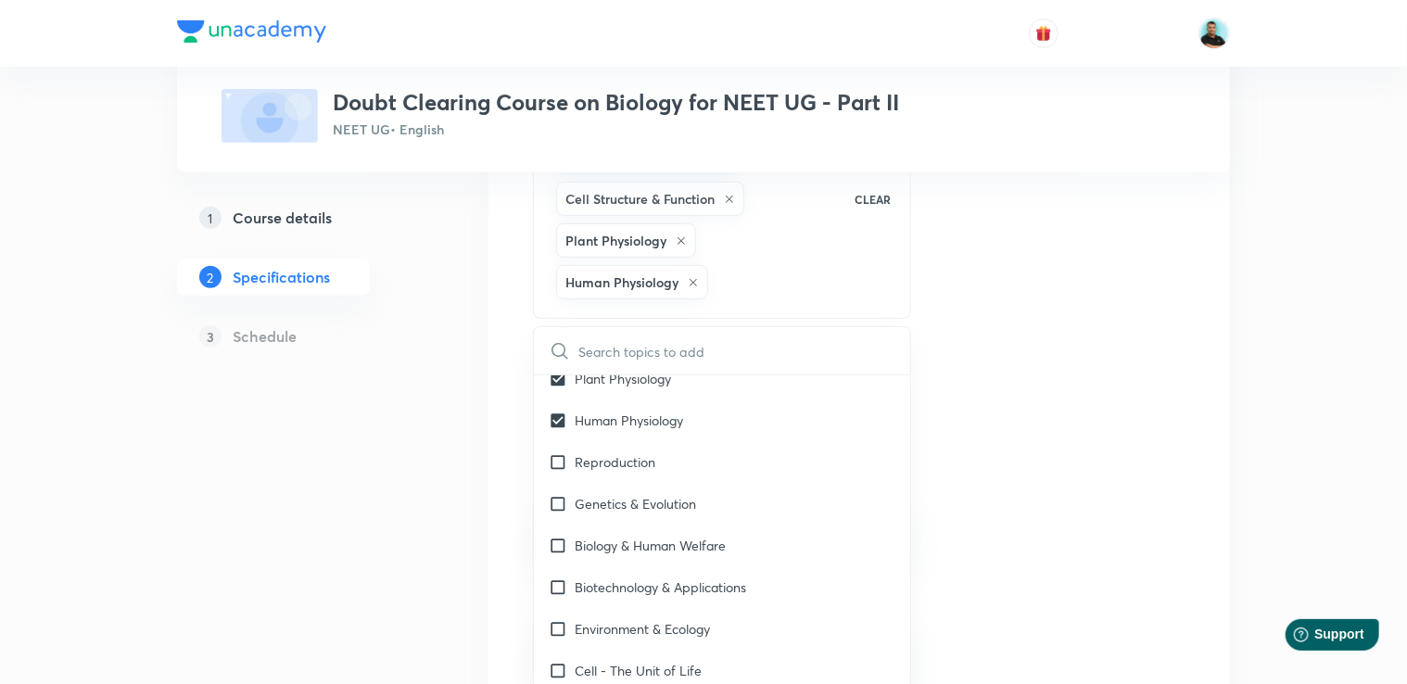
scroll to position [244, 0]
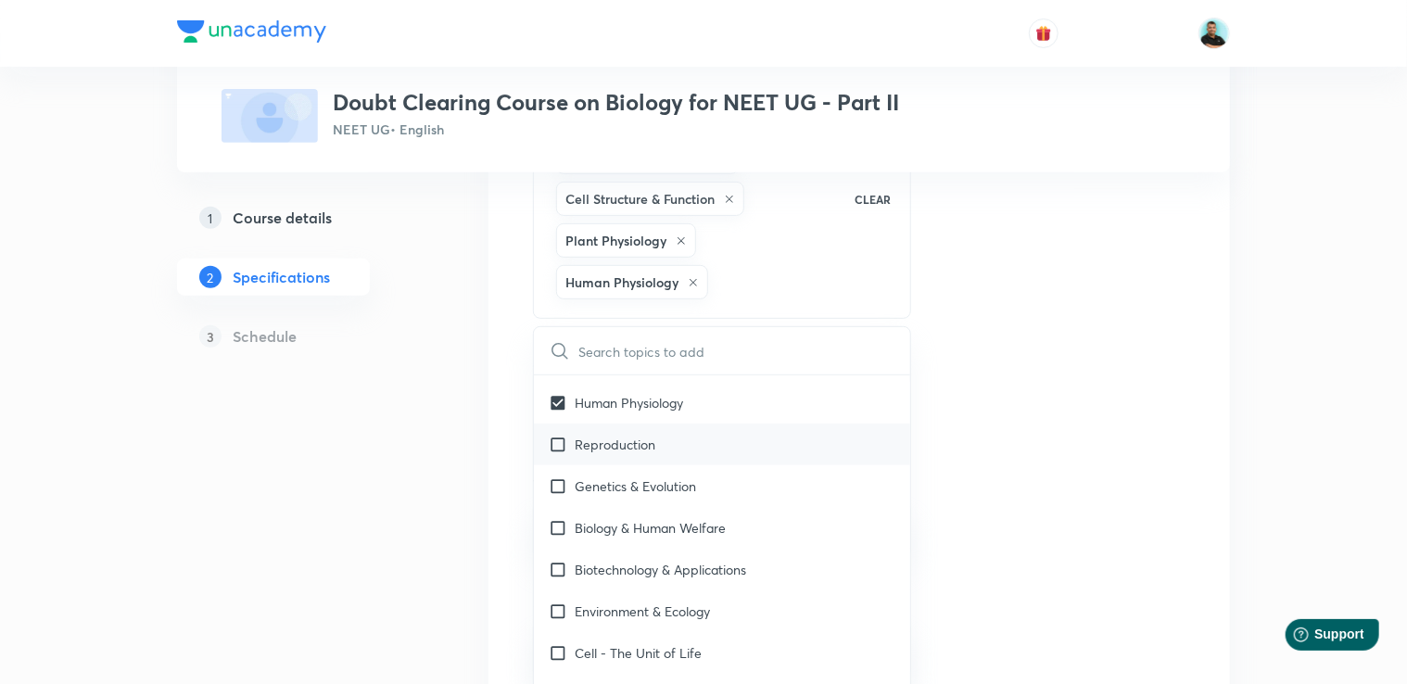
click at [690, 448] on div "Reproduction" at bounding box center [722, 445] width 376 height 42
checkbox input "true"
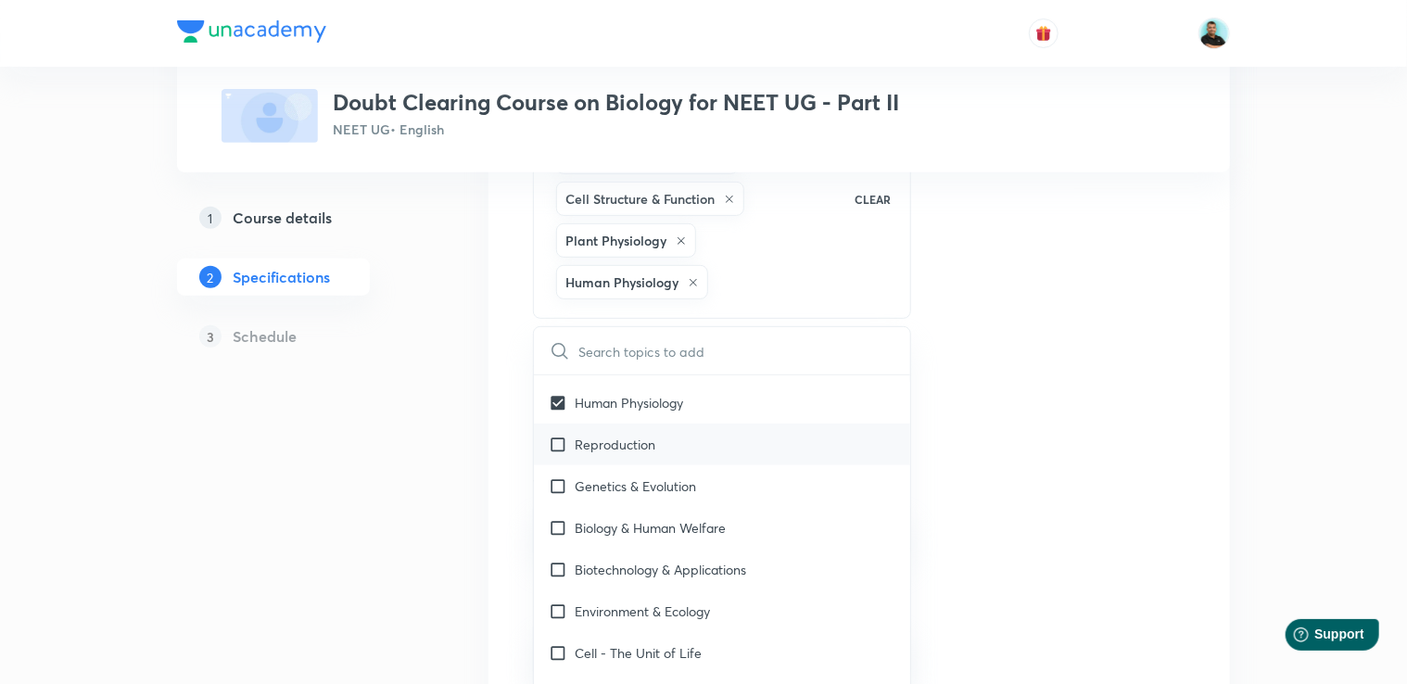
checkbox input "true"
click at [685, 486] on p "Genetics & Evolution" at bounding box center [635, 485] width 121 height 19
checkbox input "true"
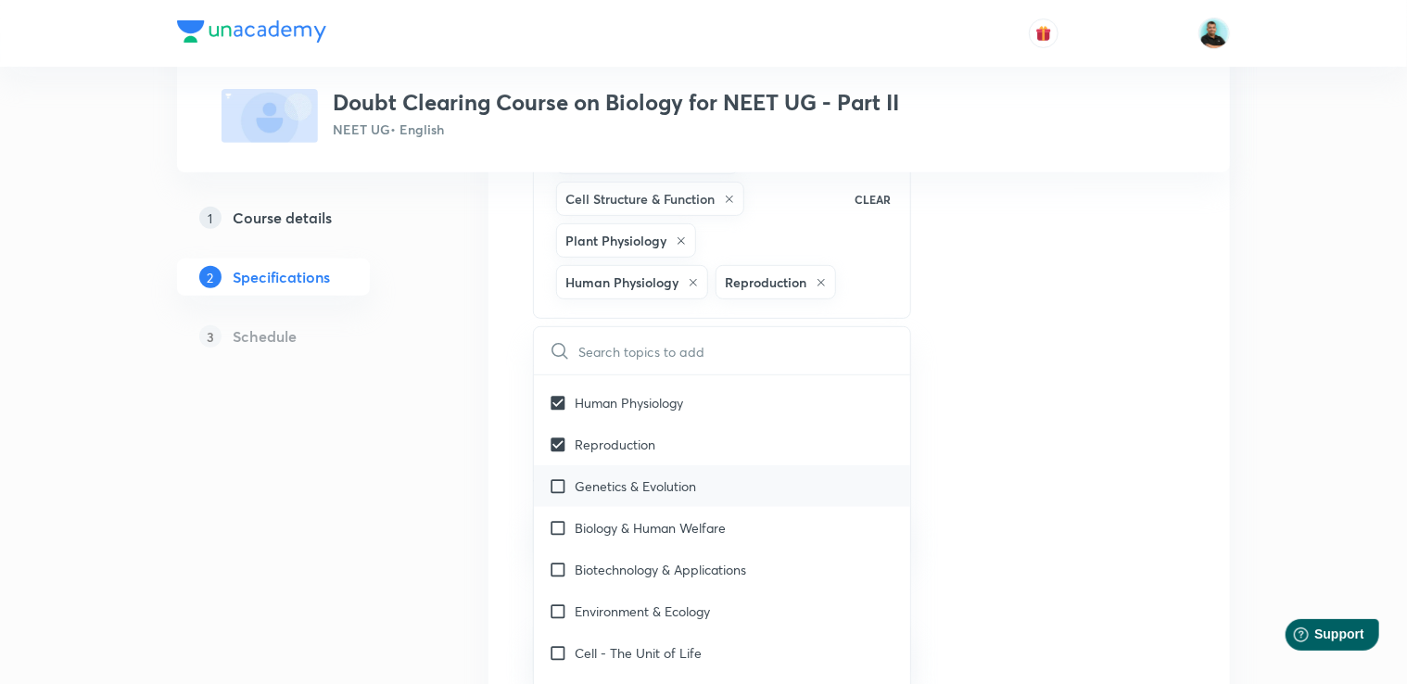
checkbox input "true"
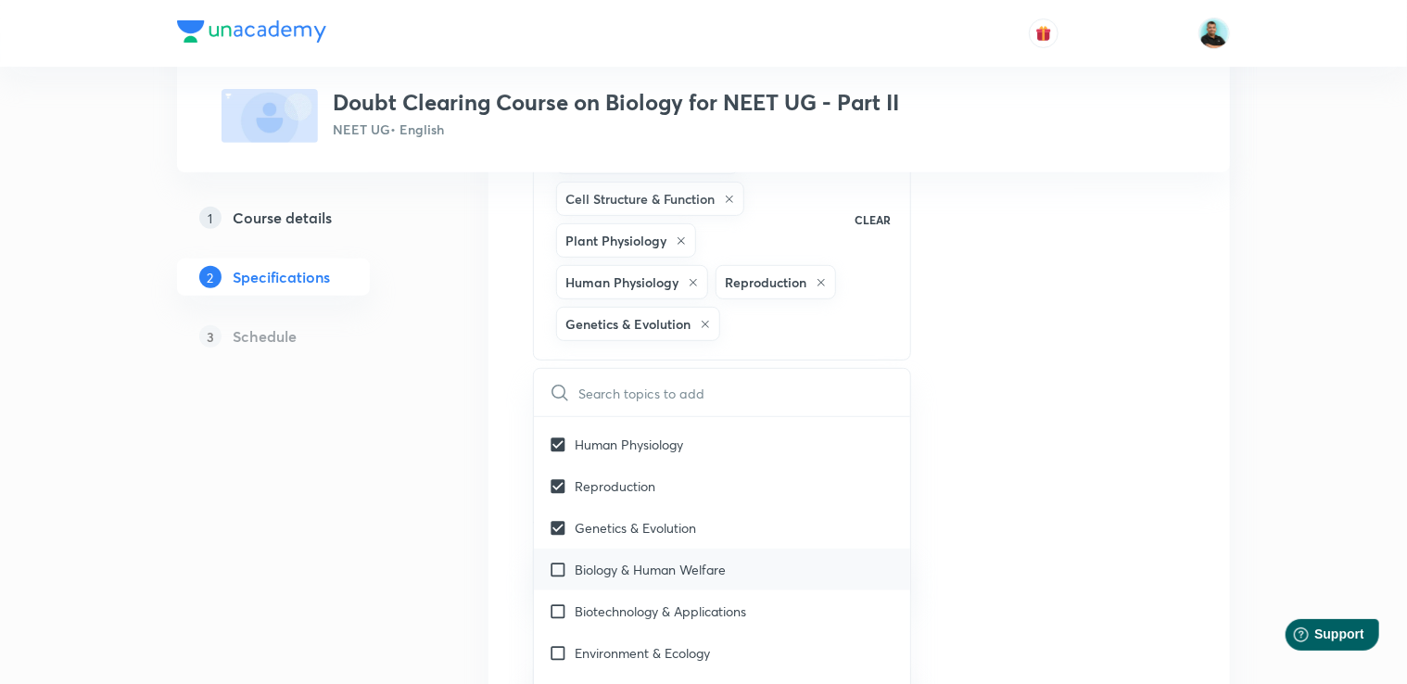
click at [687, 572] on p "Biology & Human Welfare" at bounding box center [650, 569] width 151 height 19
checkbox input "true"
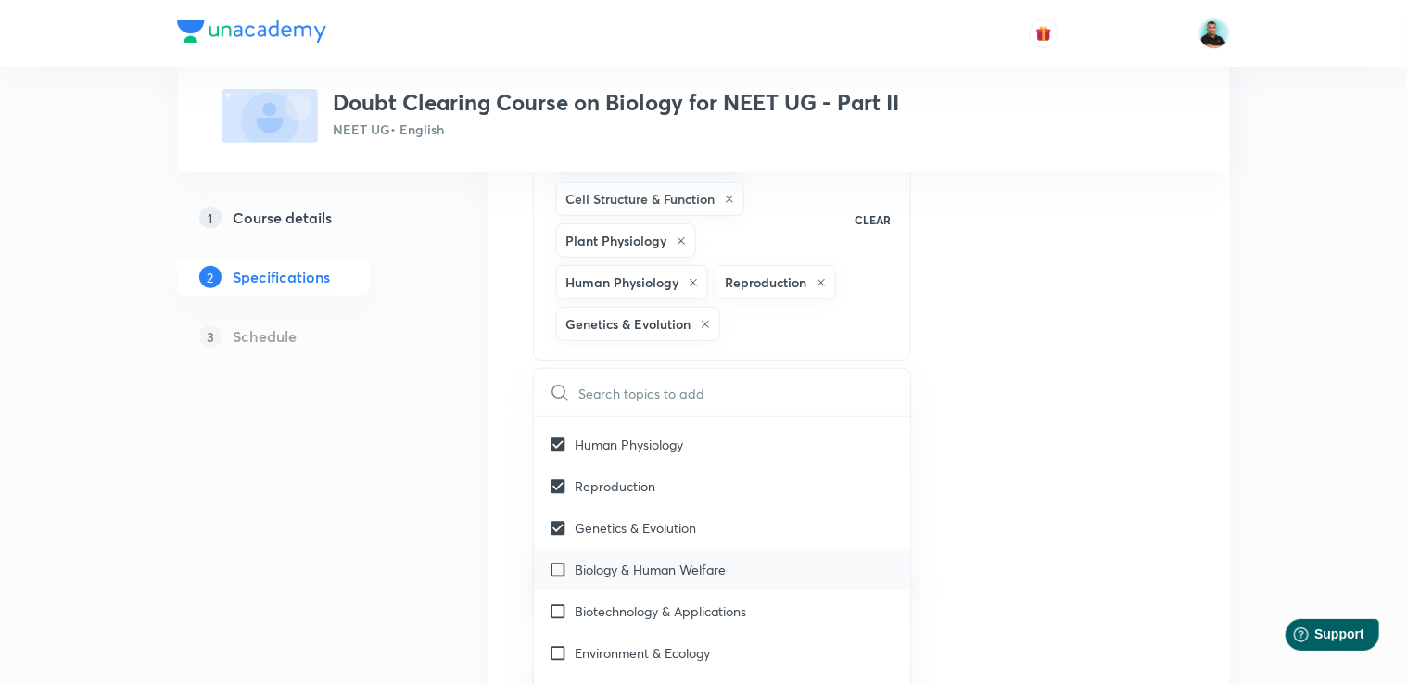
checkbox input "true"
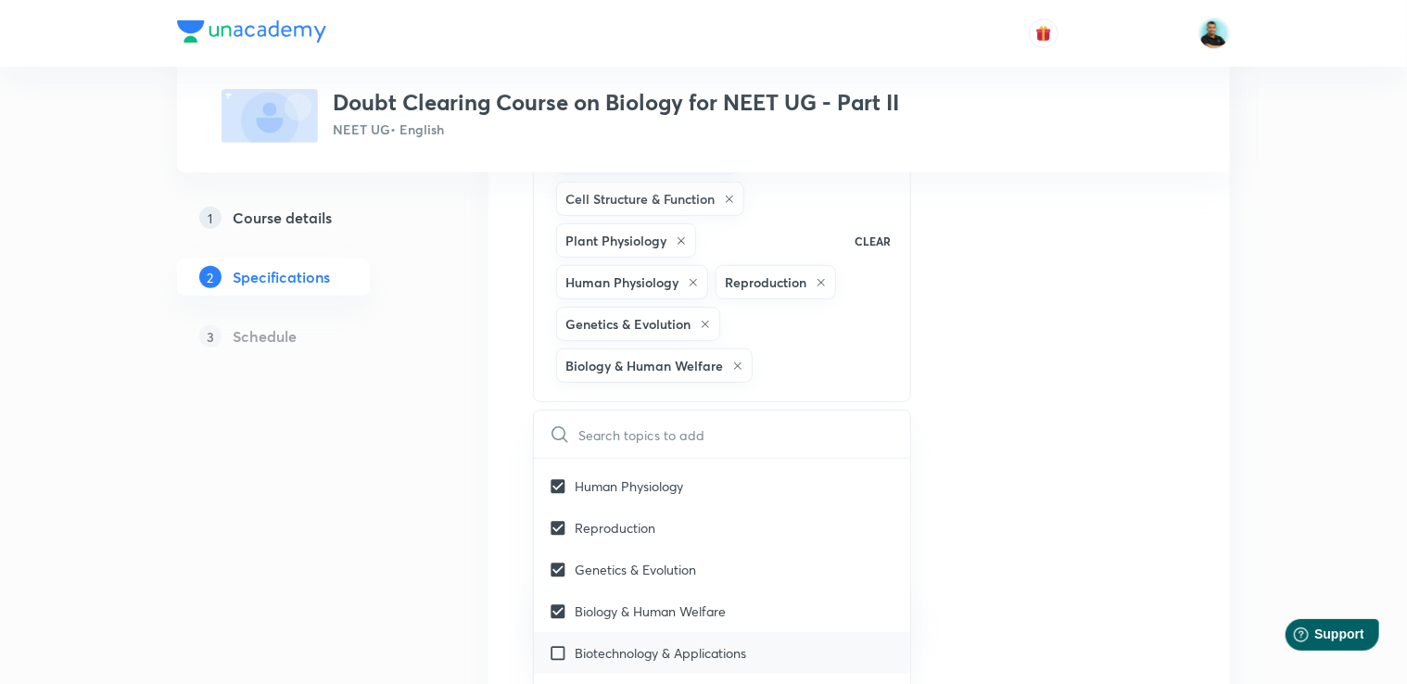
click at [686, 652] on p "Biotechnology & Applications" at bounding box center [660, 652] width 171 height 19
checkbox input "true"
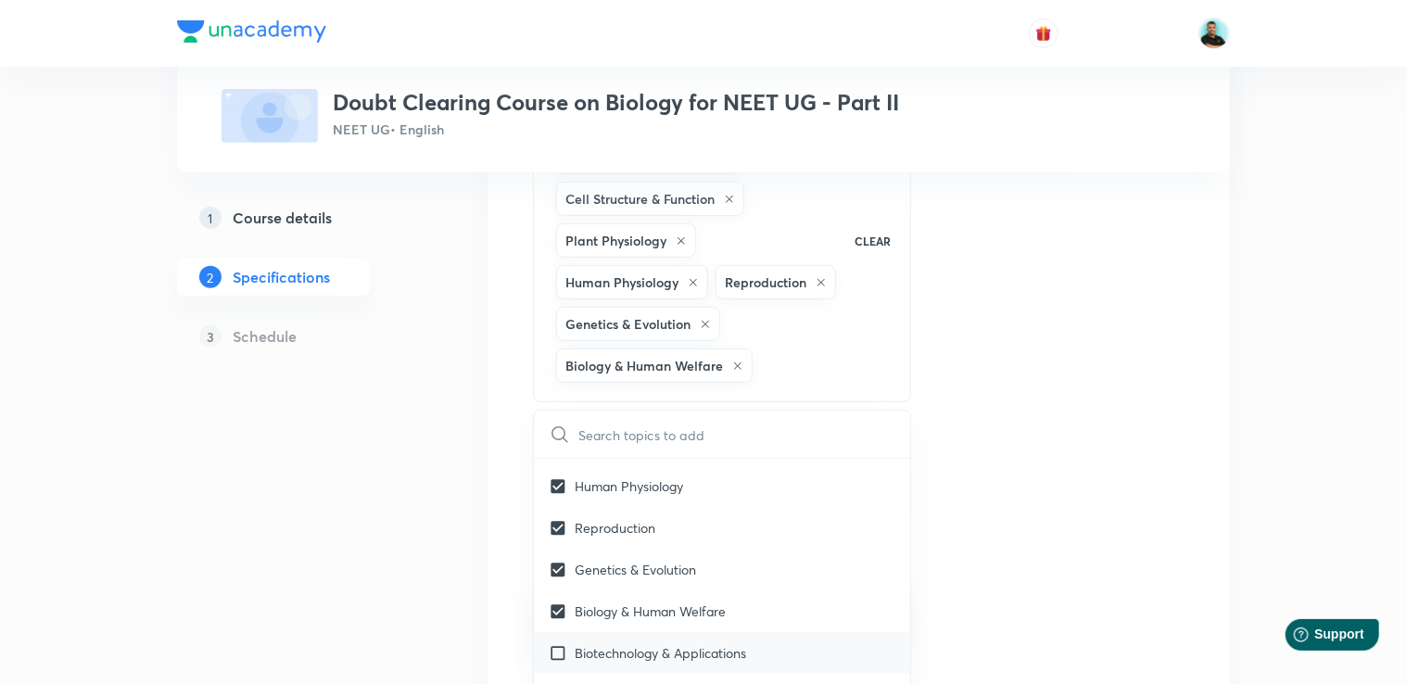
checkbox input "true"
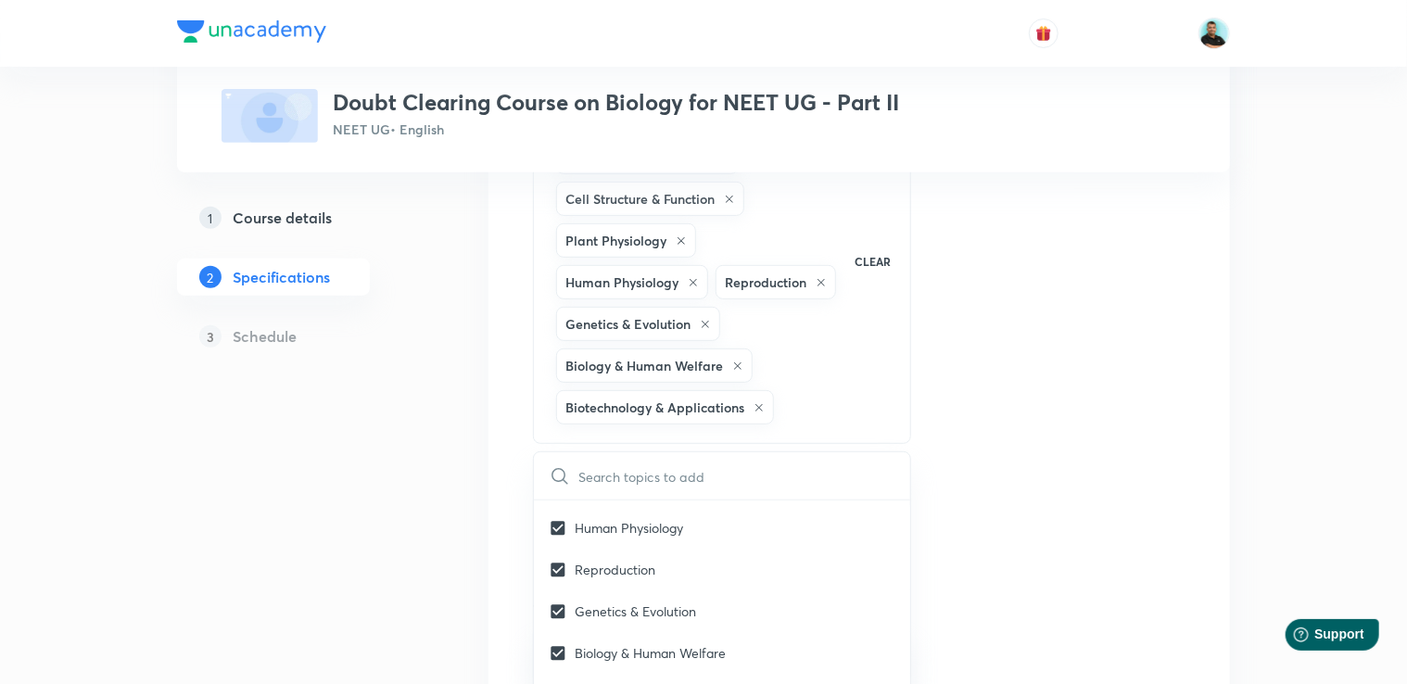
click at [1034, 503] on div "Topics Diversity of Living Organisms Structural Organisation Cell Structure & F…" at bounding box center [859, 523] width 653 height 950
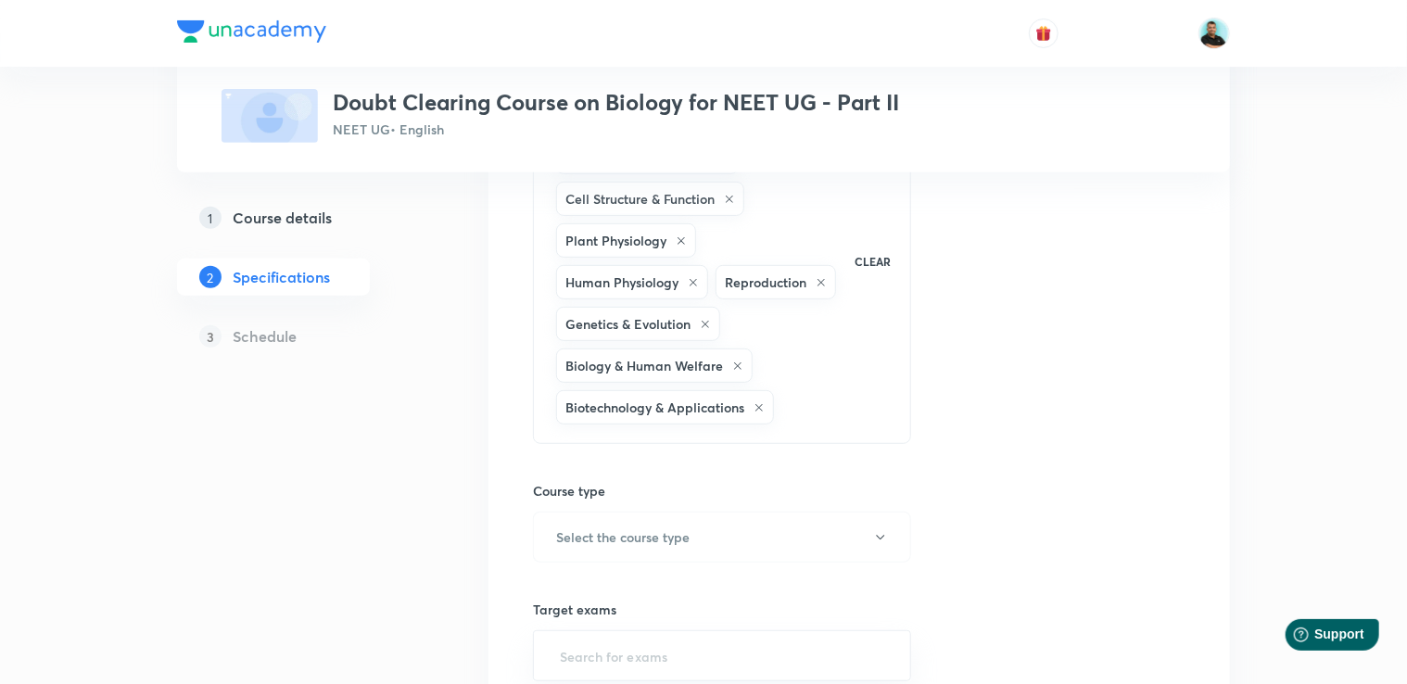
click at [838, 395] on div "Diversity of Living Organisms Structural Organisation Cell Structure & Function…" at bounding box center [696, 262] width 288 height 334
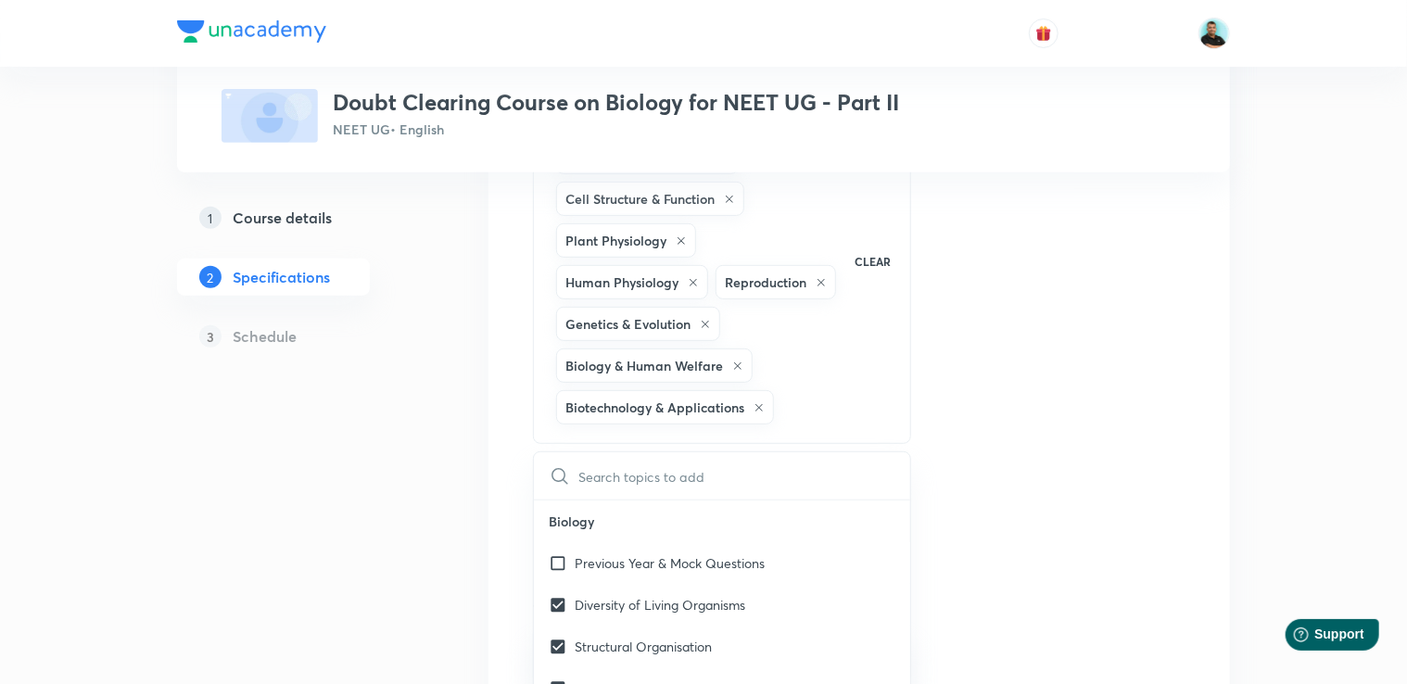
checkbox input "true"
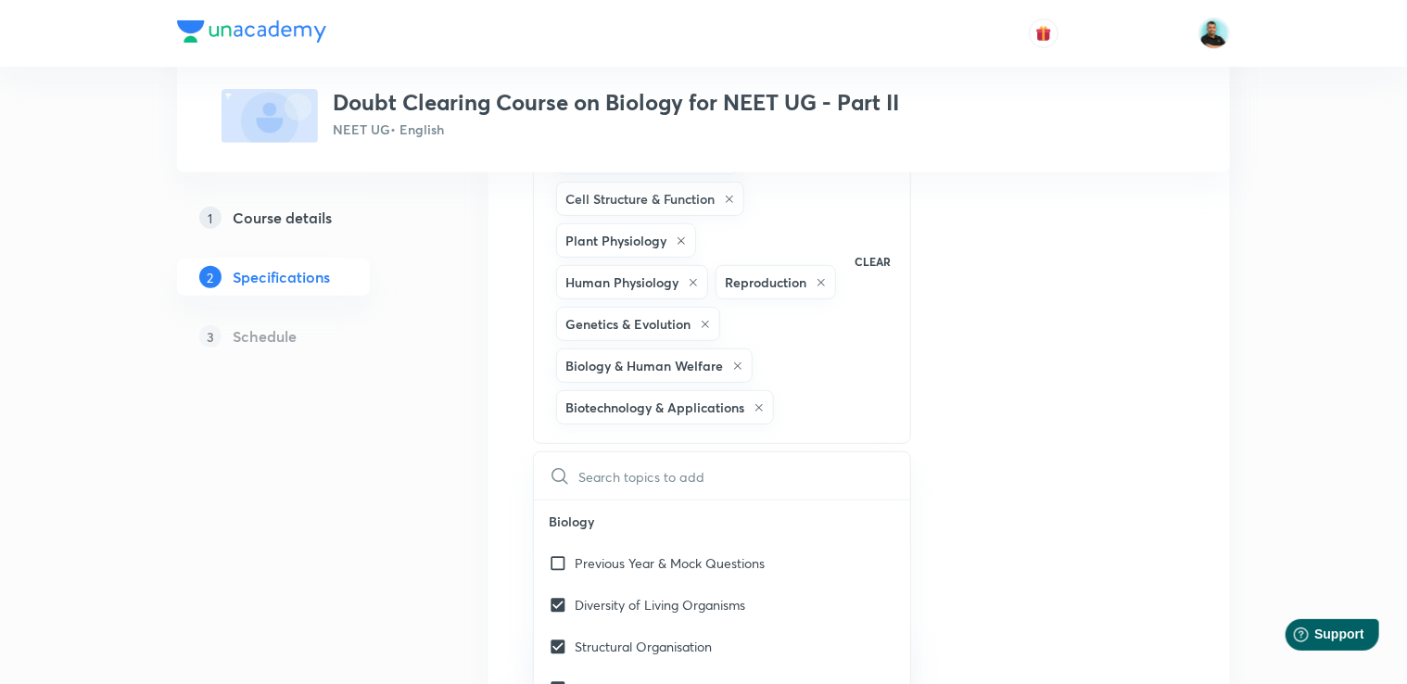
checkbox input "true"
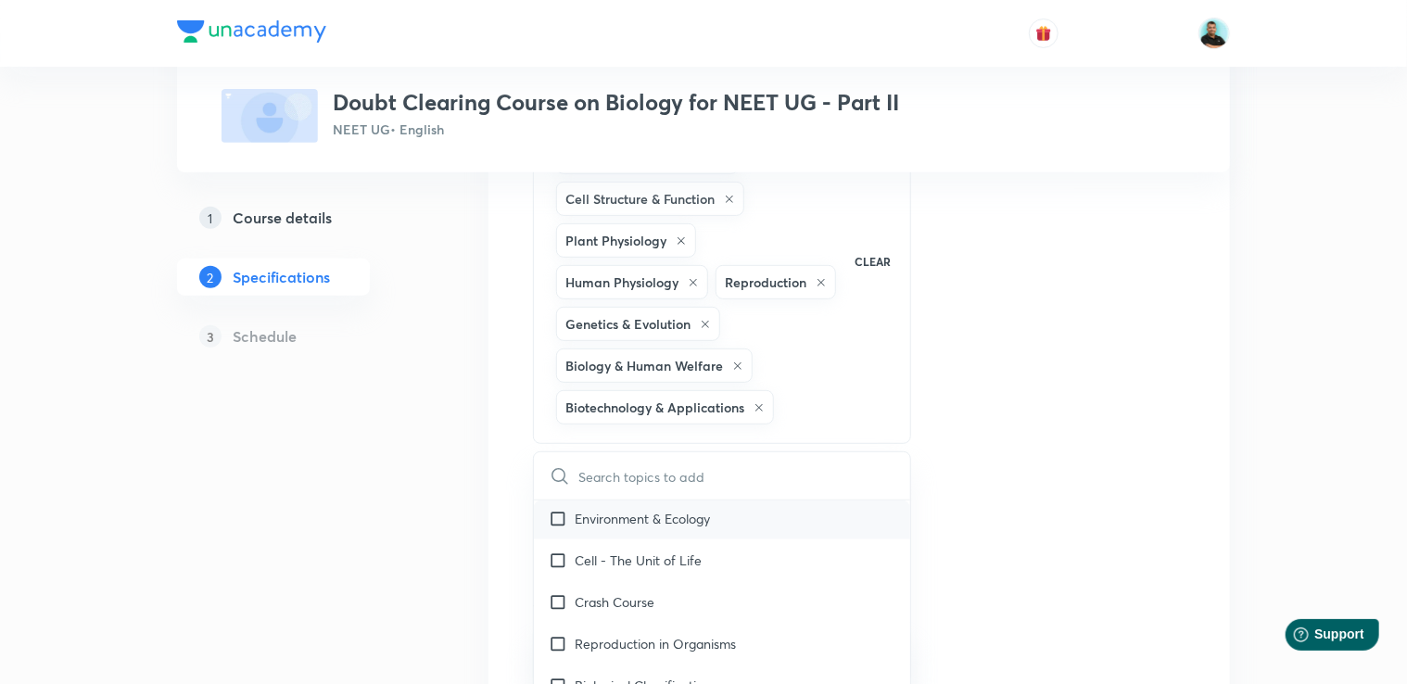
click at [762, 521] on div "Environment & Ecology" at bounding box center [722, 519] width 376 height 42
checkbox input "true"
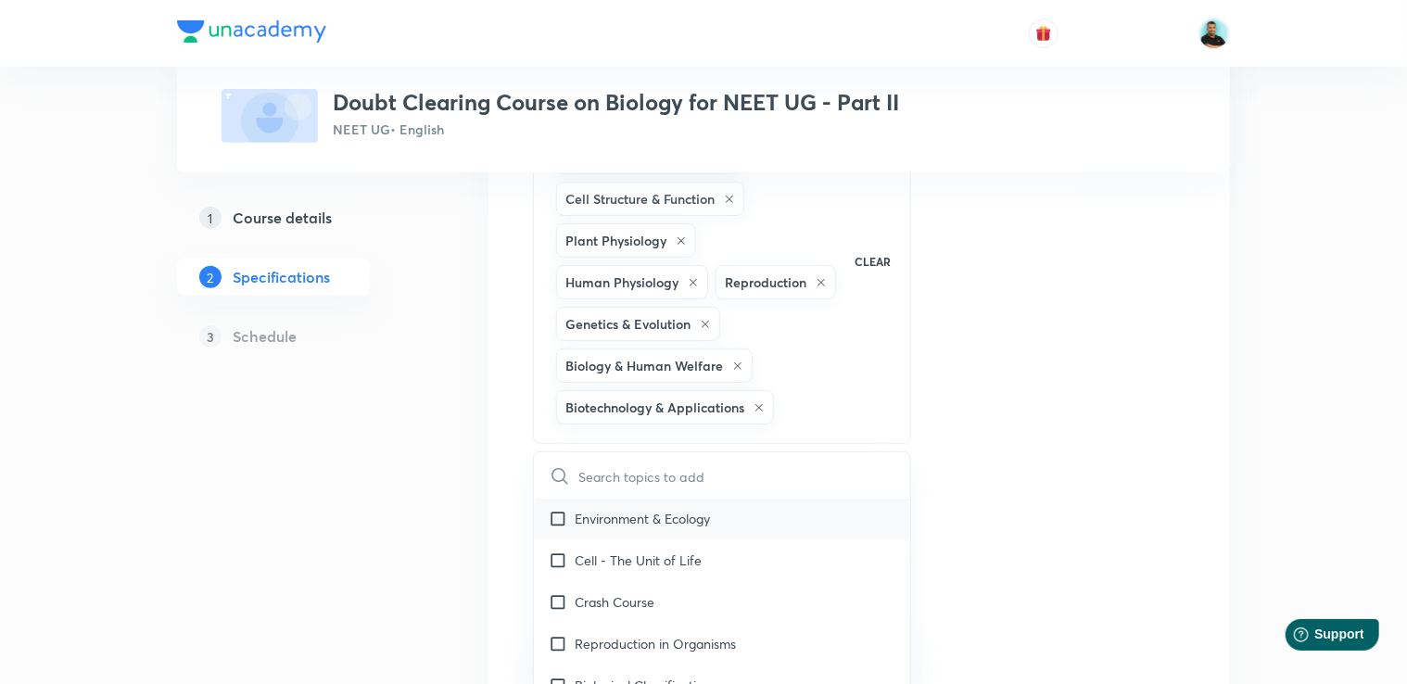
checkbox input "true"
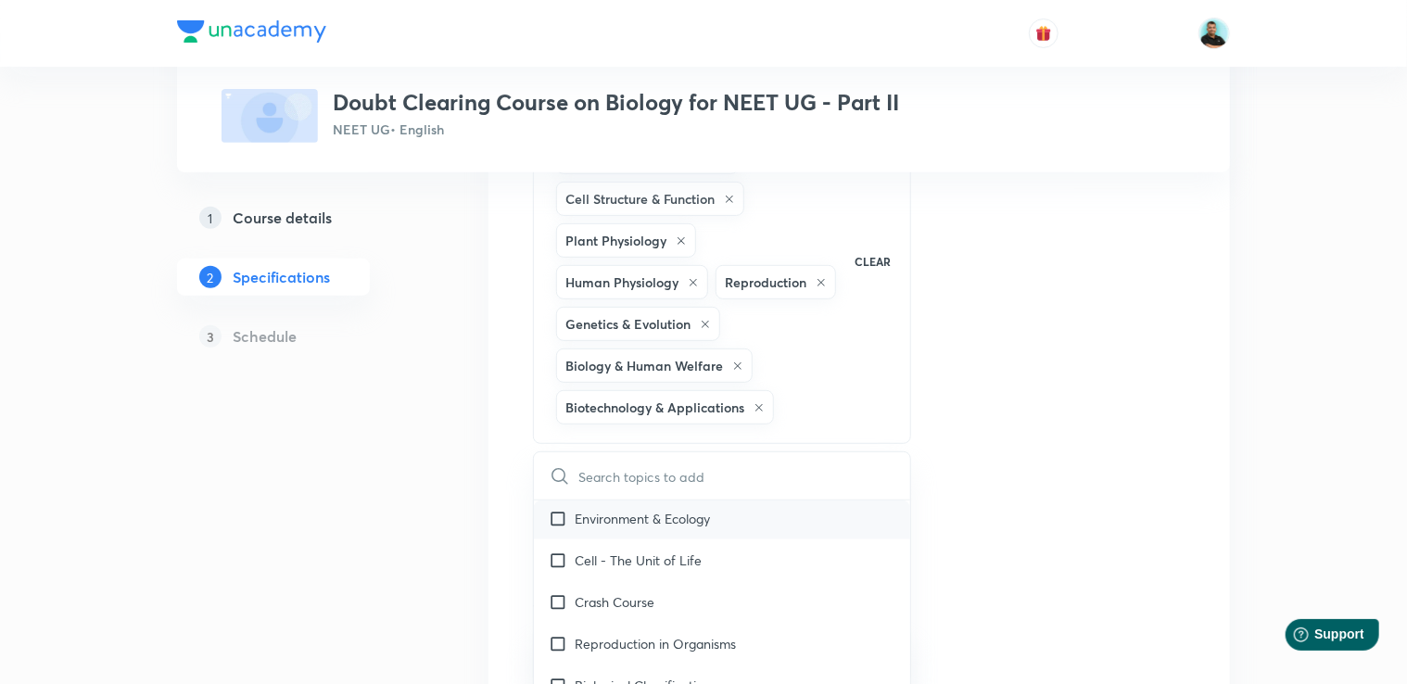
checkbox input "true"
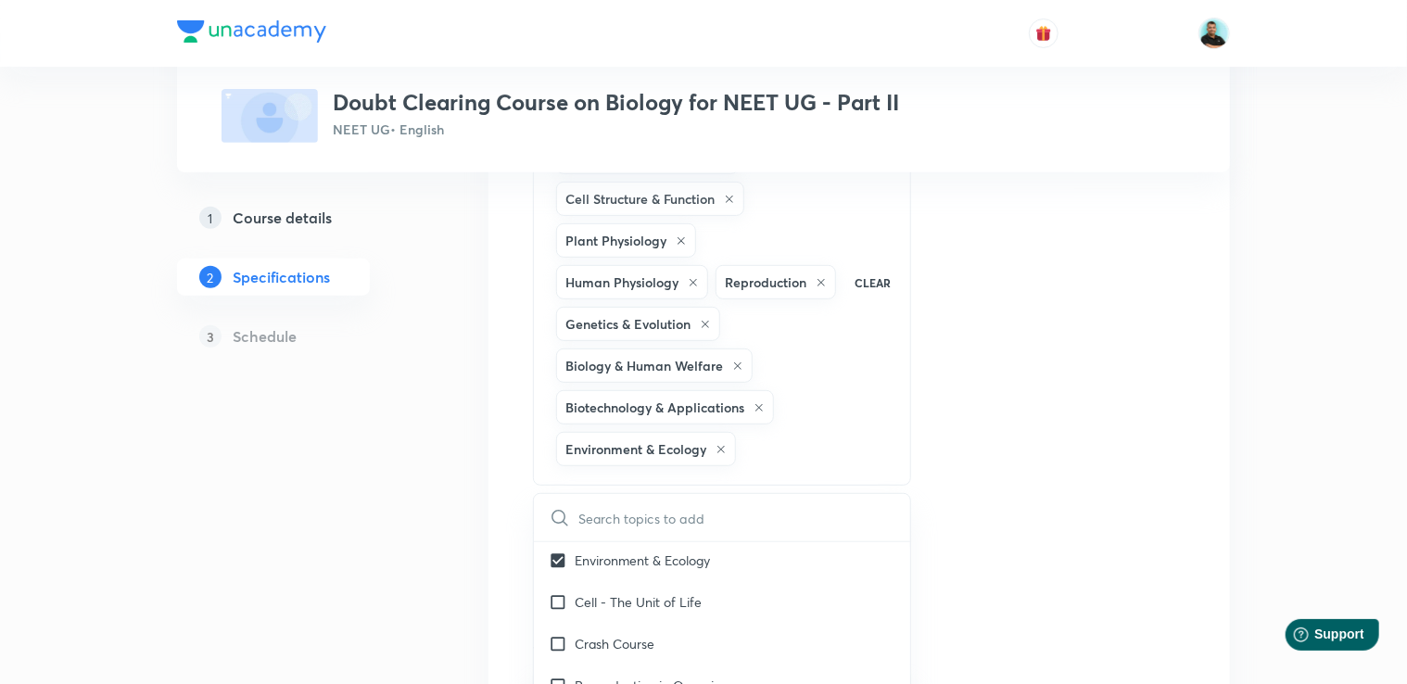
click at [370, 503] on div "1 Course details 2 Specifications 3 Schedule" at bounding box center [303, 557] width 252 height 1077
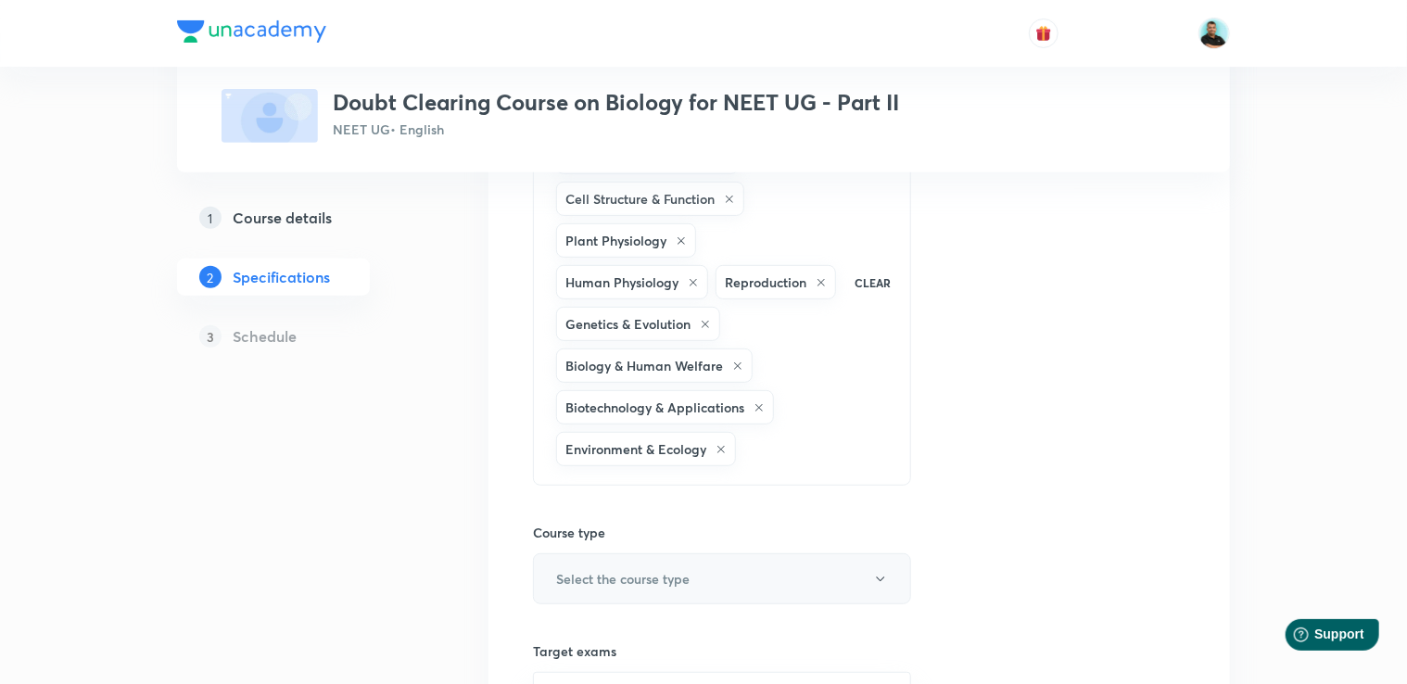
click at [748, 567] on button "Select the course type" at bounding box center [722, 578] width 378 height 51
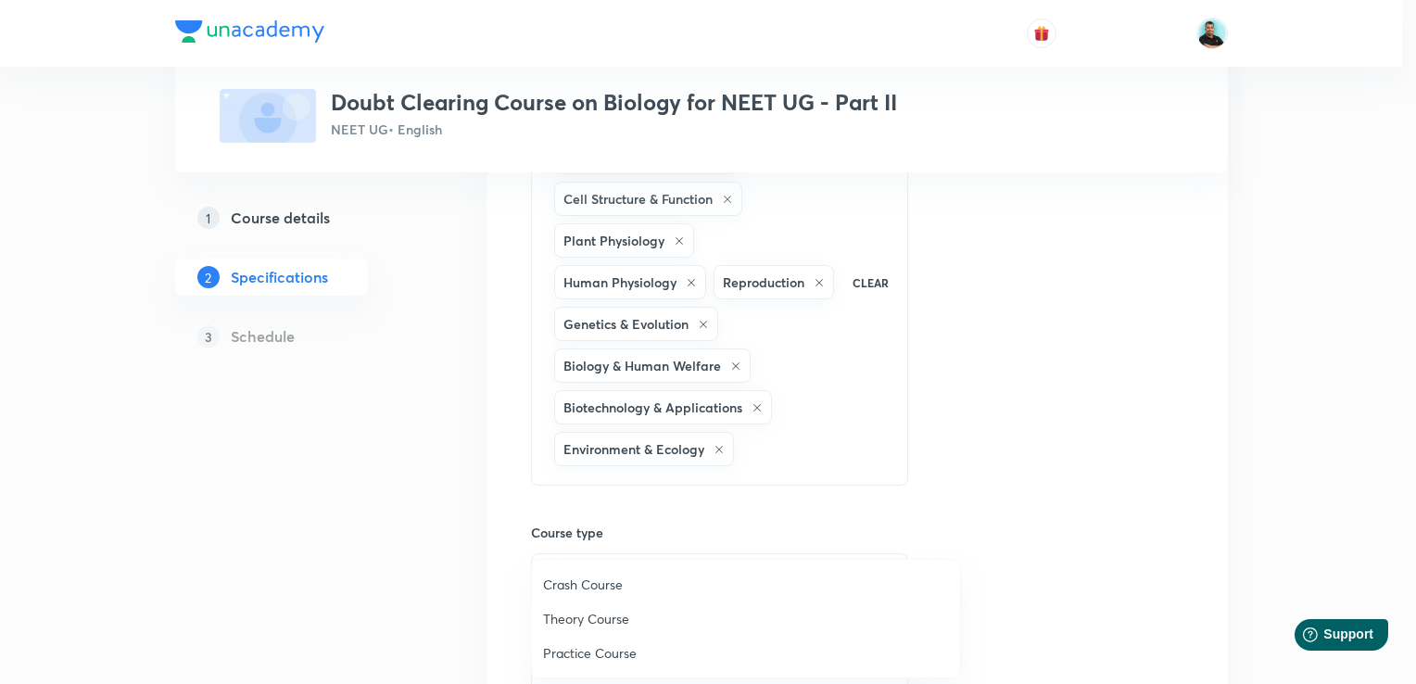
click at [716, 581] on span "Crash Course" at bounding box center [746, 584] width 406 height 19
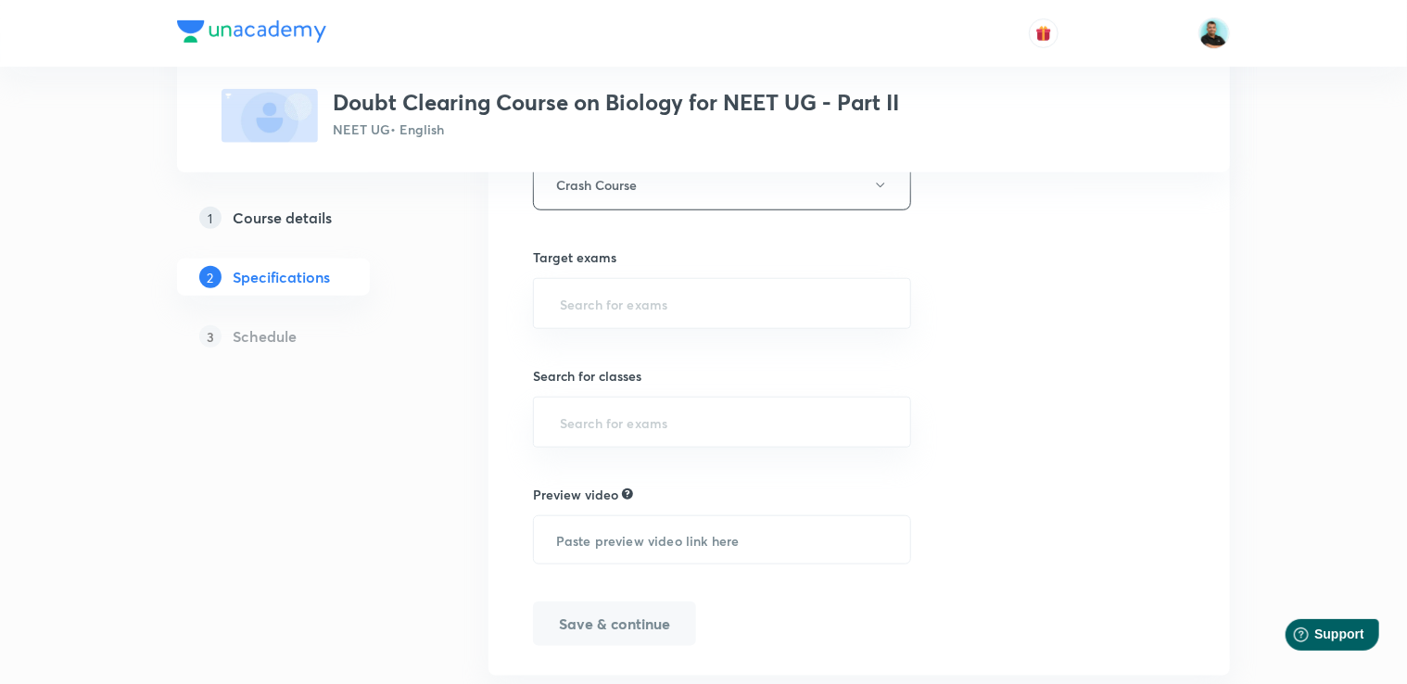
scroll to position [707, 0]
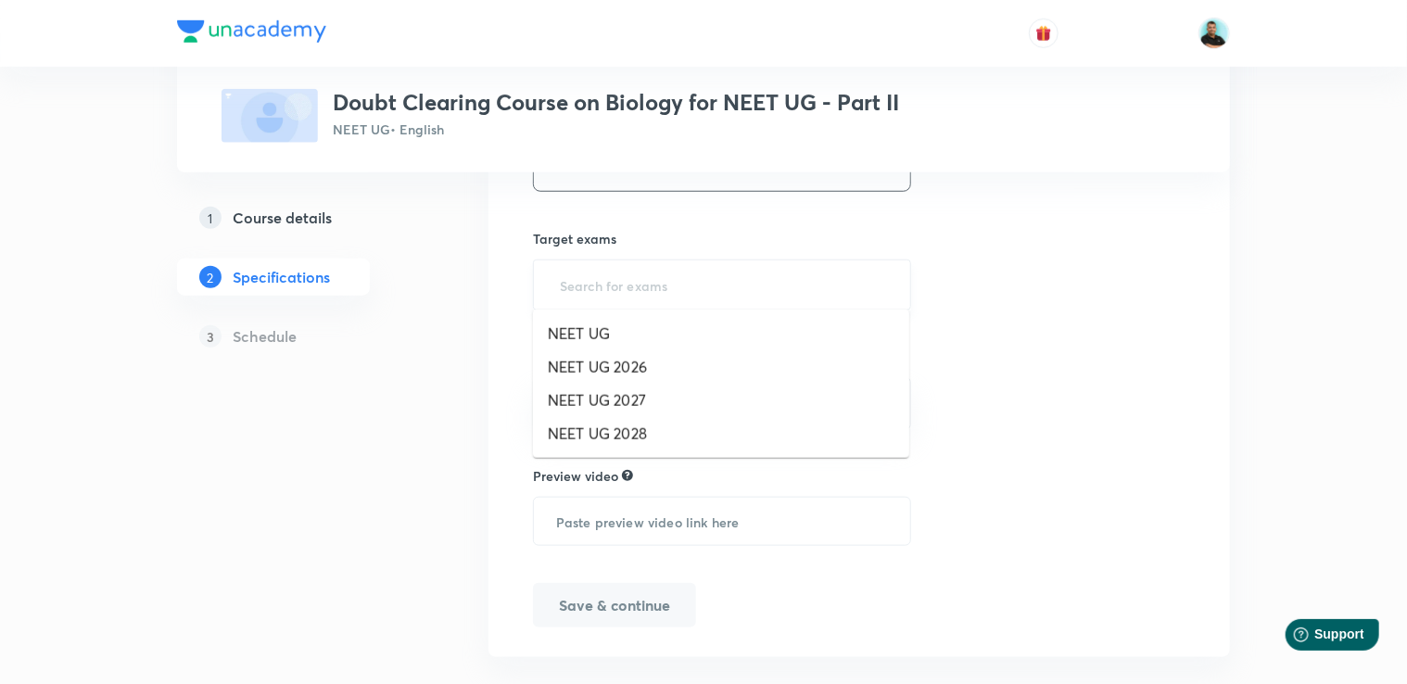
click at [717, 284] on input "text" at bounding box center [722, 285] width 332 height 34
click at [679, 324] on li "NEET UG" at bounding box center [721, 333] width 376 height 33
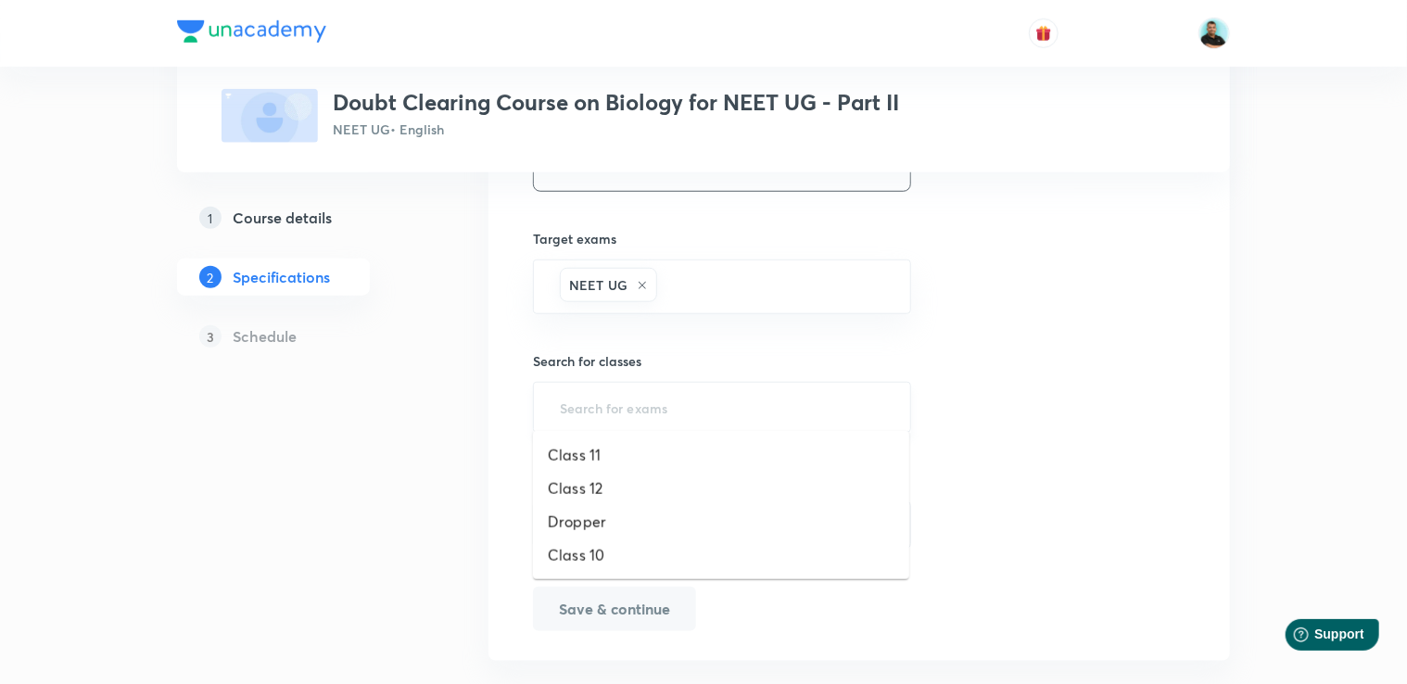
click at [603, 401] on input "text" at bounding box center [722, 407] width 332 height 34
click at [585, 450] on li "Class 11" at bounding box center [721, 454] width 376 height 33
click at [707, 415] on input "text" at bounding box center [769, 409] width 236 height 34
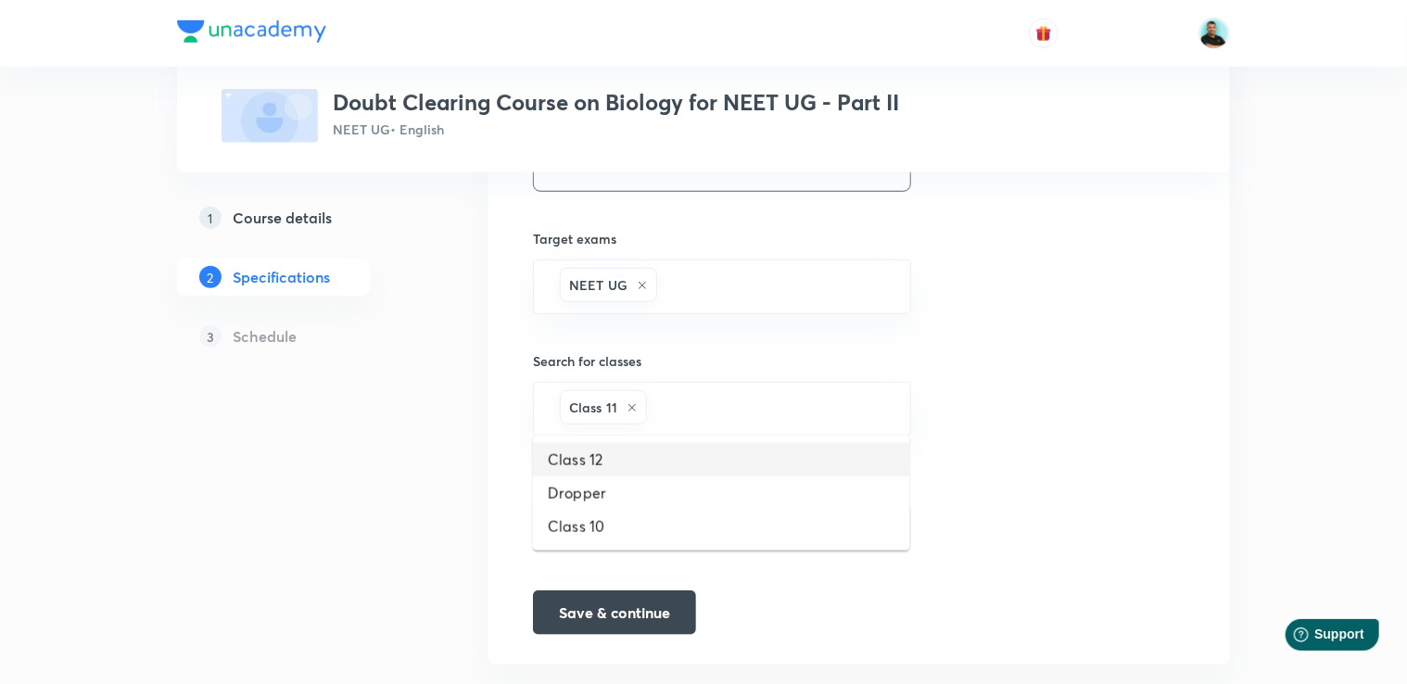
click at [590, 465] on li "Class 12" at bounding box center [721, 459] width 376 height 33
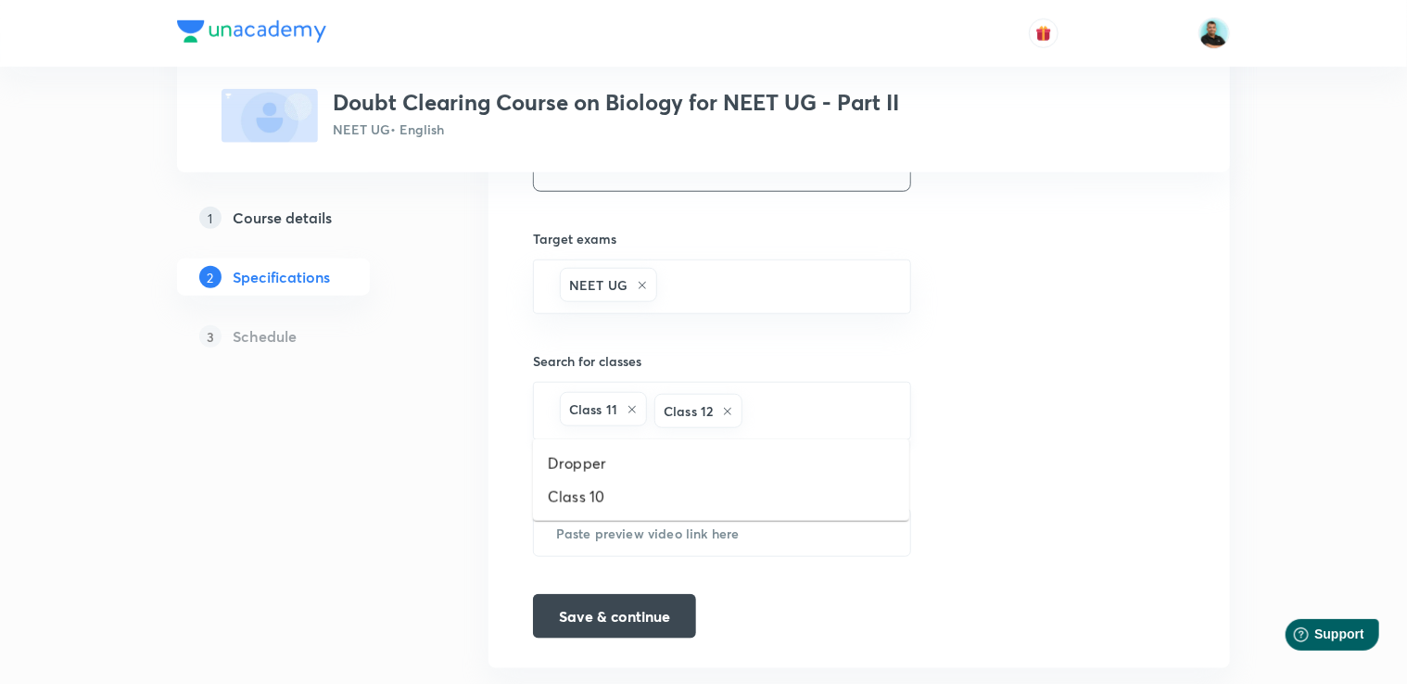
click at [782, 400] on input "text" at bounding box center [816, 411] width 141 height 34
click at [671, 467] on li "Dropper" at bounding box center [721, 463] width 376 height 33
click at [584, 611] on button "Save & continue" at bounding box center [614, 614] width 163 height 44
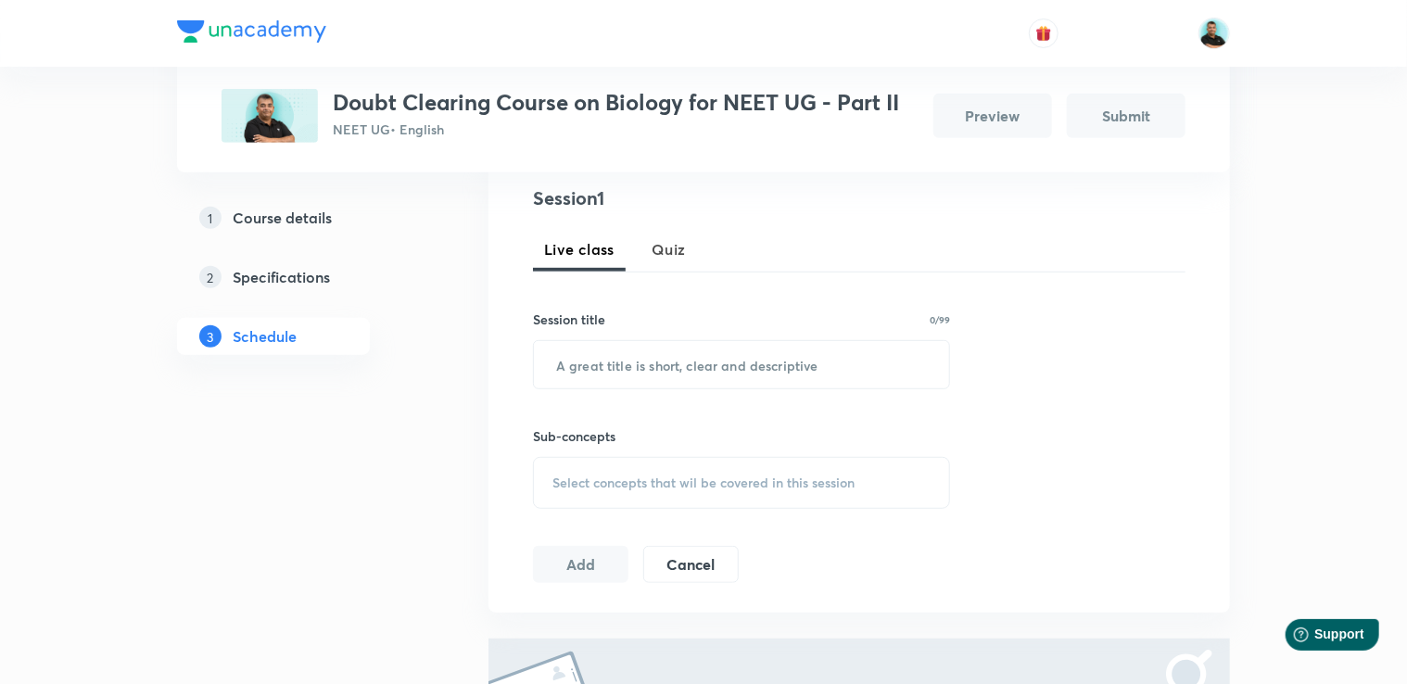
scroll to position [374, 0]
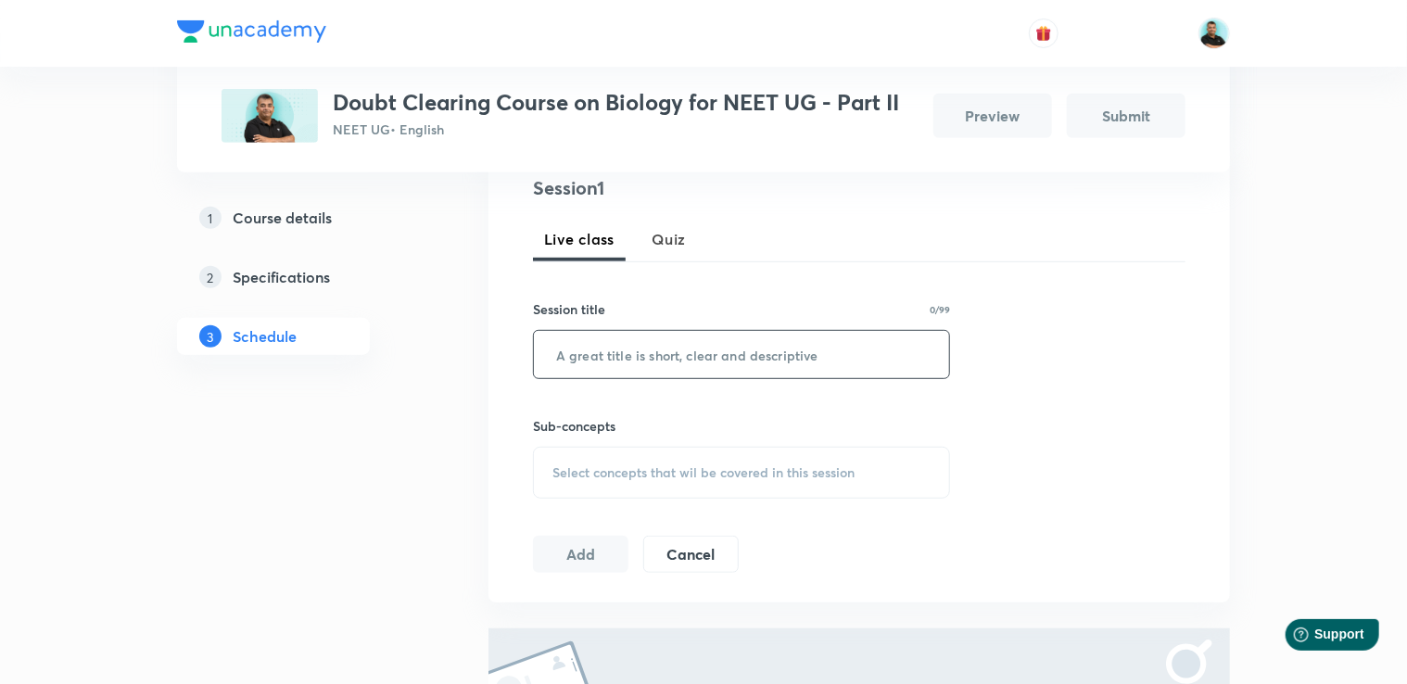
click at [773, 349] on input "text" at bounding box center [741, 354] width 415 height 47
paste input "Doubt Solving Session Part -"
type input "Doubt Solving Session Part - I"
click at [694, 469] on span "Select concepts that wil be covered in this session" at bounding box center [703, 472] width 302 height 15
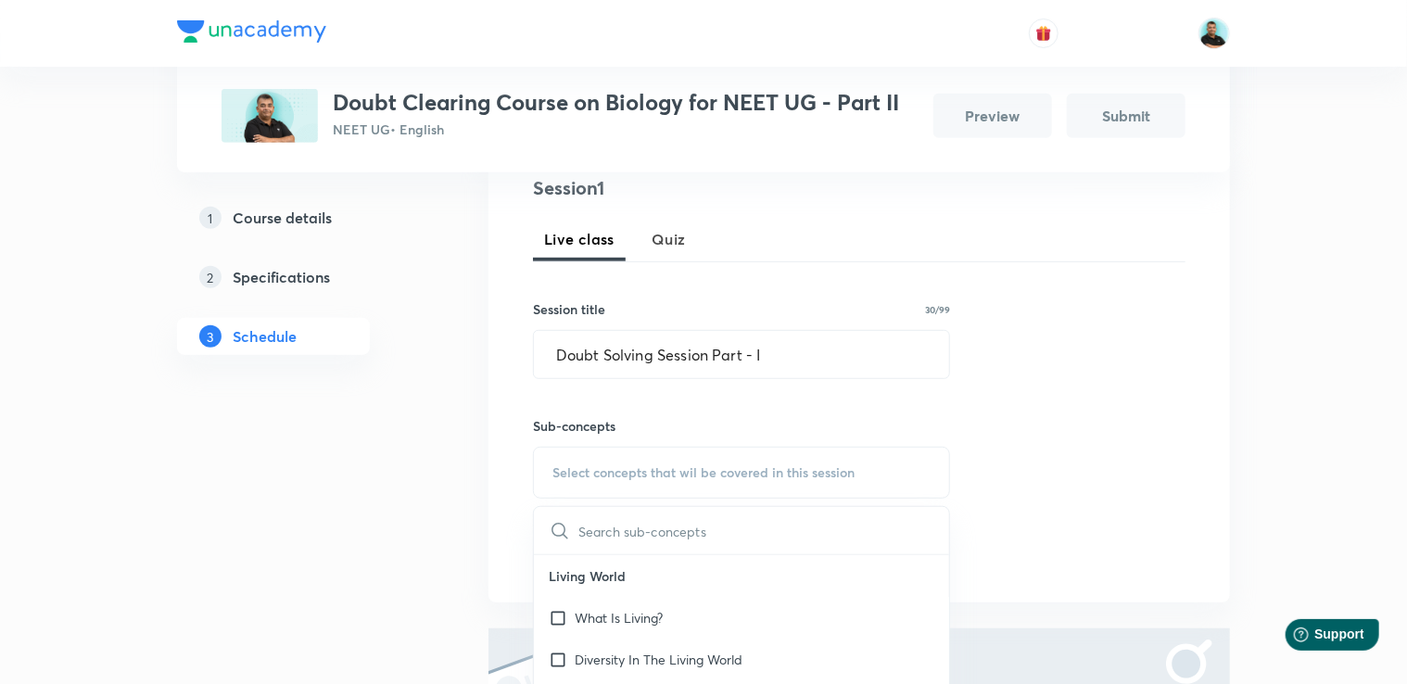
click at [426, 384] on div "1 Course details 2 Specifications 3 Schedule" at bounding box center [303, 439] width 252 height 1001
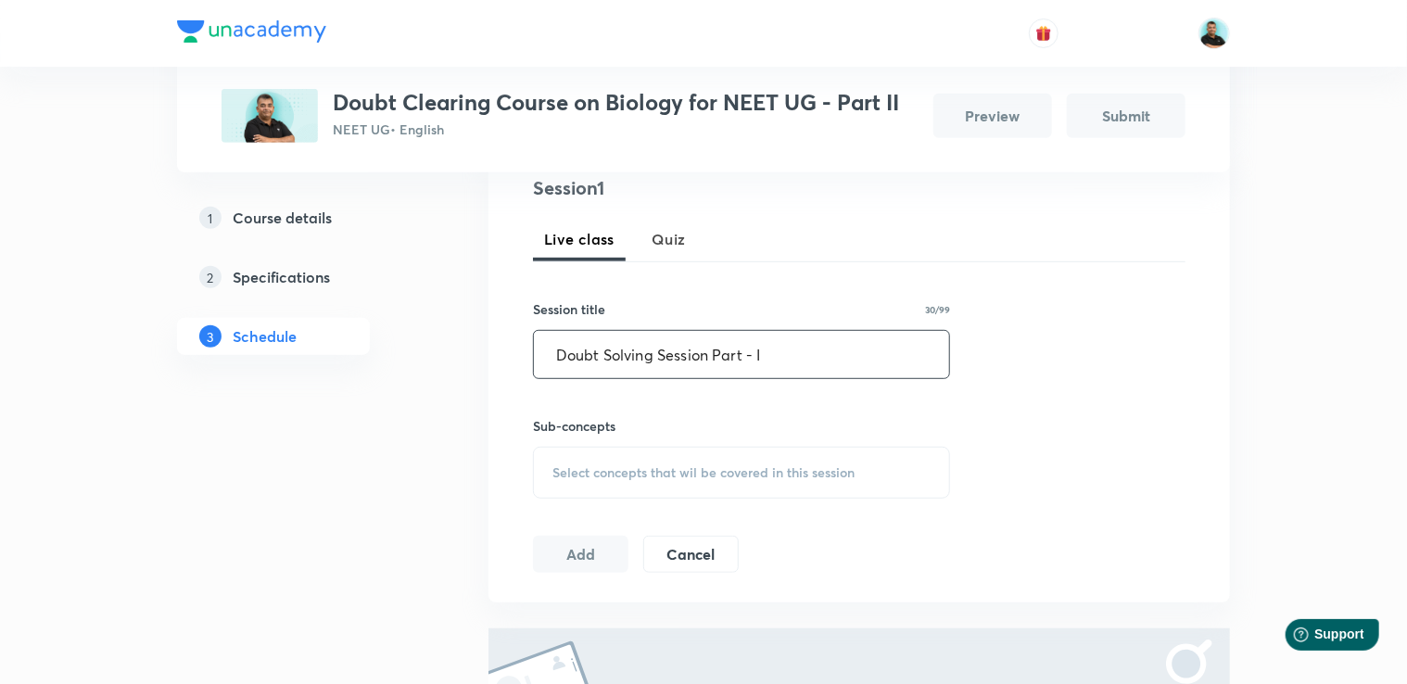
drag, startPoint x: 754, startPoint y: 353, endPoint x: 549, endPoint y: 350, distance: 204.9
click at [549, 350] on input "Doubt Solving Session Part - I" at bounding box center [741, 354] width 415 height 47
click at [607, 468] on span "Select concepts that wil be covered in this session" at bounding box center [703, 472] width 302 height 15
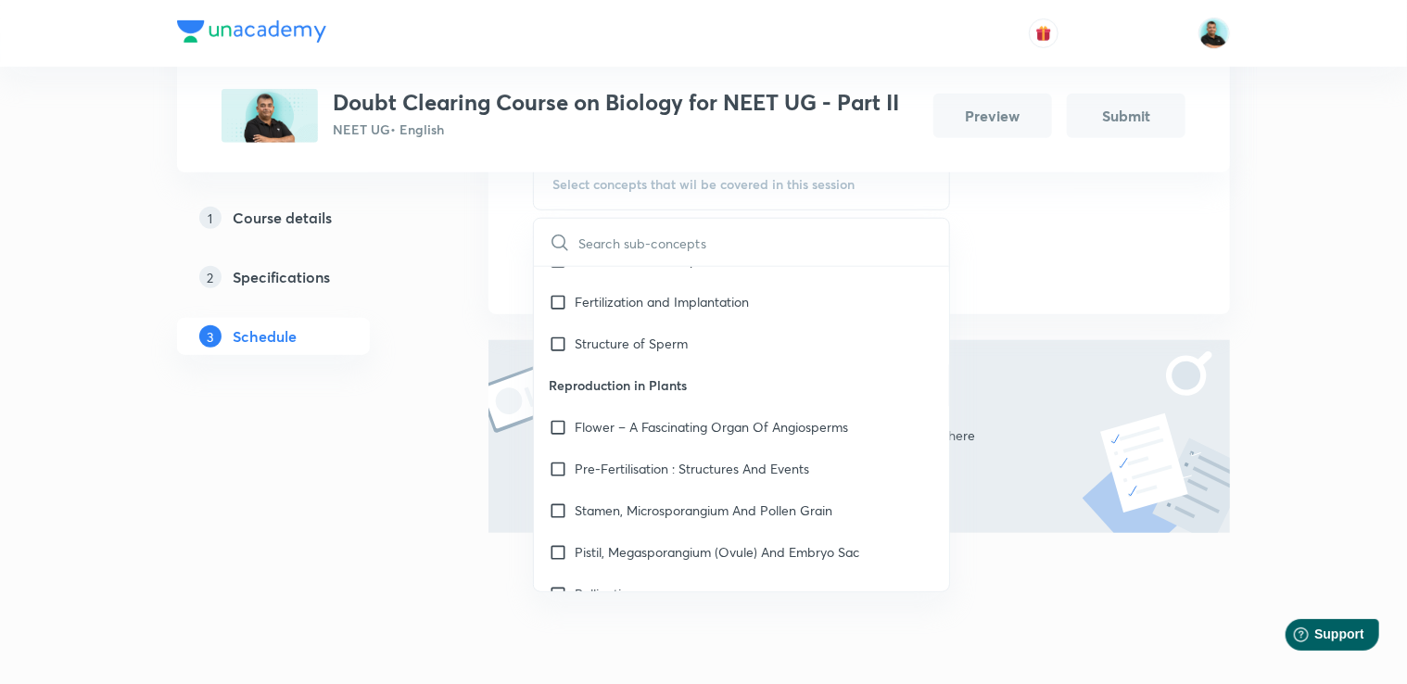
scroll to position [10009, 0]
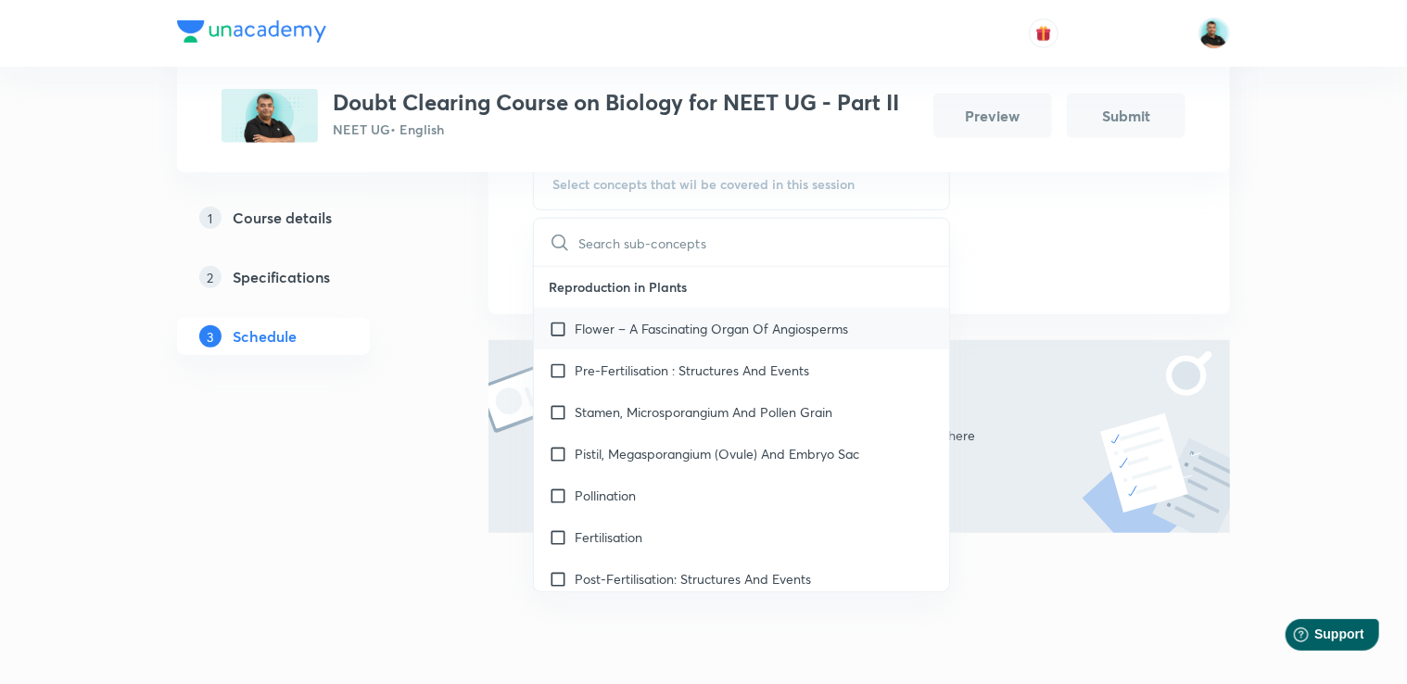
click at [768, 338] on p "Flower – A Fascinating Organ Of Angiosperms" at bounding box center [711, 328] width 273 height 19
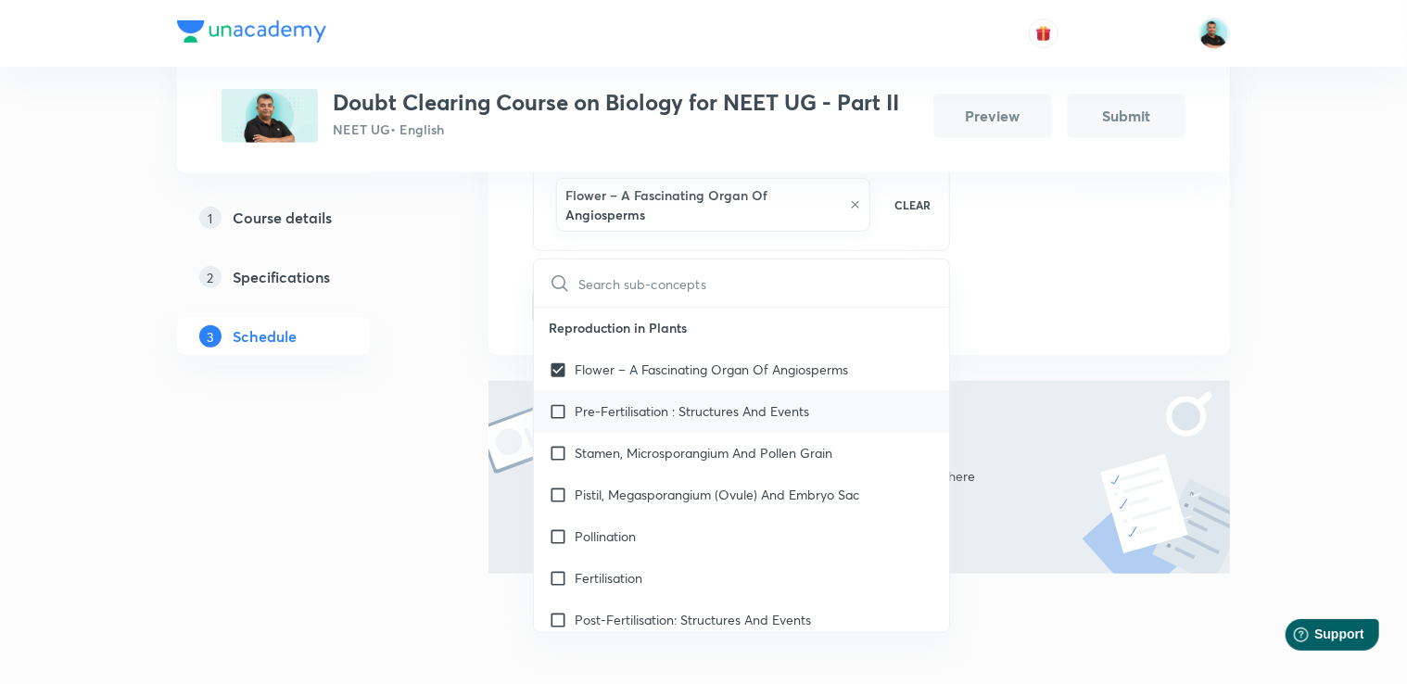
click at [730, 421] on p "Pre-Fertilisation : Structures And Events" at bounding box center [692, 410] width 235 height 19
checkbox input "true"
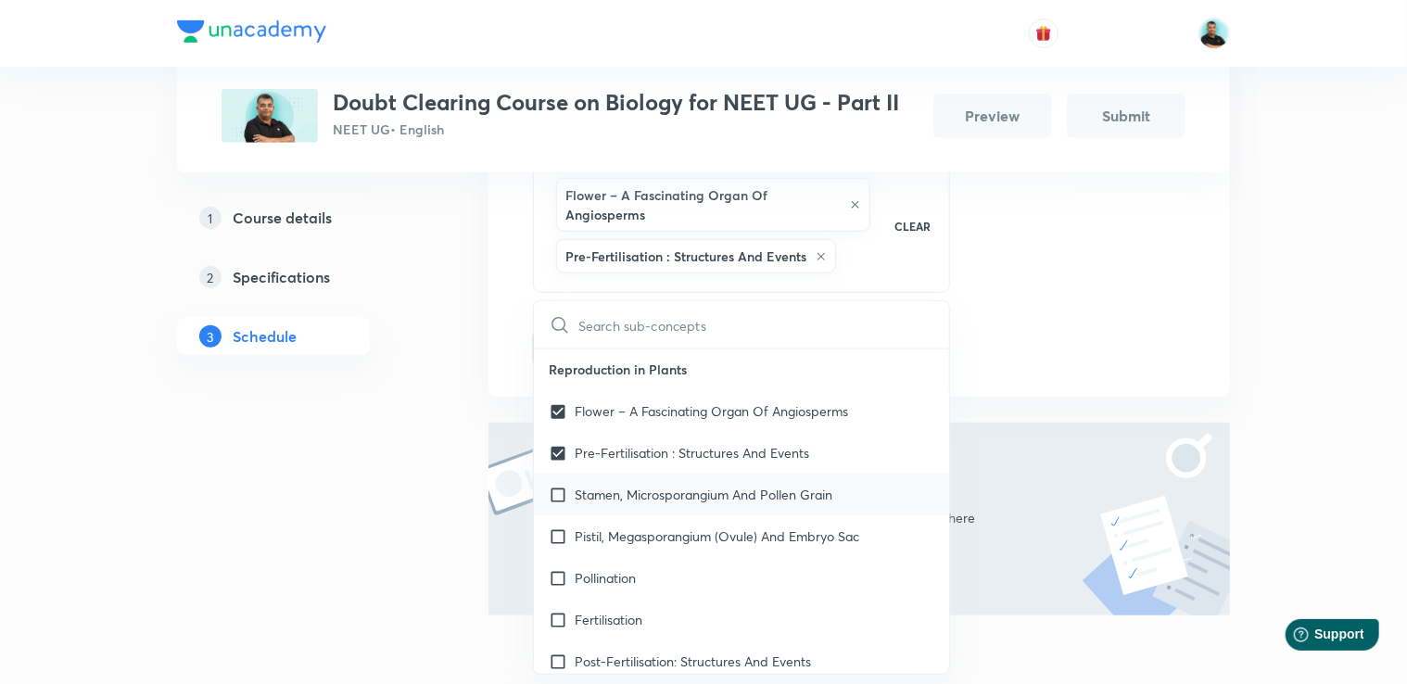
click at [710, 504] on p "Stamen, Microsporangium And Pollen Grain" at bounding box center [704, 494] width 258 height 19
checkbox input "true"
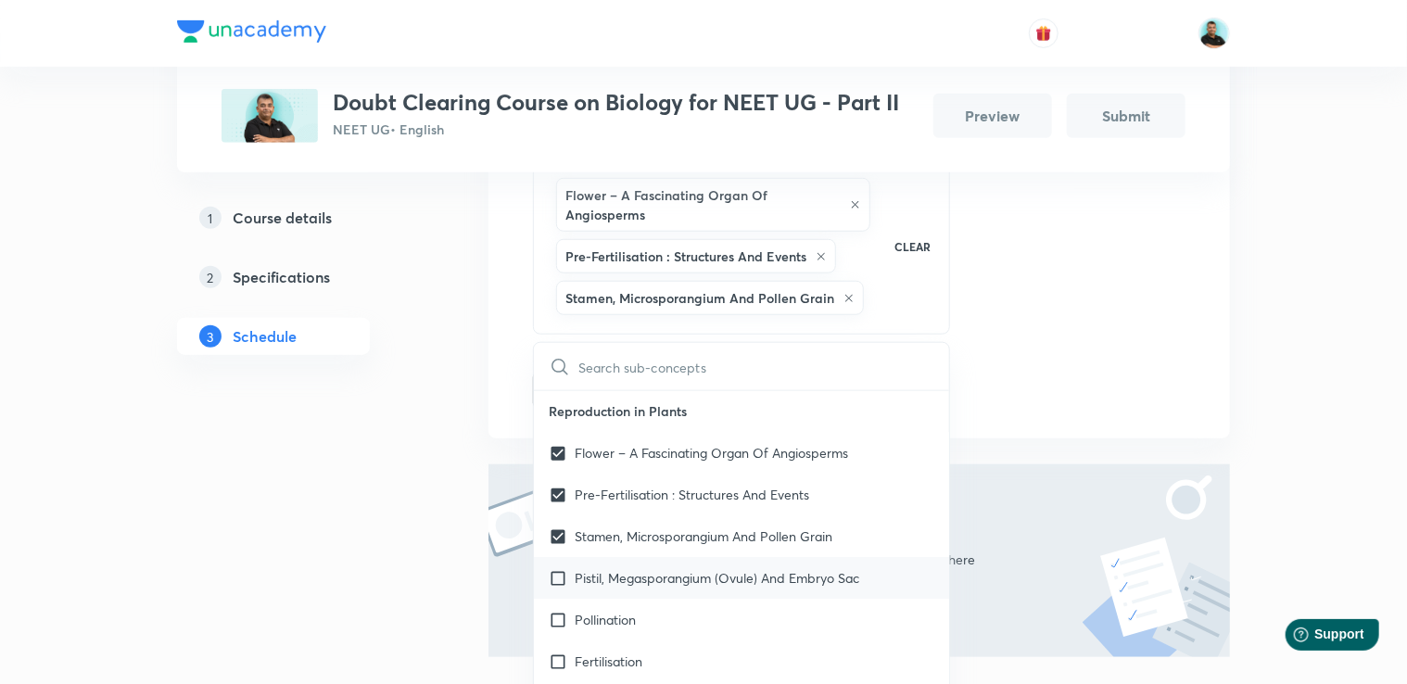
click at [697, 588] on p "Pistil, Megasporangium (Ovule) And Embryo Sac" at bounding box center [717, 577] width 285 height 19
checkbox input "true"
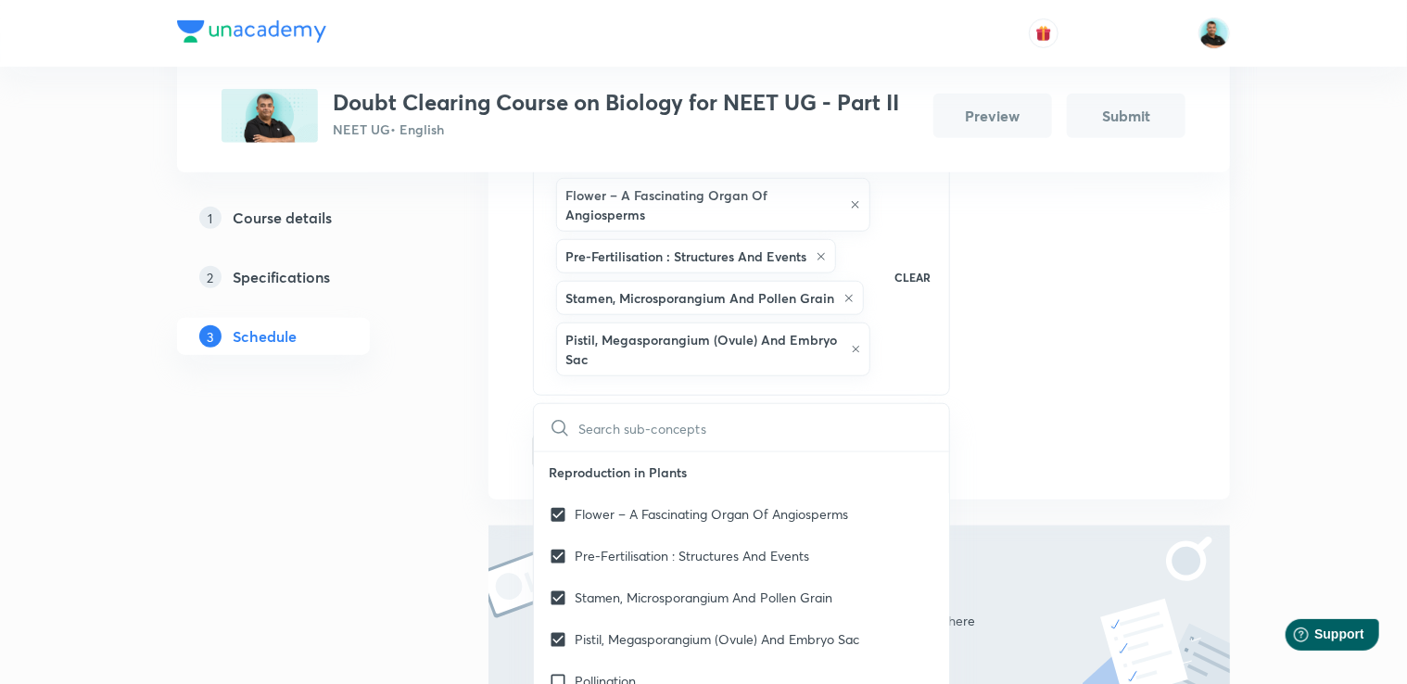
click at [419, 395] on div "1 Course details 2 Specifications 3 Schedule" at bounding box center [303, 244] width 252 height 1186
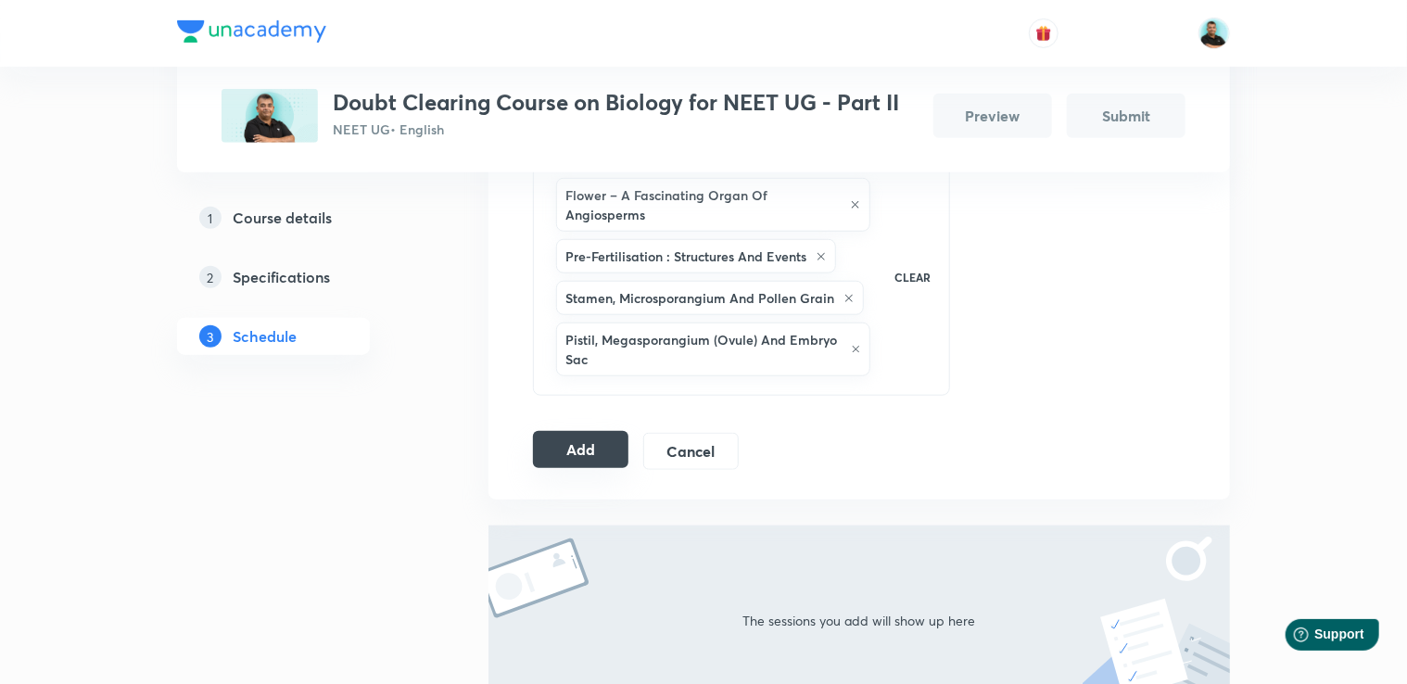
click at [600, 449] on button "Add" at bounding box center [580, 449] width 95 height 37
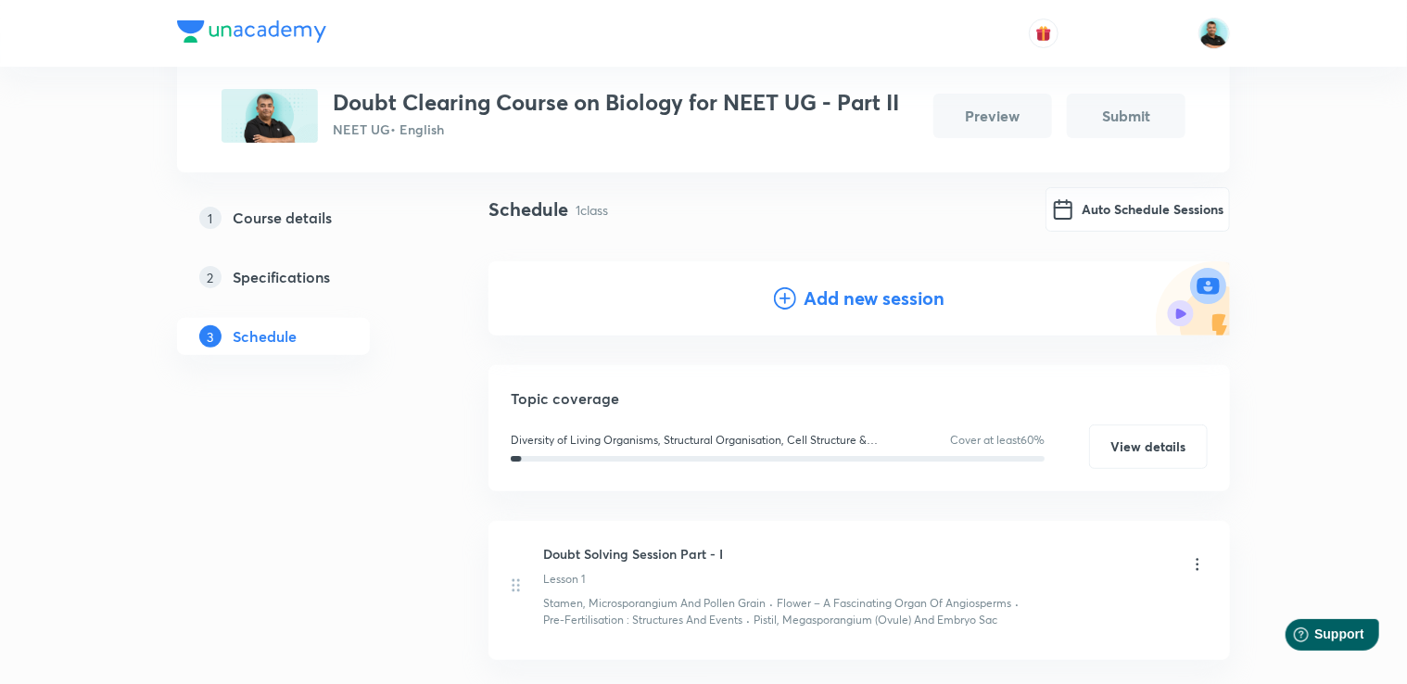
scroll to position [114, 0]
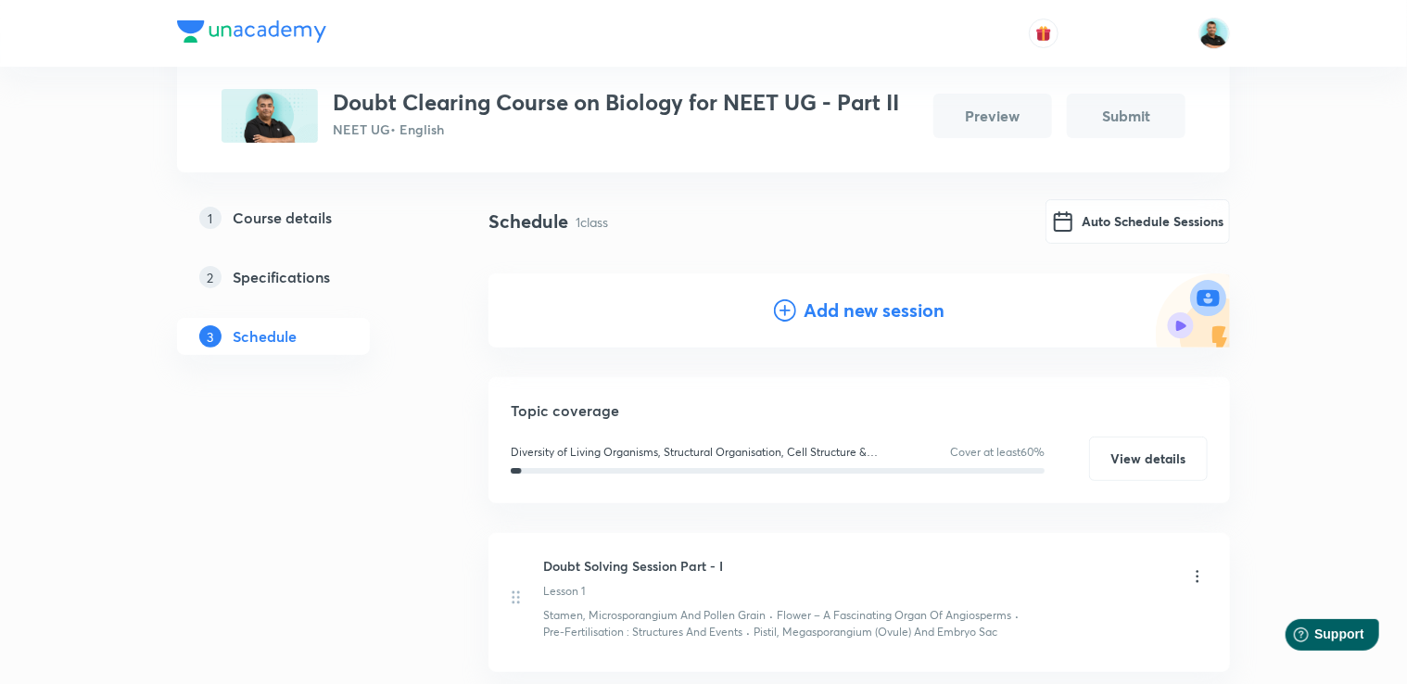
click at [842, 311] on h4 "Add new session" at bounding box center [874, 311] width 141 height 28
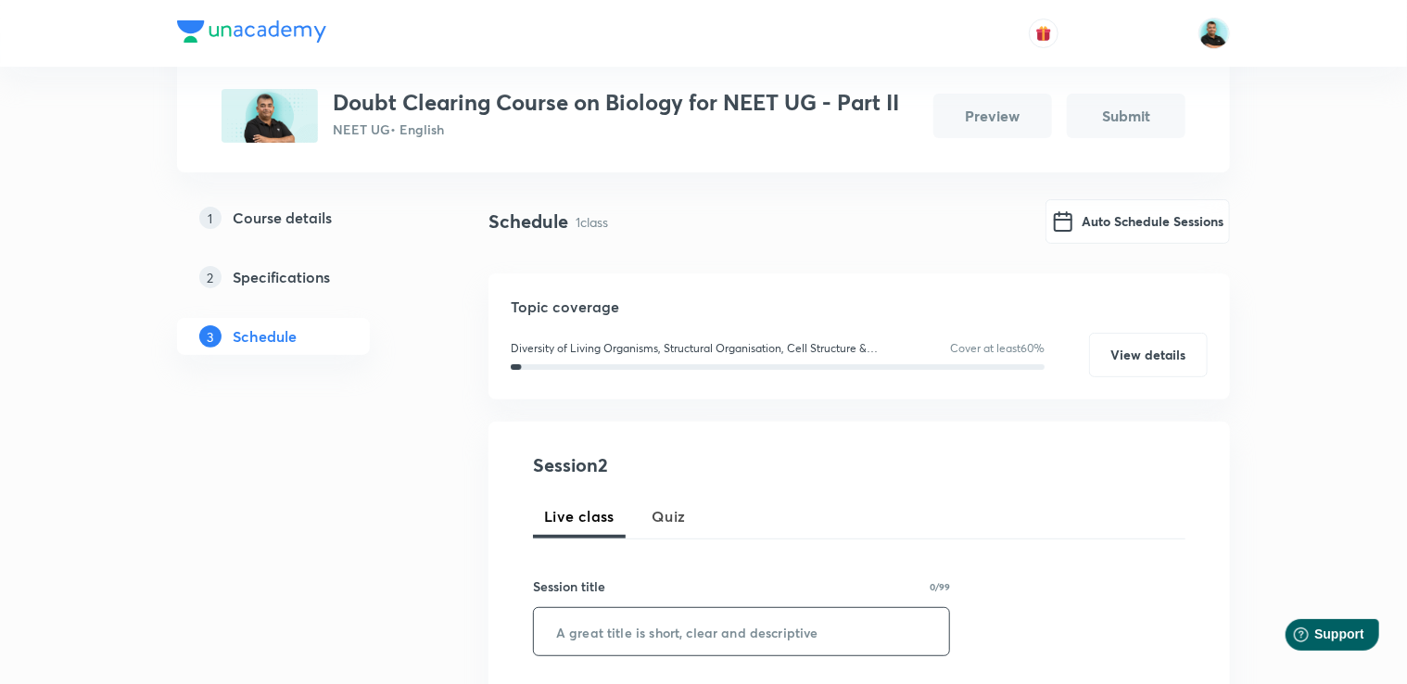
click at [648, 632] on input "text" at bounding box center [741, 631] width 415 height 47
paste input "Doubt Solving Session Part -"
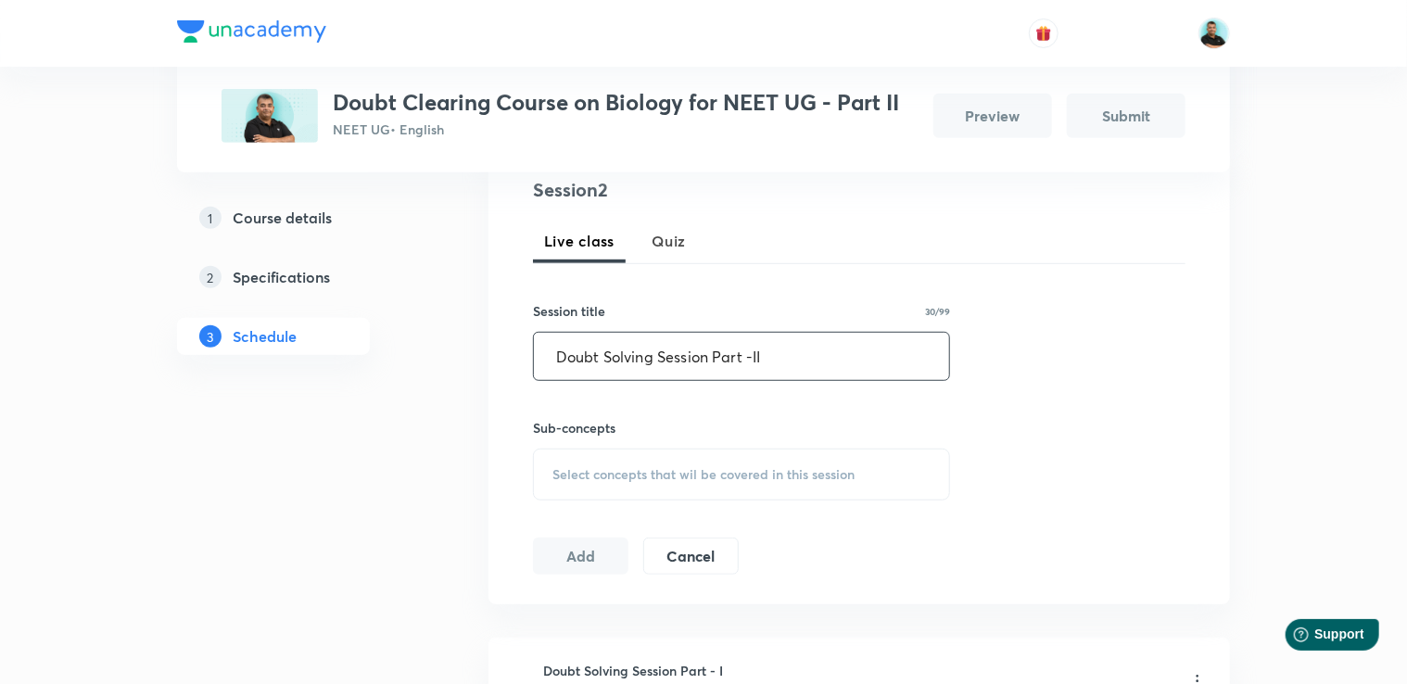
scroll to position [393, 0]
type input "Doubt Solving Session Part -II"
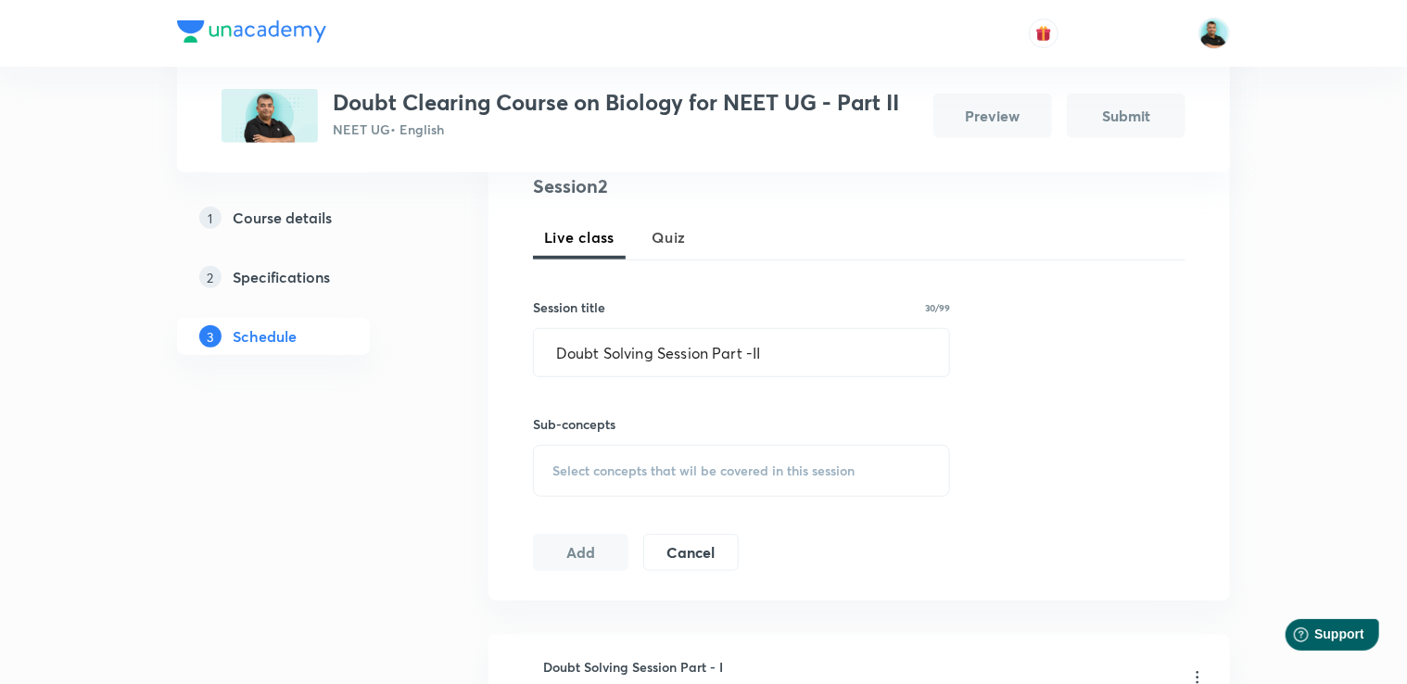
click at [674, 470] on span "Select concepts that wil be covered in this session" at bounding box center [703, 470] width 302 height 15
click at [660, 643] on div "Bryophytes" at bounding box center [741, 629] width 415 height 42
checkbox input "true"
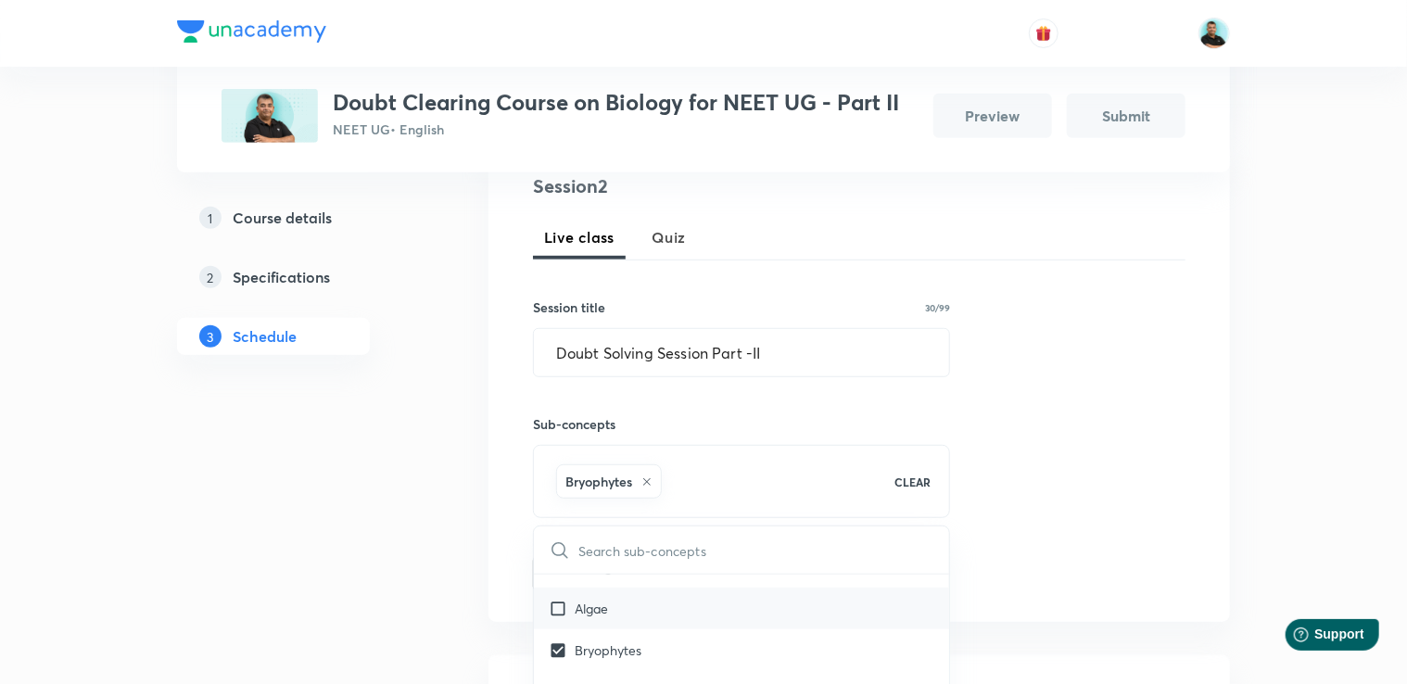
click at [615, 609] on div "Algae" at bounding box center [741, 609] width 415 height 42
checkbox input "true"
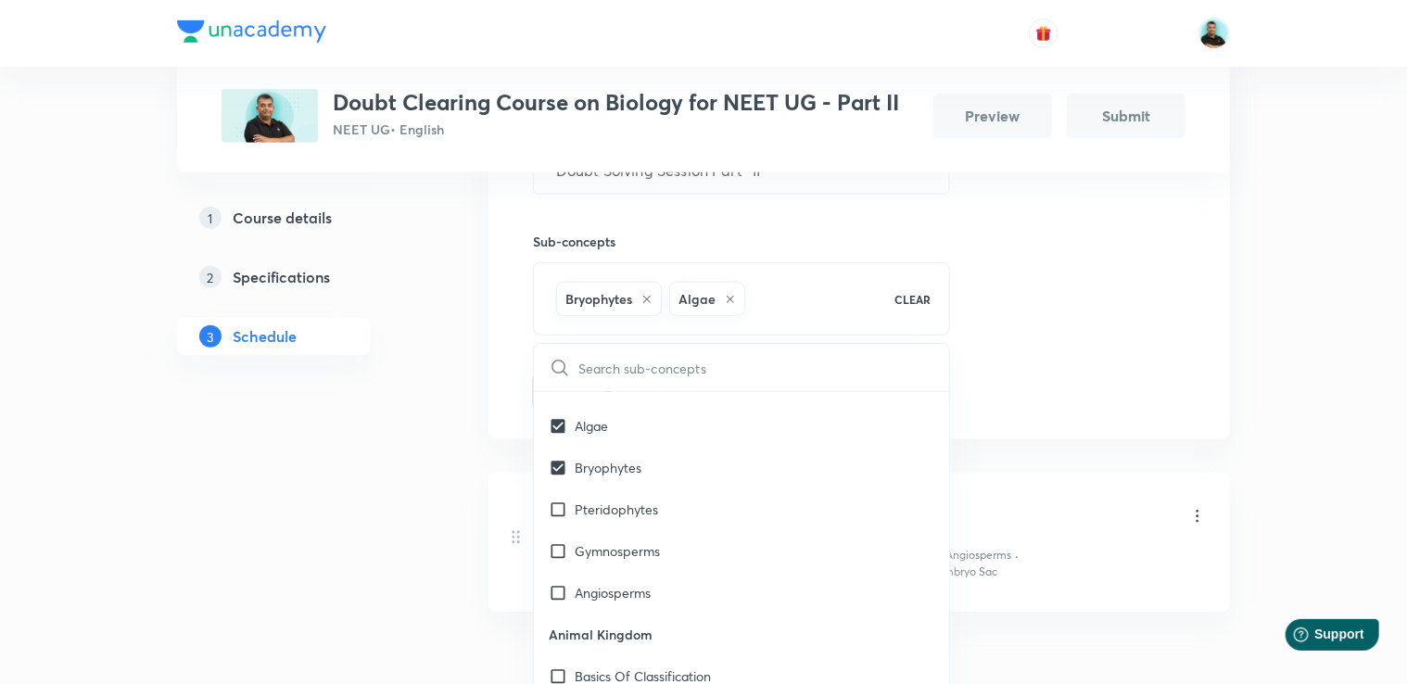
scroll to position [579, 0]
click at [730, 505] on div "Pteridophytes" at bounding box center [741, 506] width 415 height 42
checkbox input "true"
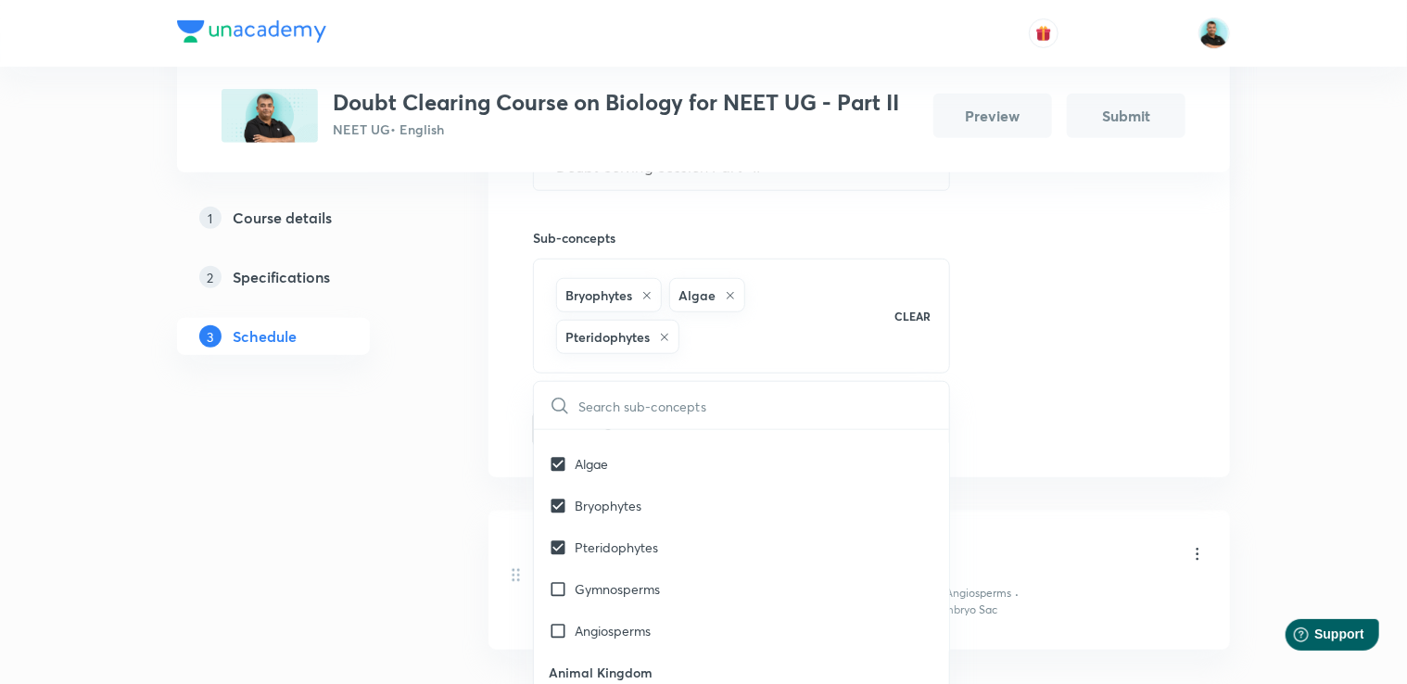
click at [1216, 357] on div "Session 2 Live class Quiz Session title 30/99 Doubt Solving Session Part -II ​ …" at bounding box center [859, 216] width 742 height 521
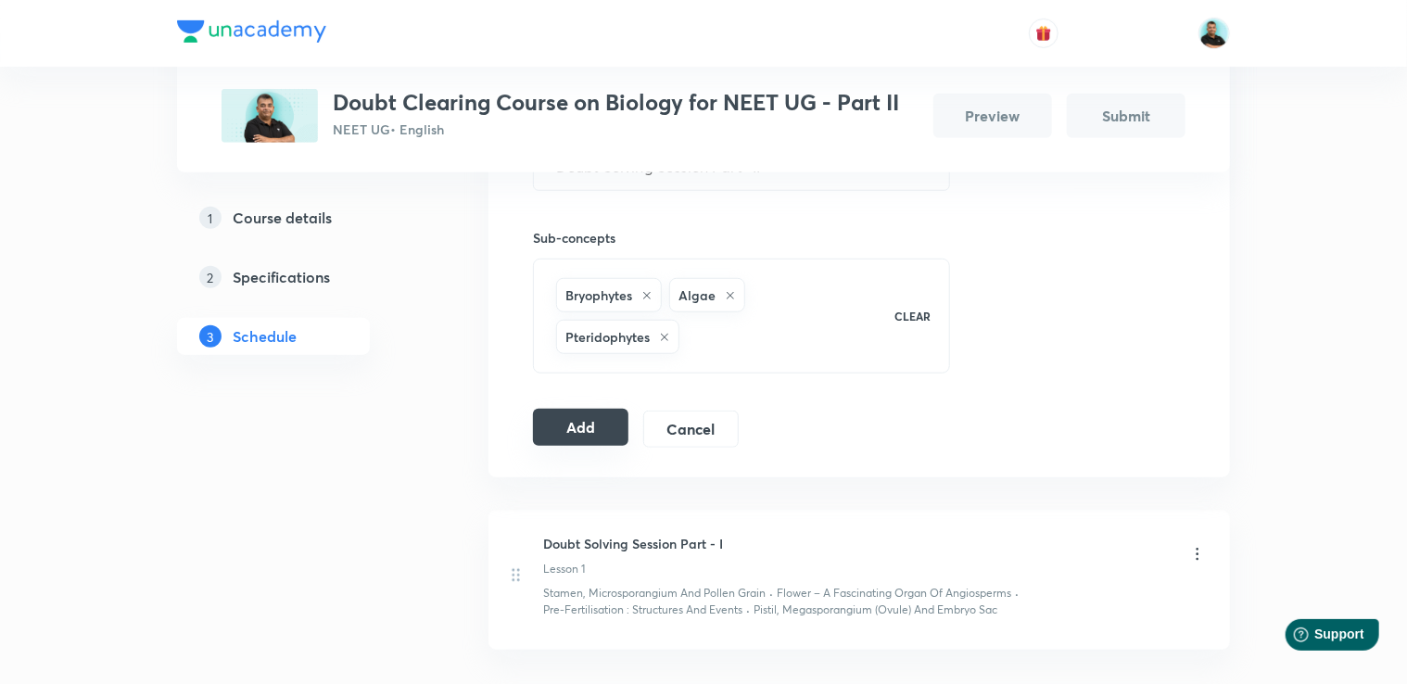
click at [588, 429] on button "Add" at bounding box center [580, 427] width 95 height 37
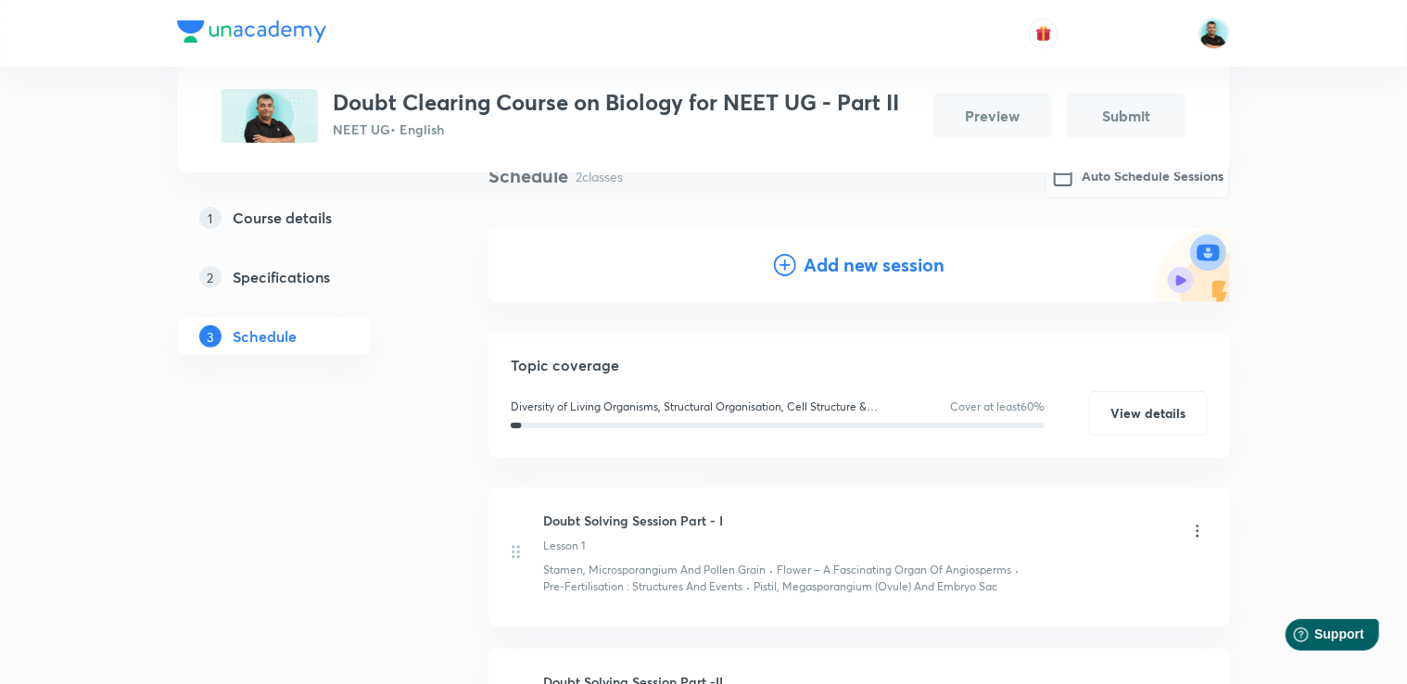
scroll to position [142, 0]
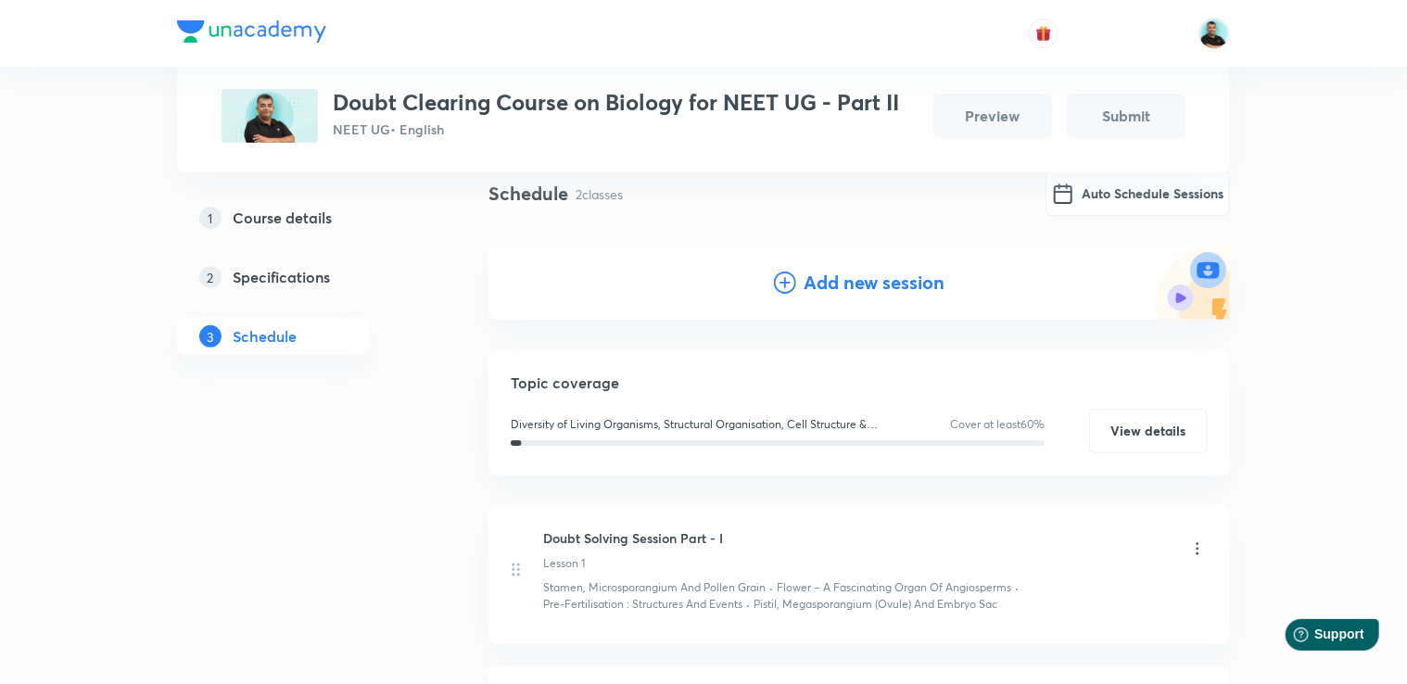
click at [821, 273] on h4 "Add new session" at bounding box center [874, 283] width 141 height 28
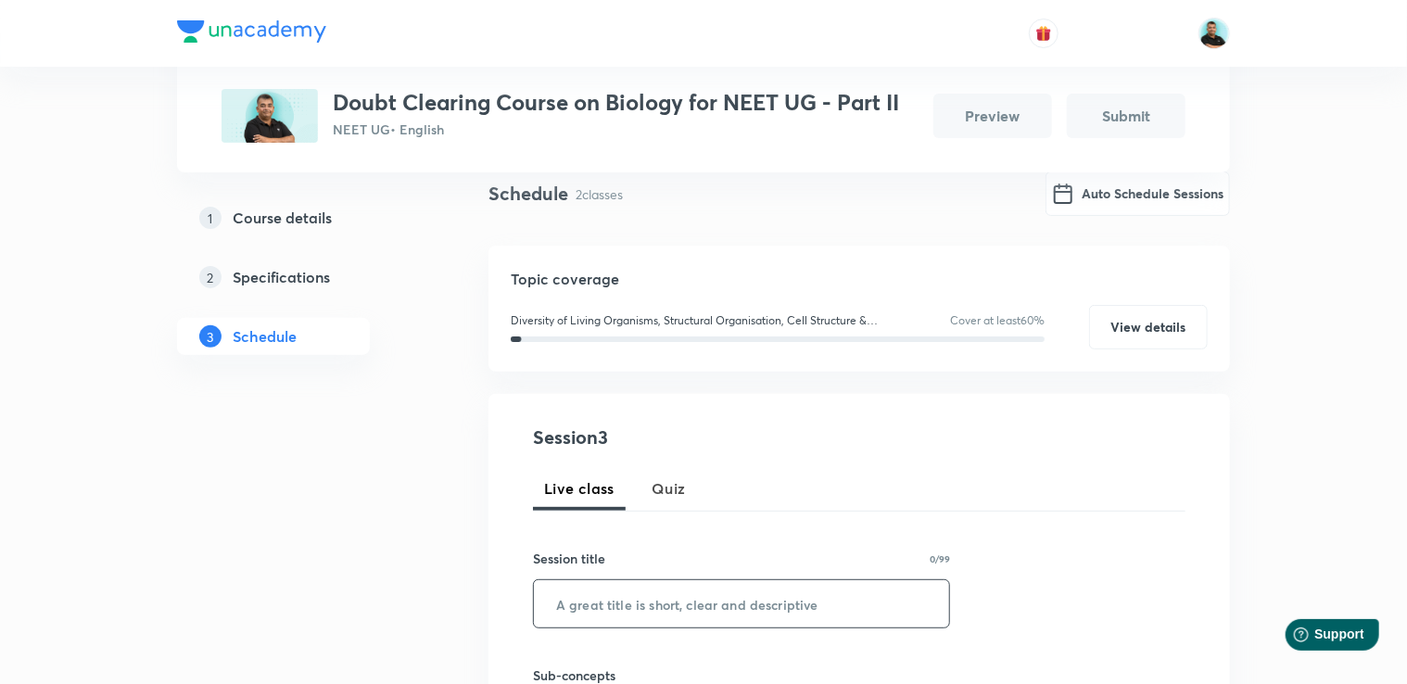
click at [595, 607] on input "text" at bounding box center [741, 603] width 415 height 47
paste input "Doubt Solving Session Part -"
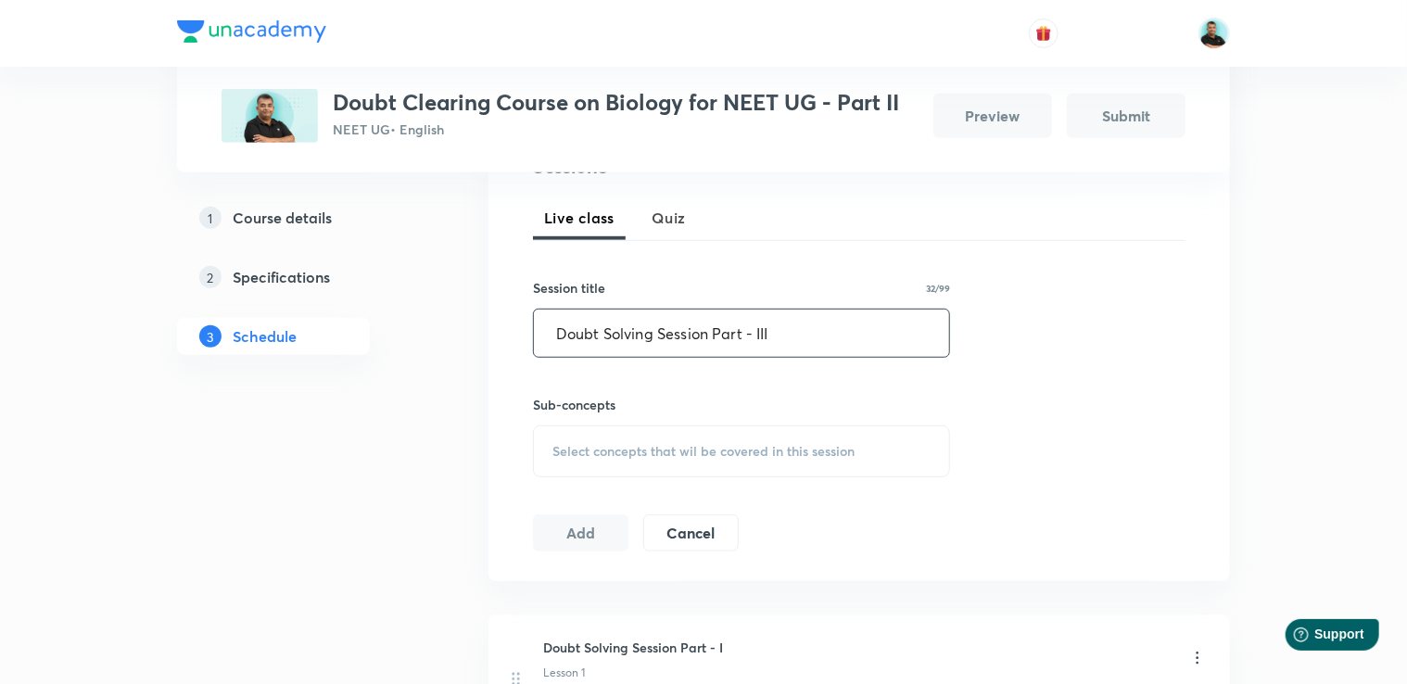
scroll to position [426, 0]
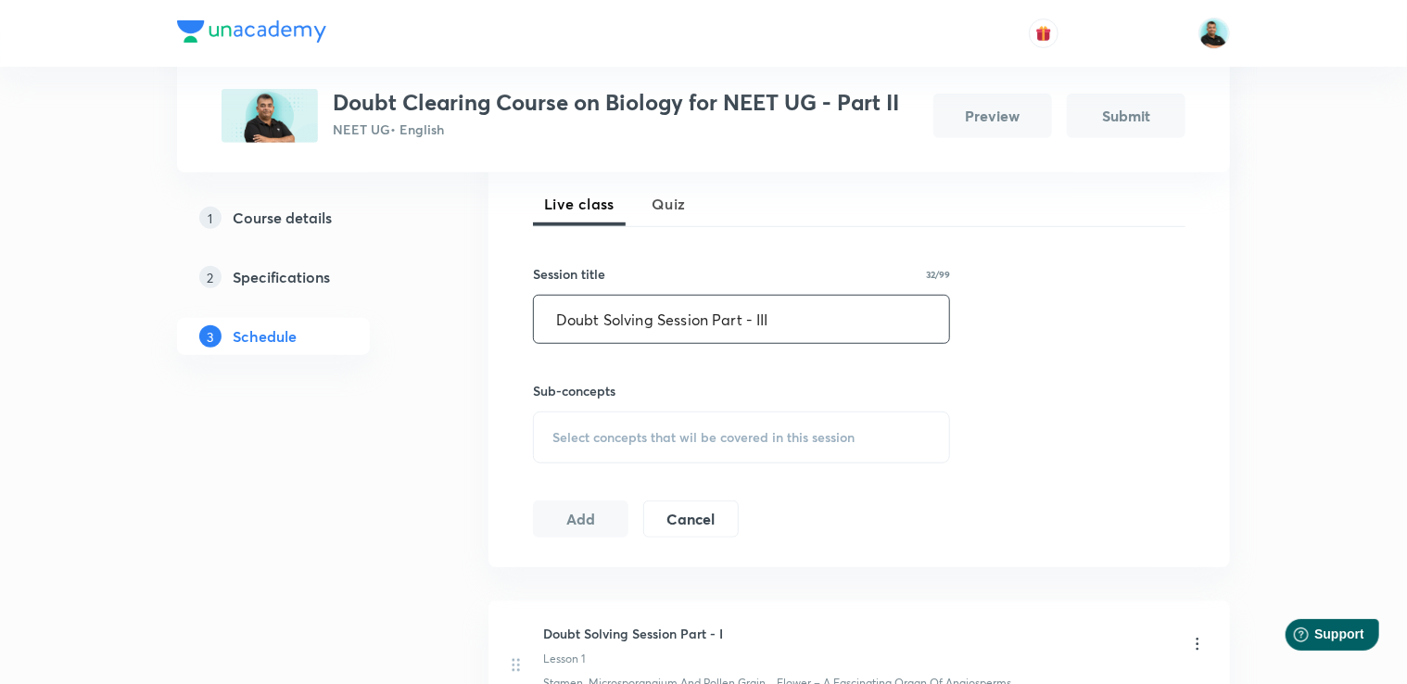
type input "Doubt Solving Session Part - III"
click at [670, 432] on span "Select concepts that wil be covered in this session" at bounding box center [703, 437] width 302 height 15
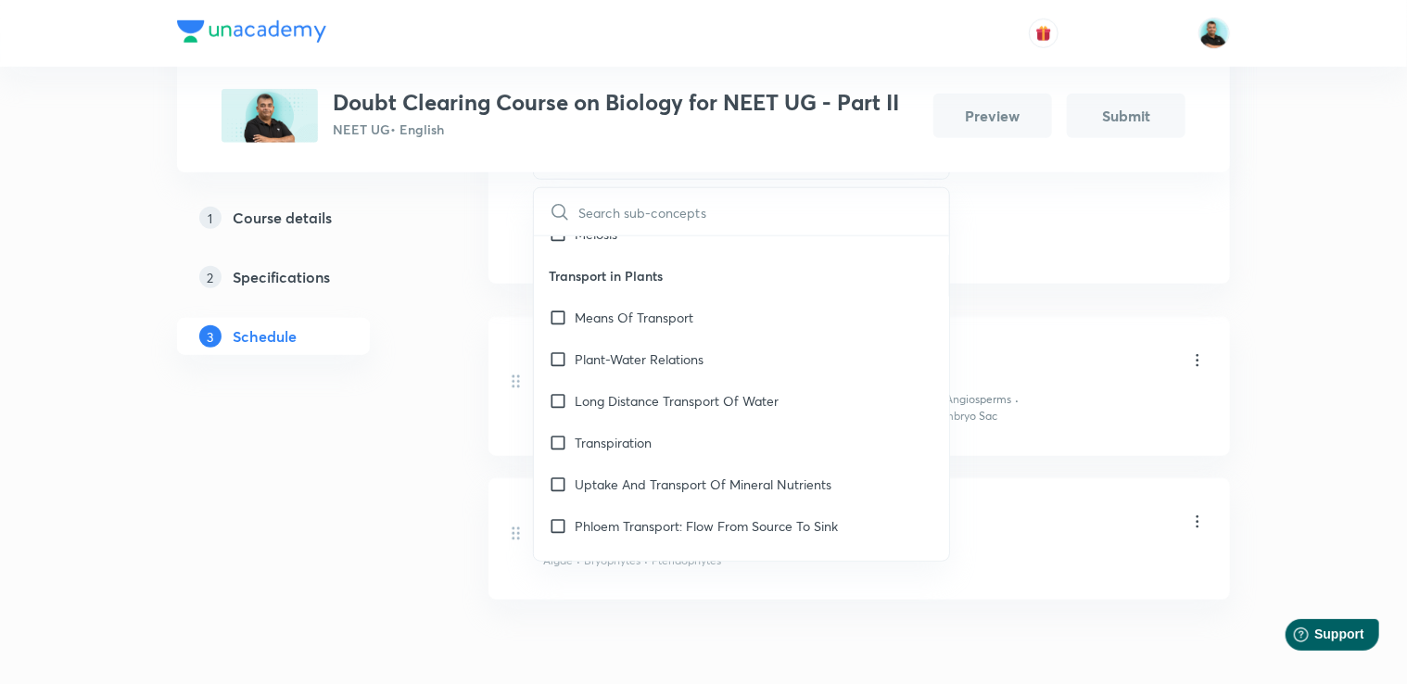
scroll to position [4366, 0]
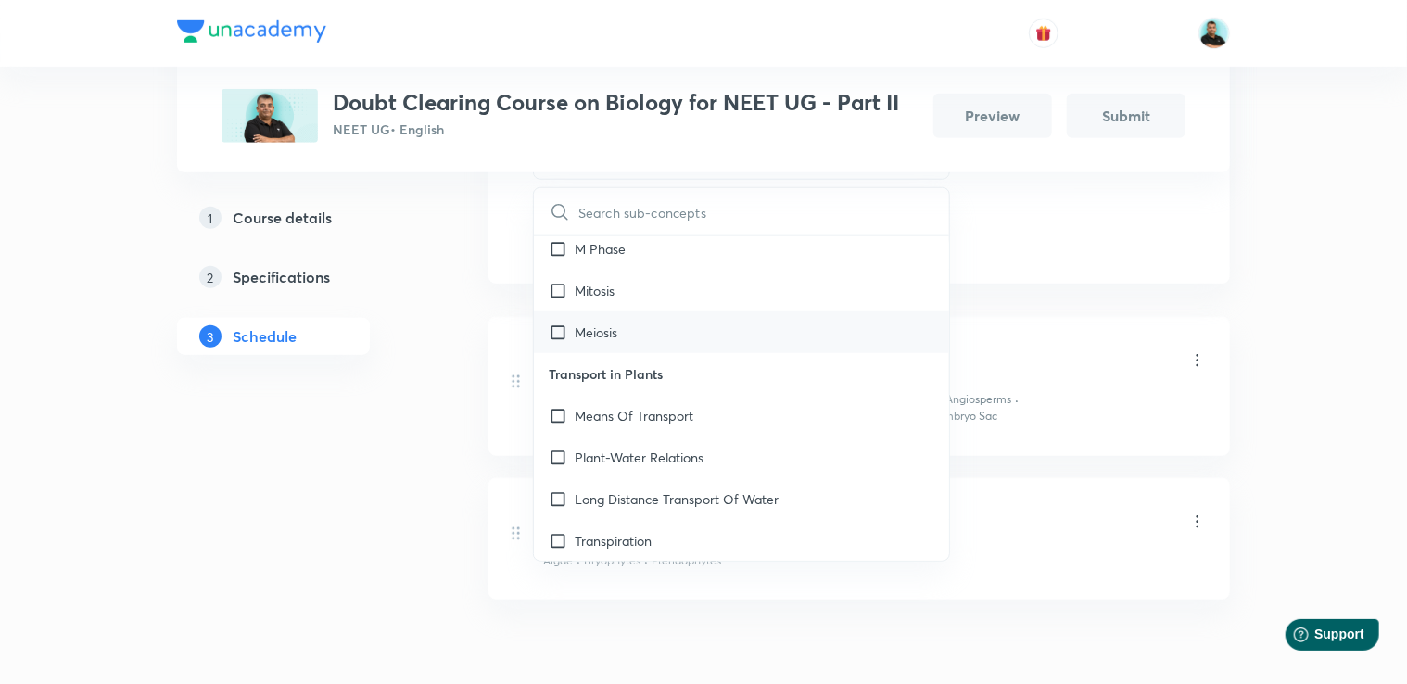
click at [666, 343] on div "Meiosis" at bounding box center [741, 332] width 415 height 42
checkbox input "true"
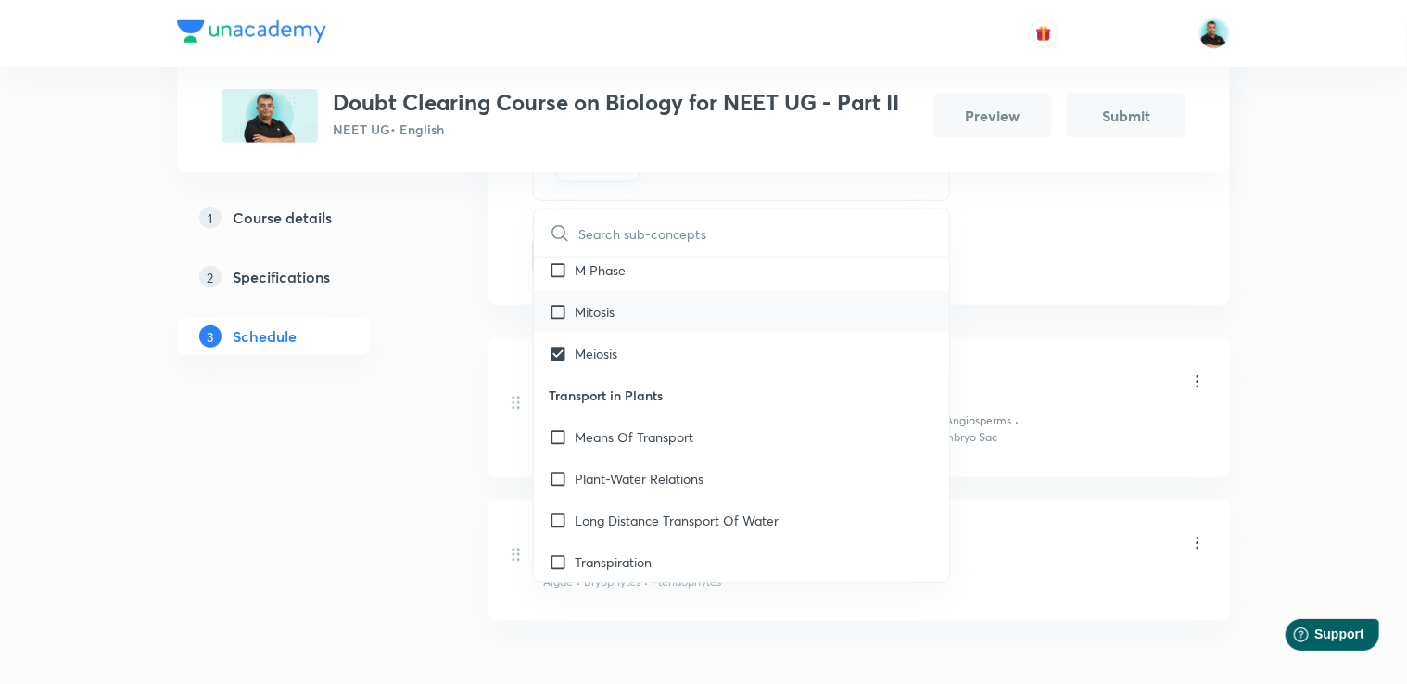
click at [649, 332] on div "Mitosis" at bounding box center [741, 312] width 415 height 42
checkbox input "true"
click at [437, 362] on div "Plus Courses Doubt Clearing Course on Biology for NEET UG - Part II NEET UG • E…" at bounding box center [703, 78] width 1053 height 1368
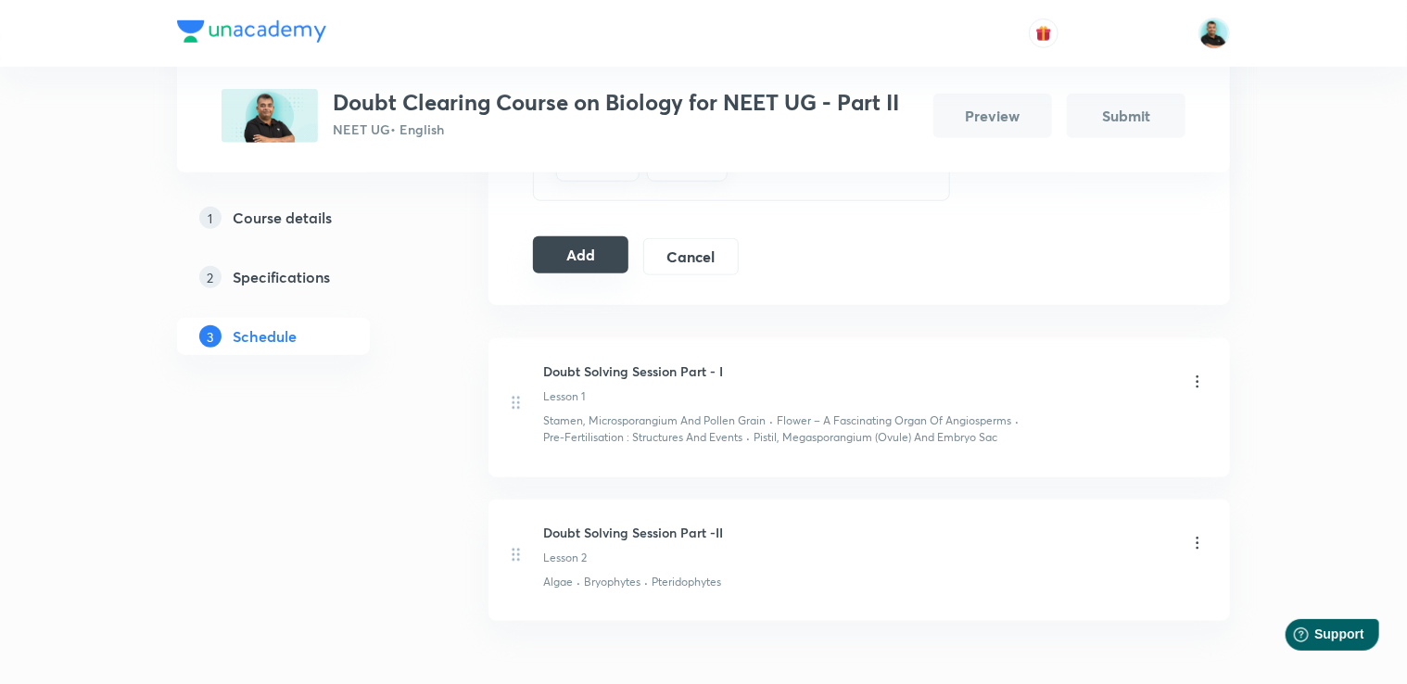
click at [582, 264] on button "Add" at bounding box center [580, 254] width 95 height 37
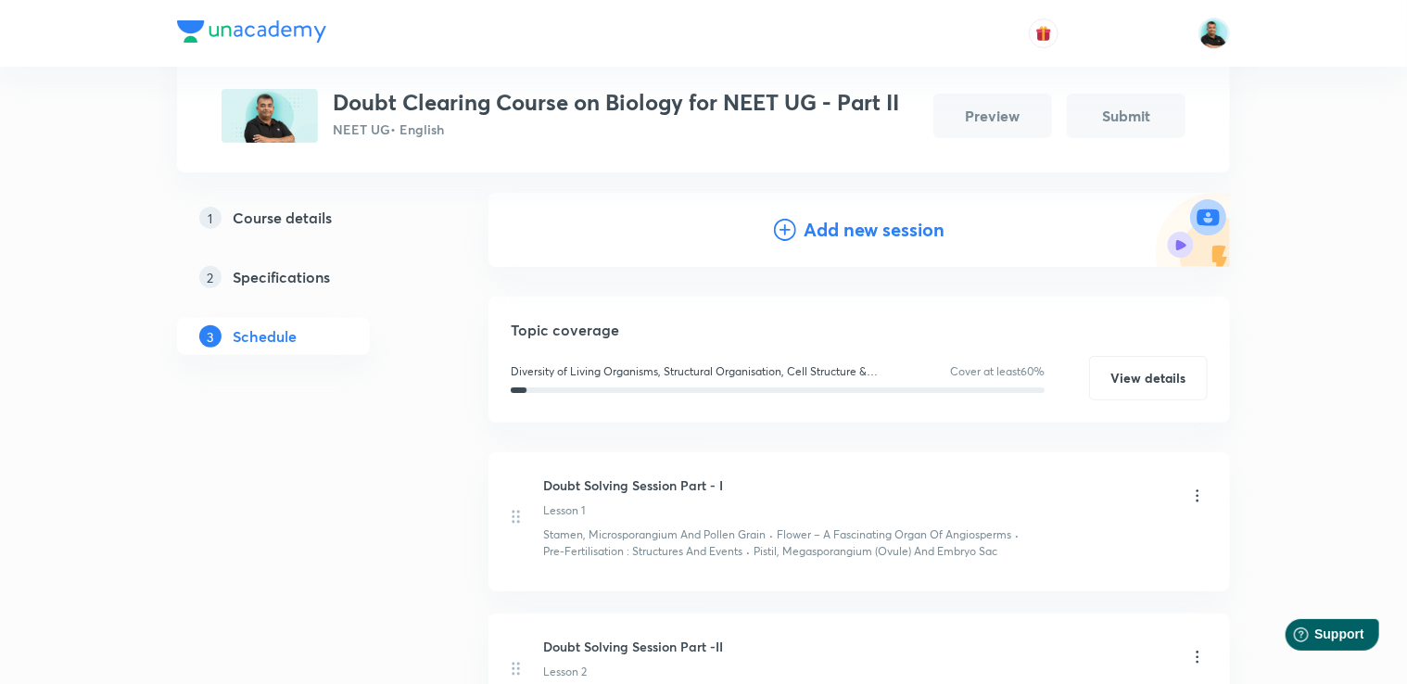
scroll to position [185, 0]
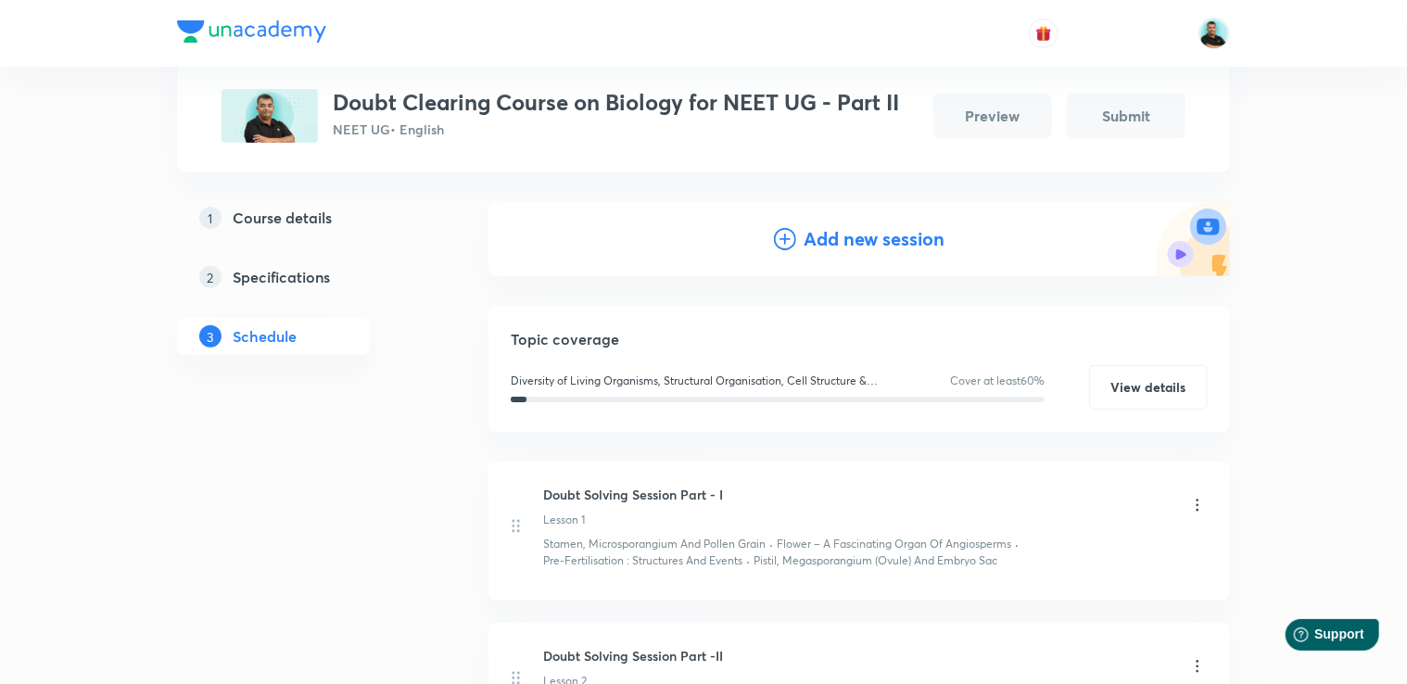
click at [879, 230] on h4 "Add new session" at bounding box center [874, 239] width 141 height 28
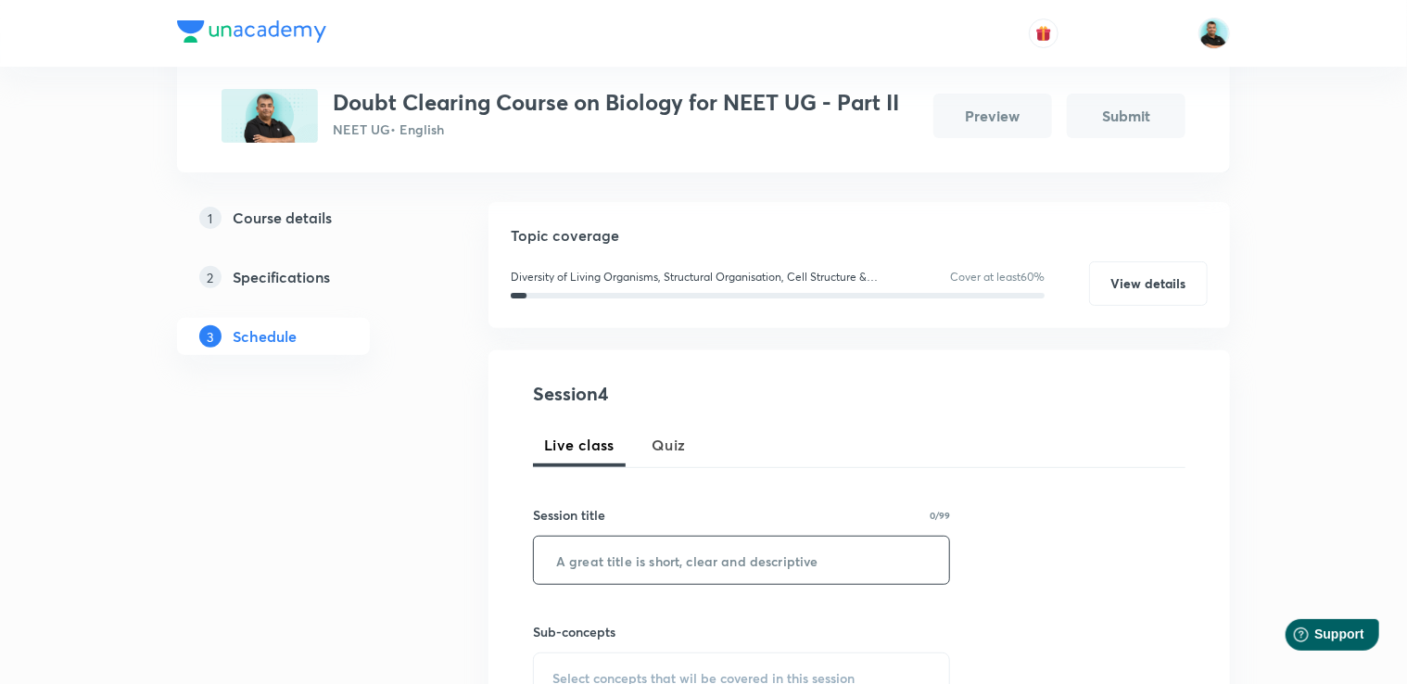
click at [685, 562] on input "text" at bounding box center [741, 560] width 415 height 47
paste input "Doubt Solving Session Part -"
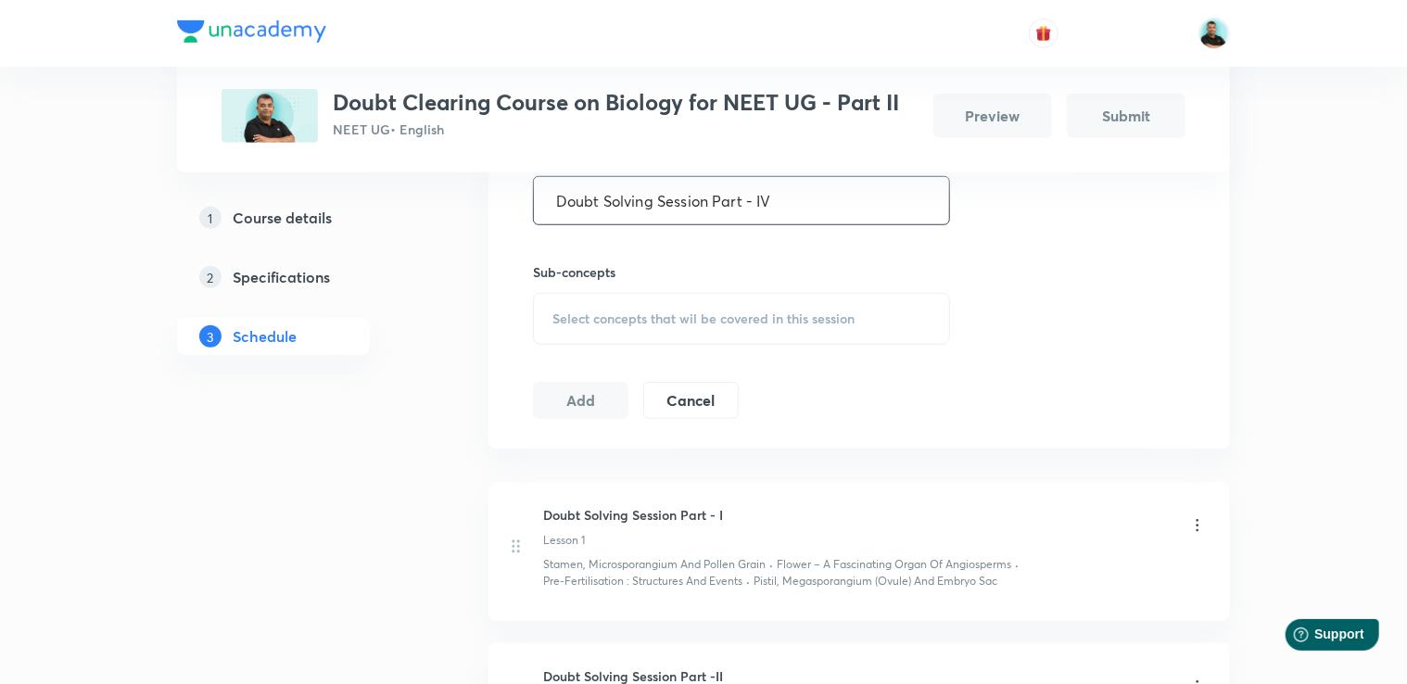
scroll to position [549, 0]
type input "Doubt Solving Session Part - IV"
click at [891, 310] on div "Select concepts that wil be covered in this session" at bounding box center [741, 315] width 417 height 52
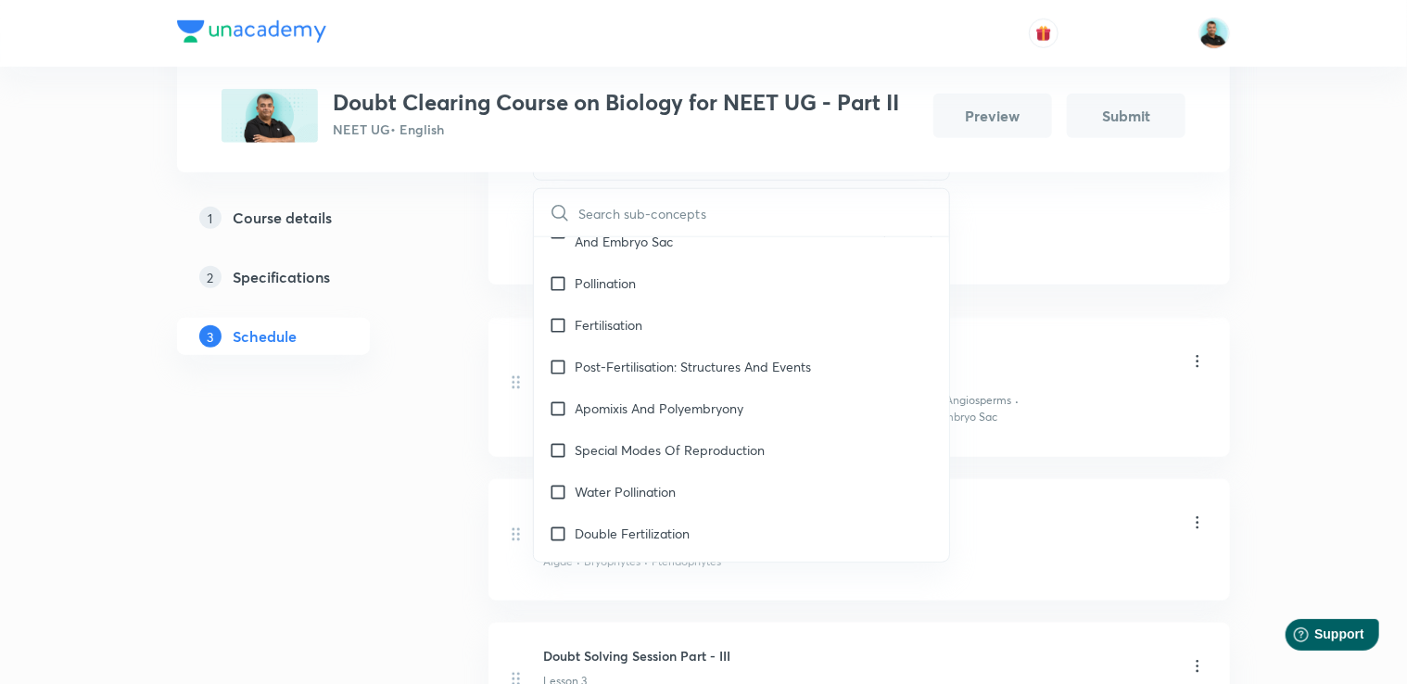
scroll to position [10367, 0]
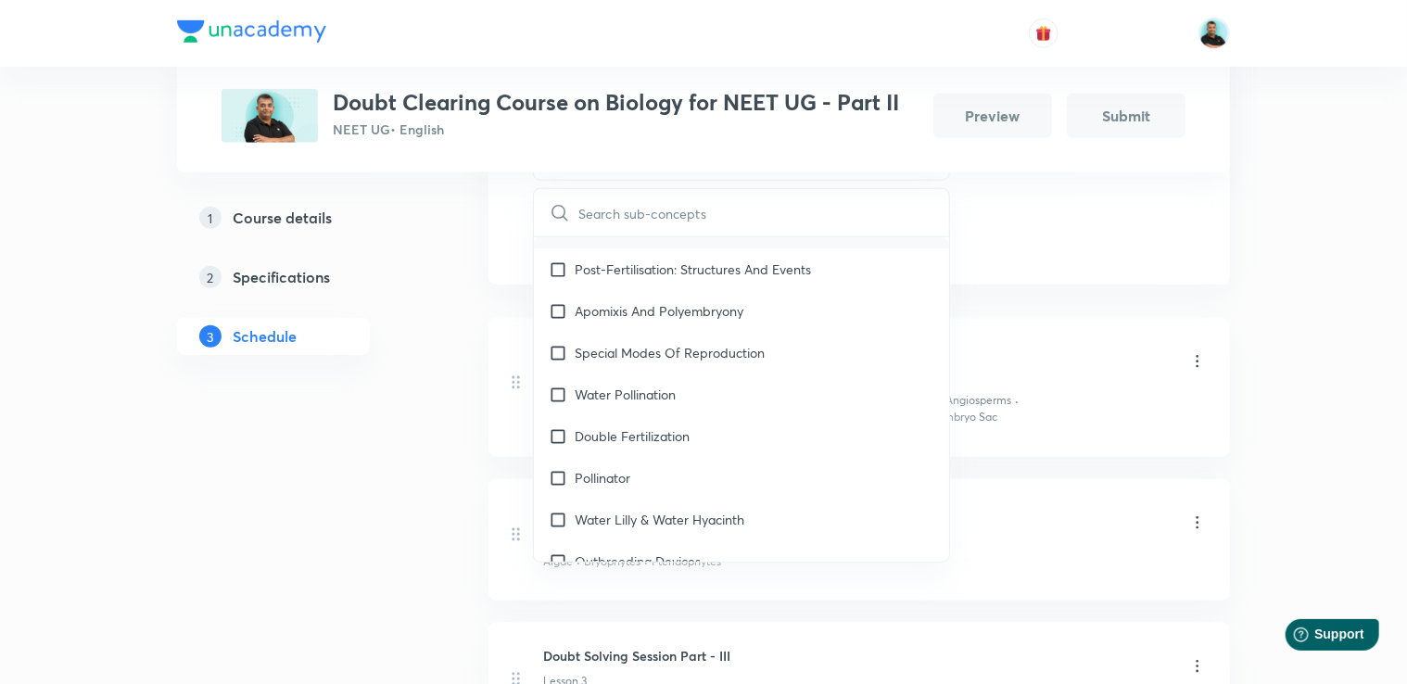
click at [697, 248] on div "Fertilisation" at bounding box center [741, 228] width 415 height 42
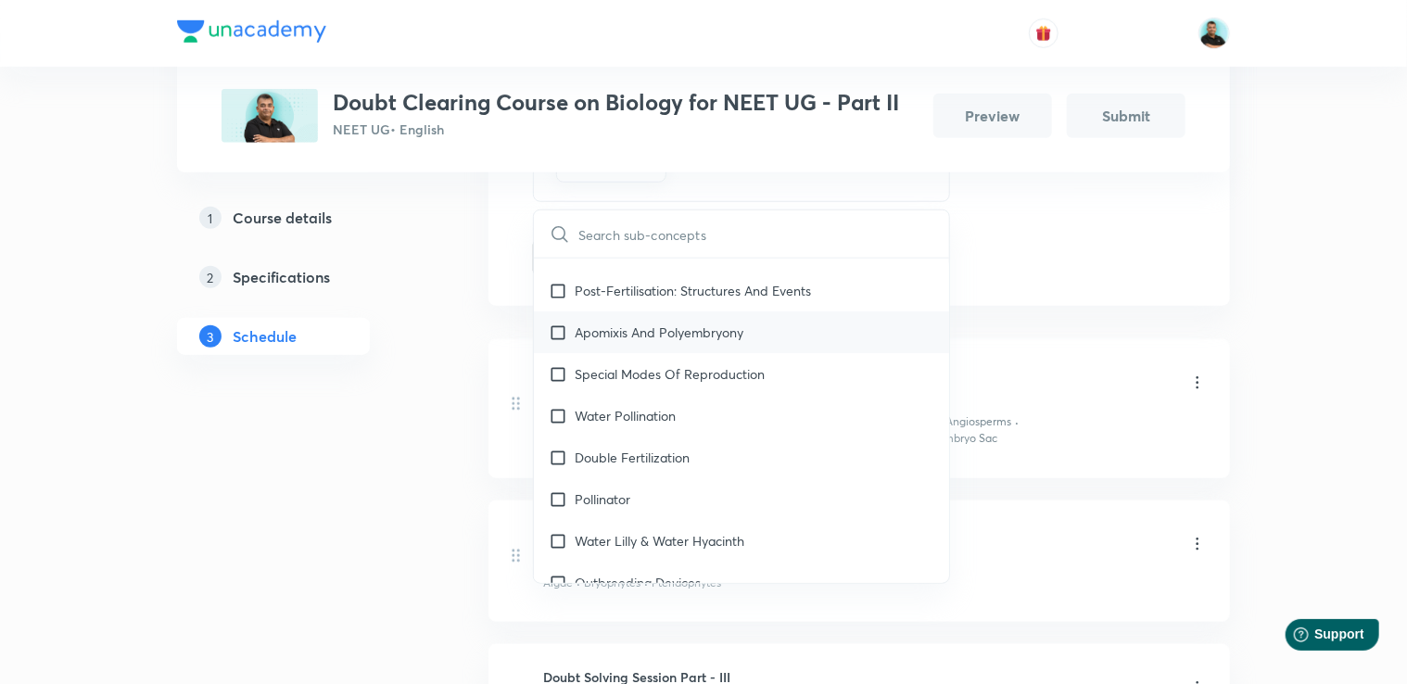
click at [700, 328] on div "Apomixis And Polyembryony" at bounding box center [741, 332] width 415 height 42
checkbox input "true"
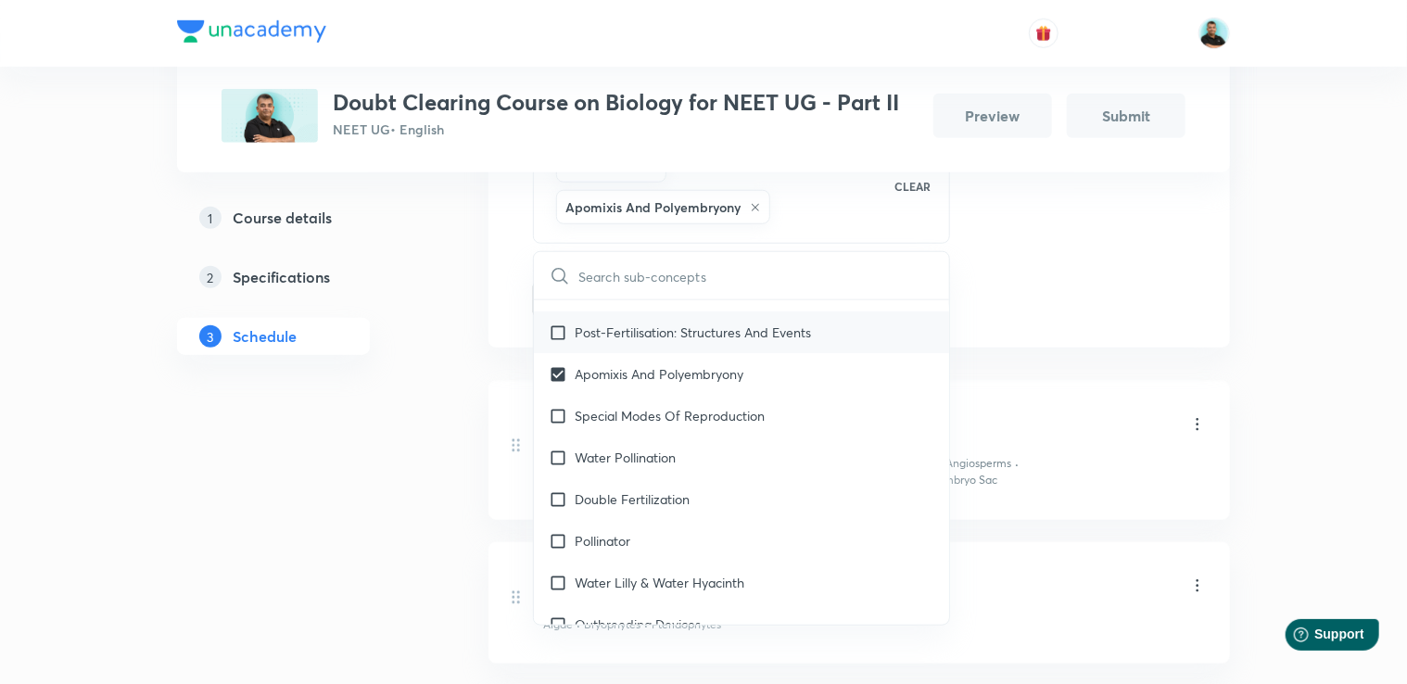
click at [700, 339] on p "Post-Fertilisation: Structures And Events" at bounding box center [693, 332] width 236 height 19
checkbox input "true"
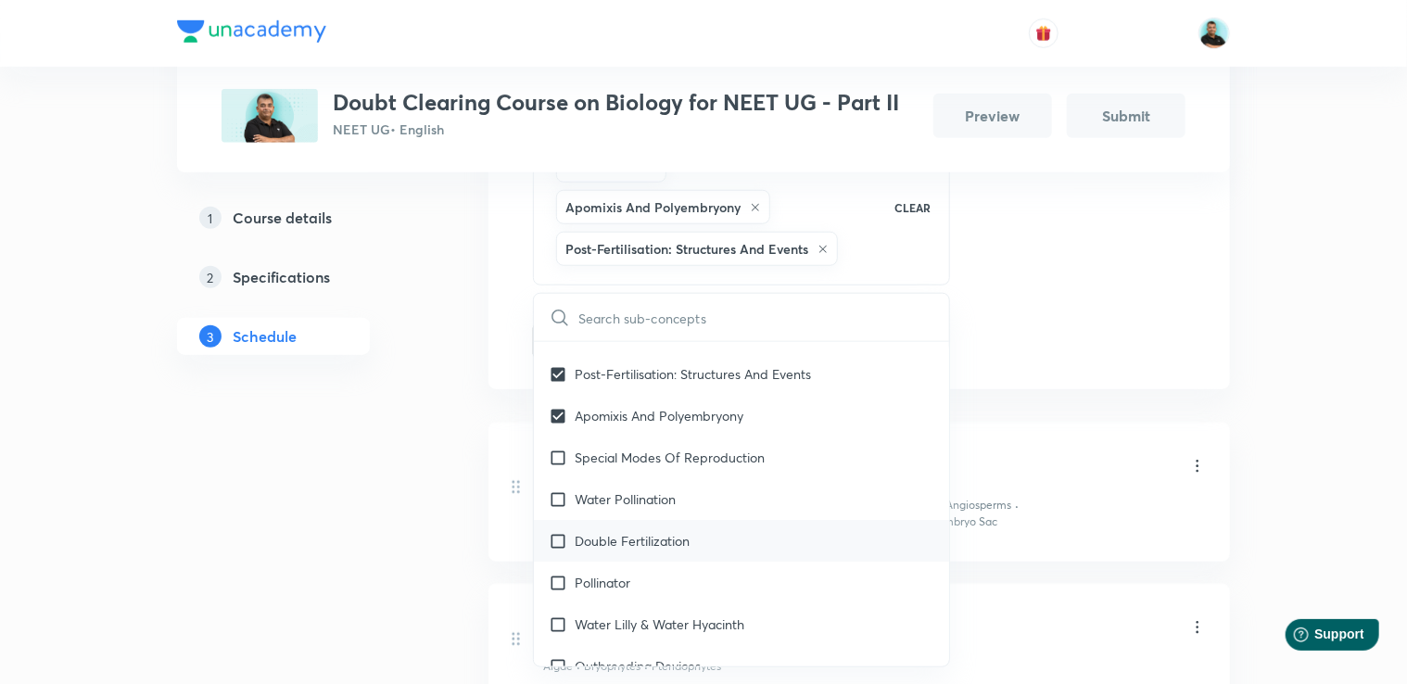
click at [649, 551] on p "Double Fertilization" at bounding box center [632, 540] width 115 height 19
checkbox input "true"
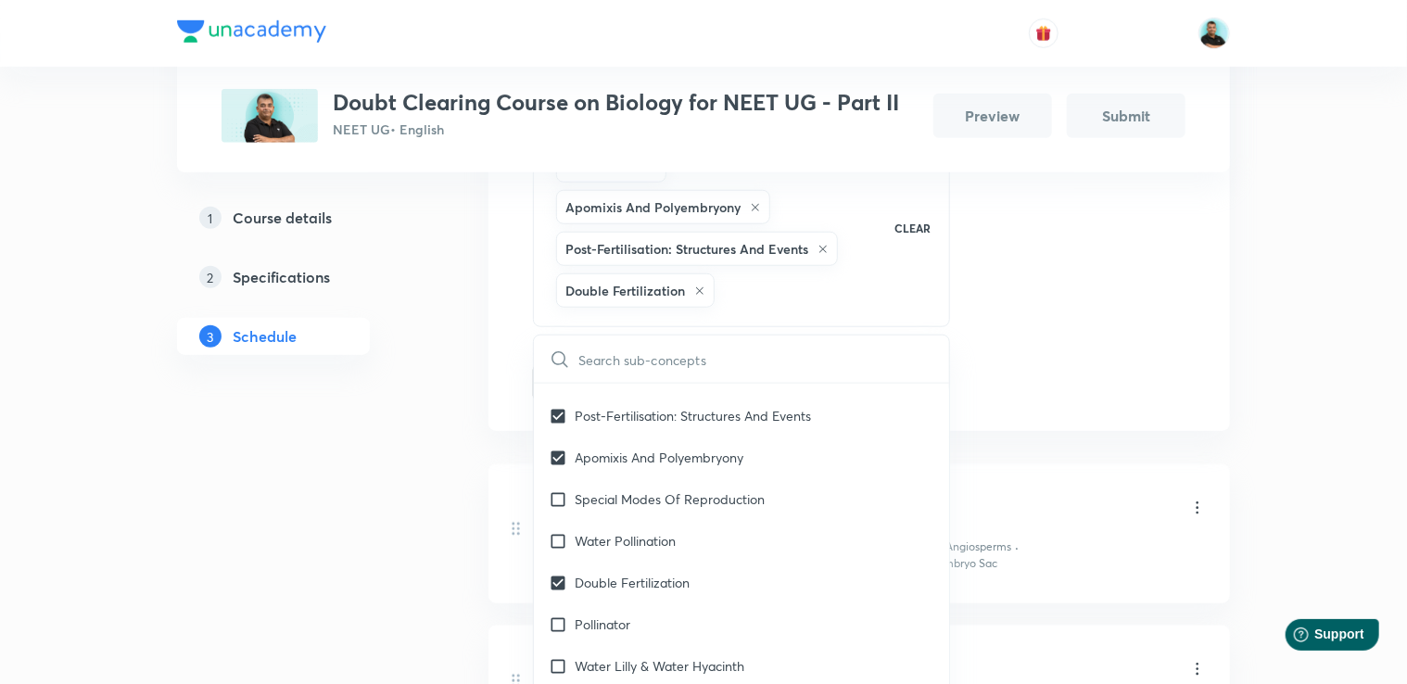
click at [472, 516] on div "Plus Courses Doubt Clearing Course on Biology for NEET UG - Part II NEET UG • E…" at bounding box center [703, 214] width 1053 height 1638
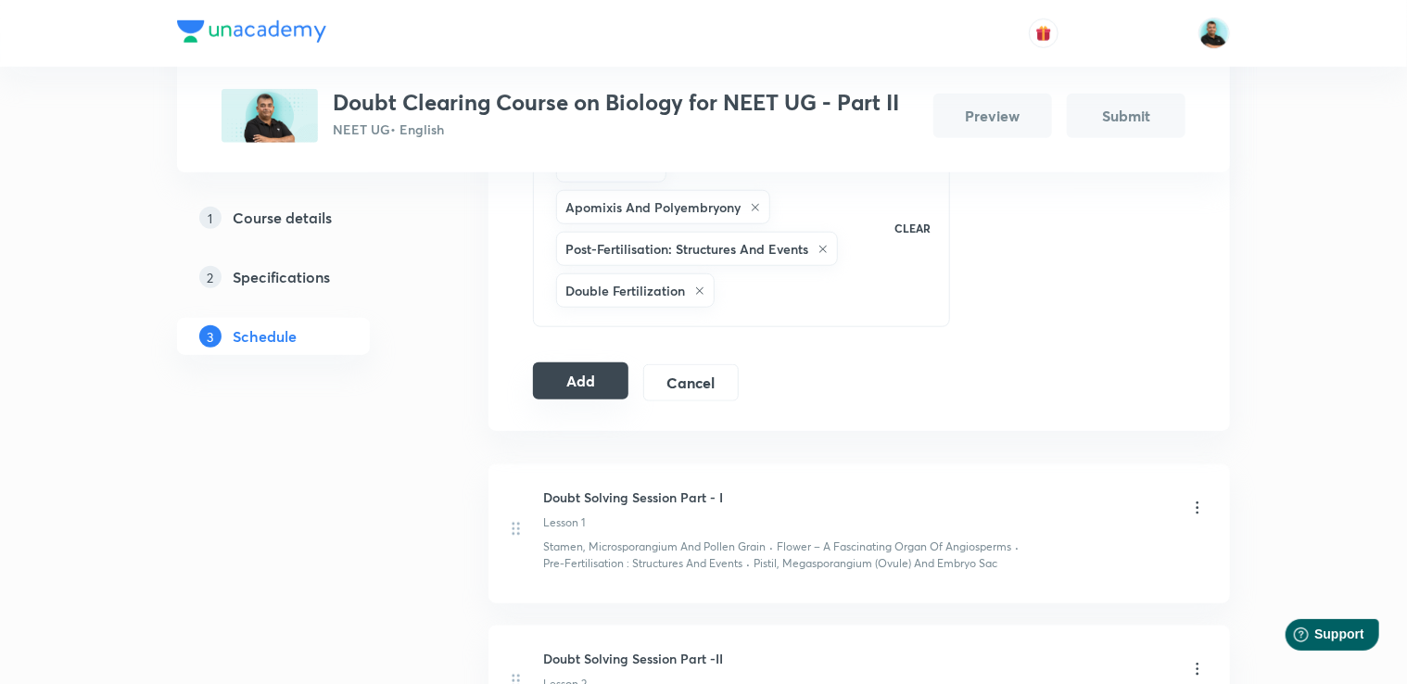
click at [590, 381] on button "Add" at bounding box center [580, 380] width 95 height 37
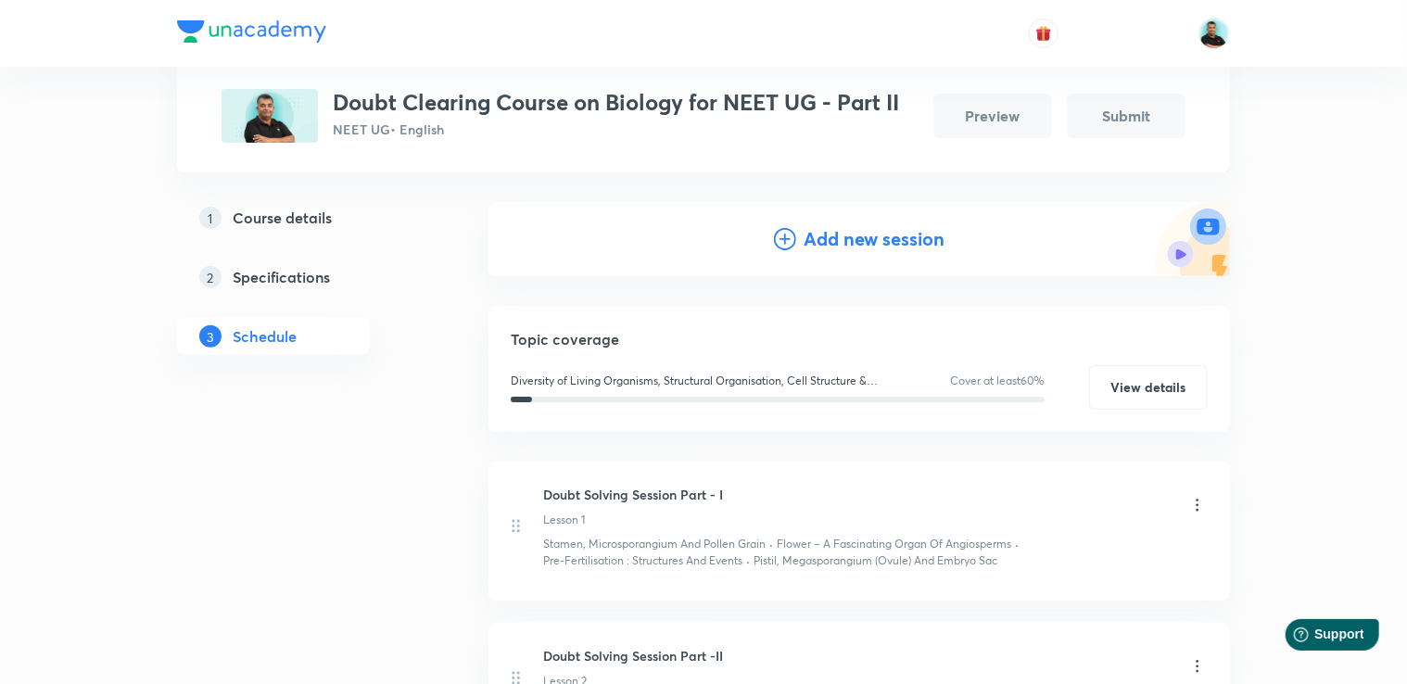
scroll to position [177, 0]
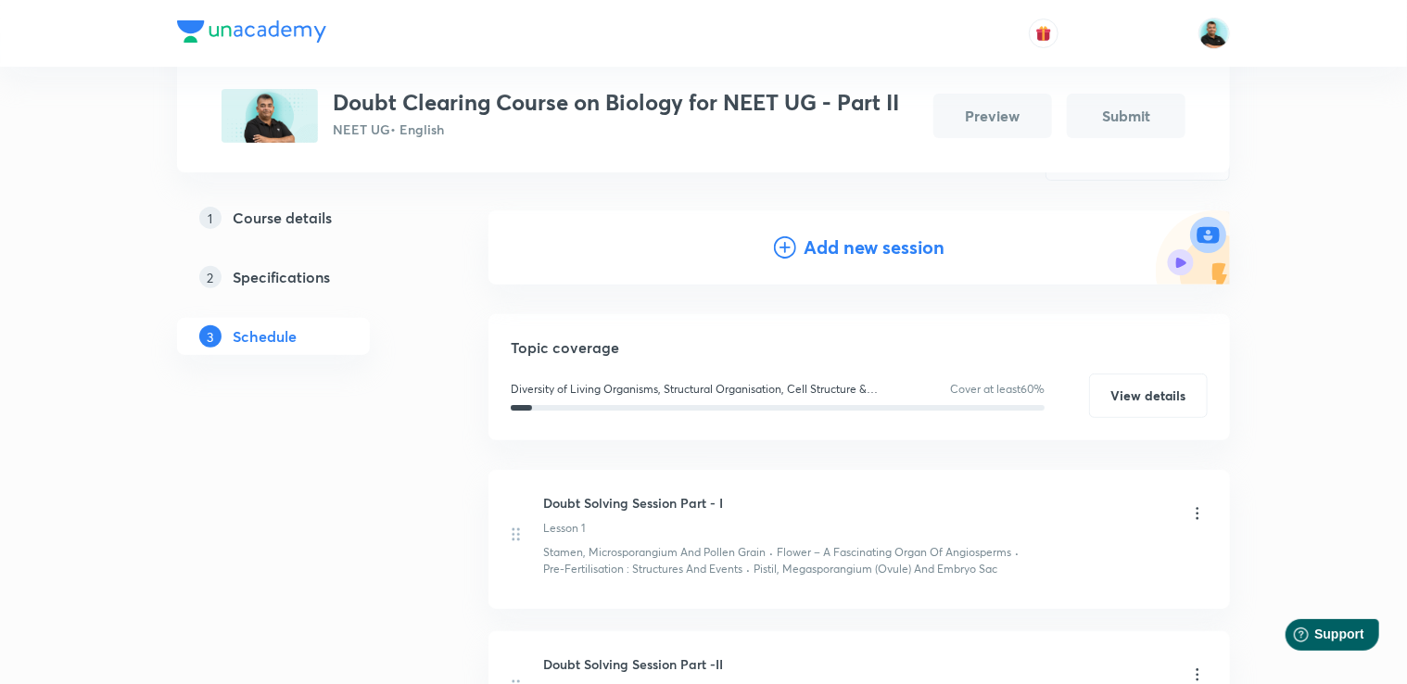
click at [847, 243] on h4 "Add new session" at bounding box center [874, 248] width 141 height 28
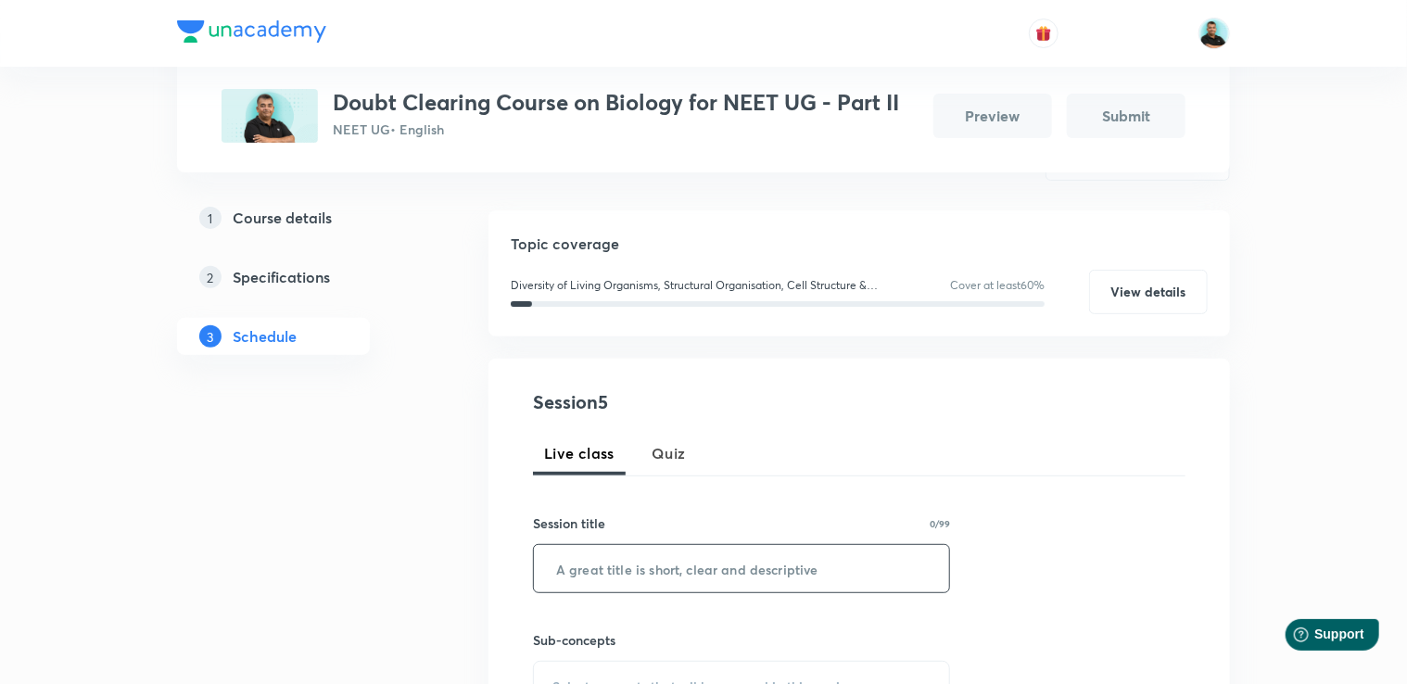
click at [638, 558] on input "text" at bounding box center [741, 568] width 415 height 47
paste input "Doubt Solving Session Part -"
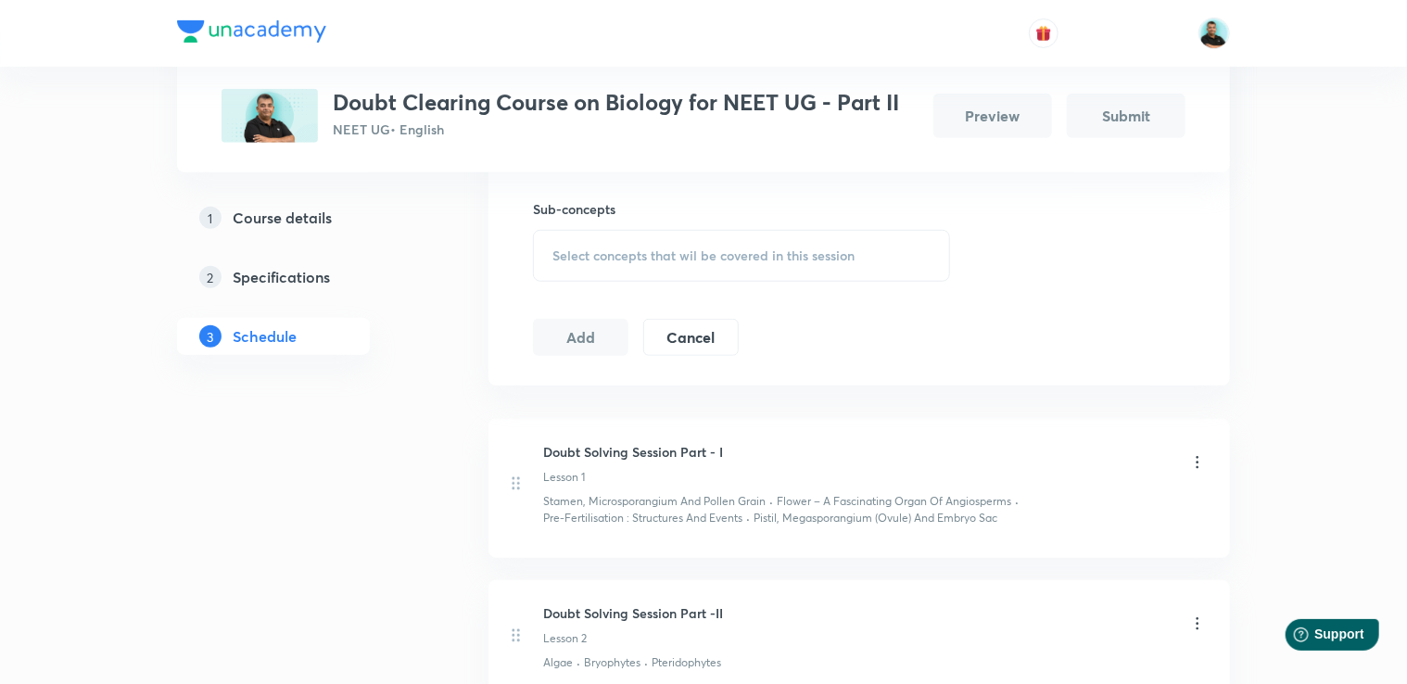
scroll to position [609, 0]
type input "Doubt Solving Session Part -V"
click at [630, 247] on span "Select concepts that wil be covered in this session" at bounding box center [703, 254] width 302 height 15
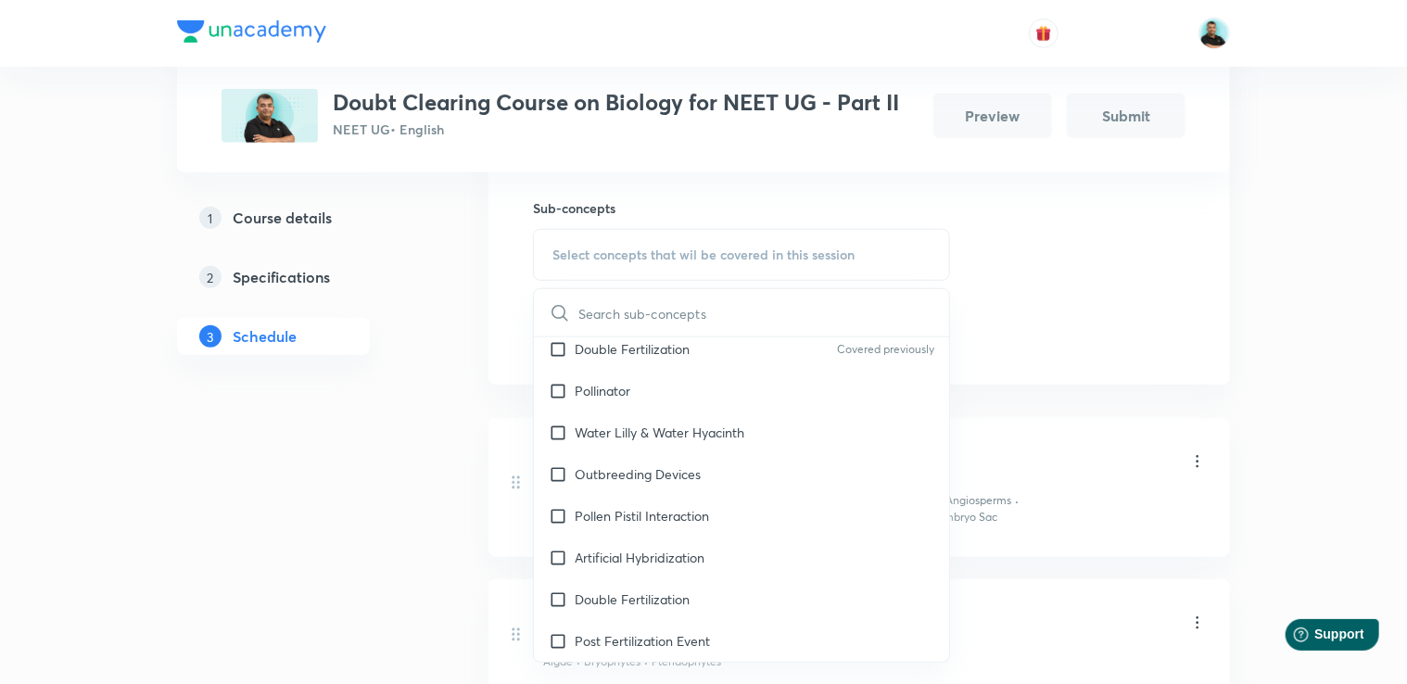
scroll to position [10671, 0]
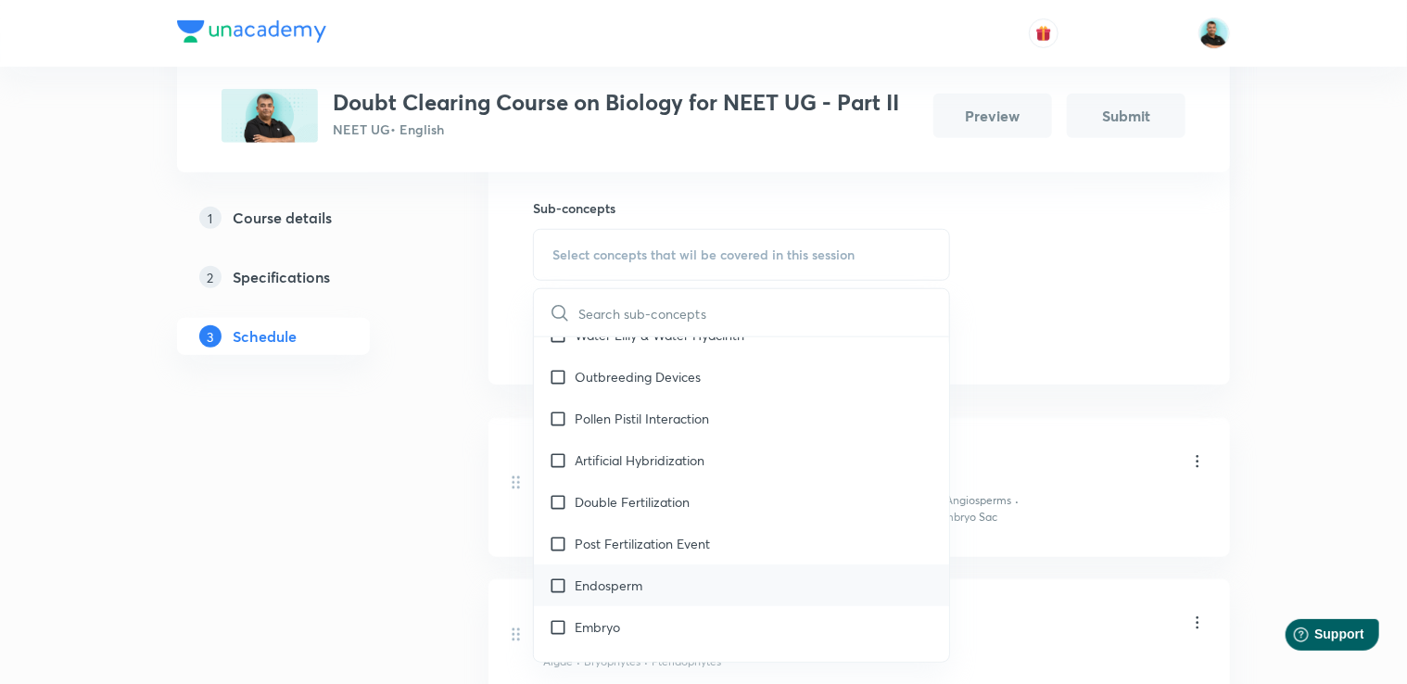
click at [685, 606] on div "Endosperm" at bounding box center [741, 586] width 415 height 42
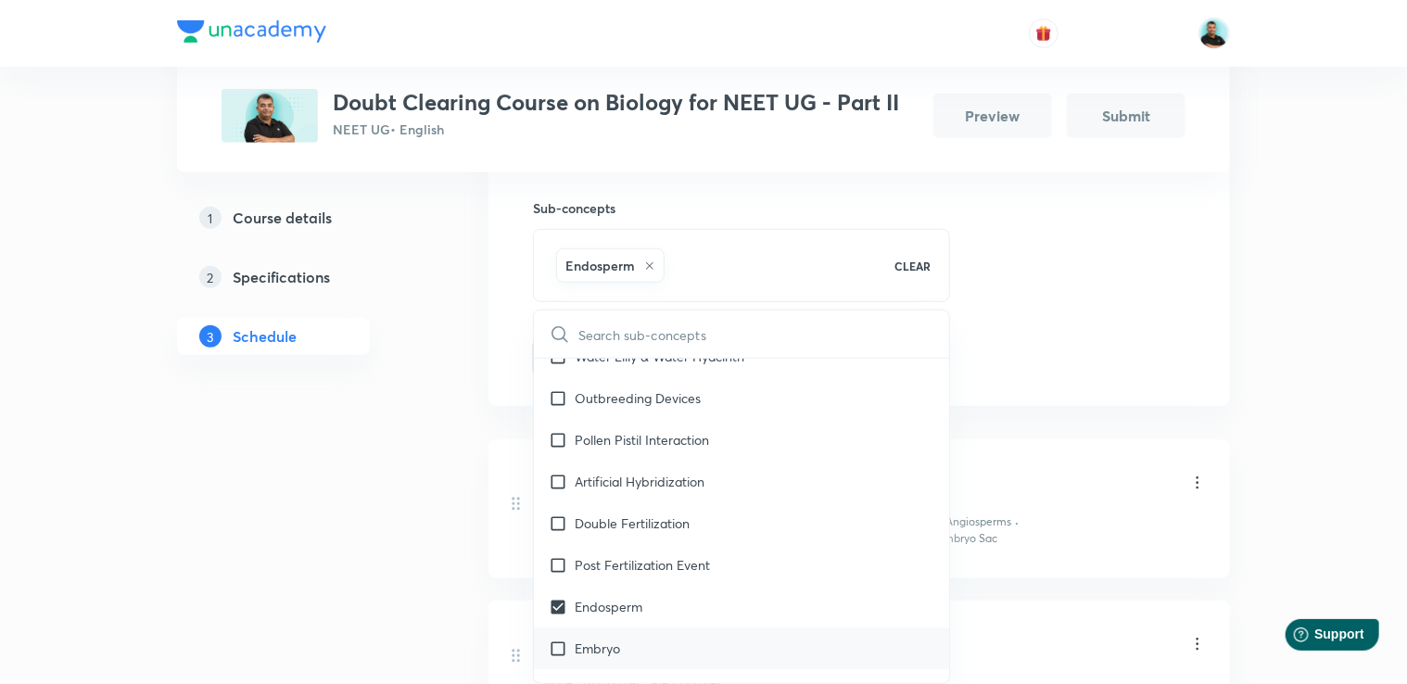
click at [641, 659] on div "Embryo" at bounding box center [741, 649] width 415 height 42
checkbox input "true"
click at [634, 404] on p "Outbreeding Devices" at bounding box center [638, 397] width 126 height 19
checkbox input "true"
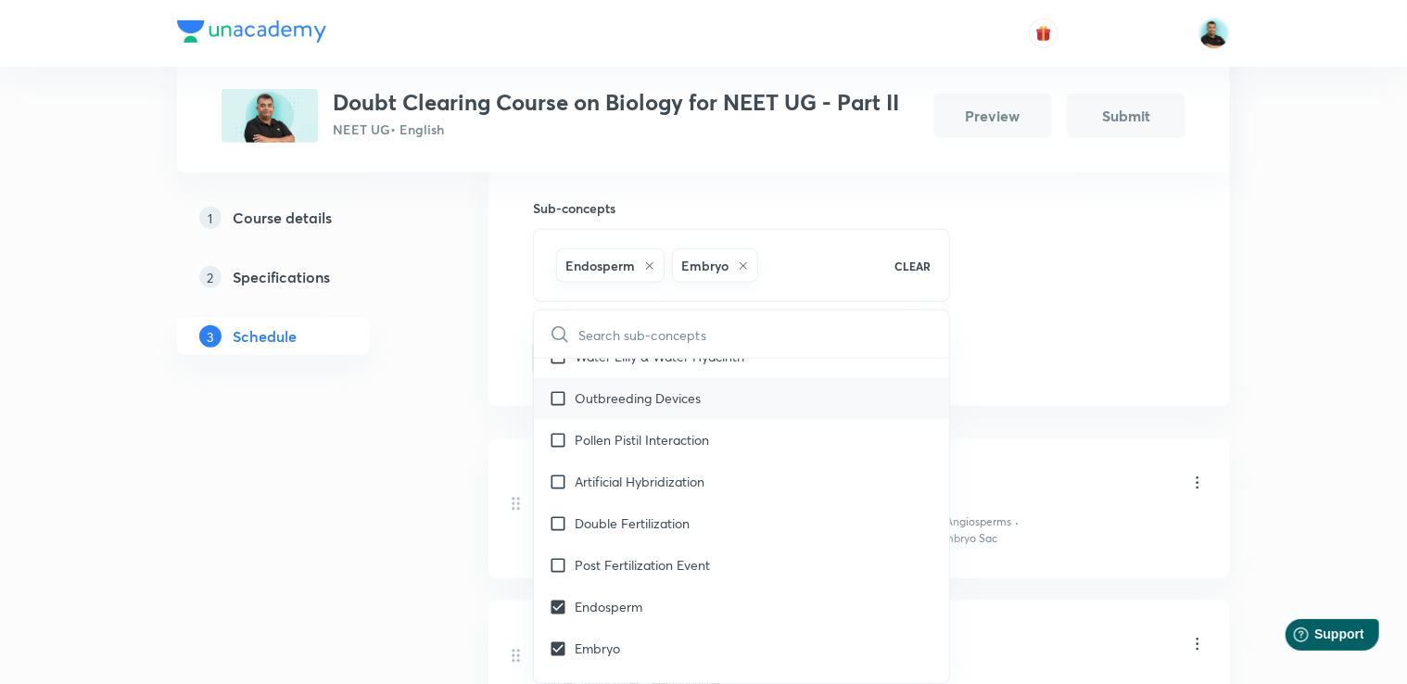
checkbox input "true"
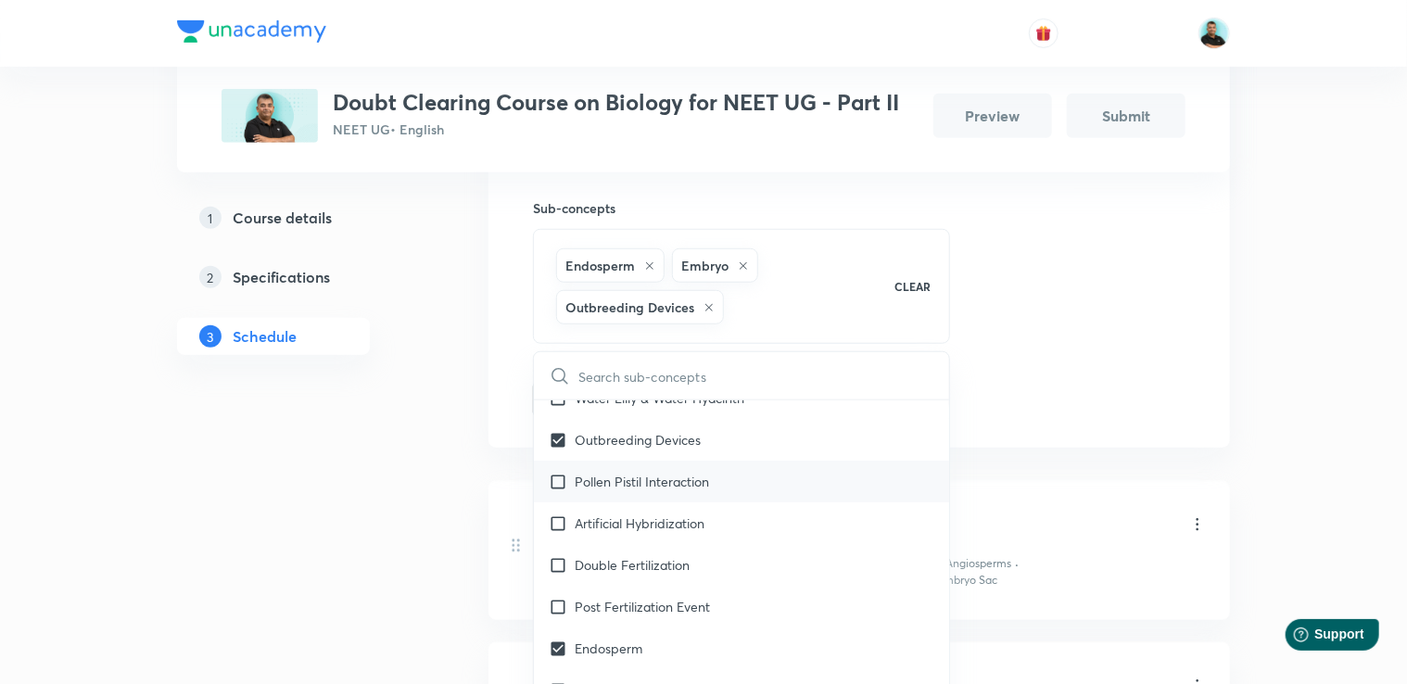
click at [633, 491] on p "Pollen Pistil Interaction" at bounding box center [642, 481] width 134 height 19
checkbox input "true"
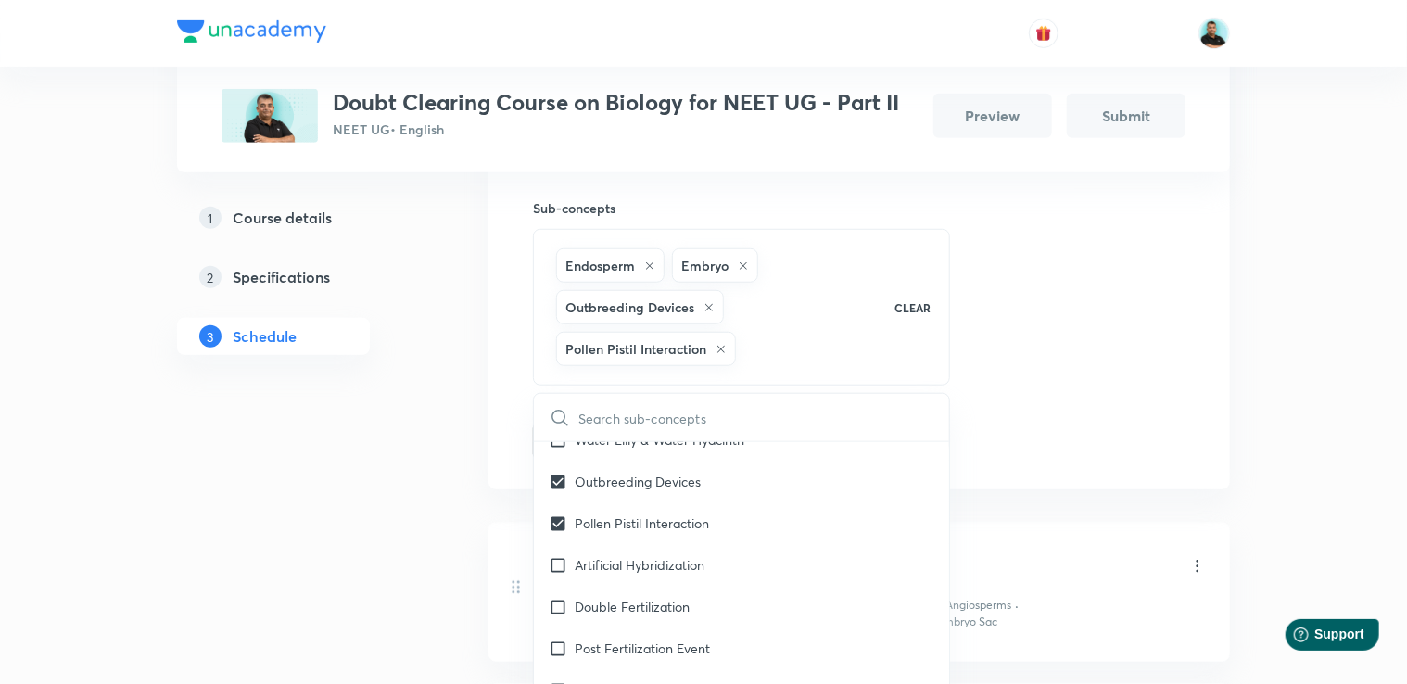
click at [444, 425] on div "Plus Courses Doubt Clearing Course on Biology for NEET UG - Part II NEET UG • E…" at bounding box center [703, 365] width 1053 height 1740
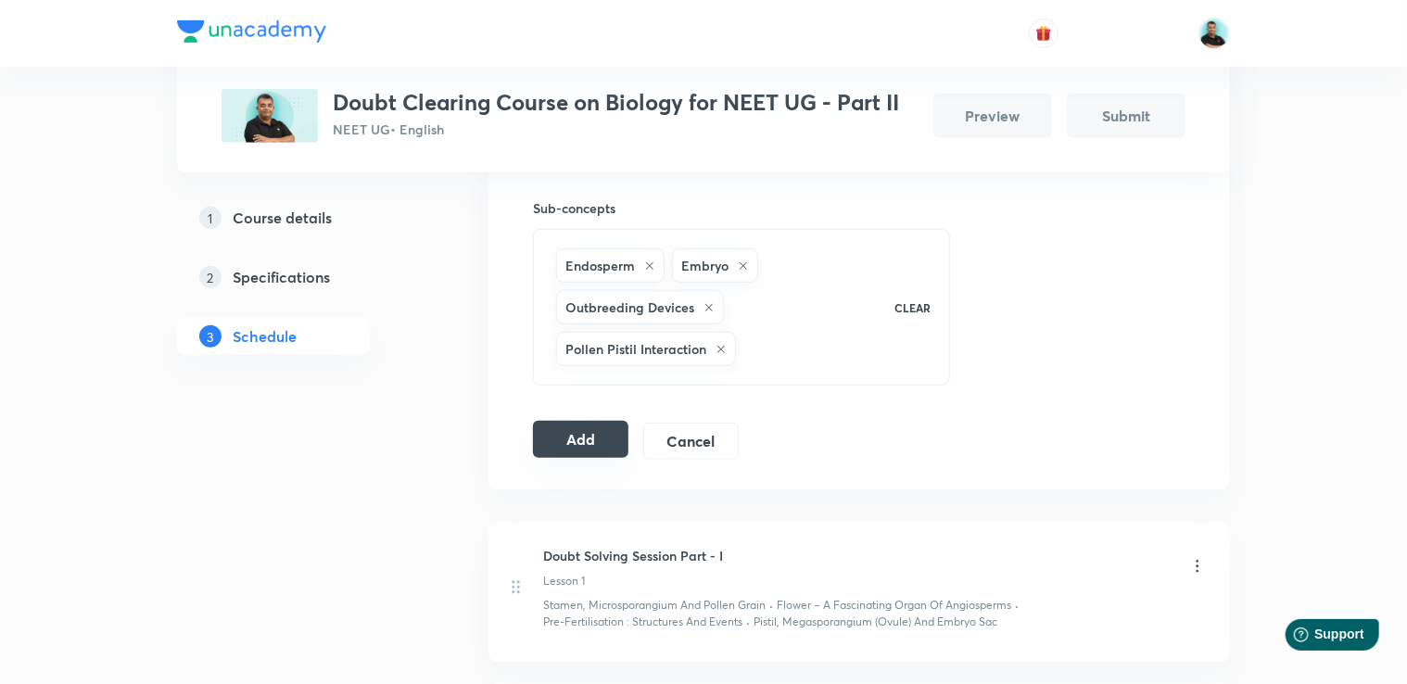
click at [582, 435] on button "Add" at bounding box center [580, 439] width 95 height 37
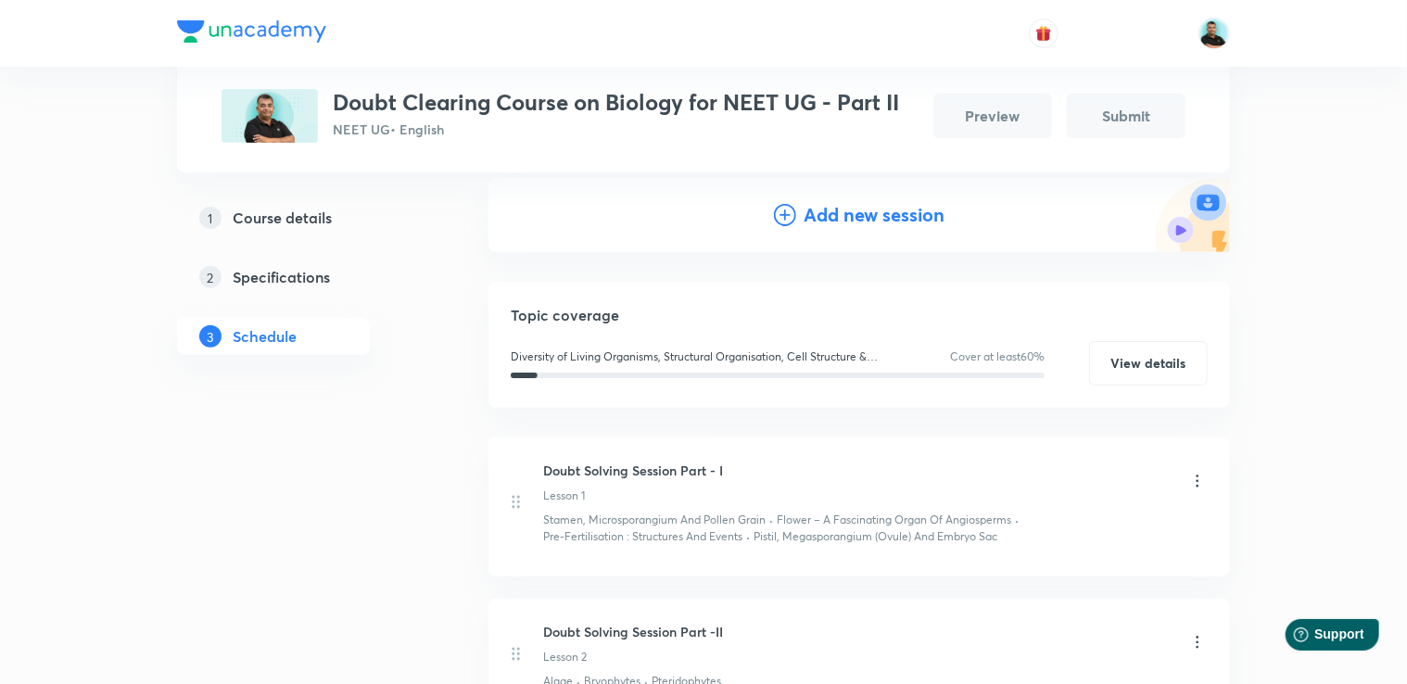
scroll to position [202, 0]
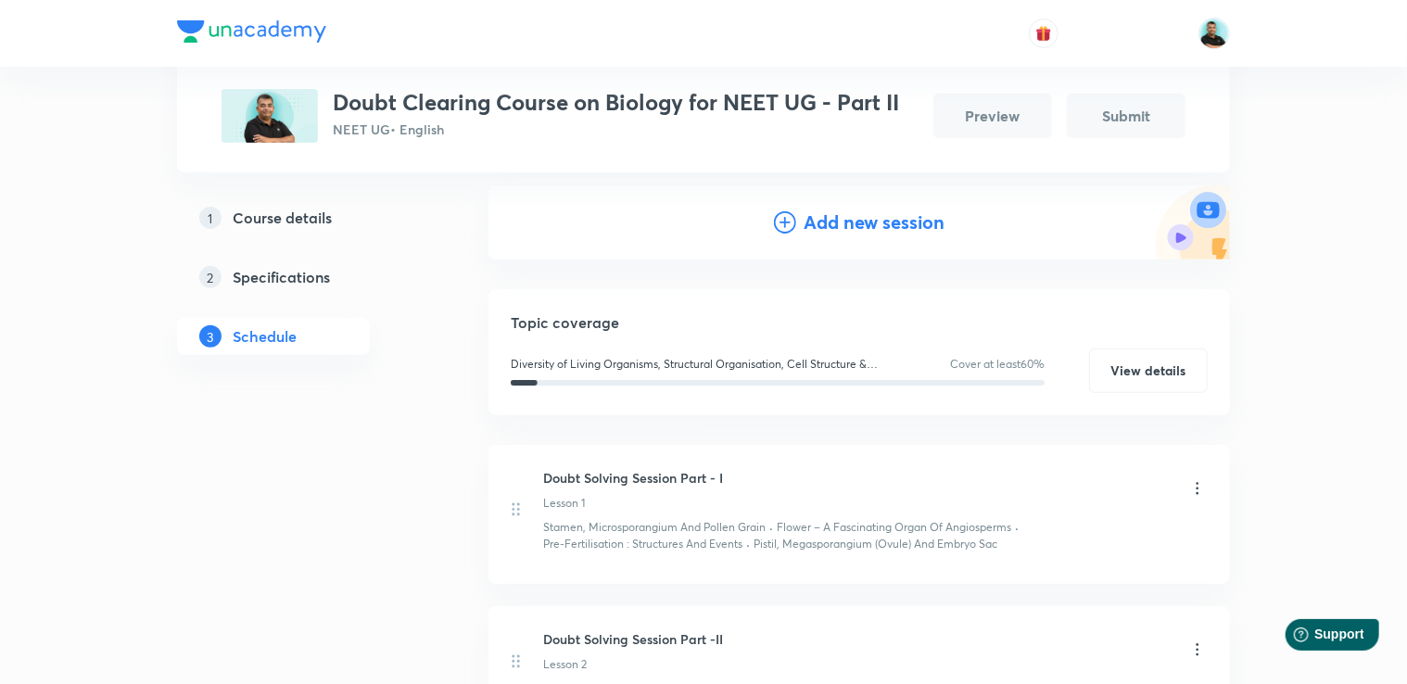
click at [827, 229] on h4 "Add new session" at bounding box center [874, 223] width 141 height 28
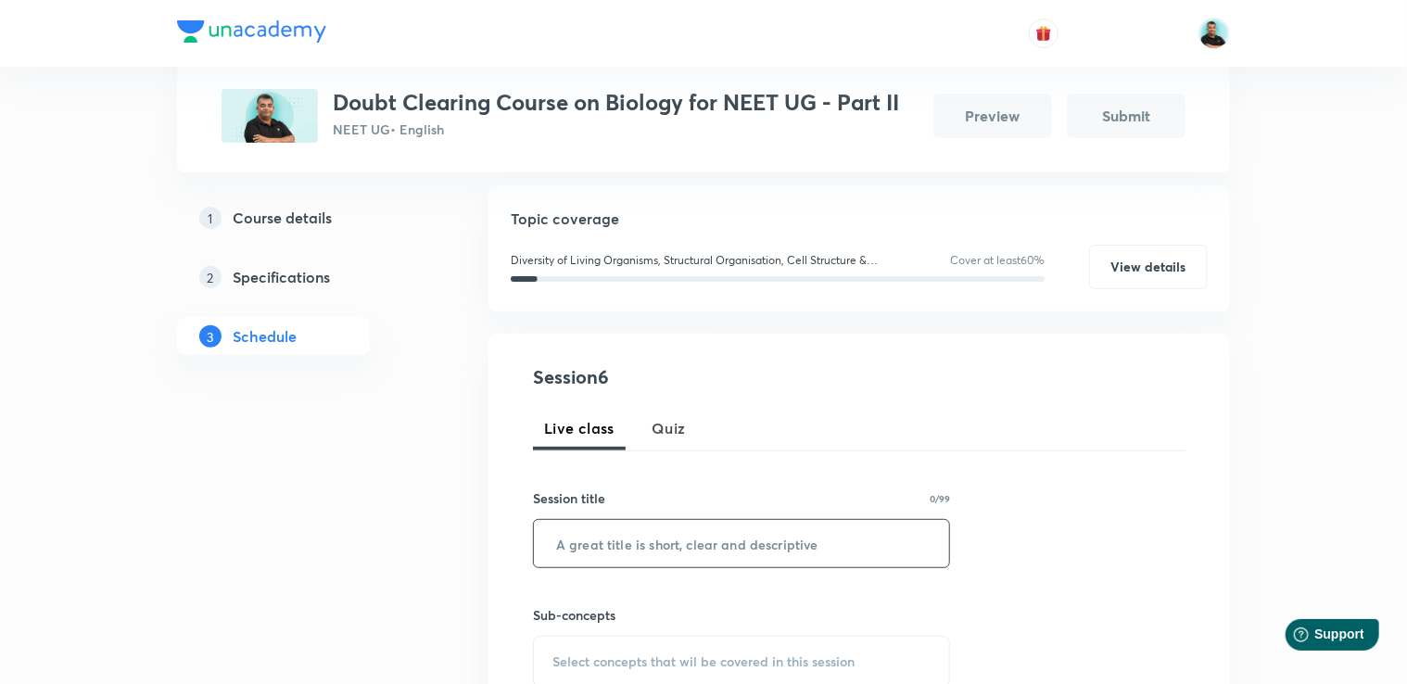
click at [774, 555] on input "text" at bounding box center [741, 543] width 415 height 47
paste input "Doubt Solving Session Part -"
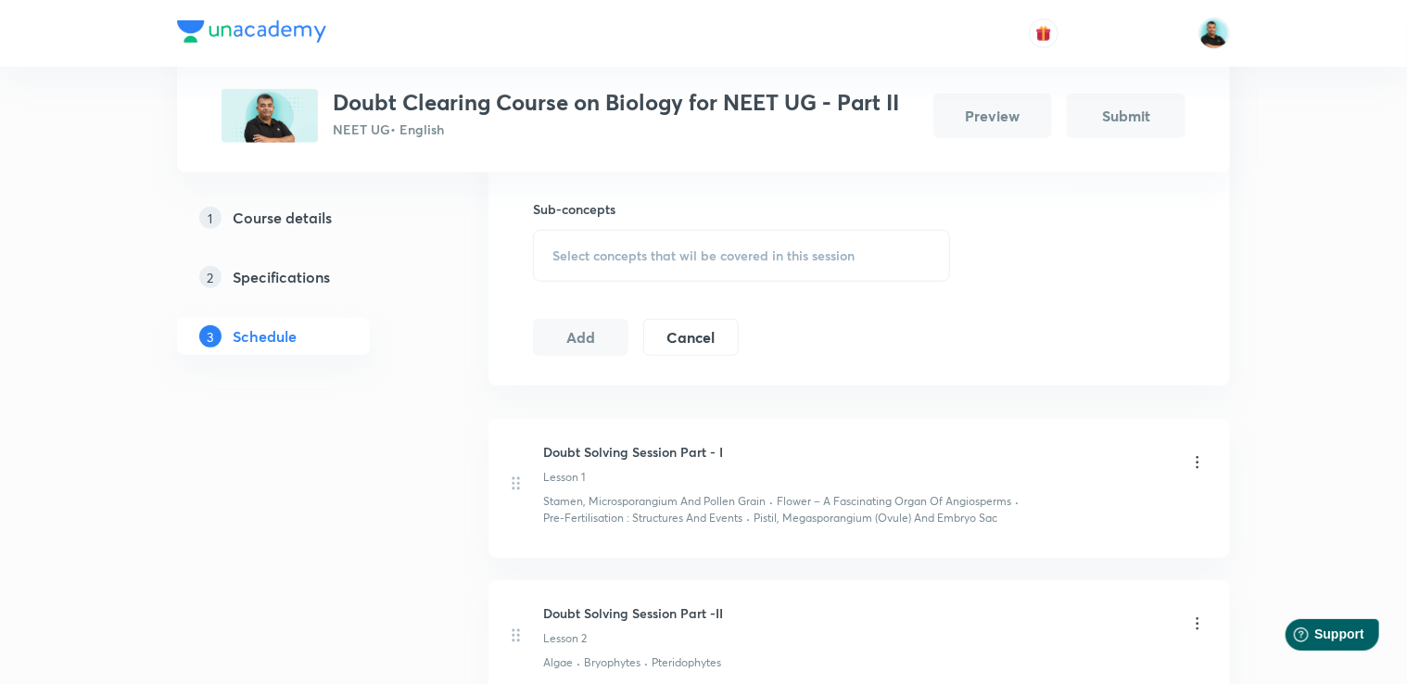
scroll to position [604, 0]
type input "Doubt Solving Session Part - VI"
click at [608, 260] on span "Select concepts that wil be covered in this session" at bounding box center [703, 259] width 302 height 15
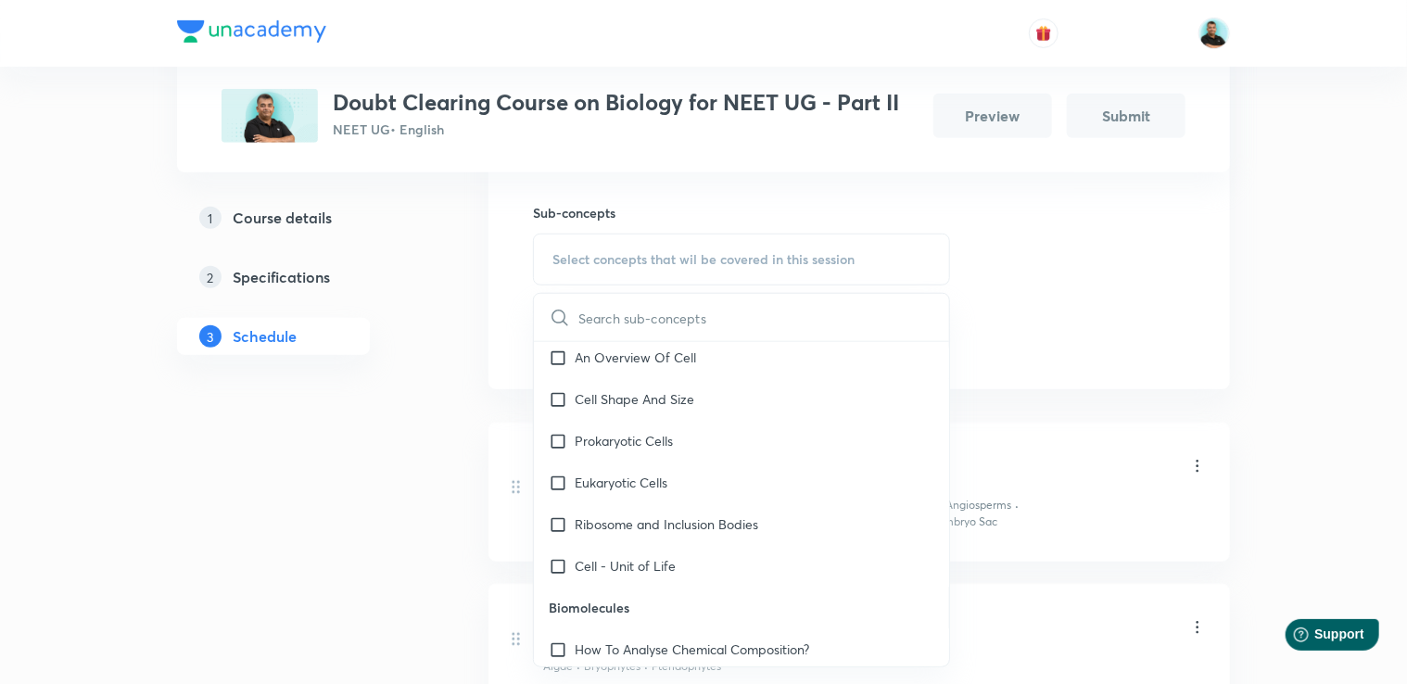
scroll to position [3051, 0]
click at [776, 419] on div "Primary And Secondary Metabolites" at bounding box center [741, 398] width 415 height 42
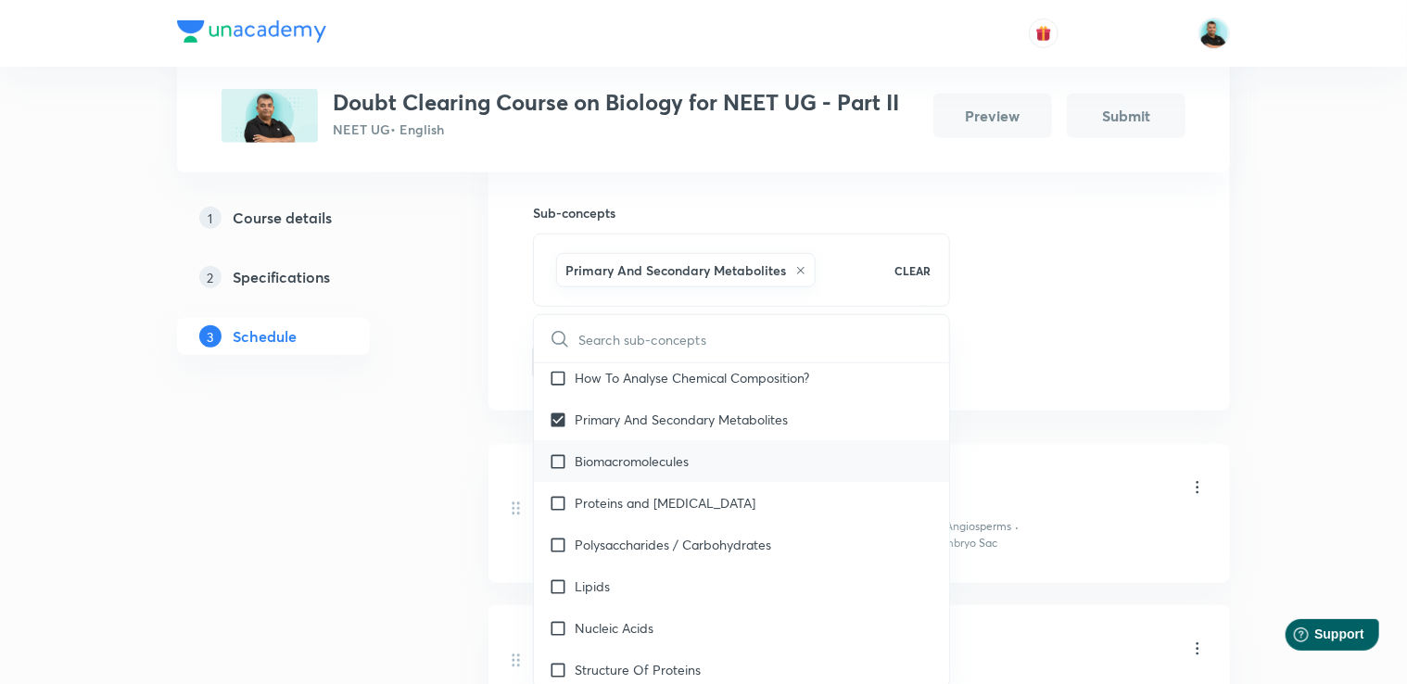
click at [699, 469] on div "Biomacromolecules" at bounding box center [741, 461] width 415 height 42
checkbox input "true"
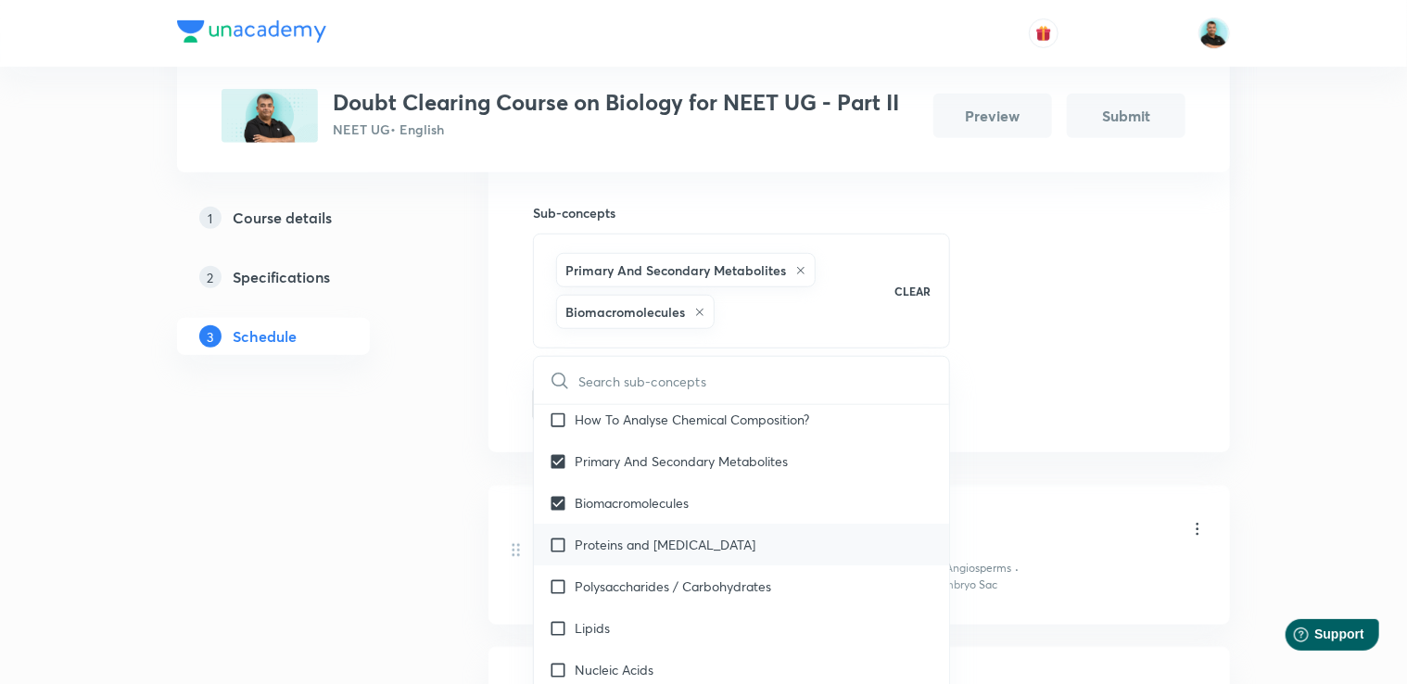
click at [692, 554] on p "Proteins and [MEDICAL_DATA]" at bounding box center [665, 544] width 181 height 19
checkbox input "true"
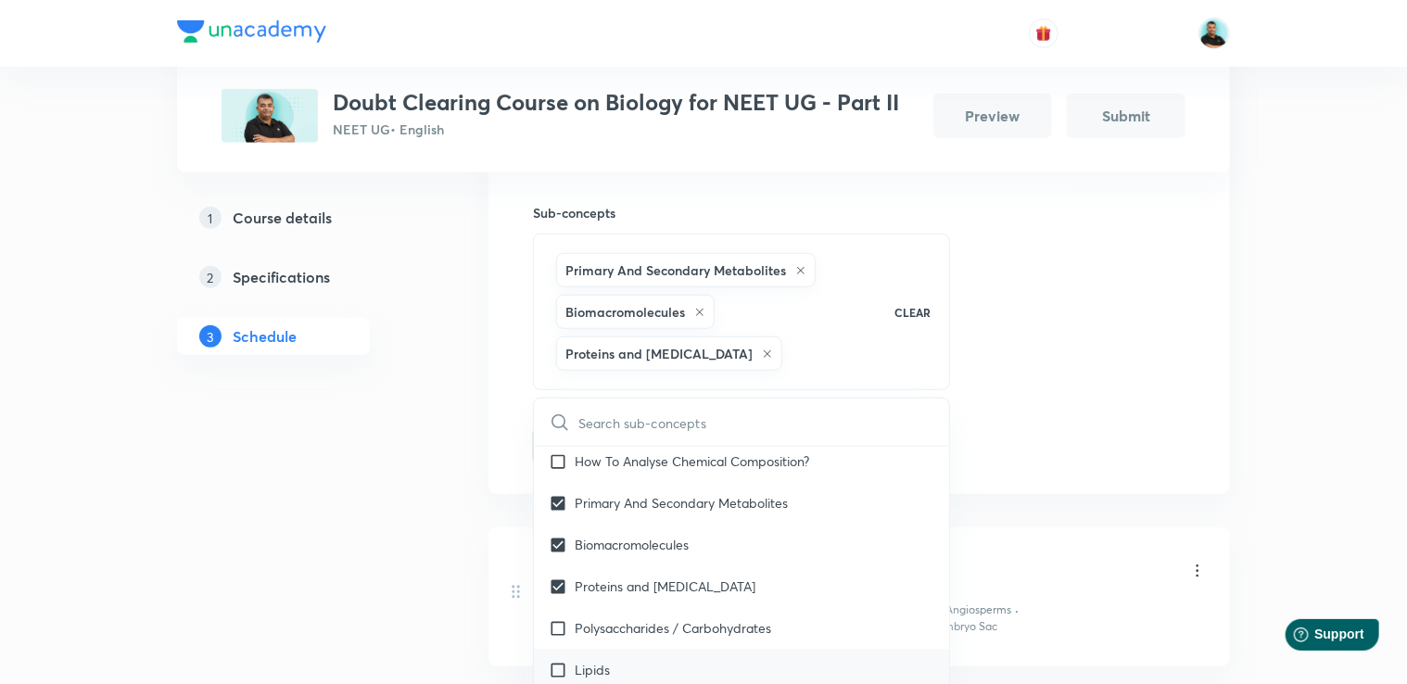
click at [611, 680] on div "Lipids" at bounding box center [741, 670] width 415 height 42
checkbox input "true"
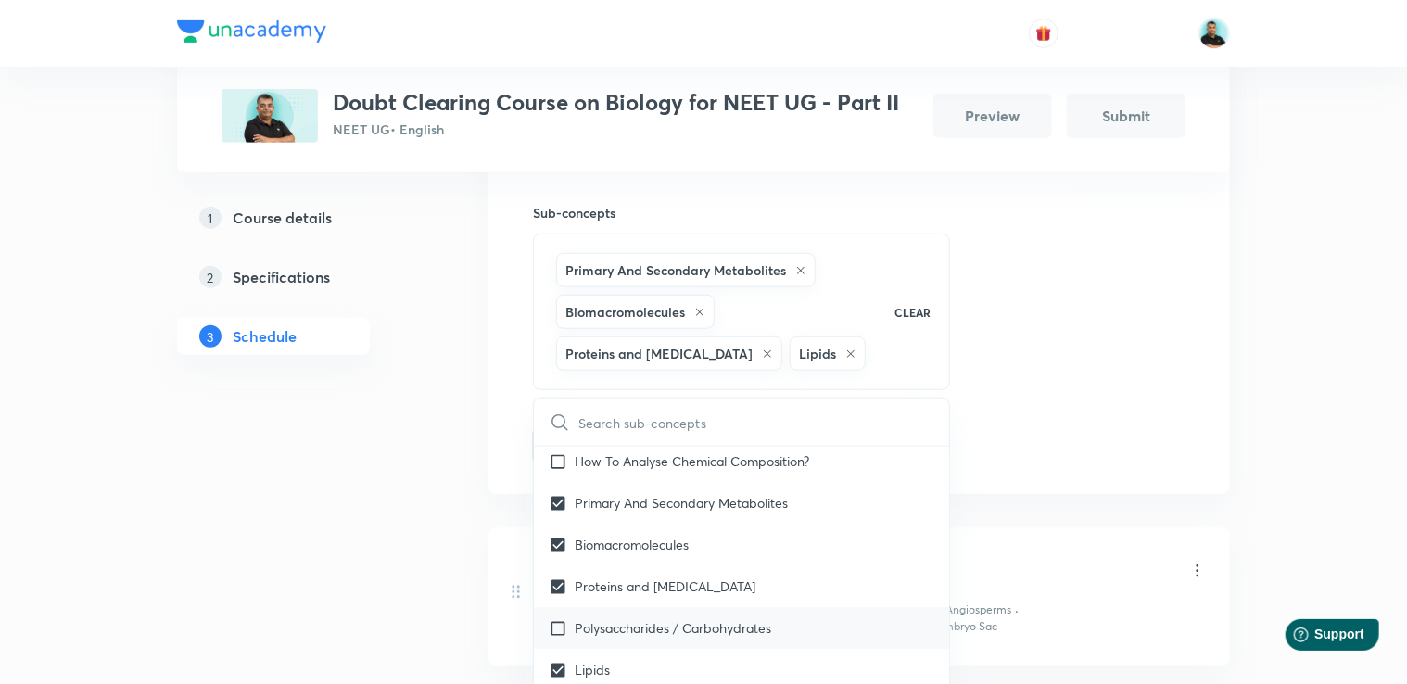
click at [597, 638] on p "Polysaccharides / Carbohydrates" at bounding box center [673, 627] width 197 height 19
checkbox input "true"
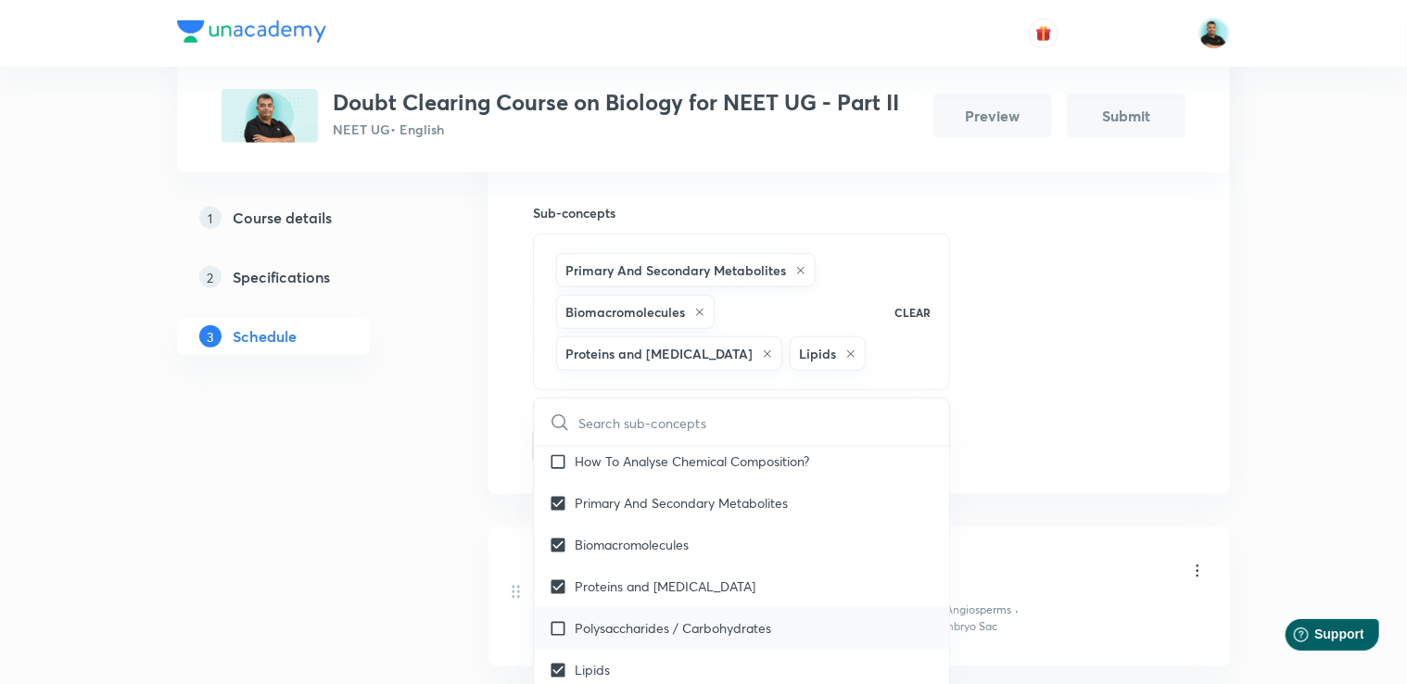
checkbox input "true"
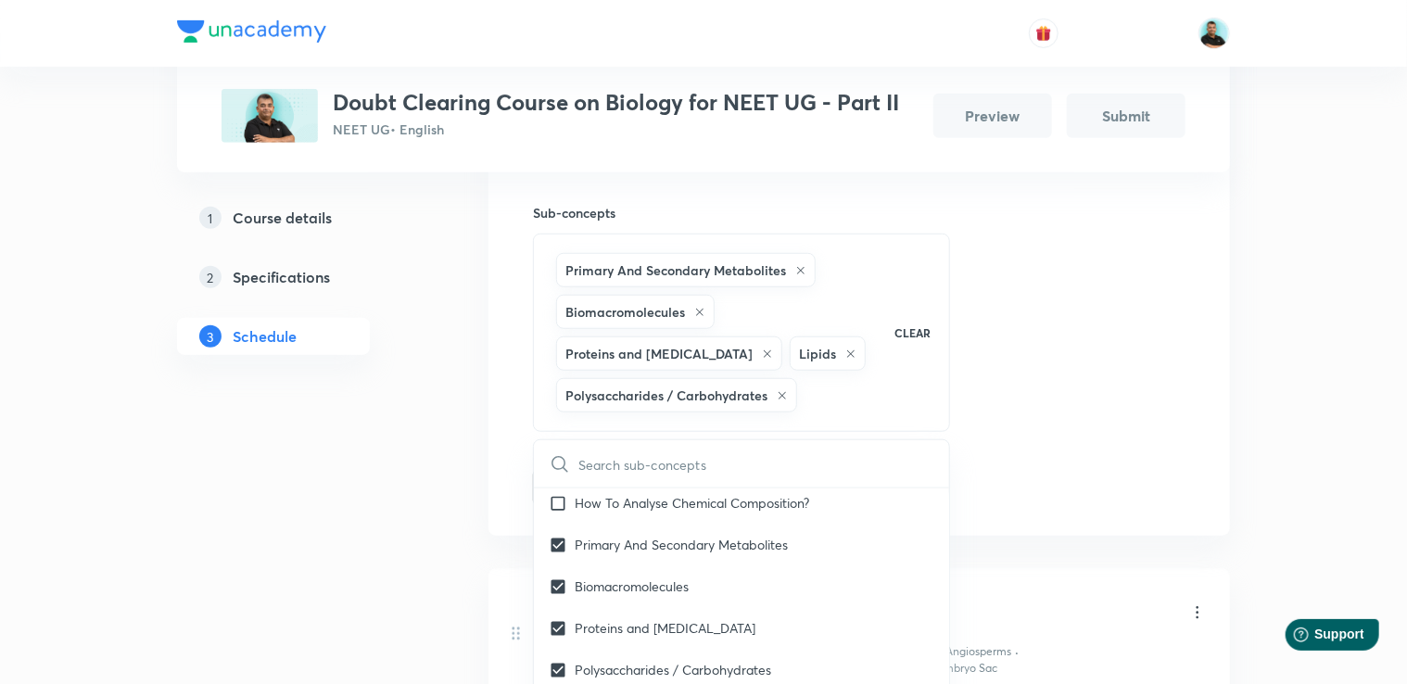
click at [415, 574] on div "1 Course details 2 Specifications 3 Schedule" at bounding box center [303, 567] width 252 height 1716
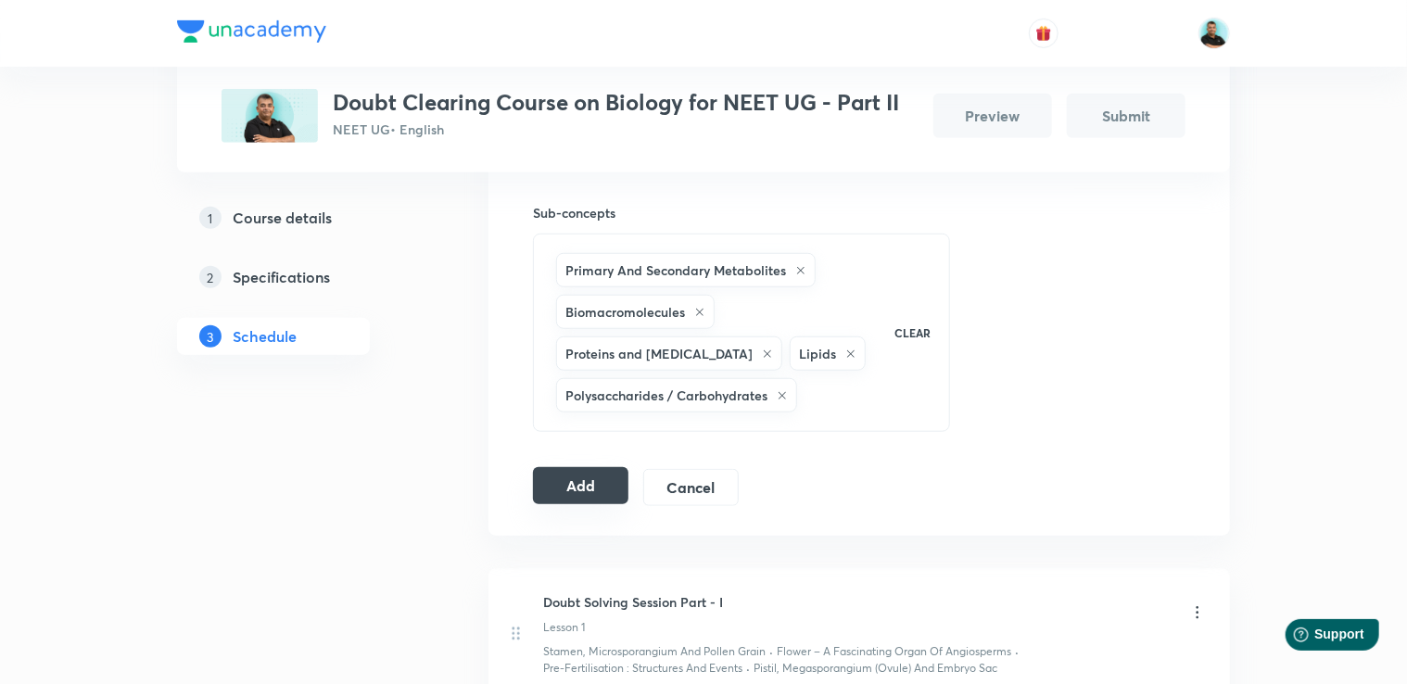
click at [575, 480] on button "Add" at bounding box center [580, 485] width 95 height 37
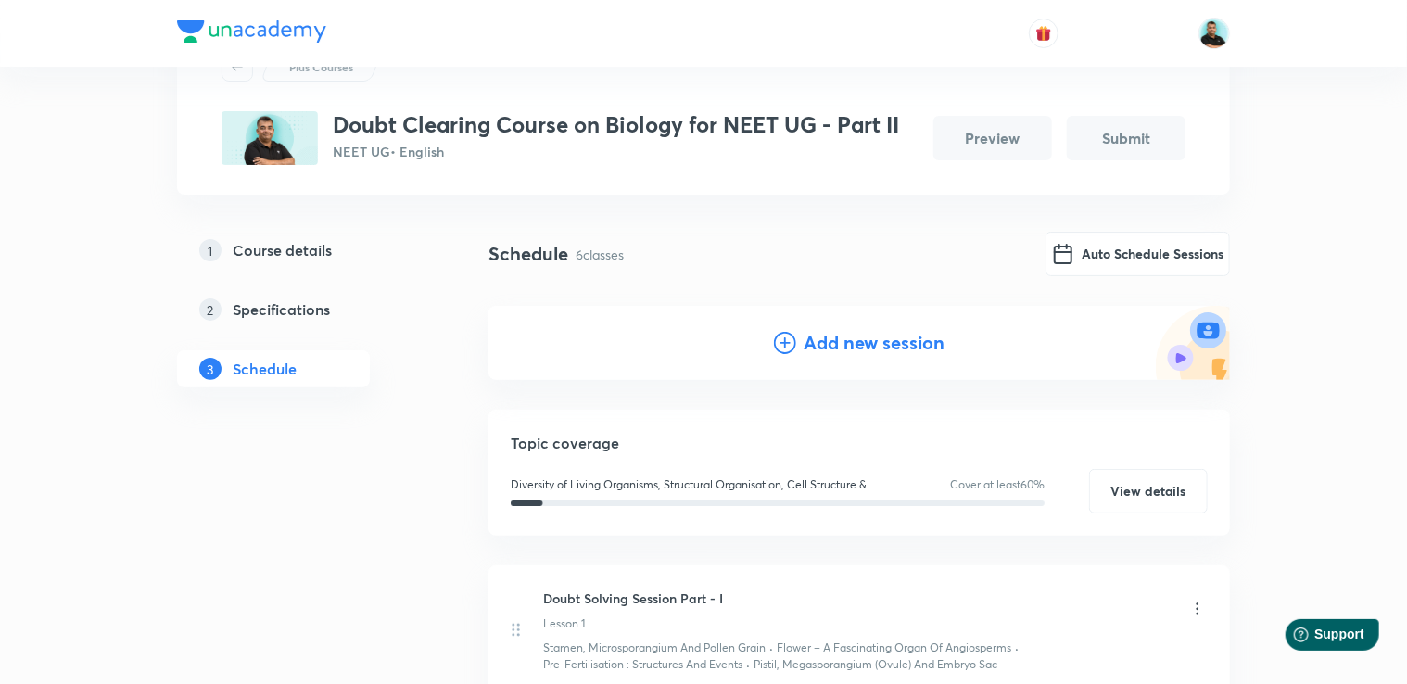
scroll to position [89, 0]
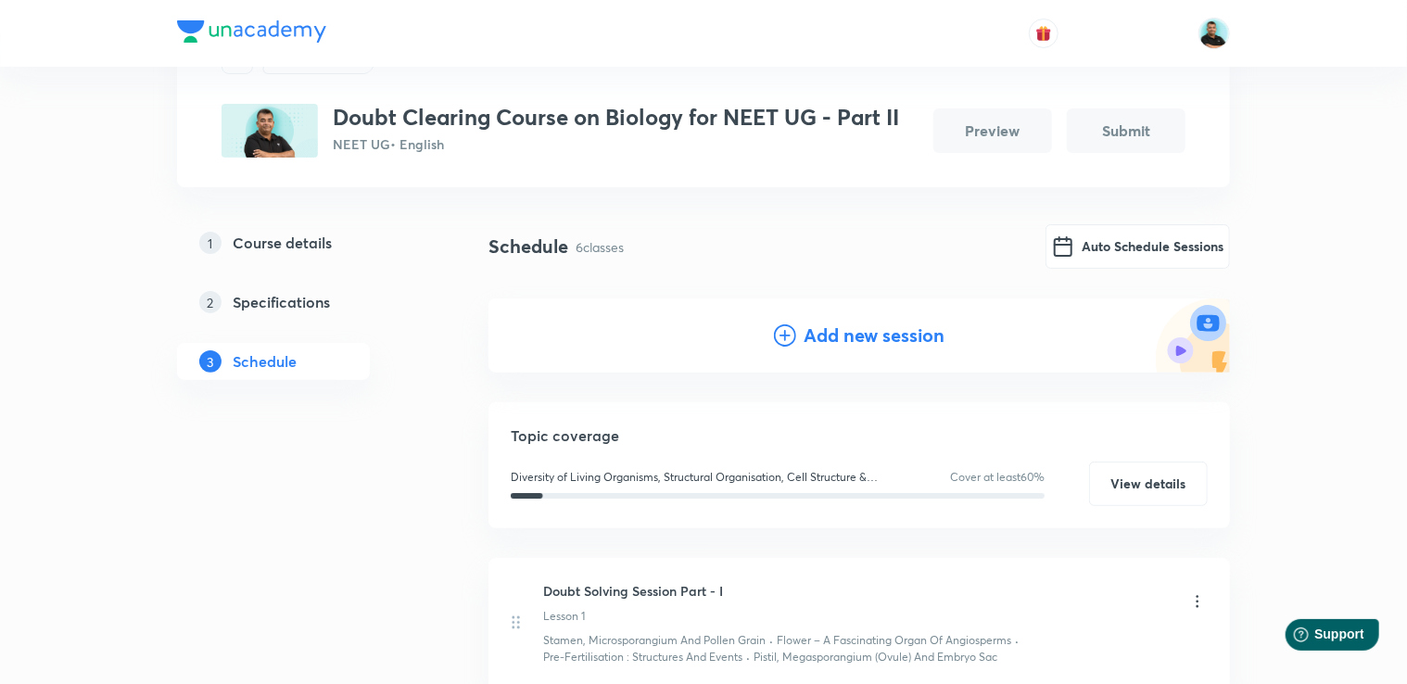
click at [831, 331] on h4 "Add new session" at bounding box center [874, 336] width 141 height 28
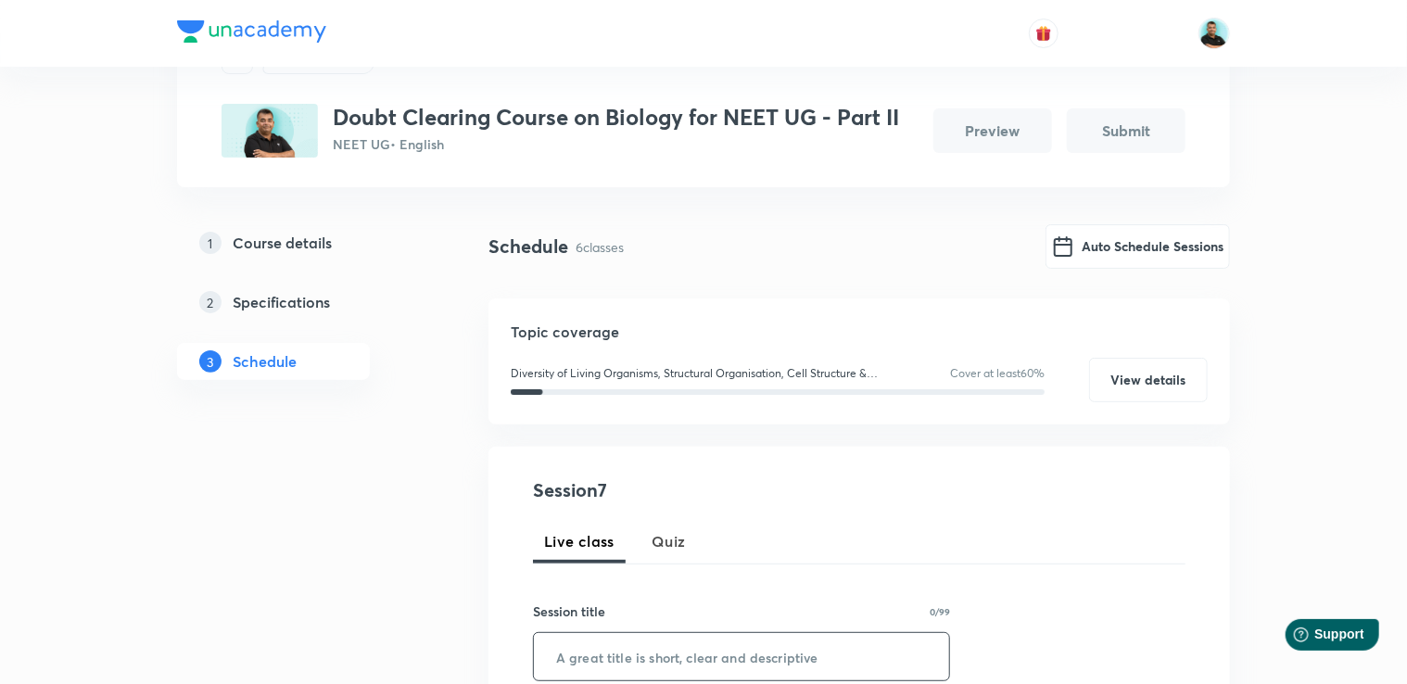
click at [582, 660] on input "text" at bounding box center [741, 656] width 415 height 47
paste input "Doubt Solving Session Part -"
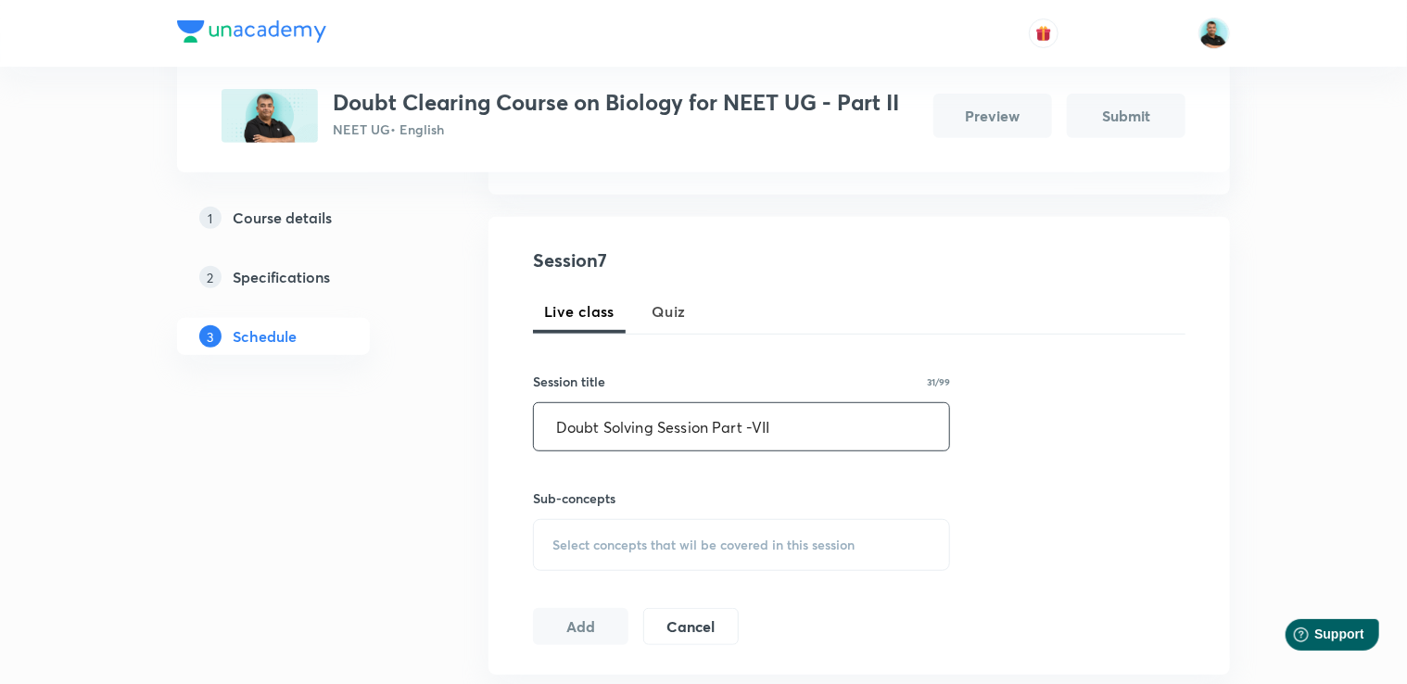
scroll to position [332, 0]
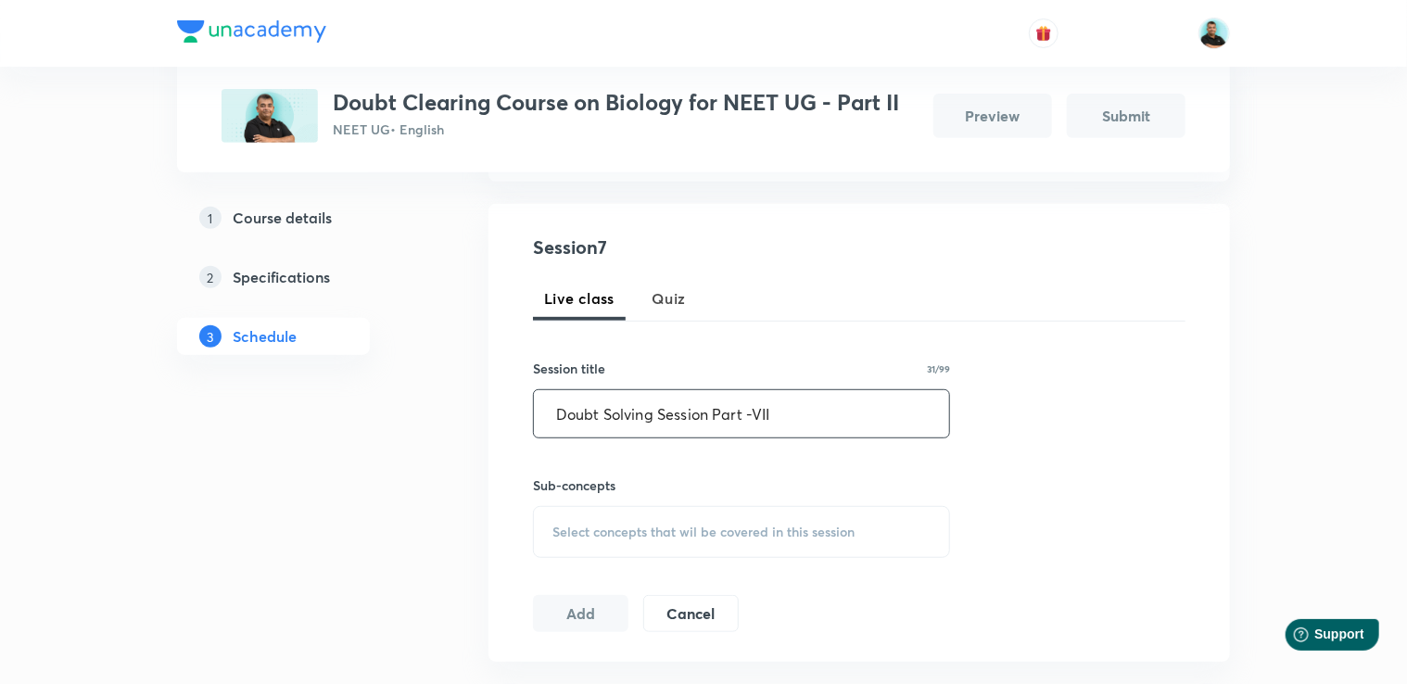
type input "Doubt Solving Session Part -VII"
click at [593, 533] on span "Select concepts that wil be covered in this session" at bounding box center [703, 532] width 302 height 15
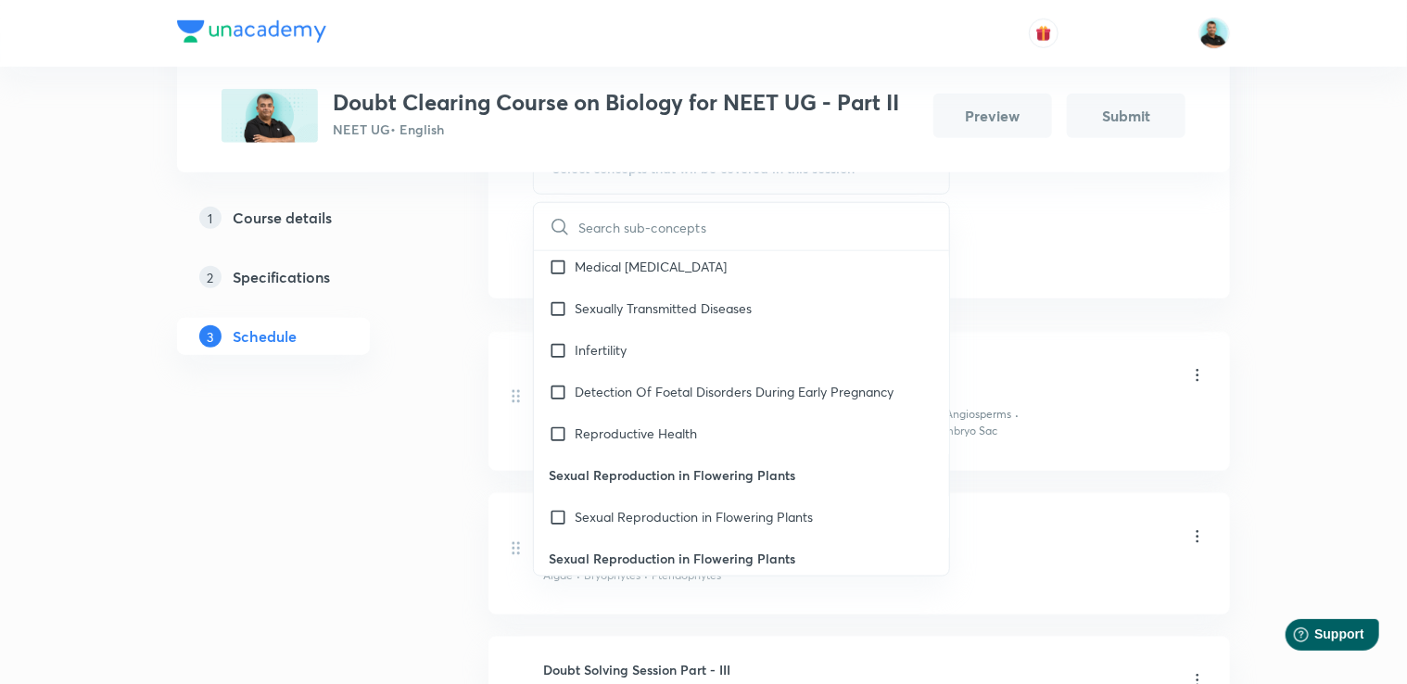
scroll to position [13582, 0]
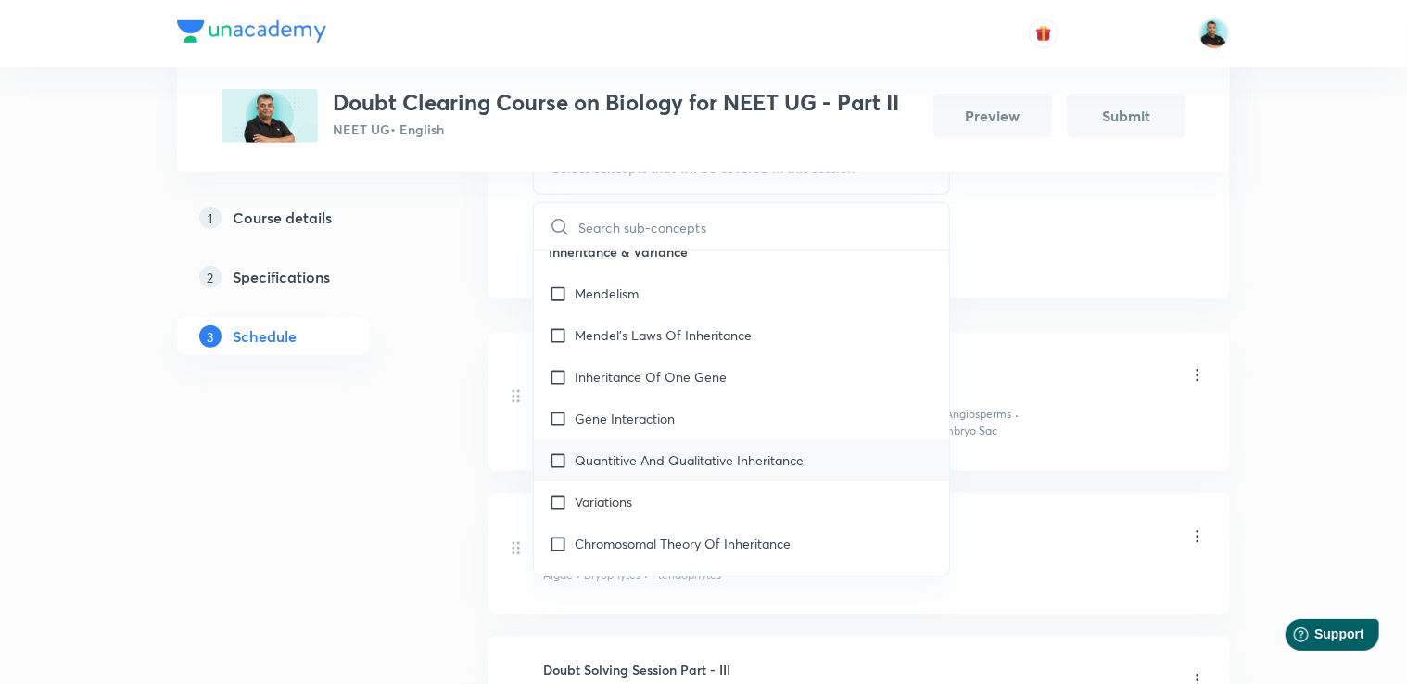
click at [742, 469] on p "Quantitive And Qualitative Inheritance" at bounding box center [689, 459] width 229 height 19
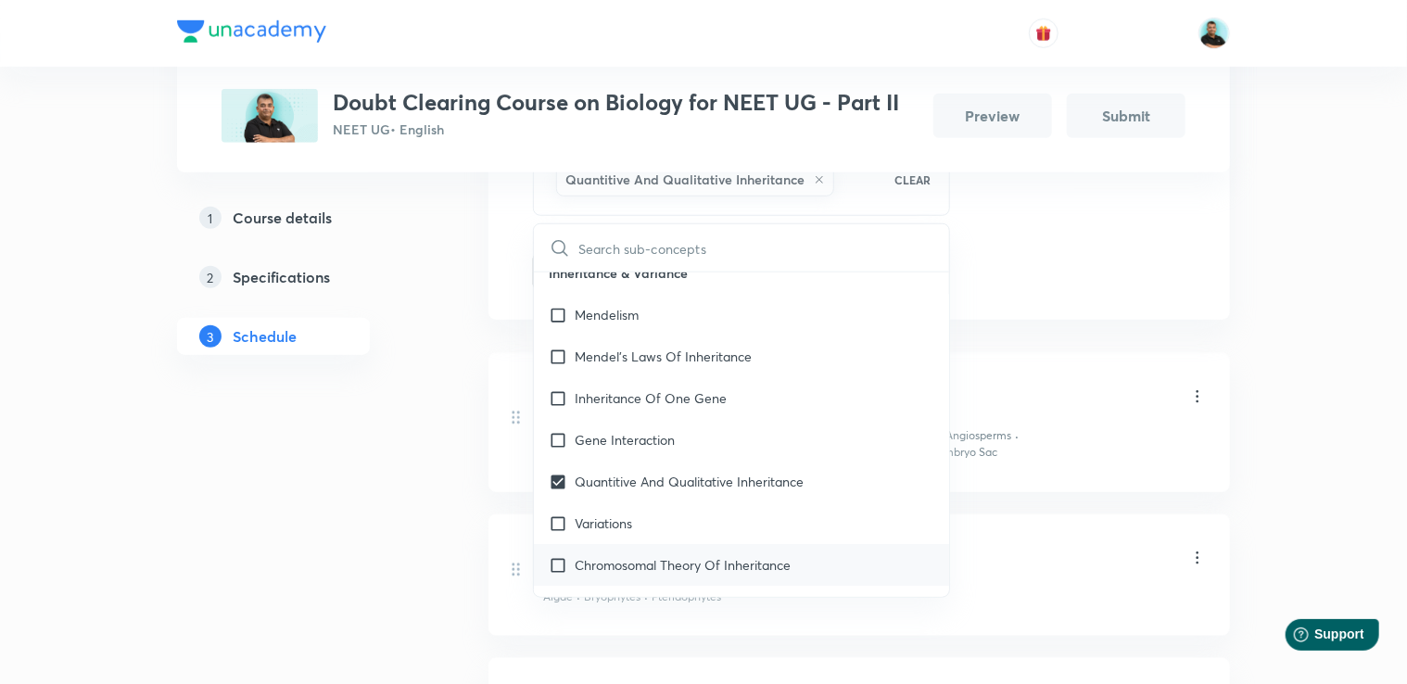
click at [650, 575] on p "Chromosomal Theory Of Inheritance" at bounding box center [683, 564] width 216 height 19
checkbox input "true"
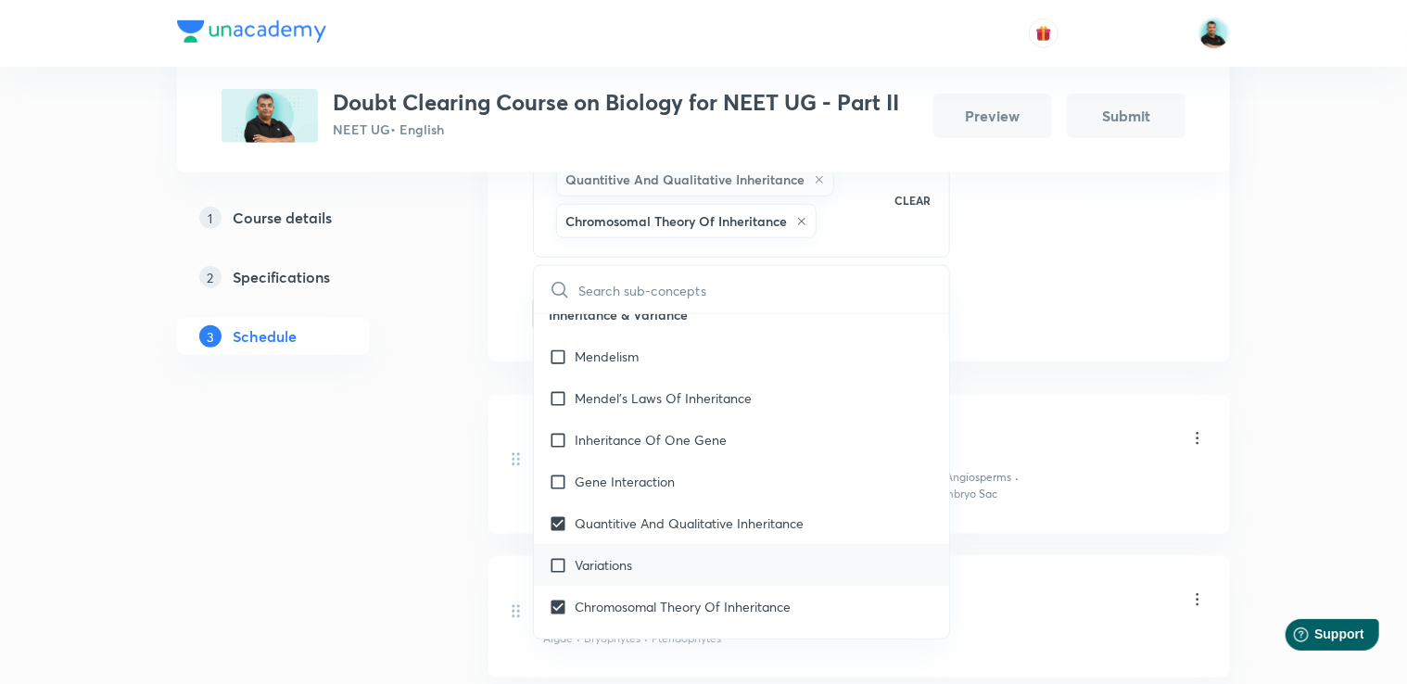
click at [634, 574] on div "Variations" at bounding box center [741, 565] width 415 height 42
checkbox input "true"
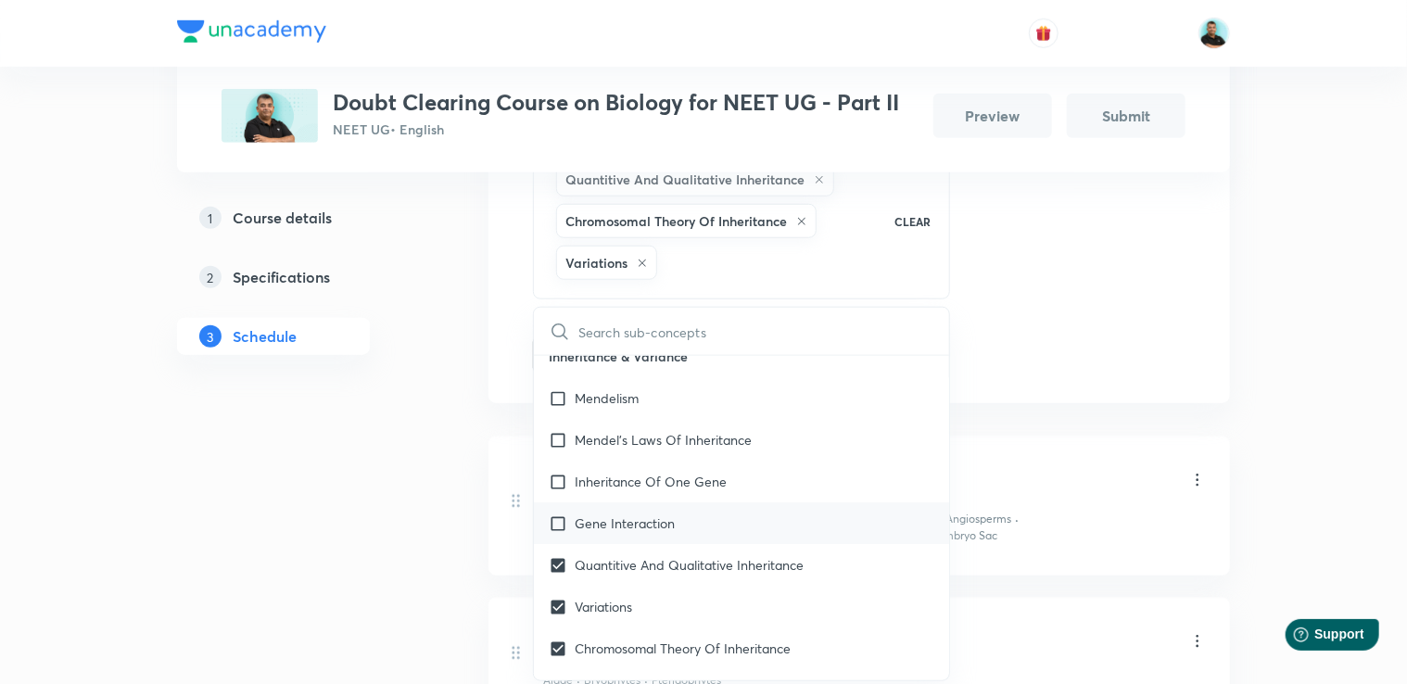
click at [641, 533] on p "Gene Interaction" at bounding box center [625, 523] width 100 height 19
checkbox input "true"
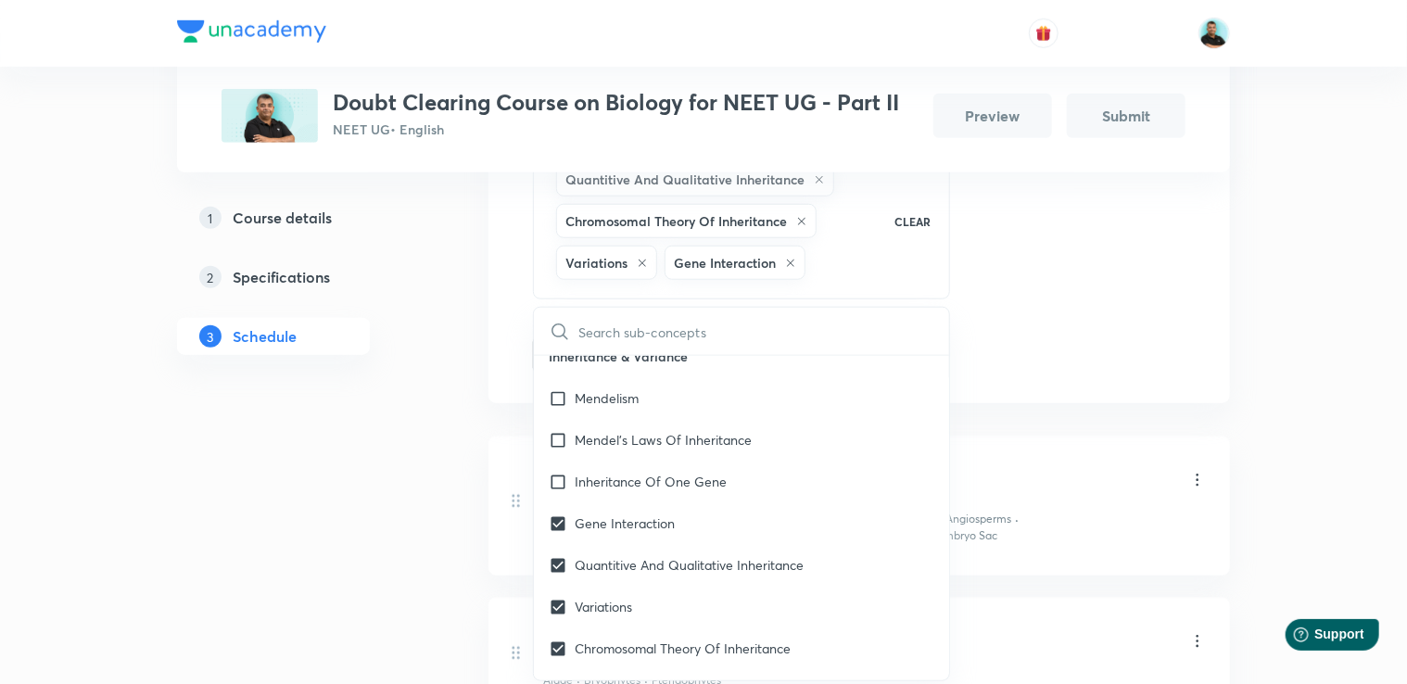
click at [418, 506] on div "1 Course details 2 Specifications 3 Schedule" at bounding box center [303, 535] width 252 height 1835
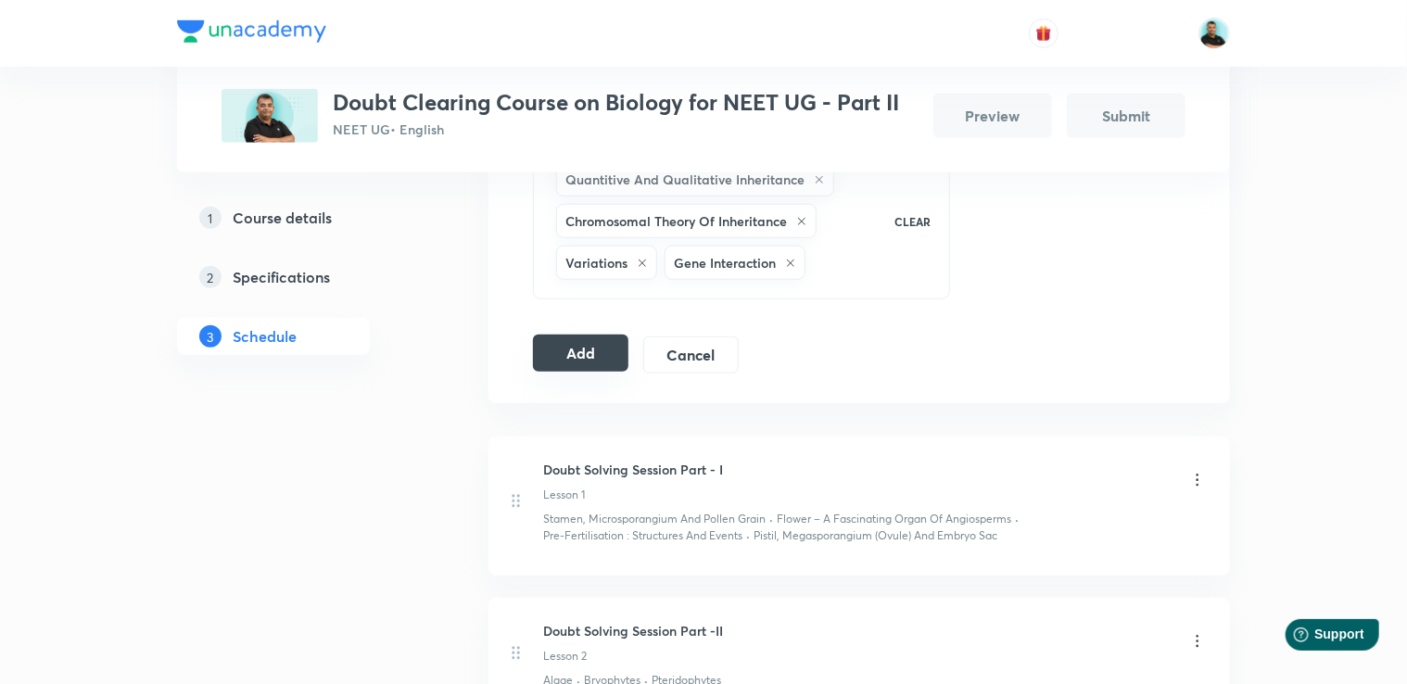
click at [586, 354] on button "Add" at bounding box center [580, 353] width 95 height 37
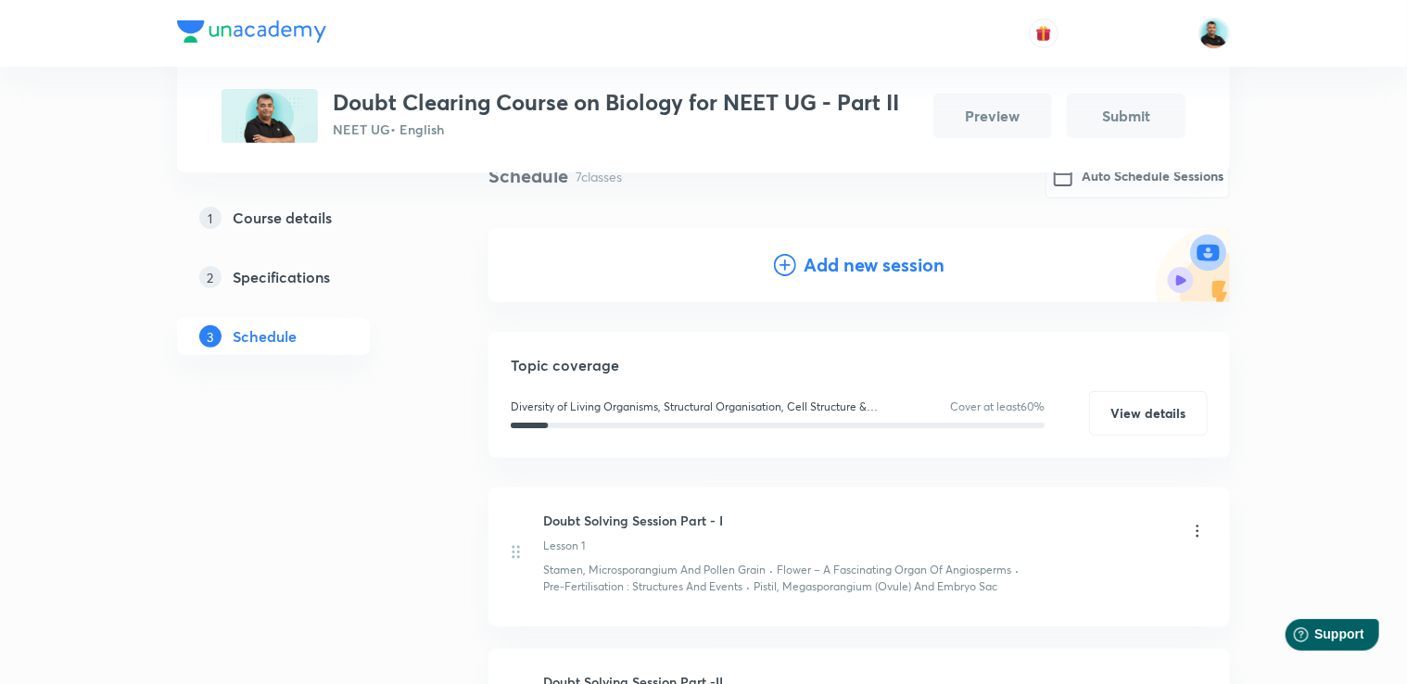
scroll to position [152, 0]
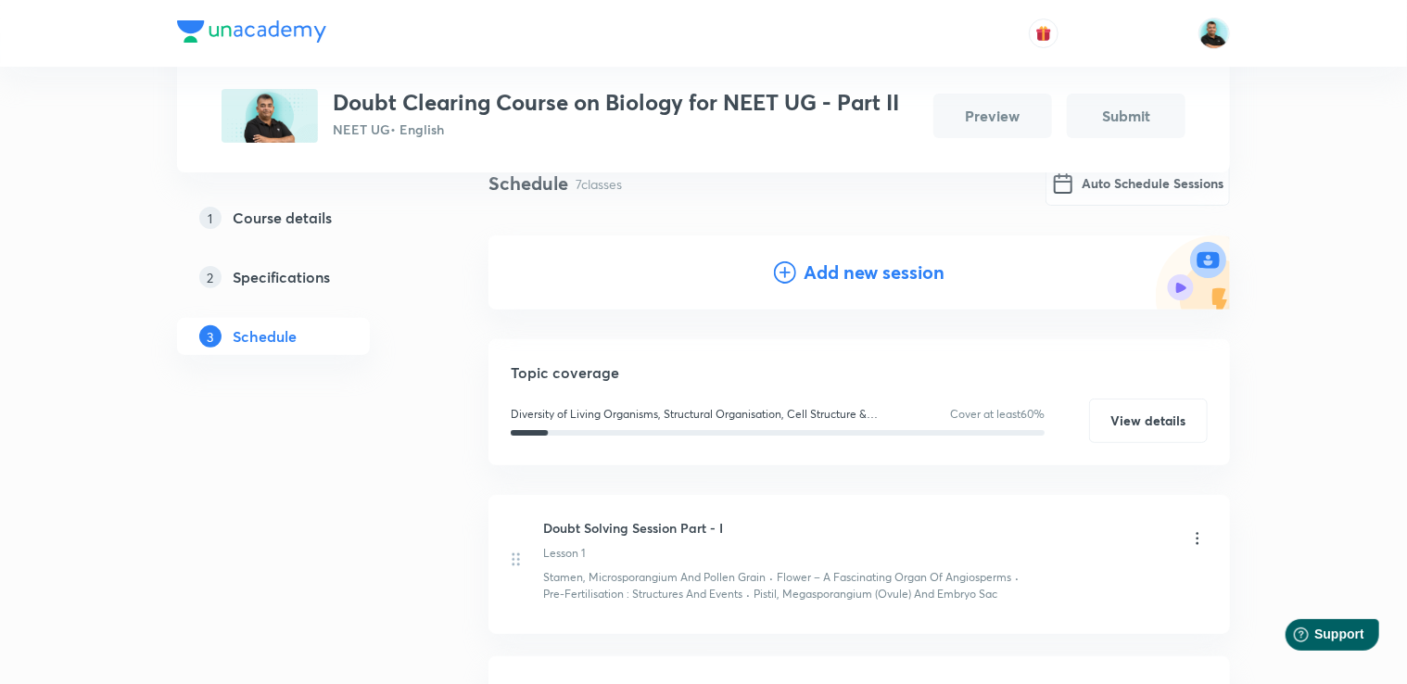
click at [823, 276] on h4 "Add new session" at bounding box center [874, 273] width 141 height 28
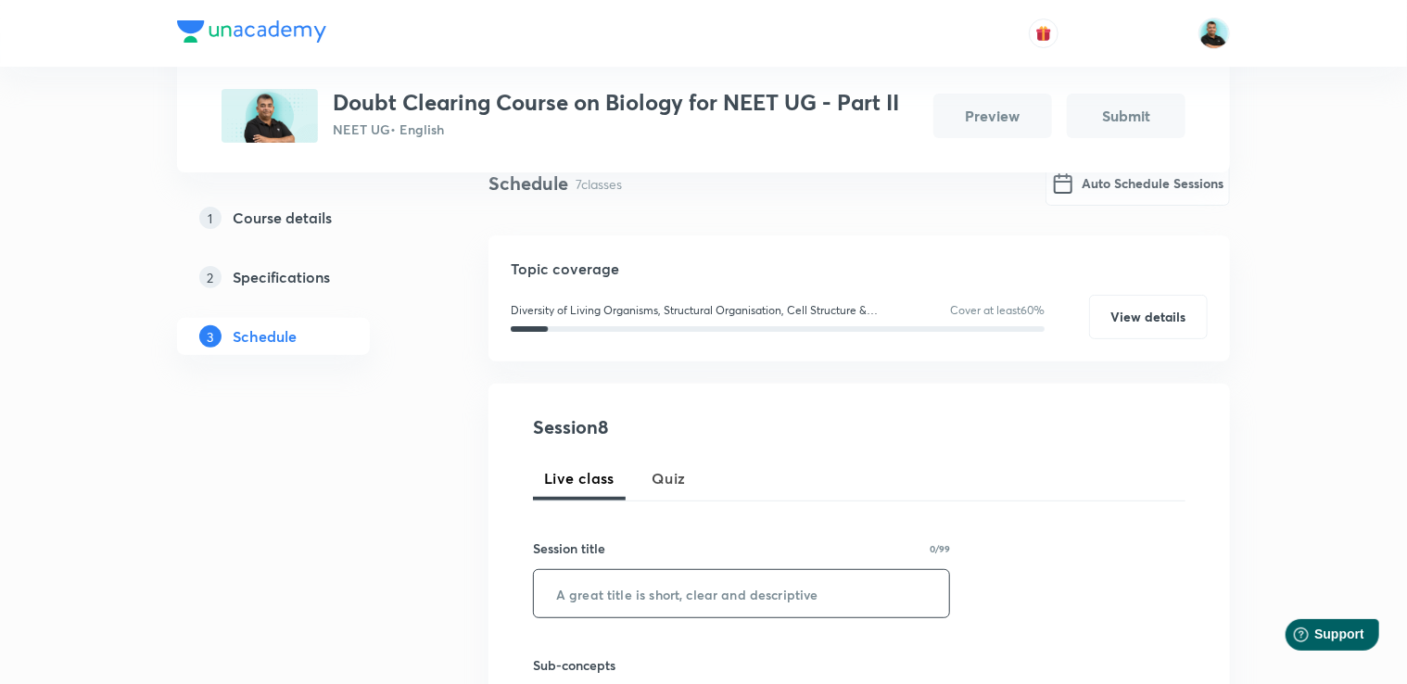
click at [628, 578] on input "text" at bounding box center [741, 593] width 415 height 47
paste input "Doubt Solving Session Part -"
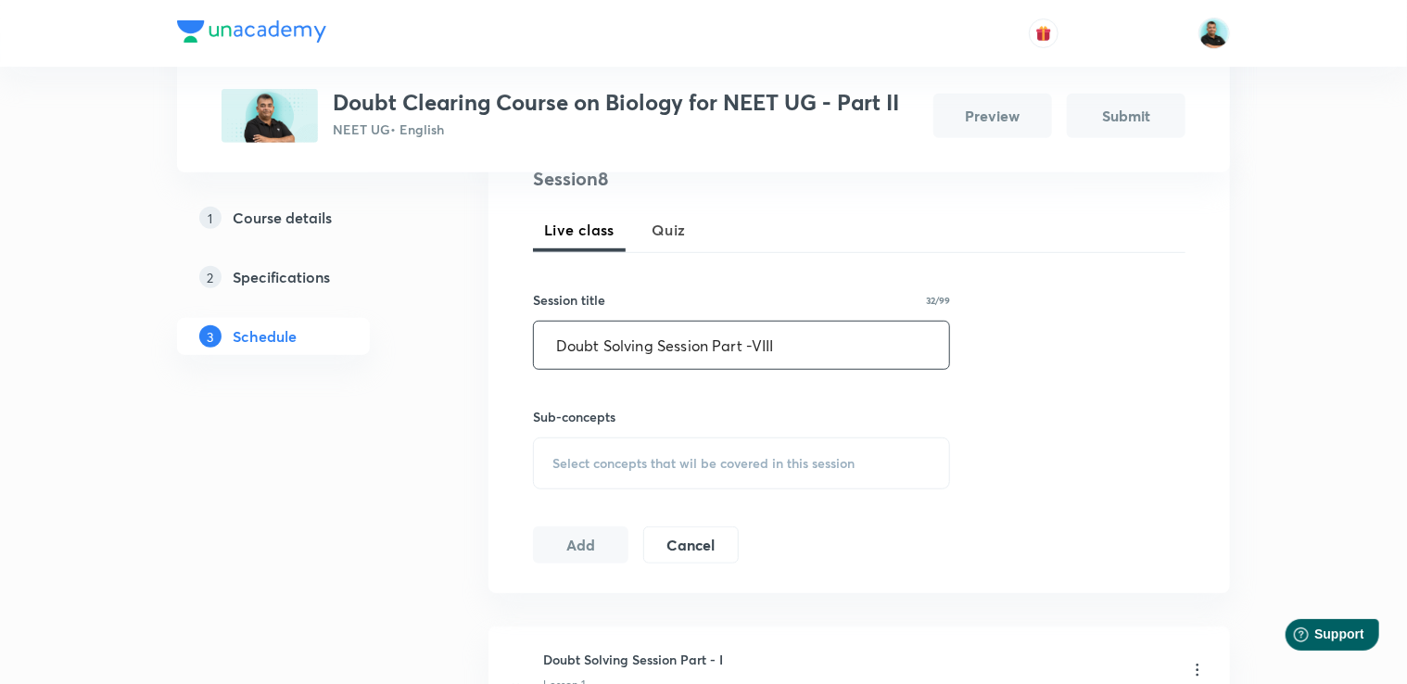
scroll to position [378, 0]
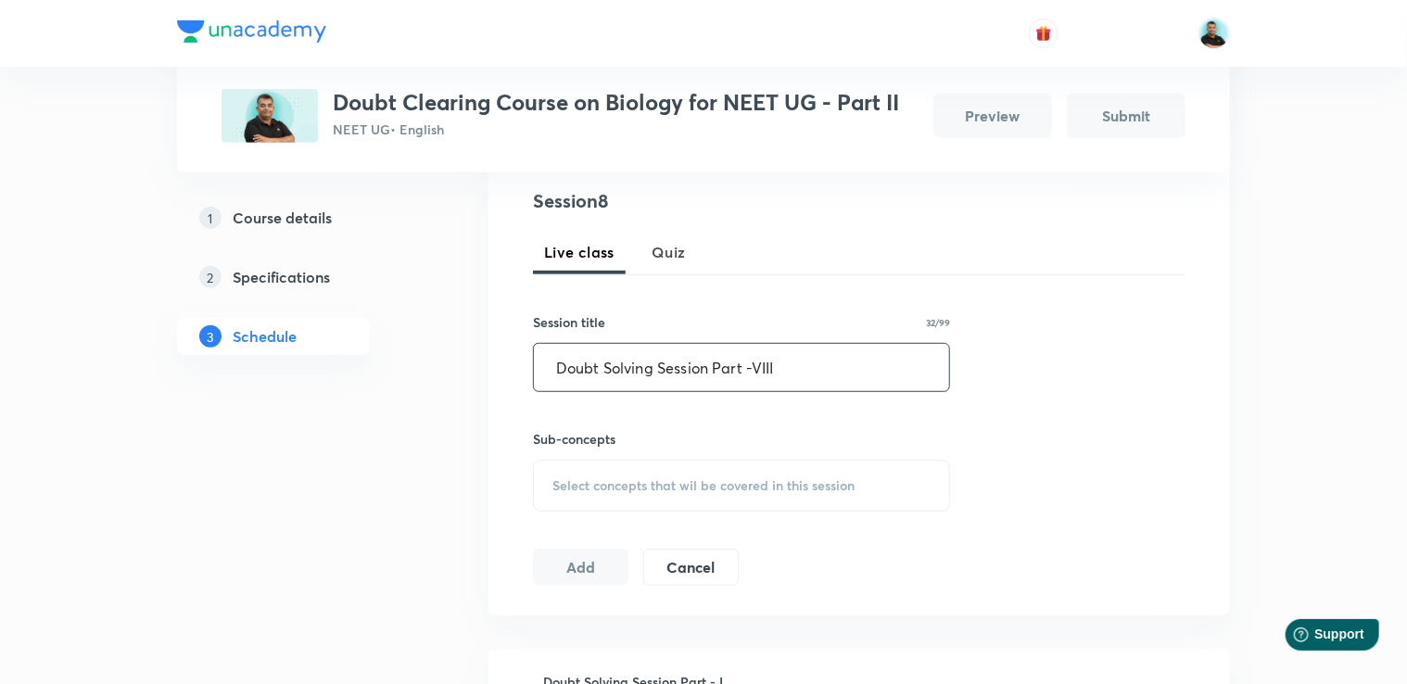
type input "Doubt Solving Session Part -VIII"
click at [638, 478] on span "Select concepts that wil be covered in this session" at bounding box center [703, 485] width 302 height 15
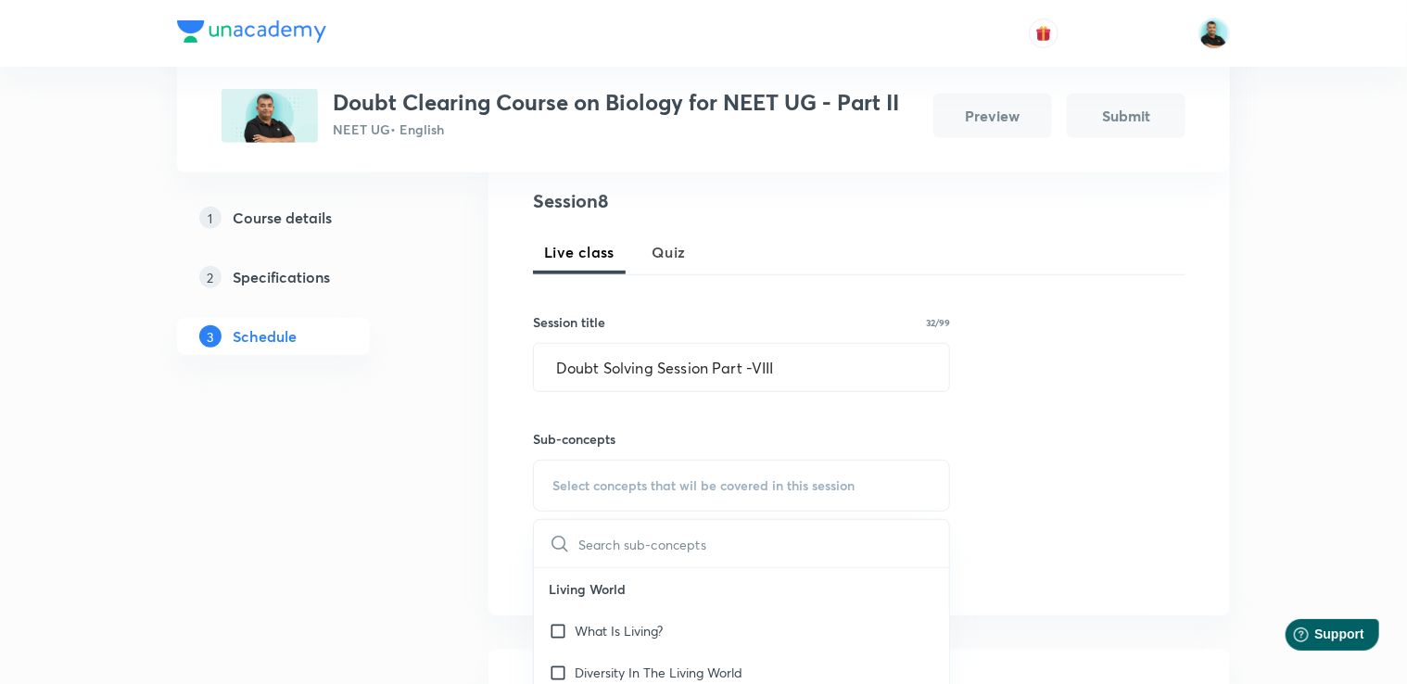
click at [599, 492] on div "Select concepts that wil be covered in this session" at bounding box center [741, 486] width 417 height 52
click at [656, 479] on span "Select concepts that wil be covered in this session" at bounding box center [703, 485] width 302 height 15
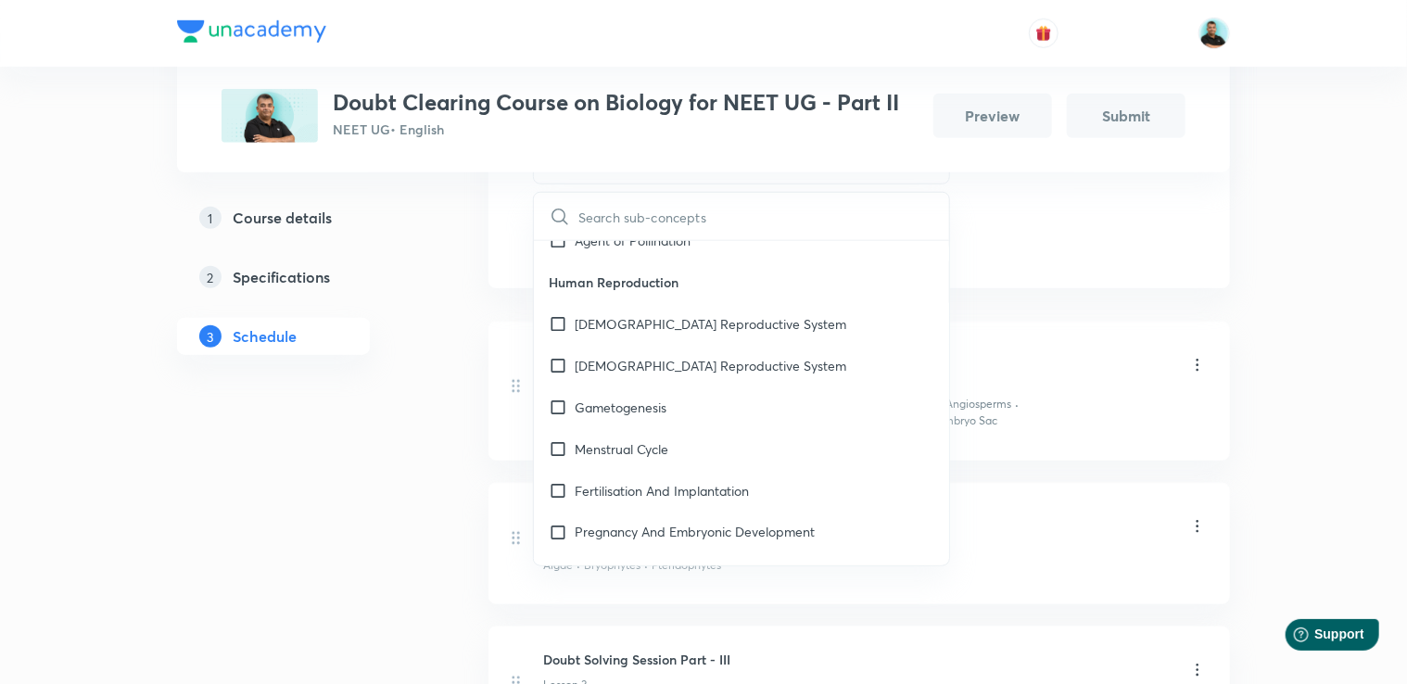
scroll to position [12142, 0]
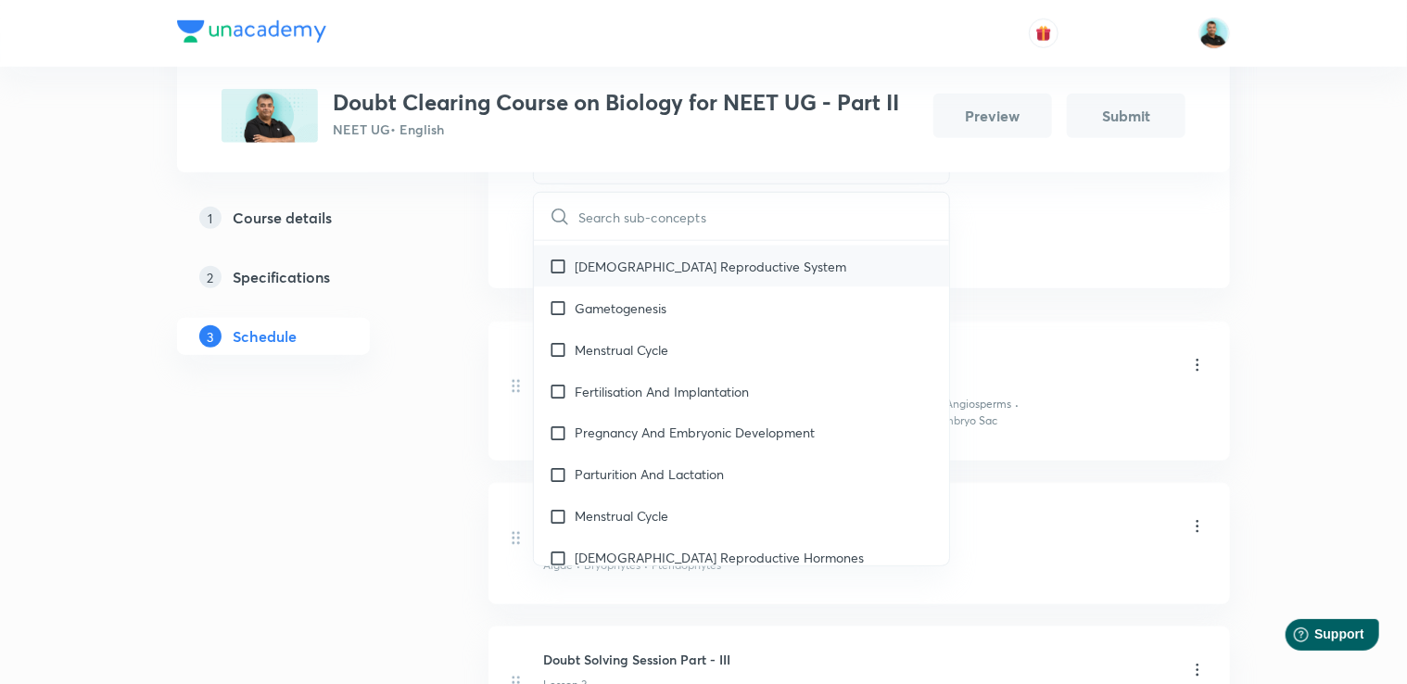
click at [790, 363] on div "Menstrual Cycle" at bounding box center [741, 350] width 415 height 42
click at [719, 329] on div "Gametogenesis" at bounding box center [741, 308] width 415 height 42
click at [556, 329] on div "Gametogenesis" at bounding box center [741, 308] width 415 height 42
click at [634, 371] on div "Menstrual Cycle" at bounding box center [741, 350] width 415 height 42
click at [642, 276] on p "[DEMOGRAPHIC_DATA] Reproductive System" at bounding box center [711, 266] width 272 height 19
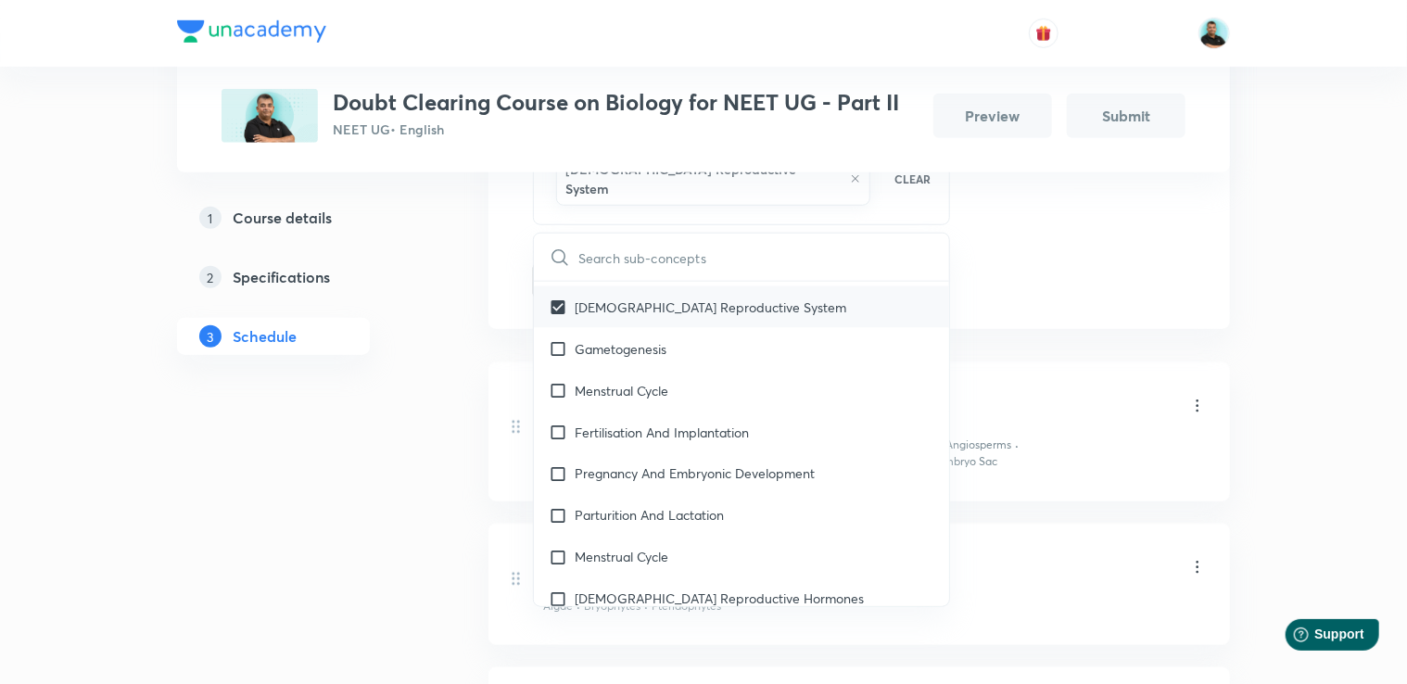
checkbox input "true"
checkbox input "false"
click at [598, 385] on p "Menstrual Cycle" at bounding box center [622, 390] width 94 height 19
checkbox input "true"
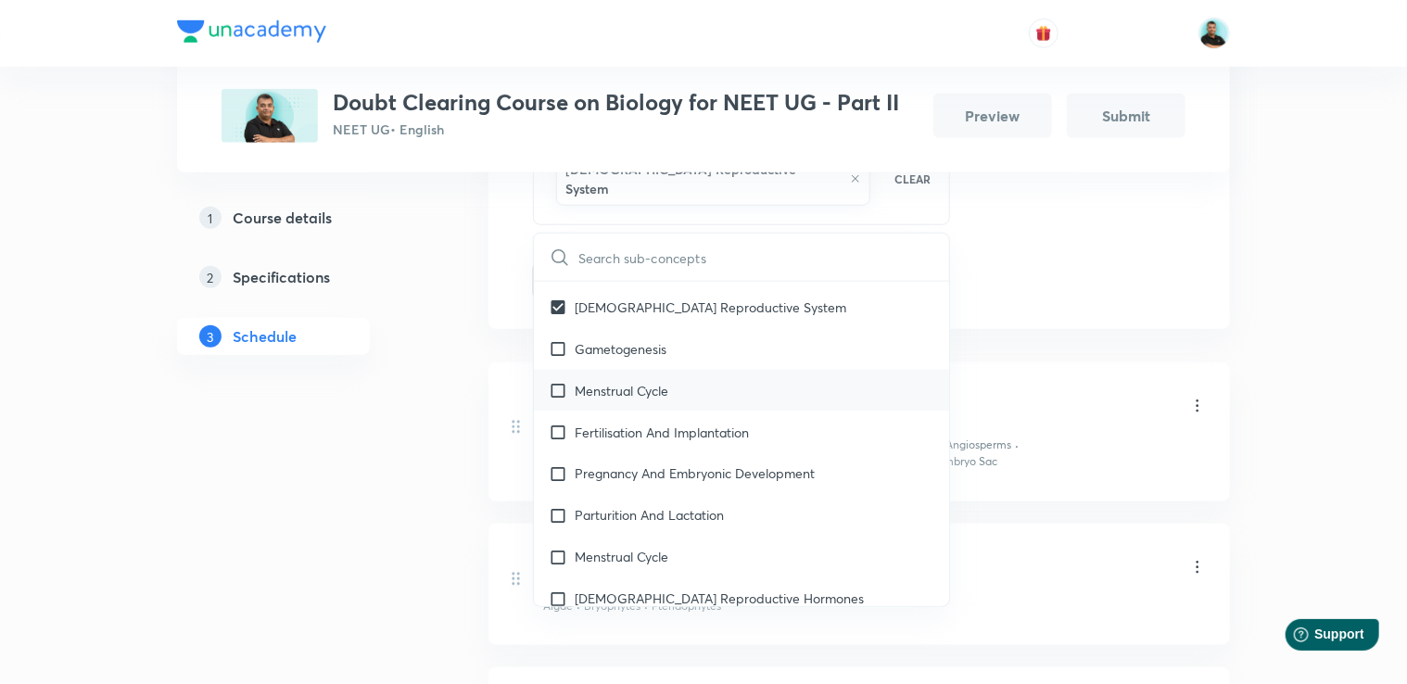
checkbox input "true"
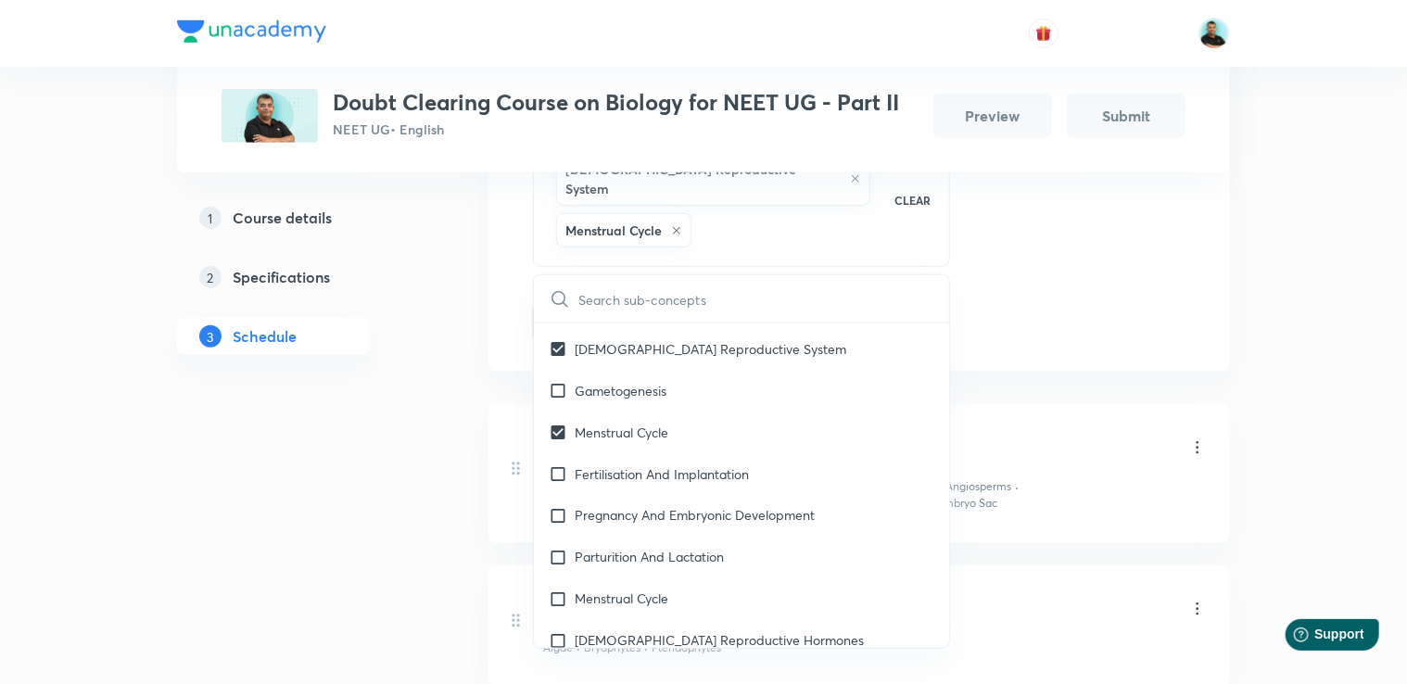
click at [375, 480] on div "1 Course details 2 Specifications 3 Schedule" at bounding box center [303, 586] width 252 height 1957
click at [420, 438] on div "1 Course details 2 Specifications 3 Schedule" at bounding box center [303, 586] width 252 height 1957
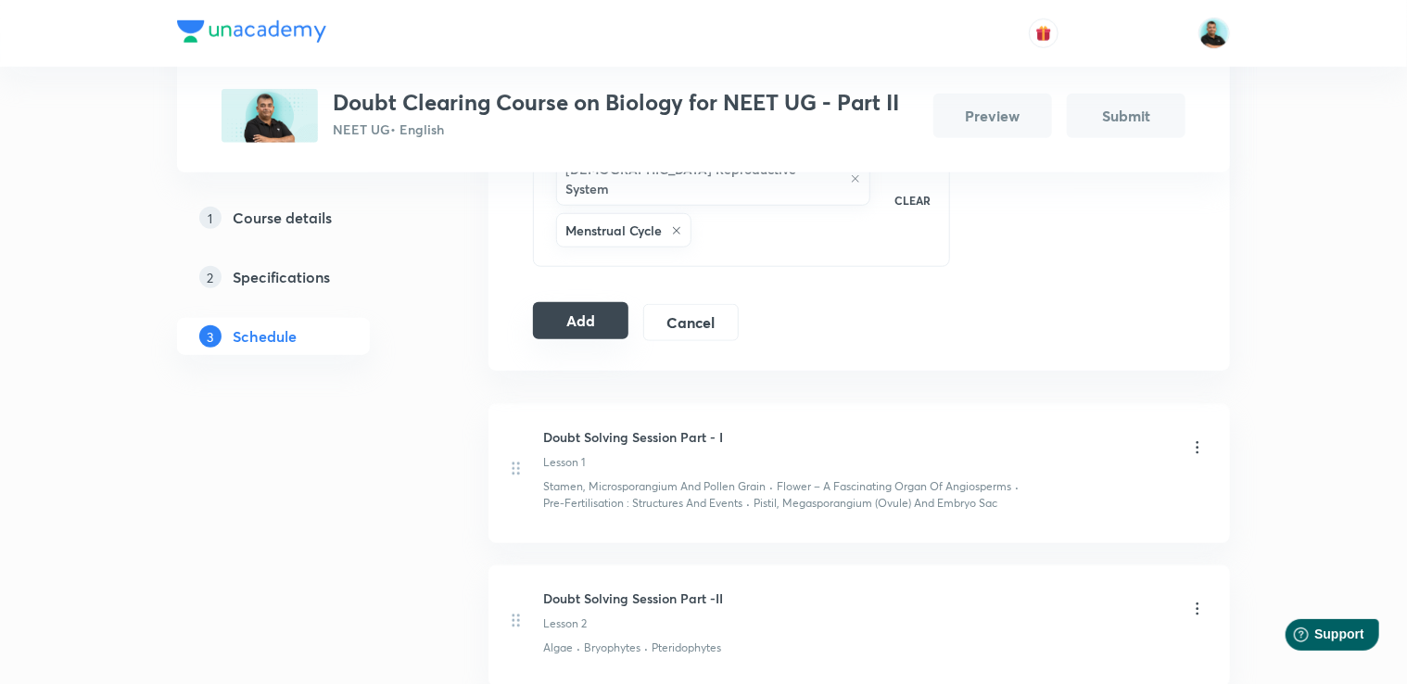
click at [579, 310] on button "Add" at bounding box center [580, 320] width 95 height 37
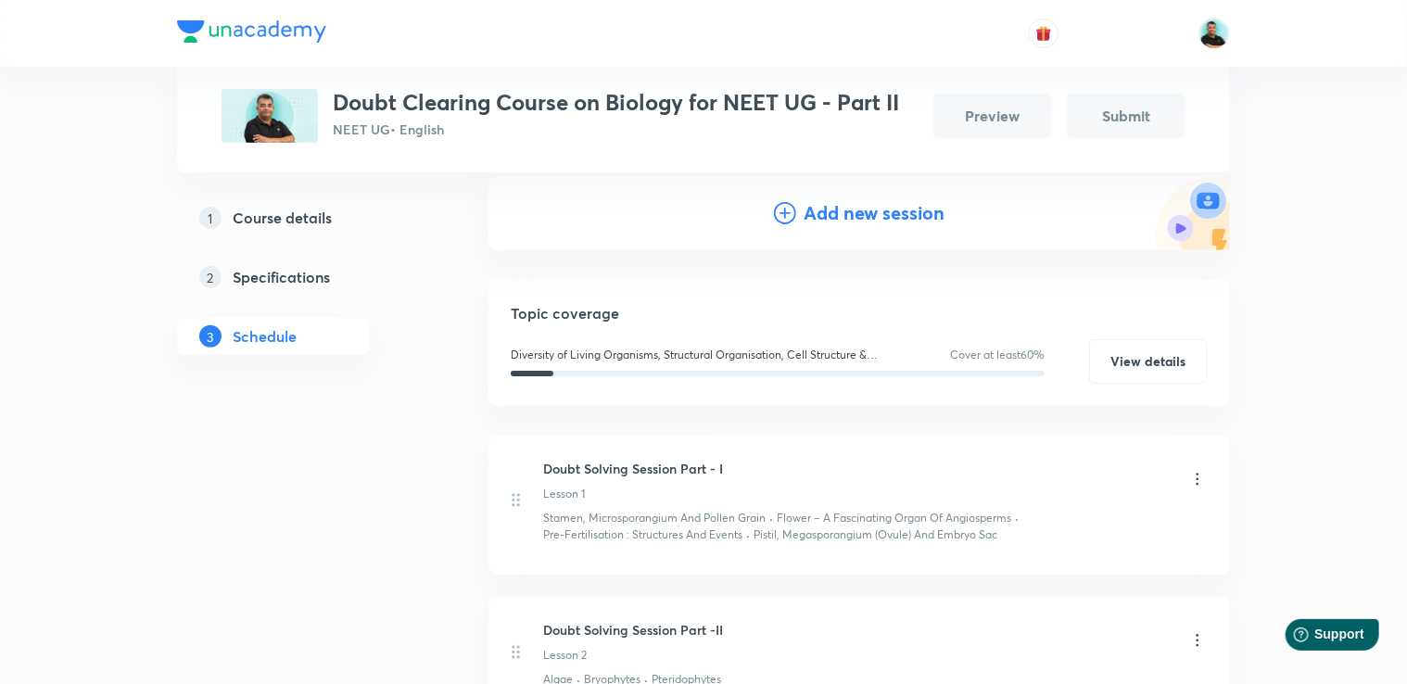
scroll to position [208, 0]
click at [845, 214] on h4 "Add new session" at bounding box center [874, 217] width 141 height 28
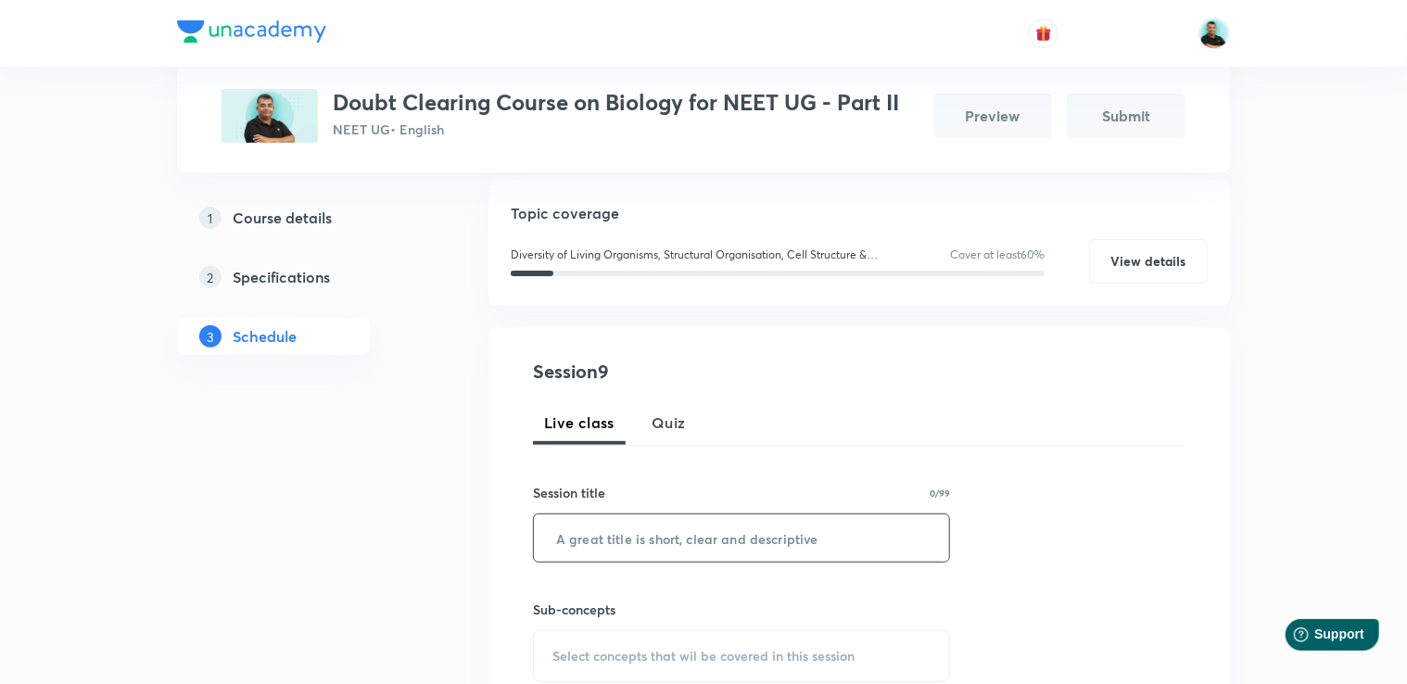
click at [638, 531] on input "text" at bounding box center [741, 537] width 415 height 47
paste input "Doubt Solving Session Part -"
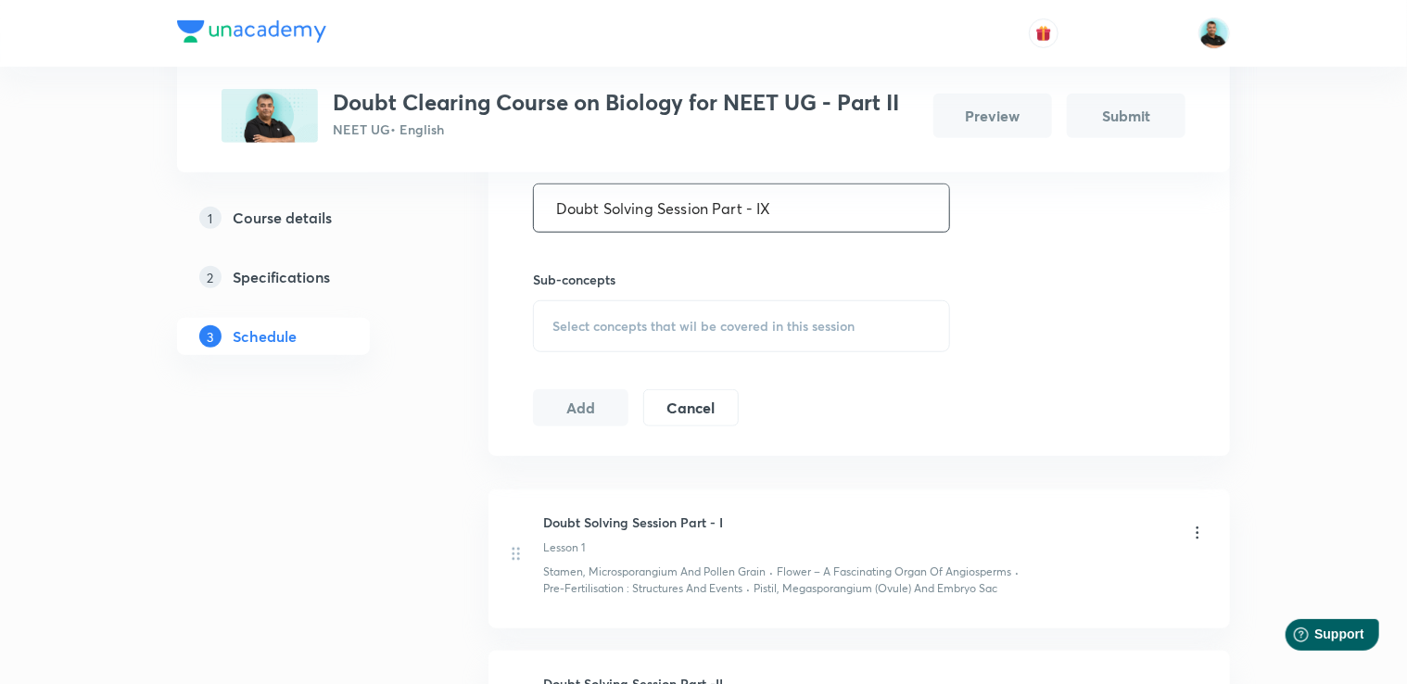
scroll to position [545, 0]
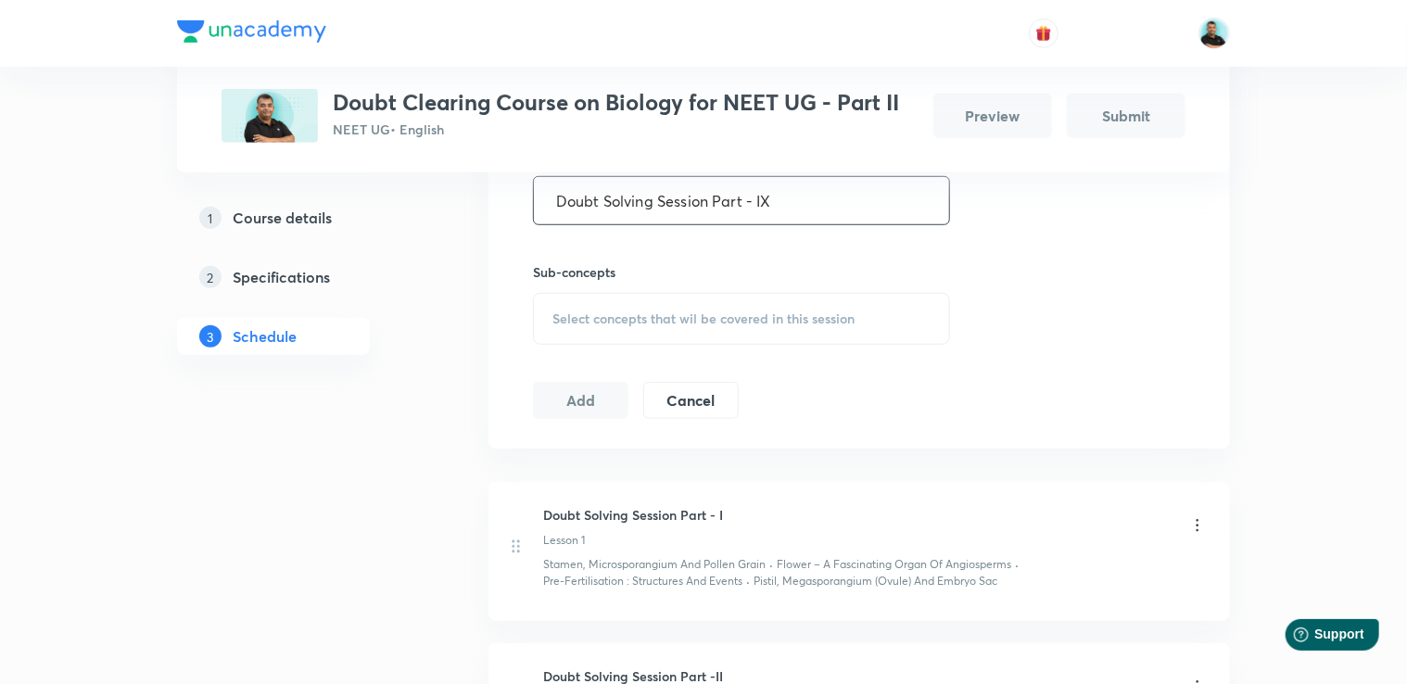
type input "Doubt Solving Session Part - IX"
click at [707, 320] on span "Select concepts that wil be covered in this session" at bounding box center [703, 318] width 302 height 15
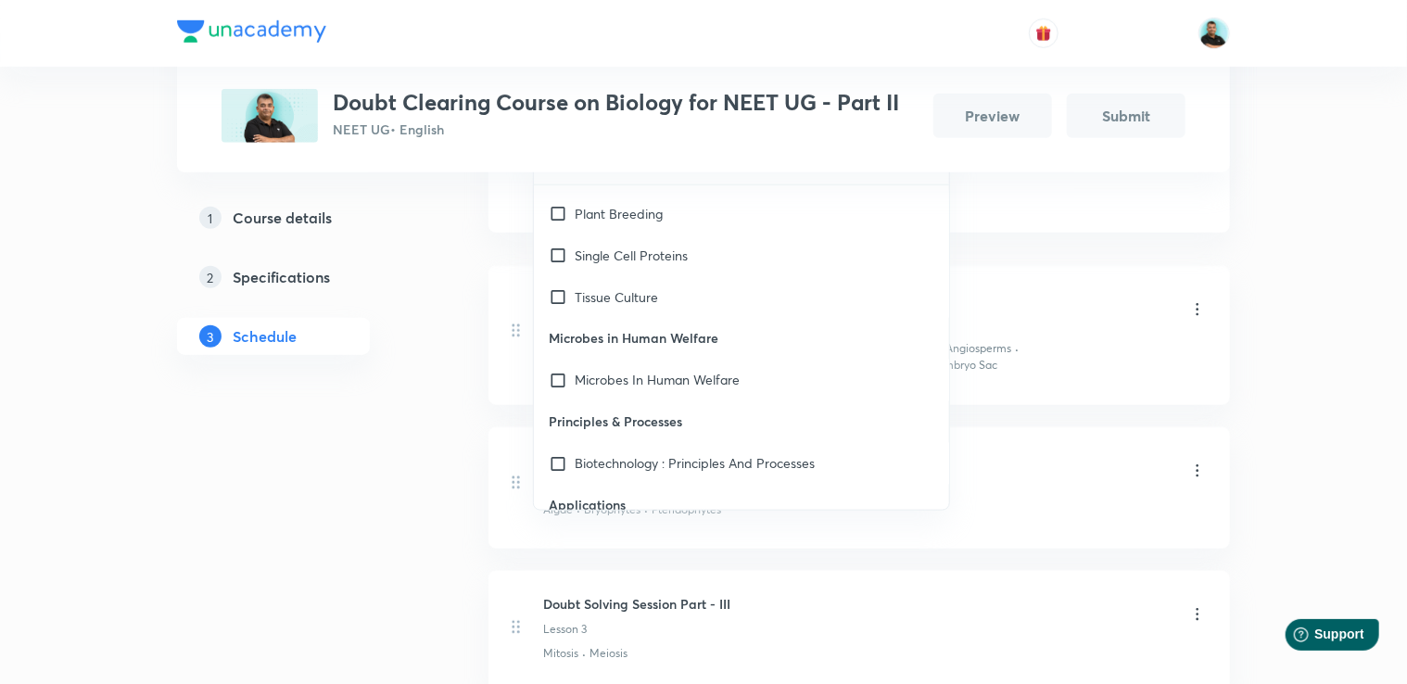
scroll to position [16042, 0]
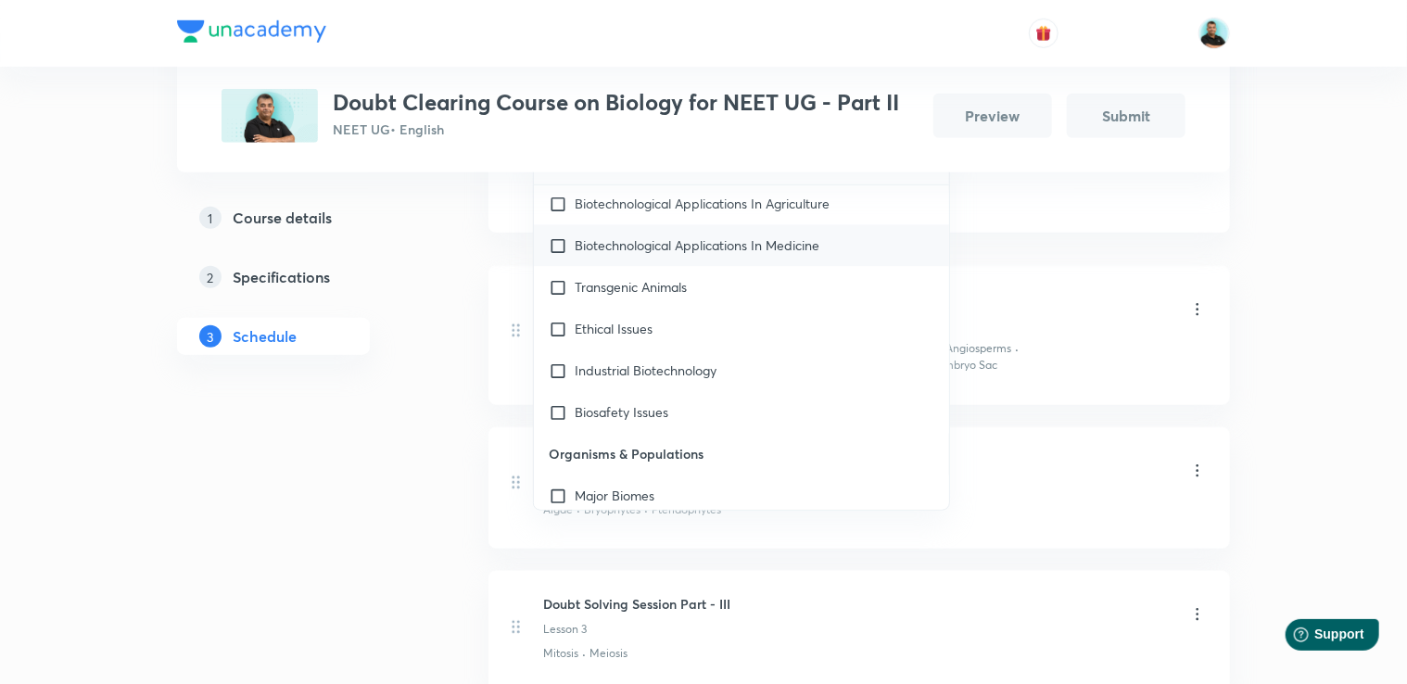
click at [710, 247] on p "Biotechnological Applications In Medicine" at bounding box center [697, 245] width 245 height 19
checkbox input "true"
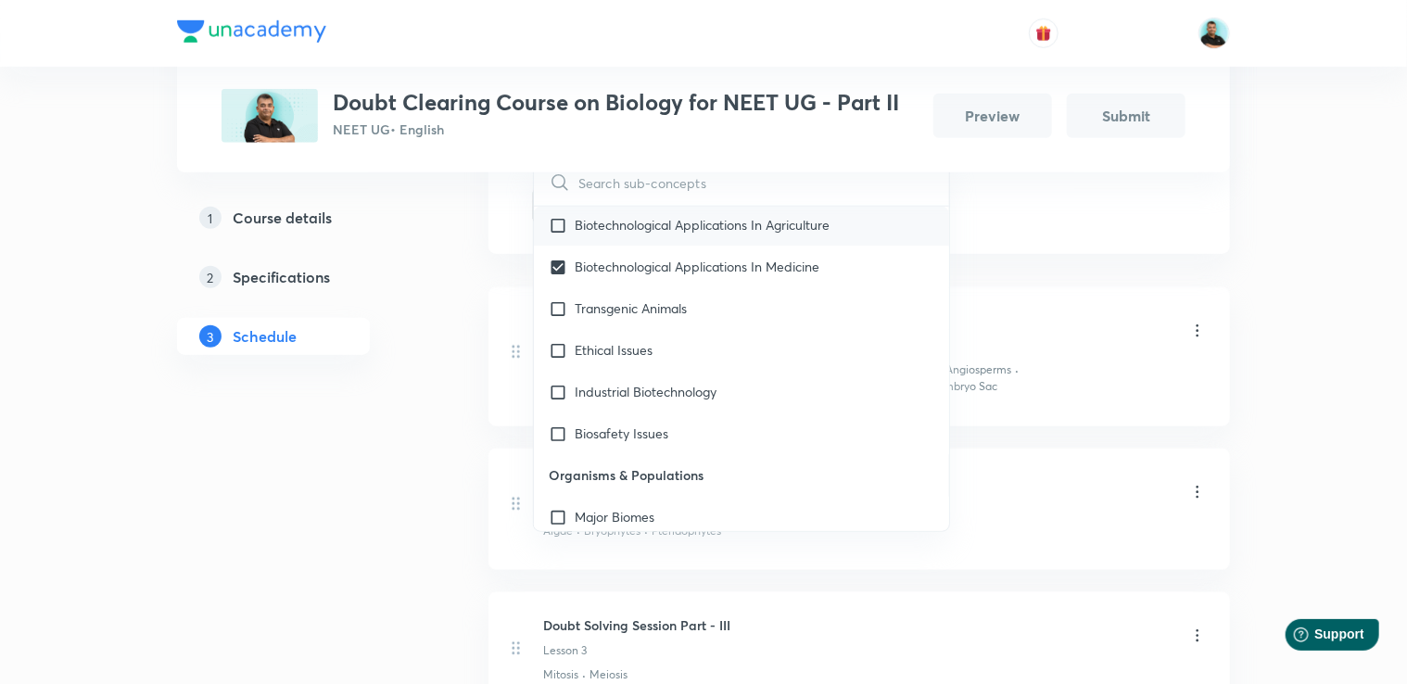
click at [701, 225] on p "Biotechnological Applications In Agriculture" at bounding box center [702, 225] width 255 height 19
checkbox input "true"
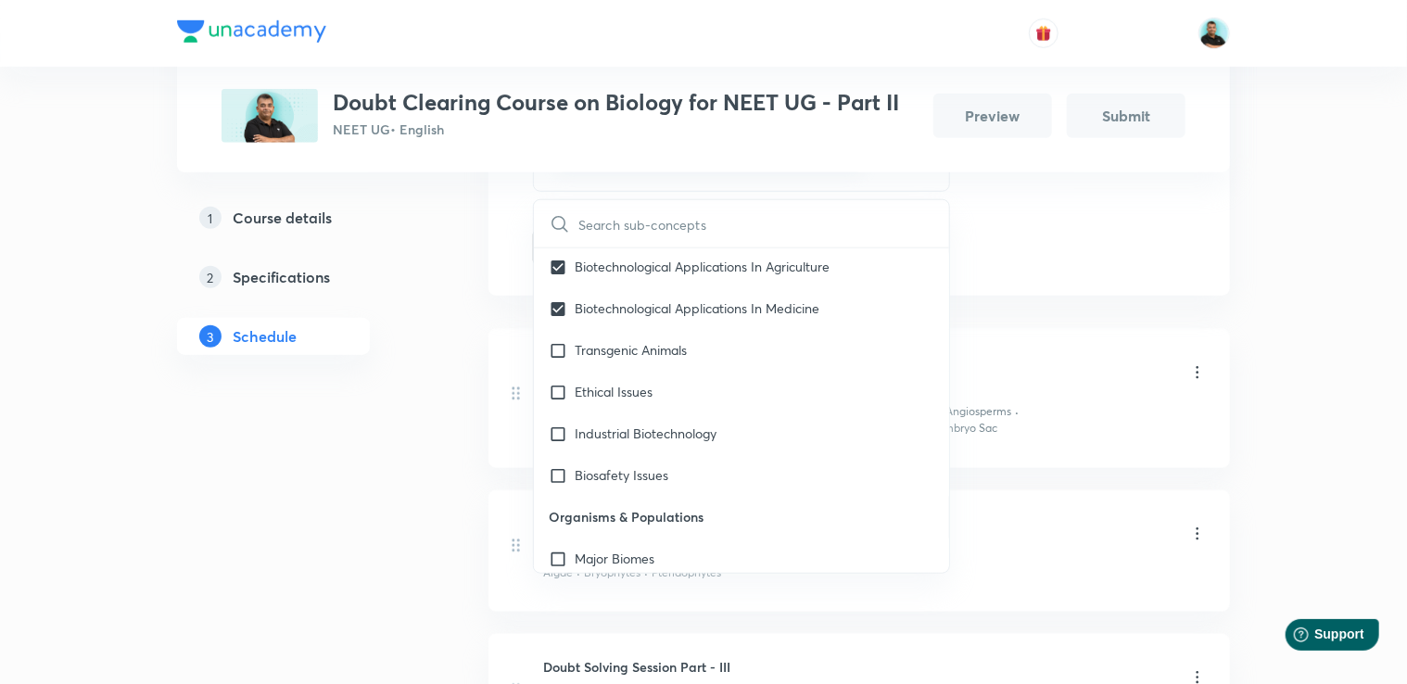
click at [458, 361] on div "Plus Courses Doubt Clearing Course on Biology for NEET UG - Part II NEET UG • E…" at bounding box center [703, 488] width 1053 height 2291
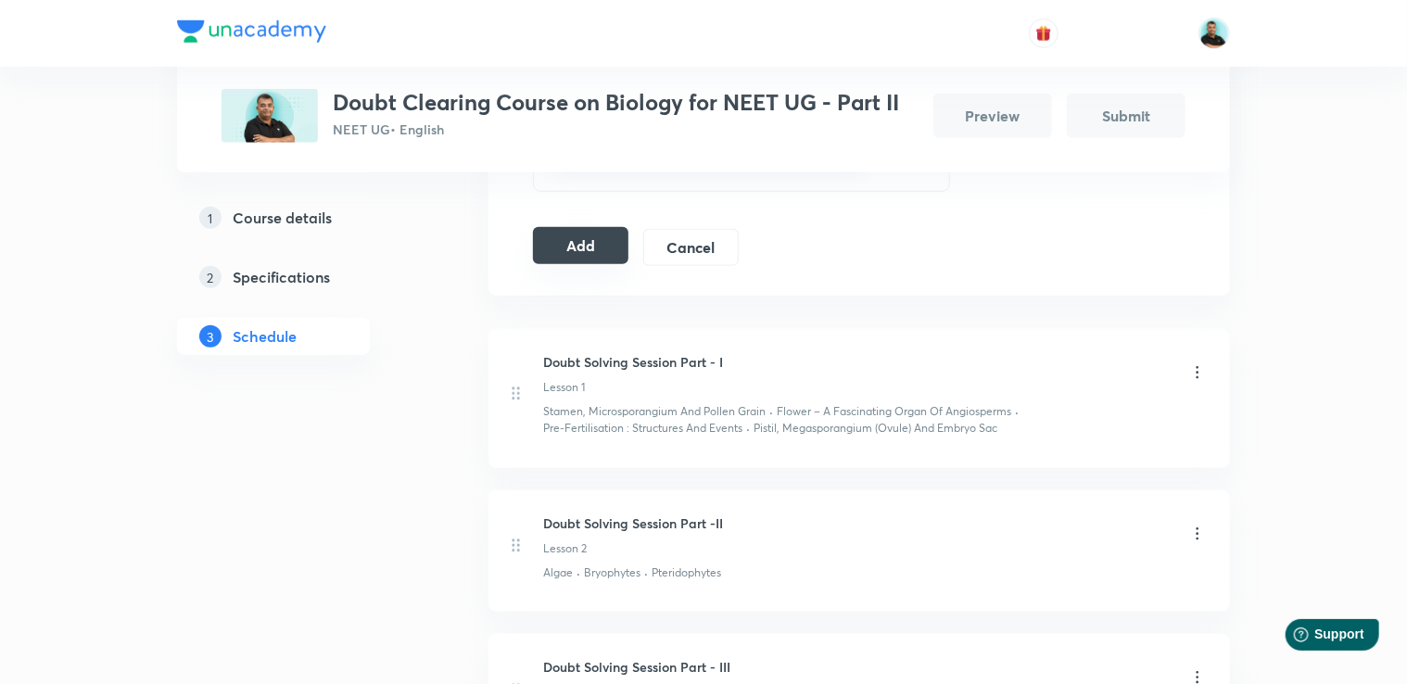
click at [583, 254] on button "Add" at bounding box center [580, 245] width 95 height 37
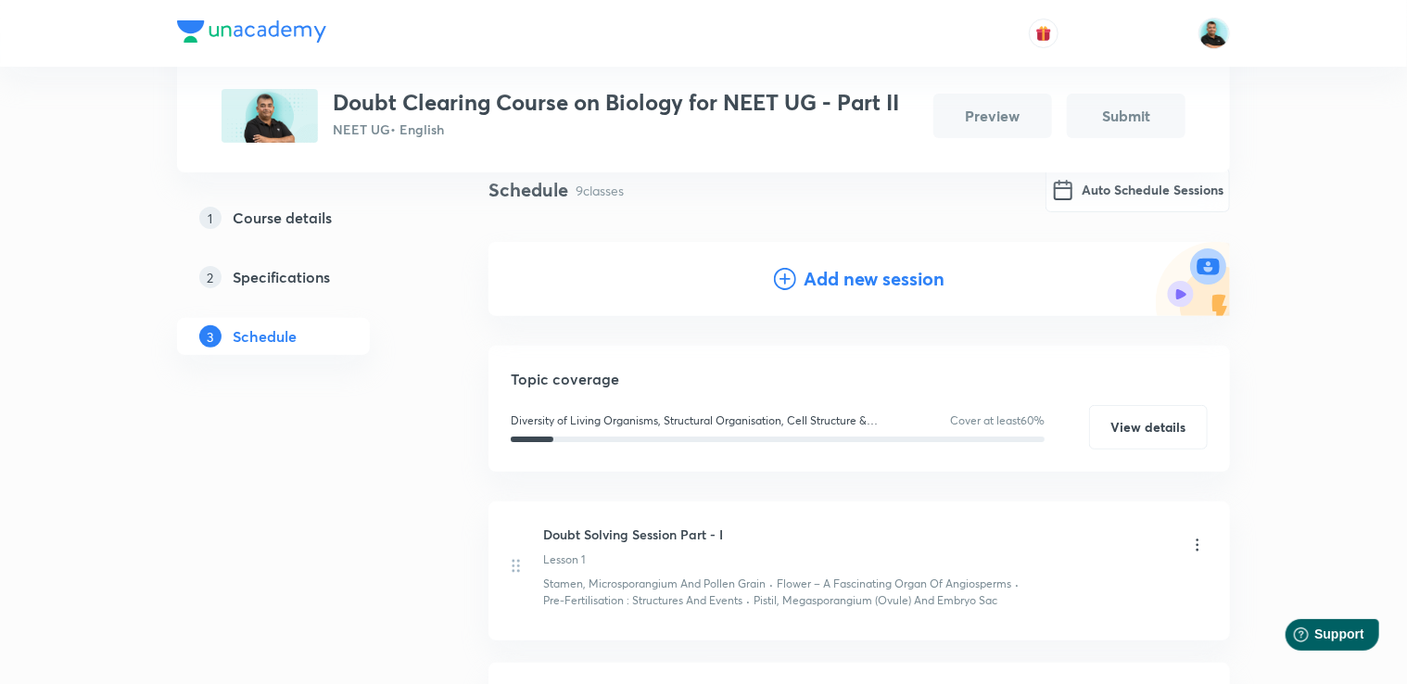
scroll to position [114, 0]
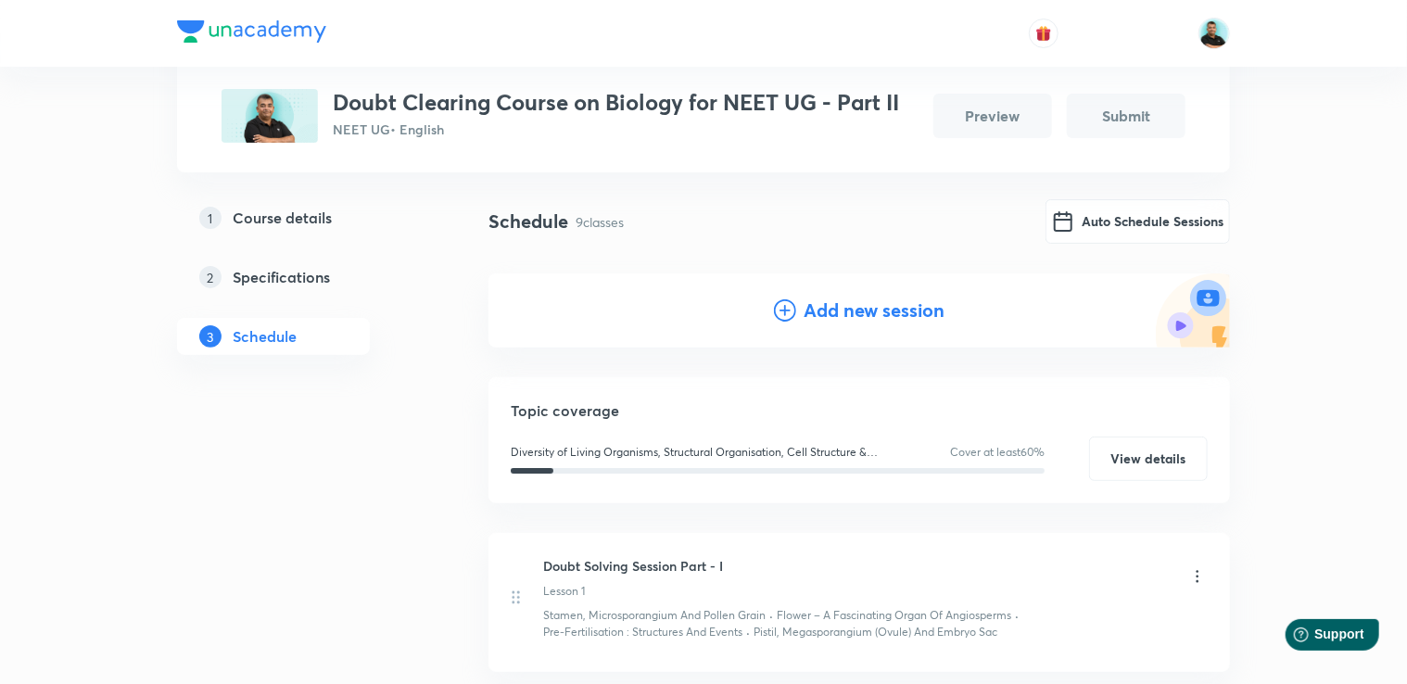
click at [864, 307] on h4 "Add new session" at bounding box center [874, 311] width 141 height 28
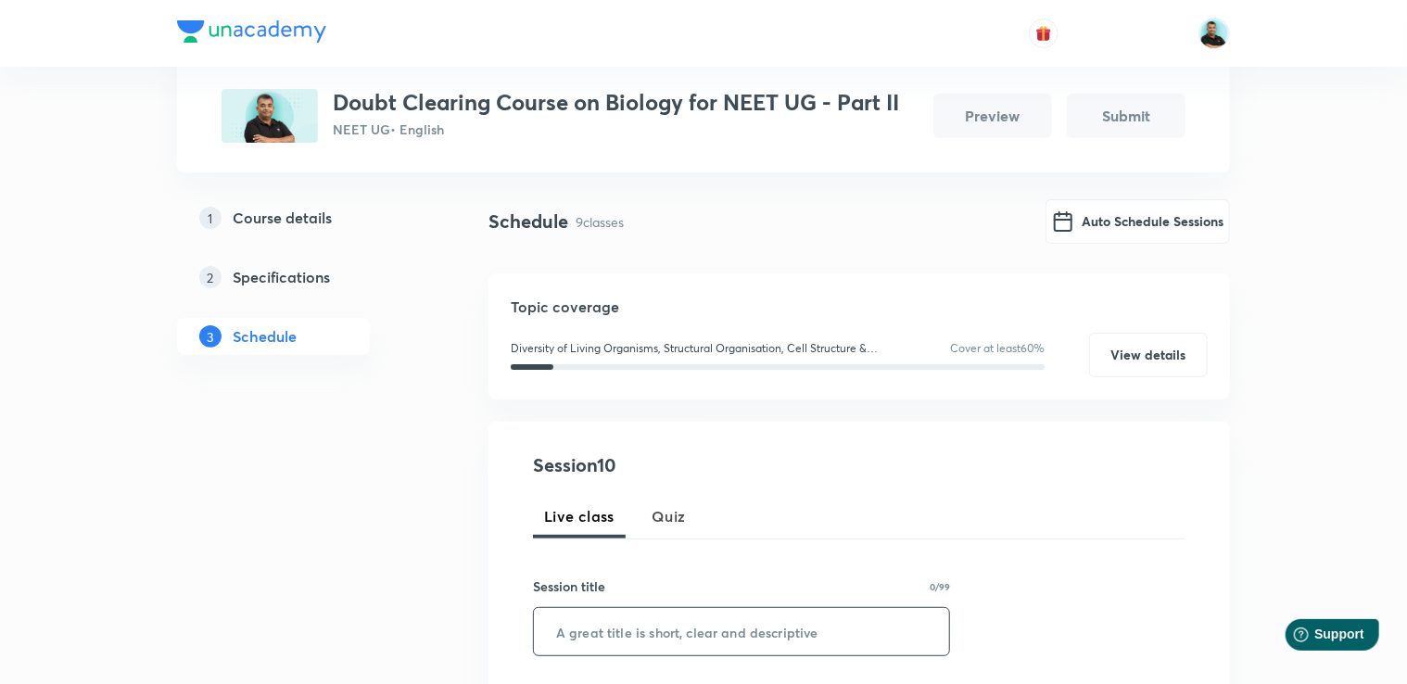
click at [638, 640] on input "text" at bounding box center [741, 631] width 415 height 47
paste input "Doubt Solving Session Part -"
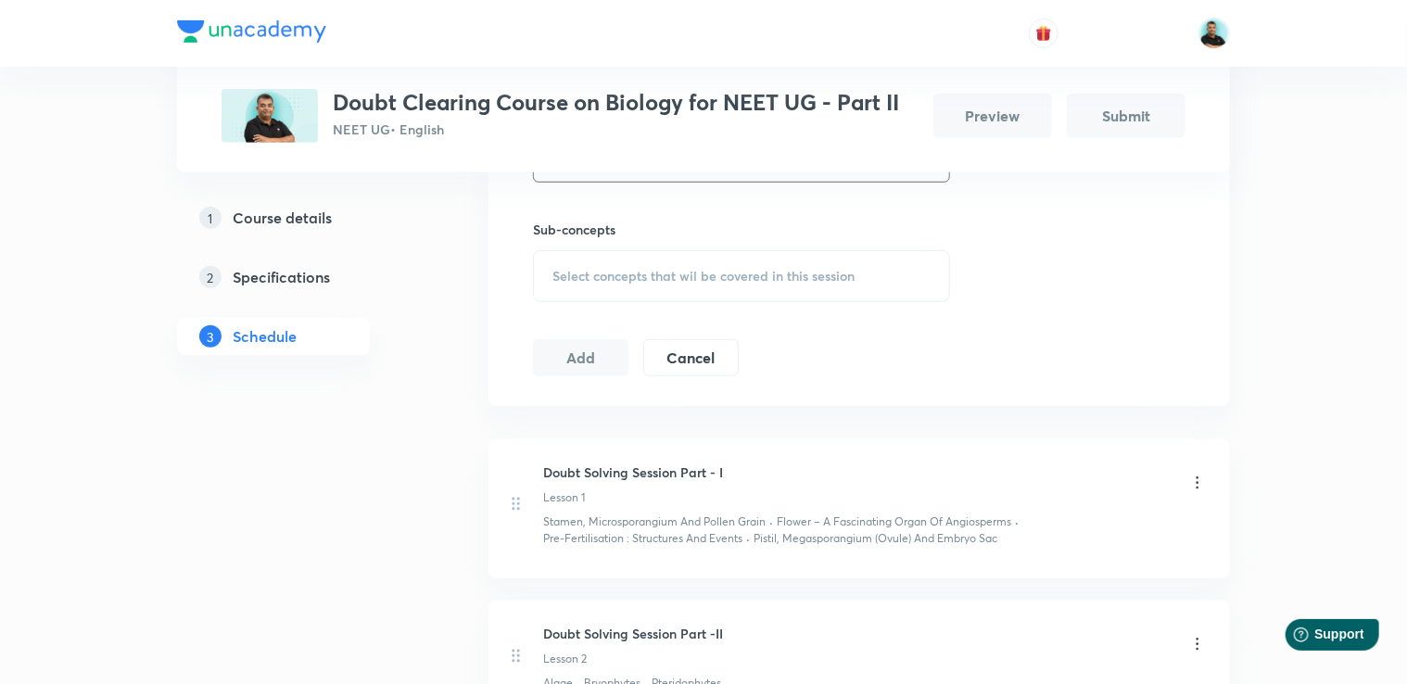
scroll to position [586, 0]
type input "Doubt Solving Session Part -X"
click at [719, 271] on span "Select concepts that wil be covered in this session" at bounding box center [703, 278] width 302 height 15
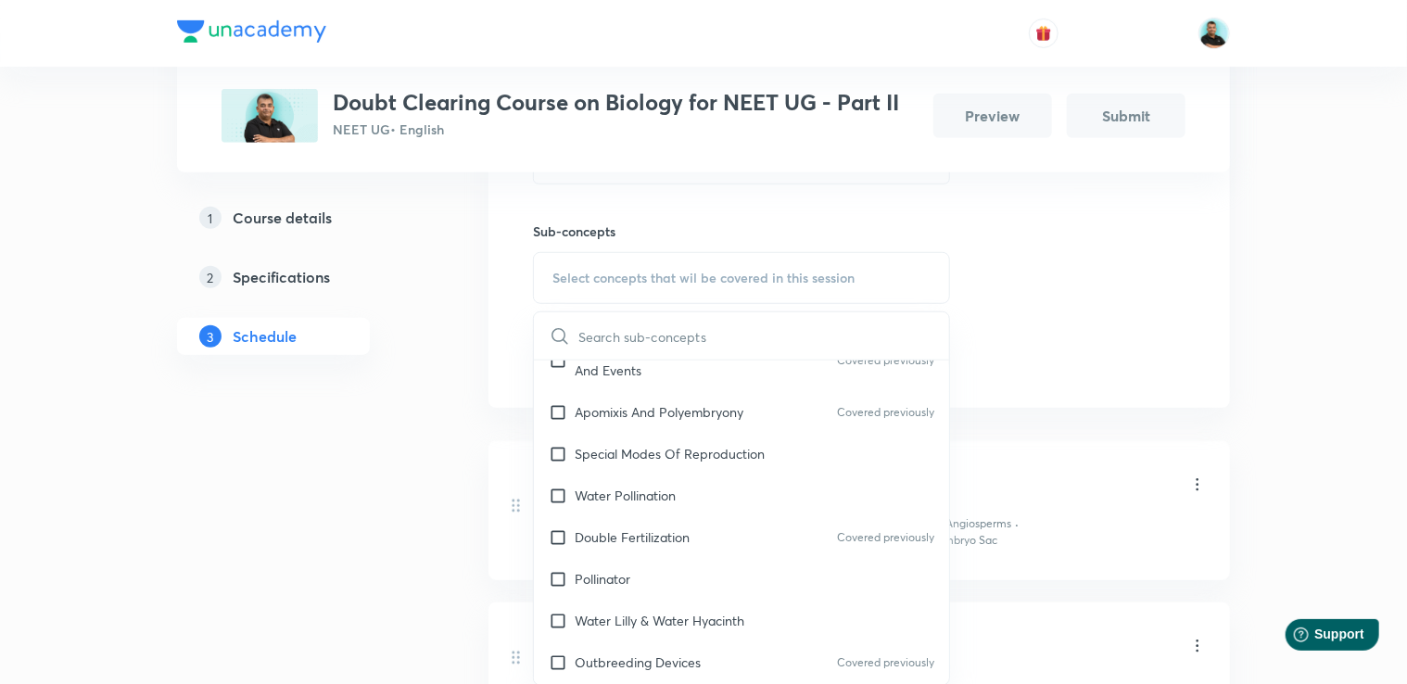
scroll to position [12807, 0]
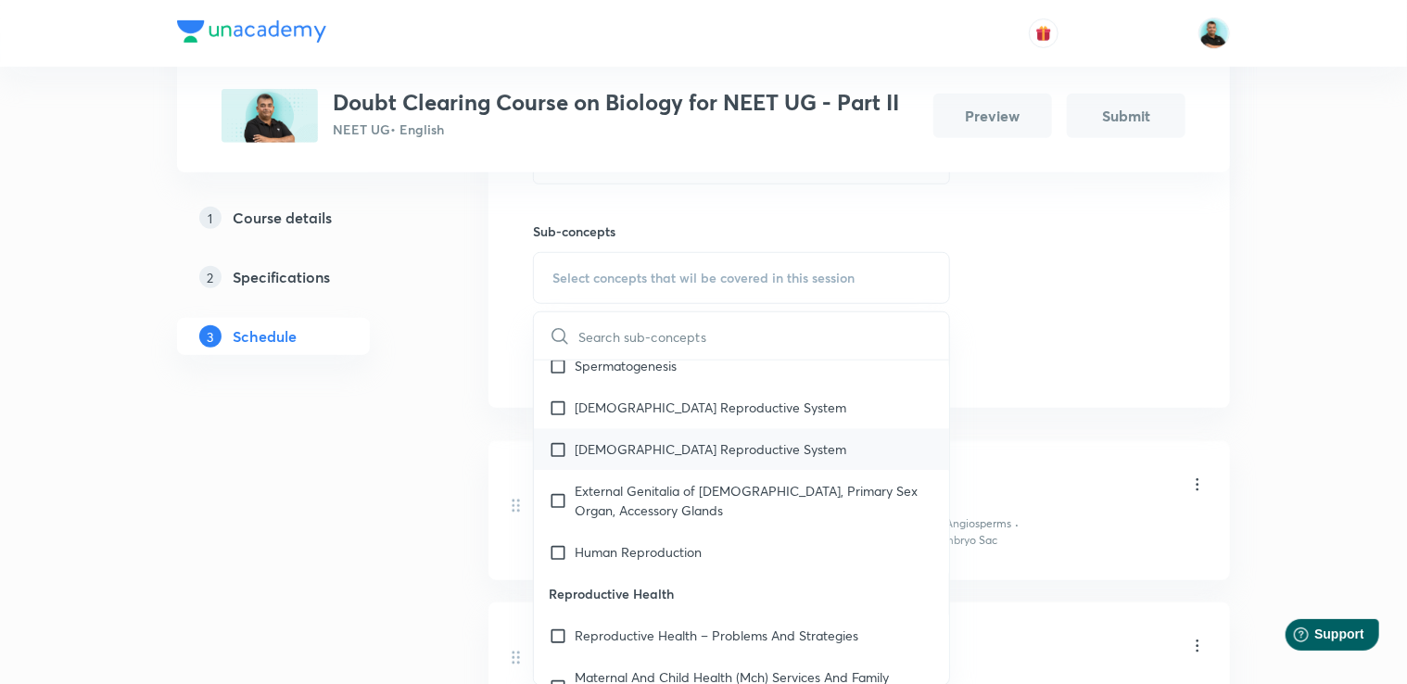
click at [703, 449] on p "[DEMOGRAPHIC_DATA] Reproductive System" at bounding box center [711, 449] width 272 height 19
checkbox input "true"
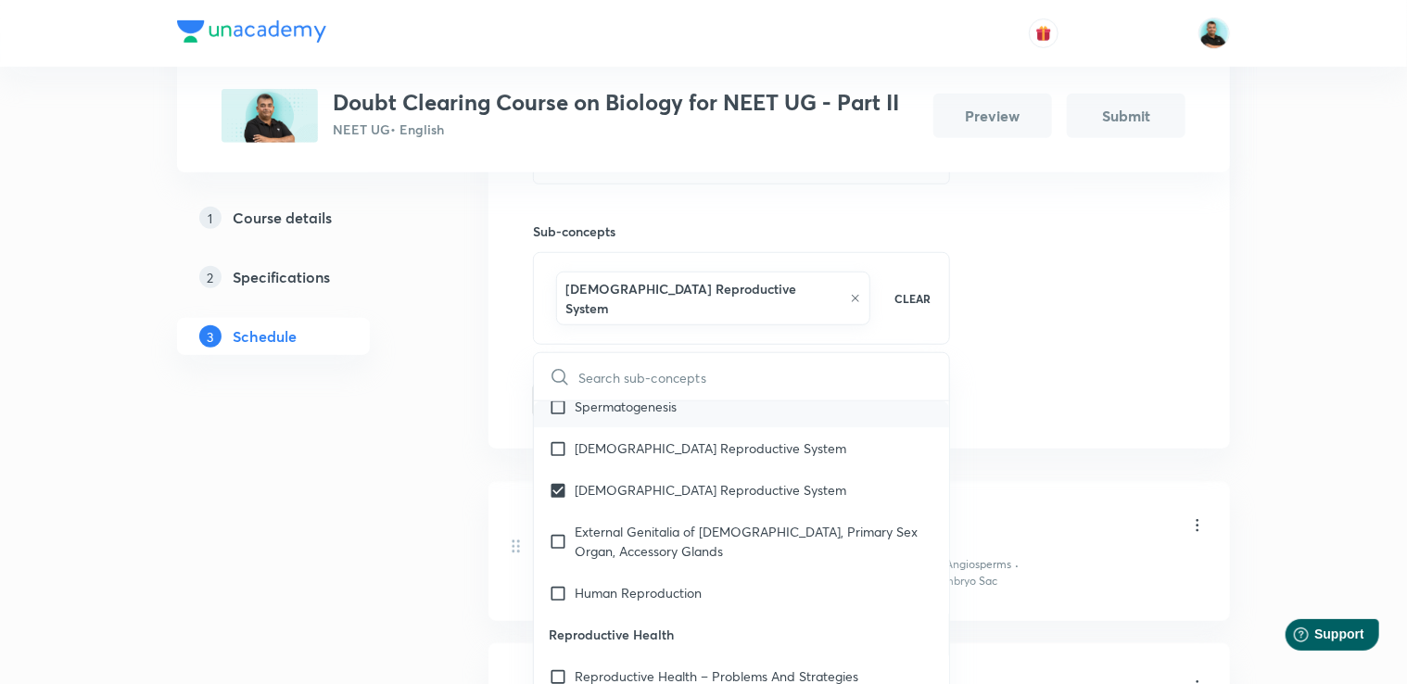
click at [643, 395] on div "Spermatogenesis" at bounding box center [741, 408] width 415 height 42
checkbox input "true"
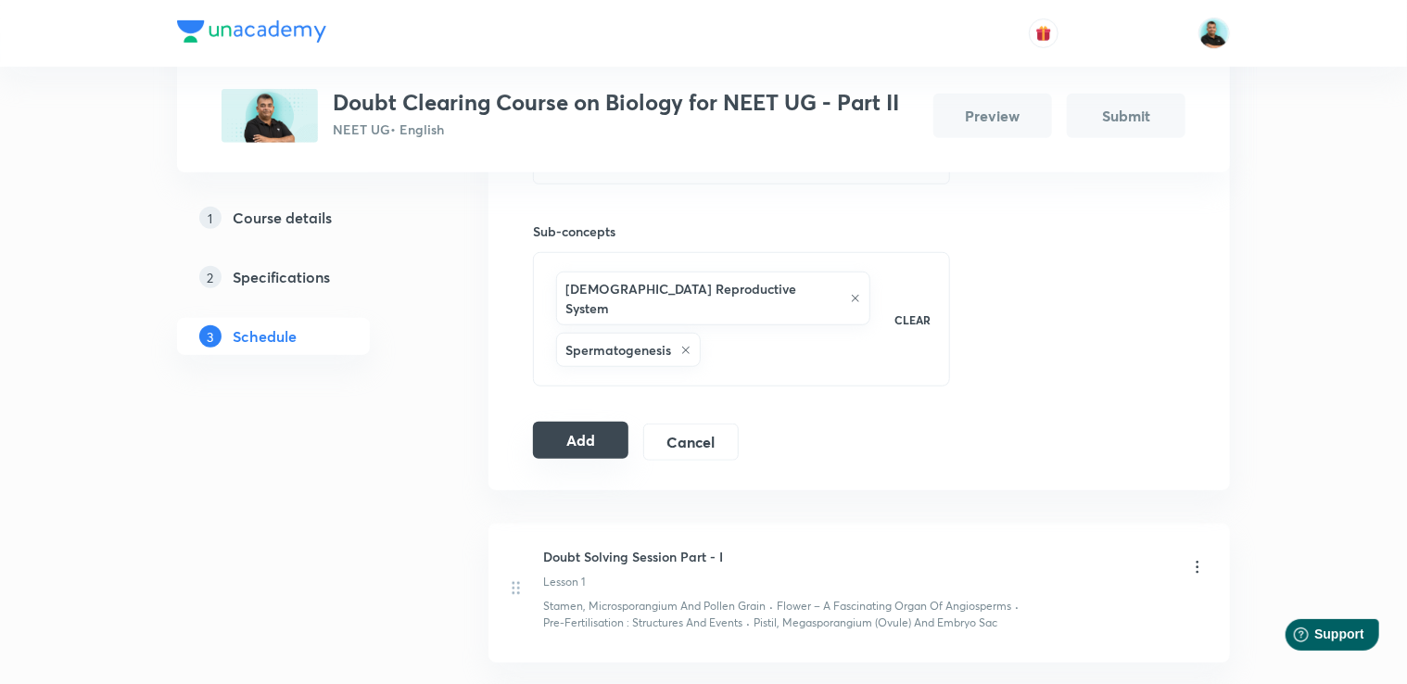
click at [593, 426] on button "Add" at bounding box center [580, 440] width 95 height 37
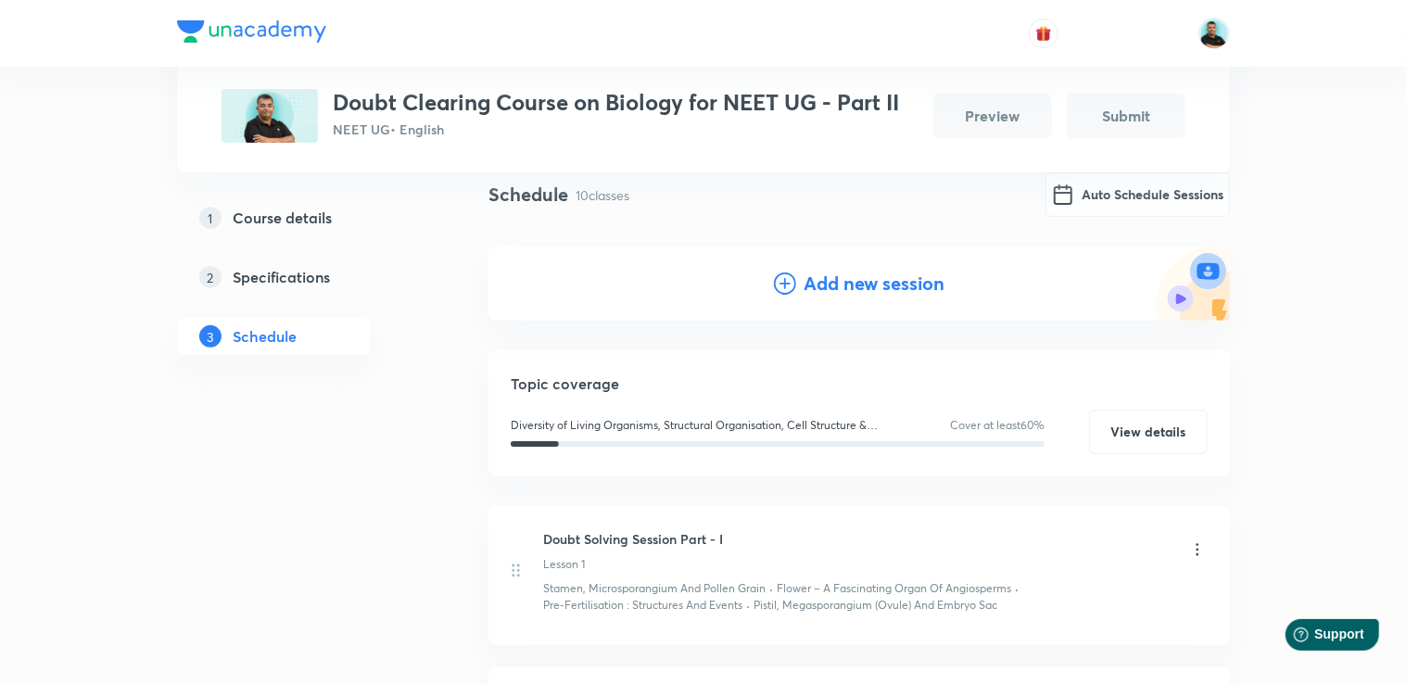
scroll to position [151, 0]
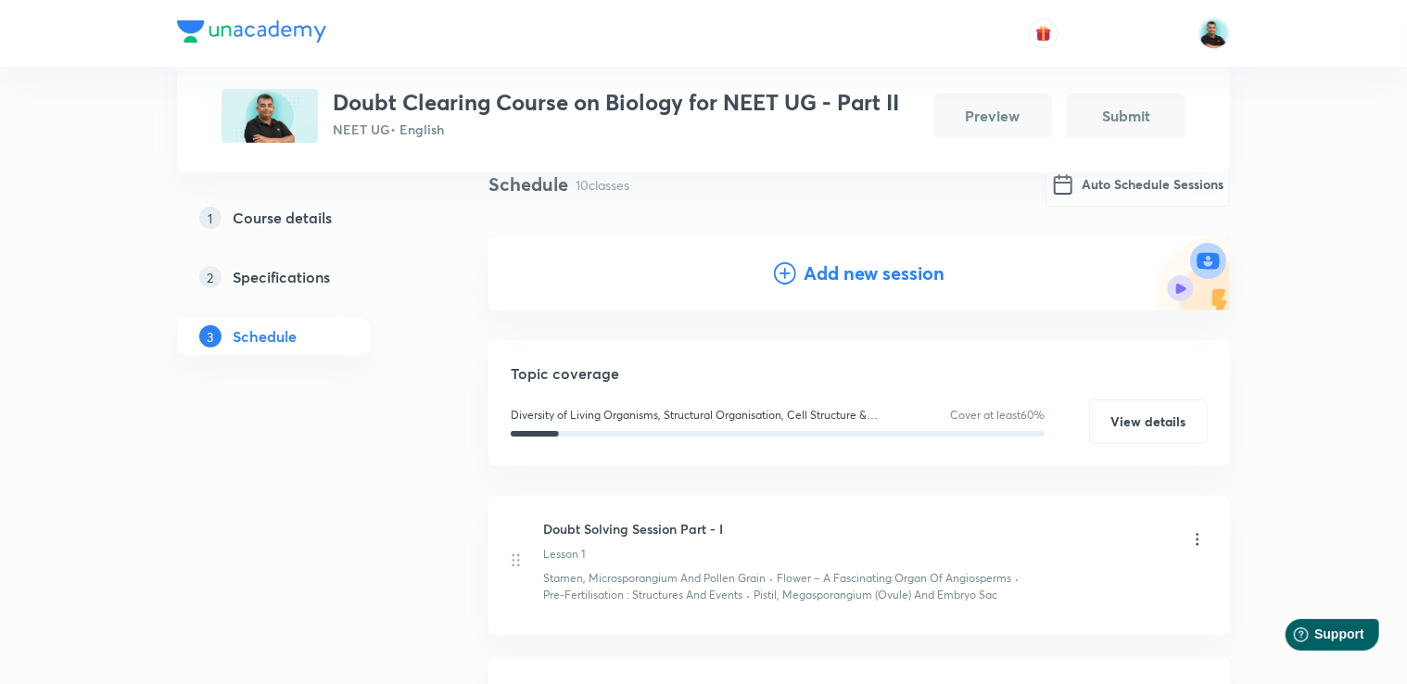
click at [839, 278] on h4 "Add new session" at bounding box center [874, 274] width 141 height 28
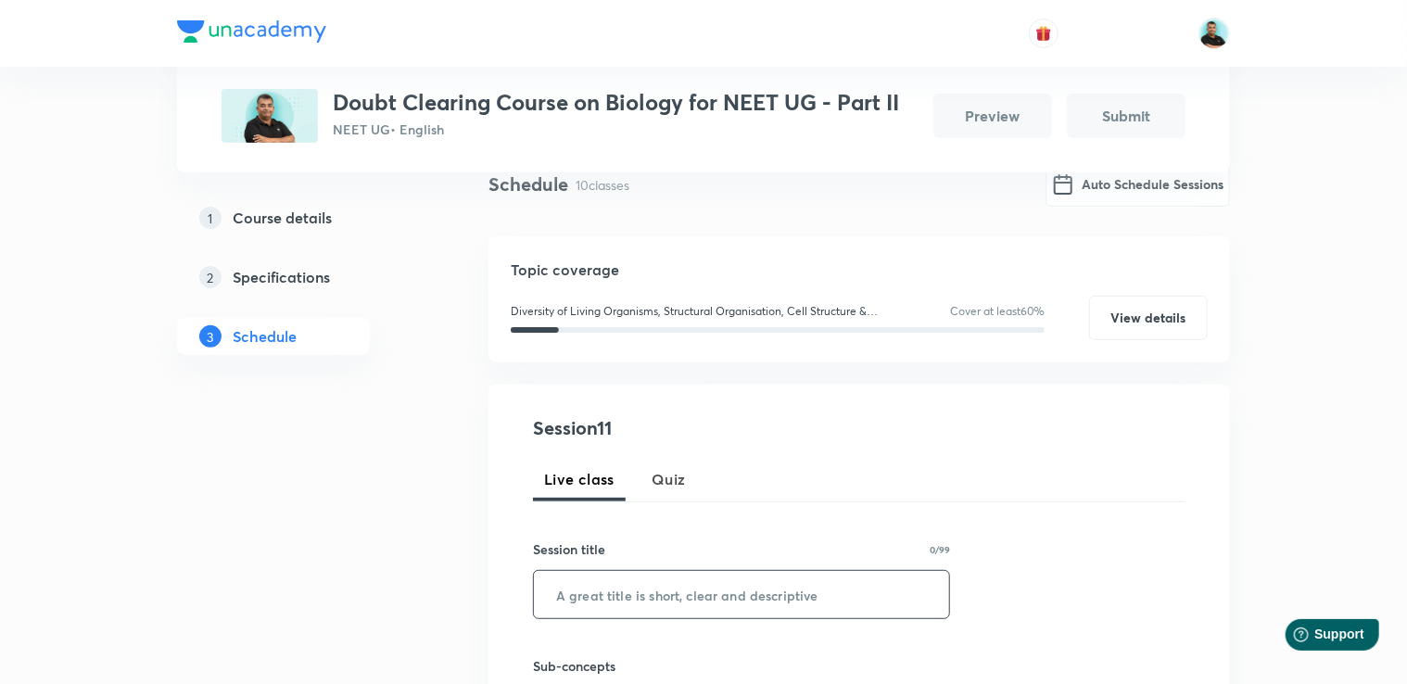
click at [614, 596] on input "text" at bounding box center [741, 594] width 415 height 47
paste input "Doubt Solving Session Part -"
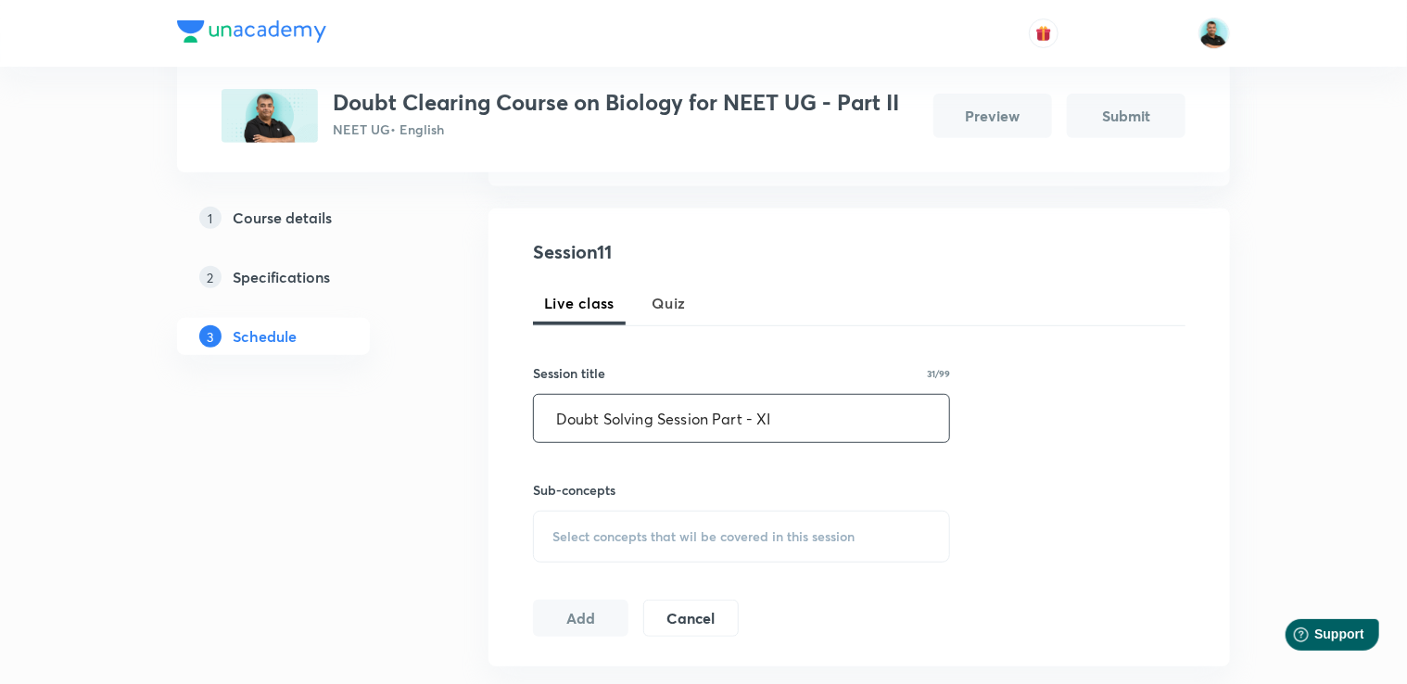
scroll to position [336, 0]
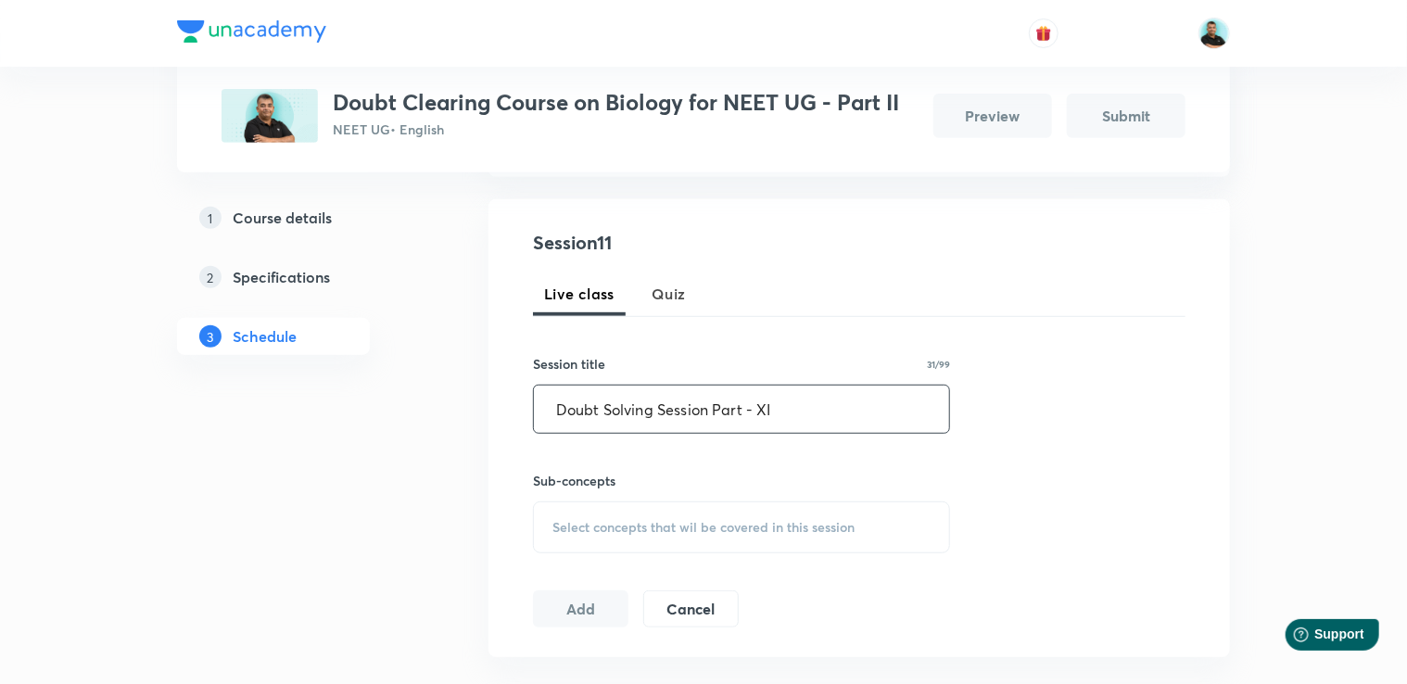
type input "Doubt Solving Session Part - XI"
click at [656, 520] on span "Select concepts that wil be covered in this session" at bounding box center [703, 527] width 302 height 15
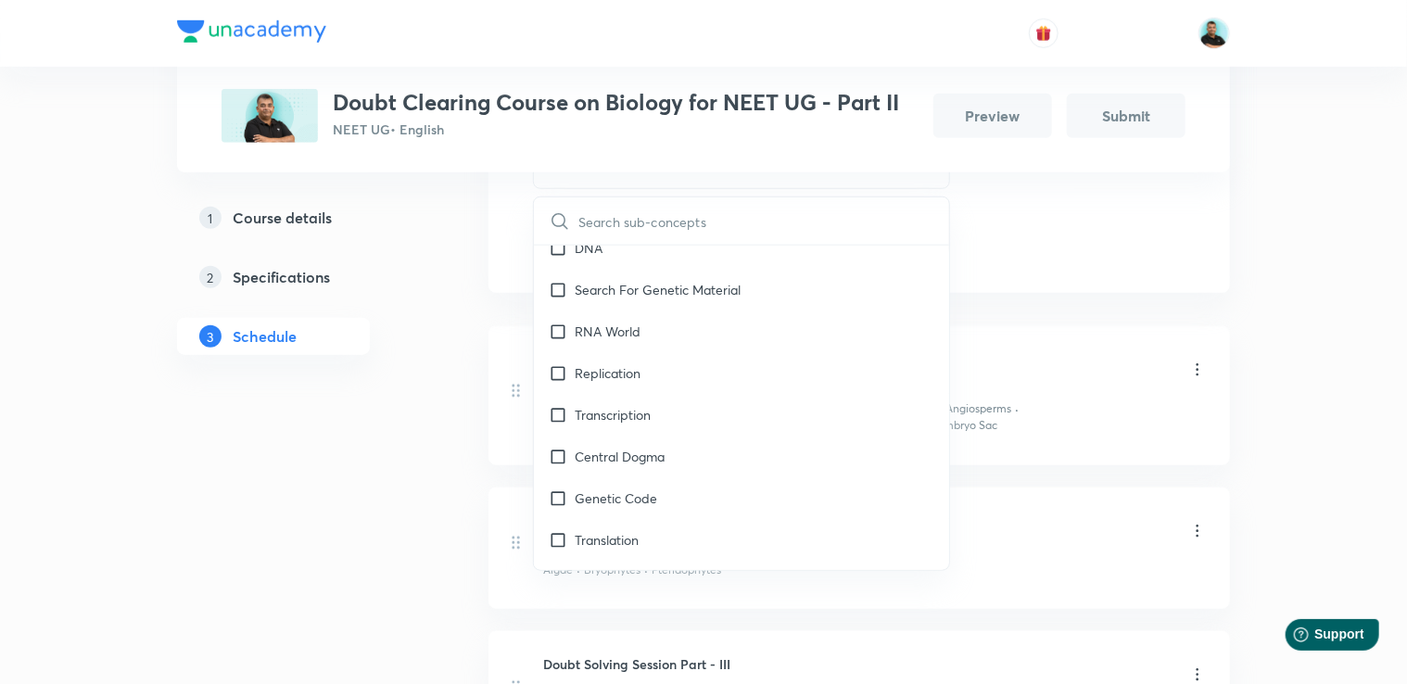
scroll to position [14416, 0]
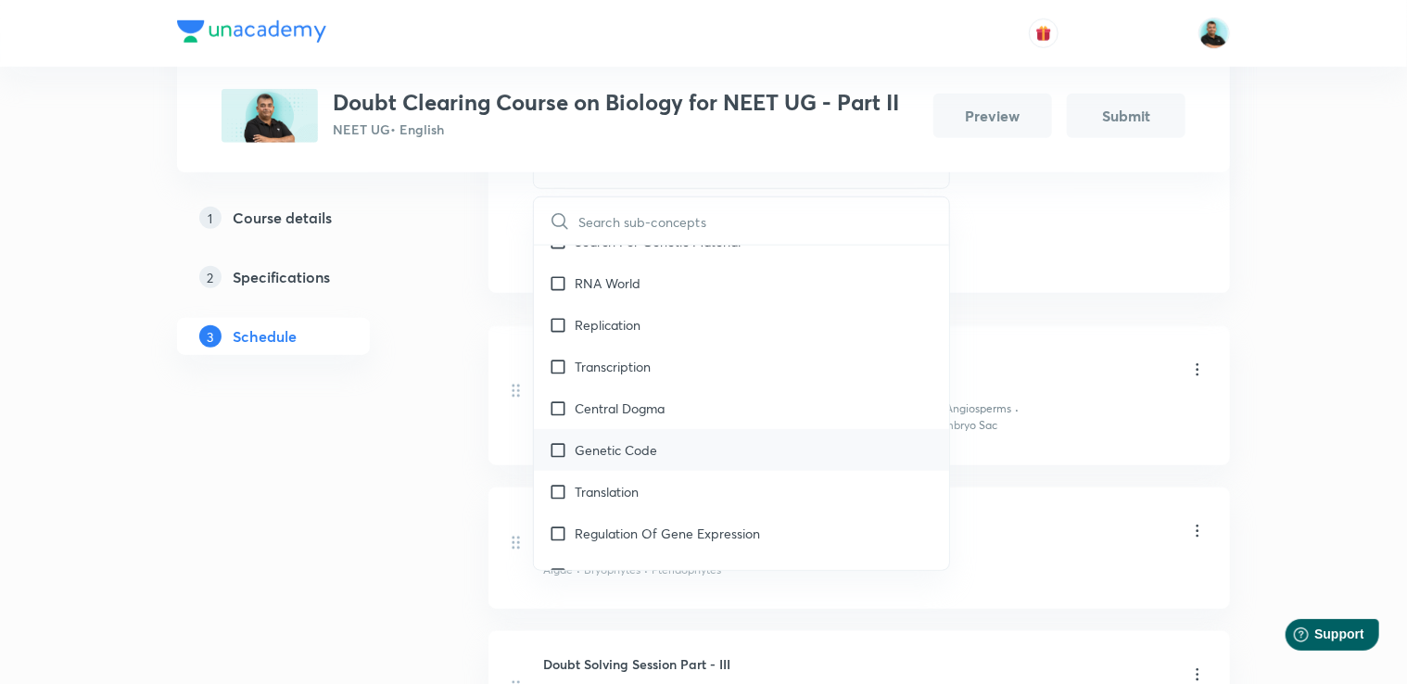
click at [615, 440] on p "Genetic Code" at bounding box center [616, 449] width 82 height 19
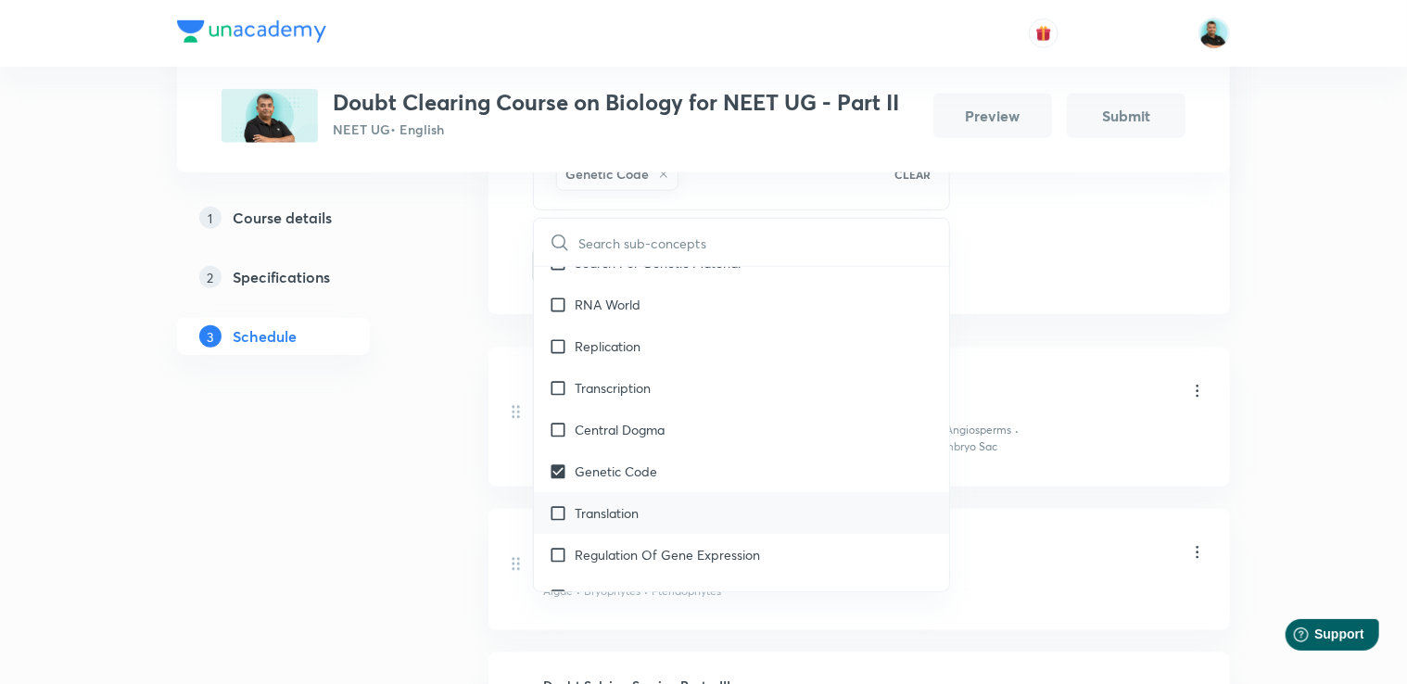
click at [612, 492] on div "Translation" at bounding box center [741, 513] width 415 height 42
checkbox input "true"
click at [622, 587] on p "Human Genome Project" at bounding box center [646, 596] width 143 height 19
checkbox input "true"
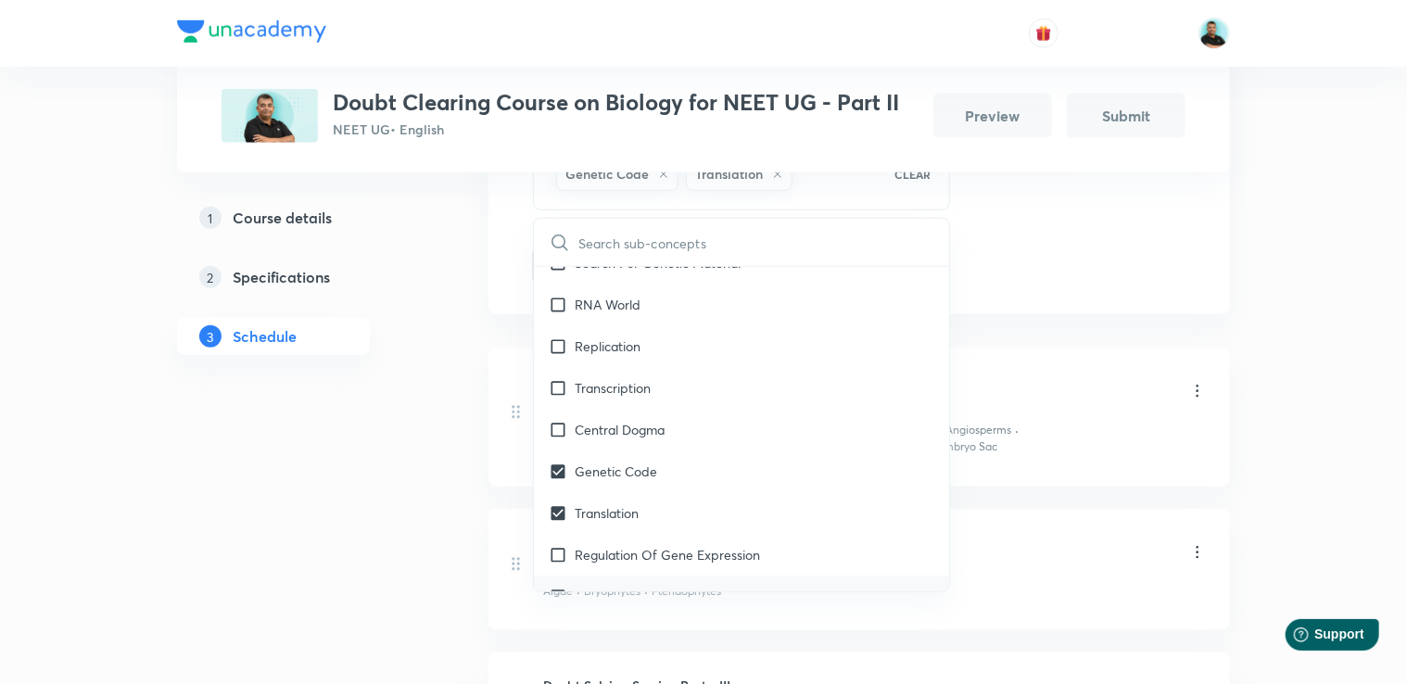
checkbox input "true"
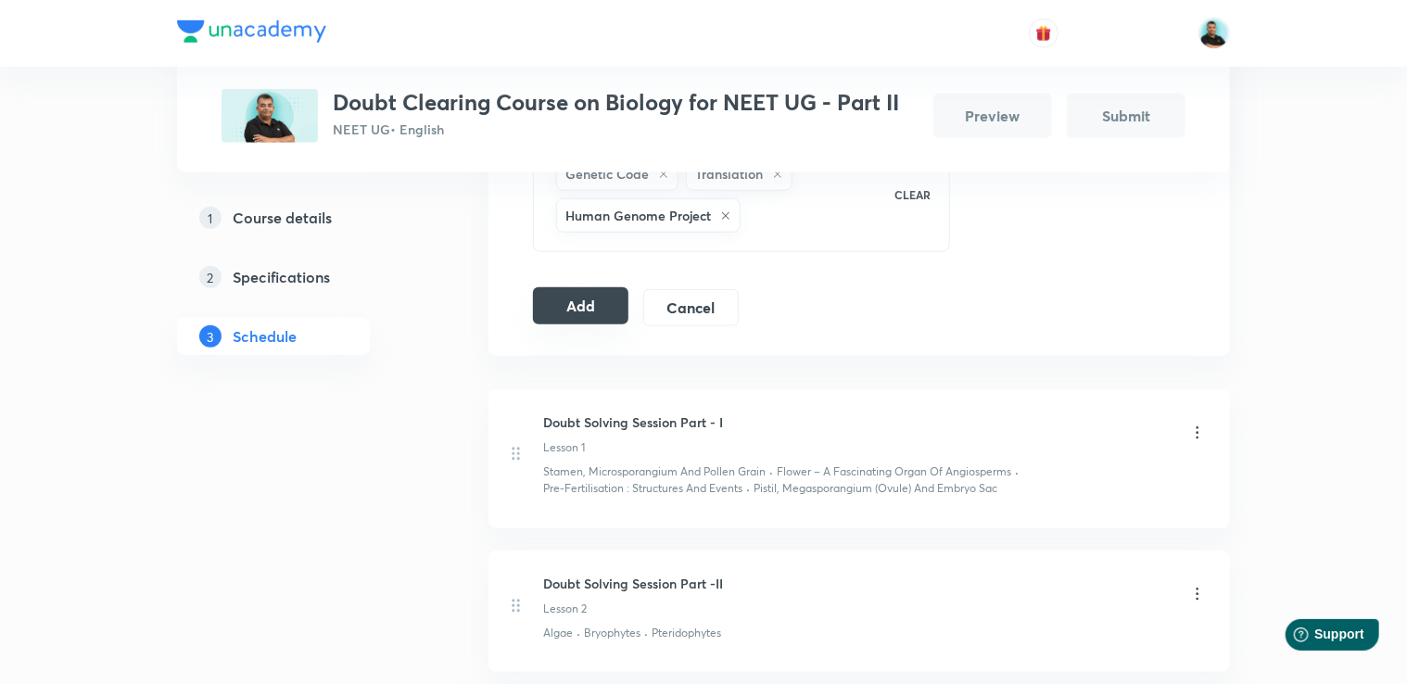
click at [596, 319] on button "Add" at bounding box center [580, 305] width 95 height 37
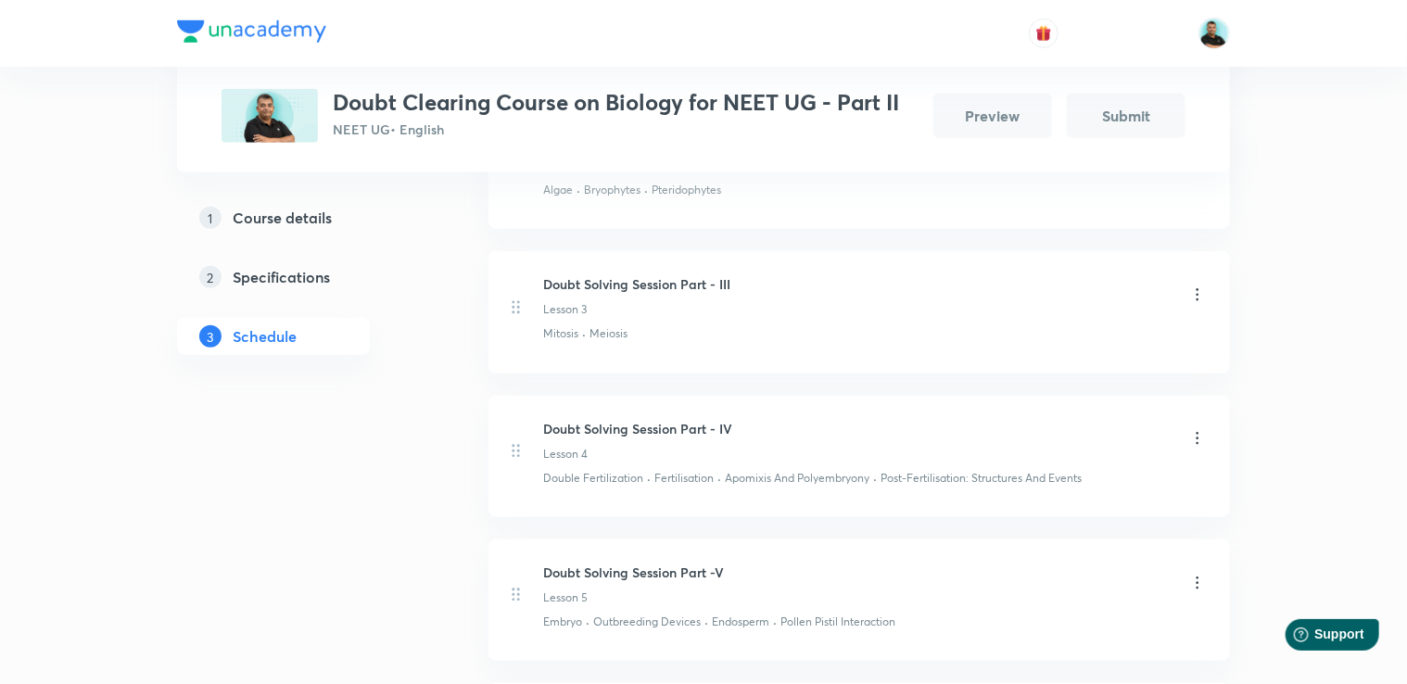
scroll to position [209, 0]
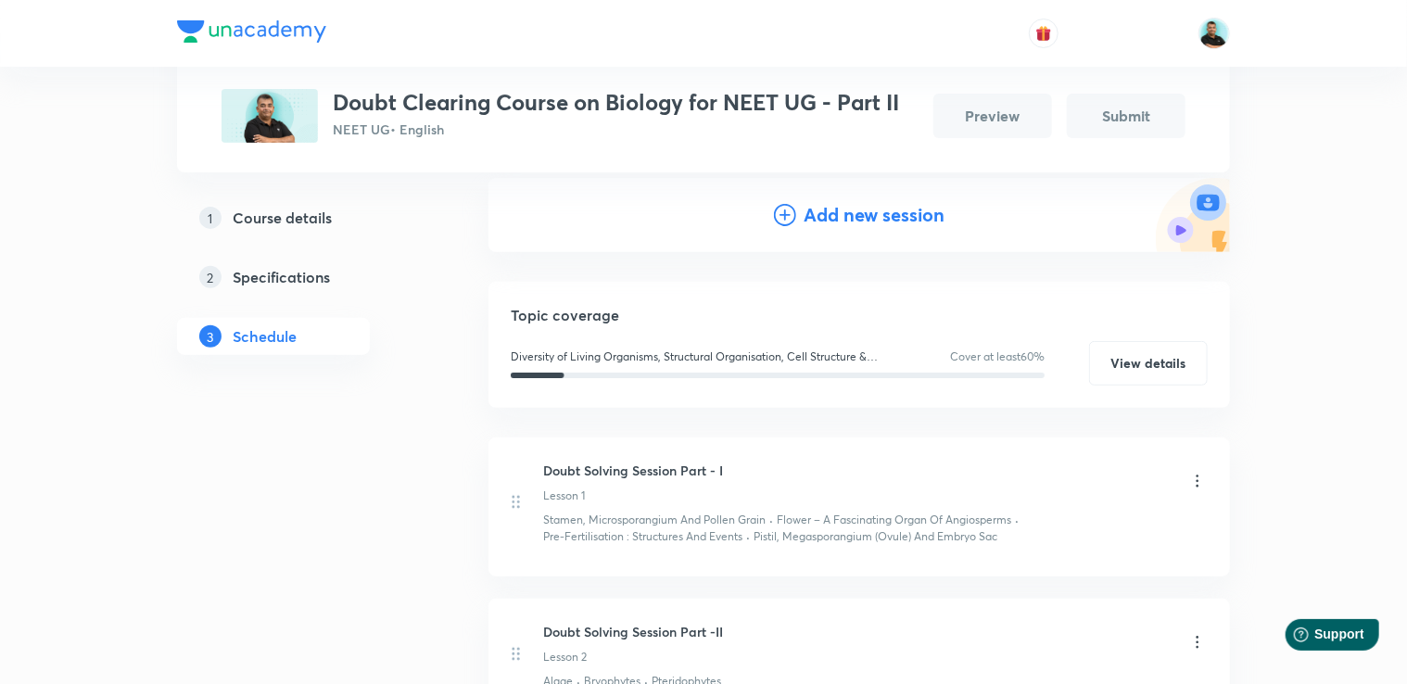
click at [813, 220] on h4 "Add new session" at bounding box center [874, 215] width 141 height 28
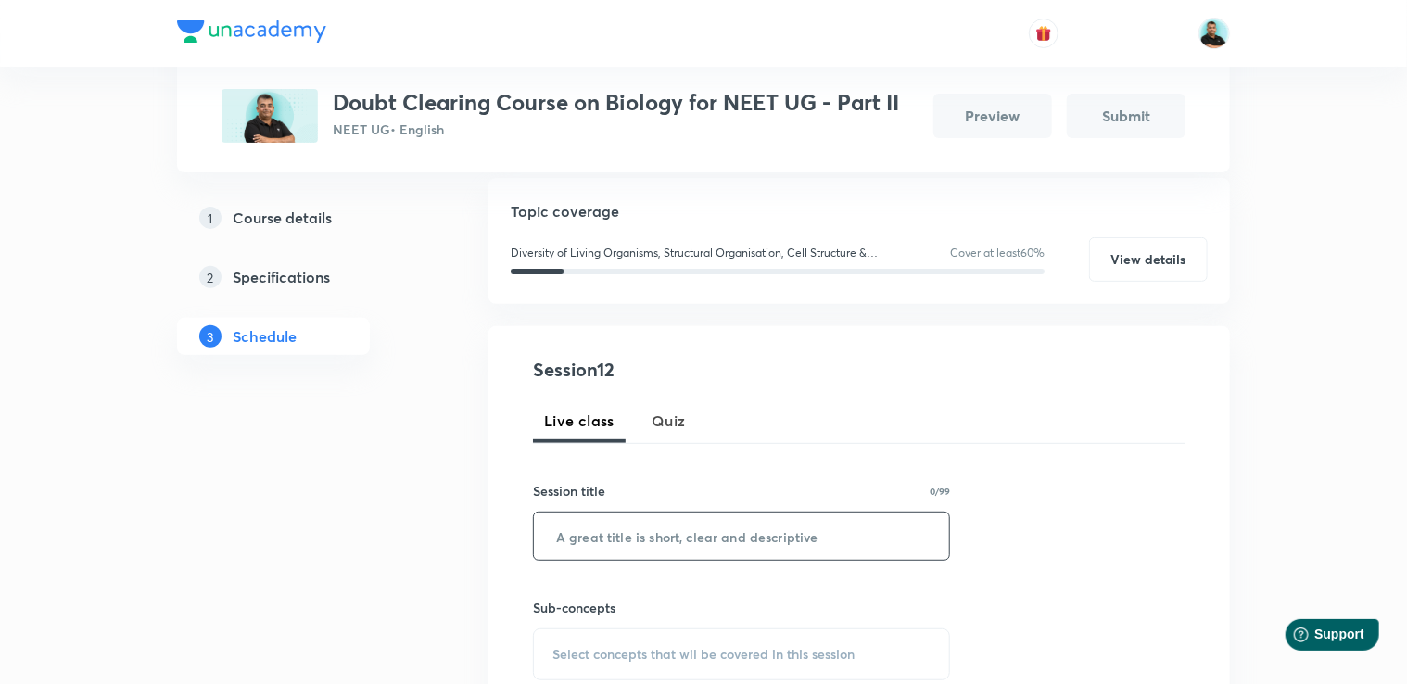
click at [624, 539] on input "text" at bounding box center [741, 536] width 415 height 47
paste input "Doubt Solving Session Part -"
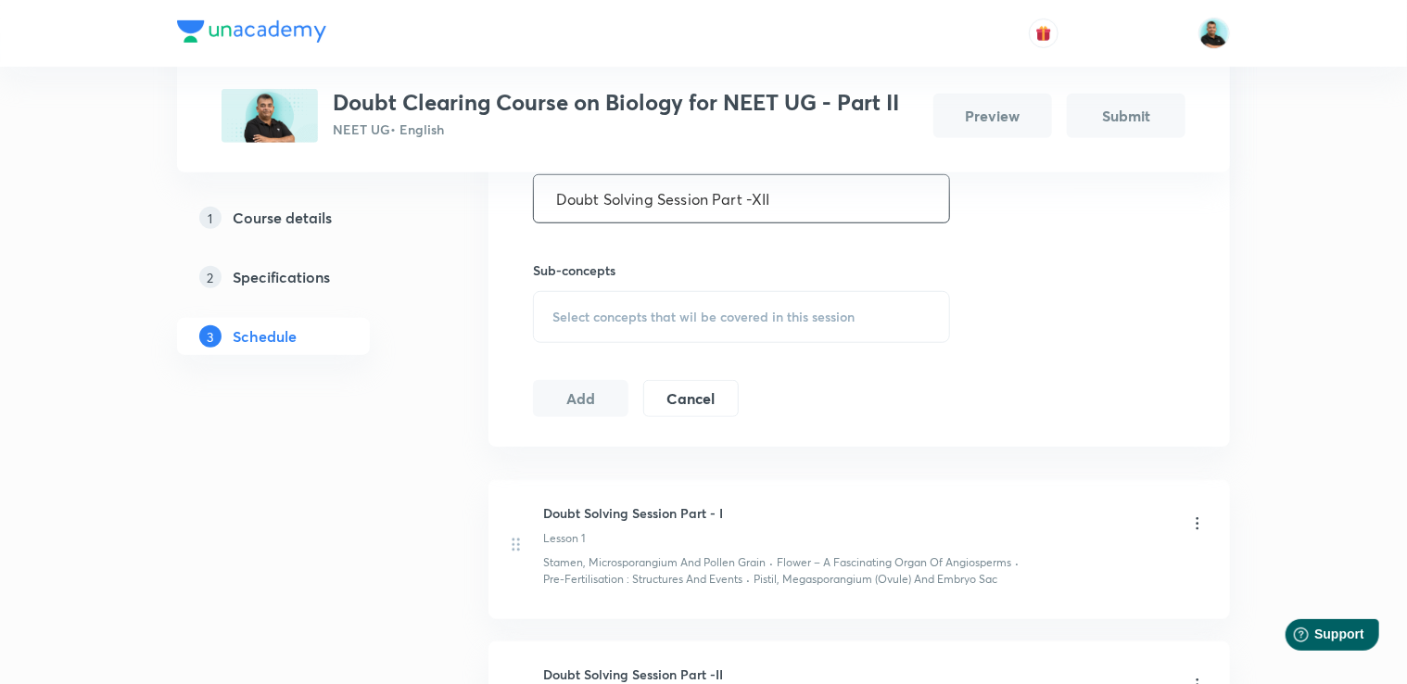
scroll to position [536, 0]
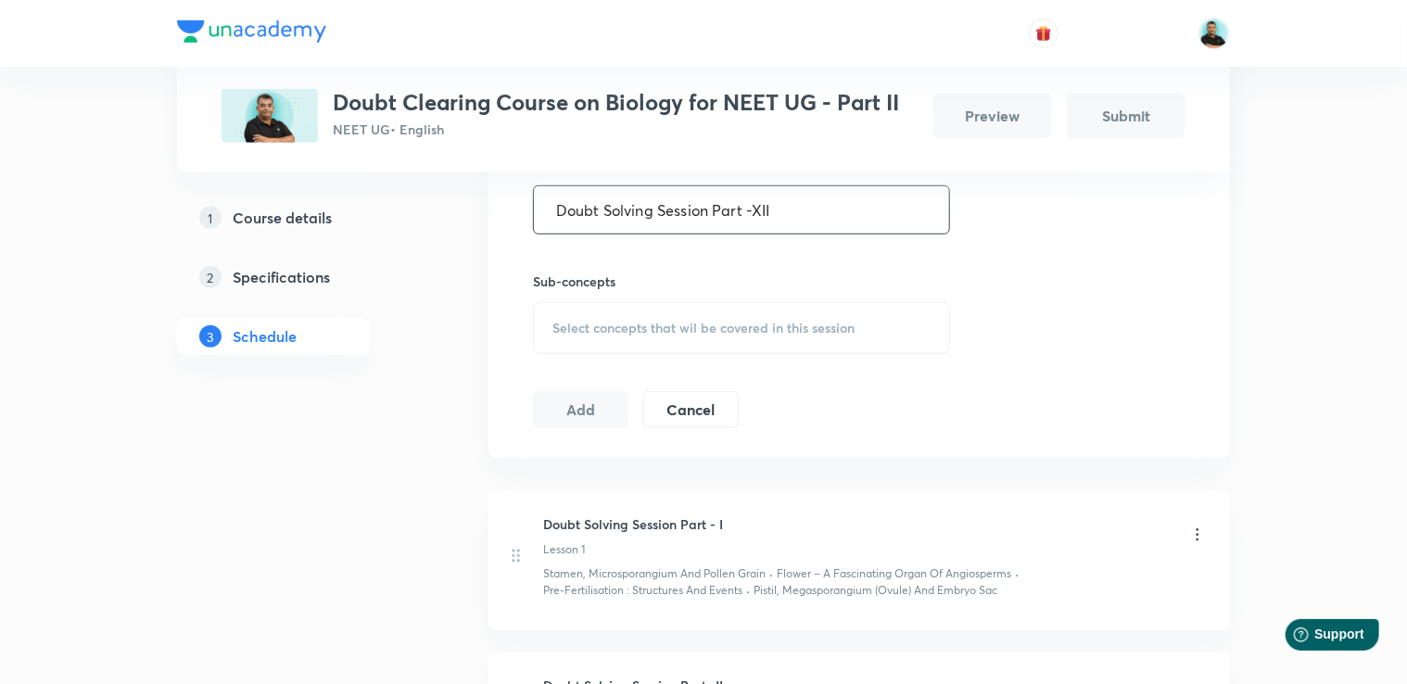
type input "Doubt Solving Session Part -XII"
click at [592, 321] on span "Select concepts that wil be covered in this session" at bounding box center [703, 328] width 302 height 15
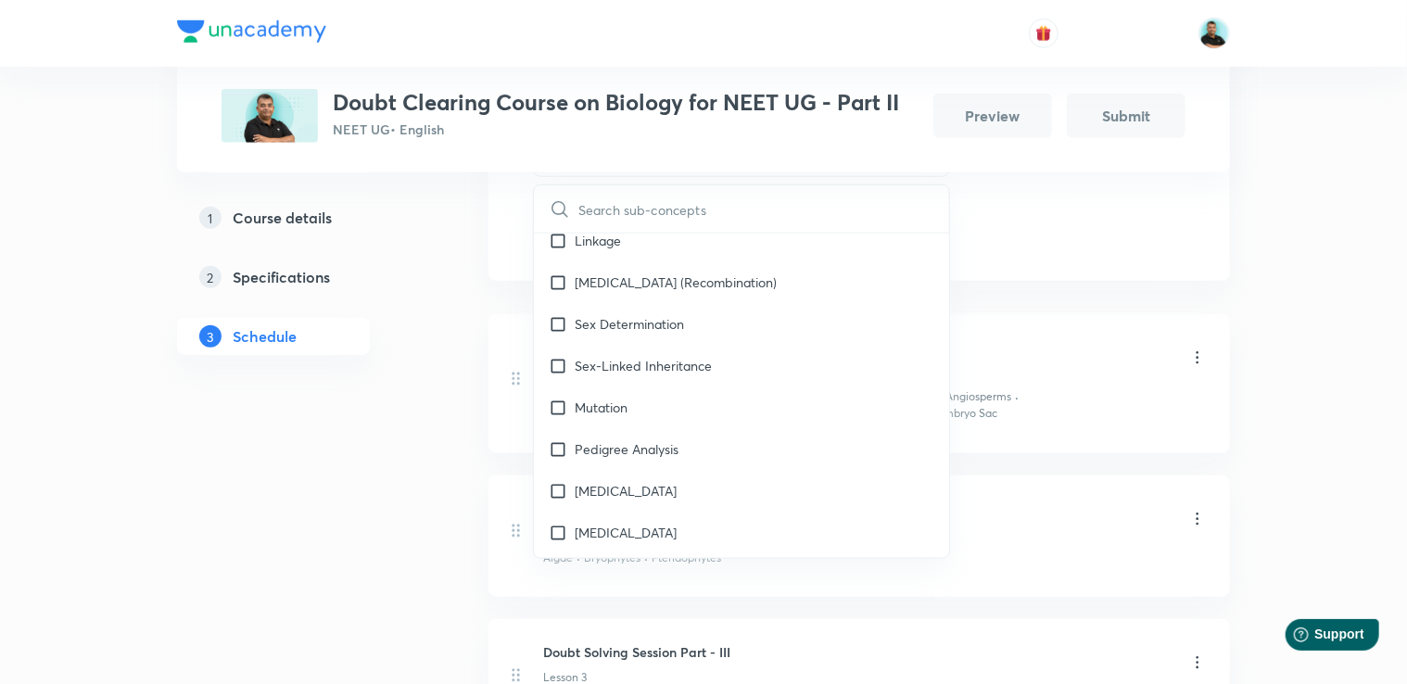
scroll to position [14184, 0]
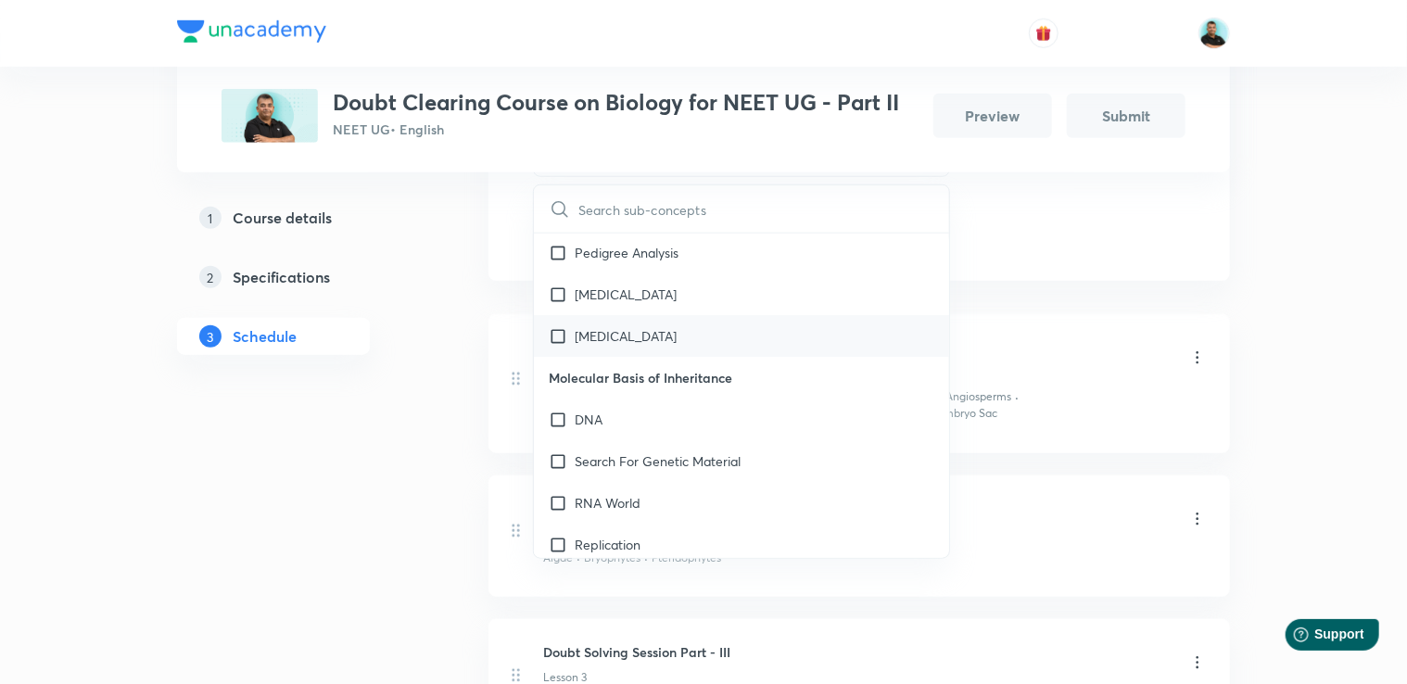
click at [730, 318] on div "[MEDICAL_DATA]" at bounding box center [741, 336] width 415 height 42
checkbox input "true"
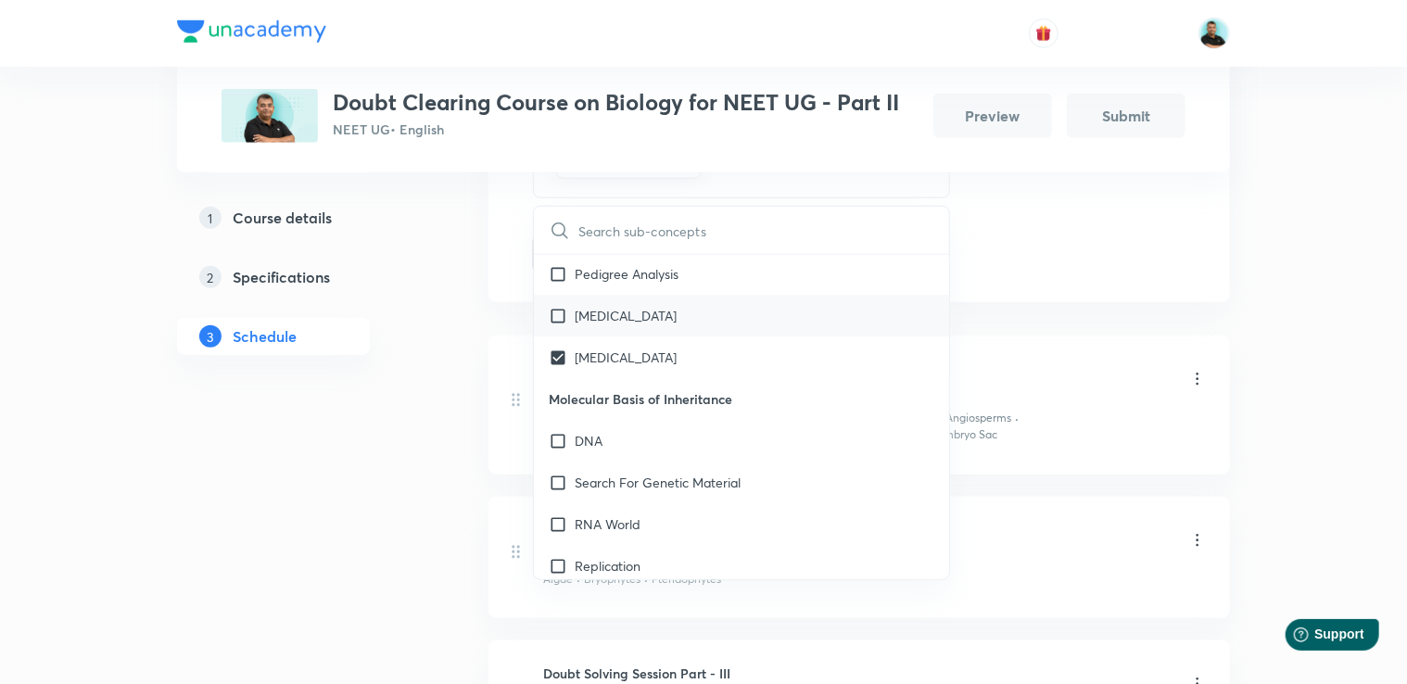
click at [709, 304] on div "[MEDICAL_DATA]" at bounding box center [741, 316] width 415 height 42
checkbox input "true"
click at [703, 295] on div "Pedigree Analysis" at bounding box center [741, 274] width 415 height 42
checkbox input "true"
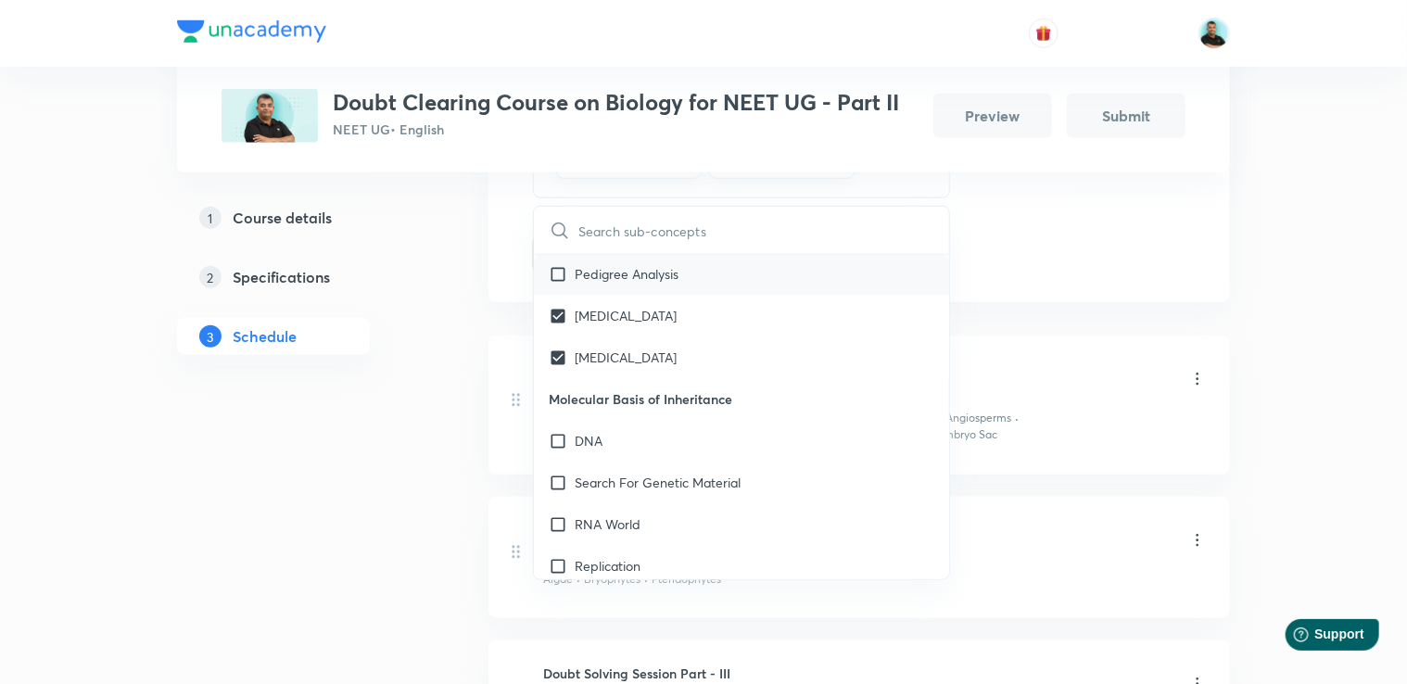
checkbox input "true"
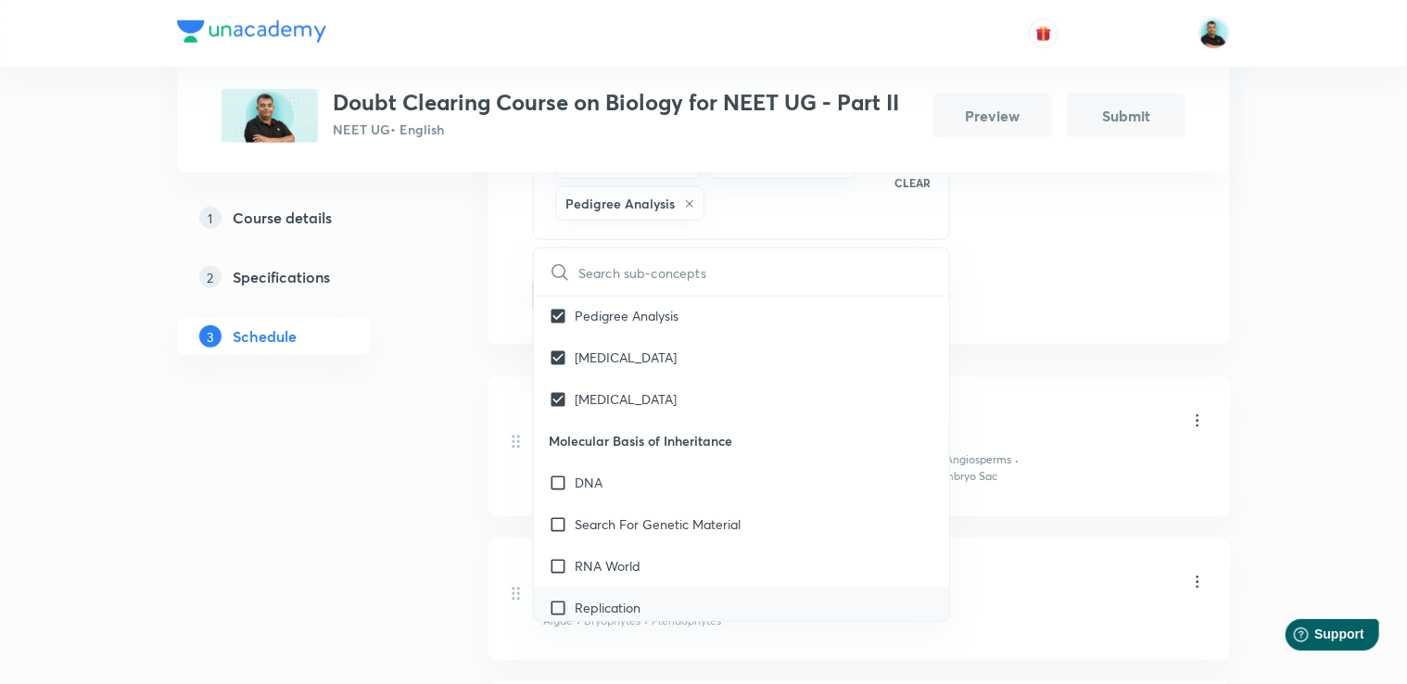
click at [623, 598] on p "Replication" at bounding box center [608, 607] width 66 height 19
checkbox input "true"
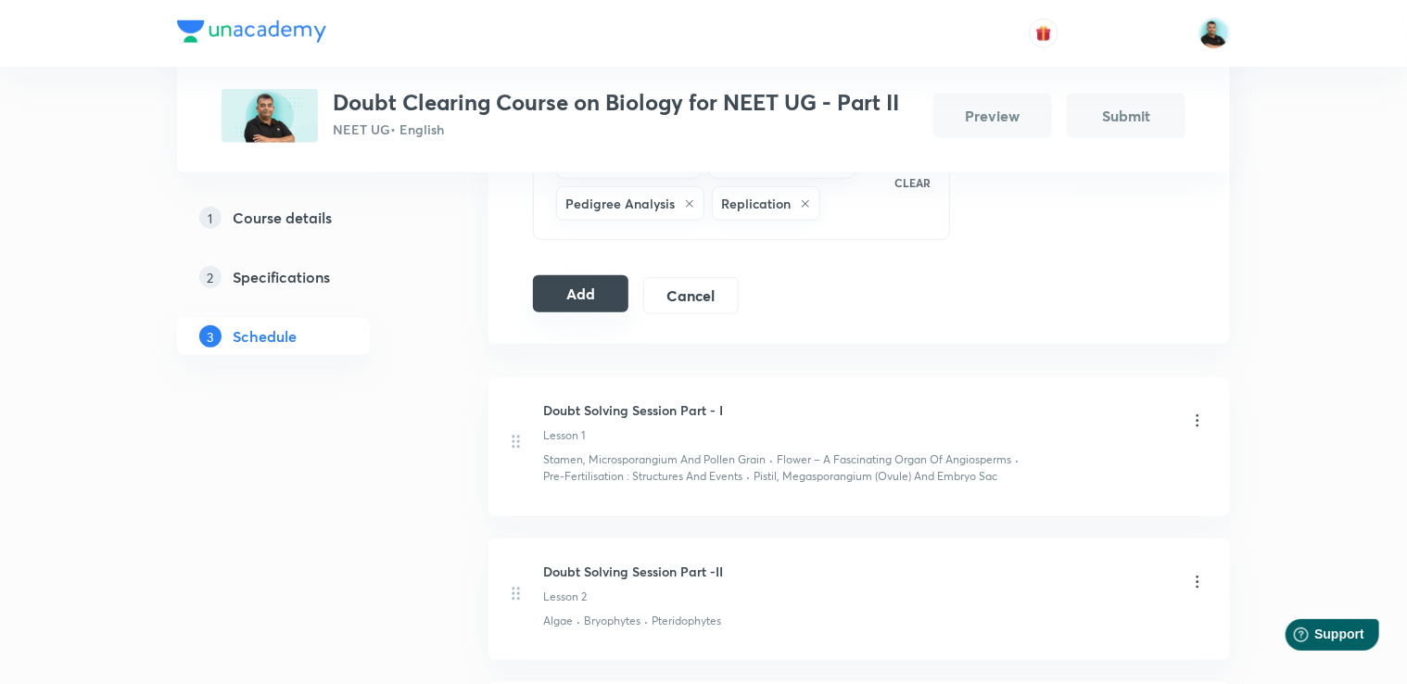
click at [585, 312] on button "Add" at bounding box center [580, 293] width 95 height 37
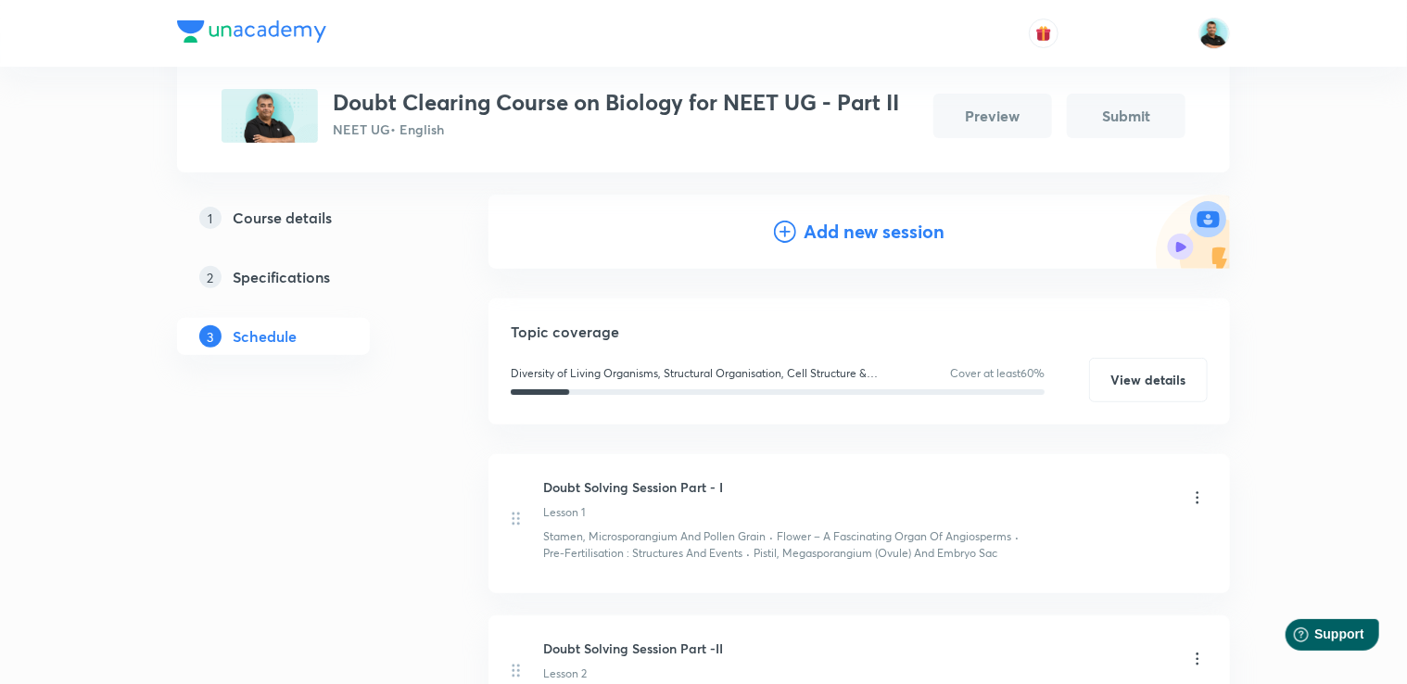
scroll to position [196, 0]
click at [831, 234] on h4 "Add new session" at bounding box center [874, 229] width 141 height 28
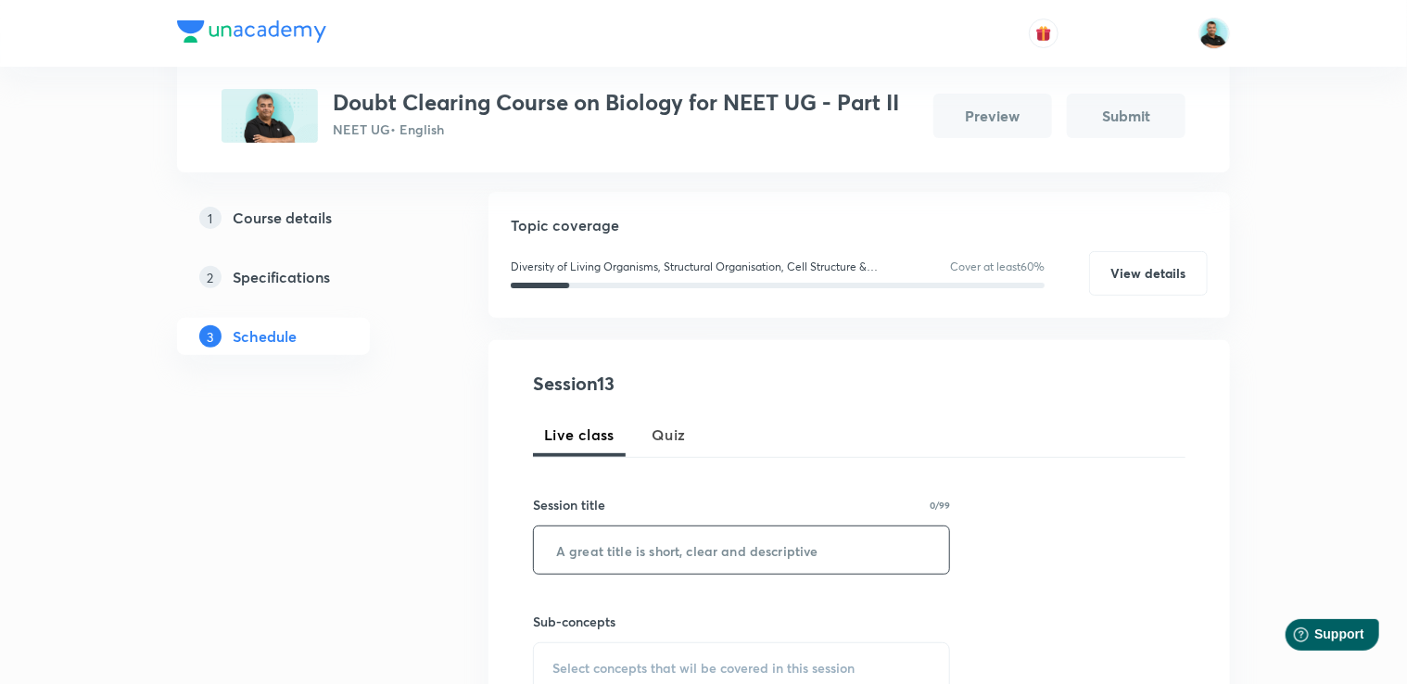
click at [703, 554] on input "text" at bounding box center [741, 550] width 415 height 47
paste input "Doubt Solving Session Part -"
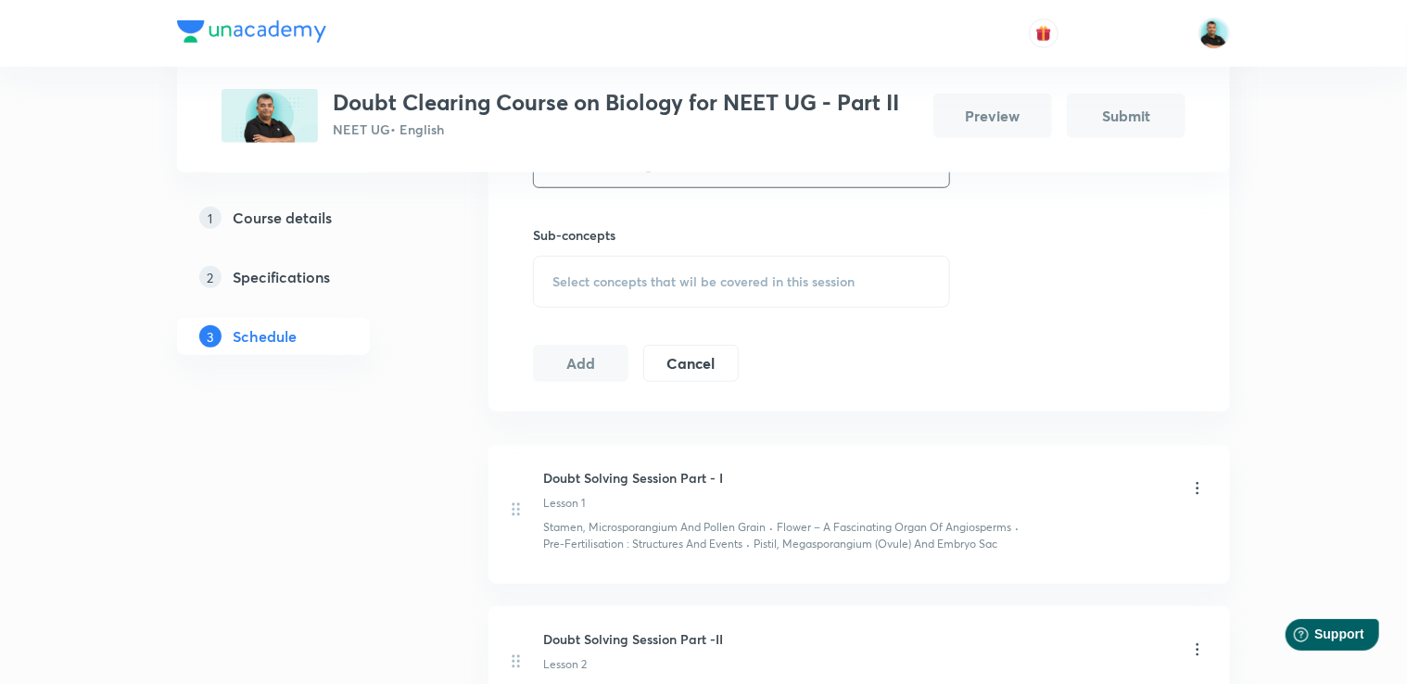
scroll to position [593, 0]
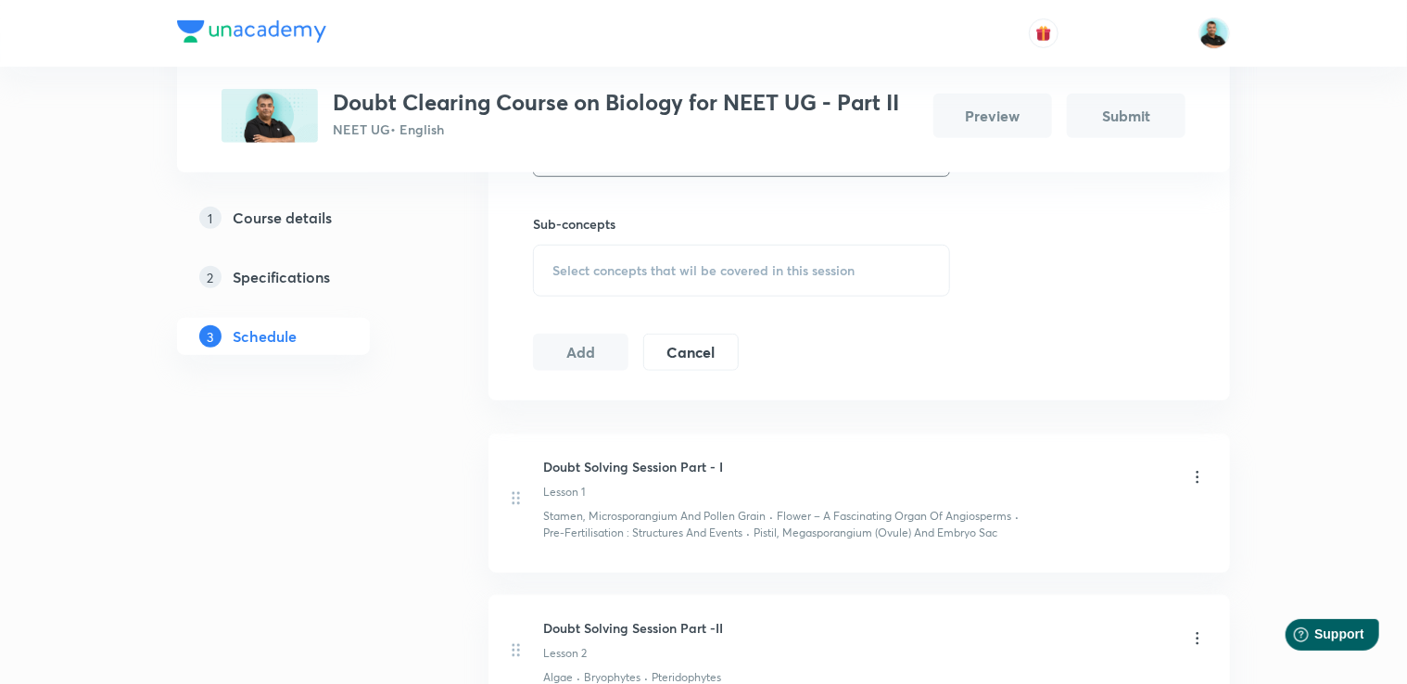
type input "Doubt Solving Session Part - XIII"
click at [671, 263] on span "Select concepts that wil be covered in this session" at bounding box center [703, 270] width 302 height 15
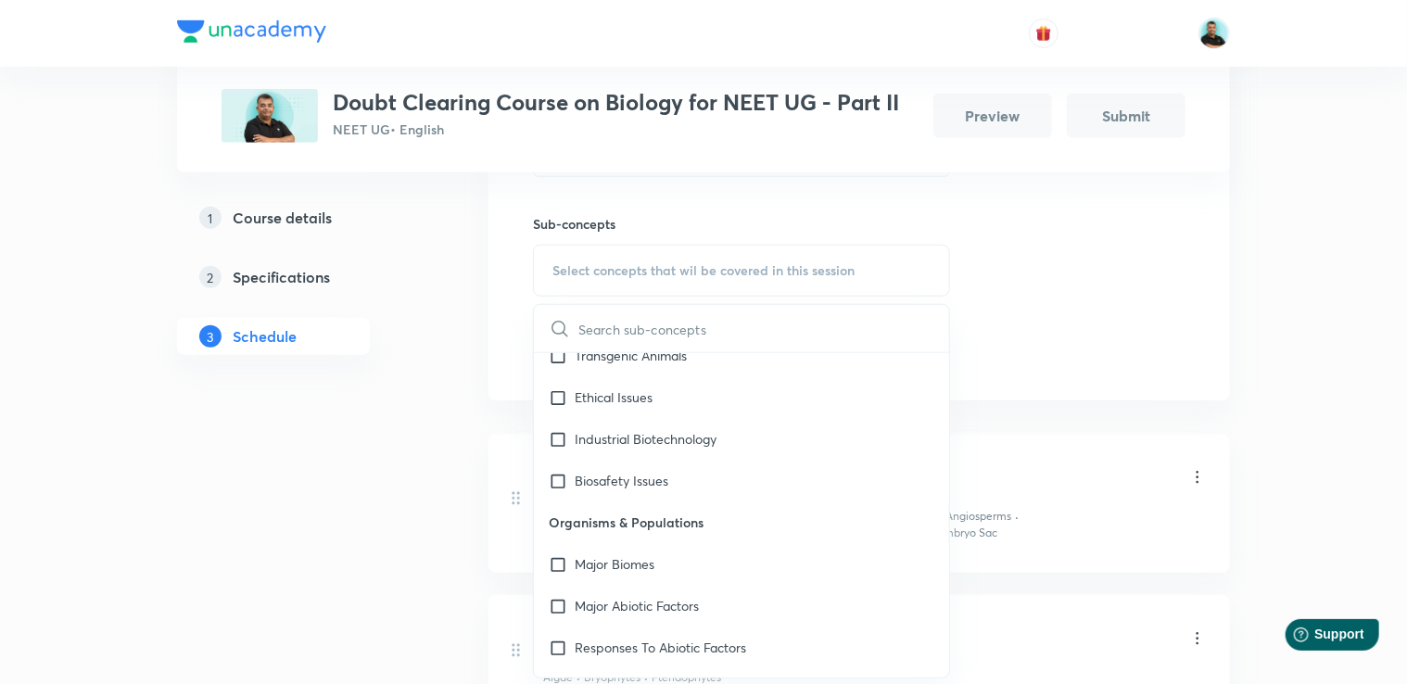
scroll to position [16396, 0]
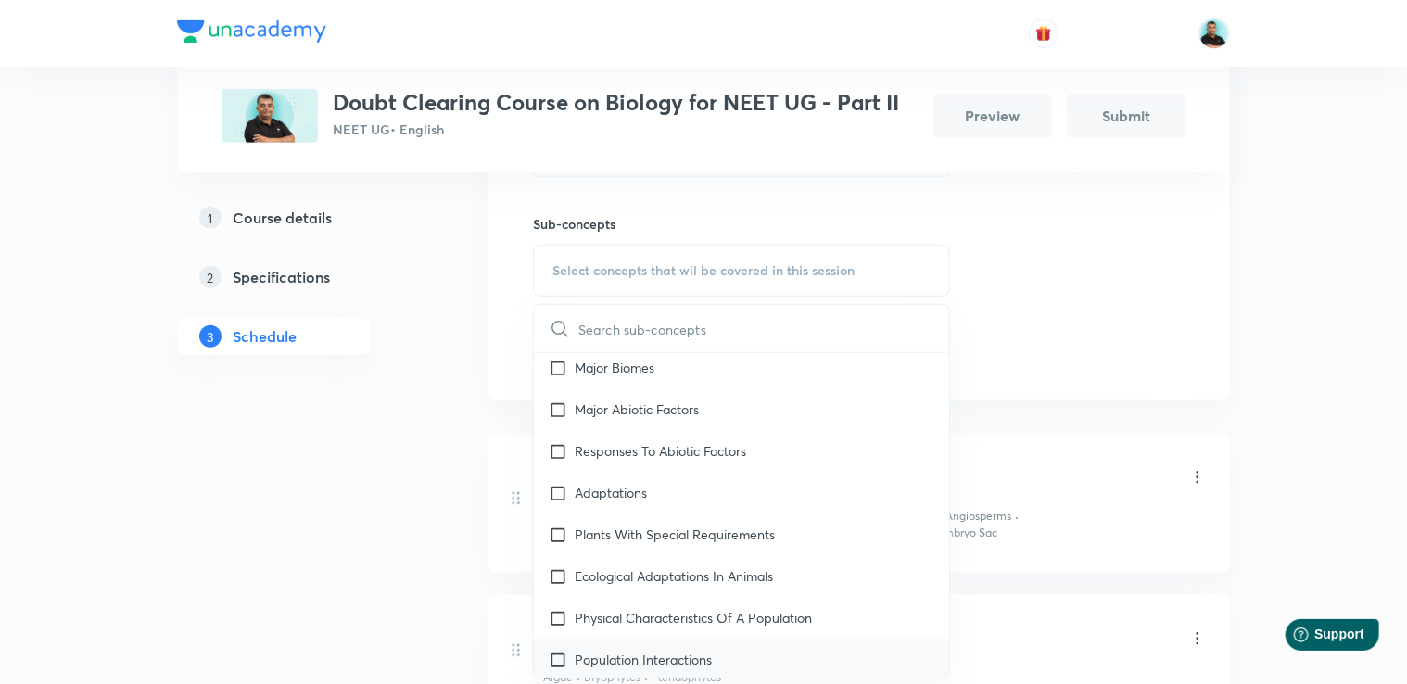
click at [748, 640] on div "Population Interactions" at bounding box center [741, 661] width 415 height 42
checkbox input "true"
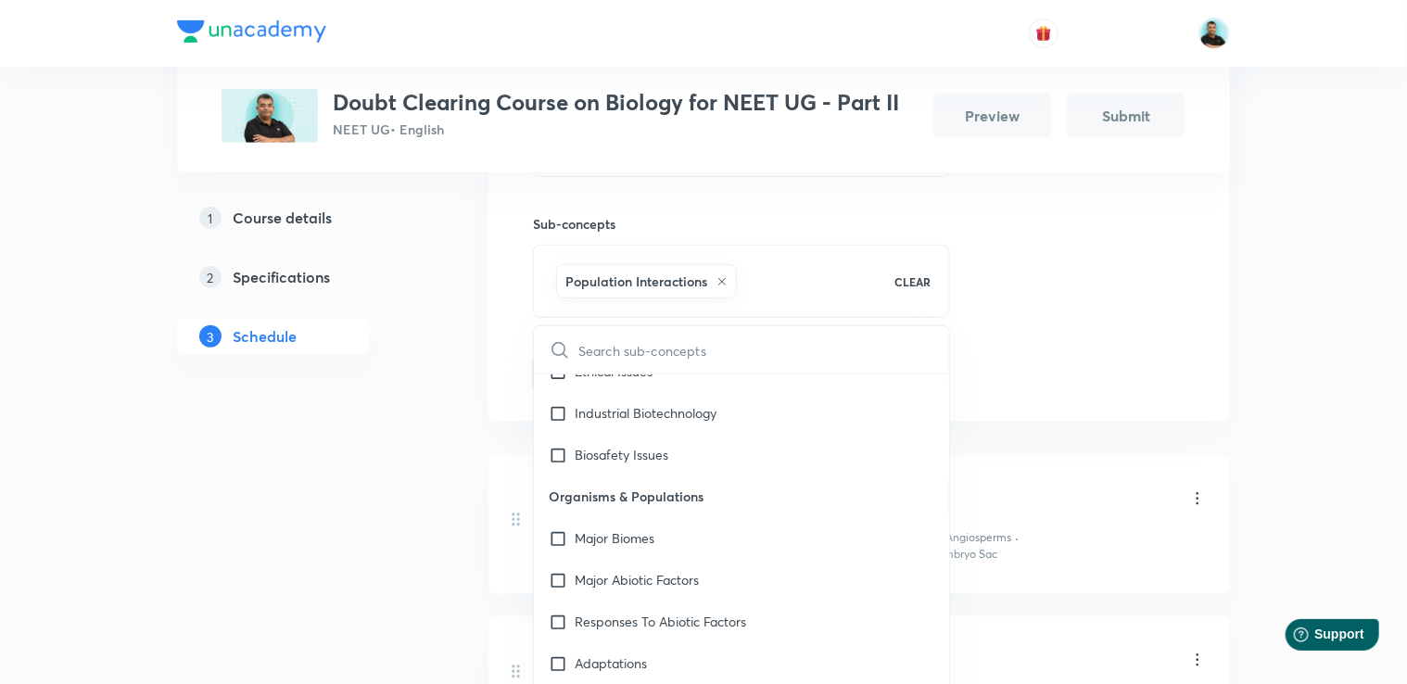
scroll to position [16210, 0]
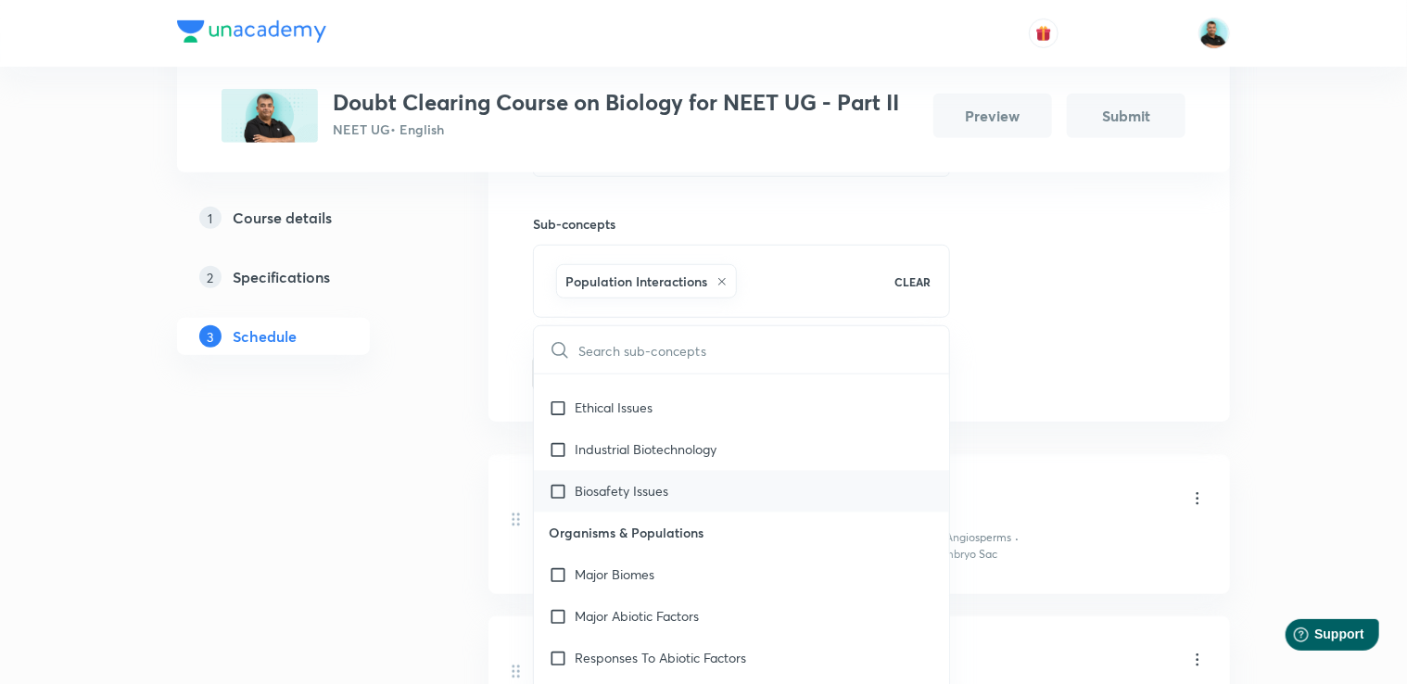
click at [781, 471] on div "Biosafety Issues" at bounding box center [741, 492] width 415 height 42
checkbox input "true"
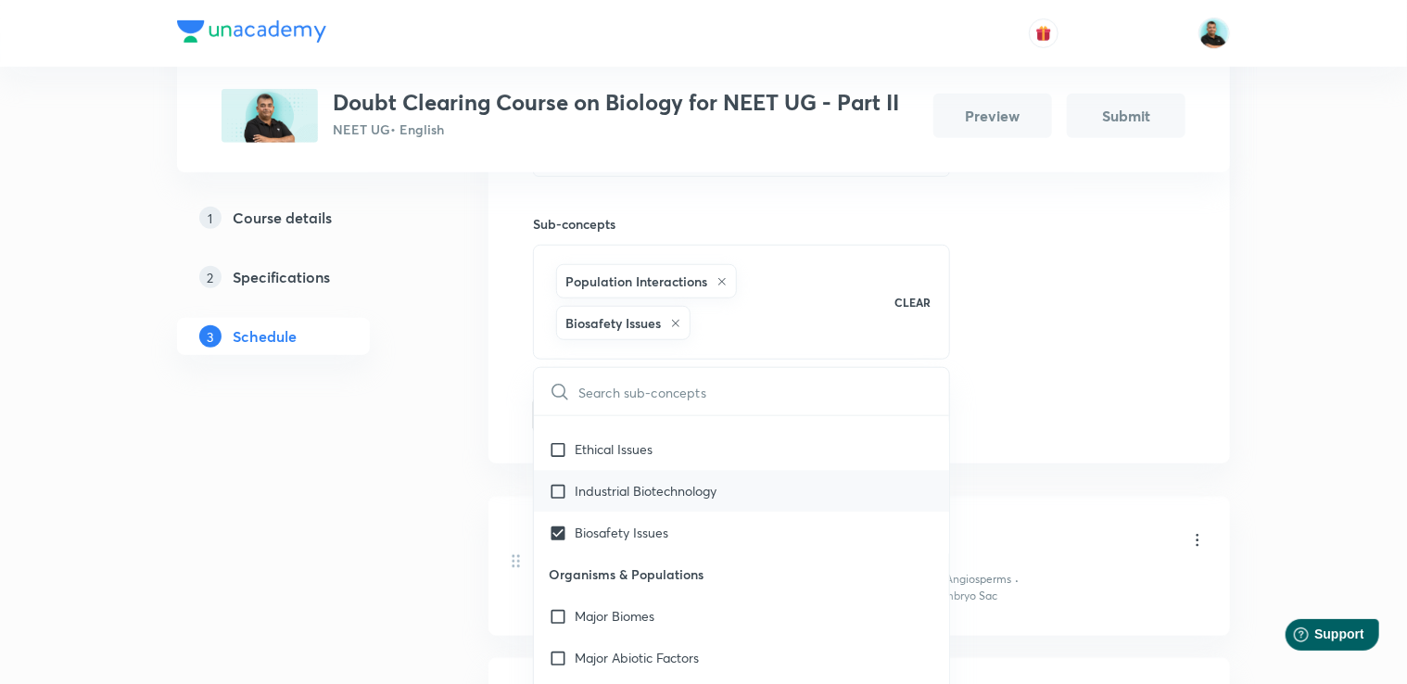
click at [797, 471] on div "Industrial Biotechnology" at bounding box center [741, 492] width 415 height 42
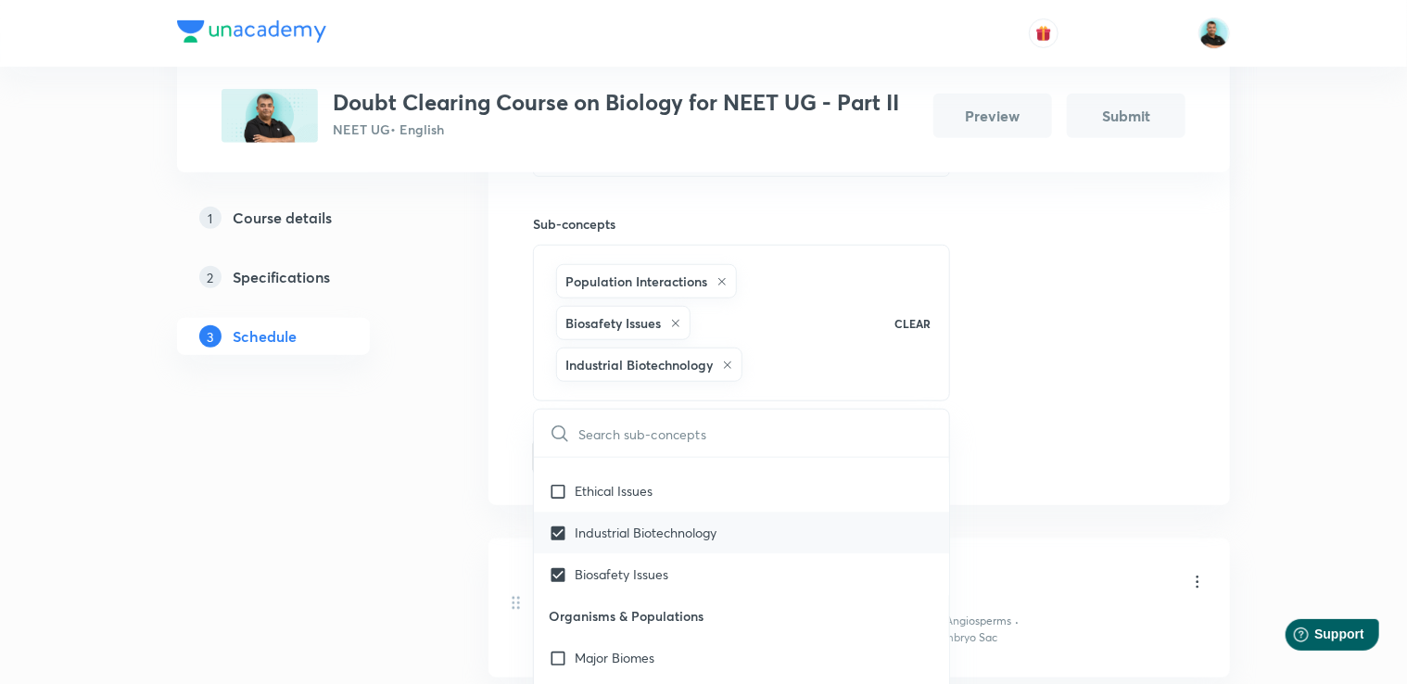
checkbox input "true"
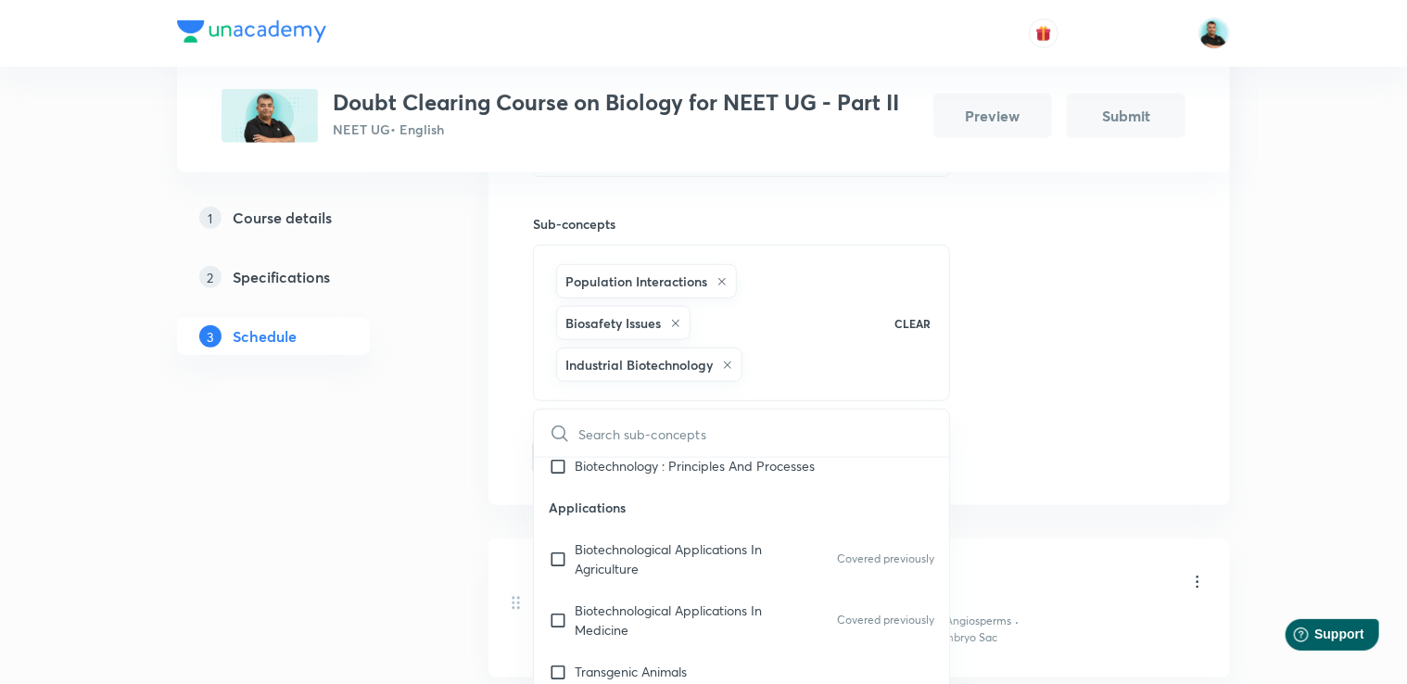
scroll to position [15951, 0]
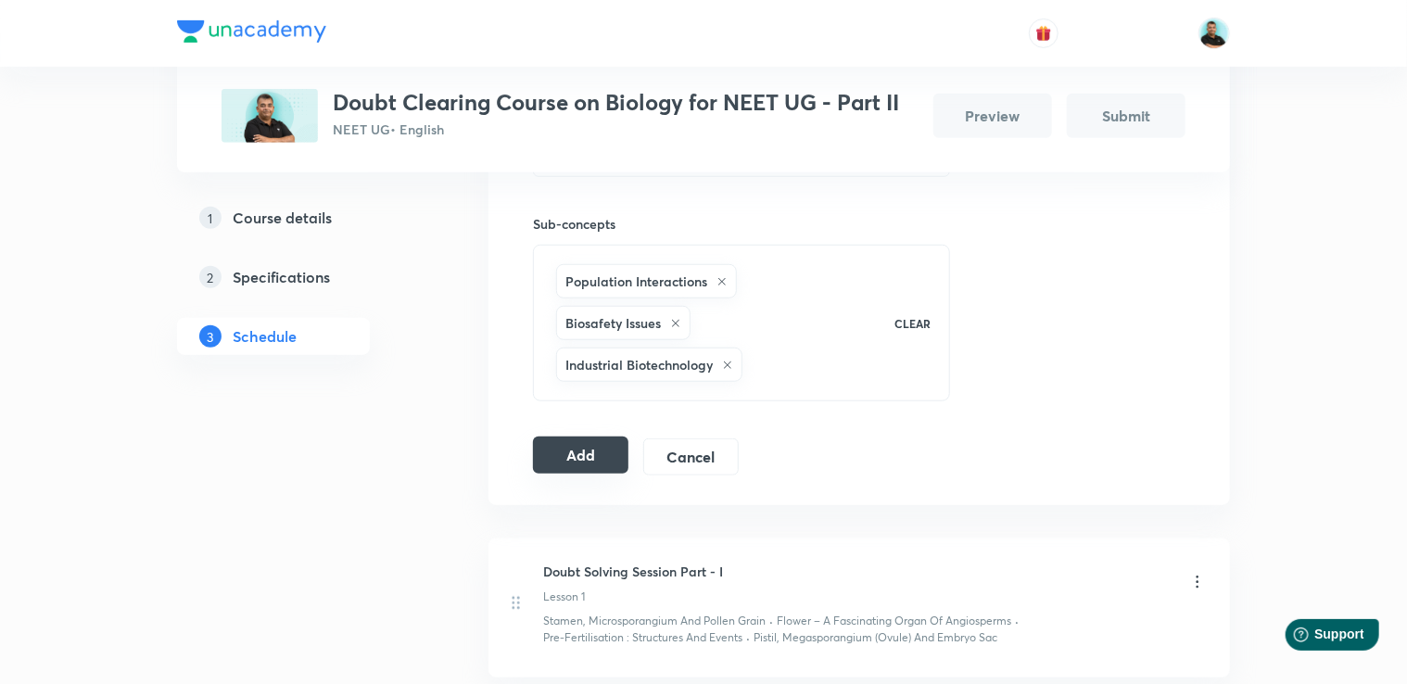
click at [595, 447] on button "Add" at bounding box center [580, 455] width 95 height 37
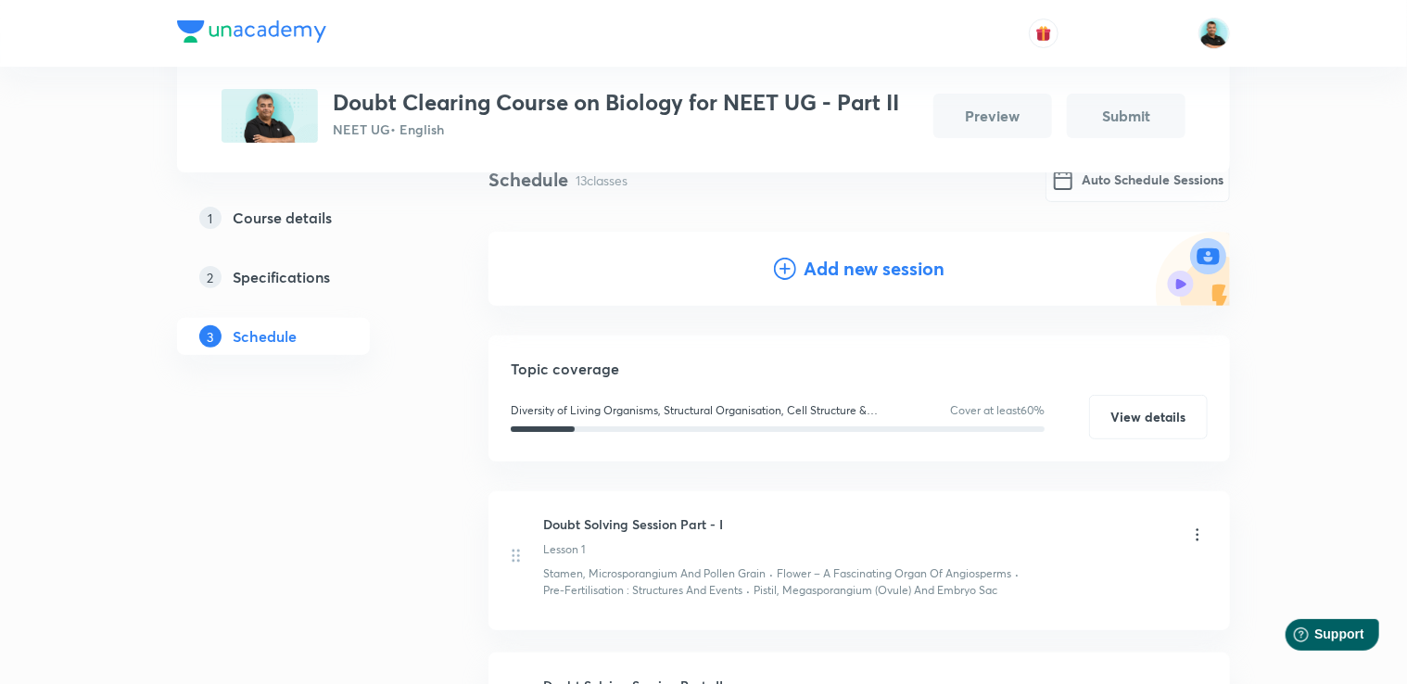
scroll to position [159, 0]
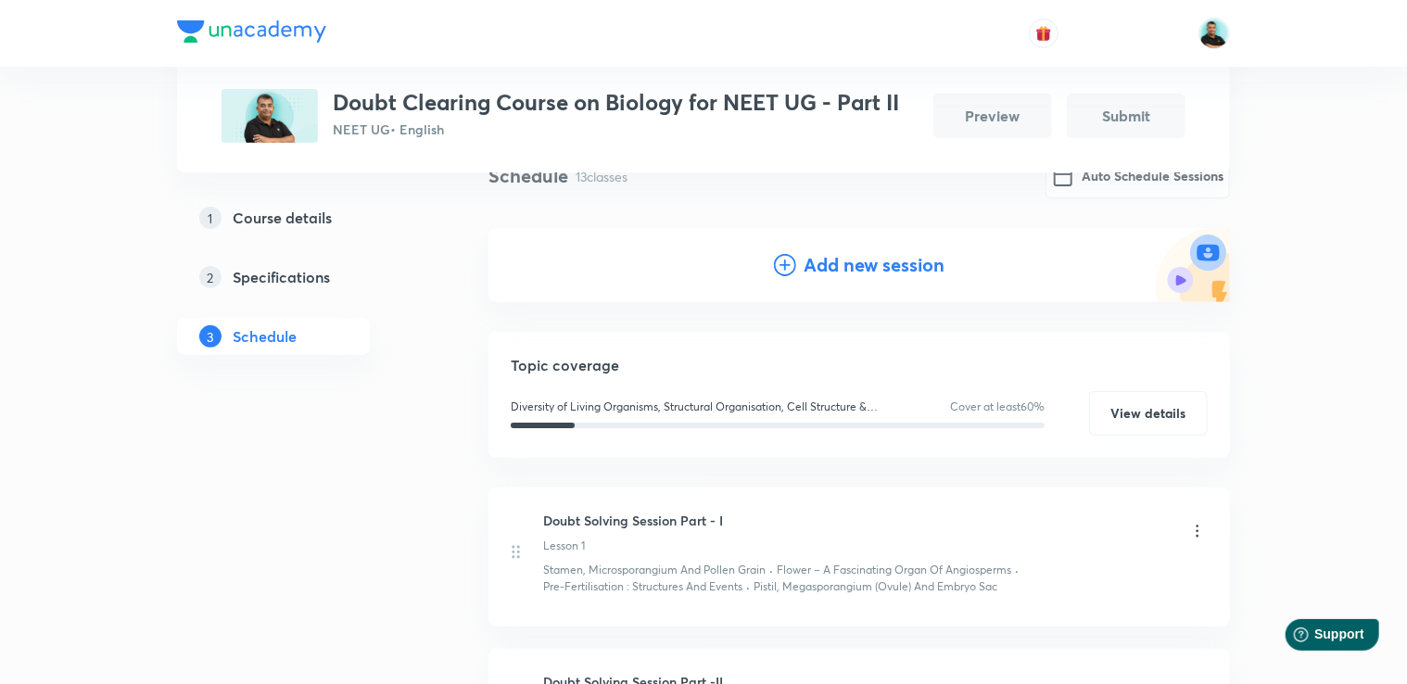
click at [885, 257] on h4 "Add new session" at bounding box center [874, 265] width 141 height 28
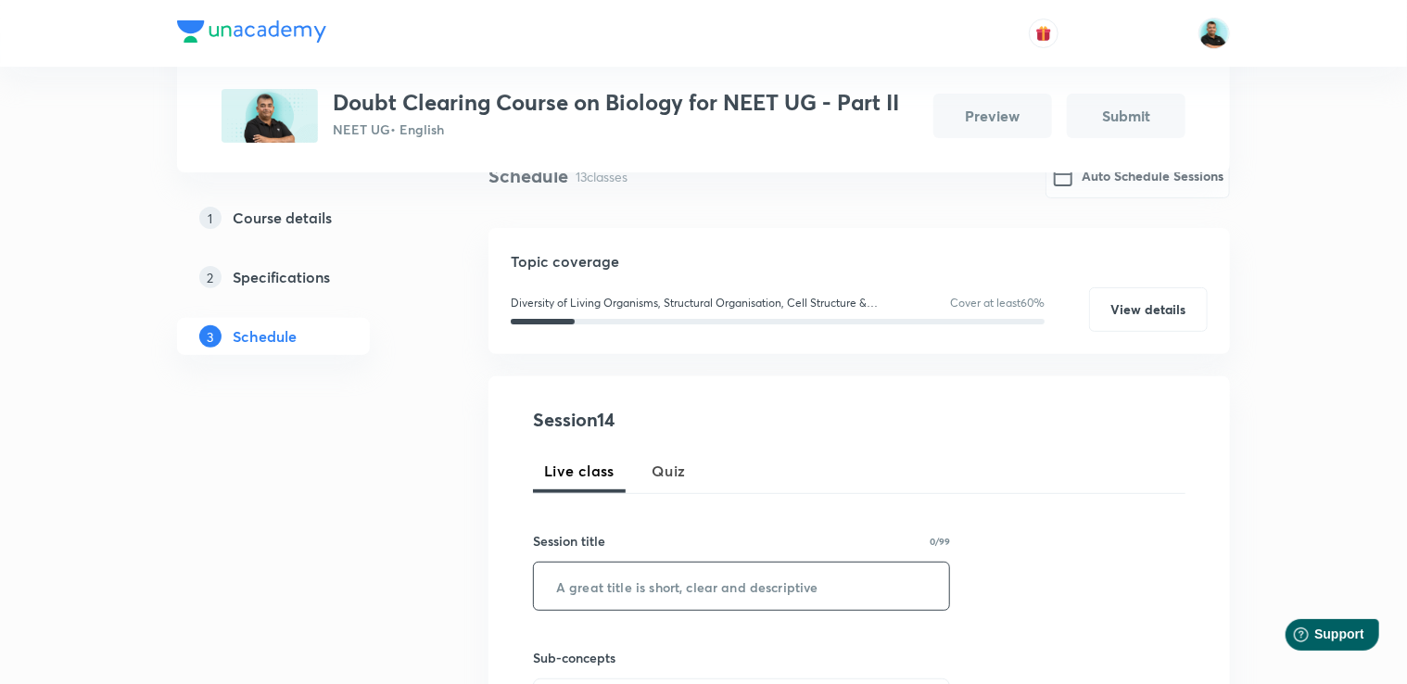
click at [615, 603] on input "text" at bounding box center [741, 586] width 415 height 47
paste input "Doubt Solving Session Part -"
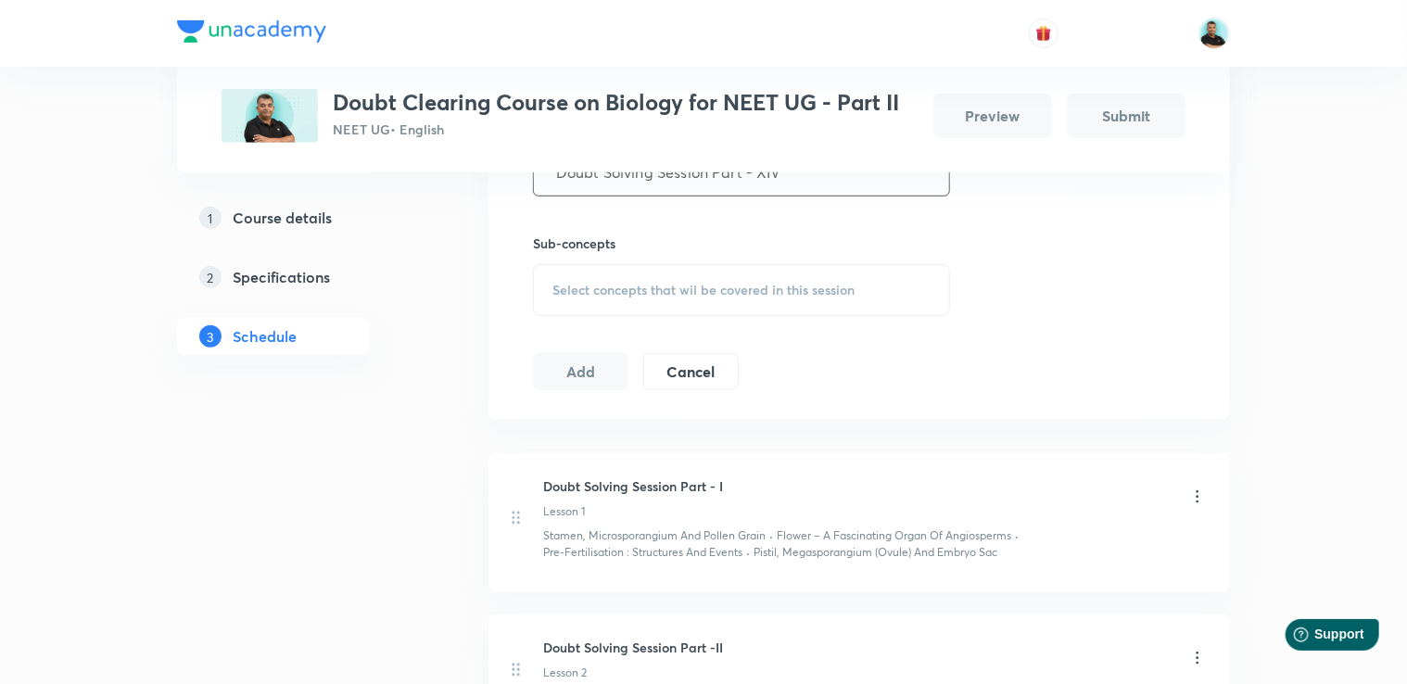
scroll to position [580, 0]
type input "Doubt Solving Session Part - XIV"
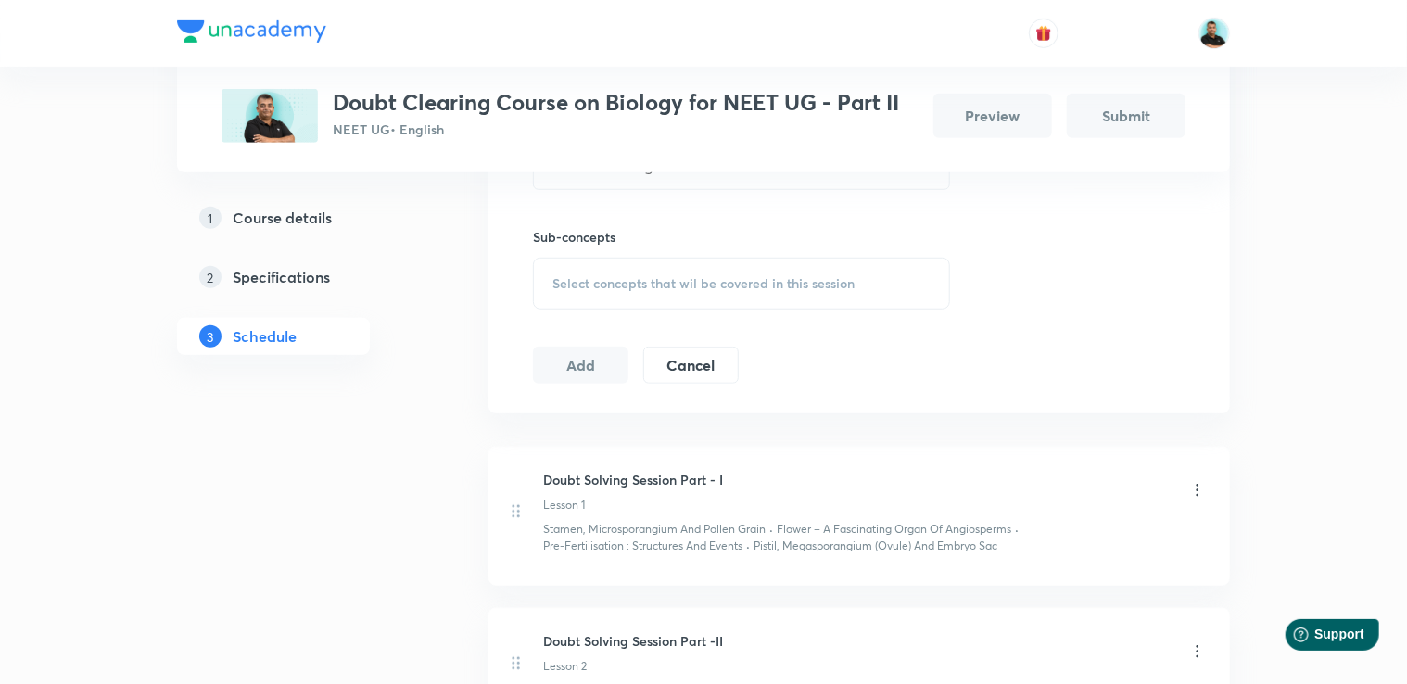
click at [680, 285] on span "Select concepts that wil be covered in this session" at bounding box center [703, 283] width 302 height 15
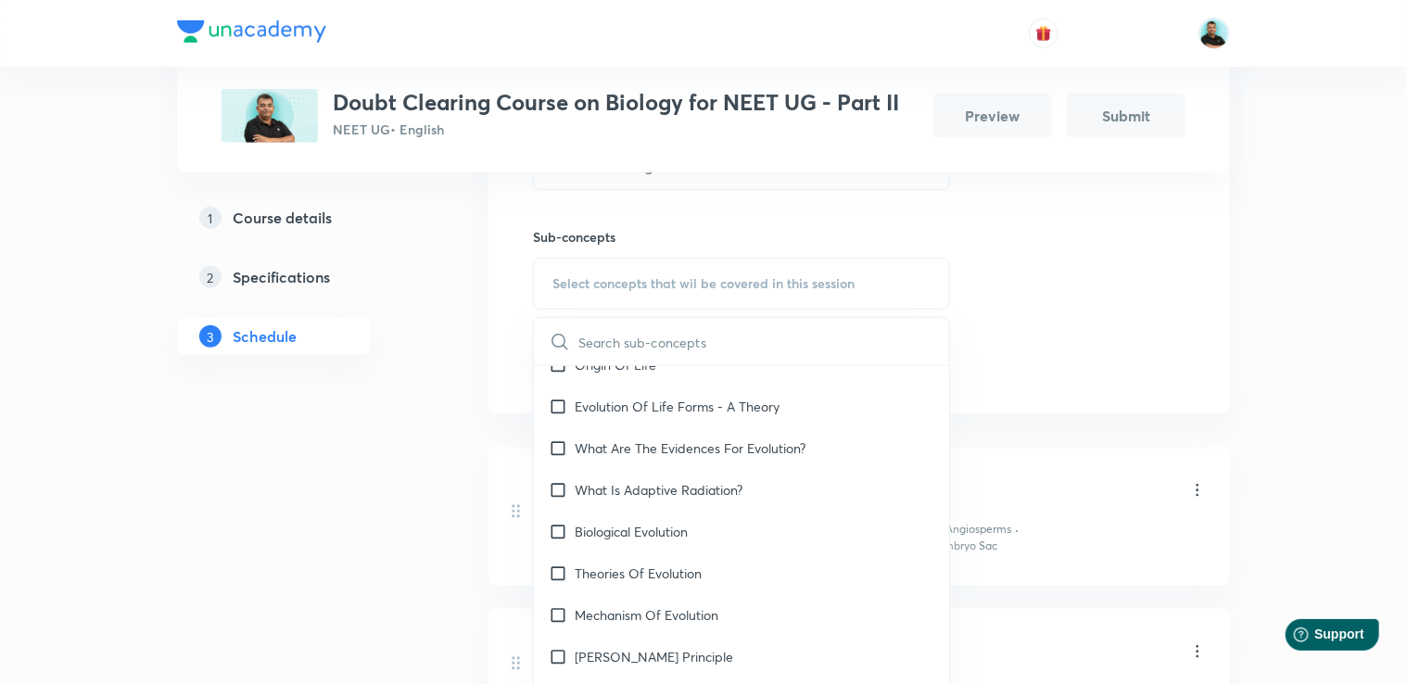
scroll to position [15167, 0]
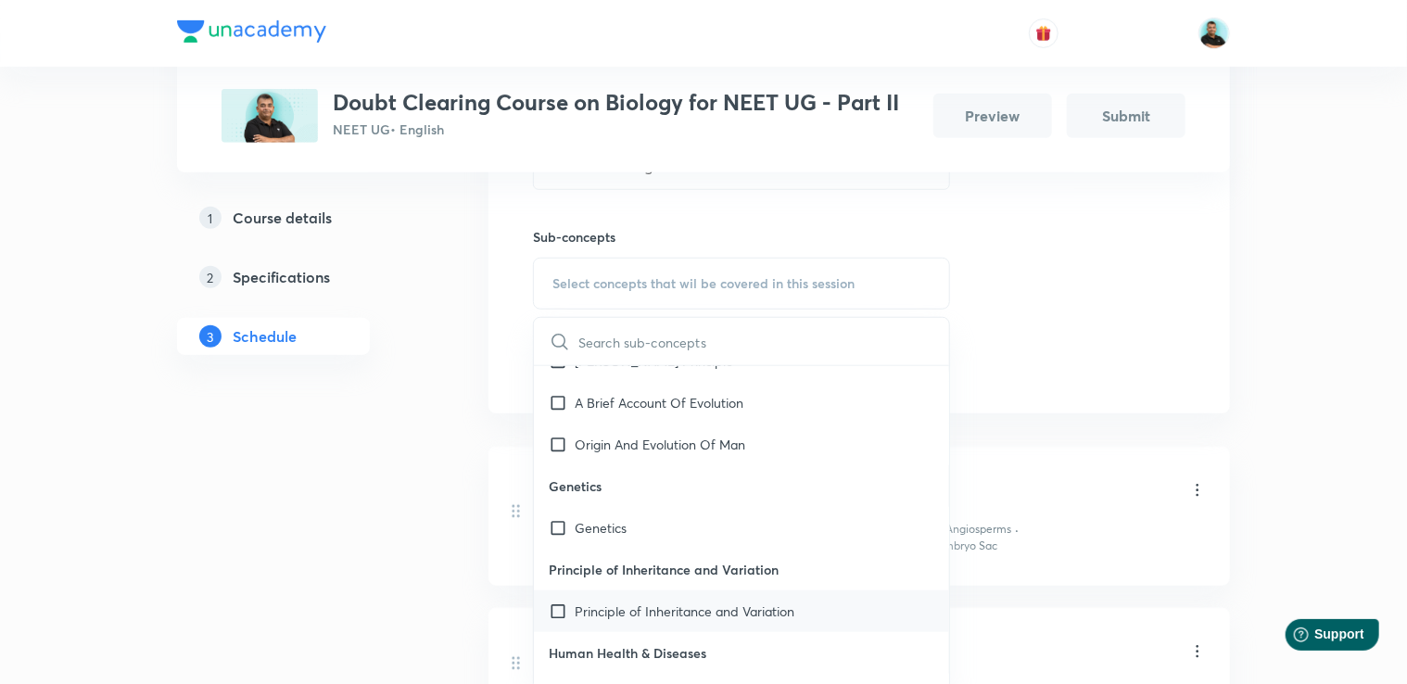
click at [585, 602] on p "Principle of Inheritance and Variation" at bounding box center [685, 611] width 220 height 19
click at [560, 504] on p "Genetics" at bounding box center [741, 486] width 415 height 42
checkbox input "true"
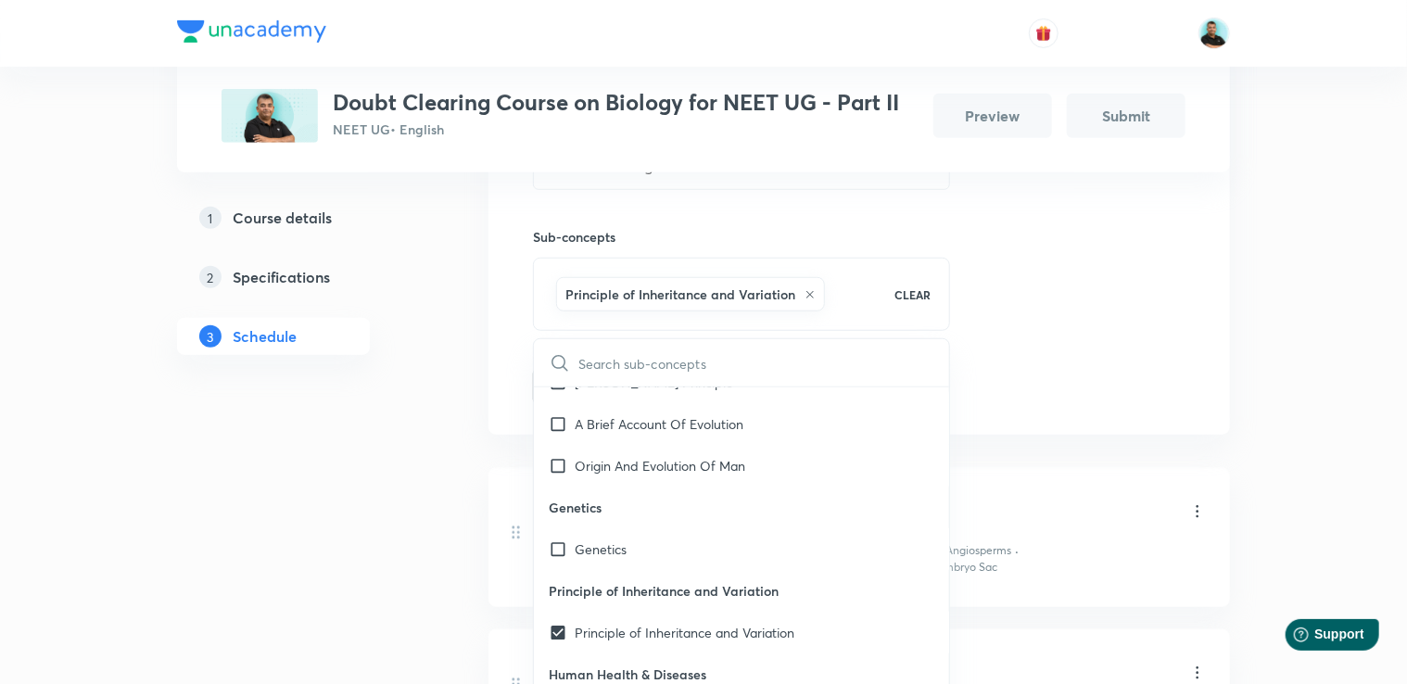
click at [560, 504] on p "Genetics" at bounding box center [741, 508] width 415 height 42
click at [562, 456] on input "checkbox" at bounding box center [562, 465] width 26 height 19
checkbox input "true"
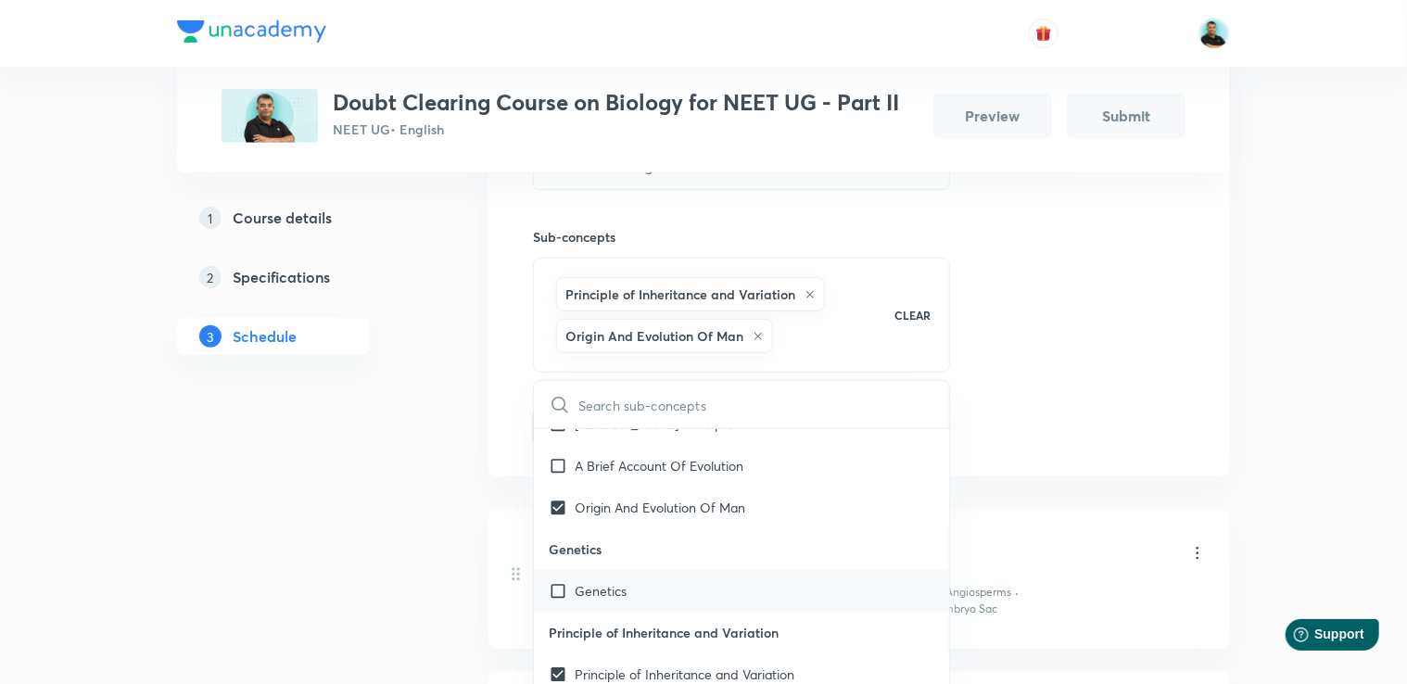
click at [553, 581] on input "checkbox" at bounding box center [562, 590] width 26 height 19
checkbox input "true"
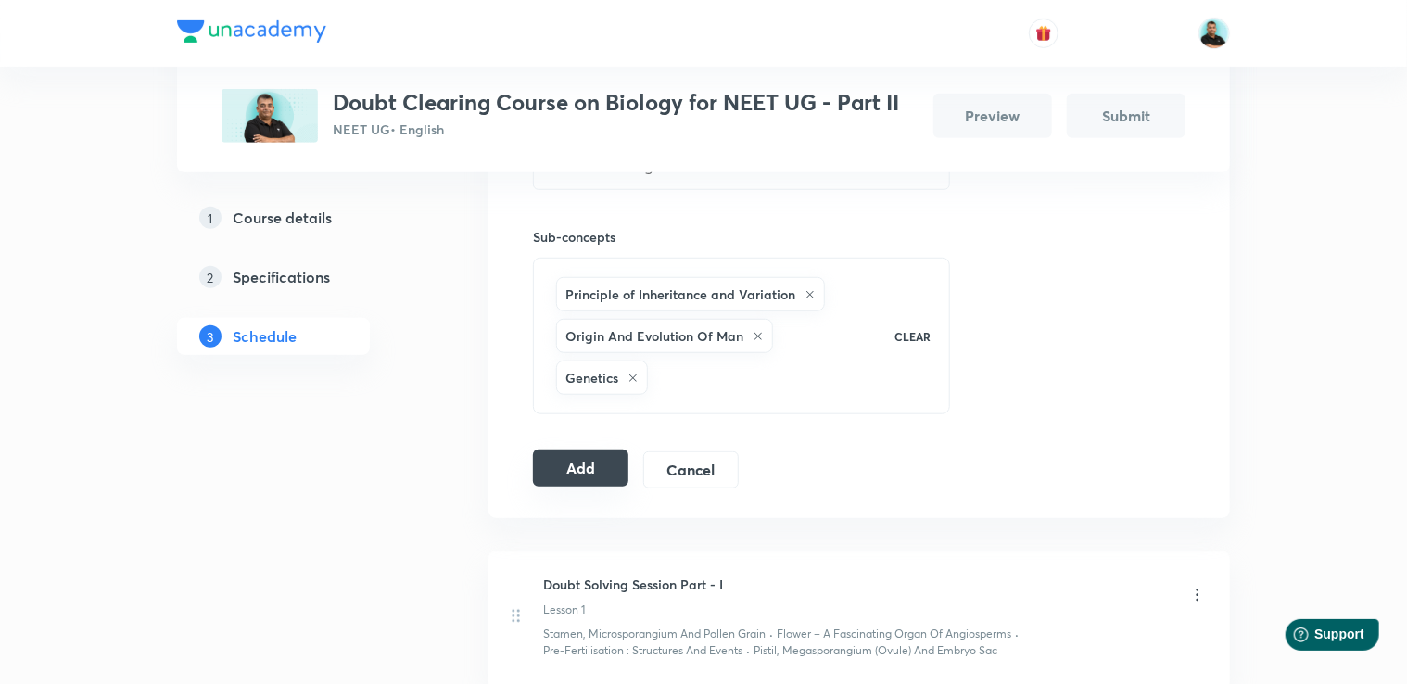
click at [574, 450] on button "Add" at bounding box center [580, 468] width 95 height 37
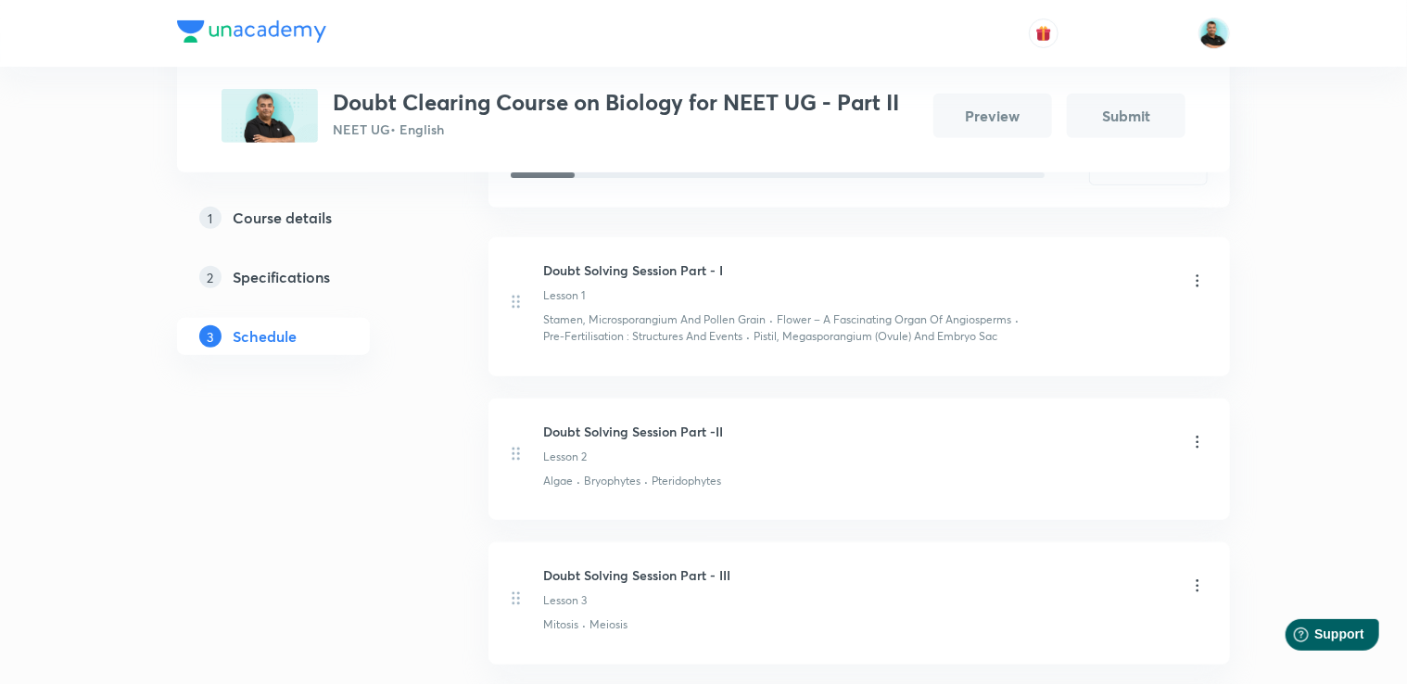
scroll to position [0, 0]
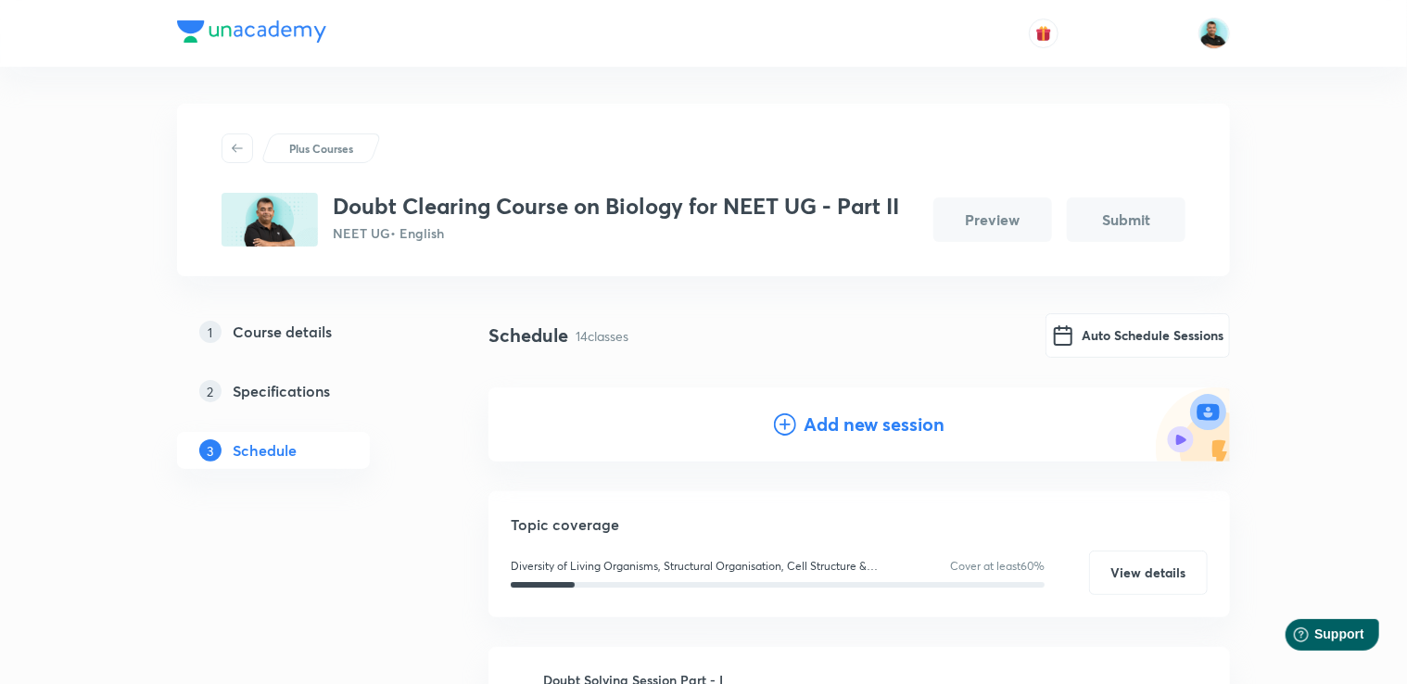
click at [854, 420] on h4 "Add new session" at bounding box center [874, 425] width 141 height 28
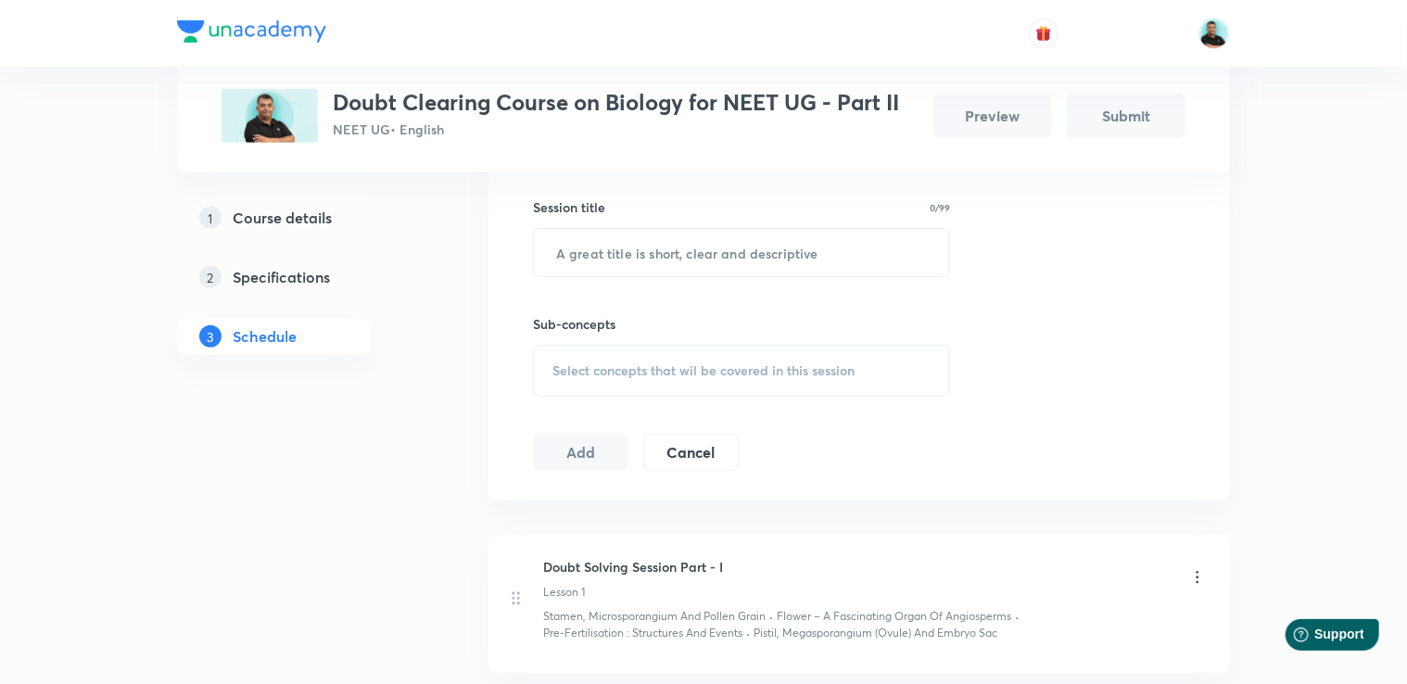
scroll to position [524, 0]
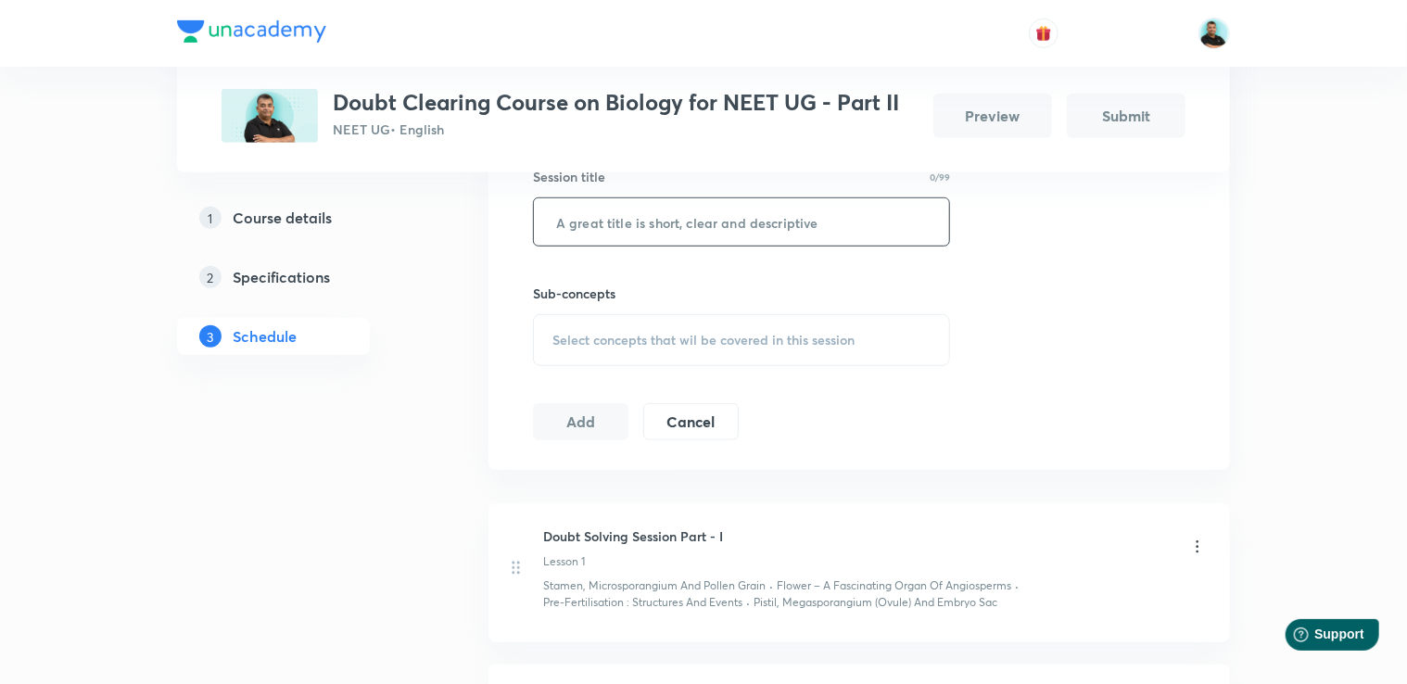
click at [776, 229] on input "text" at bounding box center [741, 221] width 415 height 47
paste input "Doubt Solving Session Part -"
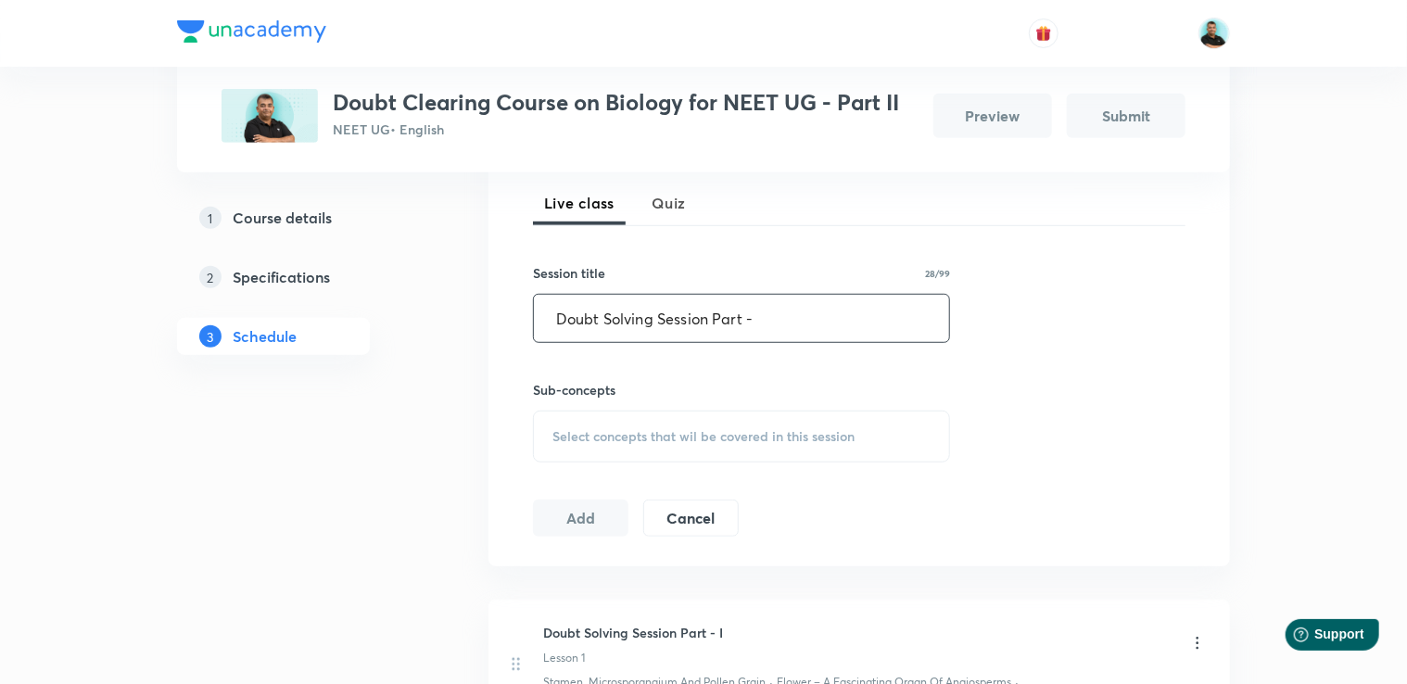
scroll to position [454, 0]
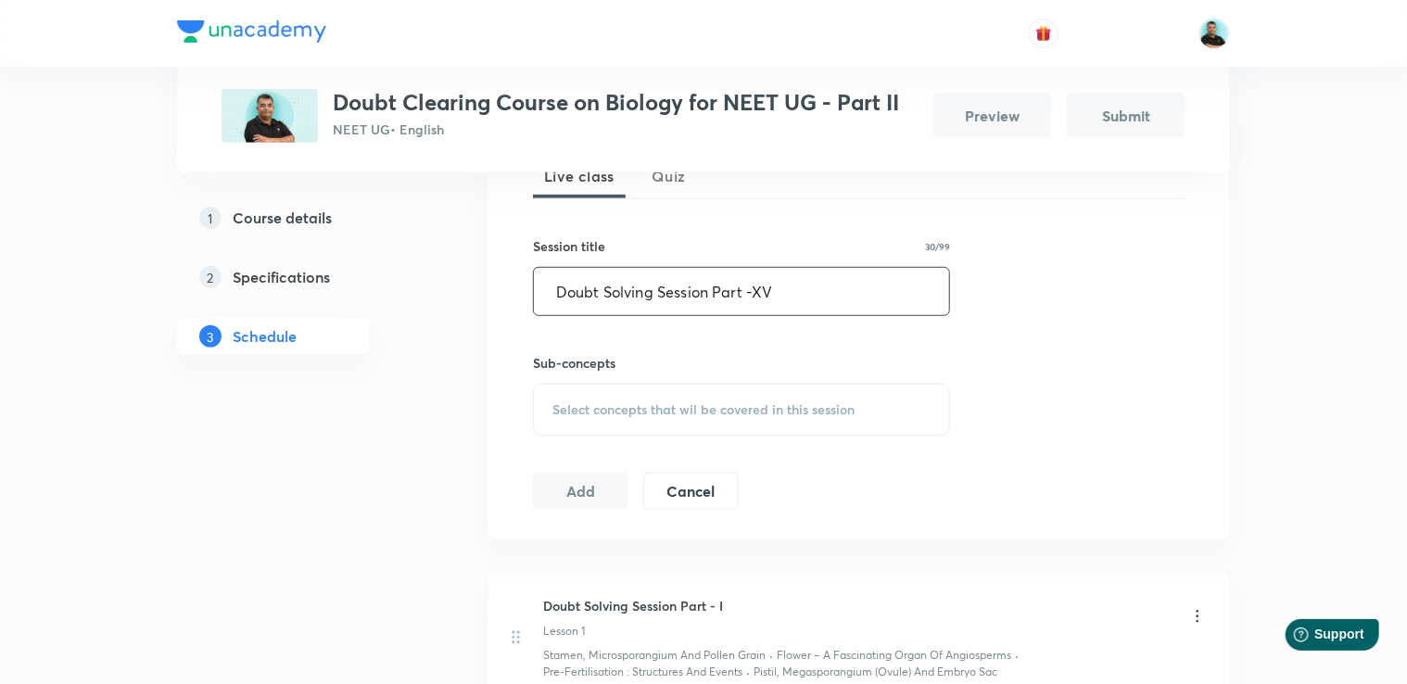
type input "Doubt Solving Session Part -XV"
click at [831, 404] on span "Select concepts that wil be covered in this session" at bounding box center [703, 409] width 302 height 15
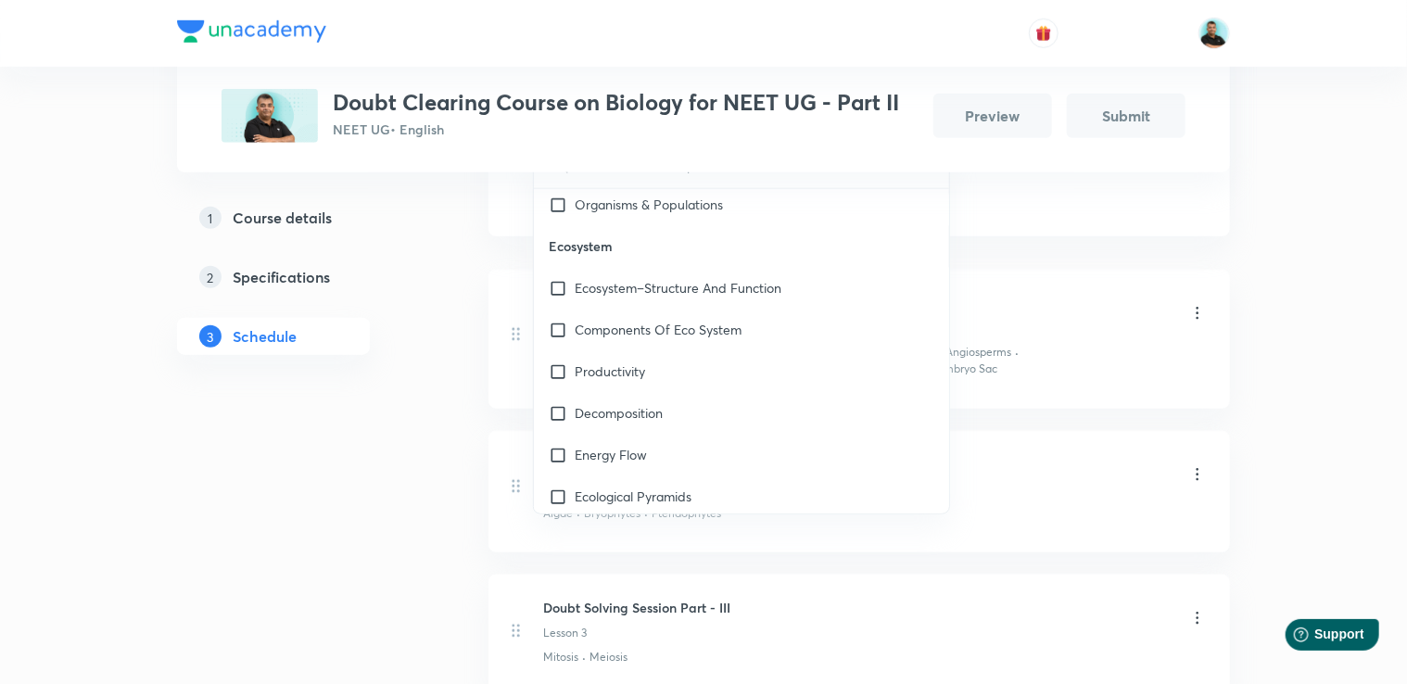
scroll to position [16980, 0]
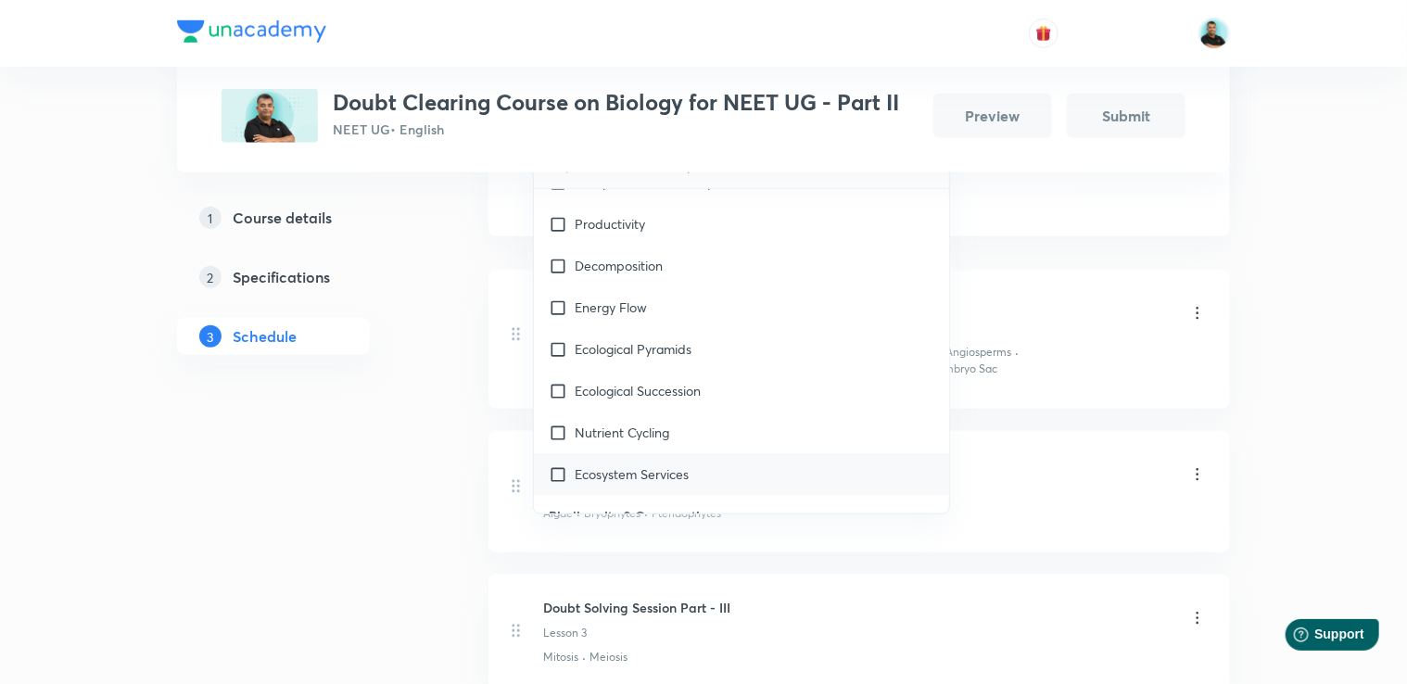
click at [685, 464] on p "Ecosystem Services" at bounding box center [632, 473] width 114 height 19
checkbox input "true"
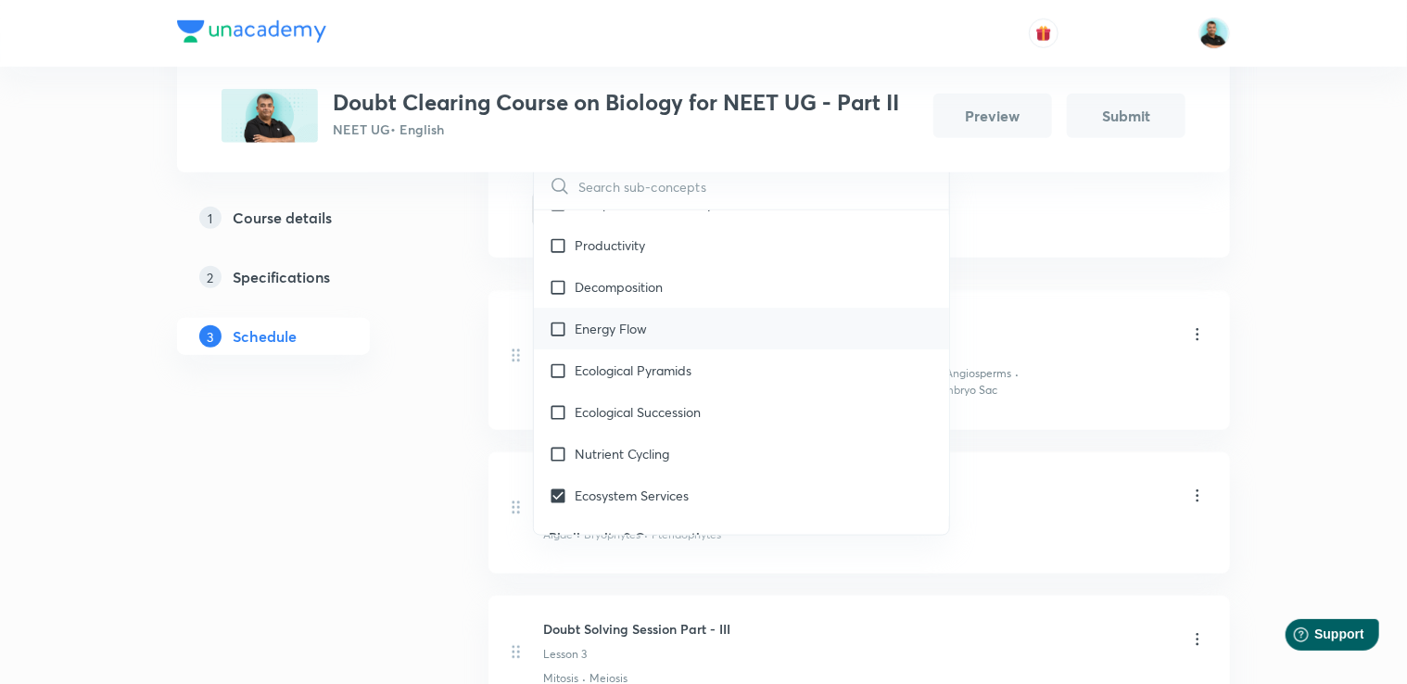
click at [632, 319] on p "Energy Flow" at bounding box center [611, 328] width 72 height 19
checkbox input "true"
click at [647, 361] on p "Ecological Pyramids" at bounding box center [633, 370] width 117 height 19
checkbox input "true"
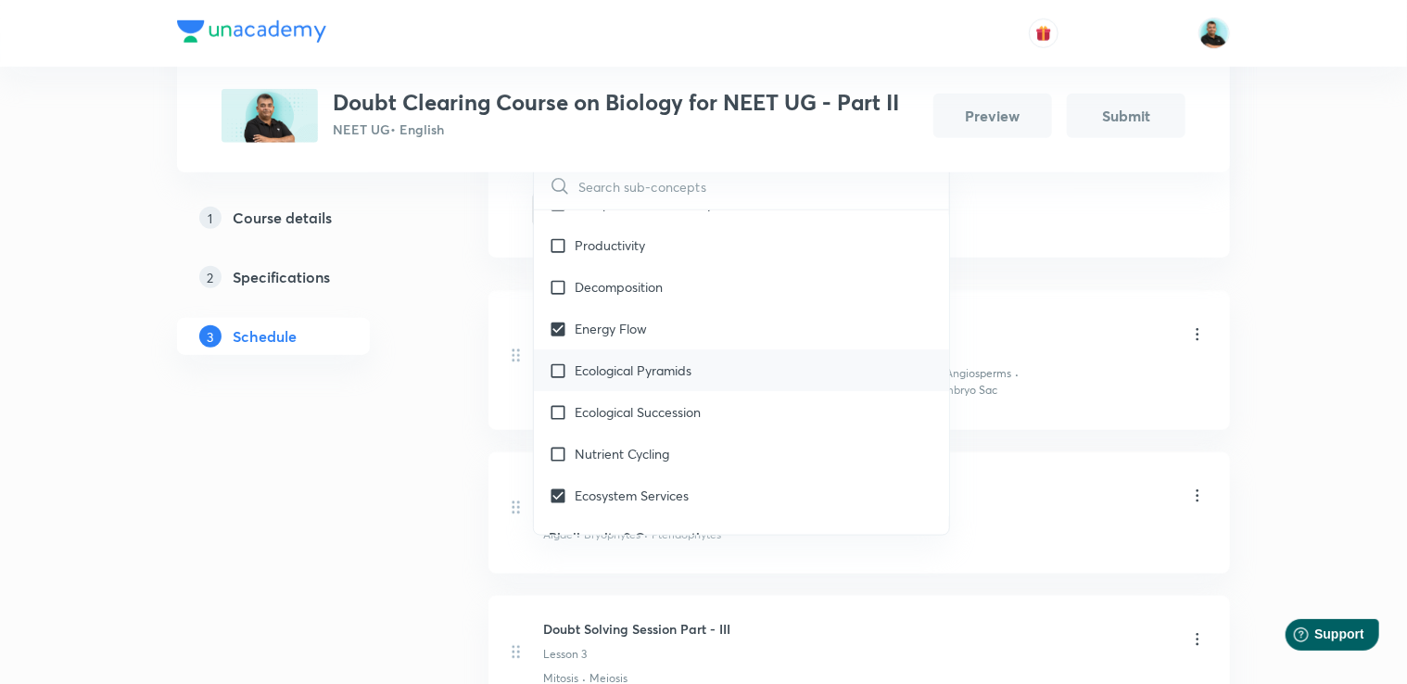
checkbox input "true"
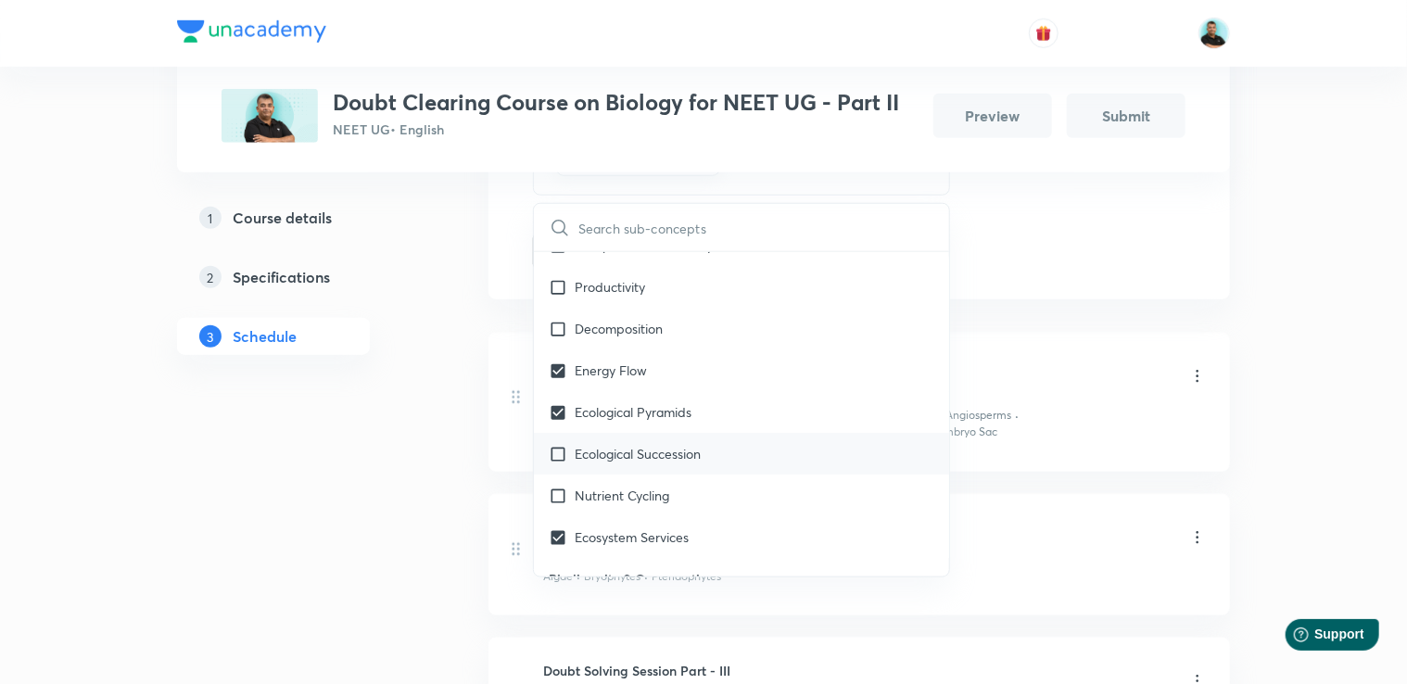
click at [658, 444] on p "Ecological Succession" at bounding box center [638, 453] width 126 height 19
checkbox input "true"
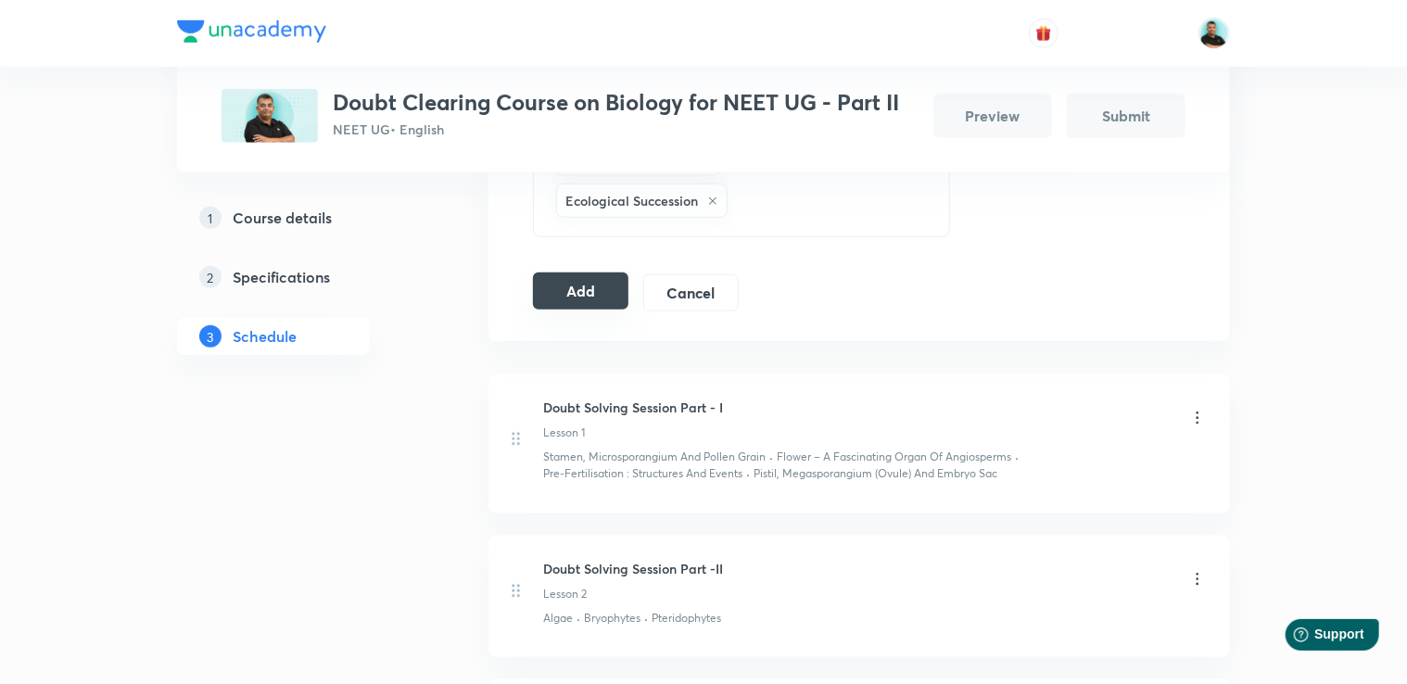
click at [581, 298] on button "Add" at bounding box center [580, 291] width 95 height 37
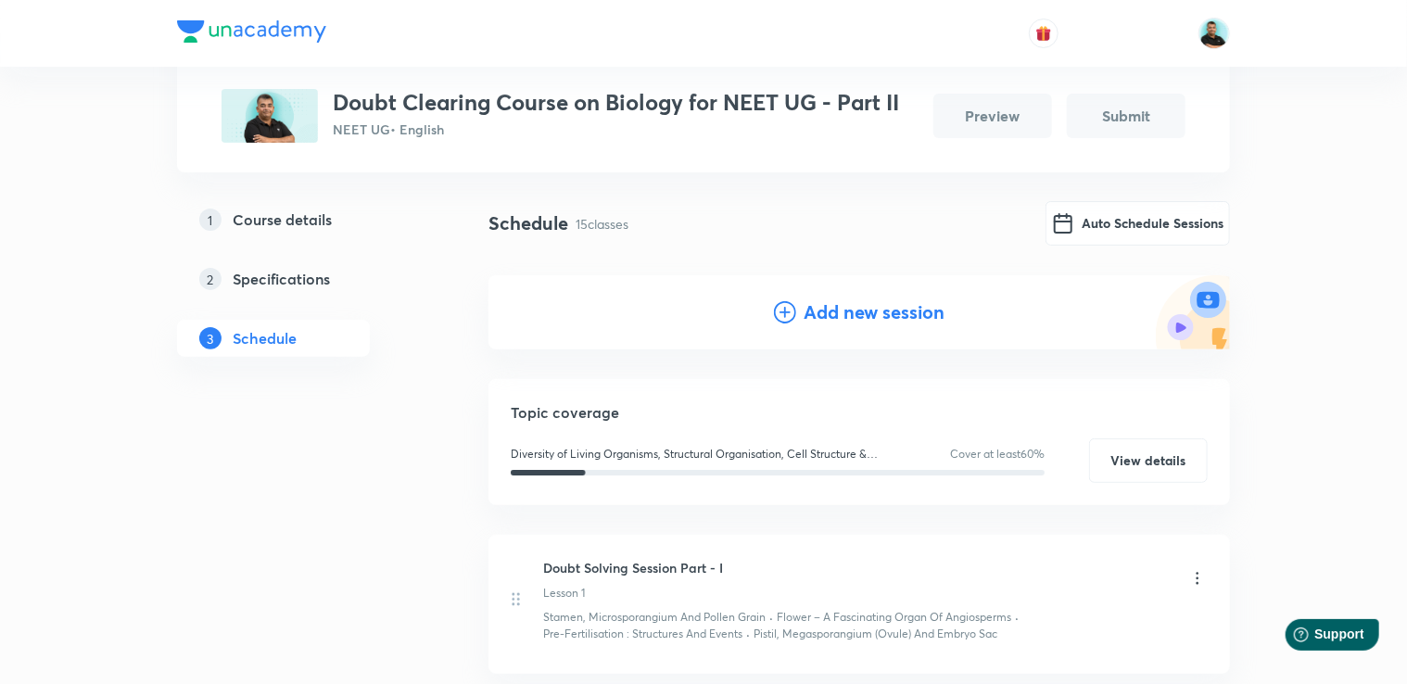
scroll to position [133, 0]
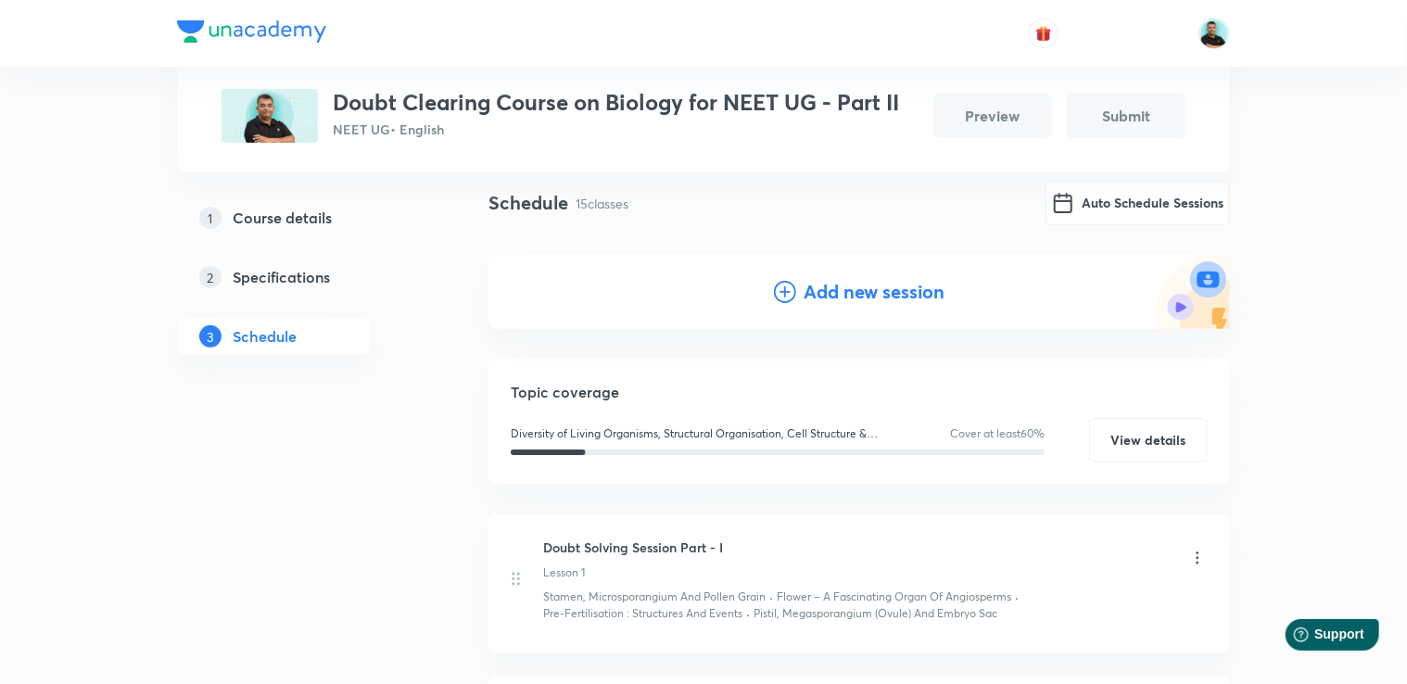
click at [835, 298] on h4 "Add new session" at bounding box center [874, 292] width 141 height 28
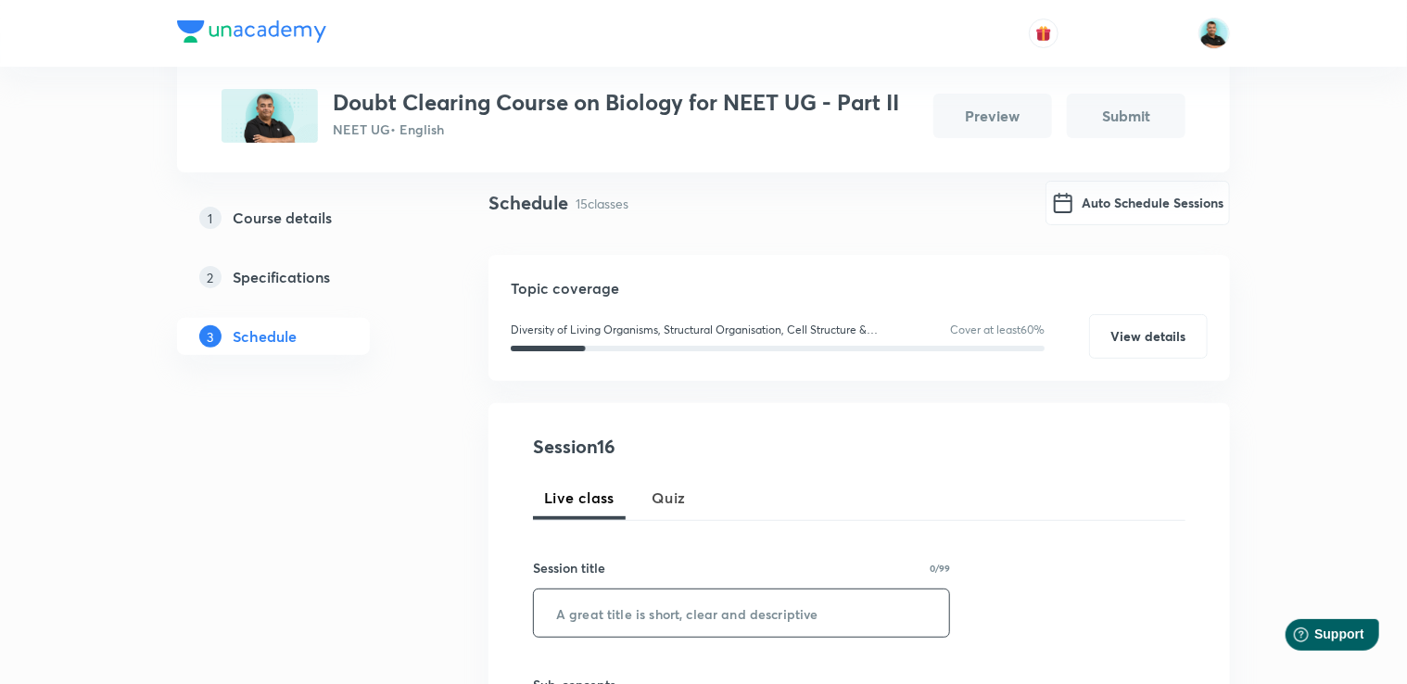
click at [594, 603] on input "text" at bounding box center [741, 613] width 415 height 47
paste input "Doubt Solving Session Part -"
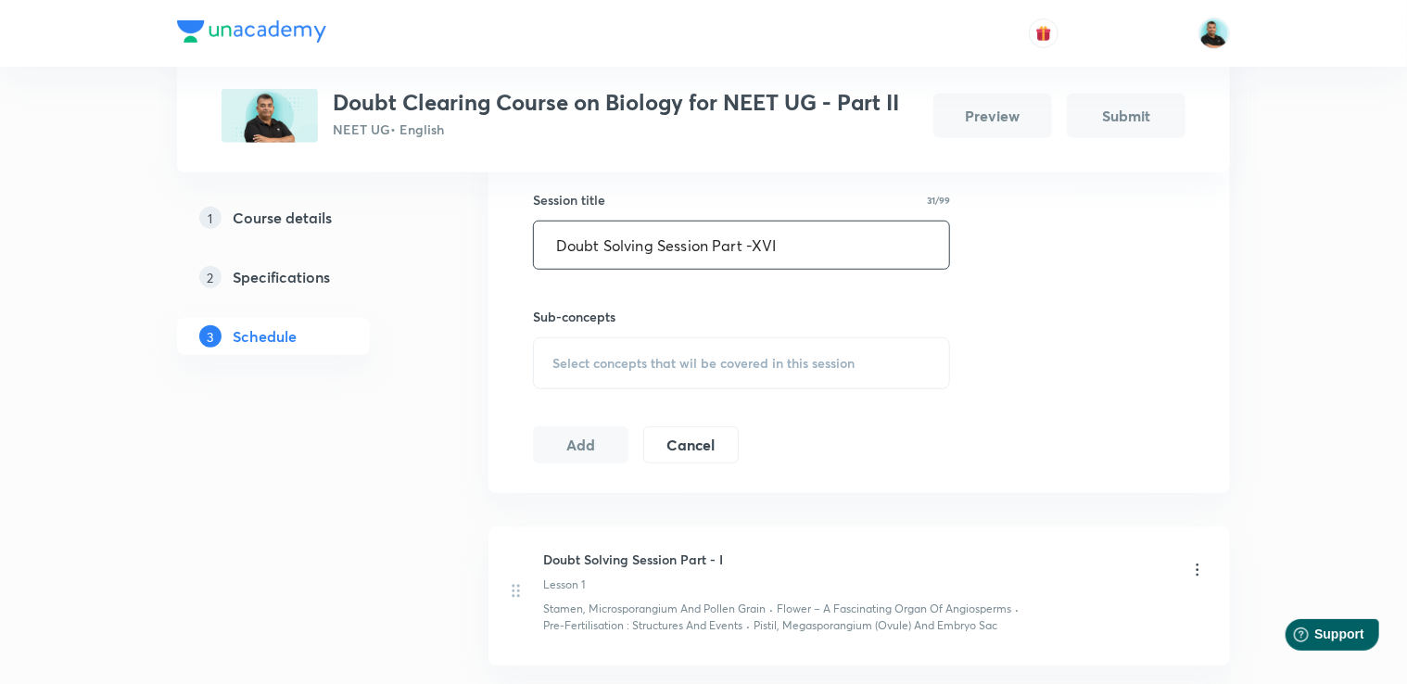
scroll to position [588, 0]
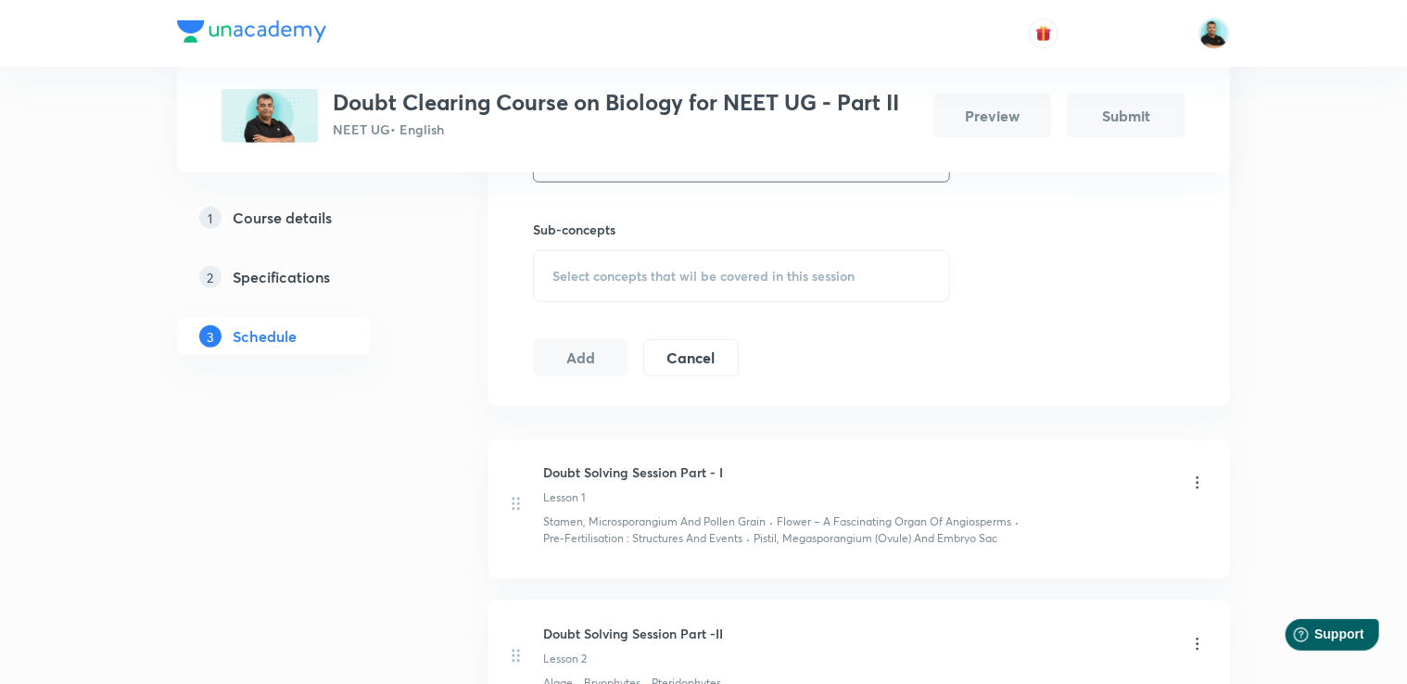
type input "Doubt Solving Session Part -XVI"
click at [818, 280] on span "Select concepts that wil be covered in this session" at bounding box center [703, 276] width 302 height 15
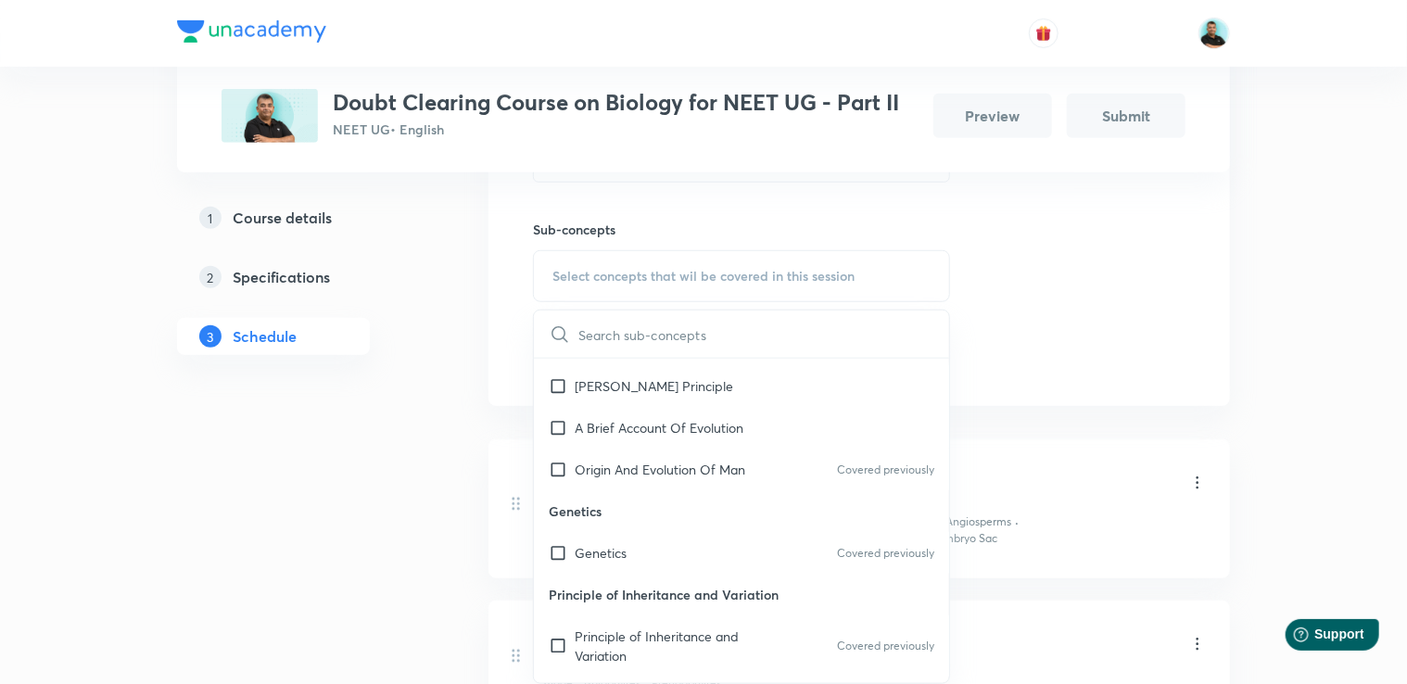
scroll to position [15037, 0]
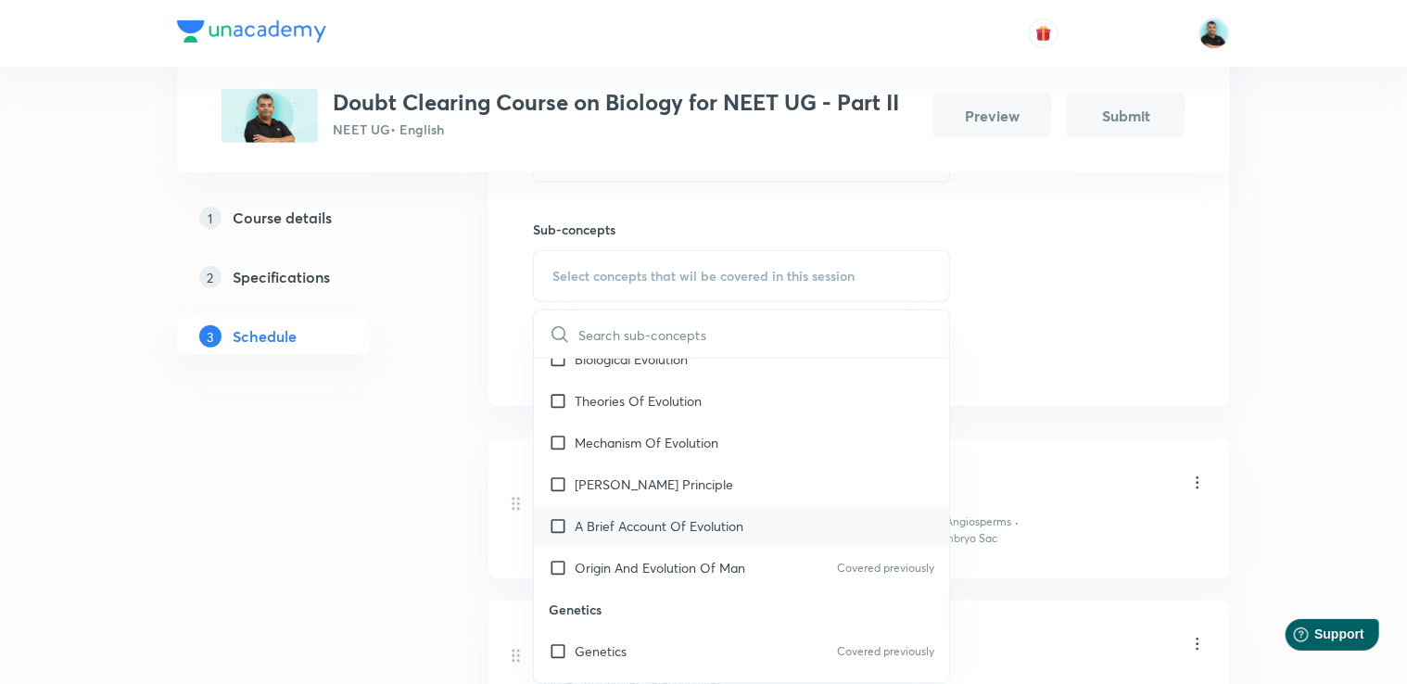
click at [745, 507] on div "A Brief Account Of Evolution" at bounding box center [741, 526] width 415 height 42
checkbox input "true"
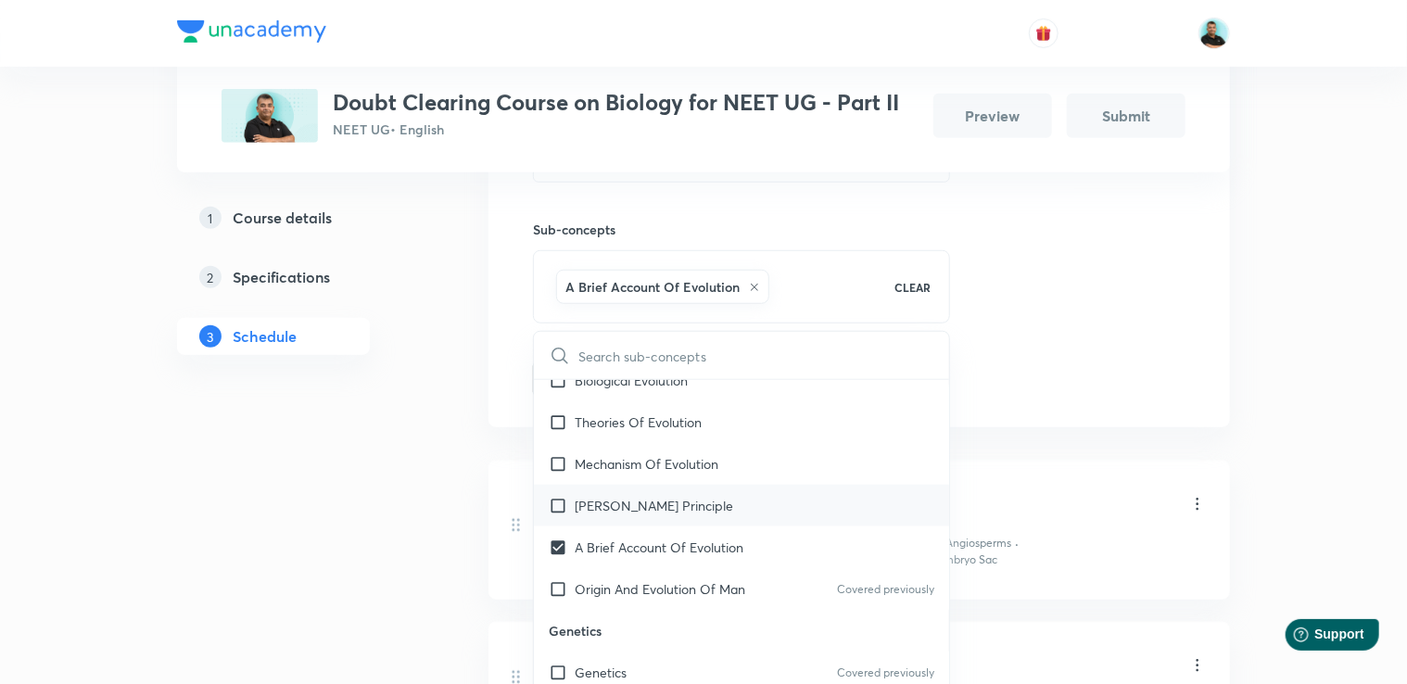
click at [729, 496] on p "[PERSON_NAME] Principle" at bounding box center [654, 505] width 159 height 19
checkbox input "true"
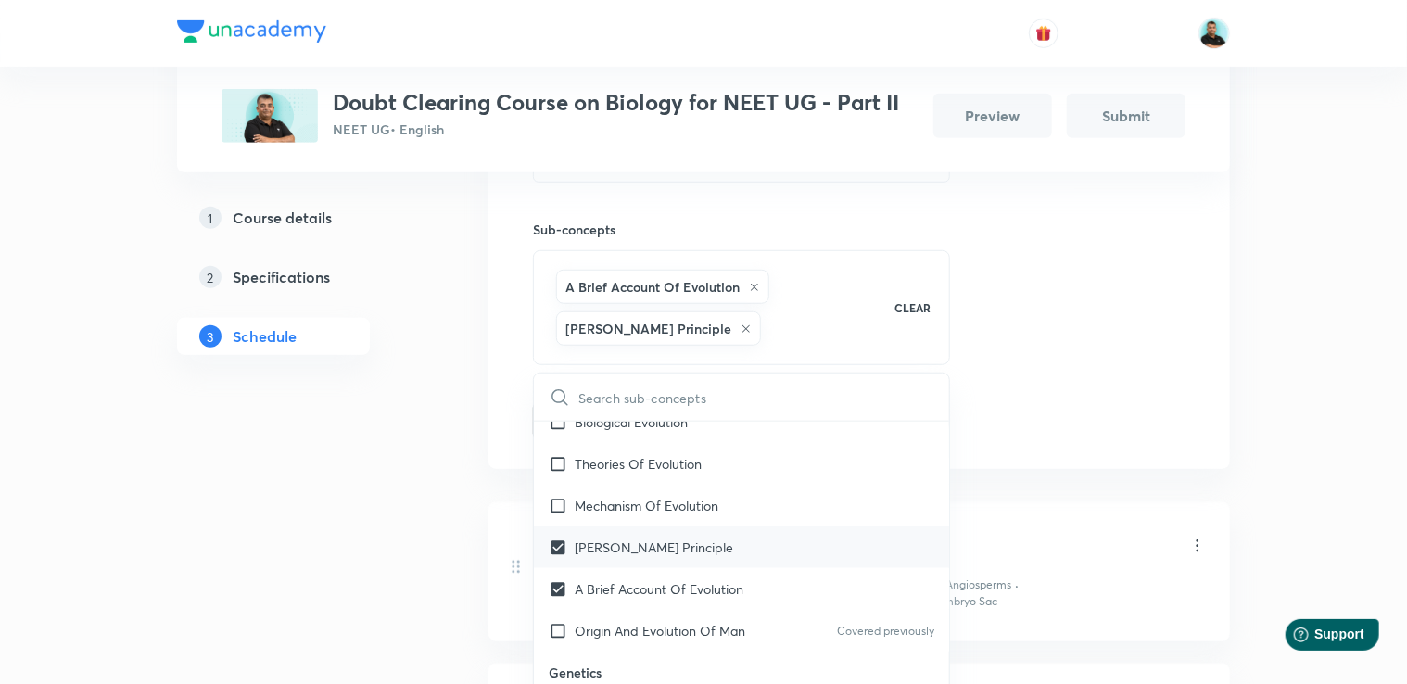
click at [729, 486] on div "Mechanism Of Evolution" at bounding box center [741, 506] width 415 height 42
checkbox input "true"
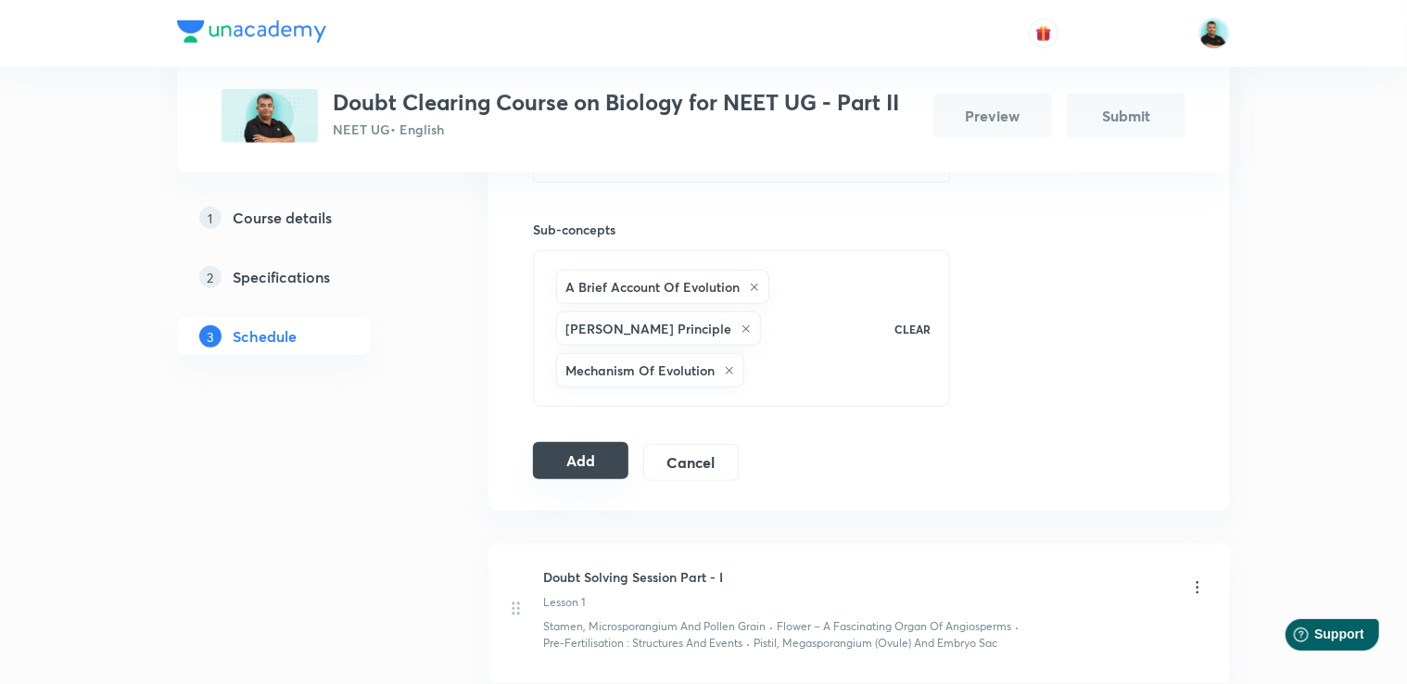
click at [603, 461] on button "Add" at bounding box center [580, 460] width 95 height 37
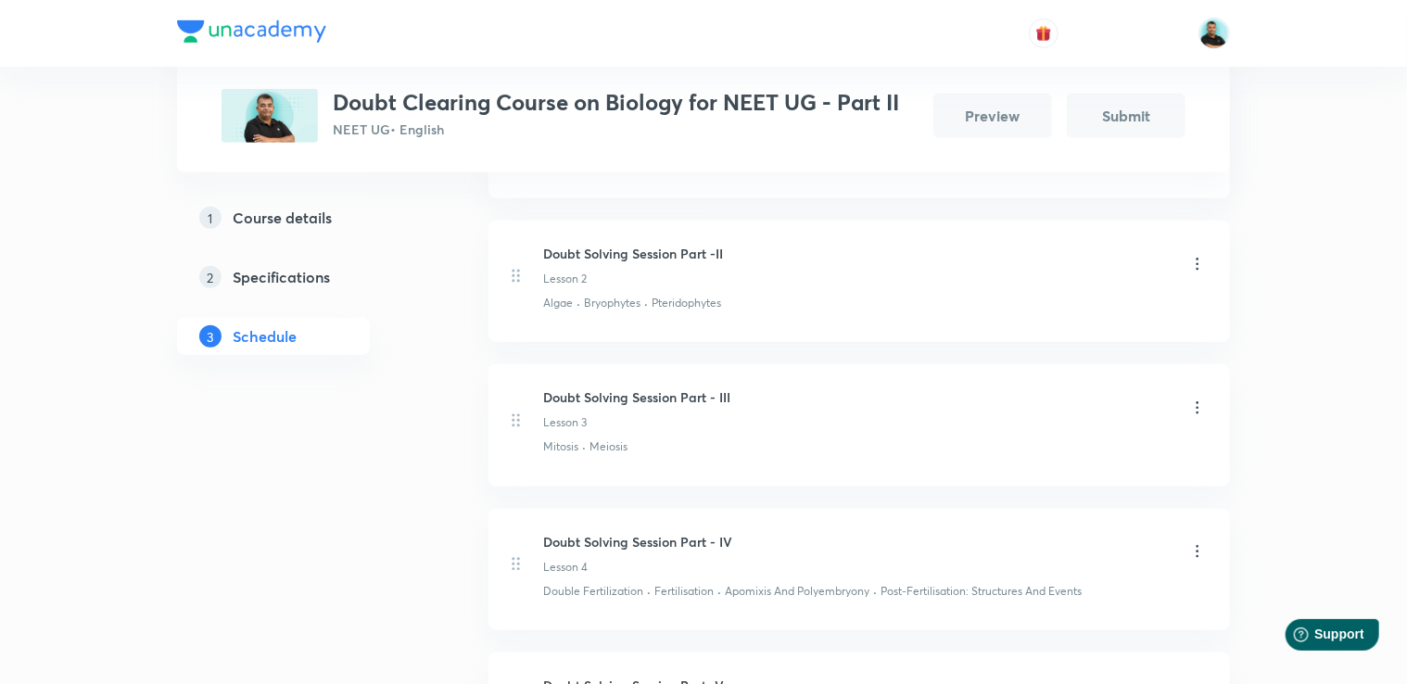
scroll to position [59, 0]
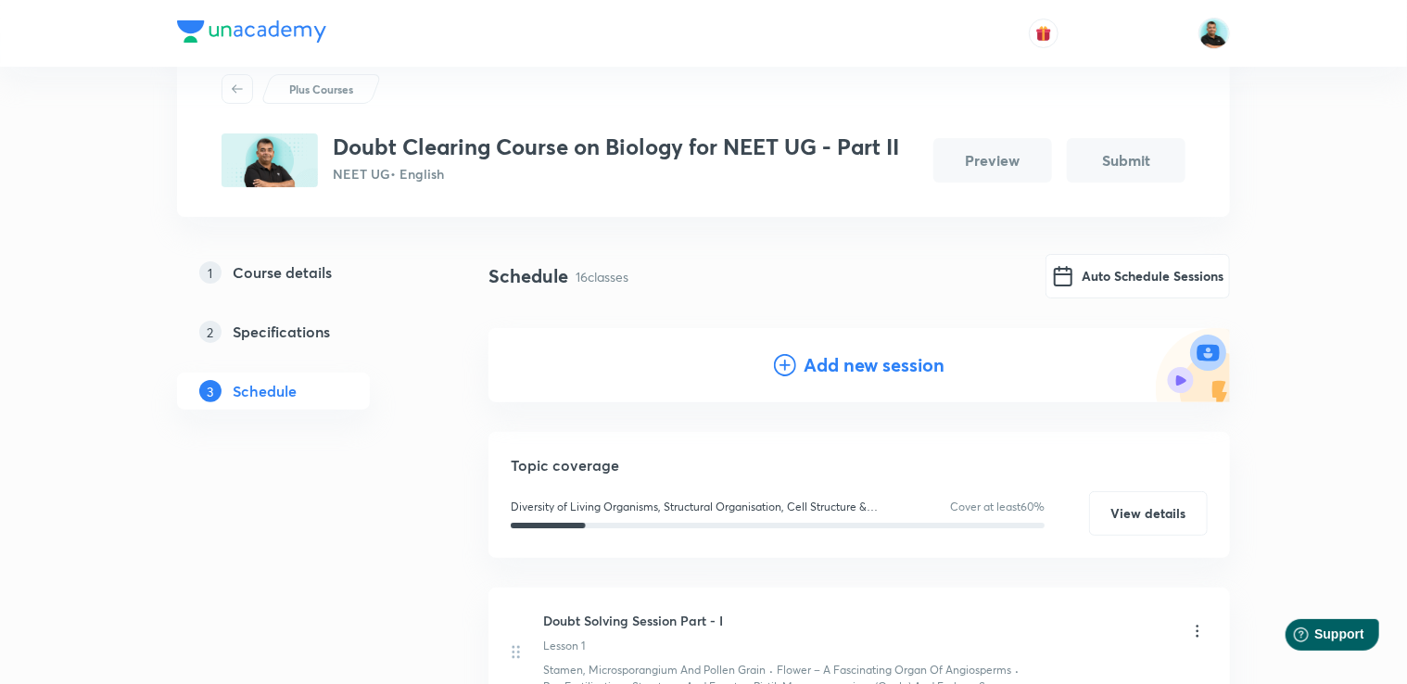
click at [847, 365] on h4 "Add new session" at bounding box center [874, 365] width 141 height 28
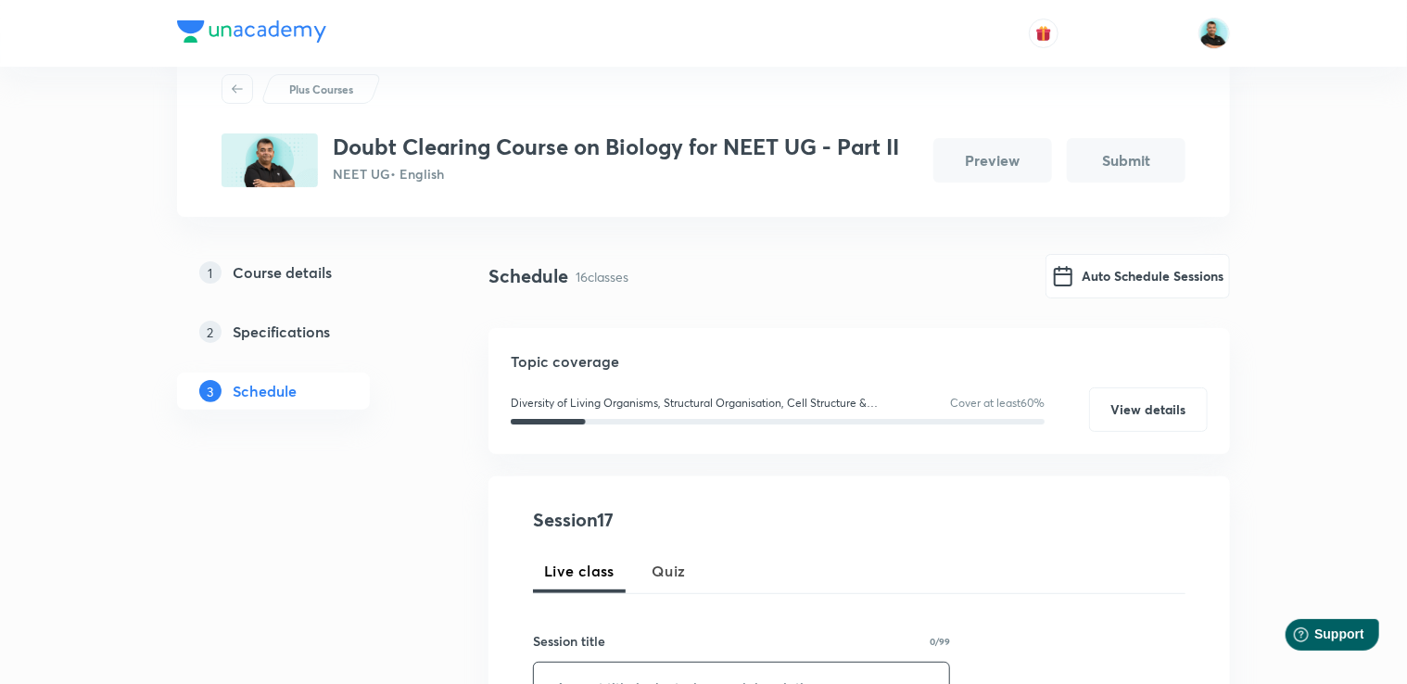
click at [620, 671] on input "text" at bounding box center [741, 686] width 415 height 47
paste input "Doubt Solving Session Part -"
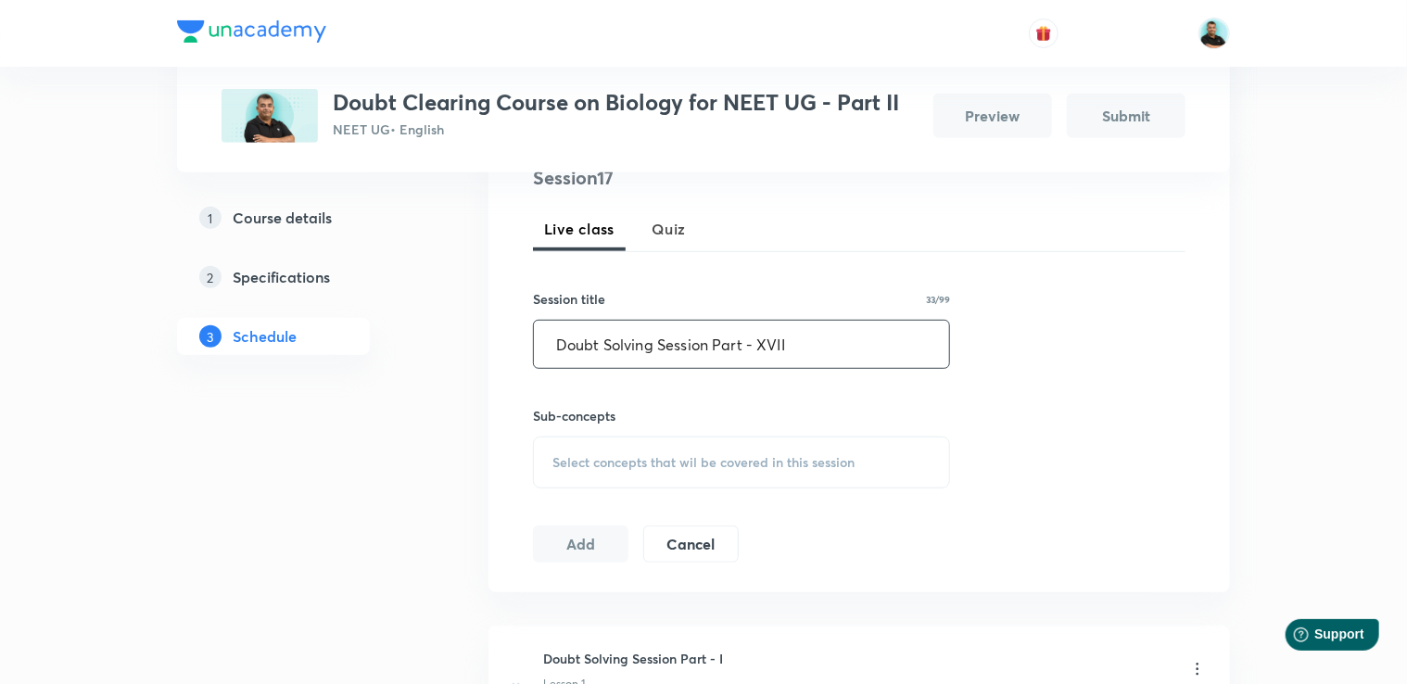
scroll to position [382, 0]
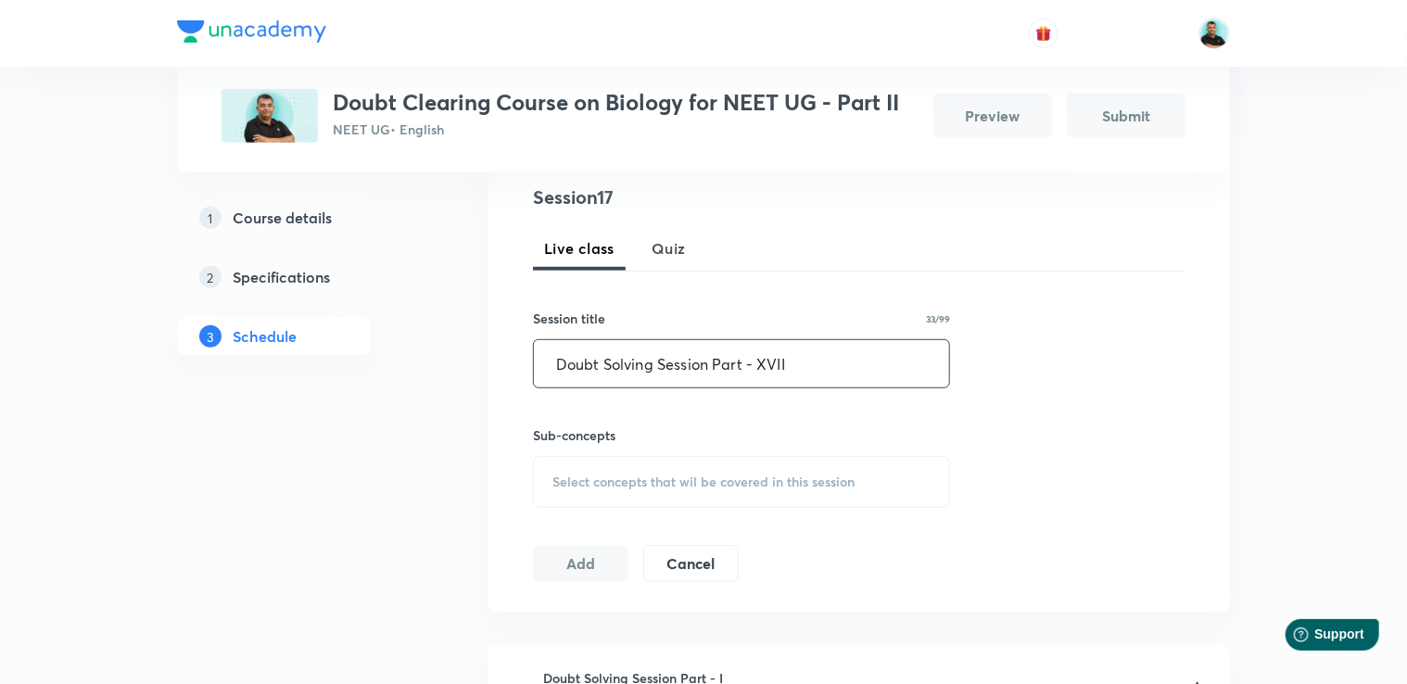
type input "Doubt Solving Session Part - XVII"
click at [822, 476] on span "Select concepts that wil be covered in this session" at bounding box center [703, 482] width 302 height 15
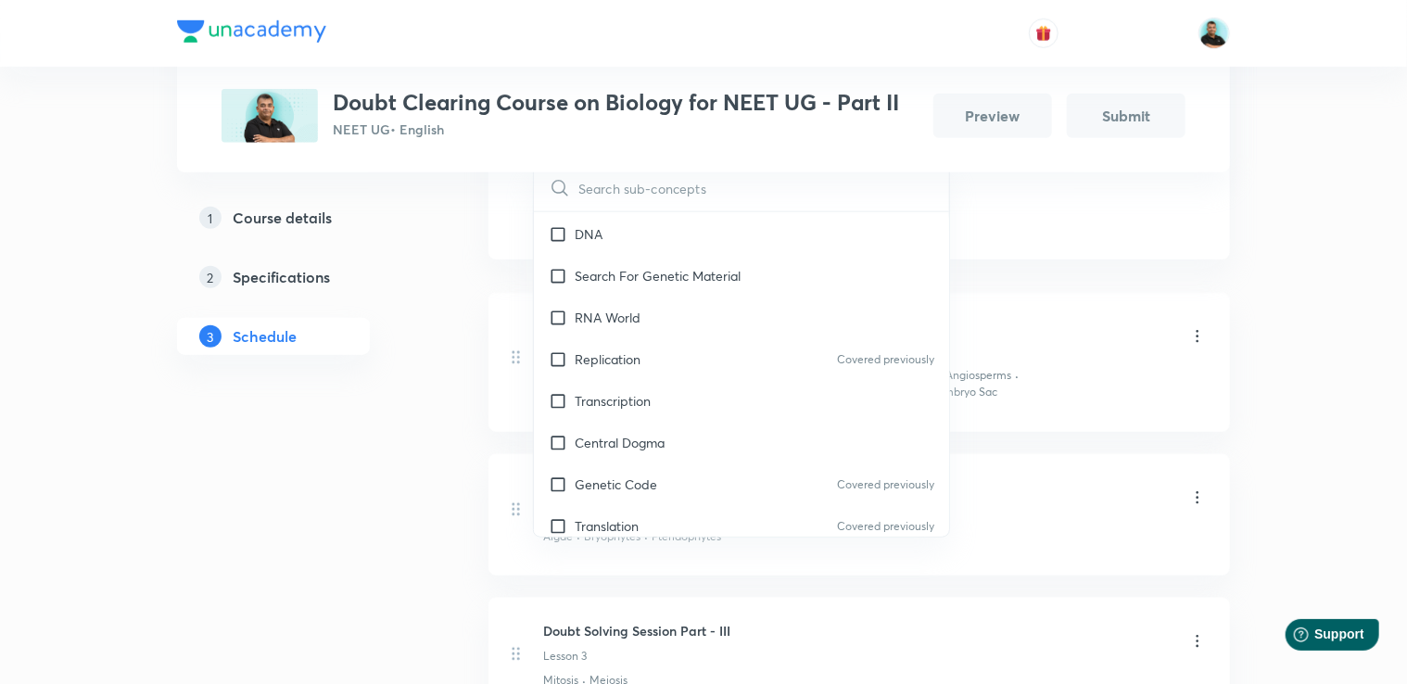
scroll to position [14298, 0]
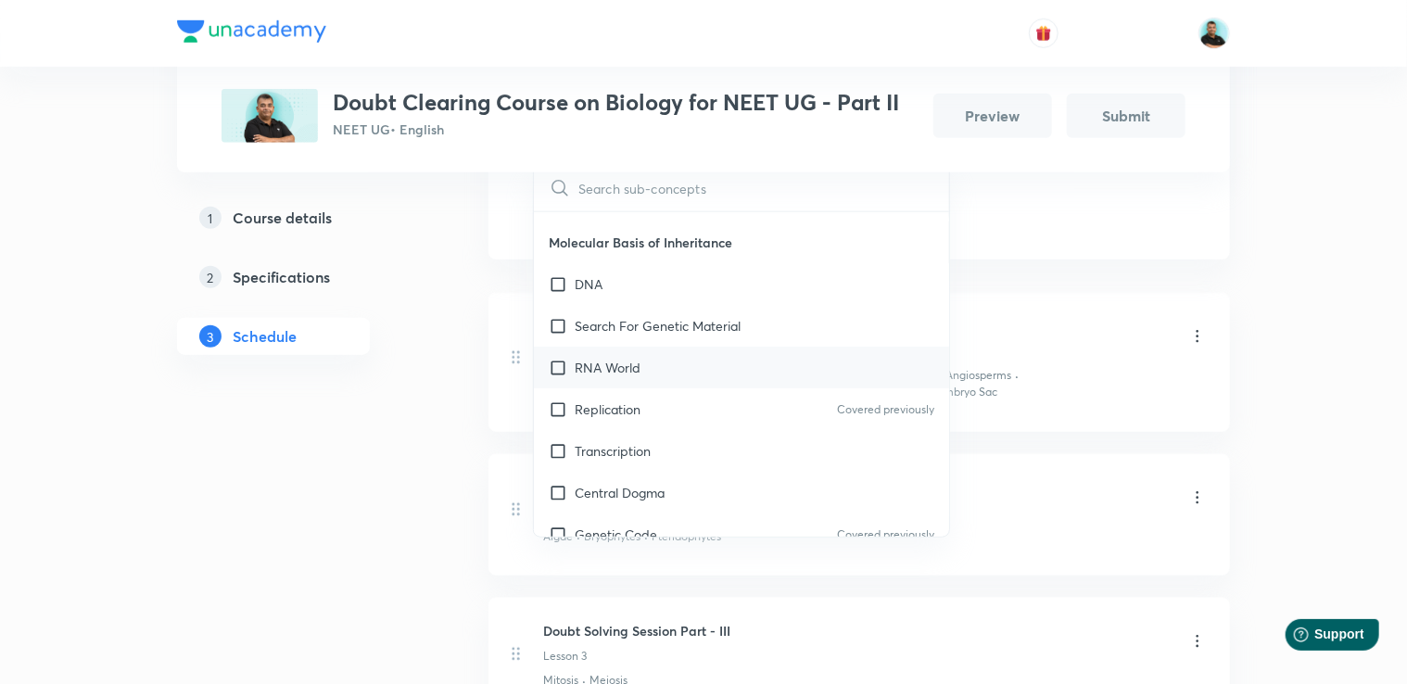
click at [608, 358] on p "RNA World" at bounding box center [608, 367] width 66 height 19
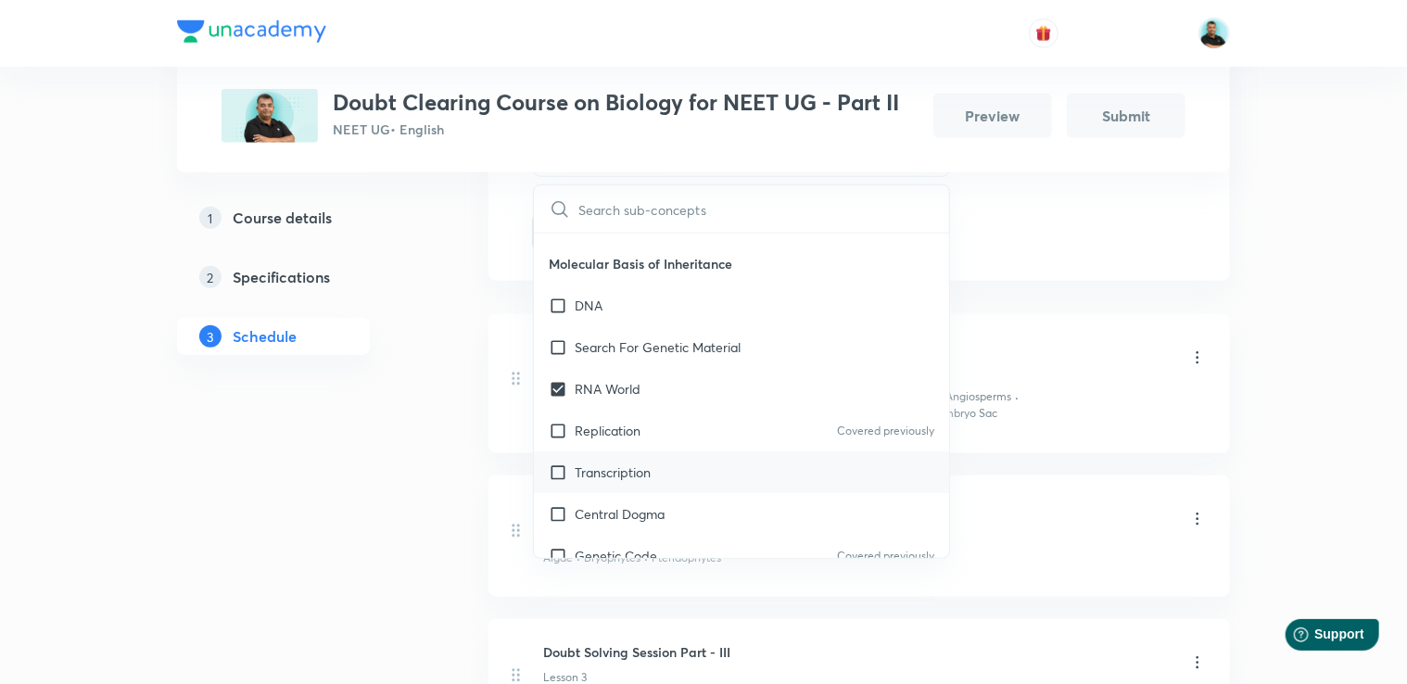
click at [615, 463] on p "Transcription" at bounding box center [613, 472] width 76 height 19
checkbox input "true"
click at [620, 501] on div "Central Dogma" at bounding box center [741, 514] width 415 height 42
checkbox input "true"
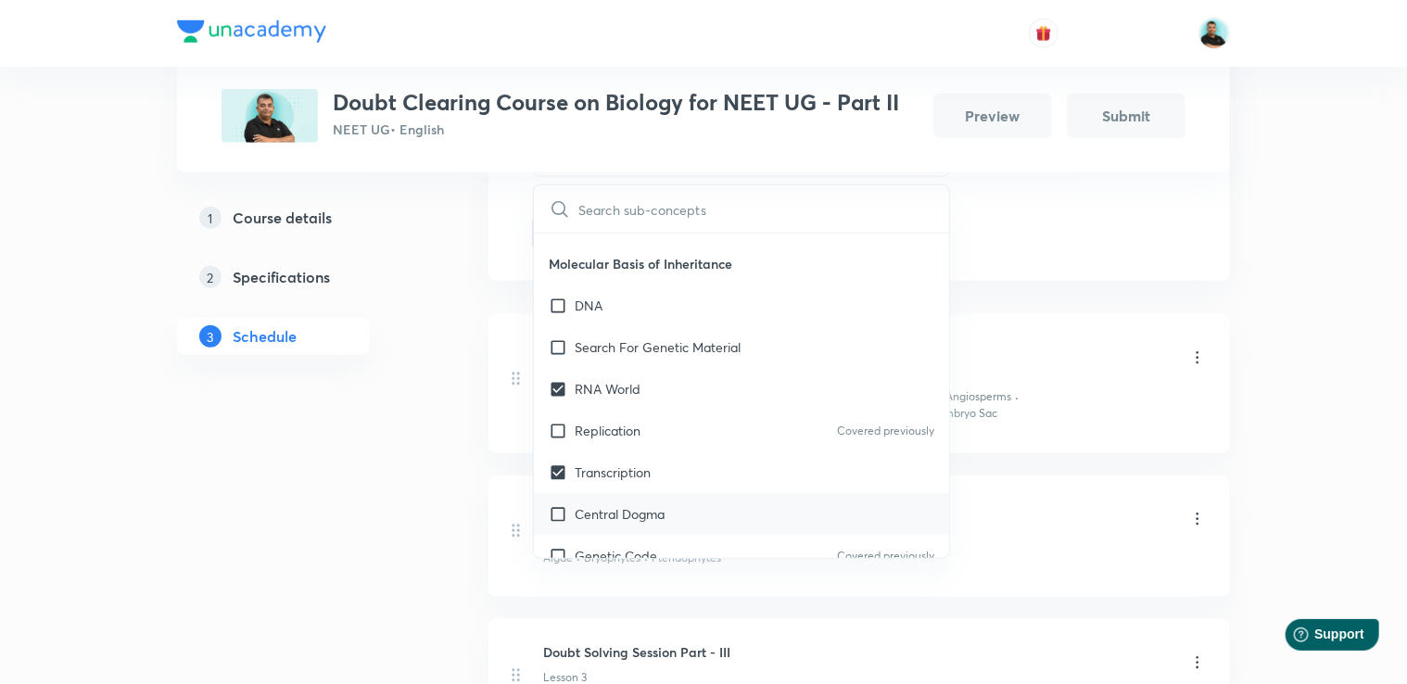
checkbox input "true"
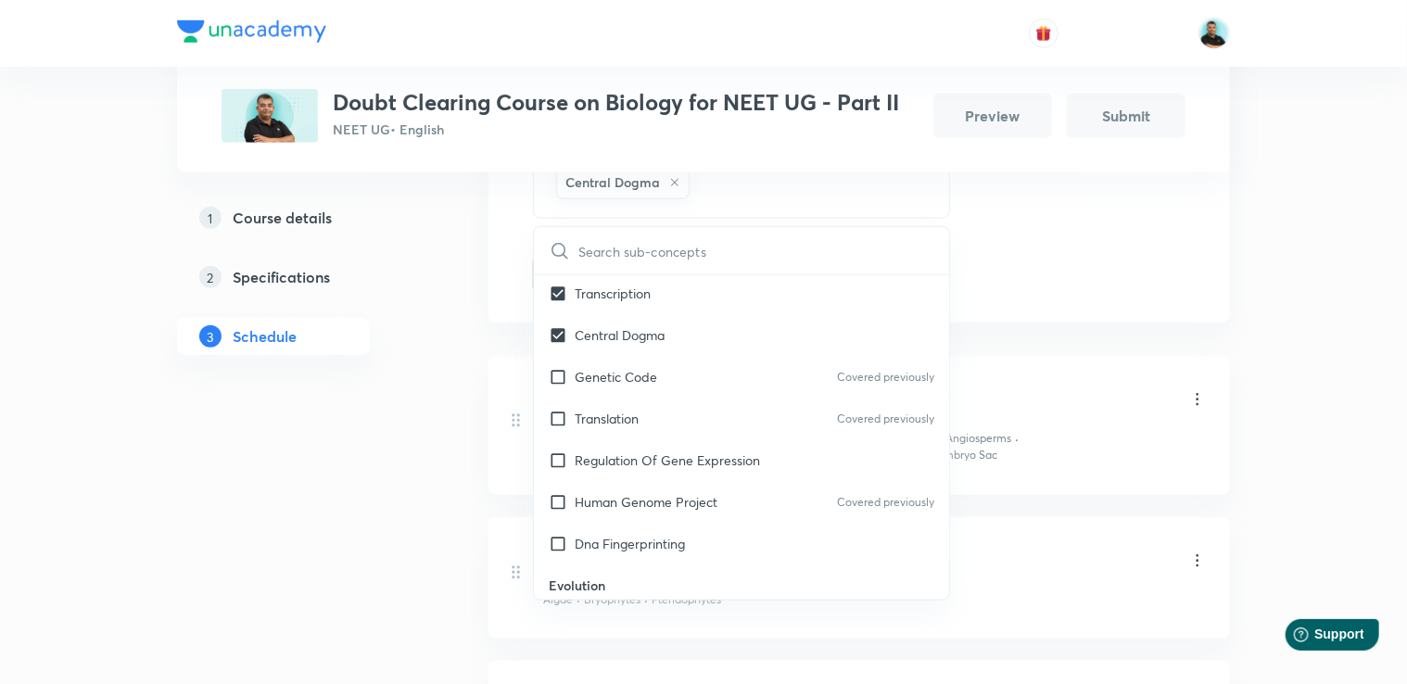
scroll to position [14520, 0]
click at [699, 531] on div "Dna Fingerprinting" at bounding box center [741, 542] width 415 height 42
click at [690, 449] on p "Regulation Of Gene Expression" at bounding box center [667, 458] width 185 height 19
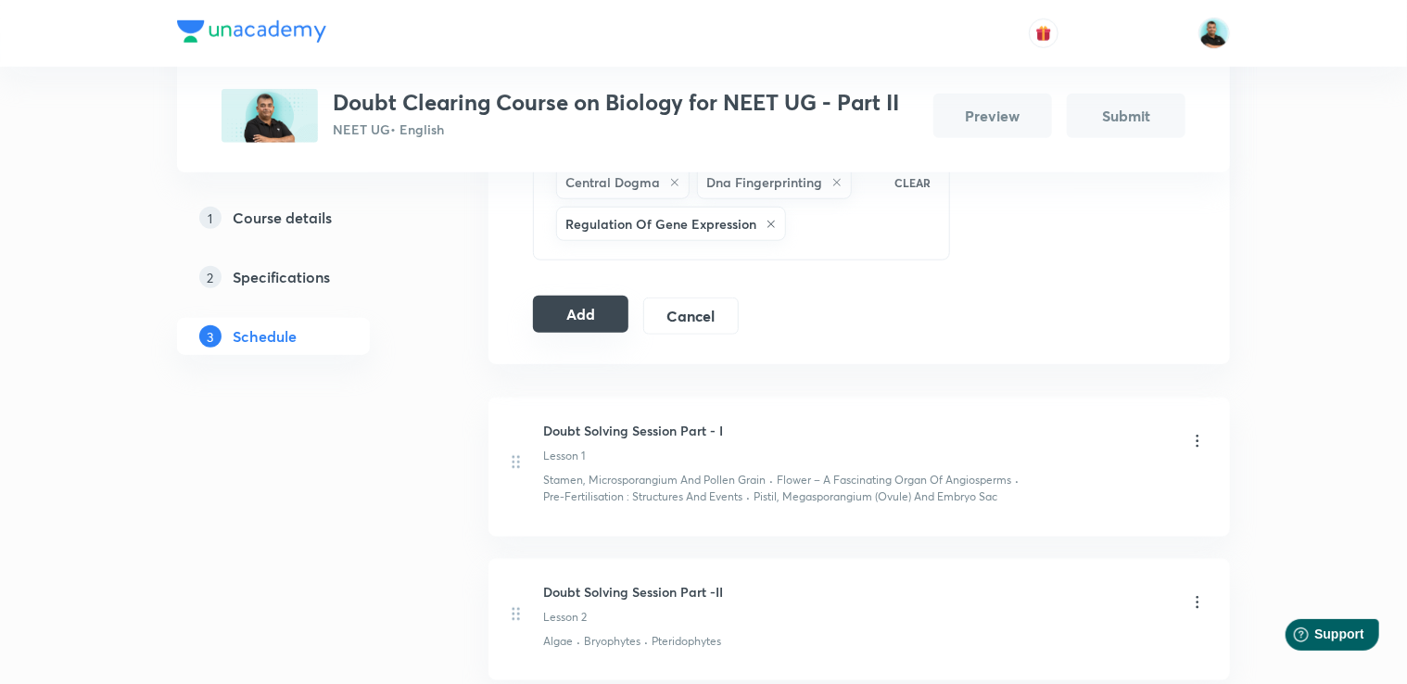
click at [582, 313] on button "Add" at bounding box center [580, 314] width 95 height 37
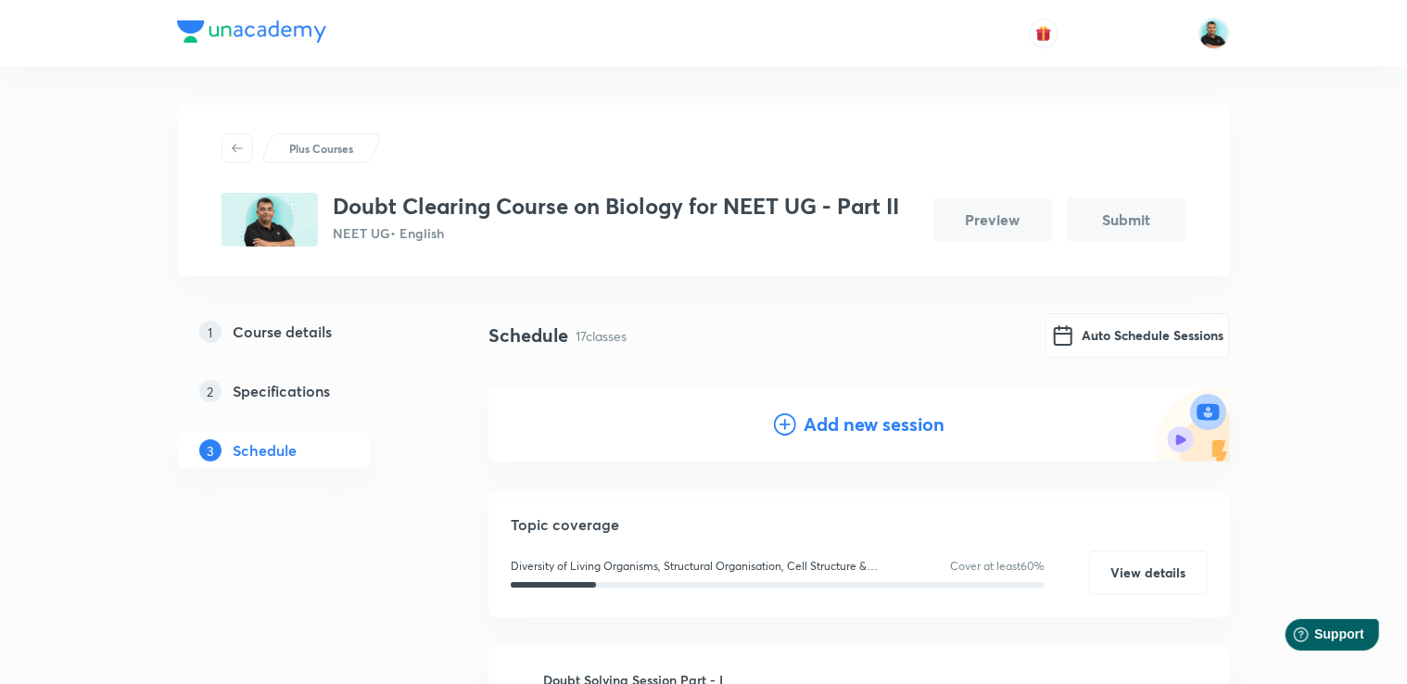
scroll to position [6, 0]
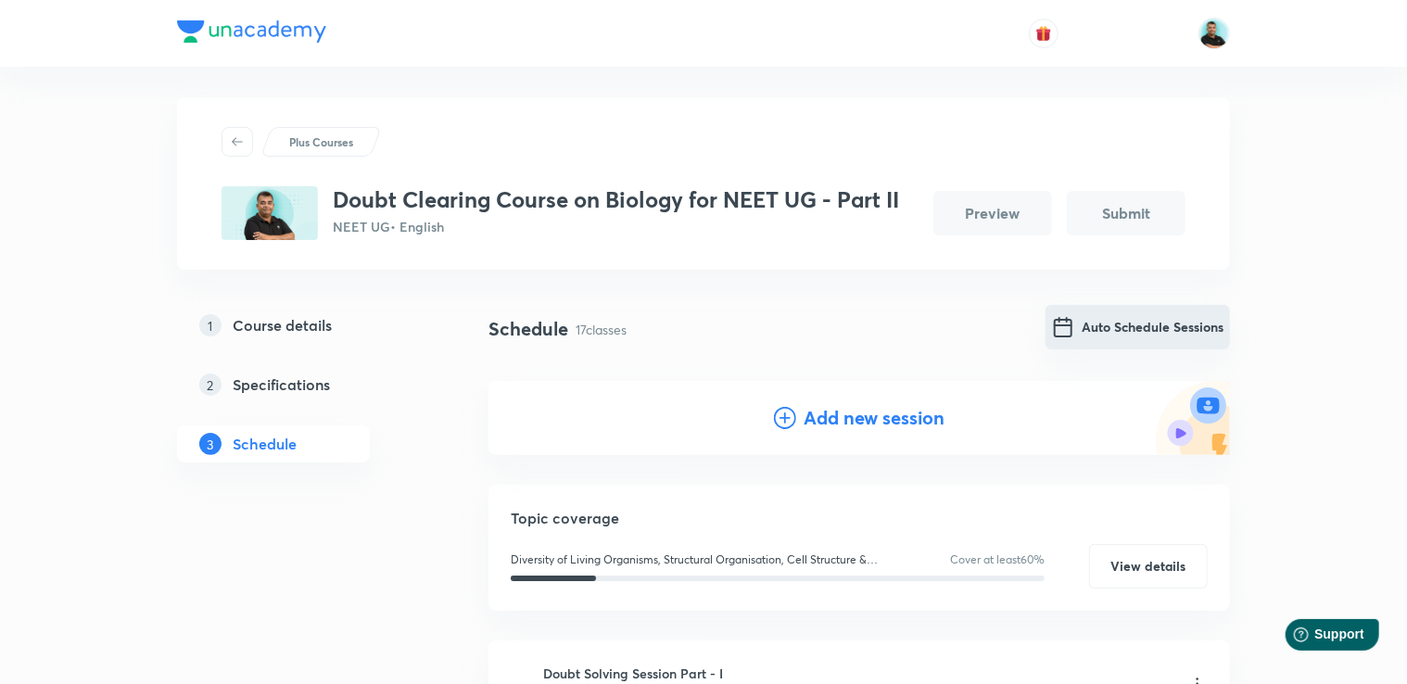
click at [1128, 331] on button "Auto Schedule Sessions" at bounding box center [1138, 327] width 184 height 44
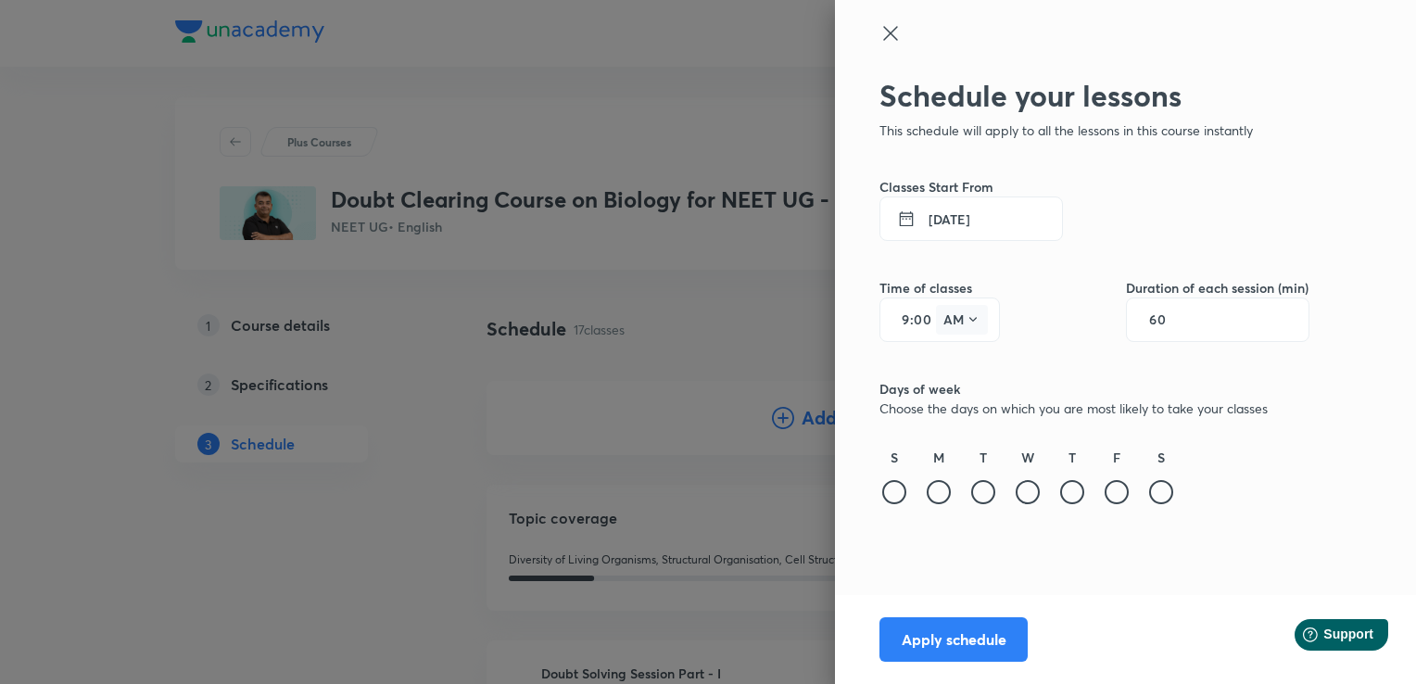
click at [966, 319] on icon at bounding box center [973, 319] width 15 height 15
click at [960, 362] on div "PM" at bounding box center [963, 367] width 67 height 44
click at [910, 314] on div "9 : 00 PM" at bounding box center [940, 320] width 121 height 44
click at [907, 321] on input "9" at bounding box center [899, 319] width 22 height 15
click at [901, 320] on input "9" at bounding box center [899, 319] width 22 height 15
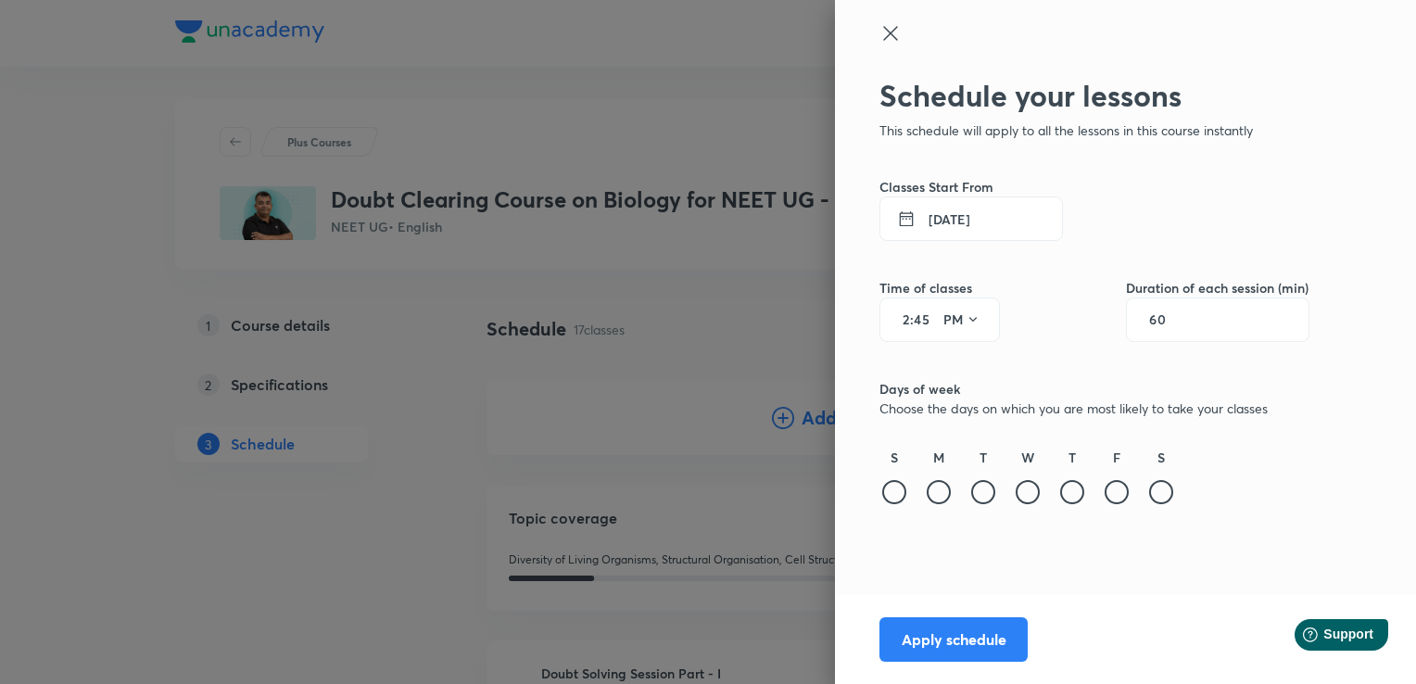
click at [1176, 321] on input "60" at bounding box center [1166, 319] width 35 height 15
click at [983, 501] on div at bounding box center [983, 492] width 24 height 24
click at [1069, 499] on div at bounding box center [1072, 492] width 24 height 24
click at [1112, 497] on div at bounding box center [1117, 492] width 24 height 24
click at [1164, 494] on div at bounding box center [1161, 492] width 24 height 24
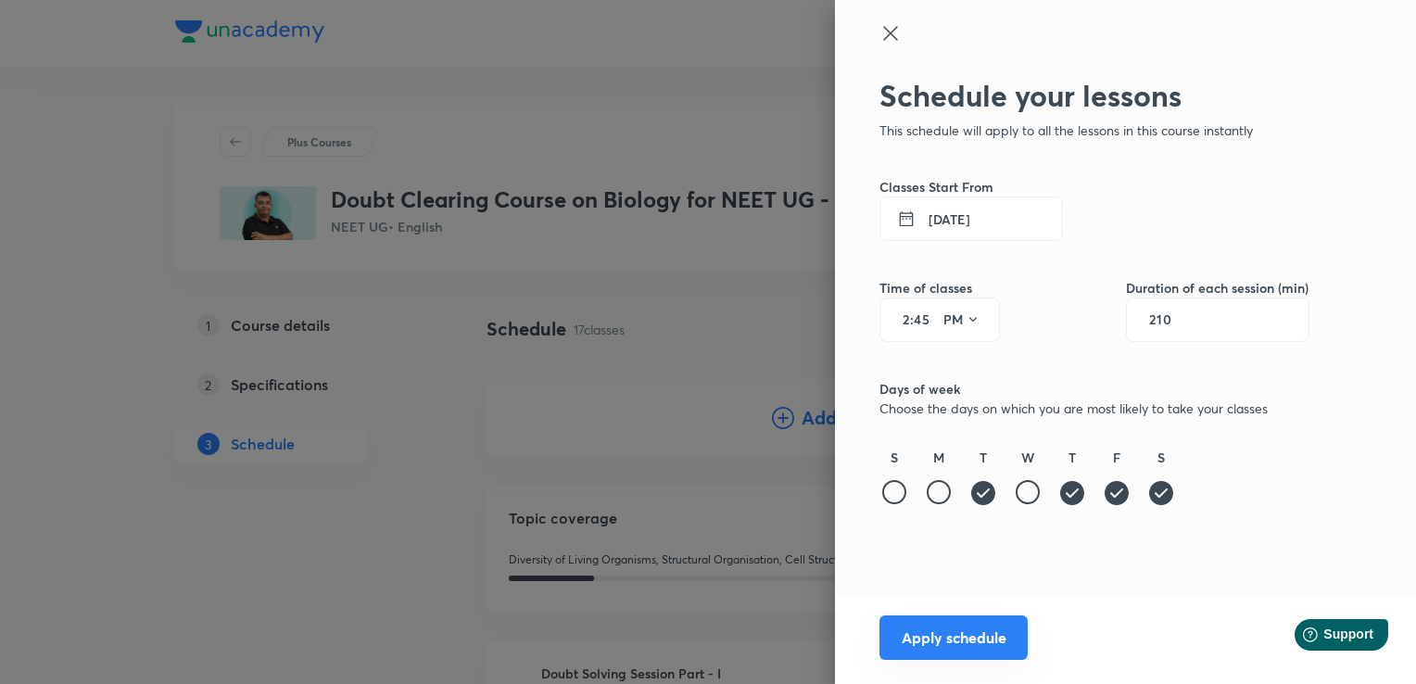
click at [980, 636] on button "Apply schedule" at bounding box center [954, 637] width 148 height 44
click at [909, 211] on icon at bounding box center [907, 218] width 30 height 19
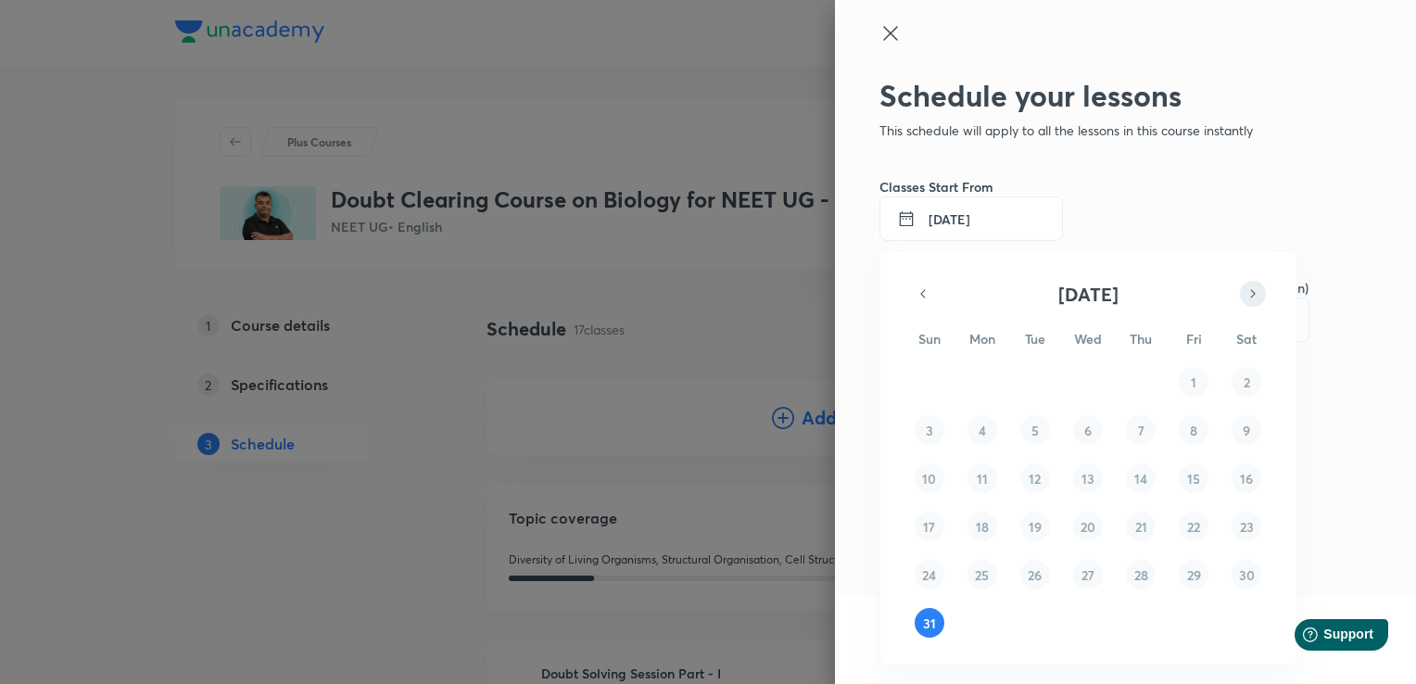
click at [1248, 294] on icon "button" at bounding box center [1253, 294] width 15 height 22
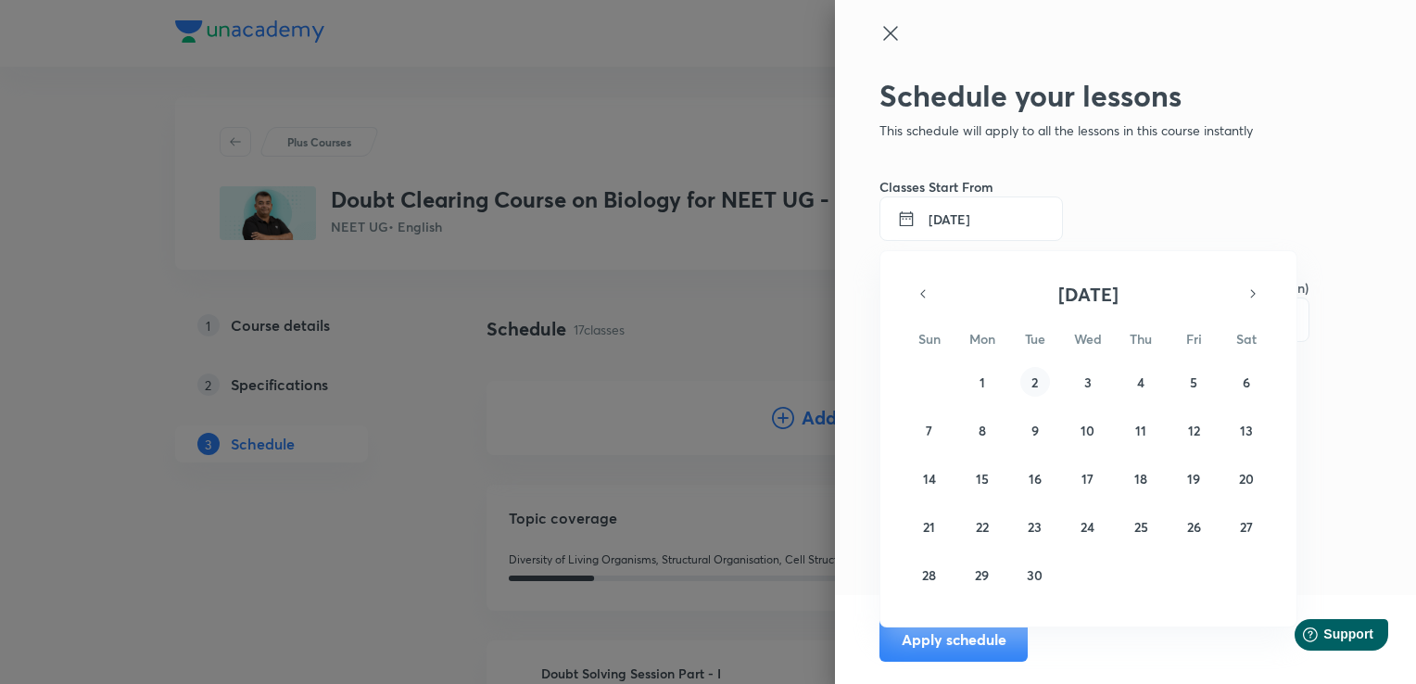
click at [1036, 376] on abbr "2" at bounding box center [1035, 383] width 6 height 18
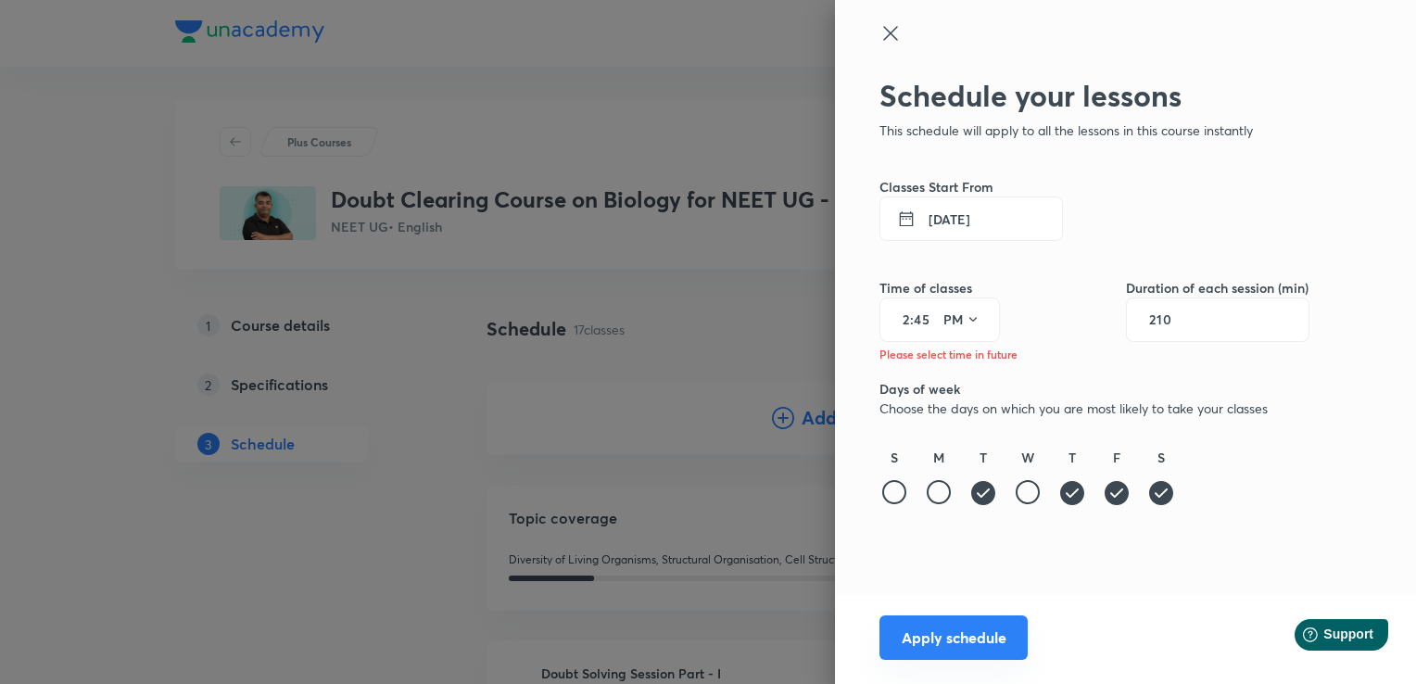
click at [973, 628] on button "Apply schedule" at bounding box center [954, 637] width 148 height 44
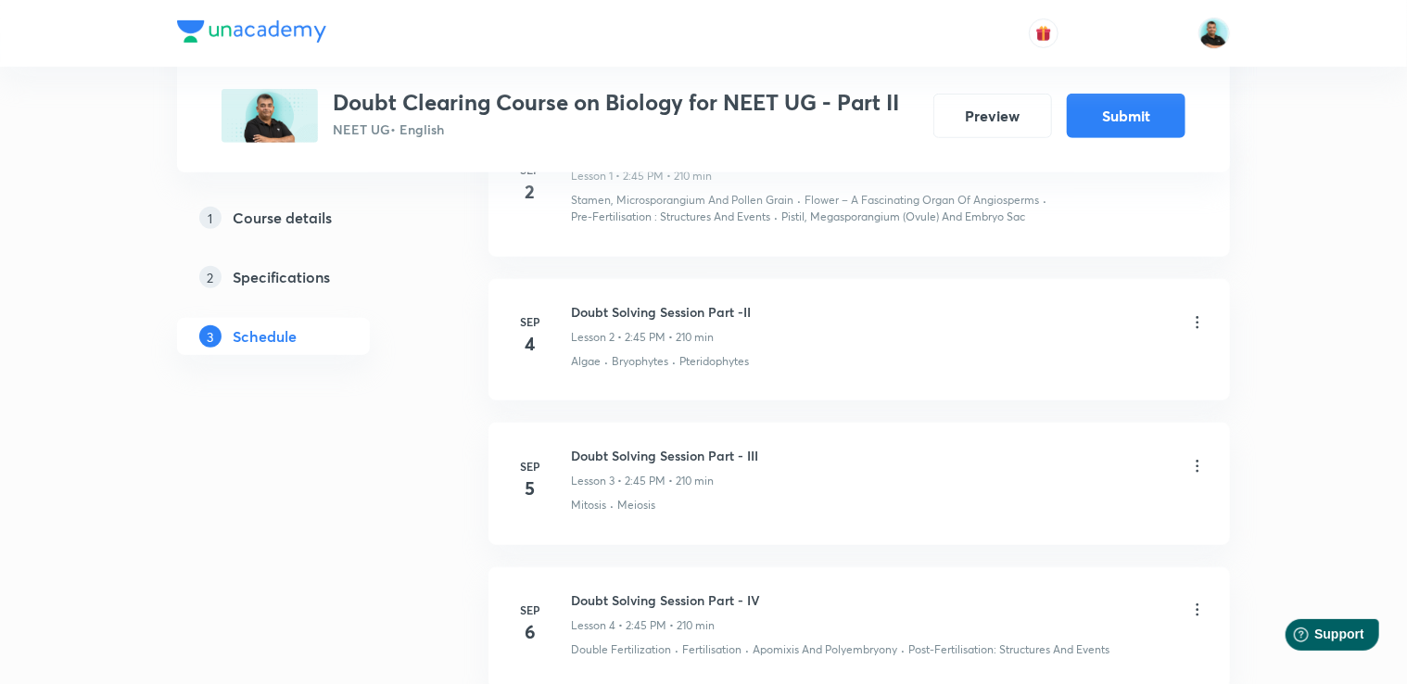
scroll to position [486, 0]
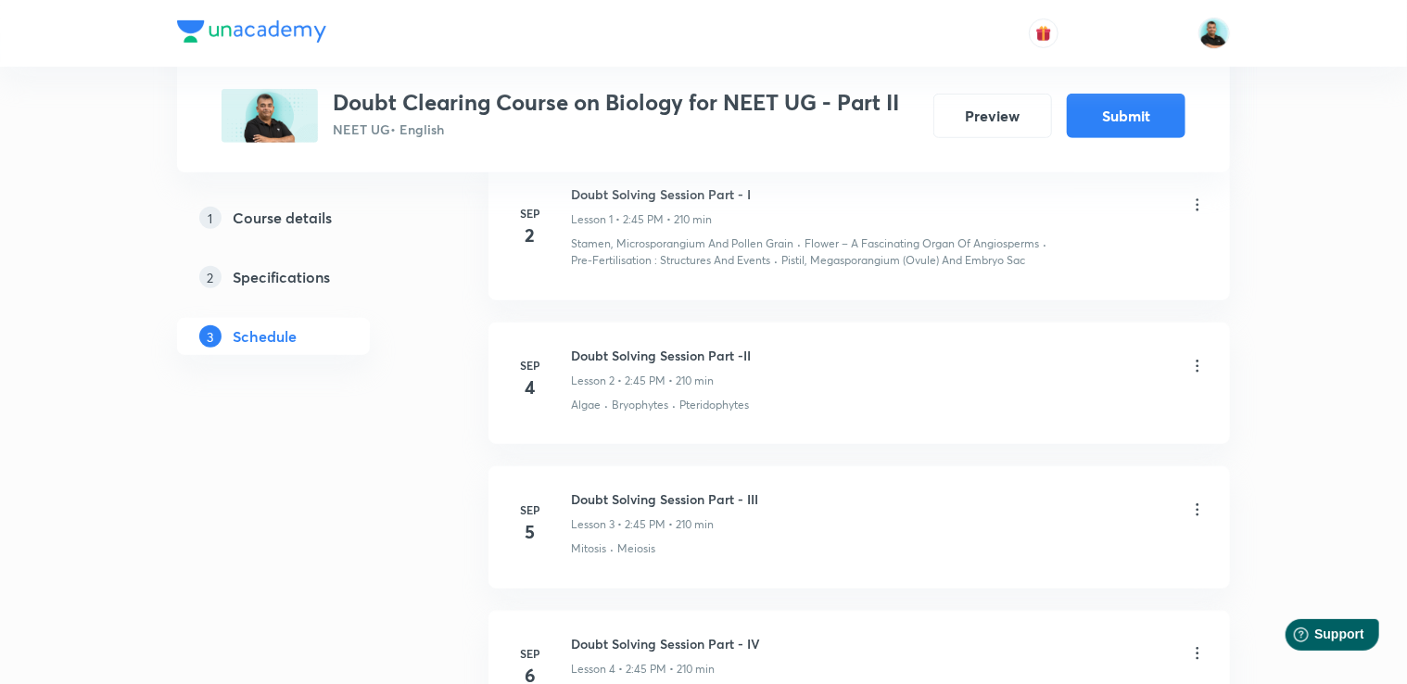
click at [1201, 366] on icon at bounding box center [1197, 366] width 19 height 19
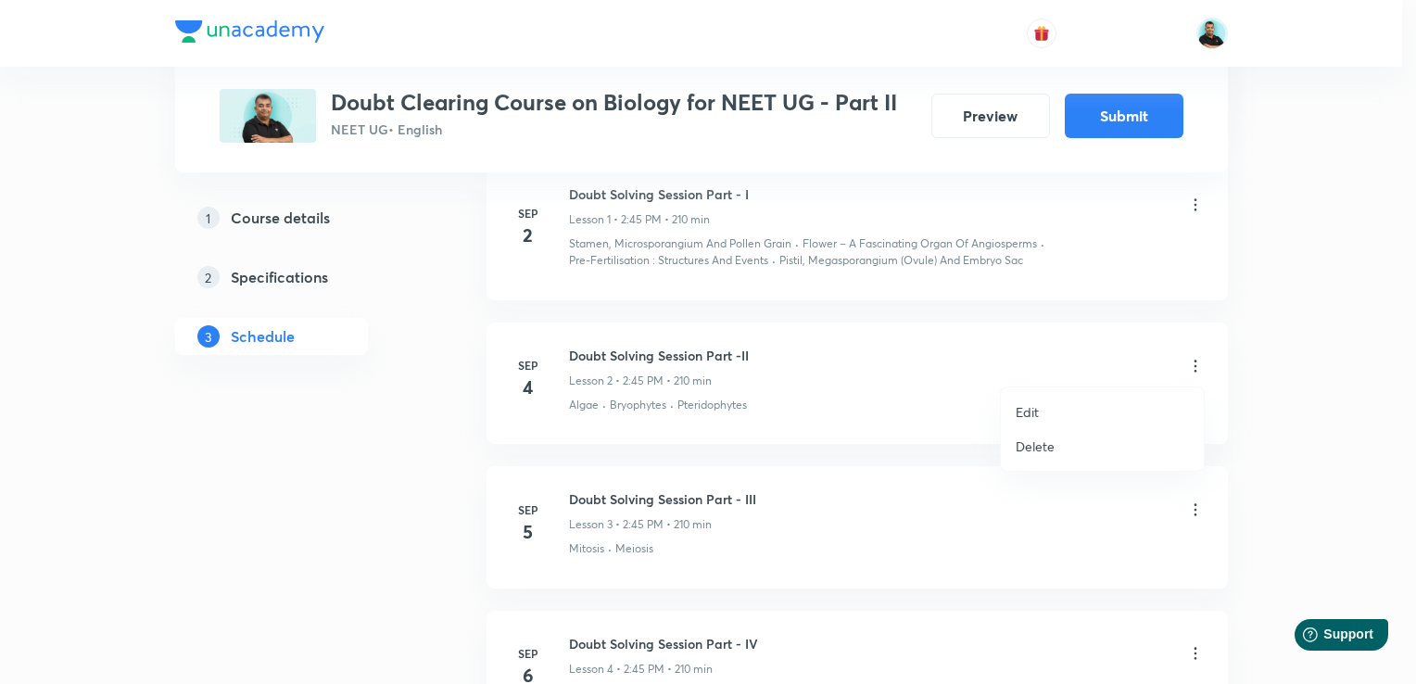
click at [1064, 409] on li "Edit" at bounding box center [1102, 412] width 203 height 34
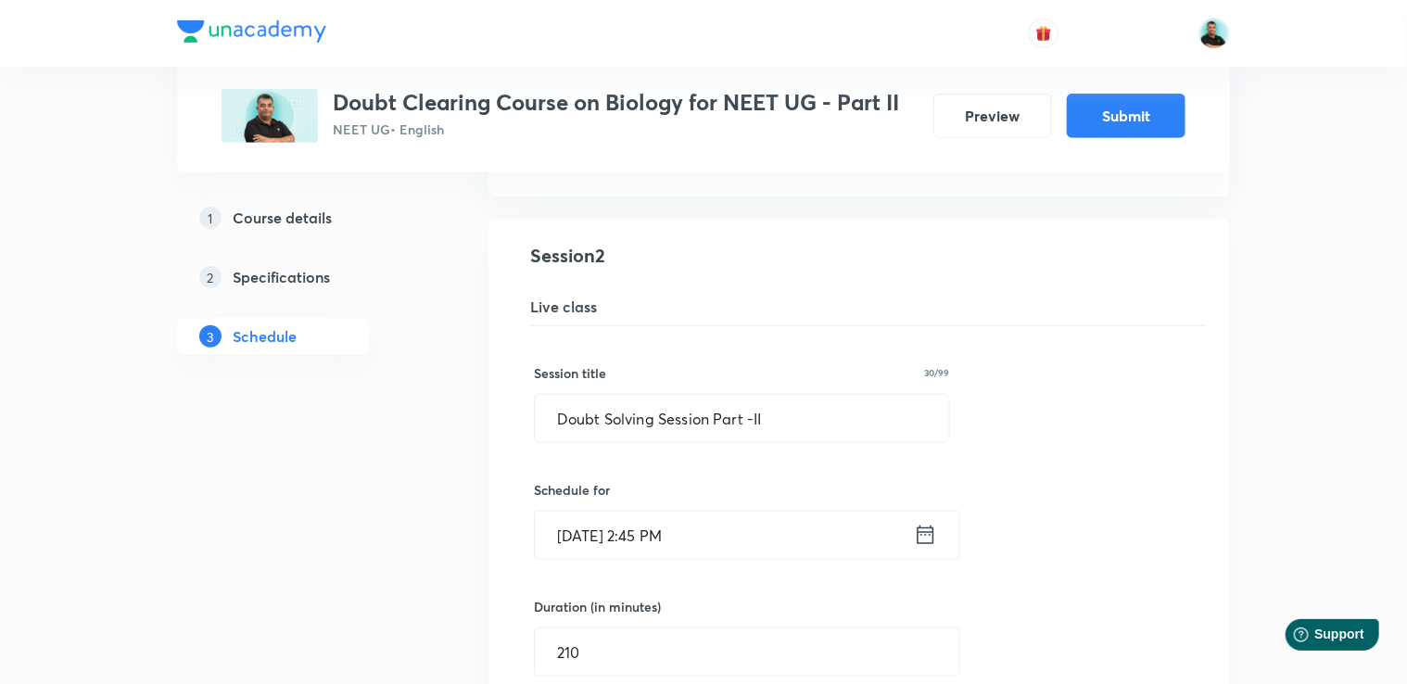
click at [925, 532] on icon at bounding box center [925, 535] width 23 height 26
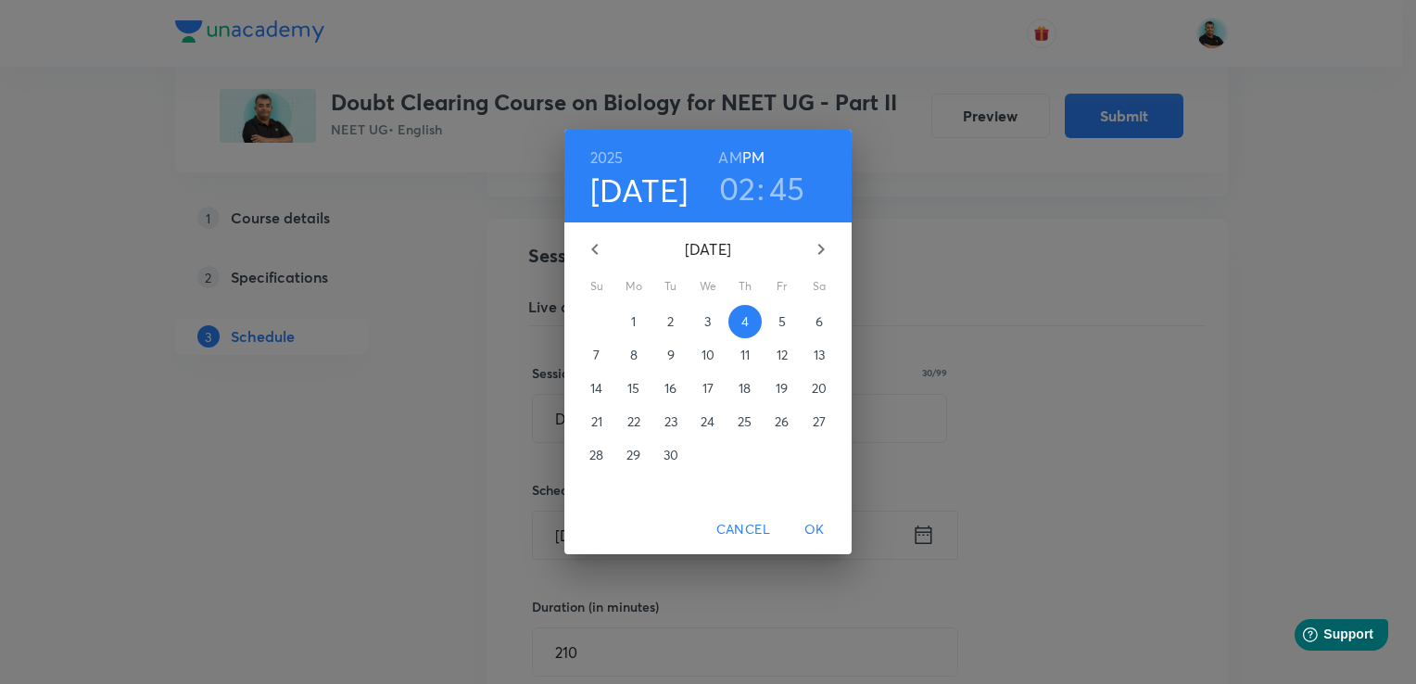
click at [708, 326] on p "3" at bounding box center [707, 321] width 6 height 19
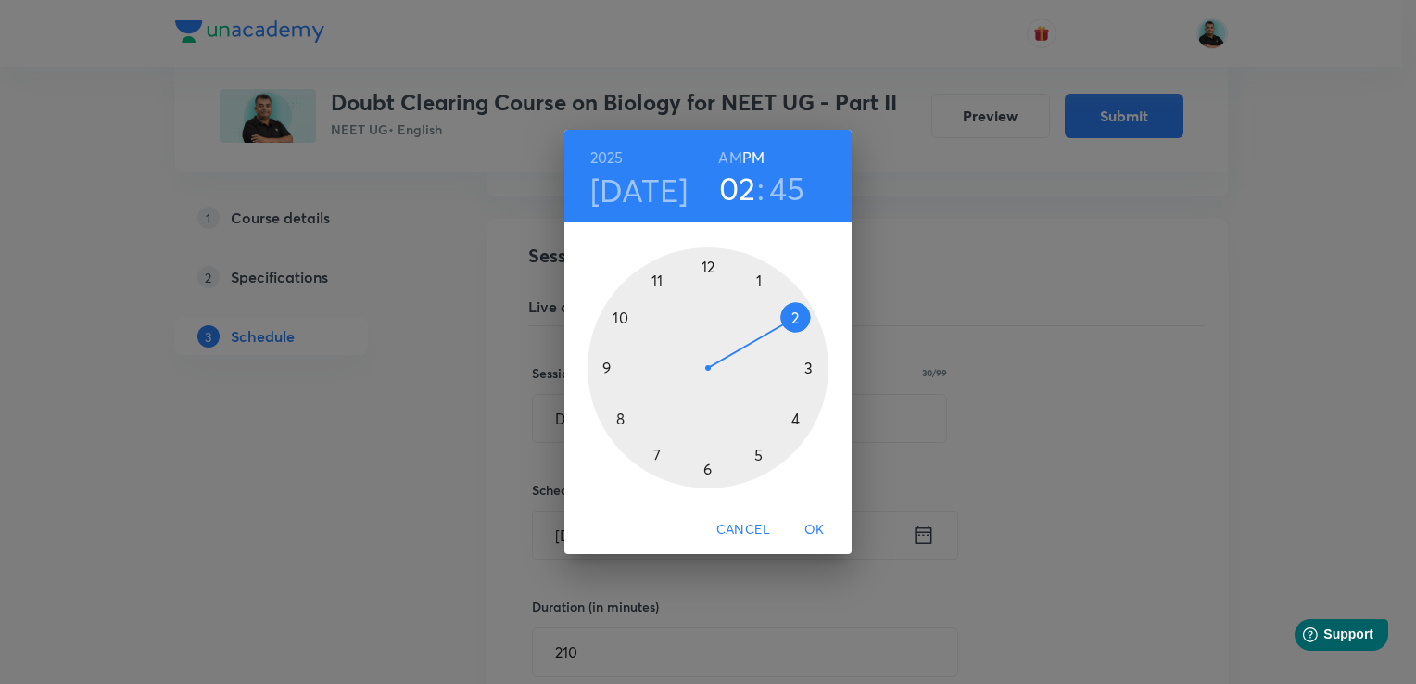
click at [742, 181] on h3 "02" at bounding box center [737, 188] width 37 height 39
click at [809, 365] on div at bounding box center [708, 367] width 241 height 241
click at [708, 469] on div at bounding box center [708, 367] width 241 height 241
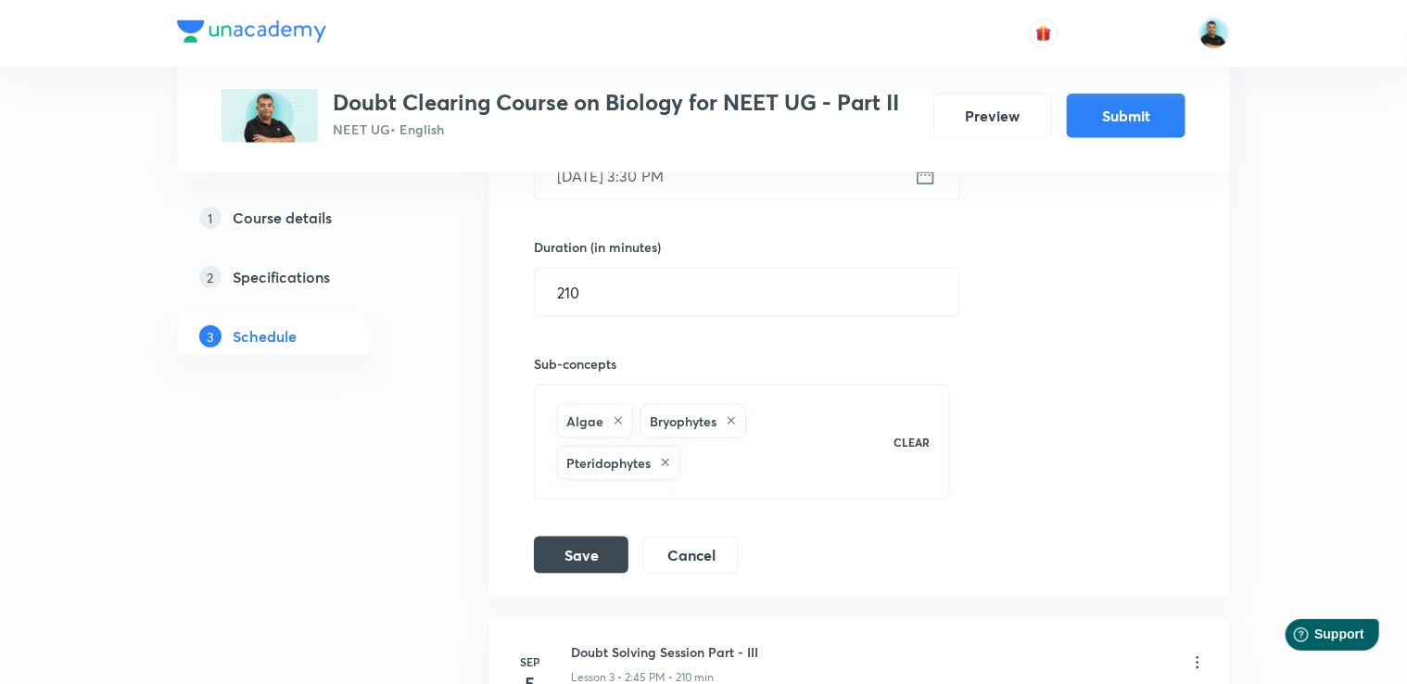
scroll to position [865, 0]
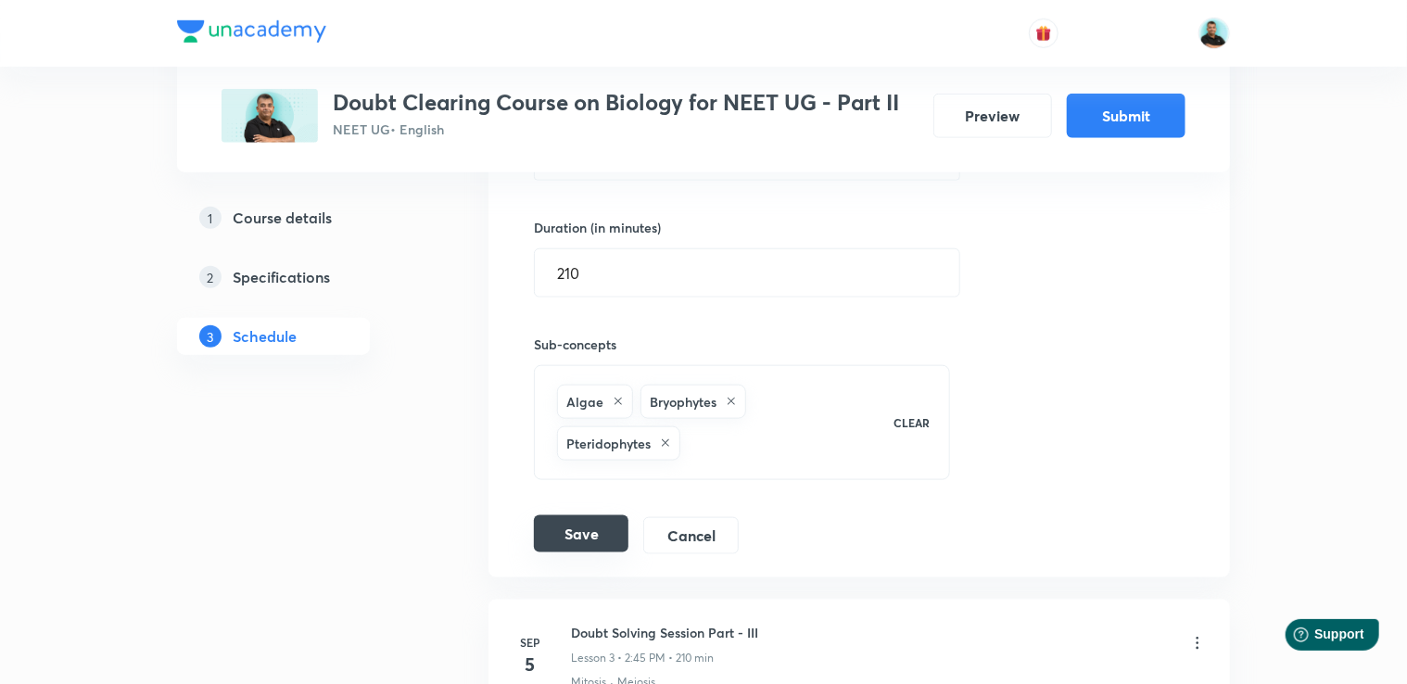
click at [586, 539] on button "Save" at bounding box center [581, 533] width 95 height 37
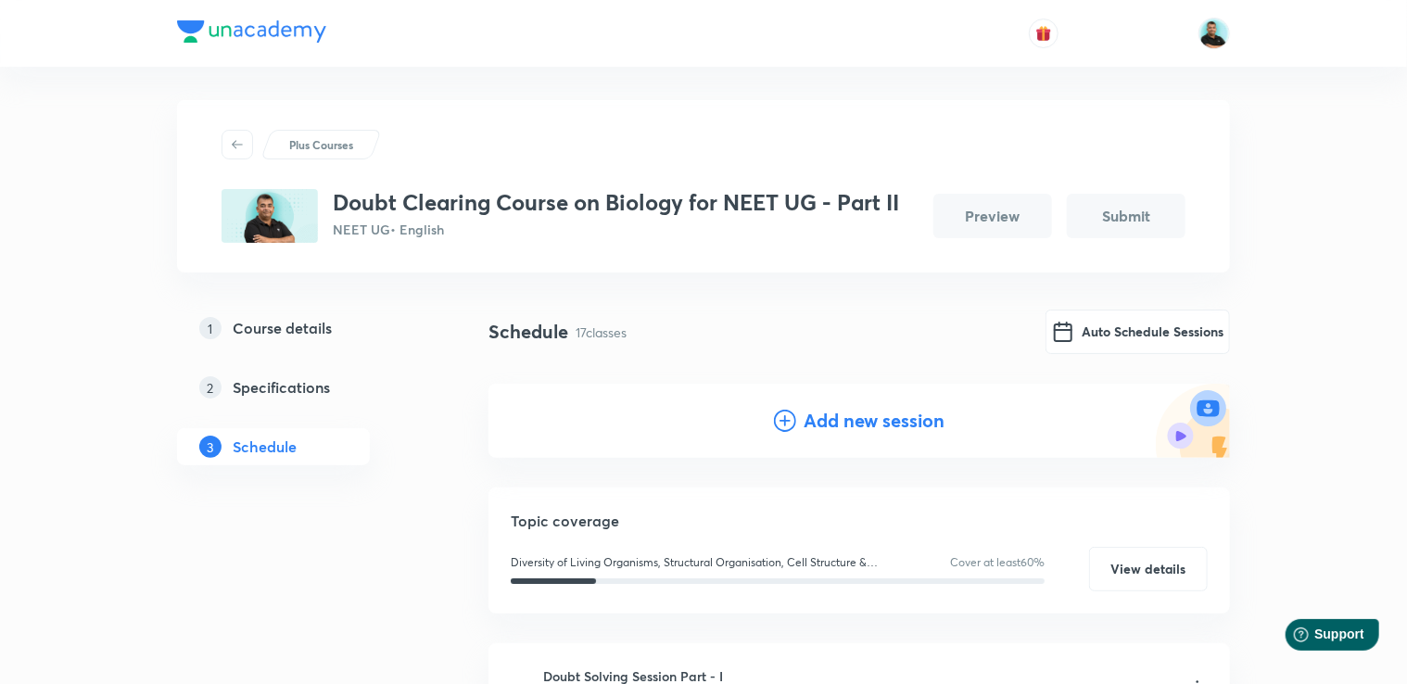
scroll to position [0, 0]
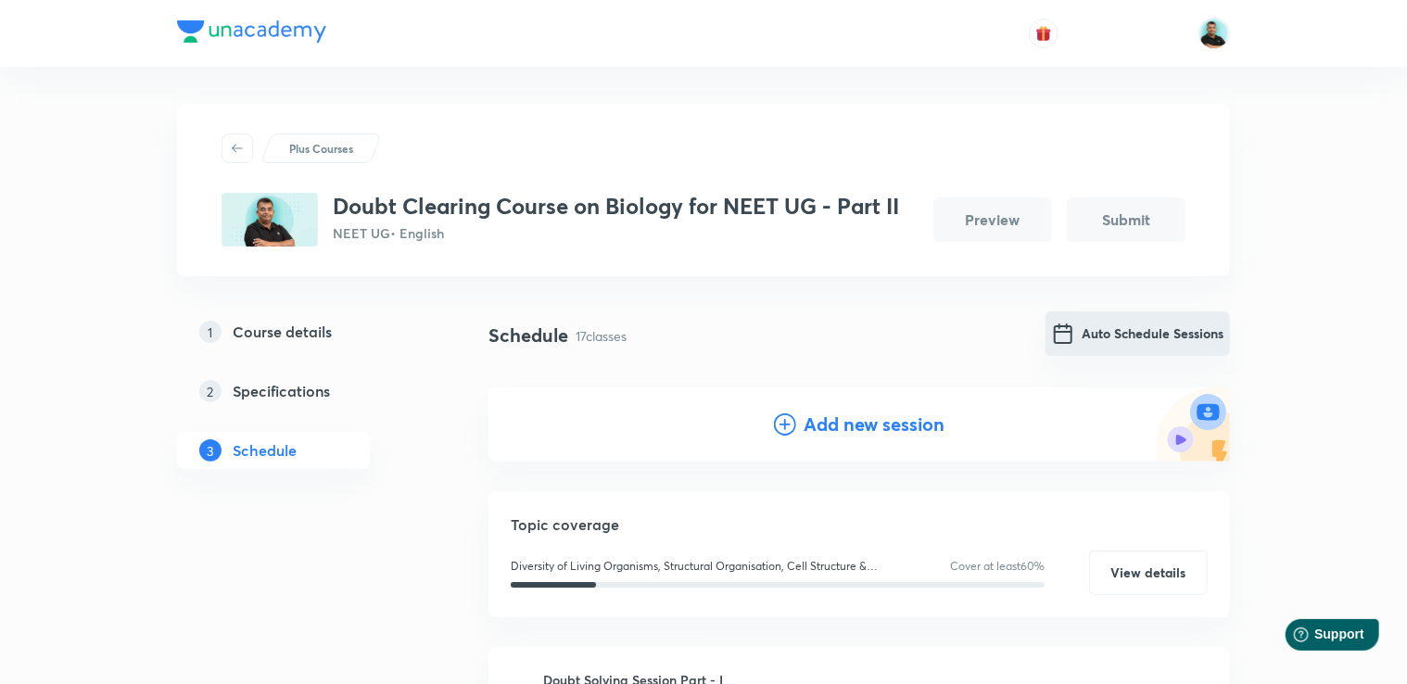
click at [1116, 340] on button "Auto Schedule Sessions" at bounding box center [1138, 333] width 184 height 44
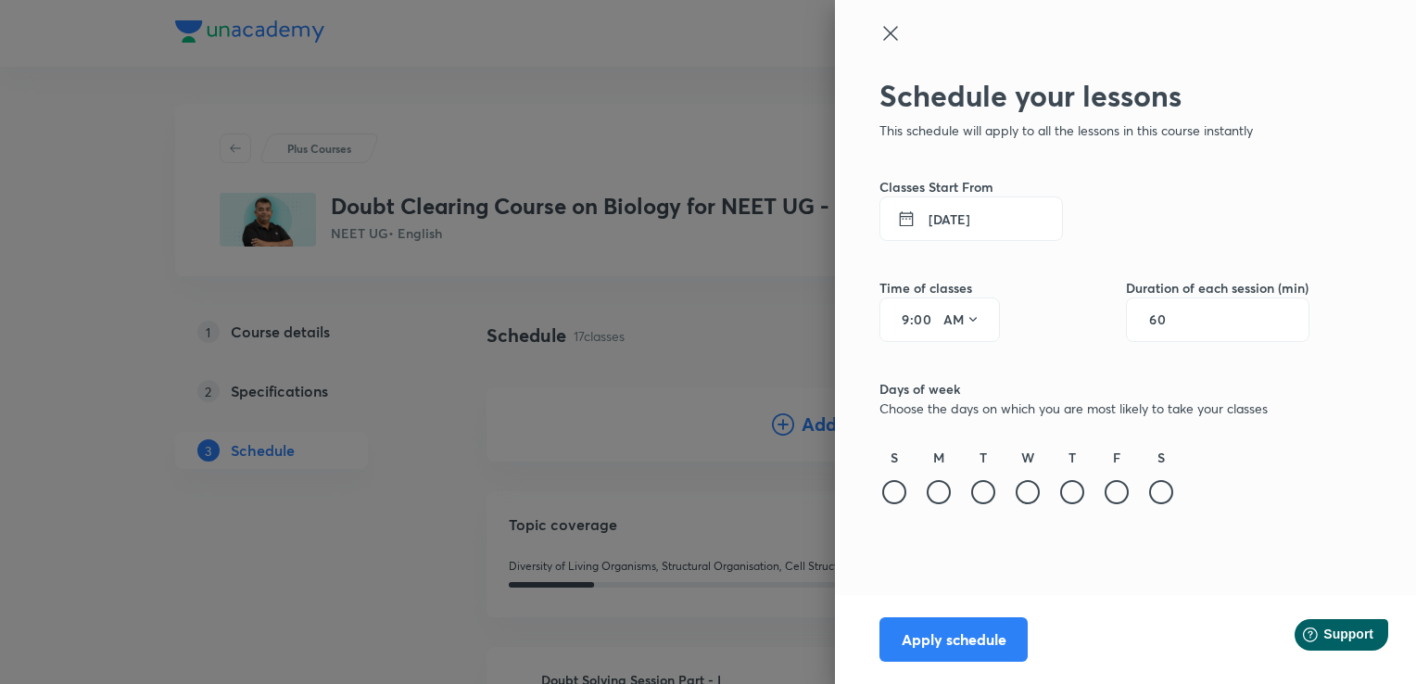
click at [927, 222] on button "[DATE]" at bounding box center [972, 219] width 184 height 44
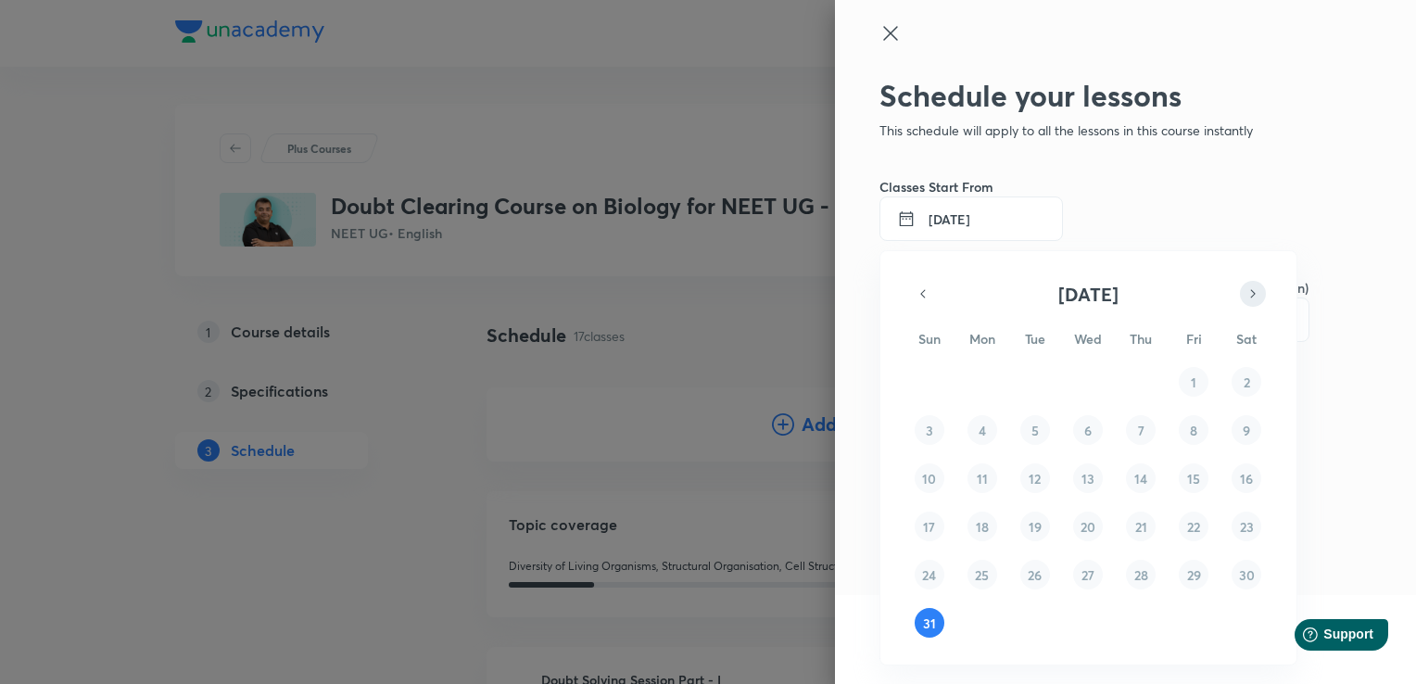
click at [1253, 291] on icon "button" at bounding box center [1253, 294] width 15 height 22
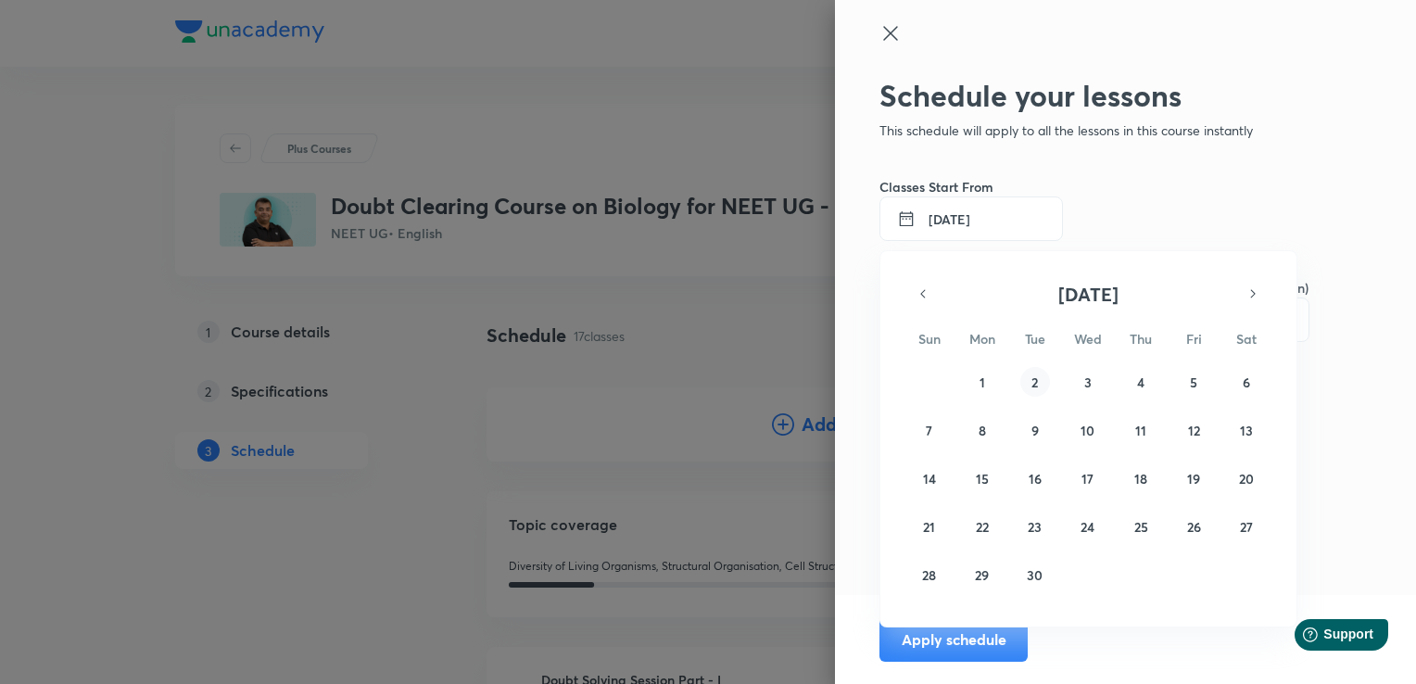
click at [1036, 377] on abbr "2" at bounding box center [1035, 383] width 6 height 18
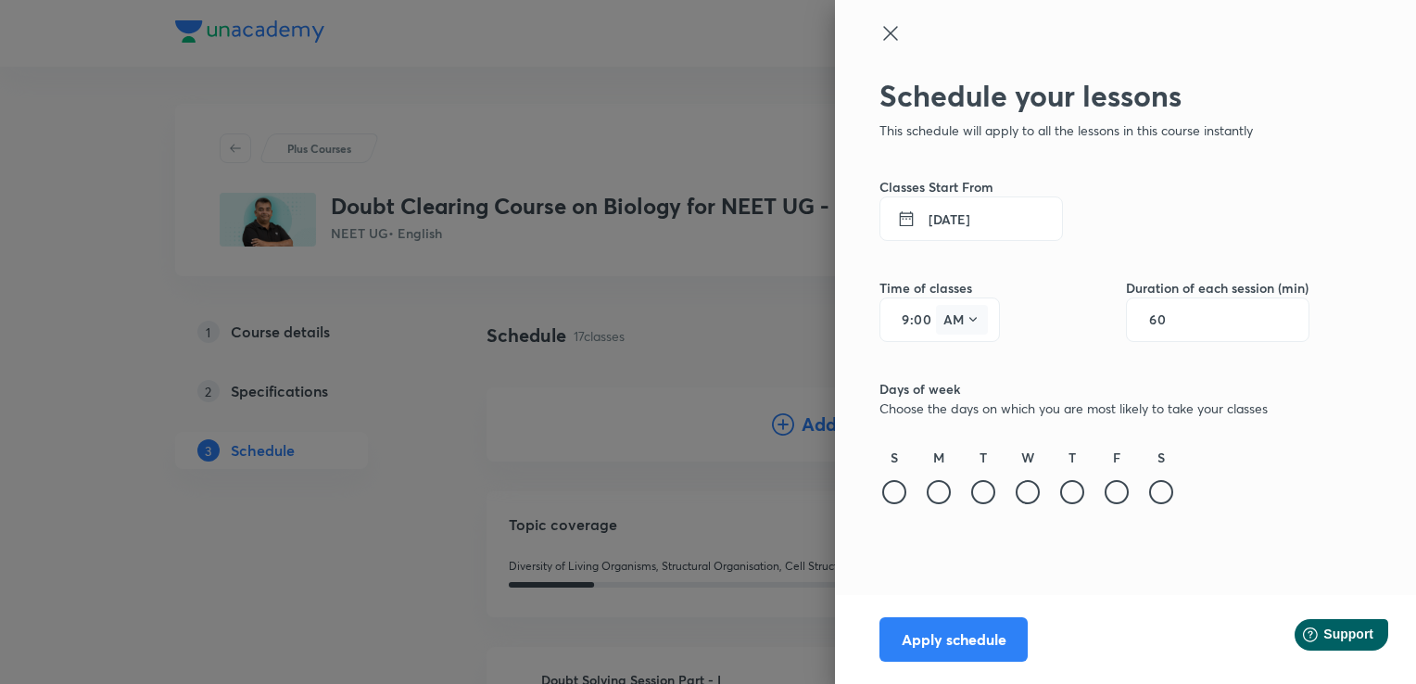
click at [971, 321] on icon at bounding box center [973, 319] width 15 height 15
click at [960, 362] on div "PM" at bounding box center [963, 367] width 67 height 44
click at [910, 322] on div "9 : 00 PM" at bounding box center [940, 320] width 121 height 44
click at [907, 321] on input "9" at bounding box center [899, 319] width 22 height 15
click at [1171, 314] on input "60" at bounding box center [1166, 319] width 35 height 15
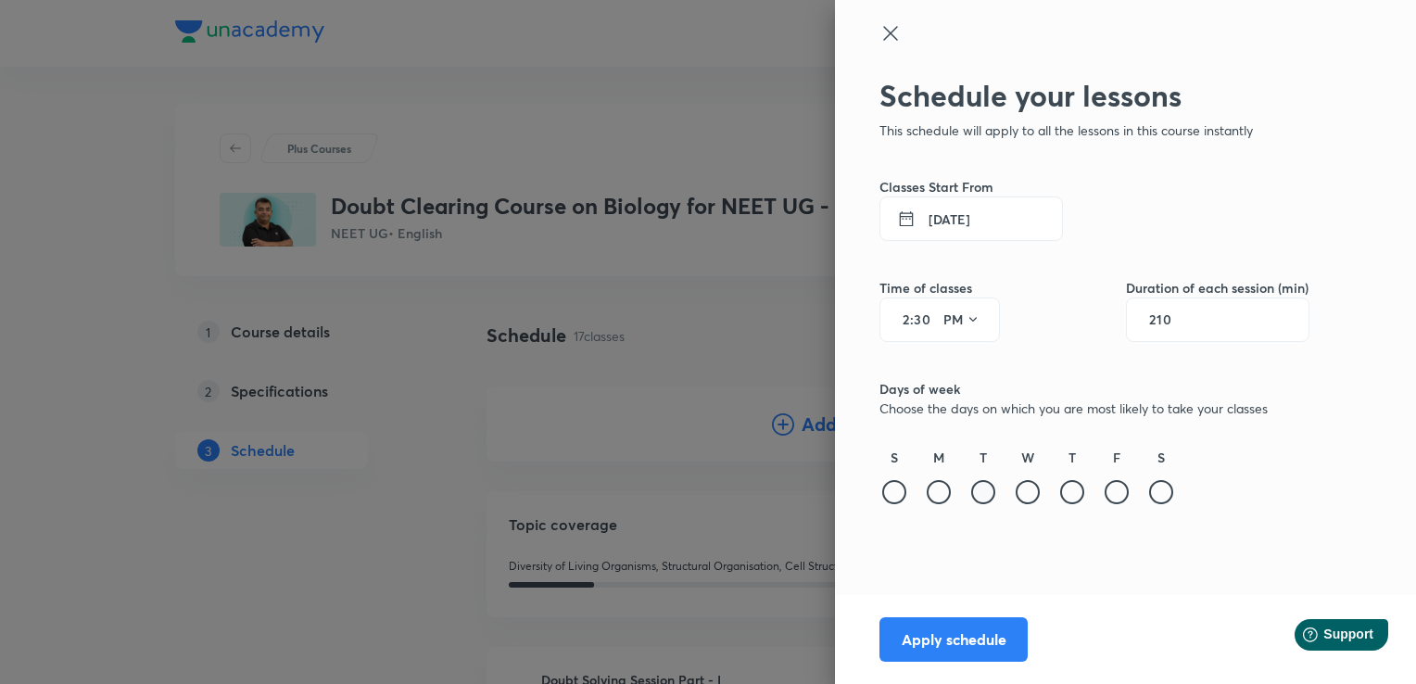
click at [987, 491] on div at bounding box center [983, 492] width 24 height 24
click at [1116, 495] on div at bounding box center [1117, 492] width 24 height 24
click at [1165, 493] on div at bounding box center [1161, 492] width 24 height 24
click at [1079, 491] on div at bounding box center [1072, 492] width 24 height 24
click at [958, 642] on button "Apply schedule" at bounding box center [954, 637] width 148 height 44
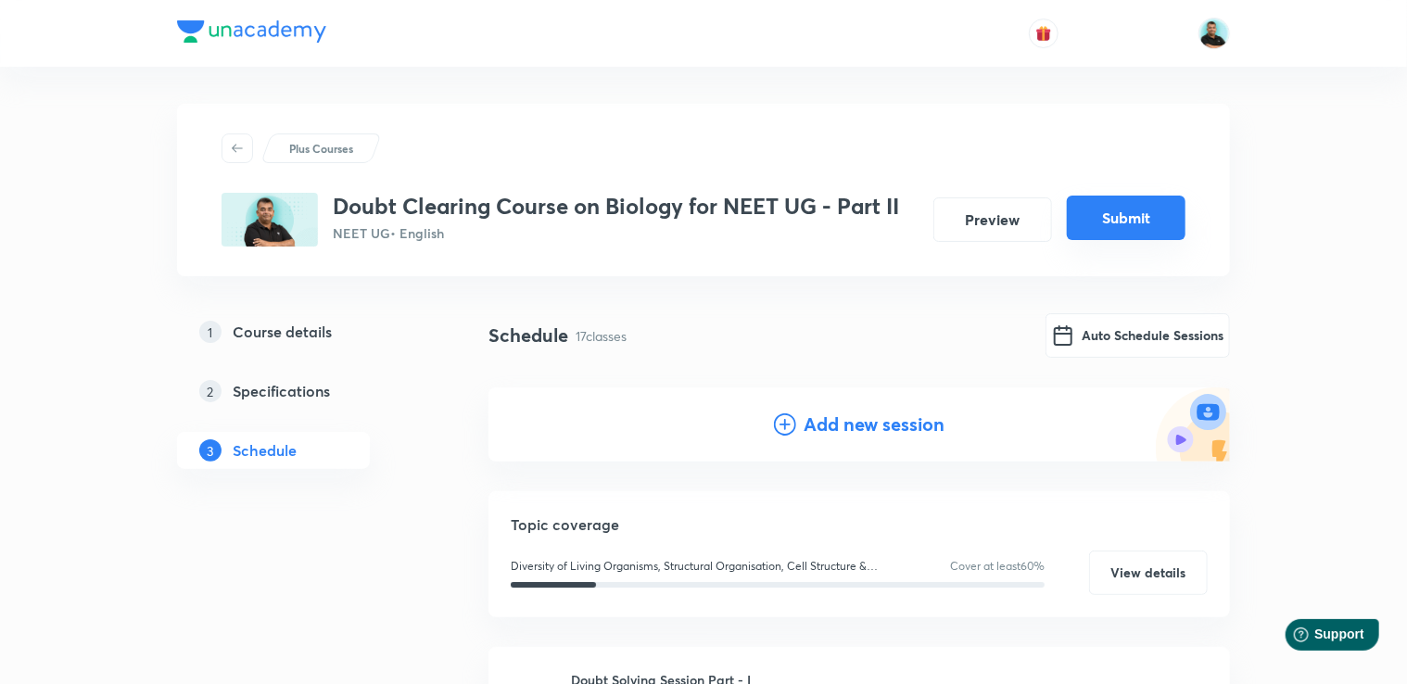
click at [1128, 213] on button "Submit" at bounding box center [1126, 218] width 119 height 44
